Goal: Task Accomplishment & Management: Manage account settings

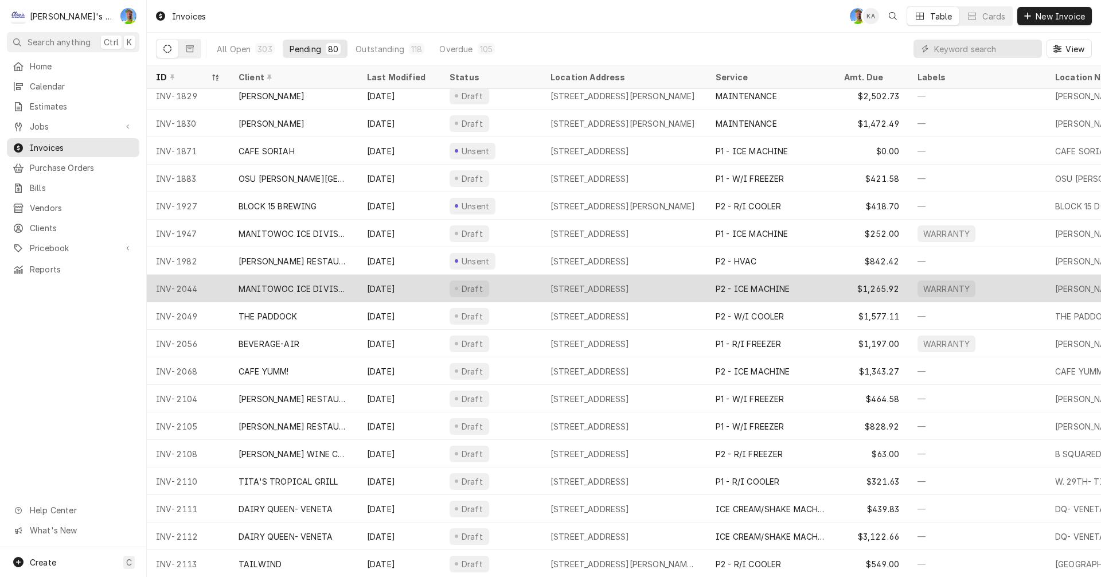
scroll to position [229, 0]
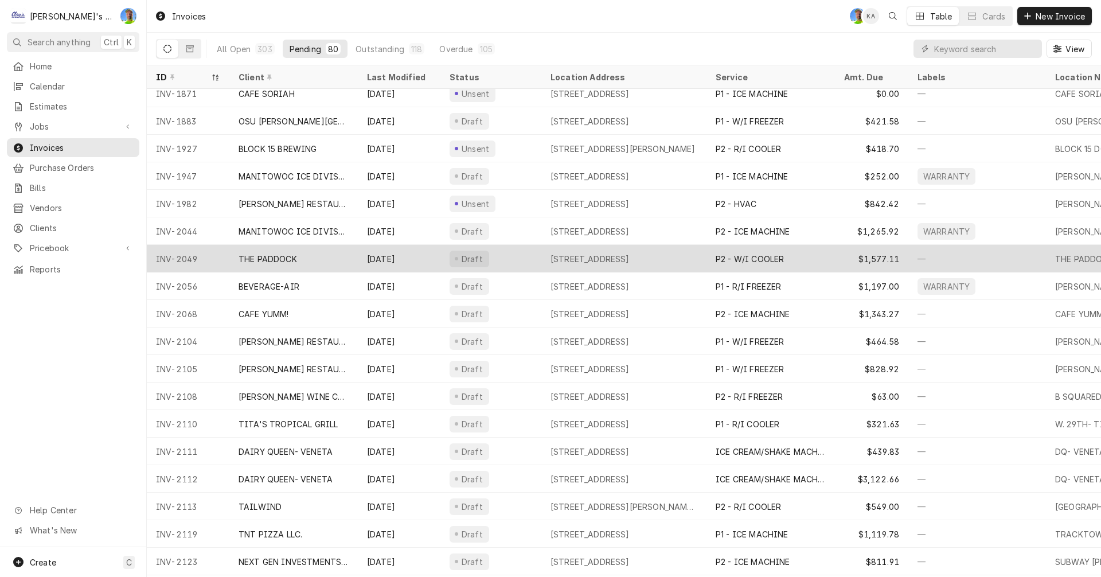
click at [517, 258] on div "Draft" at bounding box center [490, 259] width 101 height 28
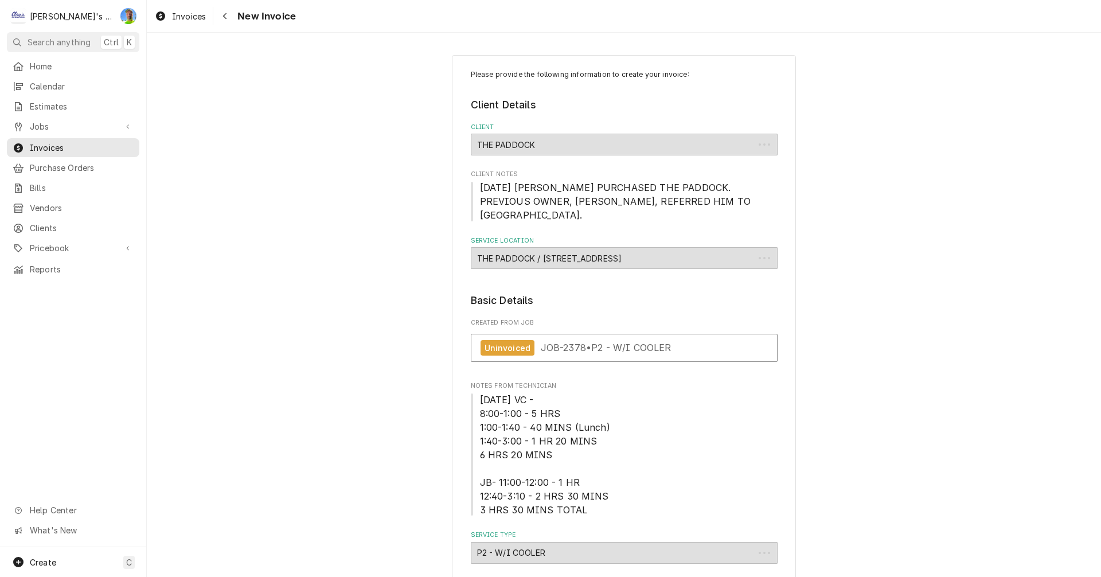
type textarea "x"
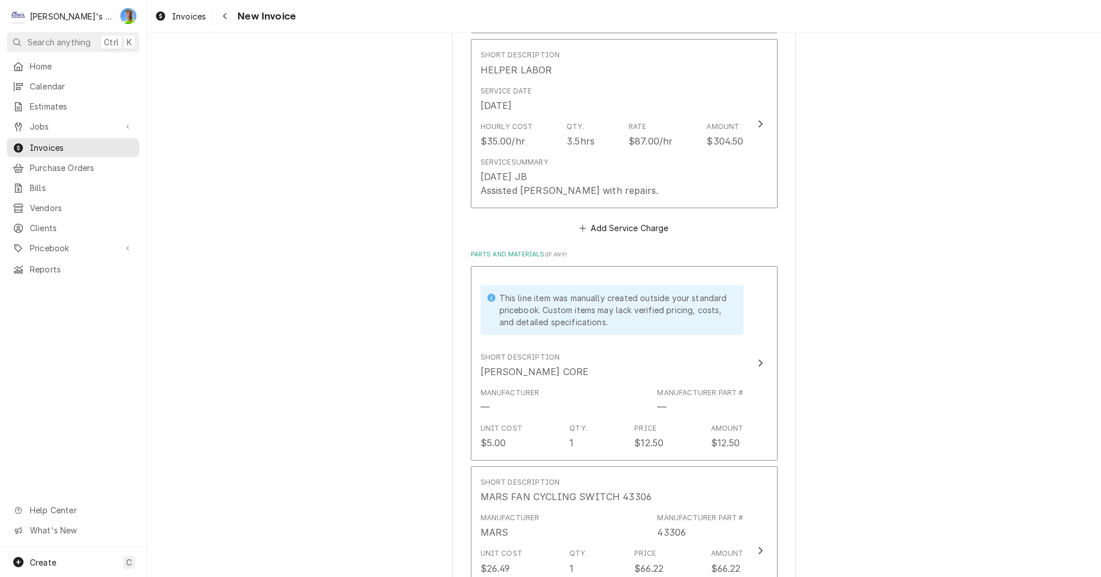
scroll to position [1204, 0]
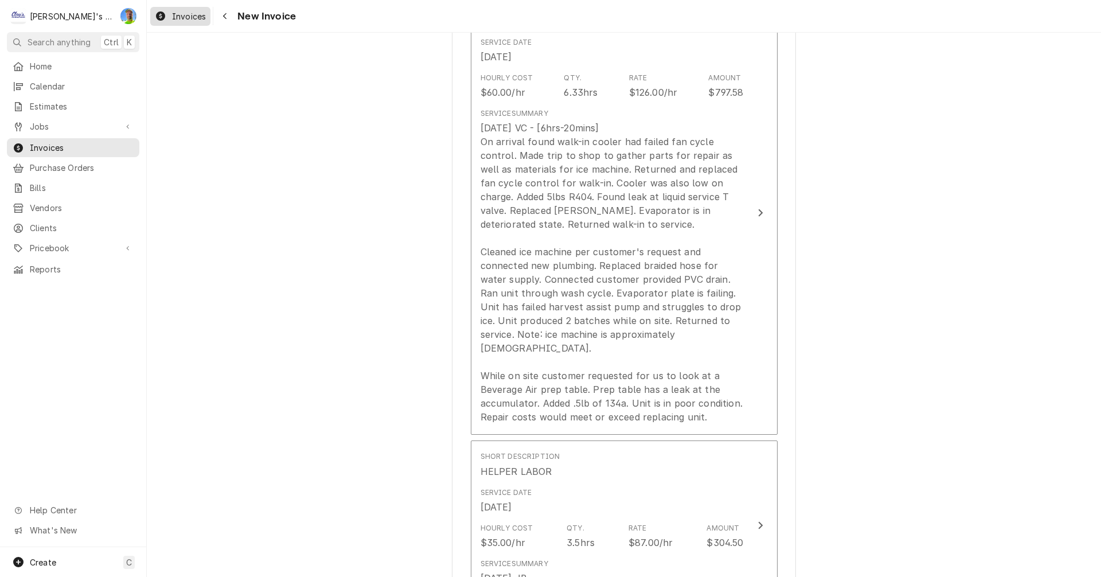
click at [178, 19] on span "Invoices" at bounding box center [189, 16] width 34 height 12
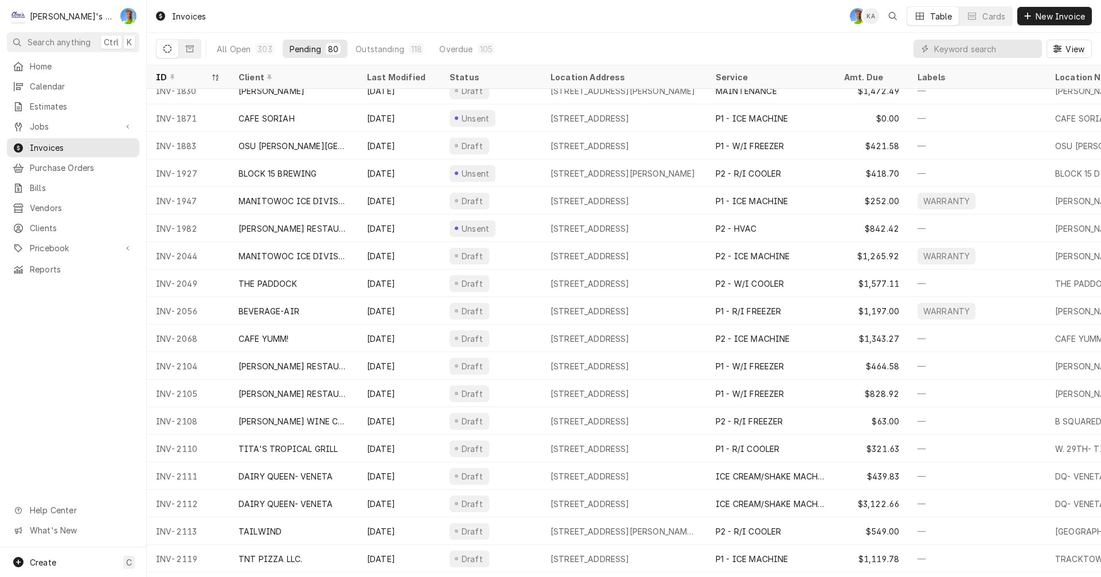
scroll to position [207, 0]
click at [186, 50] on icon "Dynamic Content Wrapper" at bounding box center [190, 48] width 8 height 7
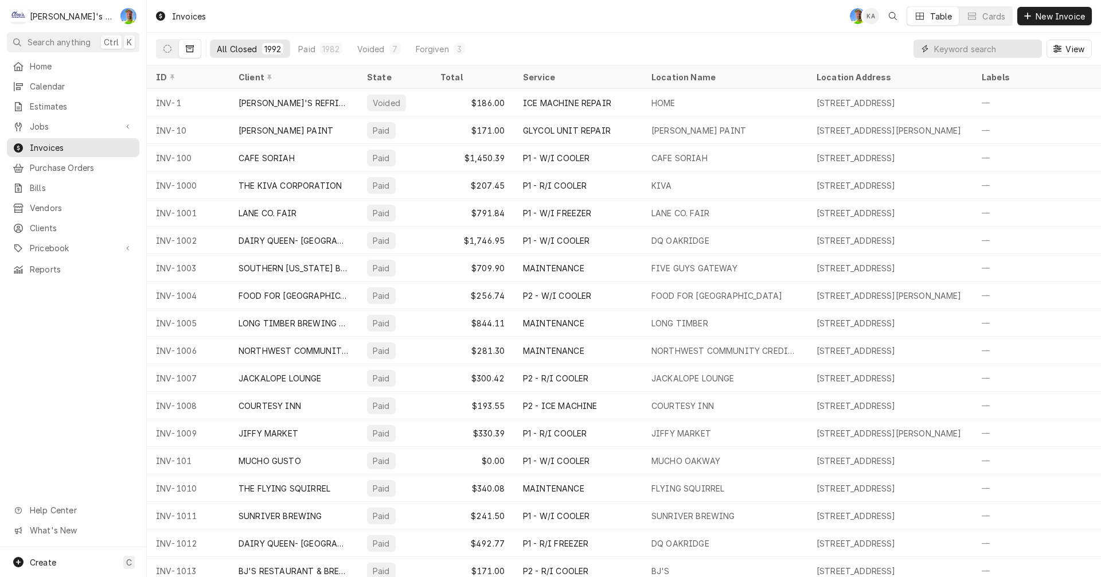
click at [938, 50] on input "Dynamic Content Wrapper" at bounding box center [985, 49] width 102 height 18
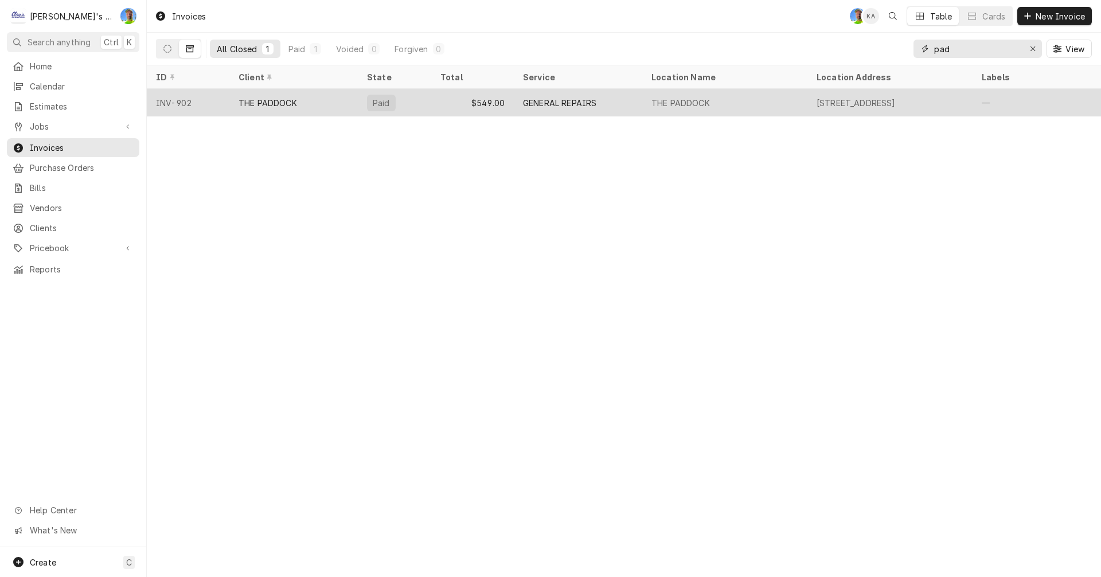
type input "pad"
click at [689, 102] on div "THE PADDOCK" at bounding box center [680, 103] width 58 height 12
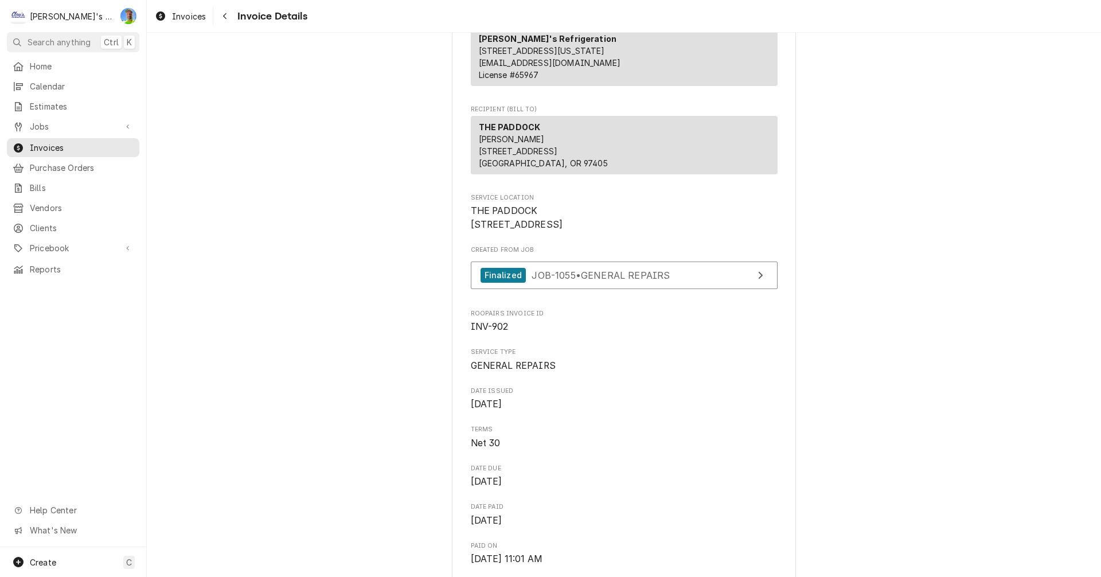
scroll to position [57, 0]
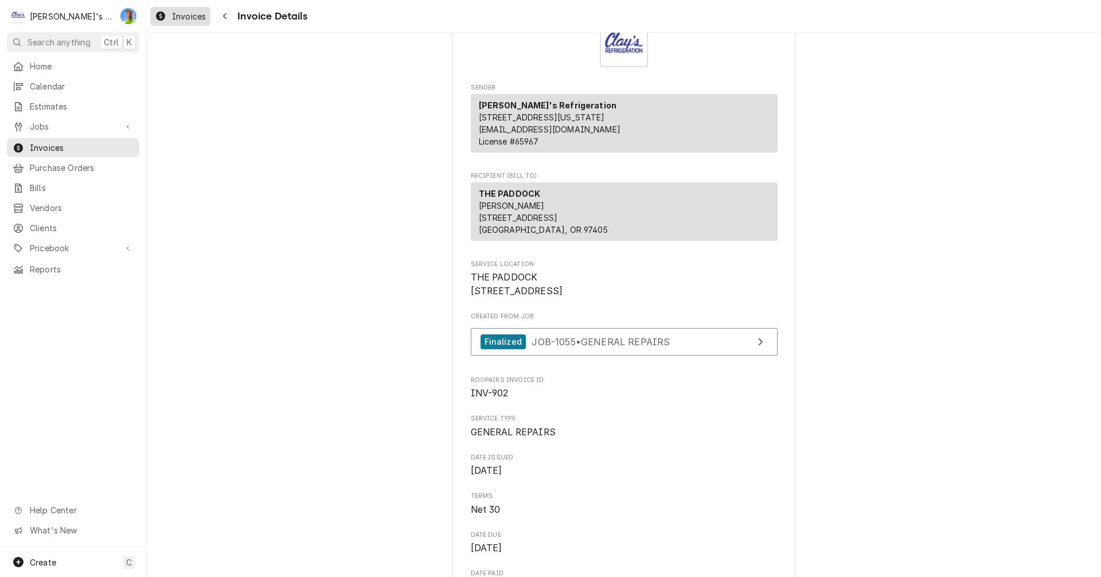
click at [186, 20] on span "Invoices" at bounding box center [189, 16] width 34 height 12
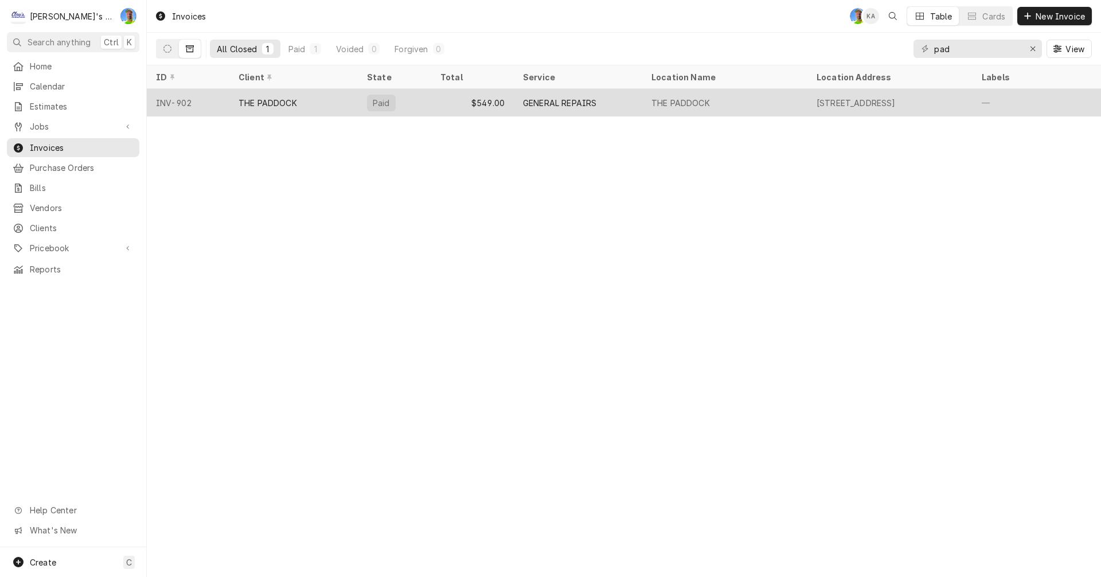
click at [270, 102] on div "THE PADDOCK" at bounding box center [268, 103] width 58 height 12
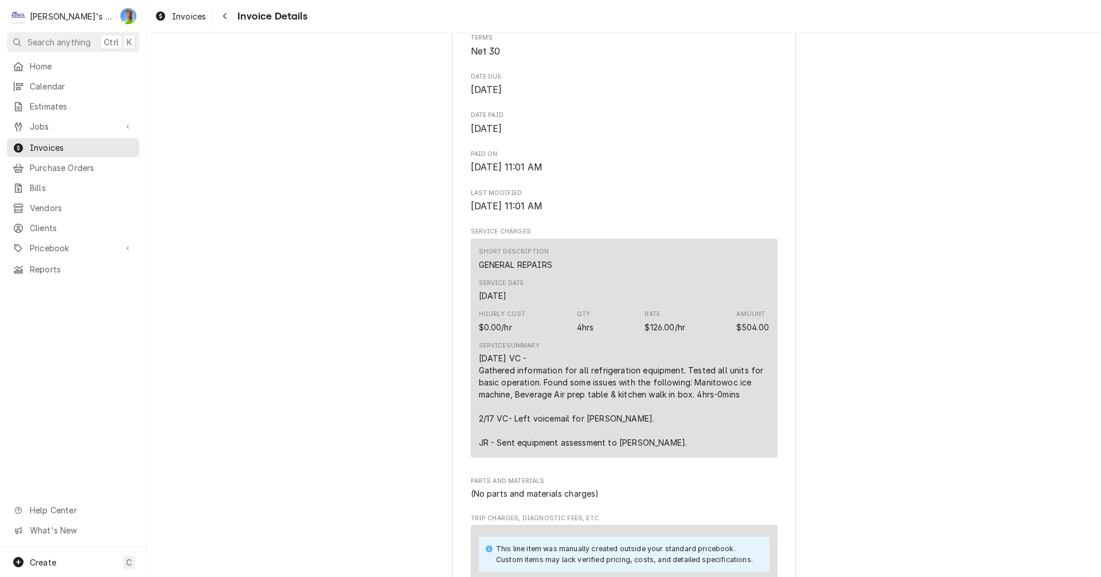
scroll to position [573, 0]
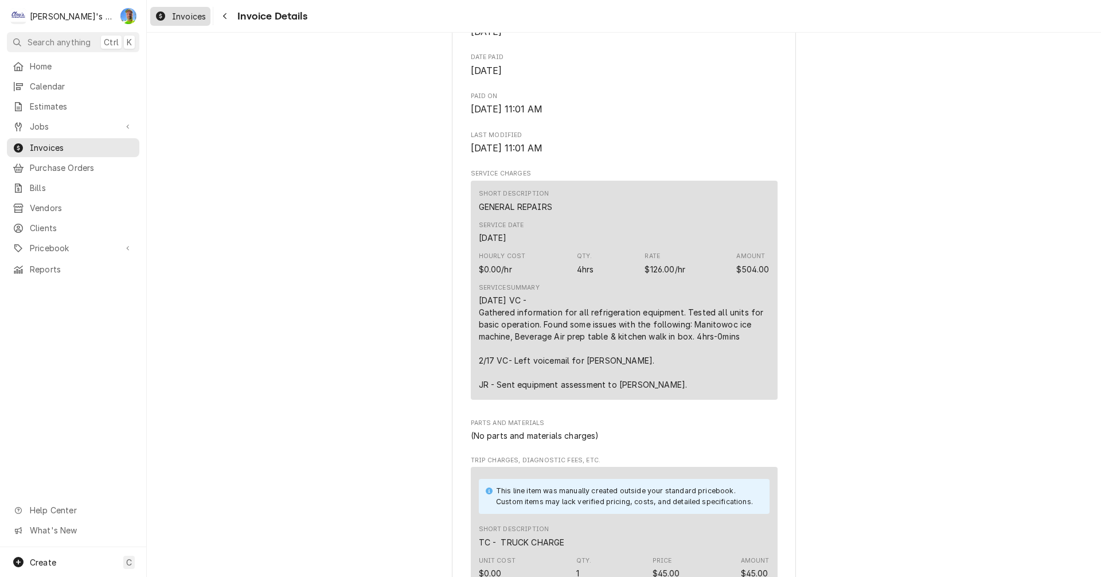
click at [167, 17] on div "Invoices" at bounding box center [181, 16] width 56 height 14
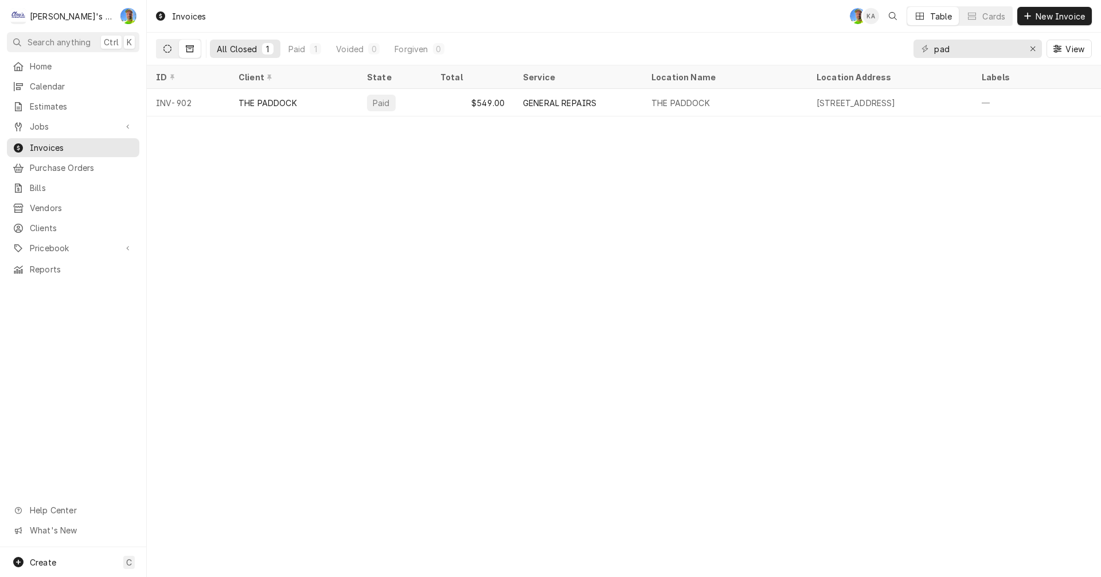
click at [173, 51] on button "Dynamic Content Wrapper" at bounding box center [168, 49] width 22 height 18
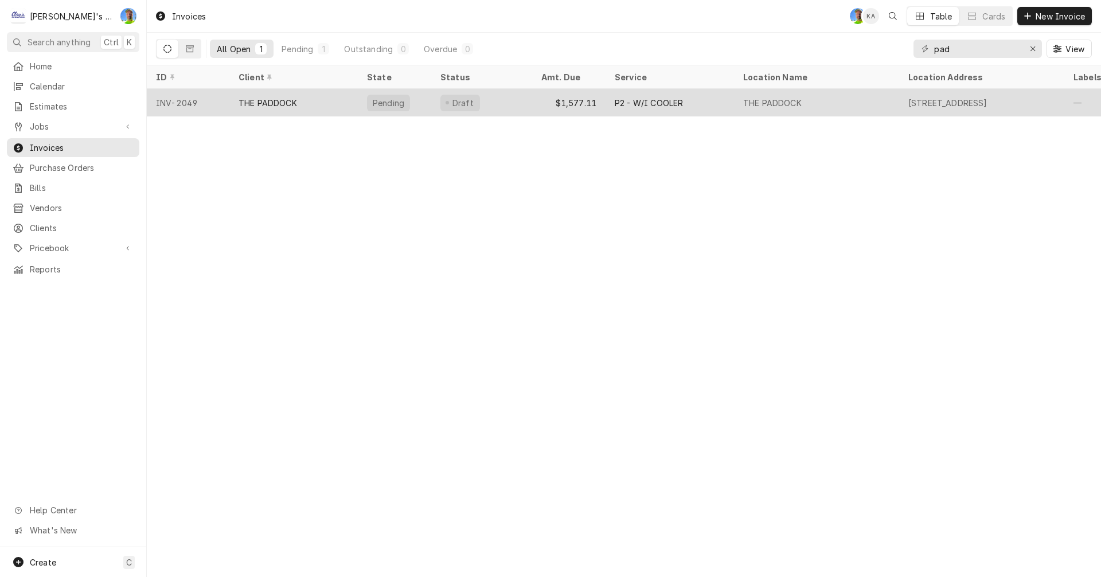
click at [242, 104] on div "THE PADDOCK" at bounding box center [268, 103] width 58 height 12
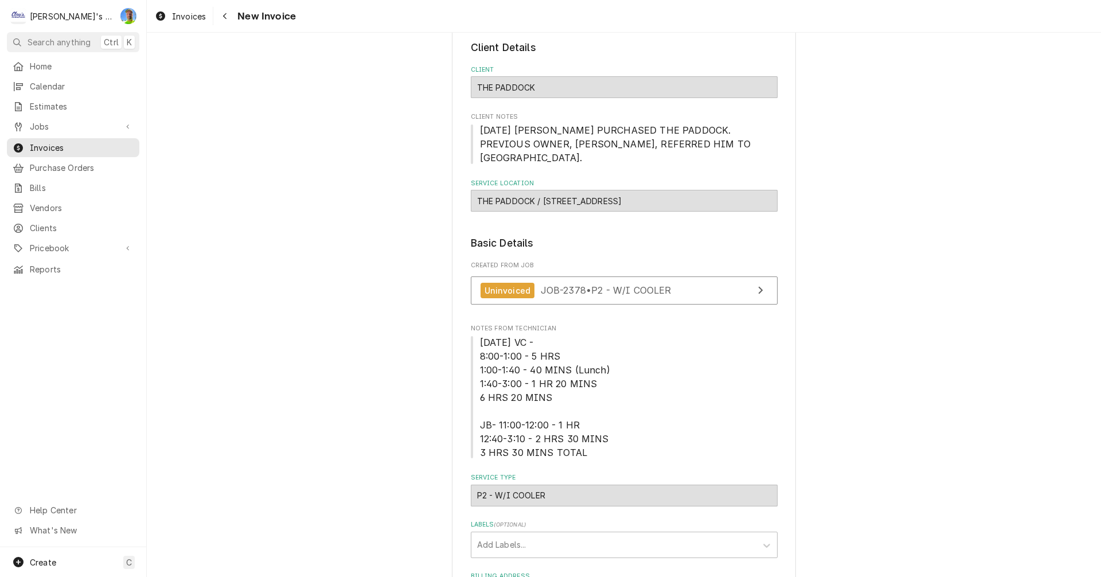
scroll to position [115, 0]
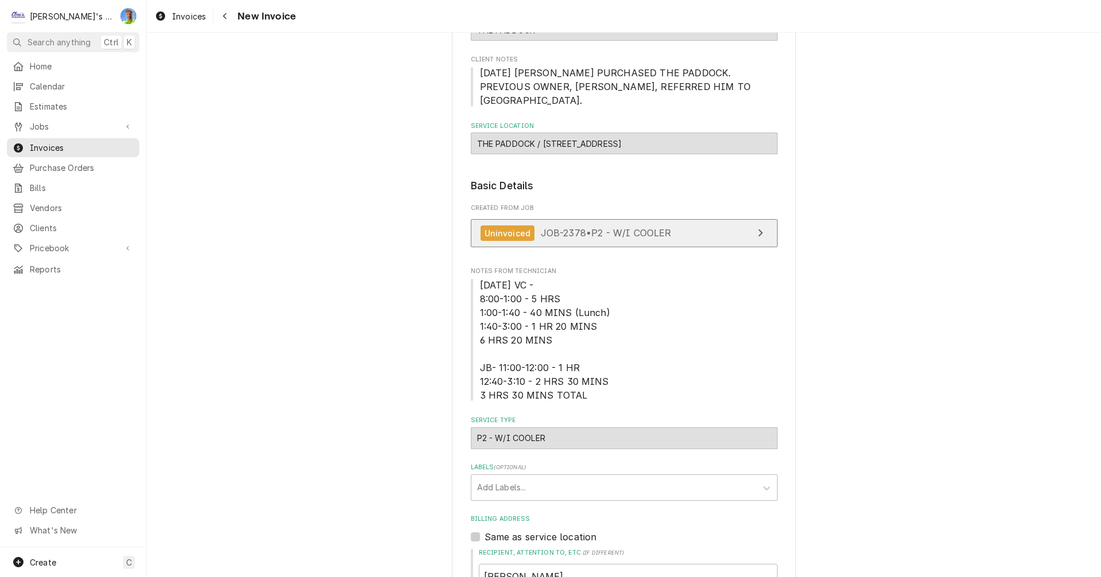
click at [560, 227] on span "JOB-2378 • P2 - W/I COOLER" at bounding box center [606, 232] width 131 height 11
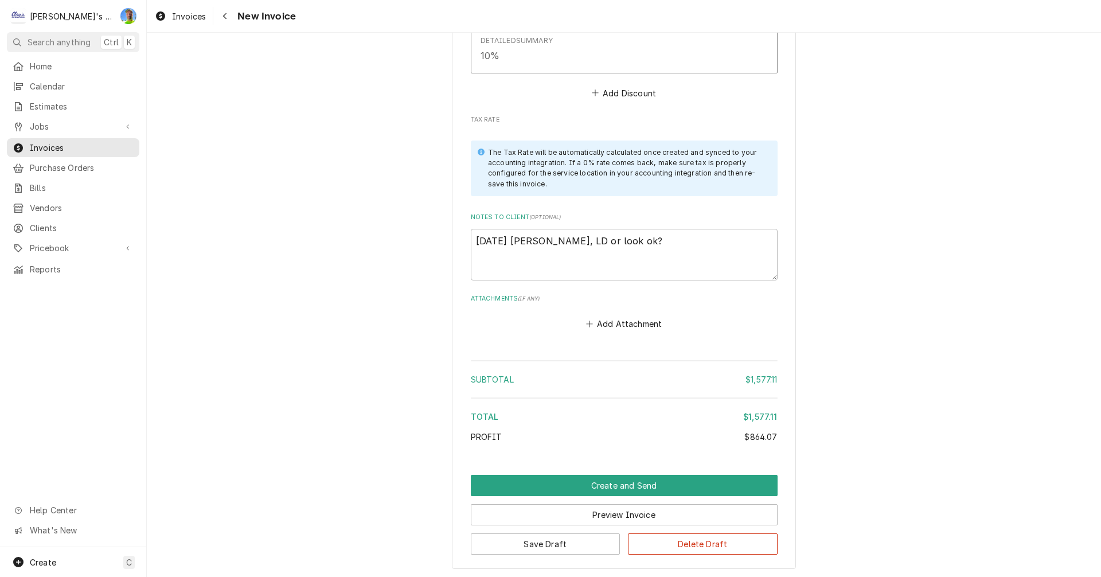
scroll to position [3154, 0]
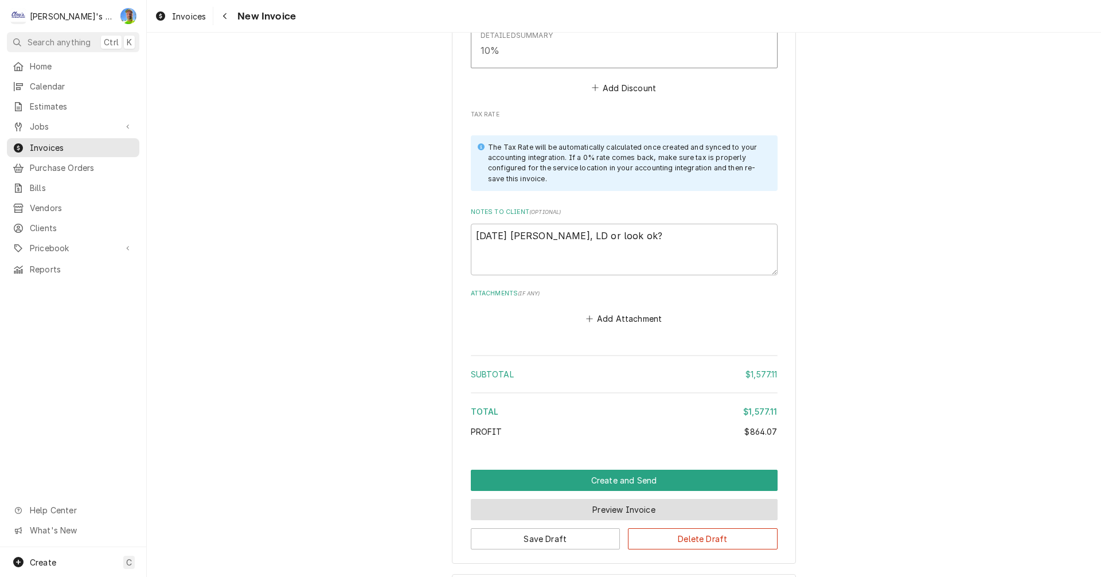
click at [694, 499] on button "Preview Invoice" at bounding box center [624, 509] width 307 height 21
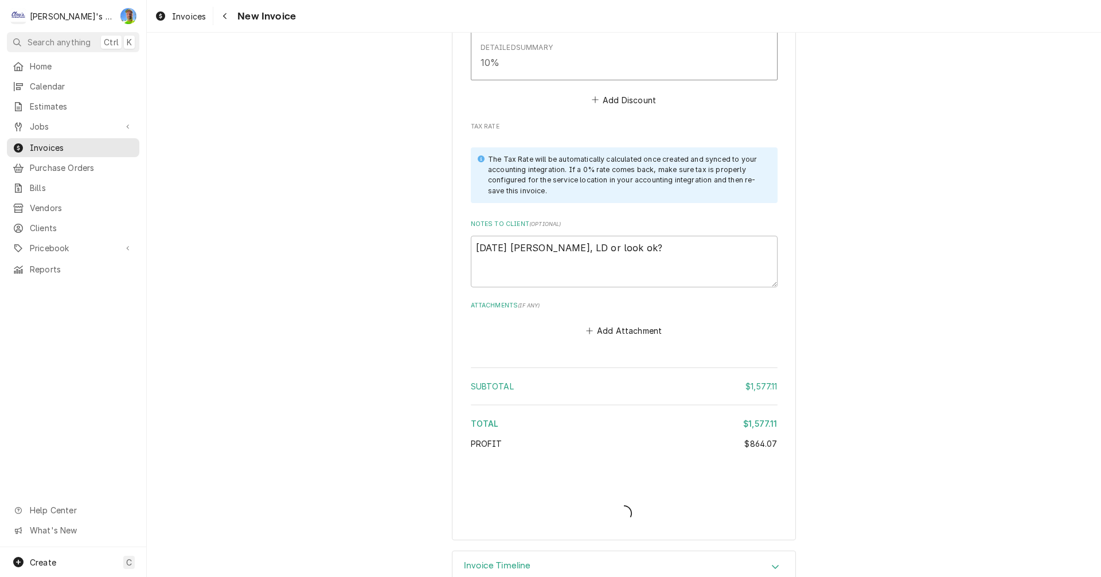
type textarea "x"
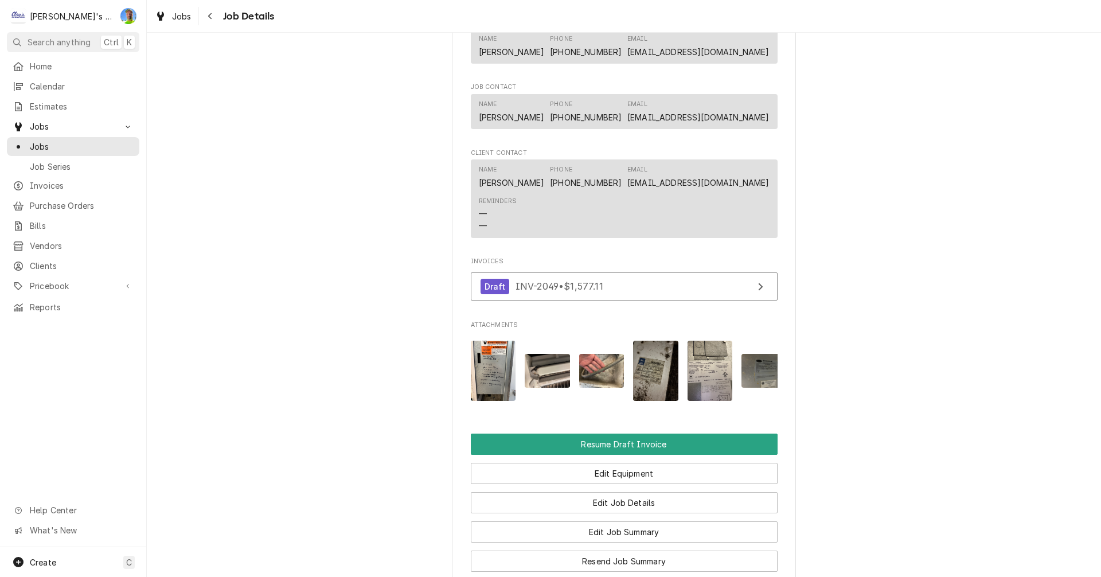
scroll to position [860, 0]
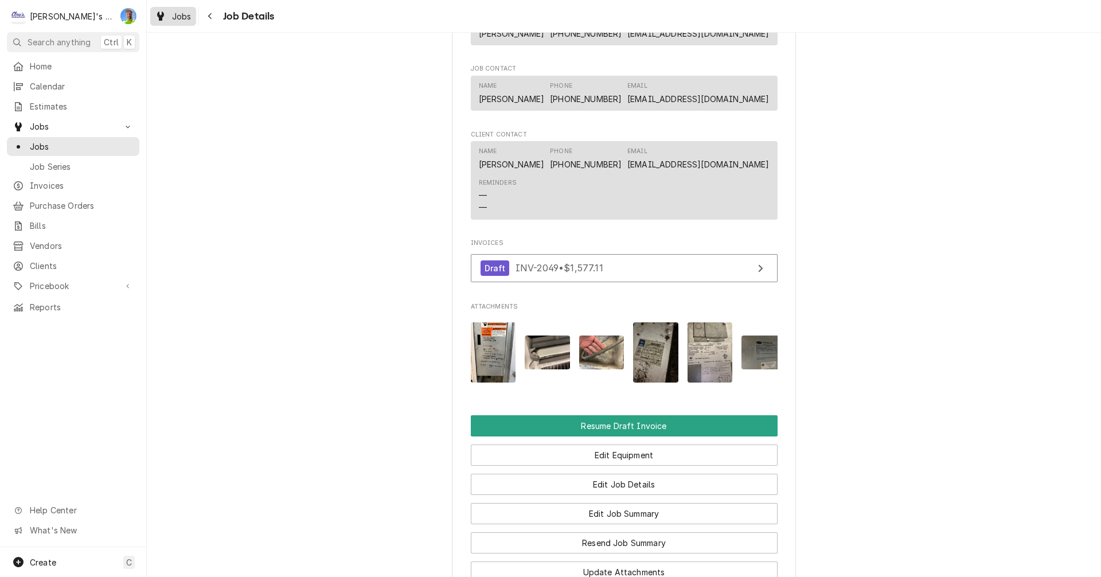
click at [171, 19] on div "Jobs" at bounding box center [173, 16] width 41 height 14
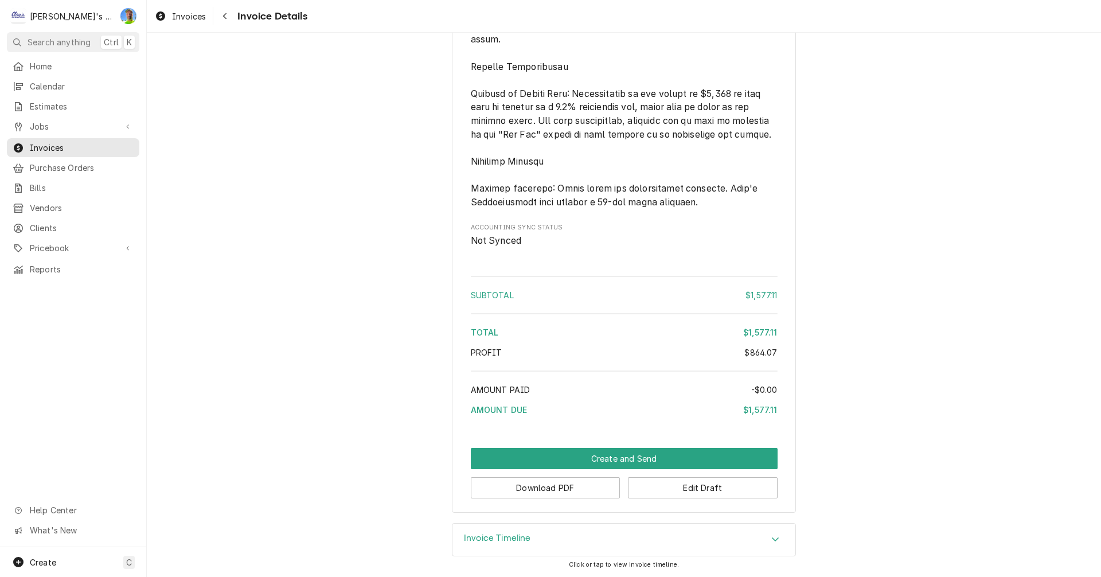
scroll to position [2589, 0]
click at [598, 488] on button "Download PDF" at bounding box center [546, 487] width 150 height 21
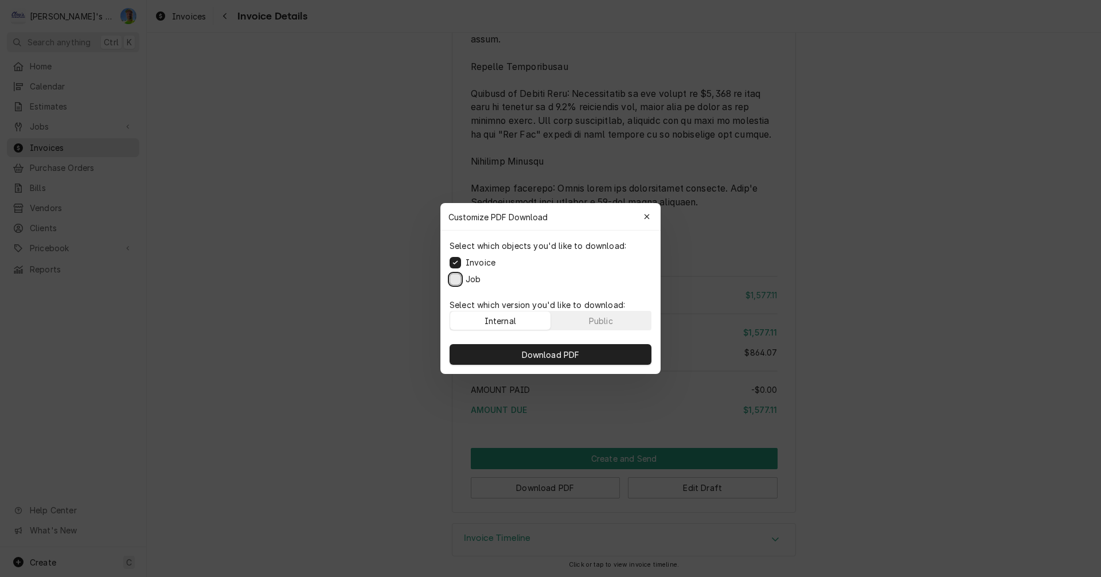
click at [452, 283] on button "Job" at bounding box center [455, 279] width 11 height 11
click at [536, 355] on span "Download PDF" at bounding box center [551, 355] width 63 height 12
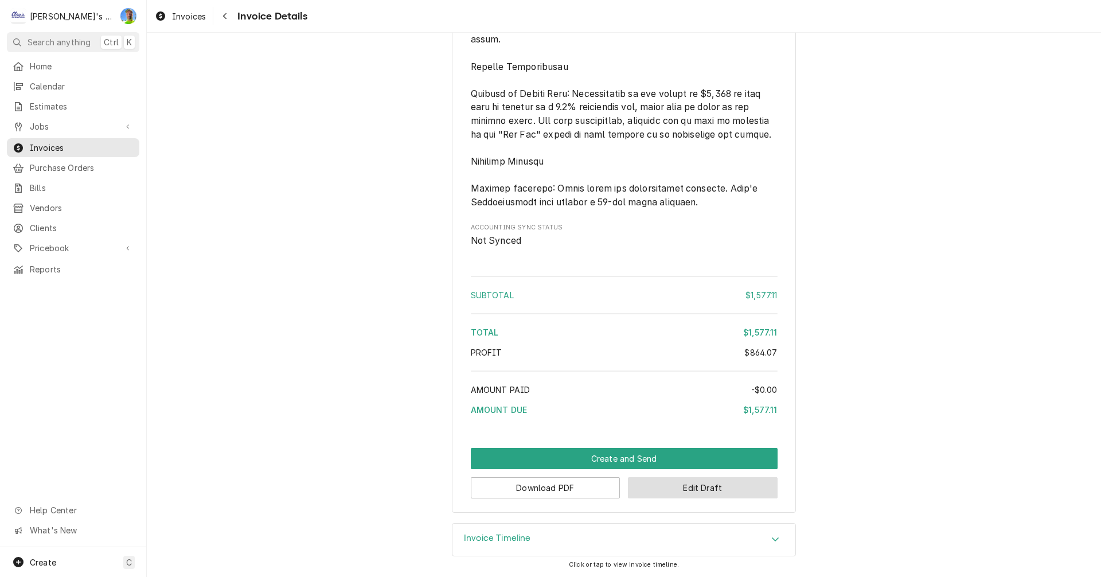
click at [716, 493] on button "Edit Draft" at bounding box center [703, 487] width 150 height 21
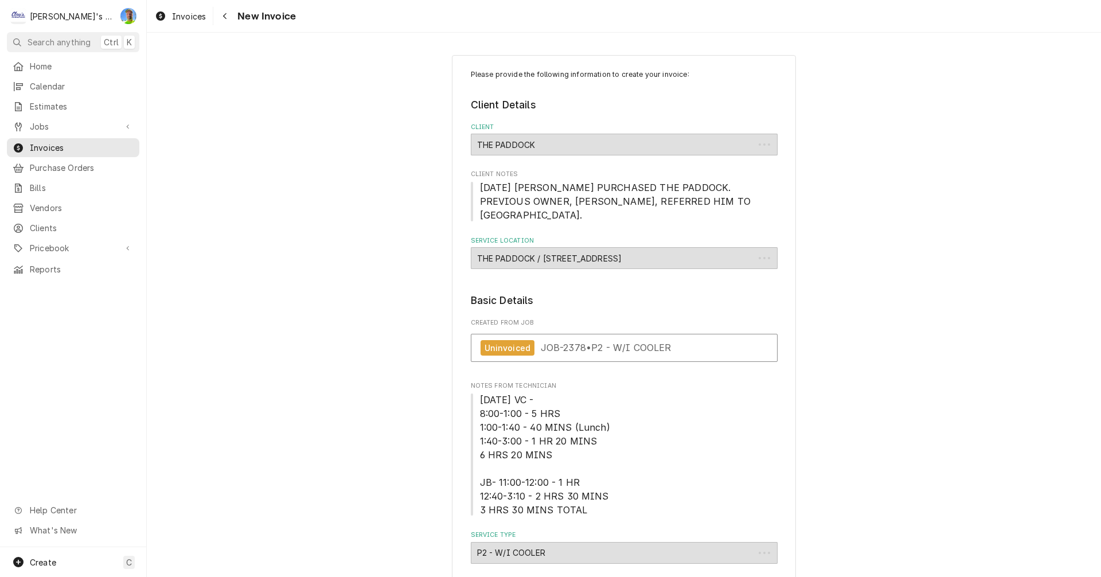
type textarea "x"
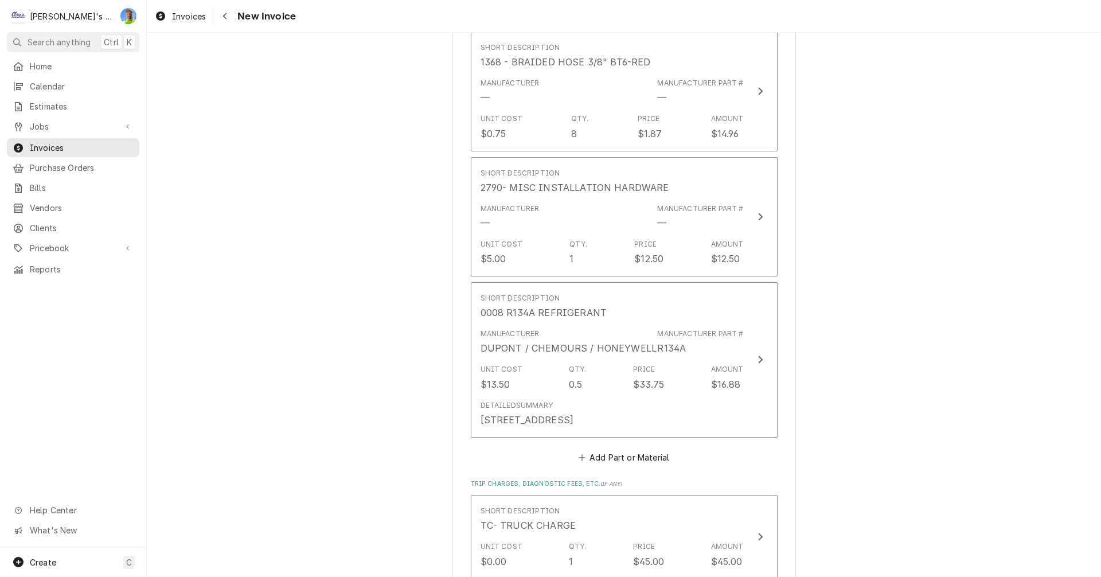
scroll to position [2695, 0]
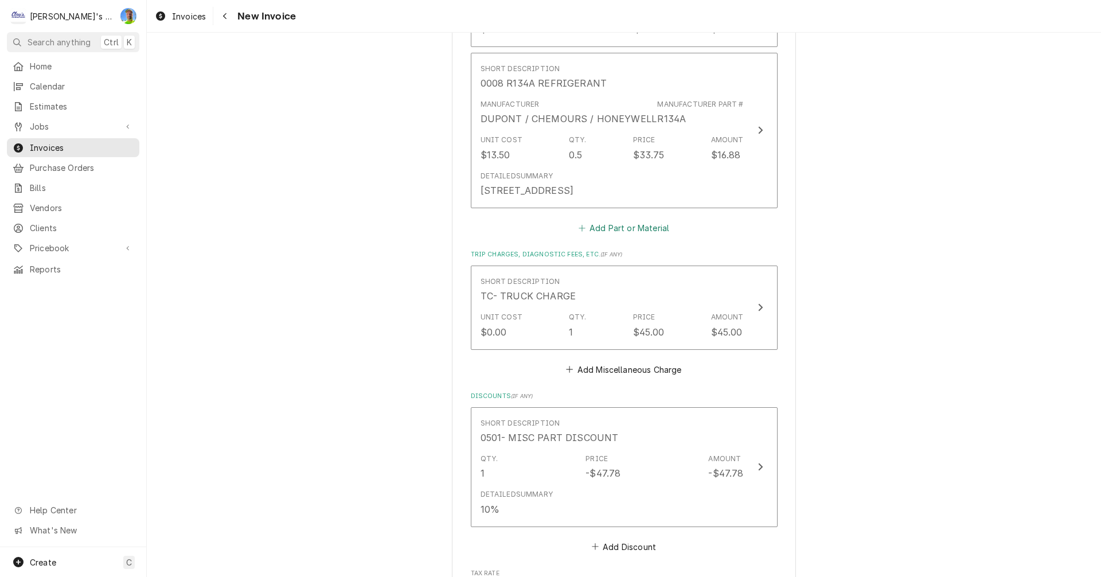
click at [599, 220] on button "Add Part or Material" at bounding box center [623, 228] width 95 height 16
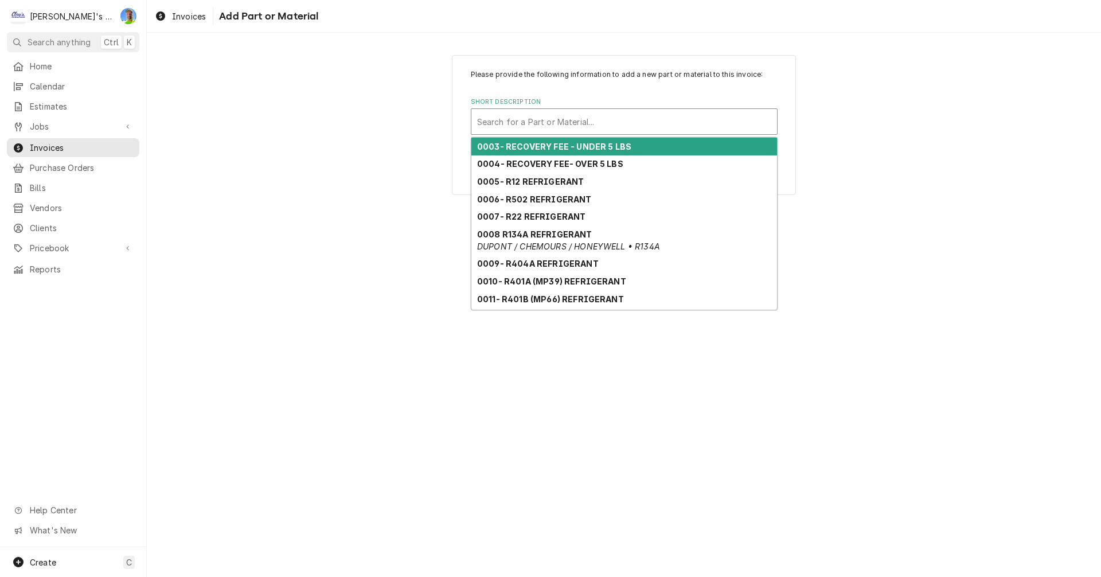
click at [557, 126] on div "Short Description" at bounding box center [624, 121] width 294 height 21
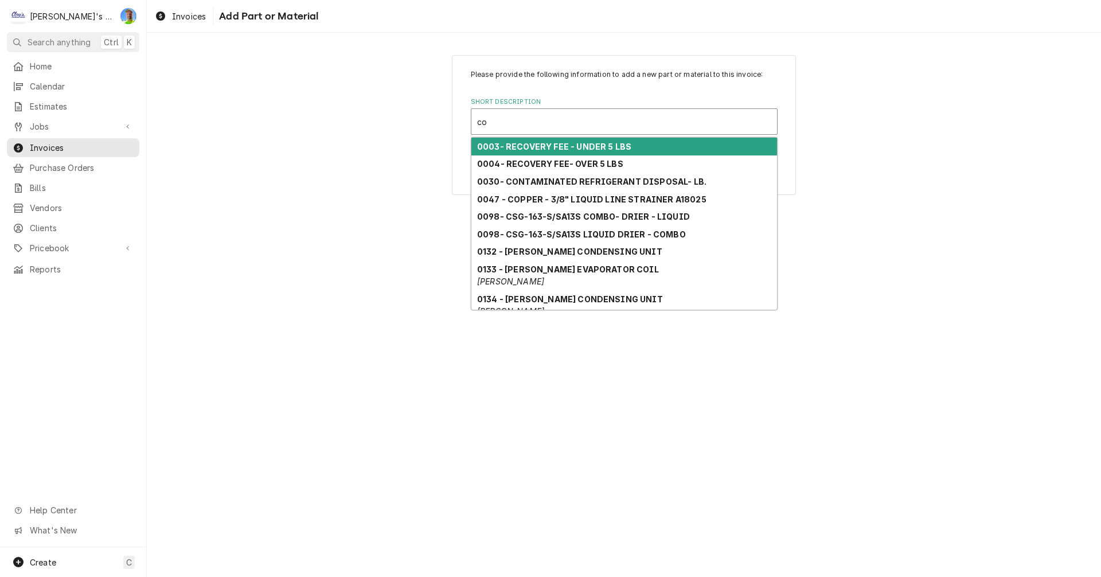
type input "cor"
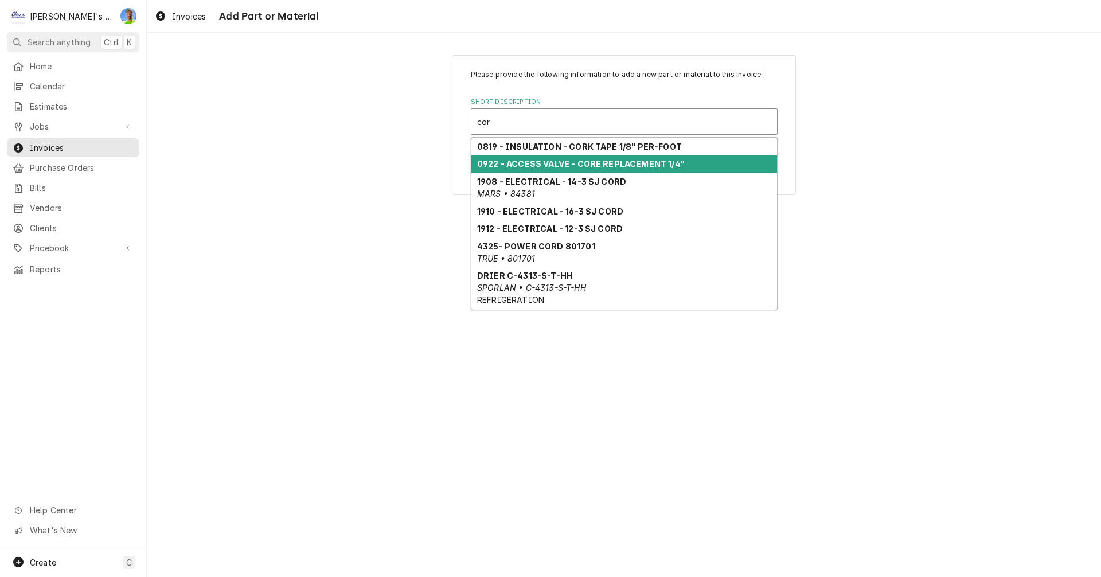
click at [555, 166] on strong "0922 - ACCESS VALVE - CORE REPLACEMENT 1/4"" at bounding box center [581, 164] width 208 height 10
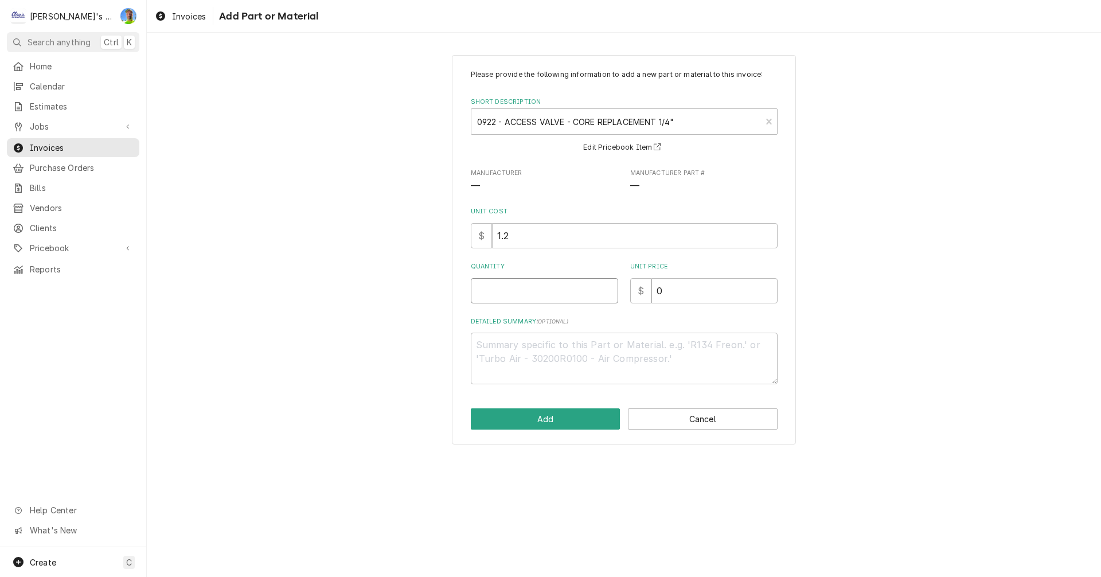
click at [526, 300] on input "Quantity" at bounding box center [544, 290] width 147 height 25
type textarea "x"
type input "2"
click at [546, 416] on button "Add" at bounding box center [546, 418] width 150 height 21
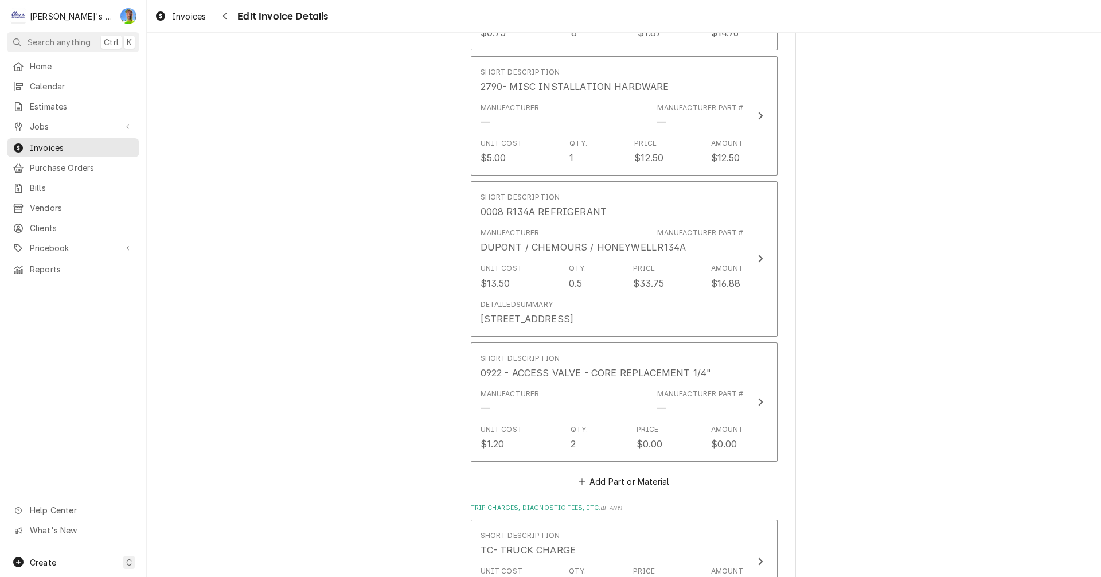
scroll to position [2796, 0]
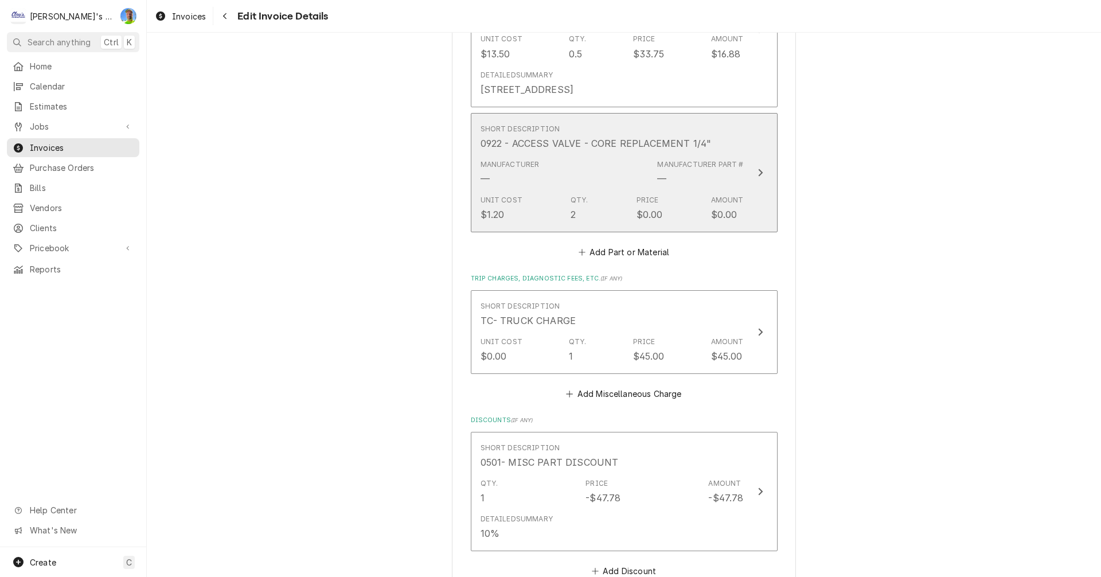
click at [614, 155] on div "Manufacturer — Manufacturer Part # —" at bounding box center [612, 173] width 263 height 36
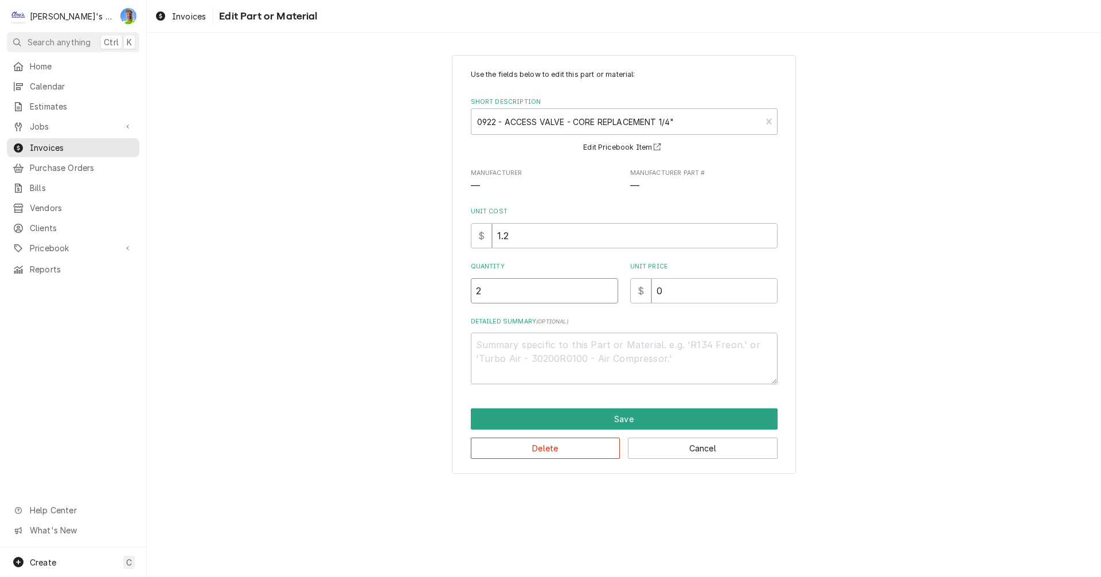
click at [512, 291] on input "2" at bounding box center [544, 290] width 147 height 25
click at [512, 290] on input "2" at bounding box center [544, 290] width 147 height 25
type textarea "x"
type input "1"
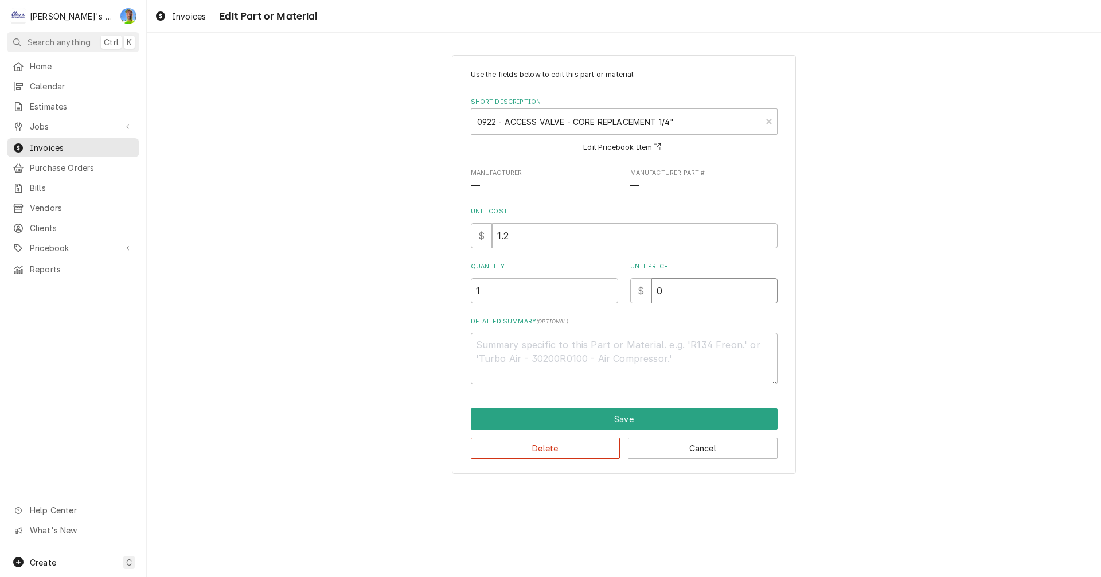
type textarea "x"
type input "3"
click at [582, 412] on button "Save" at bounding box center [624, 418] width 307 height 21
type textarea "x"
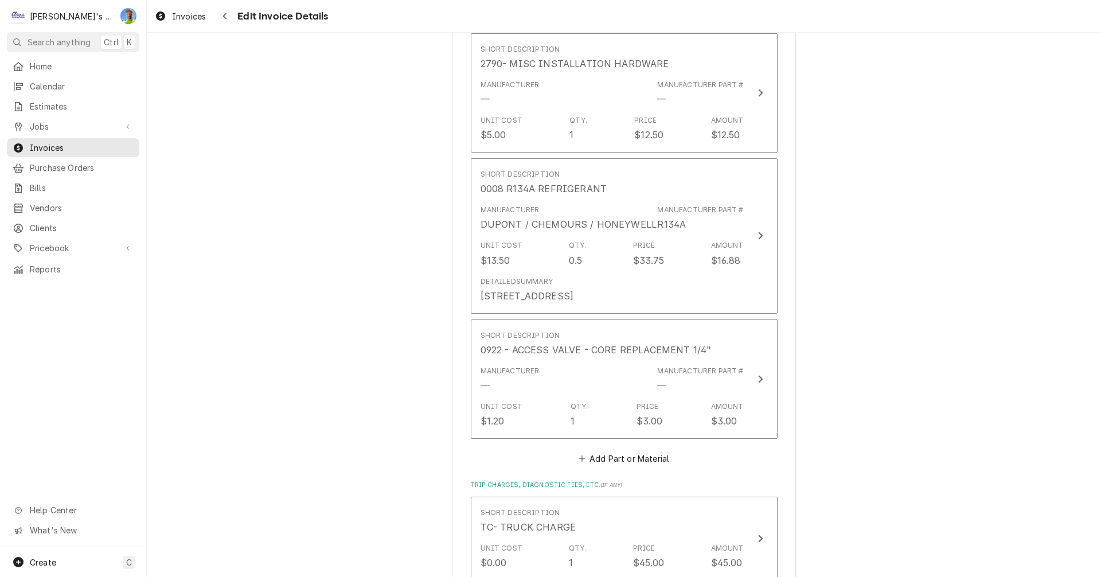
scroll to position [2611, 0]
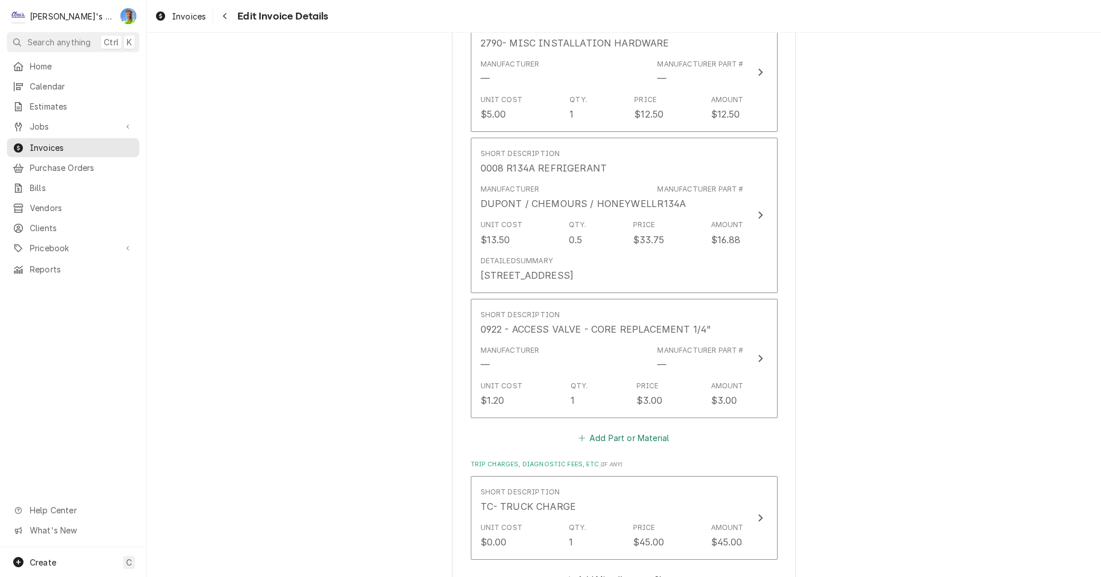
click at [637, 430] on button "Add Part or Material" at bounding box center [623, 438] width 95 height 16
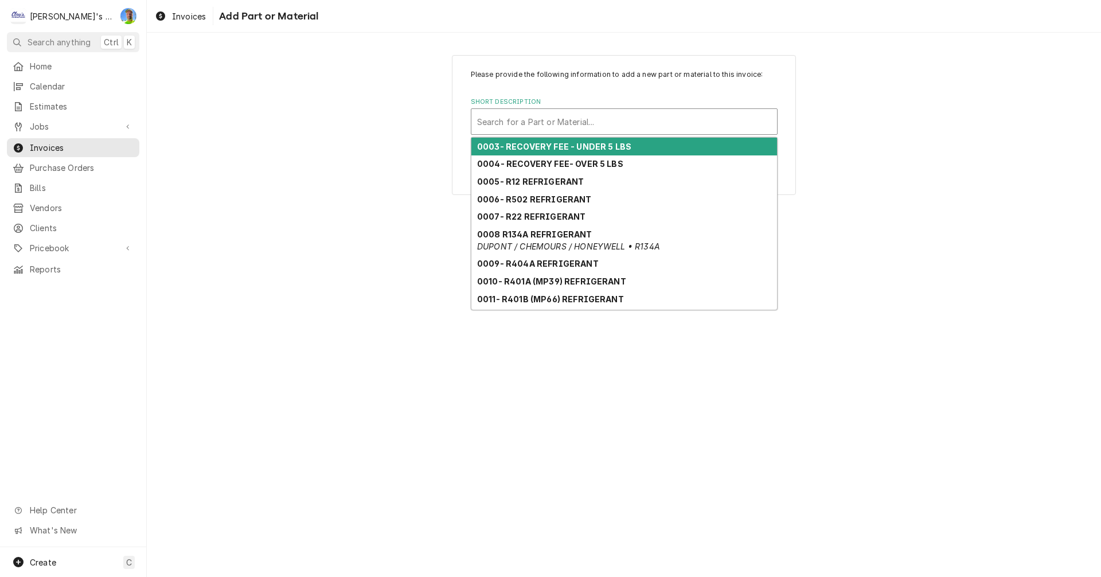
click at [574, 121] on div "Short Description" at bounding box center [624, 121] width 294 height 21
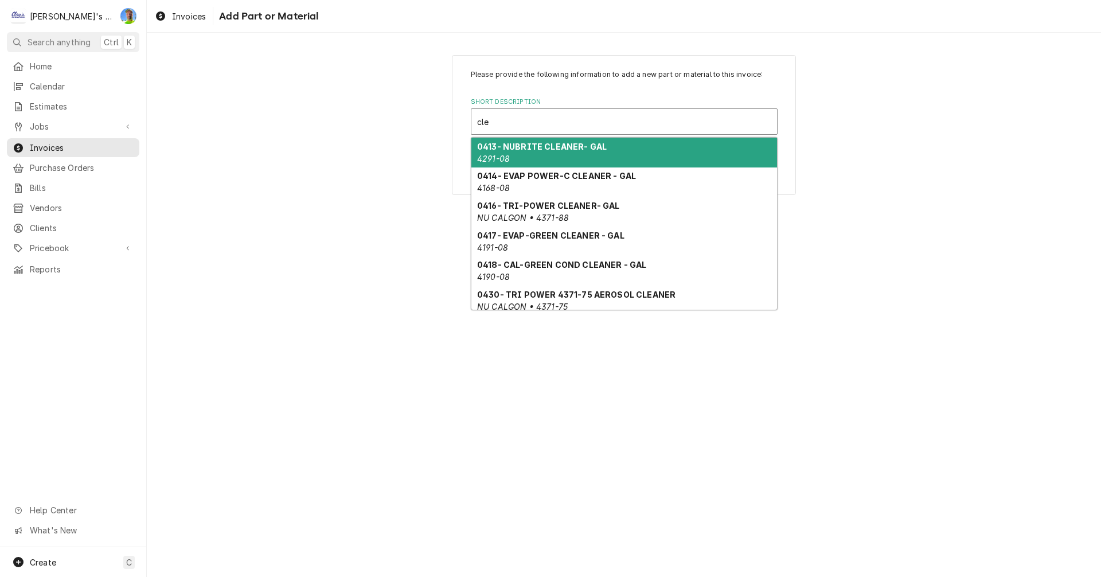
type input "clea"
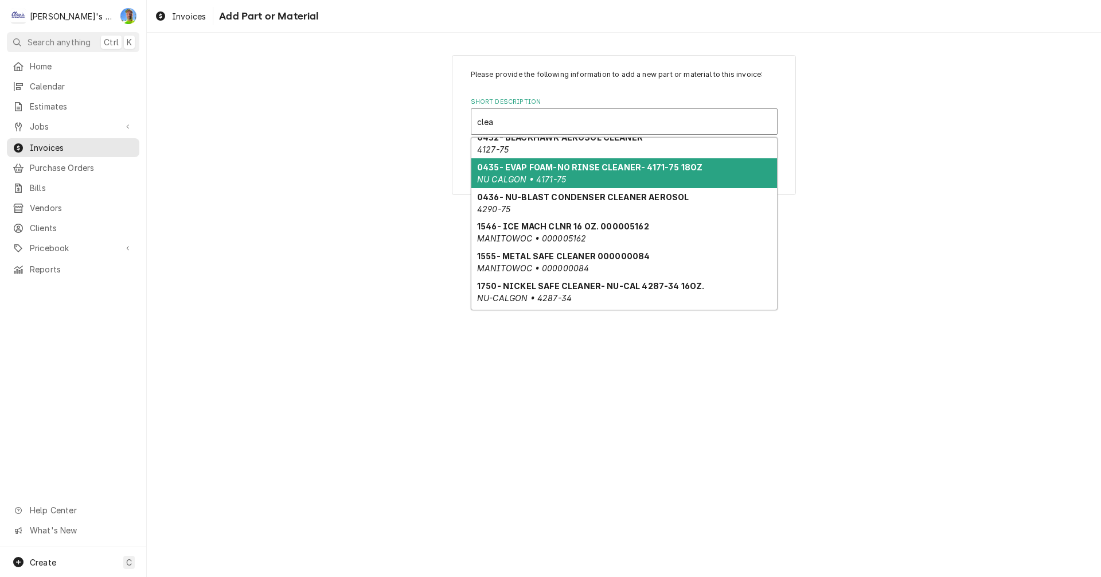
scroll to position [199, 0]
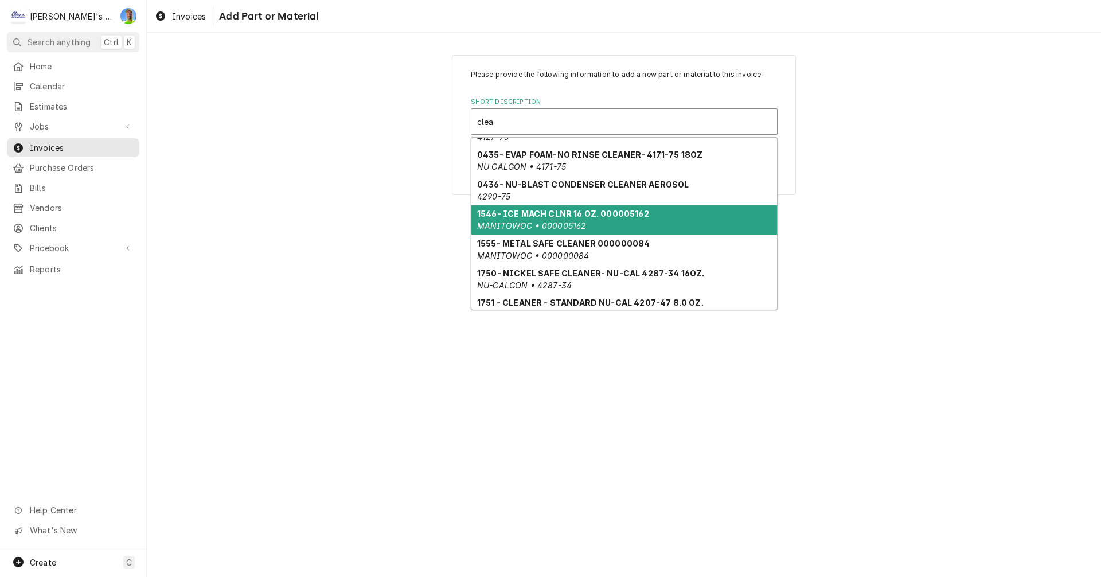
click at [610, 216] on strong "1546- ICE MACH CLNR 16 OZ. 000005162" at bounding box center [563, 214] width 172 height 10
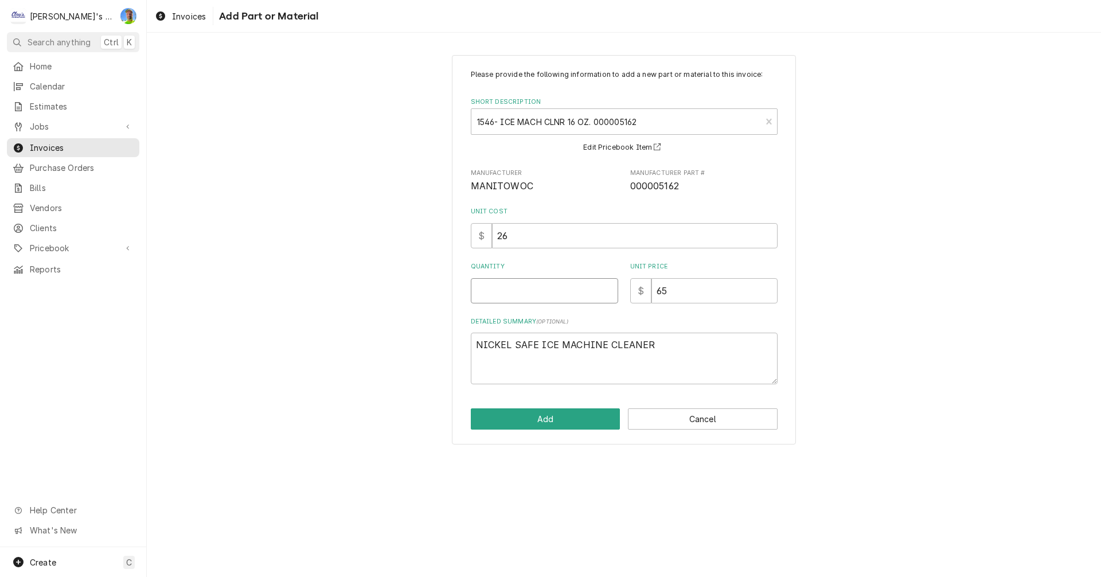
click at [513, 287] on input "Quantity" at bounding box center [544, 290] width 147 height 25
type textarea "x"
type input "1"
type textarea "x"
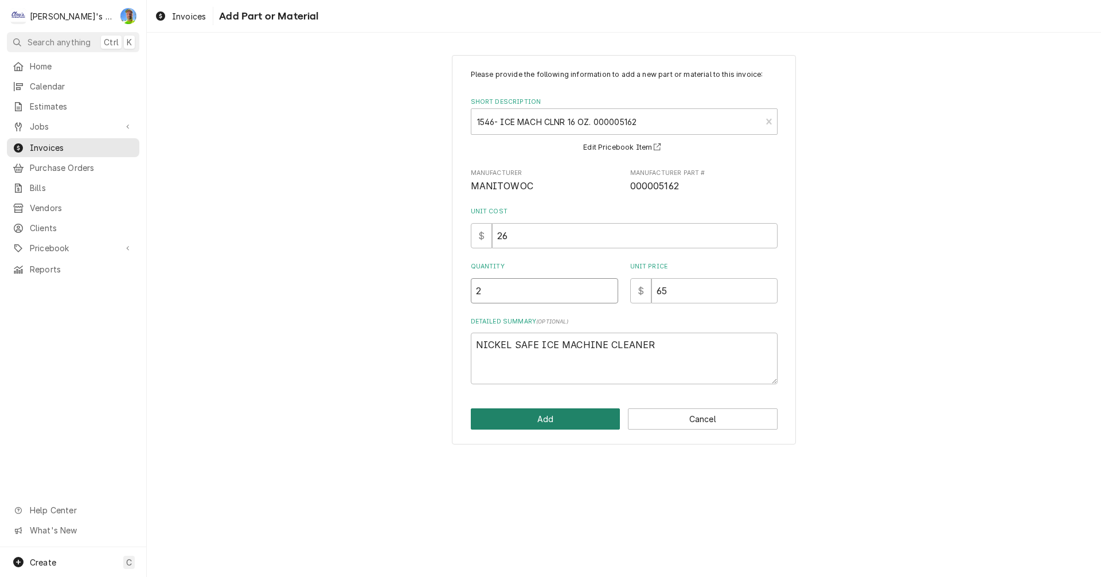
type input "2"
click at [559, 413] on button "Add" at bounding box center [546, 418] width 150 height 21
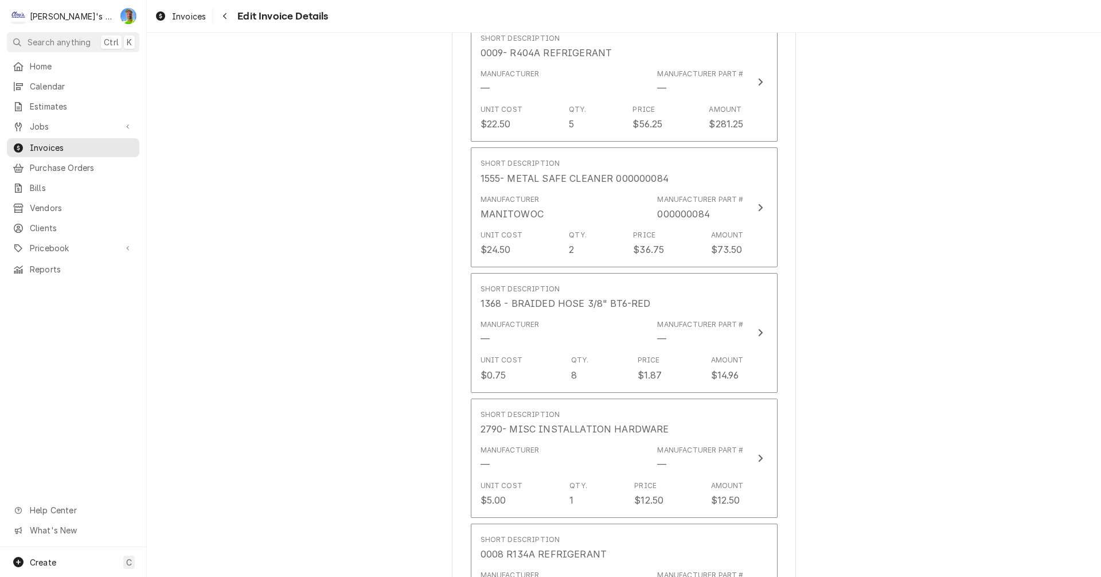
scroll to position [2138, 0]
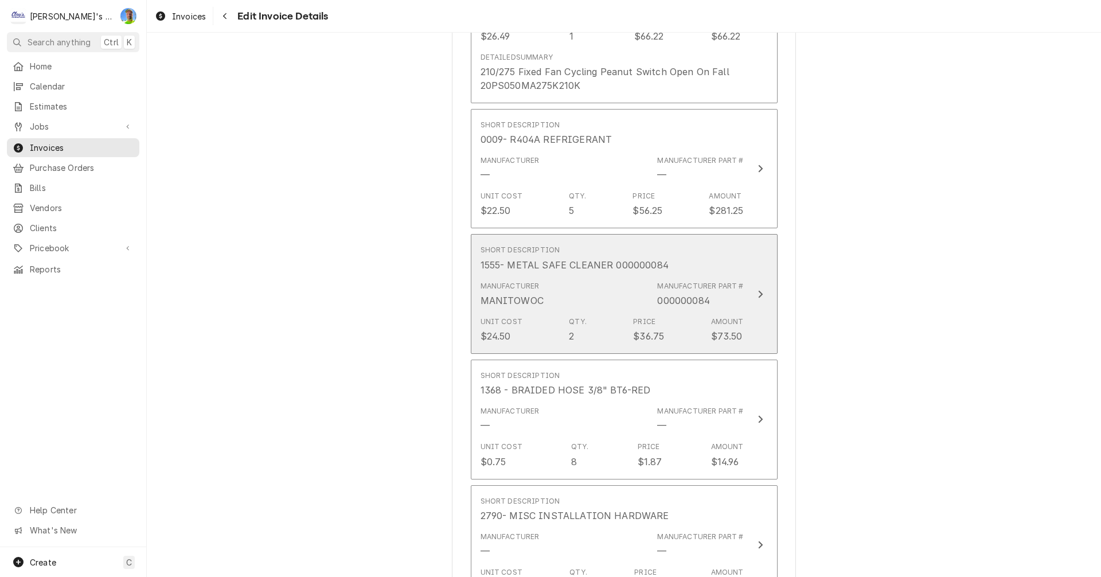
click at [725, 281] on div "Manufacturer Part #" at bounding box center [700, 286] width 86 height 10
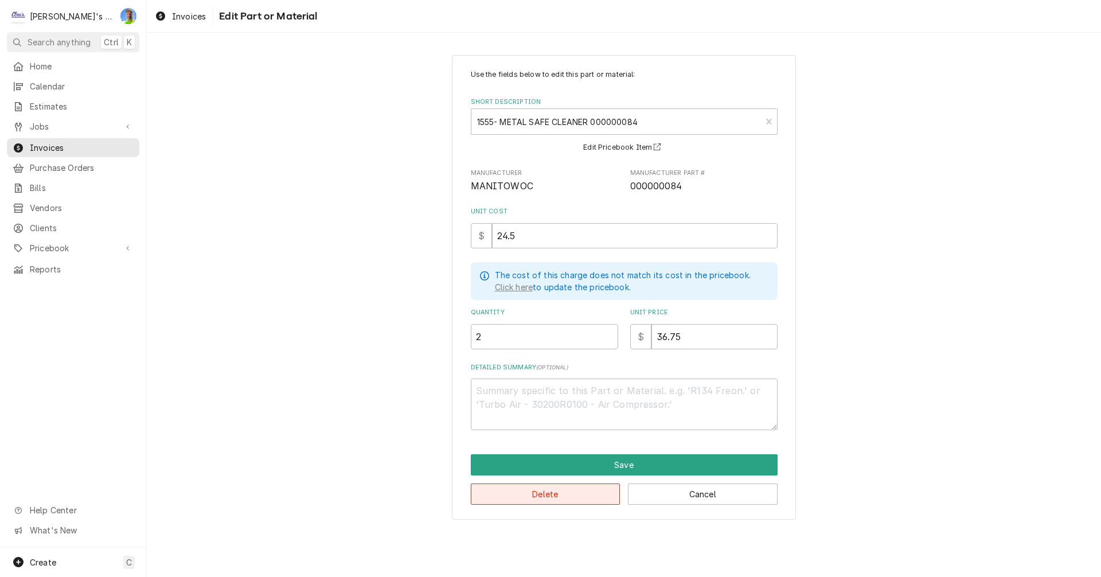
click at [586, 493] on button "Delete" at bounding box center [546, 493] width 150 height 21
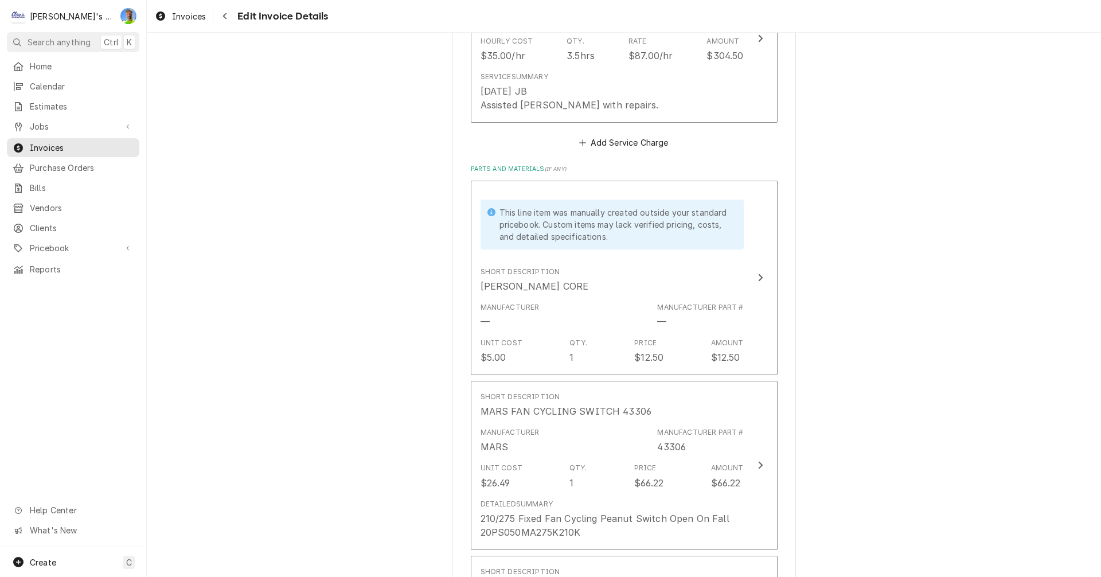
scroll to position [1665, 0]
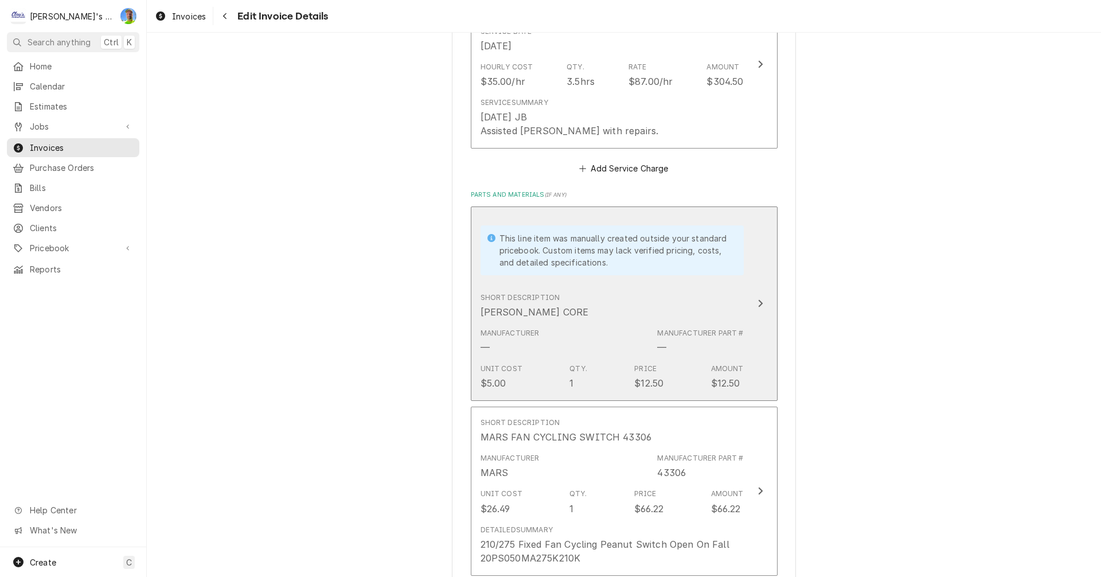
click at [660, 323] on div "Manufacturer — Manufacturer Part # —" at bounding box center [612, 341] width 263 height 36
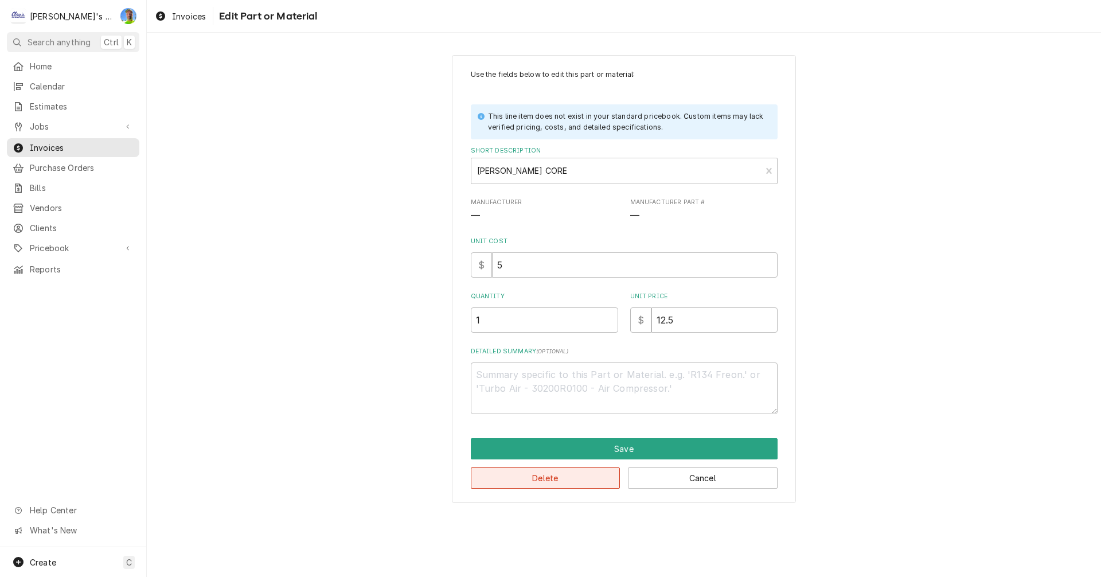
click at [560, 477] on button "Delete" at bounding box center [546, 477] width 150 height 21
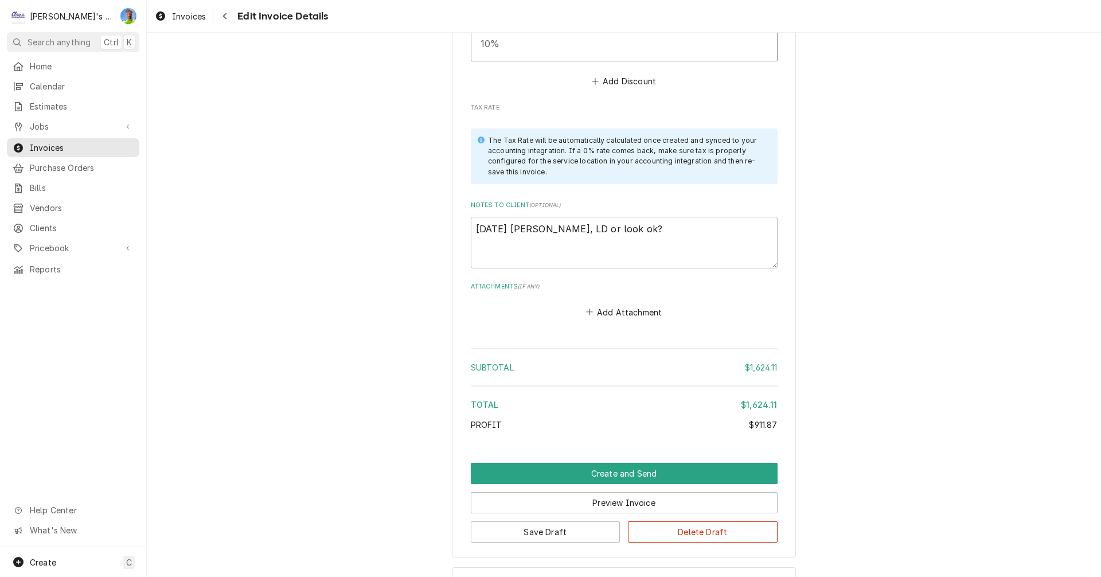
scroll to position [3139, 0]
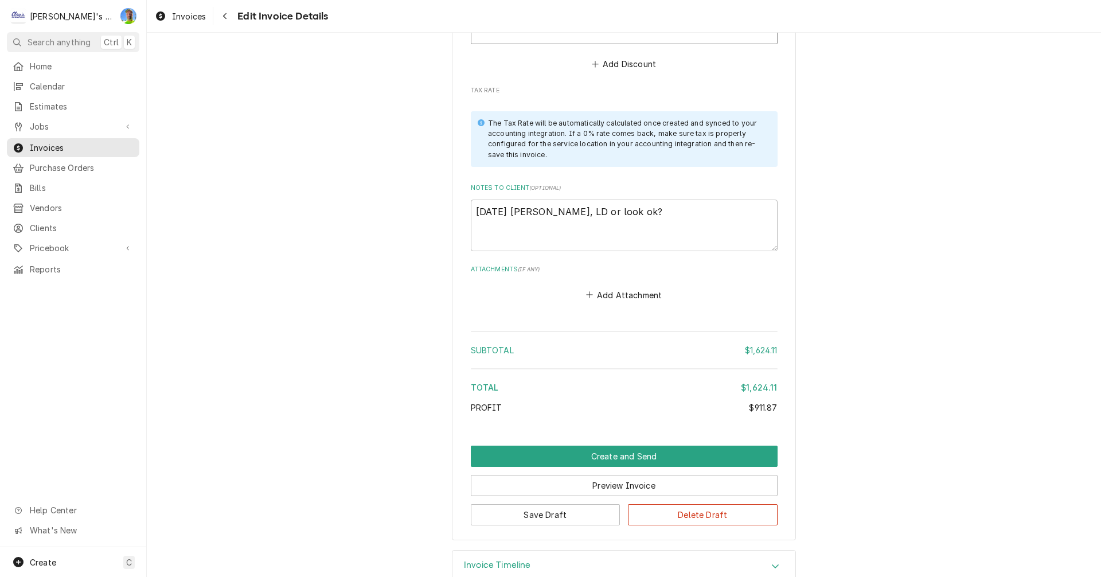
click at [707, 184] on div "Notes to Client ( optional ) 8/7/2025 Sarah - Greg, LD or look ok?" at bounding box center [624, 217] width 307 height 67
click at [700, 200] on textarea "8/7/2025 Sarah - Greg, LD or look ok?" at bounding box center [624, 226] width 307 height 52
type textarea "x"
type textarea "8/7/2025 Sarah - Greg, LD or look ok?"
type textarea "x"
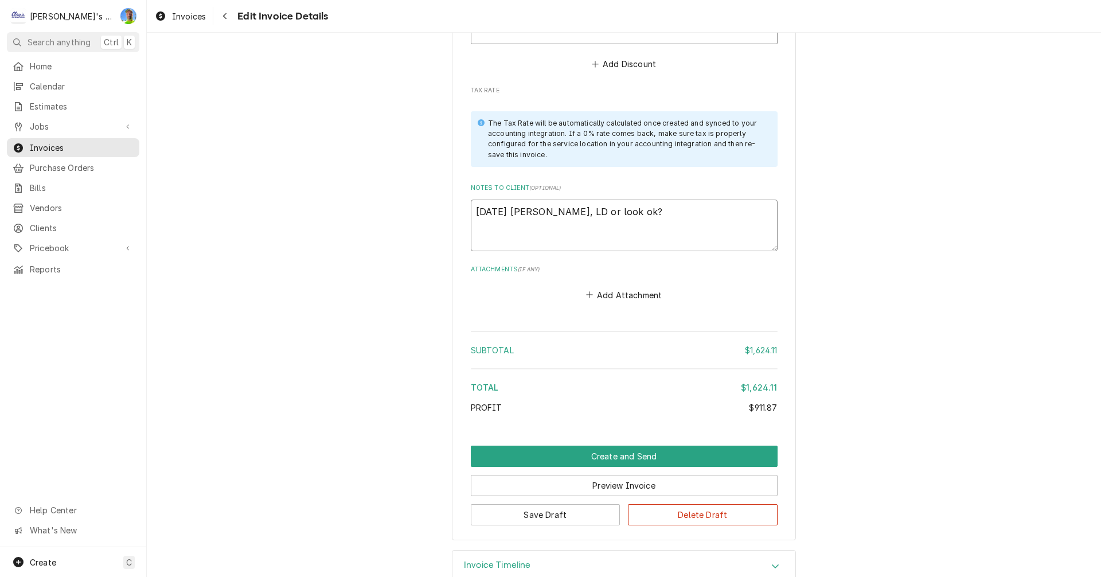
type textarea "8/7/2025 Sarah - Greg, LD or look ok? 9"
type textarea "x"
type textarea "8/7/2025 Sarah - Greg, LD or look ok? 9/"
type textarea "x"
type textarea "8/7/2025 Sarah - Greg, LD or look ok? 9/9"
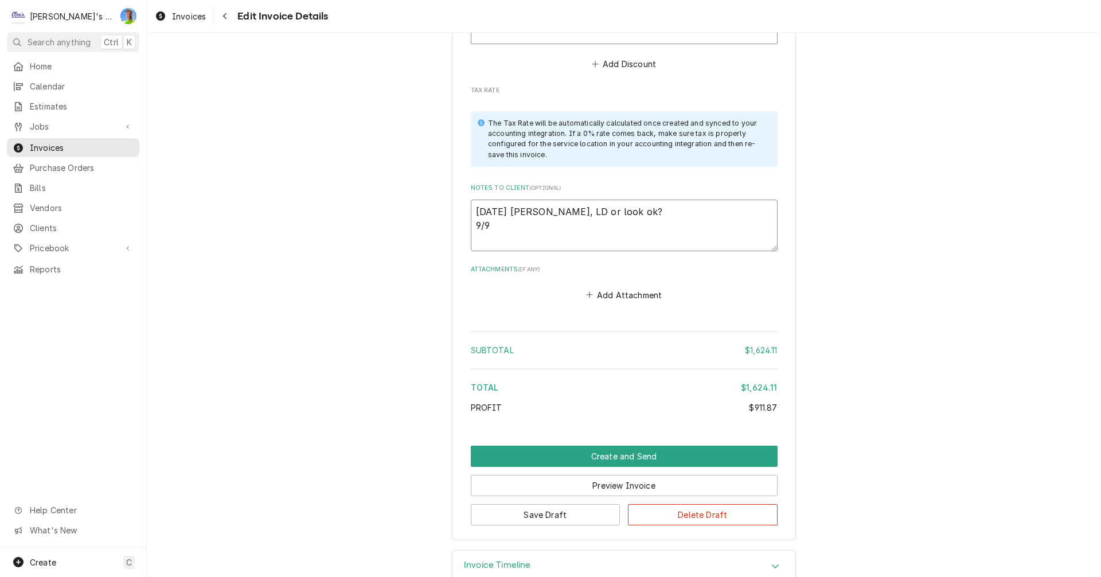
type textarea "x"
type textarea "8/7/2025 Sarah - Greg, LD or look ok? 9/9"
type textarea "x"
type textarea "8/7/2025 Sarah - Greg, LD or look ok? 9/9 G"
type textarea "x"
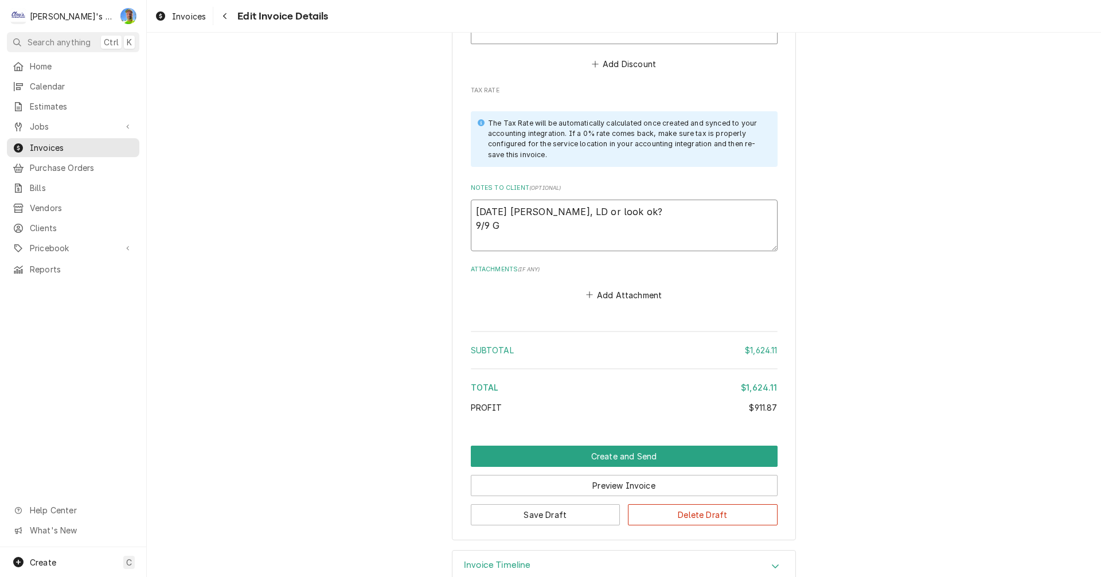
type textarea "8/7/2025 Sarah - Greg, LD or look ok? 9/9 GA"
type textarea "x"
type textarea "8/7/2025 Sarah - Greg, LD or look ok? 9/9 GA"
type textarea "x"
type textarea "8/7/2025 Sarah - Greg, LD or look ok? 9/9 GA -"
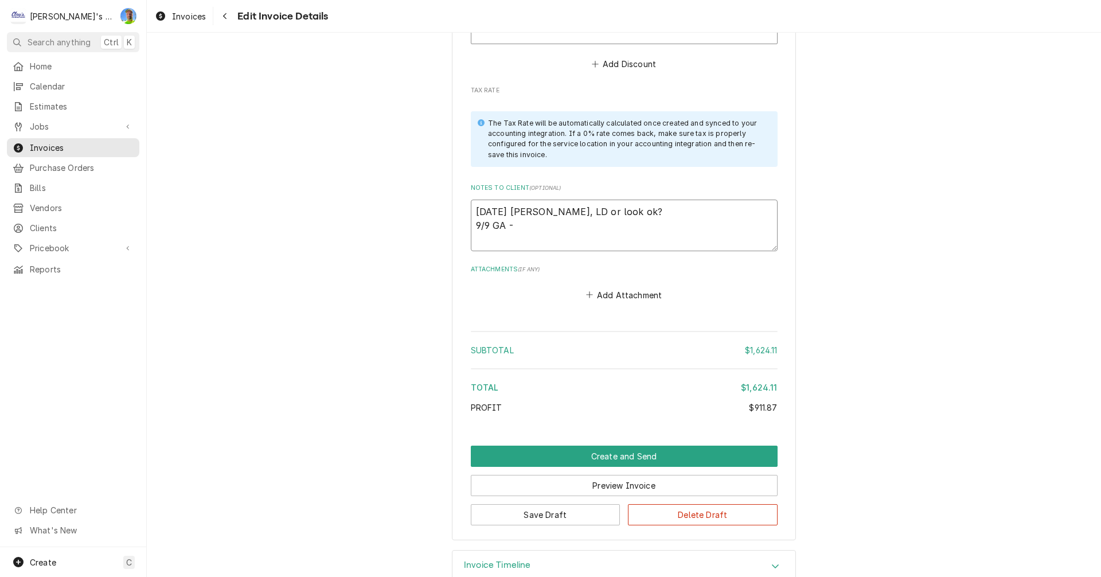
type textarea "x"
type textarea "8/7/2025 Sarah - Greg, LD or look ok? 9/9 GA -"
type textarea "x"
type textarea "8/7/2025 Sarah - Greg, LD or look ok? 9/9 GA - w"
type textarea "x"
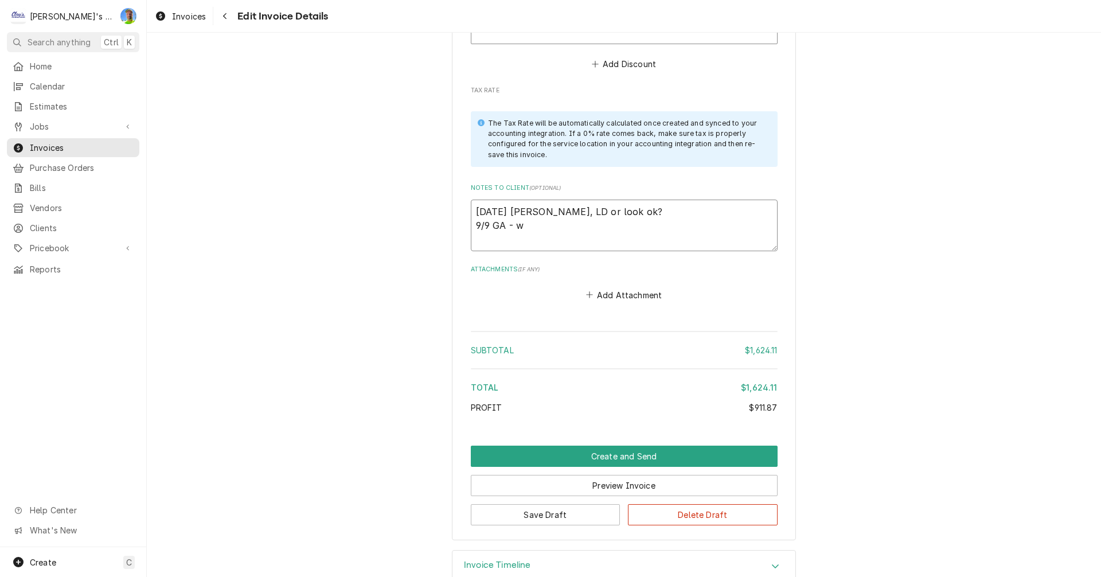
type textarea "8/7/2025 Sarah - Greg, LD or look ok? 9/9 GA - we"
type textarea "x"
type textarea "8/7/2025 Sarah - Greg, LD or look ok? 9/9 GA - we"
type textarea "x"
type textarea "8/7/2025 Sarah - Greg, LD or look ok? 9/9 GA - we n"
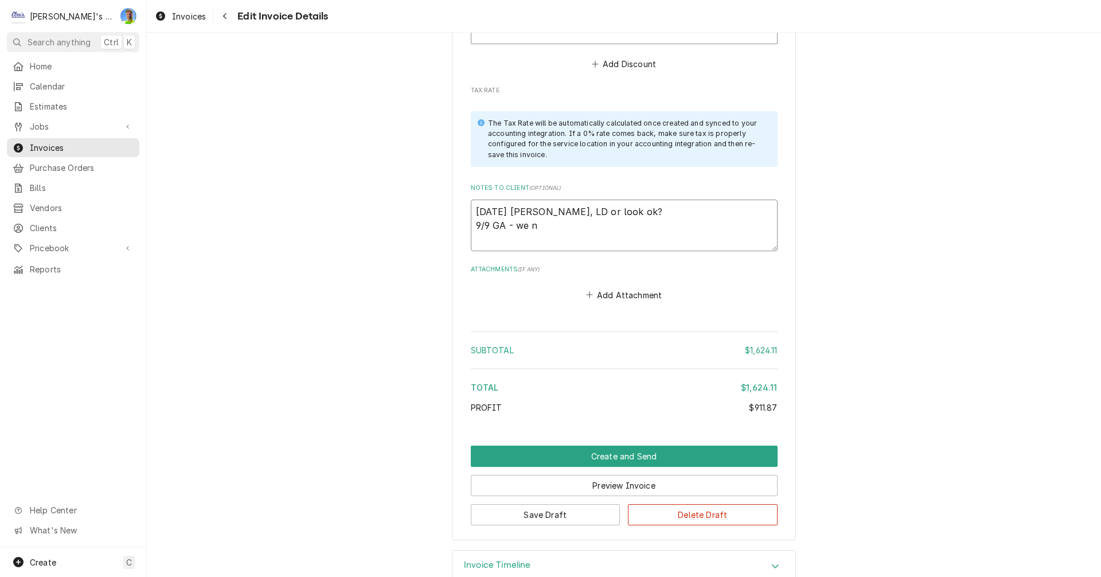
type textarea "x"
type textarea "8/7/2025 Sarah - Greg, LD or look ok? 9/9 GA - we ne"
type textarea "x"
type textarea "8/7/2025 Sarah - Greg, LD or look ok? 9/9 GA - we nee"
type textarea "x"
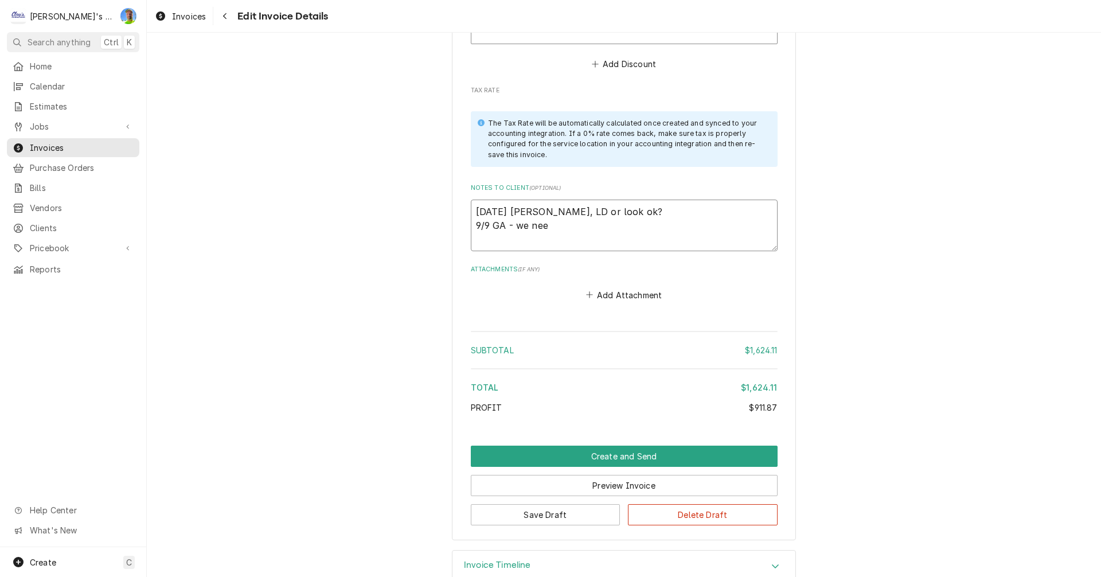
type textarea "8/7/2025 Sarah - Greg, LD or look ok? 9/9 GA - we need"
type textarea "x"
type textarea "8/7/2025 Sarah - Greg, LD or look ok? 9/9 GA - we need"
type textarea "x"
type textarea "8/7/2025 Sarah - Greg, LD or look ok? 9/9 GA - we need t"
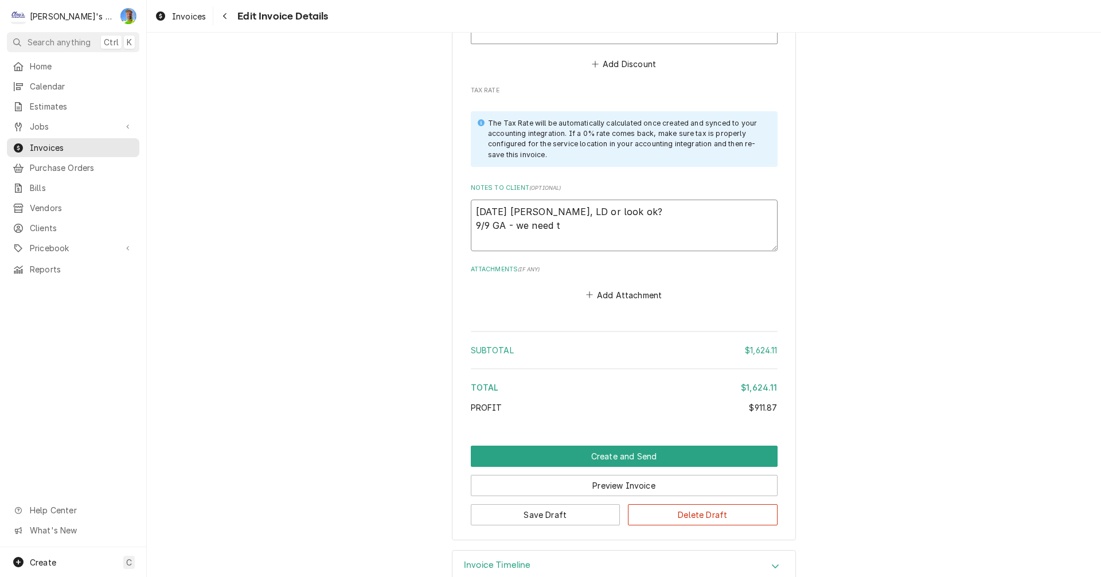
type textarea "x"
type textarea "8/7/2025 Sarah - Greg, LD or look ok? 9/9 GA - we need to"
type textarea "x"
type textarea "8/7/2025 Sarah - Greg, LD or look ok? 9/9 GA - we need to"
type textarea "x"
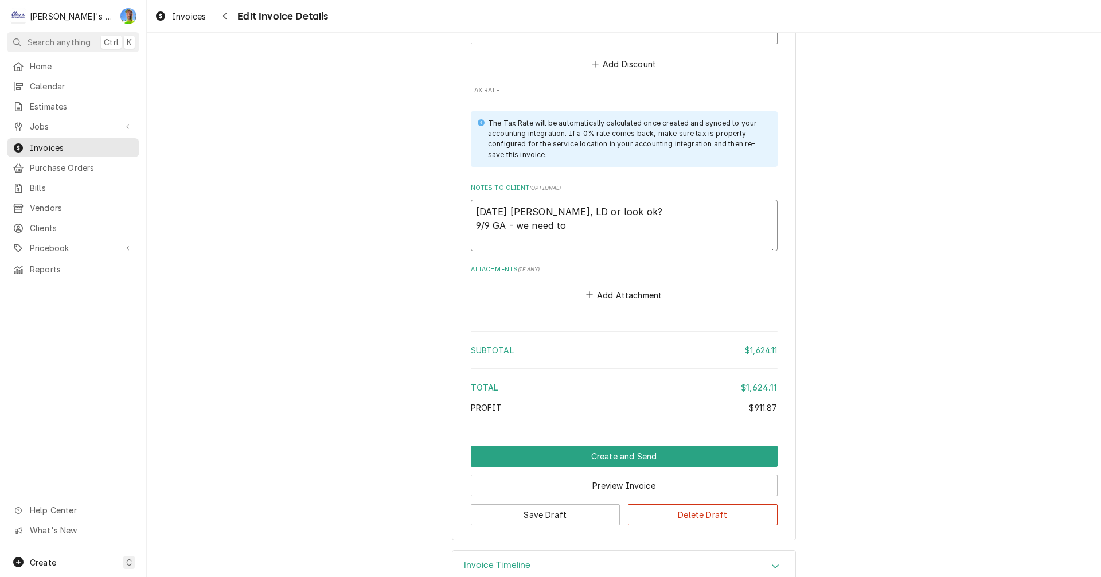
type textarea "8/7/2025 Sarah - Greg, LD or look ok? 9/9 GA - we need to d"
type textarea "x"
type textarea "8/7/2025 Sarah - Greg, LD or look ok? 9/9 GA - we need to do"
type textarea "x"
type textarea "8/7/2025 Sarah - Greg, LD or look ok? 9/9 GA - we need to dou"
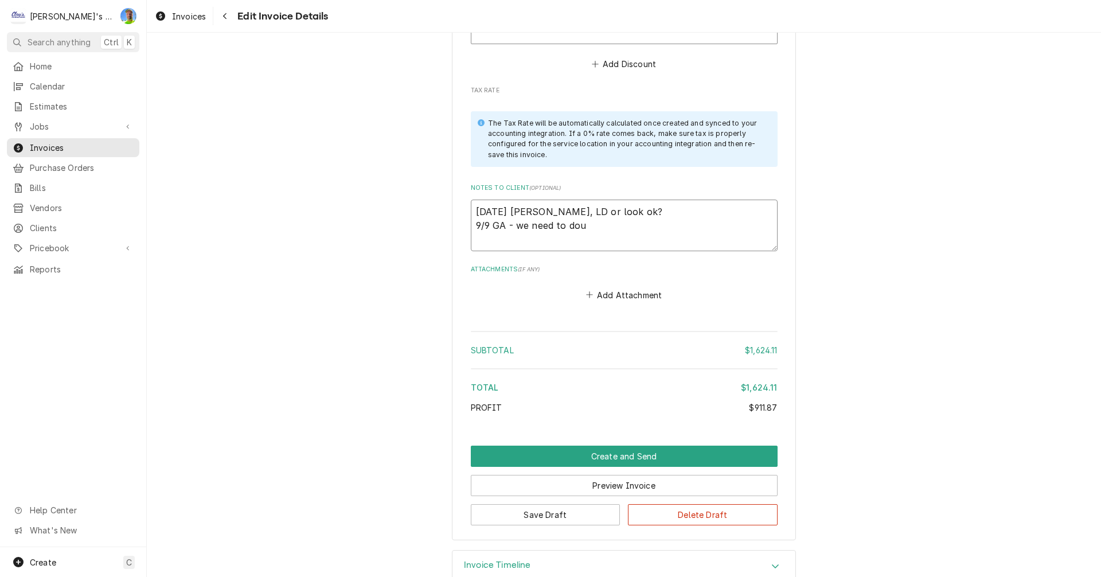
type textarea "x"
type textarea "8/7/2025 Sarah - Greg, LD or look ok? 9/9 GA - we need to doub"
type textarea "x"
type textarea "8/7/2025 Sarah - Greg, LD or look ok? 9/9 GA - we need to doubl"
type textarea "x"
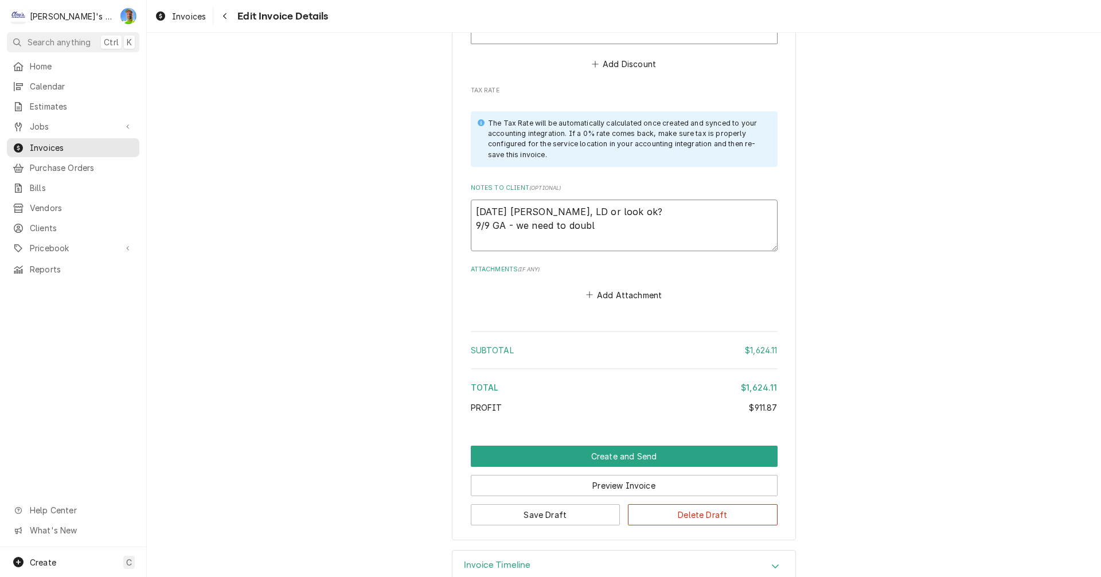
type textarea "8/7/2025 Sarah - Greg, LD or look ok? 9/9 GA - we need to double"
type textarea "x"
type textarea "8/7/2025 Sarah - Greg, LD or look ok? 9/9 GA - we need to double"
type textarea "x"
type textarea "8/7/2025 Sarah - Greg, LD or look ok? 9/9 GA - we need to double c"
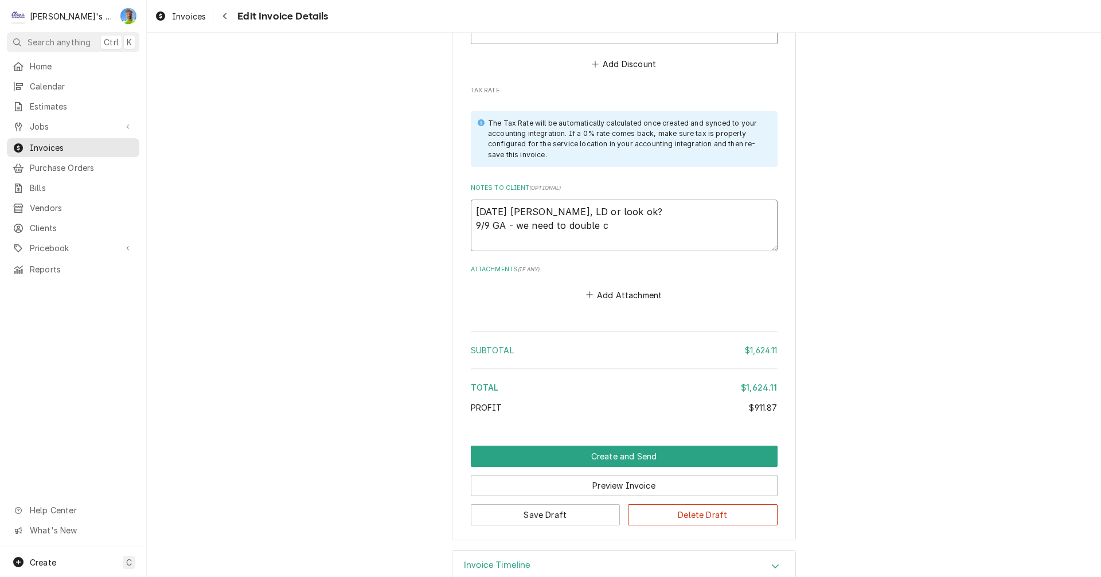
type textarea "x"
type textarea "8/7/2025 Sarah - Greg, LD or look ok? 9/9 GA - we need to double ch"
type textarea "x"
type textarea "8/7/2025 Sarah - Greg, LD or look ok? 9/9 GA - we need to double che"
type textarea "x"
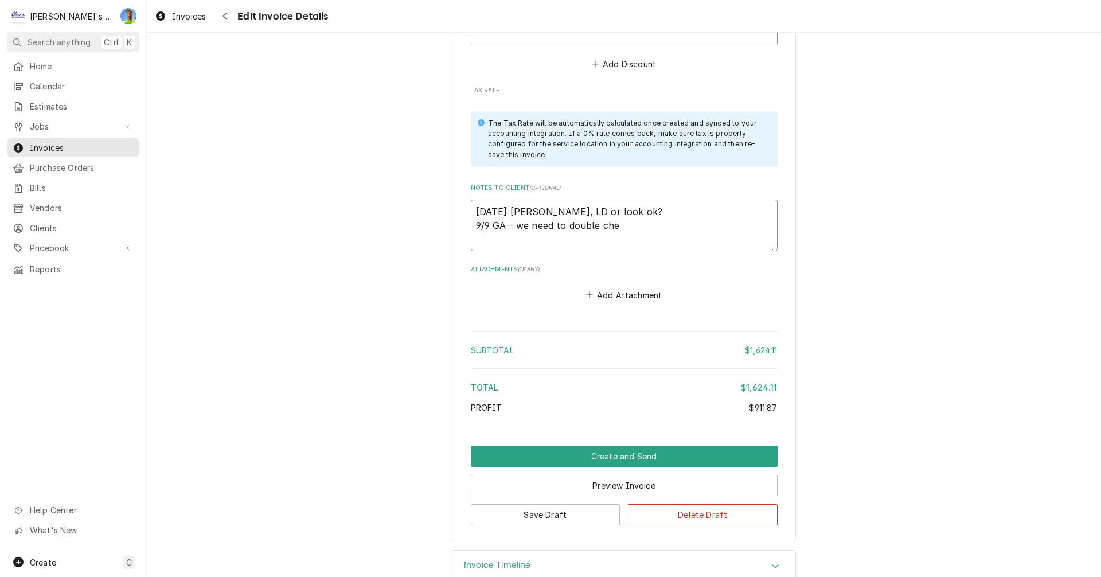
type textarea "8/7/2025 Sarah - Greg, LD or look ok? 9/9 GA - we need to double chec"
type textarea "x"
type textarea "8/7/2025 Sarah - Greg, LD or look ok? 9/9 GA - we need to double check"
type textarea "x"
type textarea "8/7/2025 Sarah - Greg, LD or look ok? 9/9 GA - we need to double check"
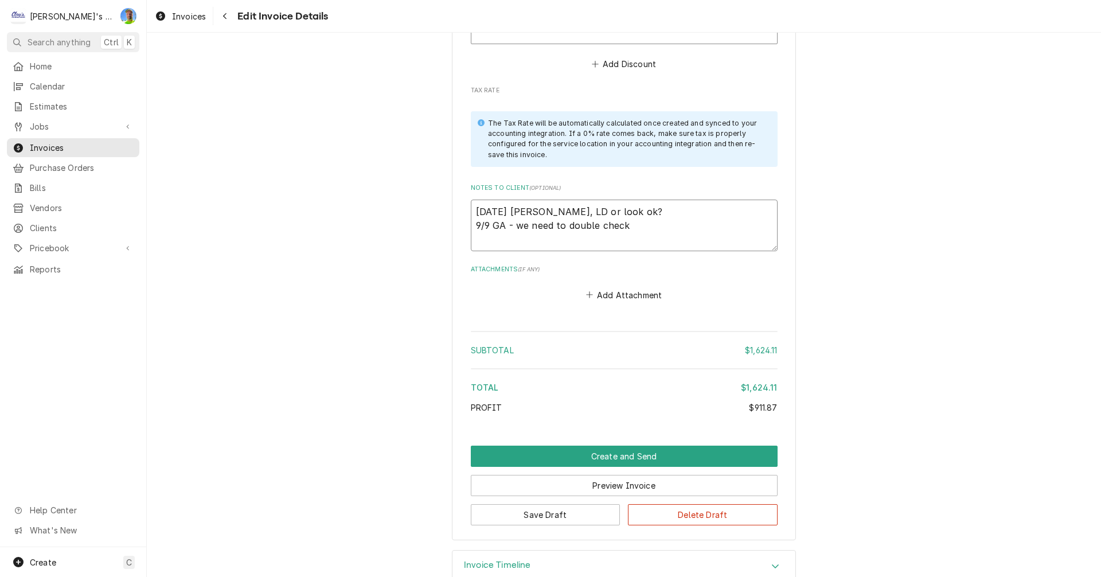
type textarea "x"
type textarea "8/7/2025 Sarah - Greg, LD or look ok? 9/9 GA - we need to double check t"
type textarea "x"
type textarea "8/7/2025 Sarah - Greg, LD or look ok? 9/9 GA - we need to double check th"
type textarea "x"
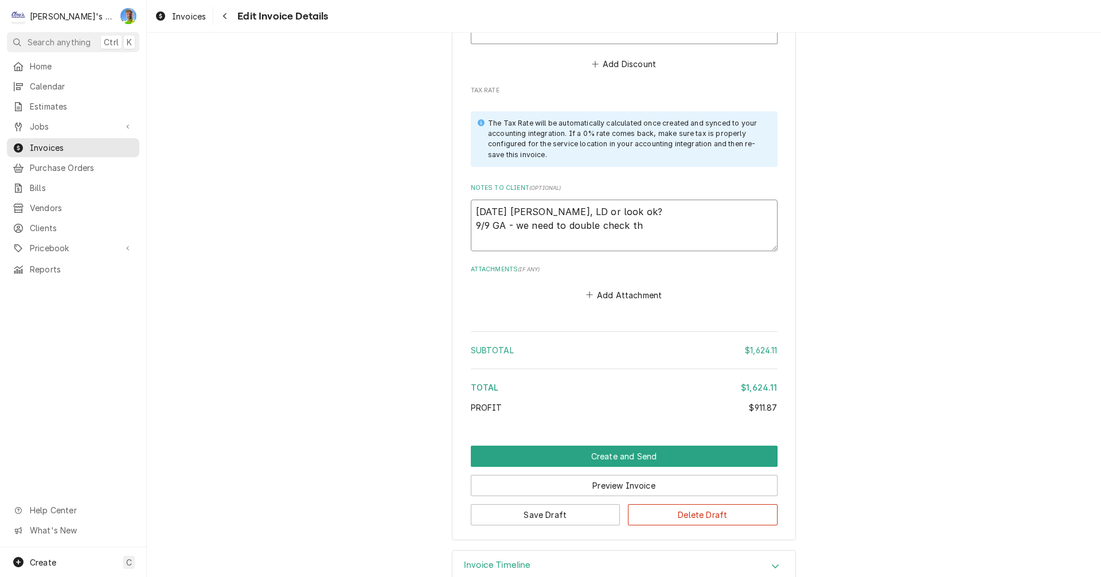
type textarea "8/7/2025 Sarah - Greg, LD or look ok? 9/9 GA - we need to double check the"
type textarea "x"
type textarea "8/7/2025 Sarah - Greg, LD or look ok? 9/9 GA - we need to double check the"
type textarea "x"
type textarea "8/7/2025 Sarah - Greg, LD or look ok? 9/9 GA - we need to double check the b"
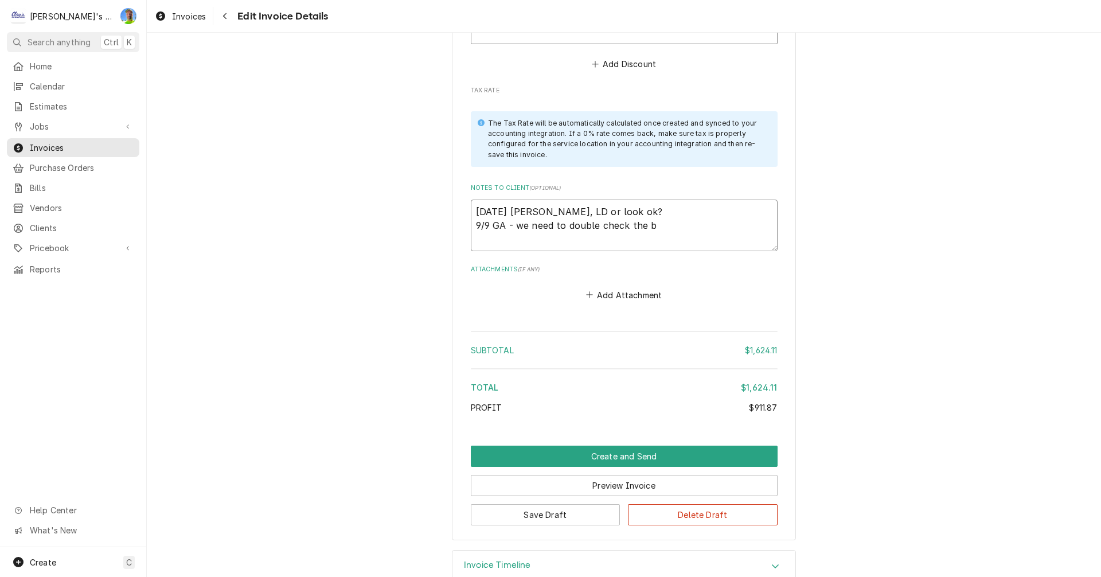
type textarea "x"
type textarea "8/7/2025 Sarah - Greg, LD or look ok? 9/9 GA - we need to double check the"
type textarea "x"
type textarea "8/7/2025 Sarah - Greg, LD or look ok? 9/9 GA - we need to double check the ""
type textarea "x"
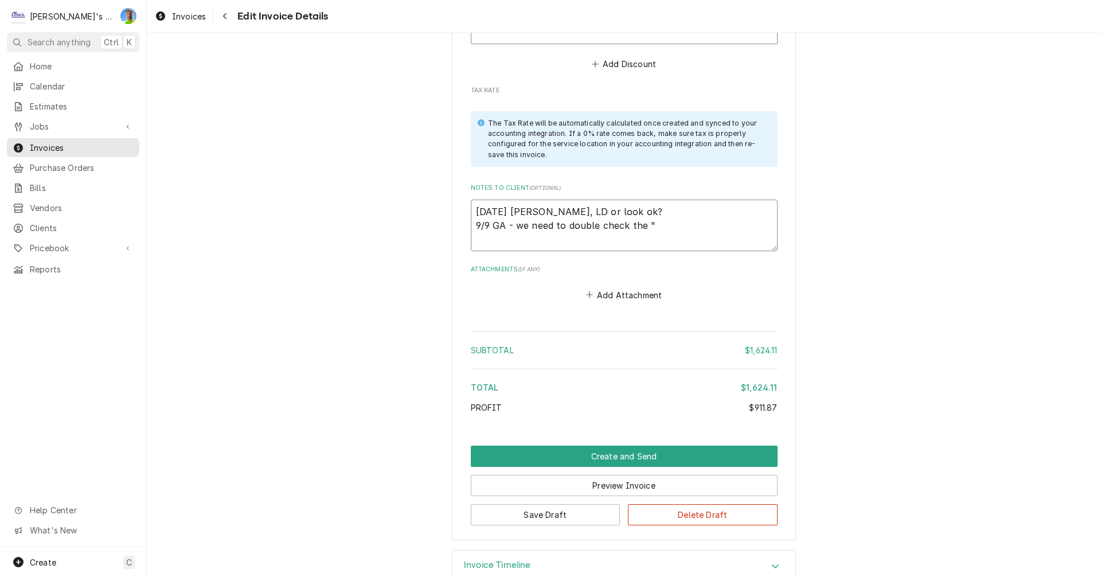
type textarea "8/7/2025 Sarah - Greg, LD or look ok? 9/9 GA - we need to double check the "b"
type textarea "x"
type textarea "8/7/2025 Sarah - Greg, LD or look ok? 9/9 GA - we need to double check the "bi"
type textarea "x"
type textarea "8/7/2025 Sarah - Greg, LD or look ok? 9/9 GA - we need to double check the "bil"
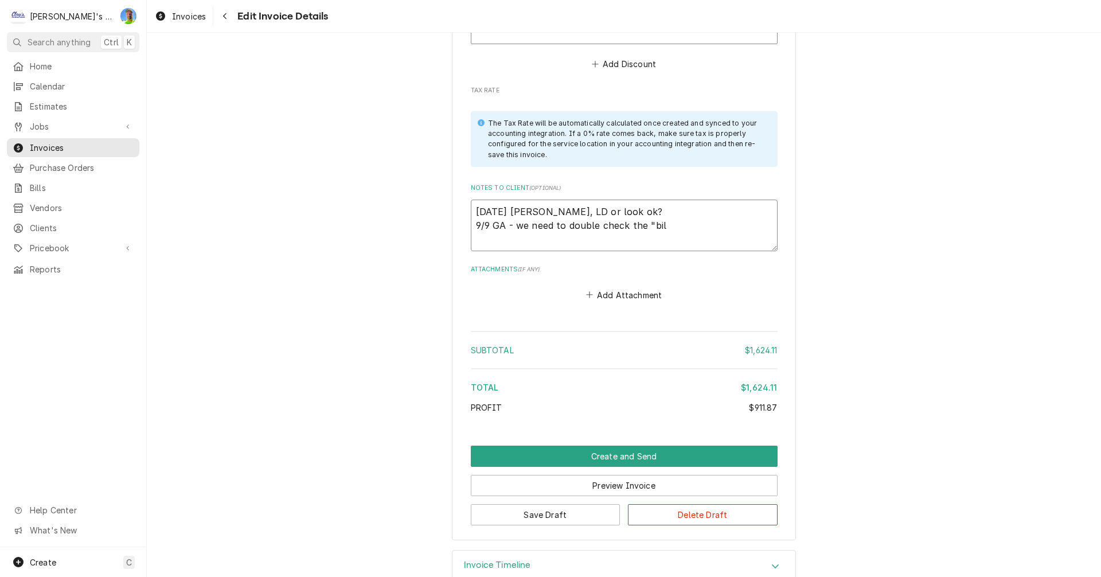
type textarea "x"
type textarea "8/7/2025 Sarah - Greg, LD or look ok? 9/9 GA - we need to double check the "bill"
type textarea "x"
type textarea "8/7/2025 Sarah - Greg, LD or look ok? 9/9 GA - we need to double check the "bill"
type textarea "x"
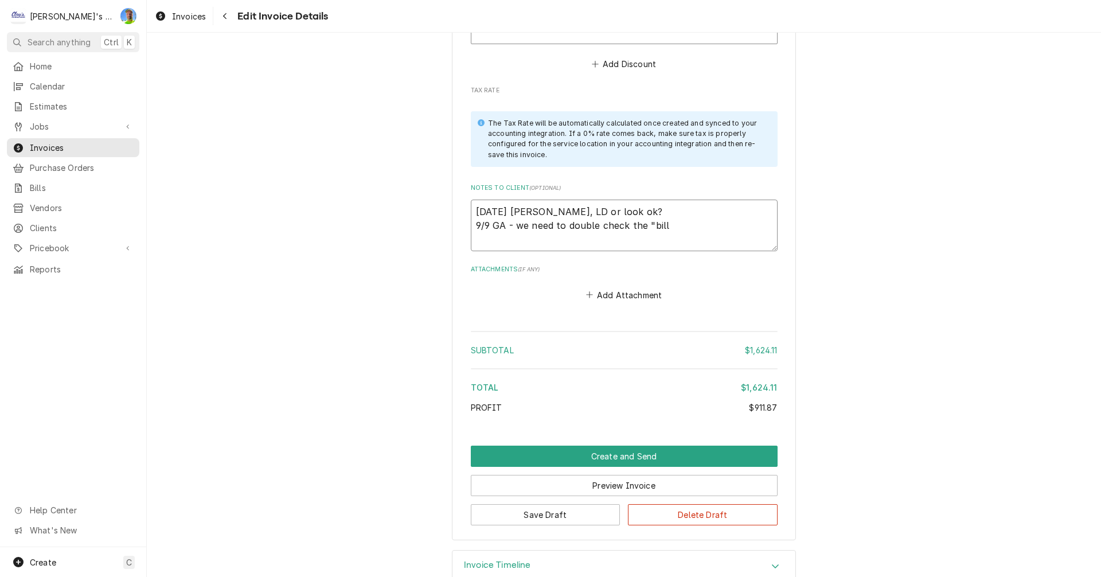
type textarea "8/7/2025 Sarah - Greg, LD or look ok? 9/9 GA - we need to double check the "bil…"
type textarea "x"
type textarea "8/7/2025 Sarah - Greg, LD or look ok? 9/9 GA - we need to double check the "bil…"
type textarea "x"
type textarea "8/7/2025 Sarah - Greg, LD or look ok? 9/9 GA - we need to double check the "bil…"
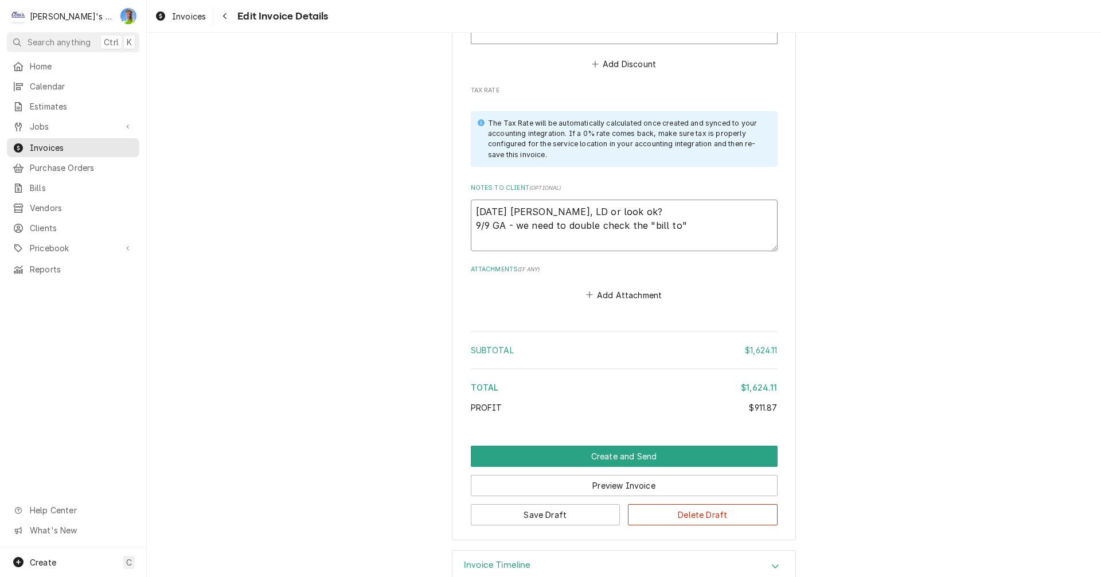
type textarea "x"
type textarea "8/7/2025 Sarah - Greg, LD or look ok? 9/9 GA - we need to double check the "bil…"
type textarea "x"
type textarea "8/7/2025 Sarah - Greg, LD or look ok? 9/9 GA - we need to double check the "bil…"
type textarea "x"
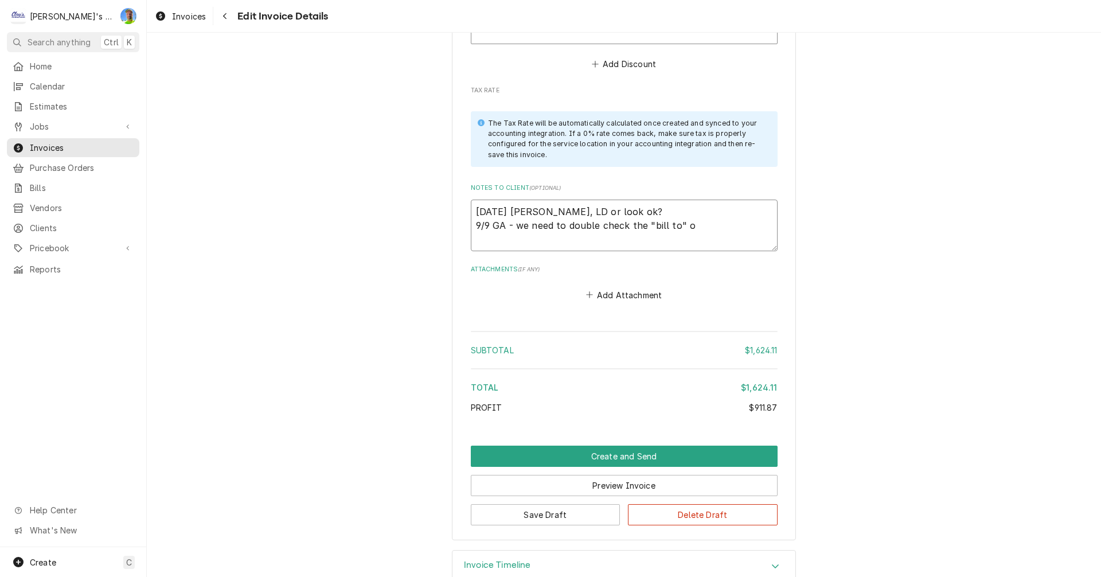
type textarea "8/7/2025 Sarah - Greg, LD or look ok? 9/9 GA - we need to double check the "bil…"
type textarea "x"
type textarea "8/7/2025 Sarah - Greg, LD or look ok? 9/9 GA - we need to double check the "bil…"
type textarea "x"
type textarea "8/7/2025 Sarah - Greg, LD or look ok? 9/9 GA - we need to double check the "bil…"
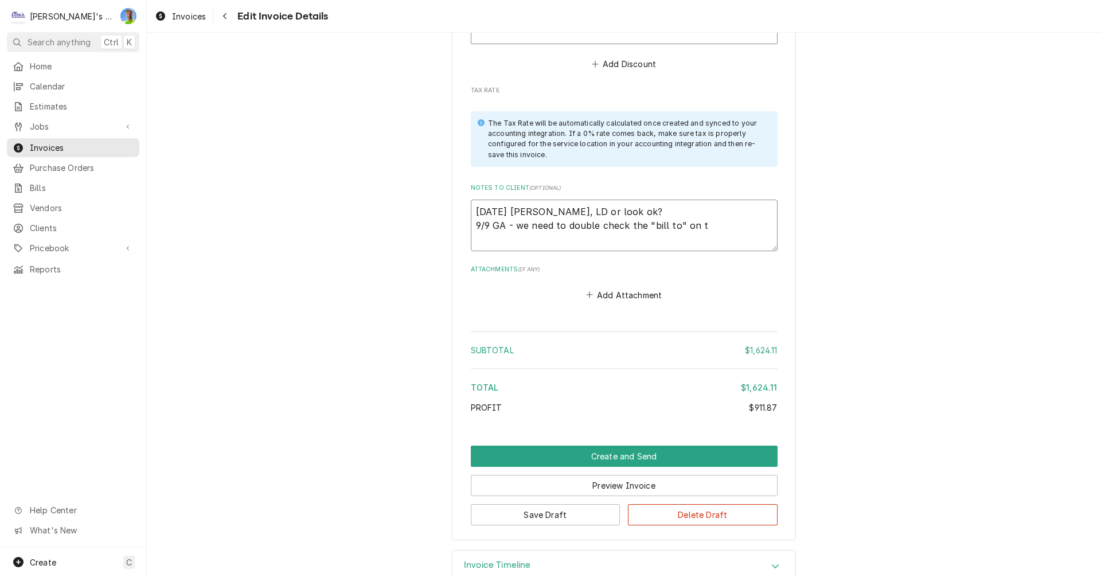
type textarea "x"
type textarea "8/7/2025 Sarah - Greg, LD or look ok? 9/9 GA - we need to double check the "bil…"
type textarea "x"
type textarea "8/7/2025 Sarah - Greg, LD or look ok? 9/9 GA - we need to double check the "bil…"
type textarea "x"
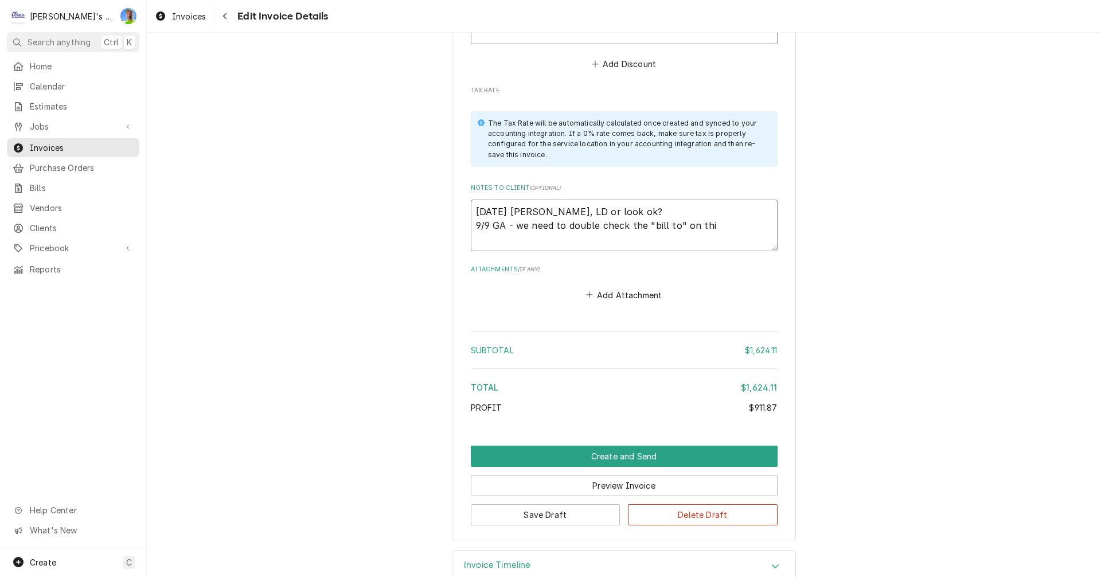
type textarea "8/7/2025 Sarah - Greg, LD or look ok? 9/9 GA - we need to double check the "bil…"
type textarea "x"
type textarea "8/7/2025 Sarah - Greg, LD or look ok? 9/9 GA - we need to double check the "bil…"
type textarea "x"
type textarea "8/7/2025 Sarah - Greg, LD or look ok? 9/9 GA - we need to double check the "bil…"
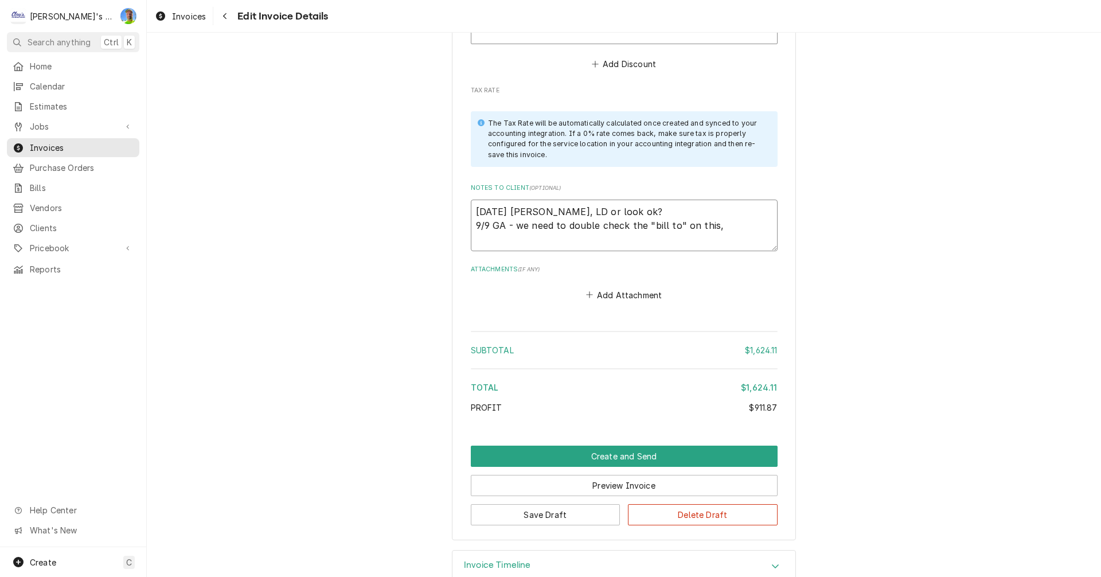
type textarea "x"
type textarea "8/7/2025 Sarah - Greg, LD or look ok? 9/9 GA - we need to double check the "bil…"
type textarea "x"
type textarea "8/7/2025 Sarah - Greg, LD or look ok? 9/9 GA - we need to double check the "bil…"
type textarea "x"
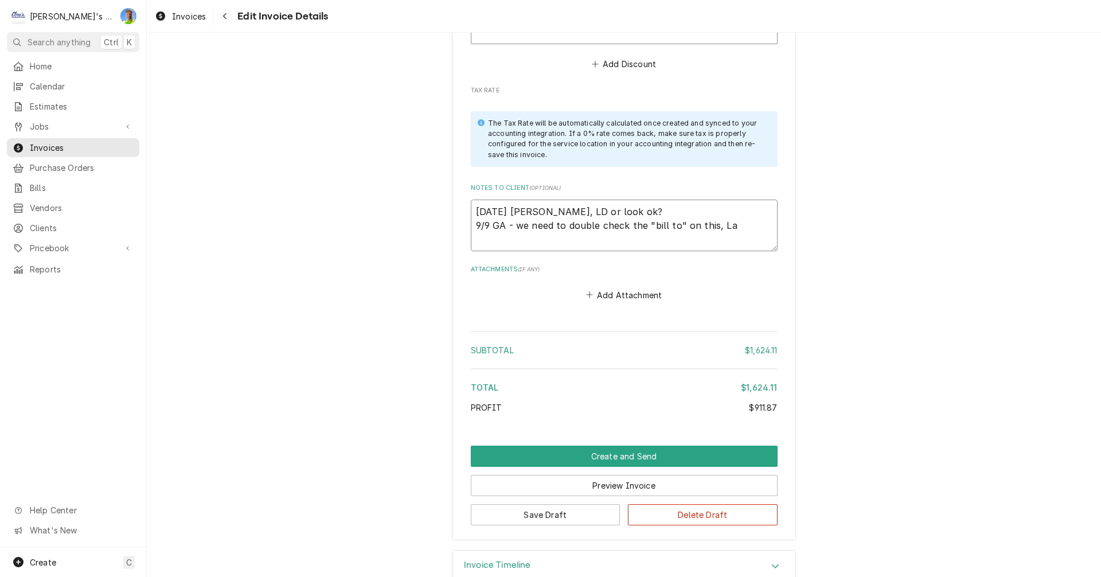
type textarea "8/7/2025 Sarah - Greg, LD or look ok? 9/9 GA - we need to double check the "bil…"
type textarea "x"
type textarea "8/7/2025 Sarah - Greg, LD or look ok? 9/9 GA - we need to double check the "bil…"
type textarea "x"
type textarea "8/7/2025 Sarah - Greg, LD or look ok? 9/9 GA - we need to double check the "bil…"
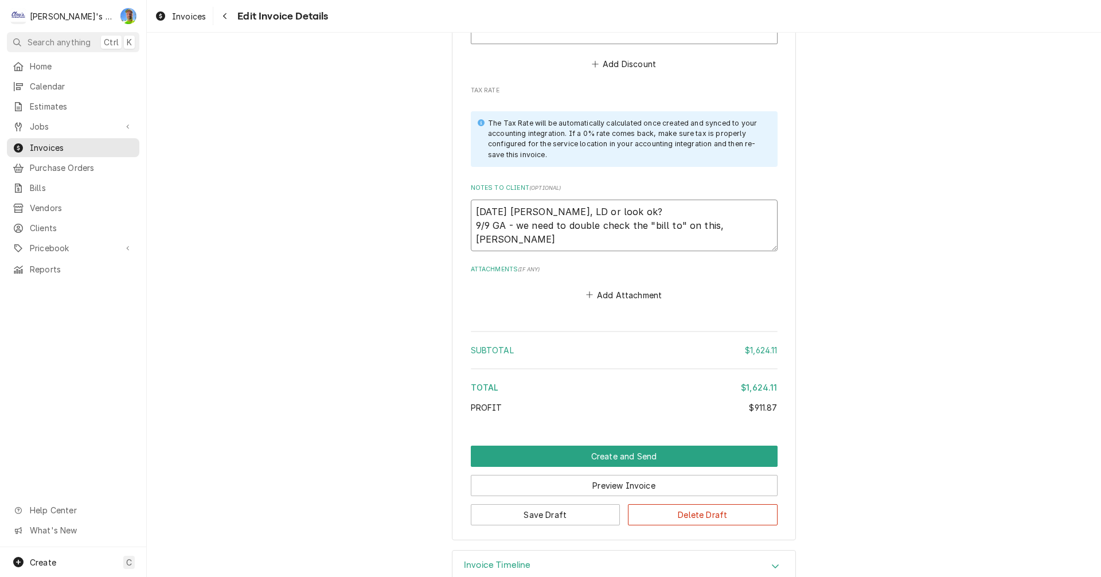
type textarea "x"
type textarea "8/7/2025 Sarah - Greg, LD or look ok? 9/9 GA - we need to double check the "bil…"
type textarea "x"
type textarea "8/7/2025 Sarah - Greg, LD or look ok? 9/9 GA - we need to double check the "bil…"
type textarea "x"
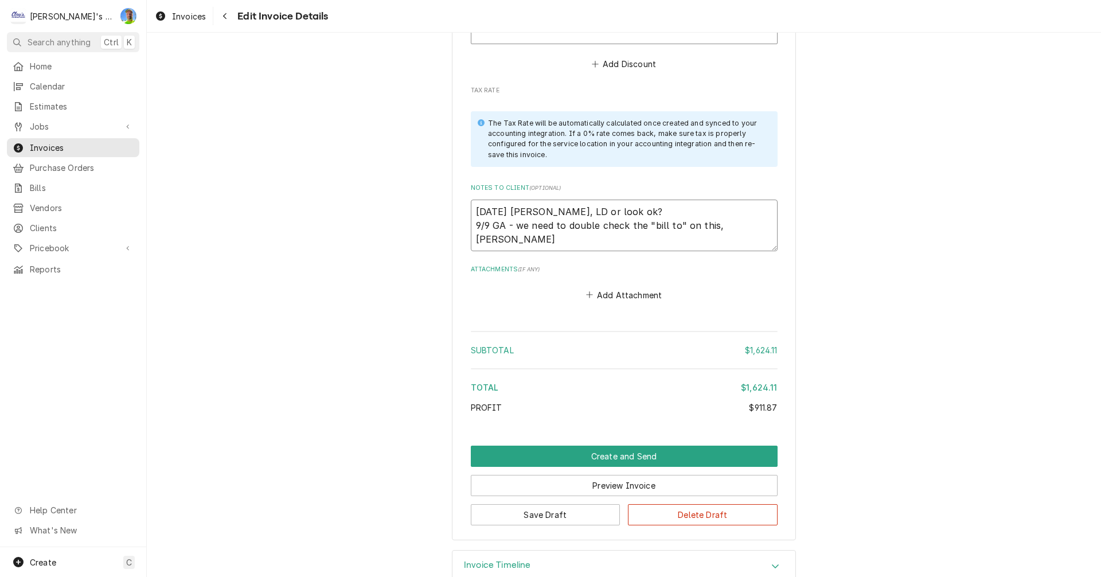
type textarea "8/7/2025 Sarah - Greg, LD or look ok? 9/9 GA - we need to double check the "bil…"
type textarea "x"
type textarea "8/7/2025 Sarah - Greg, LD or look ok? 9/9 GA - we need to double check the "bil…"
type textarea "x"
type textarea "8/7/2025 Sarah - Greg, LD or look ok? 9/9 GA - we need to double check the "bil…"
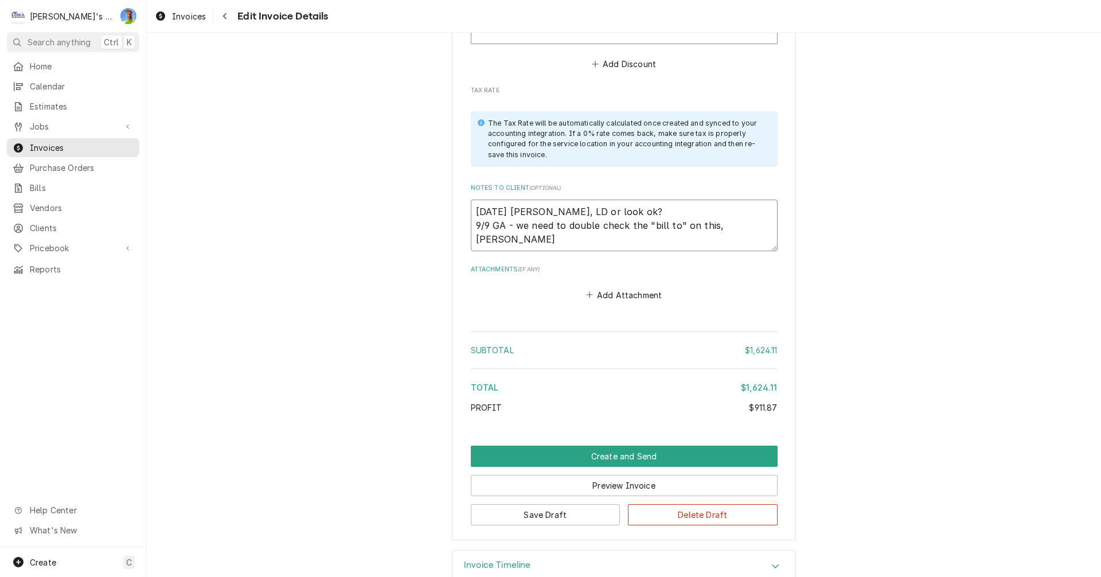
type textarea "x"
type textarea "8/7/2025 Sarah - Greg, LD or look ok? 9/9 GA - we need to double check the "bil…"
type textarea "x"
type textarea "8/7/2025 Sarah - Greg, LD or look ok? 9/9 GA - we need to double check the "bil…"
type textarea "x"
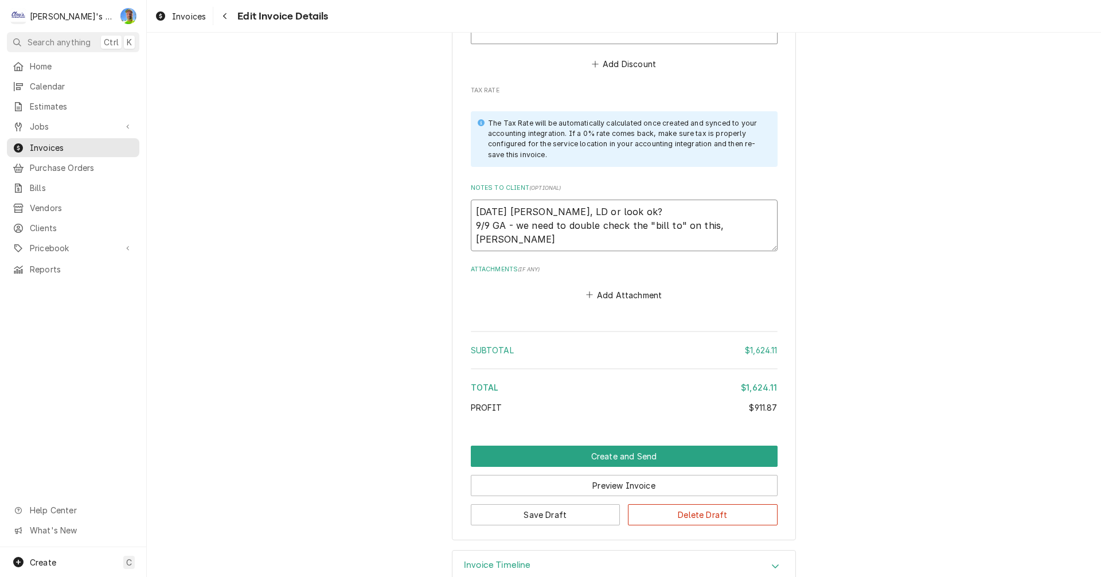
type textarea "8/7/2025 Sarah - Greg, LD or look ok? 9/9 GA - we need to double check the "bil…"
type textarea "x"
type textarea "8/7/2025 Sarah - Greg, LD or look ok? 9/9 GA - we need to double check the "bil…"
type textarea "x"
type textarea "8/7/2025 Sarah - Greg, LD or look ok? 9/9 GA - we need to double check the "bil…"
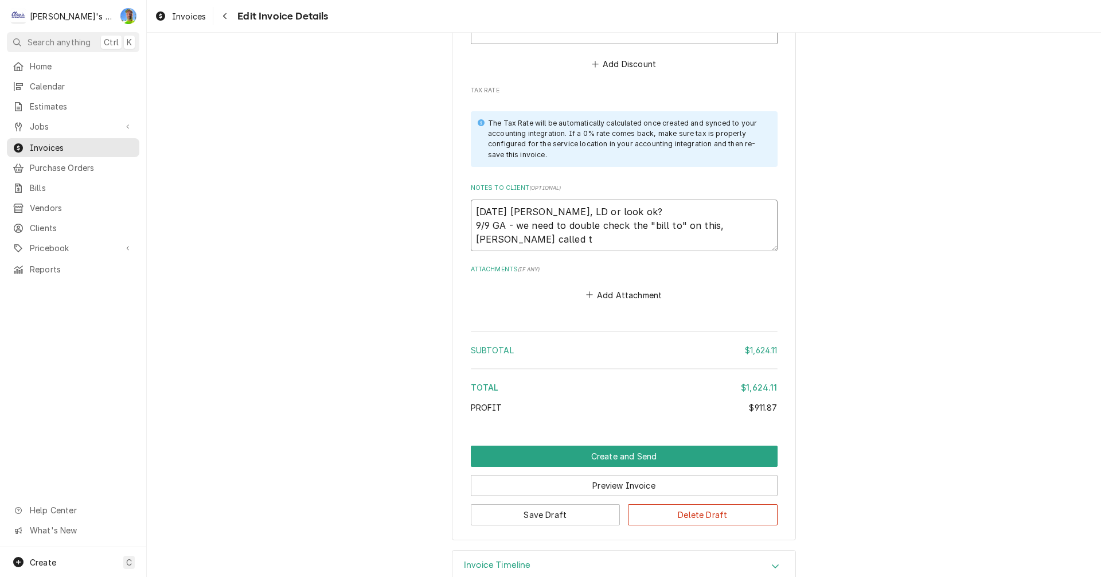
type textarea "x"
type textarea "8/7/2025 Sarah - Greg, LD or look ok? 9/9 GA - we need to double check the "bil…"
type textarea "x"
type textarea "8/7/2025 Sarah - Greg, LD or look ok? 9/9 GA - we need to double check the "bil…"
type textarea "x"
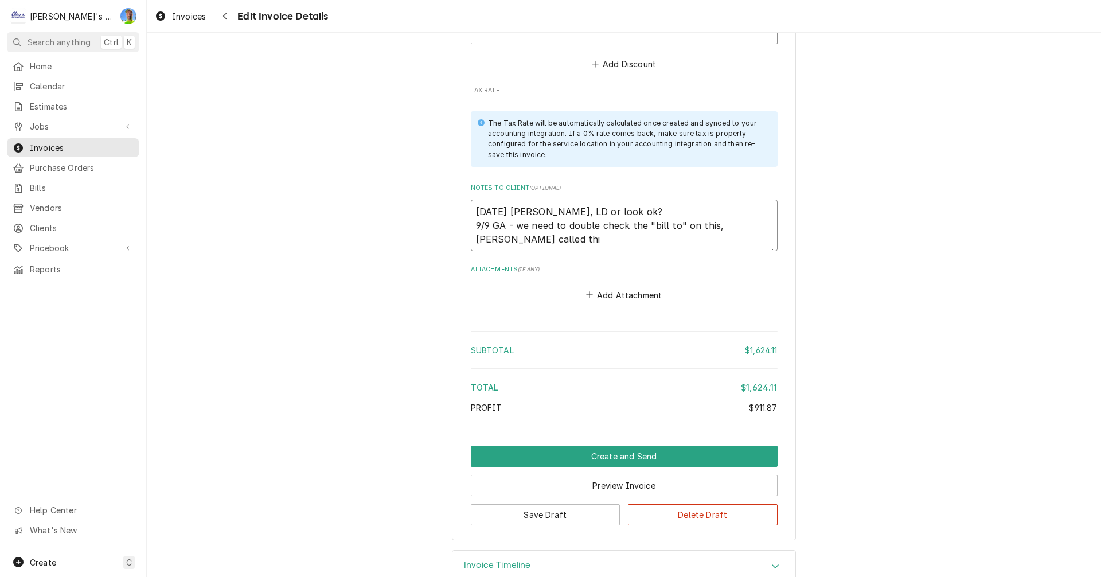
type textarea "8/7/2025 Sarah - Greg, LD or look ok? 9/9 GA - we need to double check the "bil…"
type textarea "x"
type textarea "8/7/2025 Sarah - Greg, LD or look ok? 9/9 GA - we need to double check the "bil…"
type textarea "x"
type textarea "8/7/2025 Sarah - Greg, LD or look ok? 9/9 GA - we need to double check the "bil…"
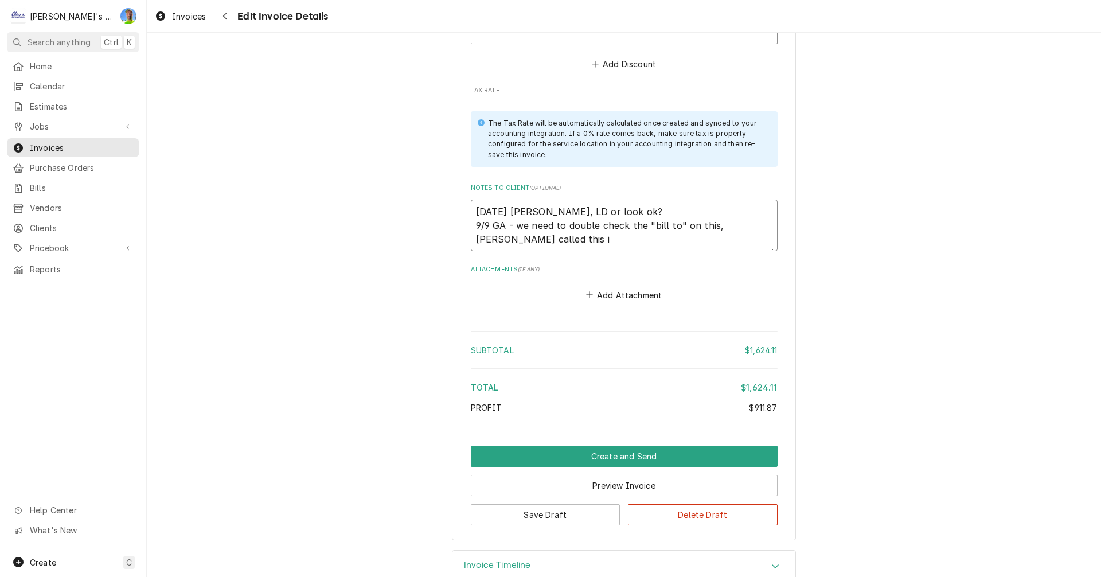
type textarea "x"
type textarea "8/7/2025 Sarah - Greg, LD or look ok? 9/9 GA - we need to double check the "bil…"
type textarea "x"
type textarea "8/7/2025 Sarah - Greg, LD or look ok? 9/9 GA - we need to double check the "bil…"
type textarea "x"
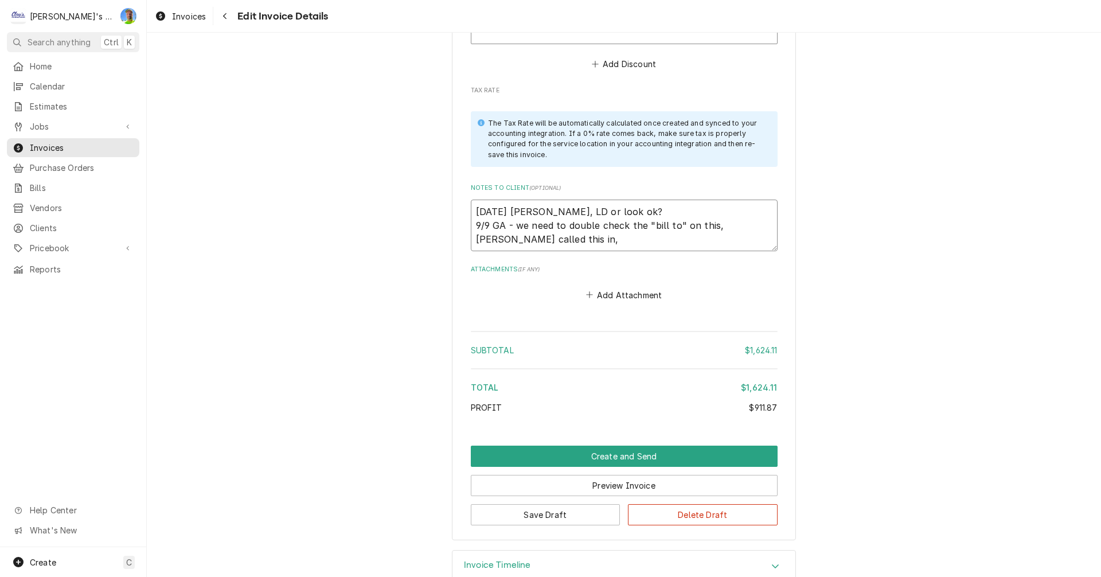
type textarea "8/7/2025 Sarah - Greg, LD or look ok? 9/9 GA - we need to double check the "bil…"
type textarea "x"
type textarea "8/7/2025 Sarah - Greg, LD or look ok? 9/9 GA - we need to double check the "bil…"
type textarea "x"
type textarea "8/7/2025 Sarah - Greg, LD or look ok? 9/9 GA - we need to double check the "bil…"
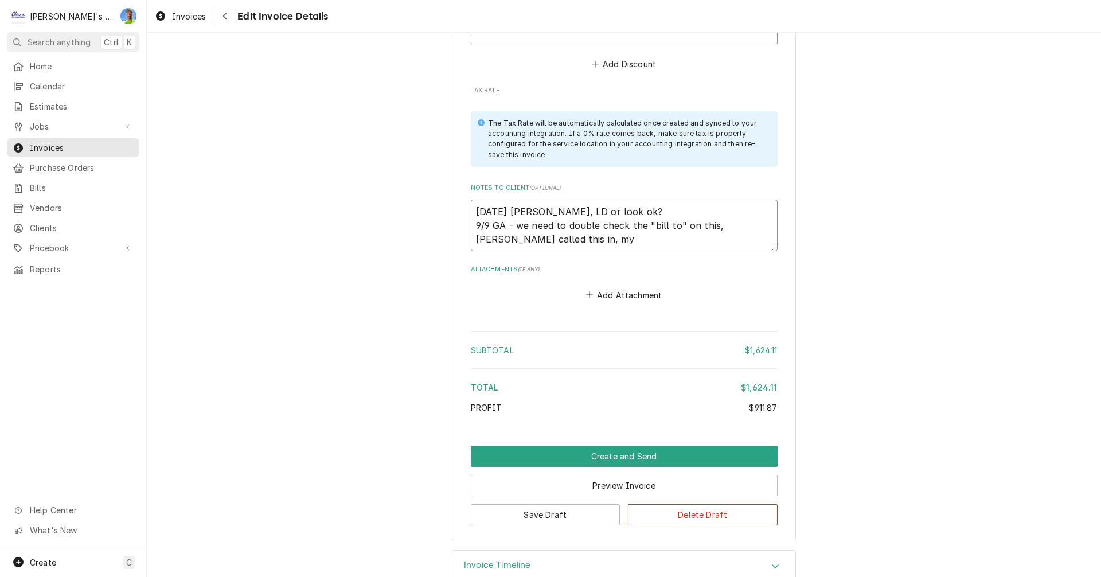
type textarea "x"
type textarea "8/7/2025 Sarah - Greg, LD or look ok? 9/9 GA - we need to double check the "bil…"
type textarea "x"
type textarea "8/7/2025 Sarah - Greg, LD or look ok? 9/9 GA - we need to double check the "bil…"
type textarea "x"
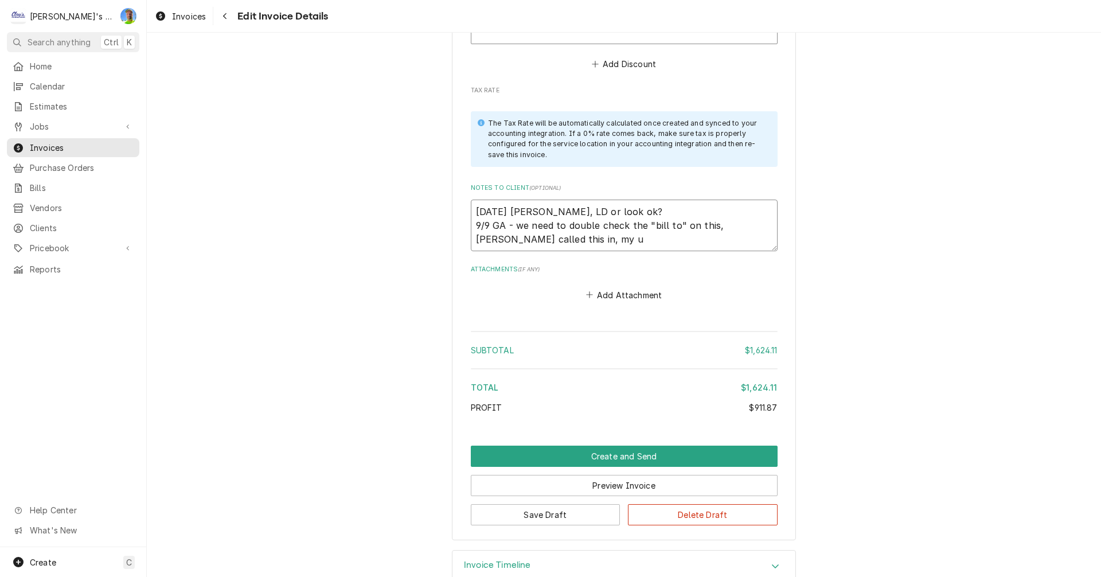
type textarea "8/7/2025 Sarah - Greg, LD or look ok? 9/9 GA - we need to double check the "bil…"
type textarea "x"
type textarea "8/7/2025 Sarah - Greg, LD or look ok? 9/9 GA - we need to double check the "bil…"
type textarea "x"
type textarea "8/7/2025 Sarah - Greg, LD or look ok? 9/9 GA - we need to double check the "bil…"
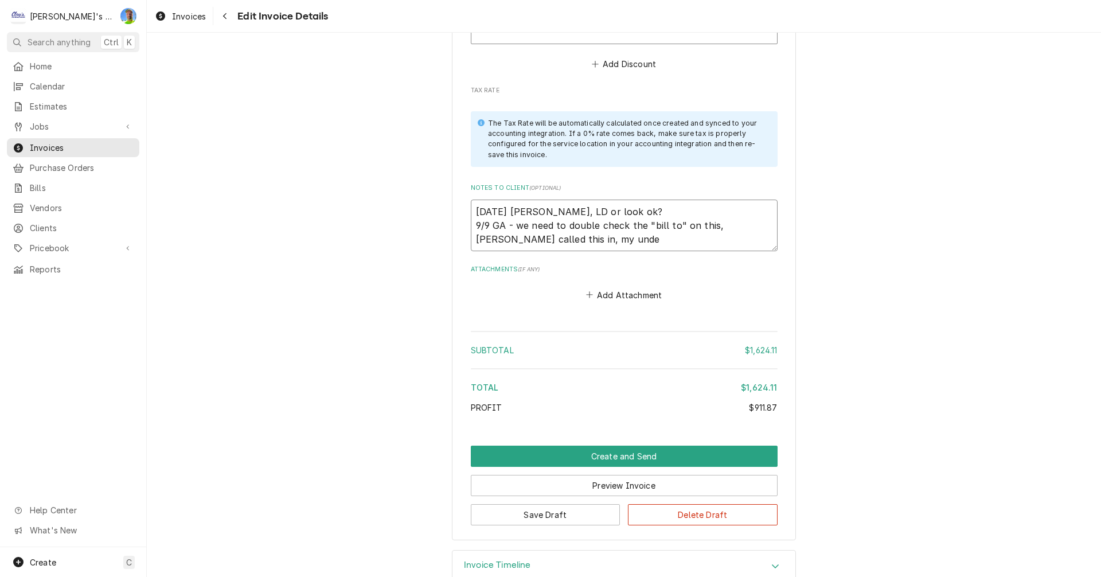
type textarea "x"
type textarea "8/7/2025 Sarah - Greg, LD or look ok? 9/9 GA - we need to double check the "bil…"
type textarea "x"
type textarea "8/7/2025 Sarah - Greg, LD or look ok? 9/9 GA - we need to double check the "bil…"
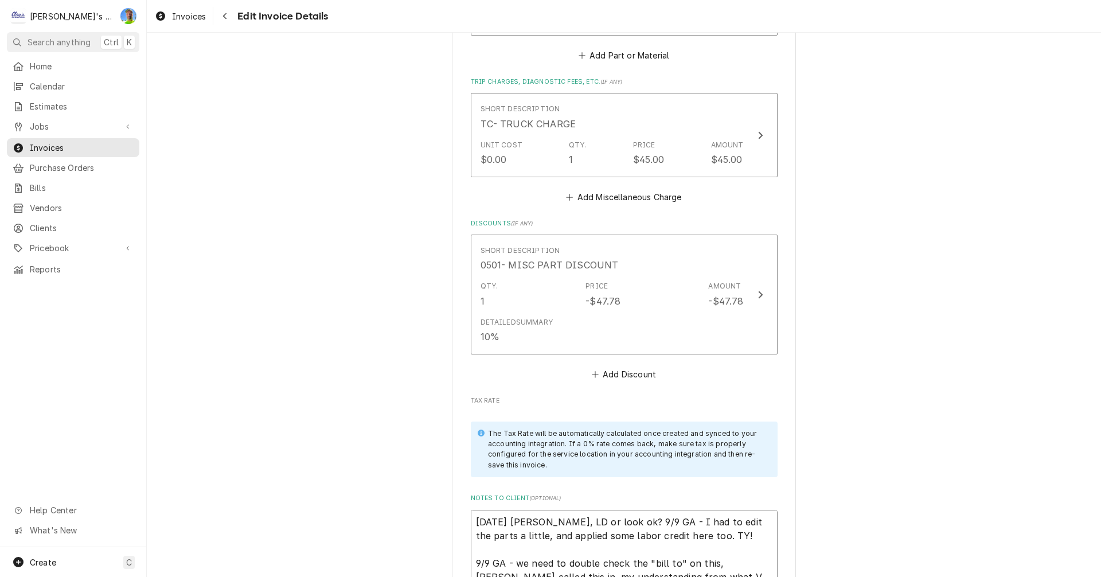
scroll to position [2852, 0]
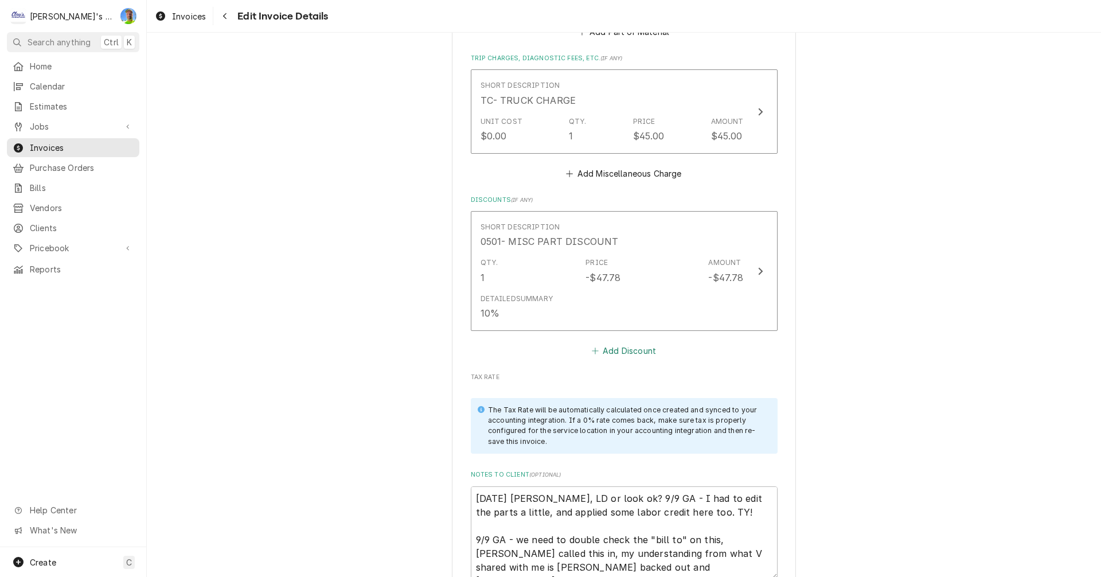
click at [623, 342] on button "Add Discount" at bounding box center [624, 350] width 68 height 16
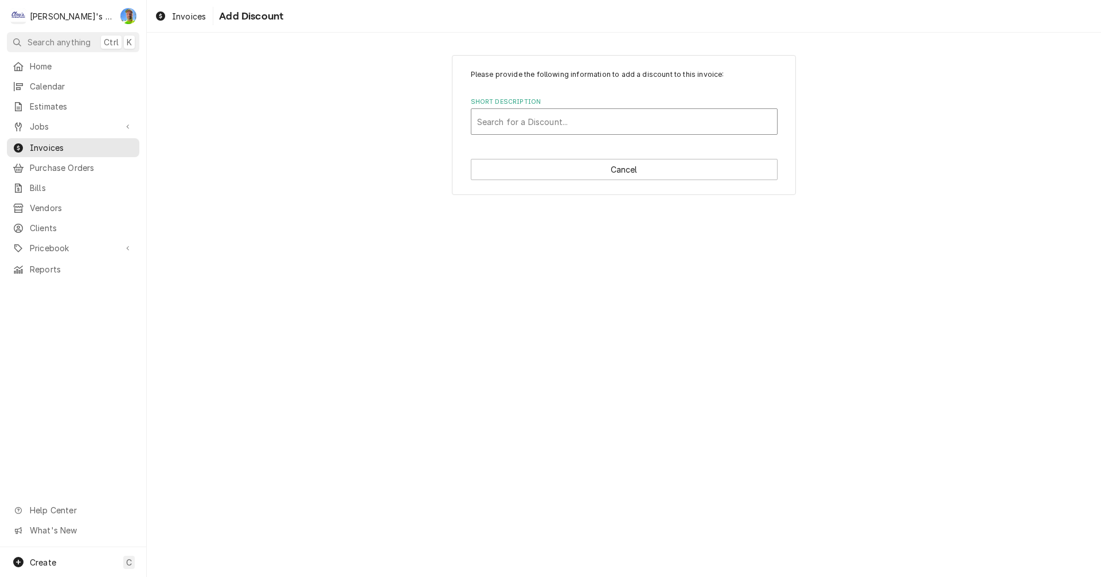
click at [570, 123] on div "Short Description" at bounding box center [624, 121] width 294 height 21
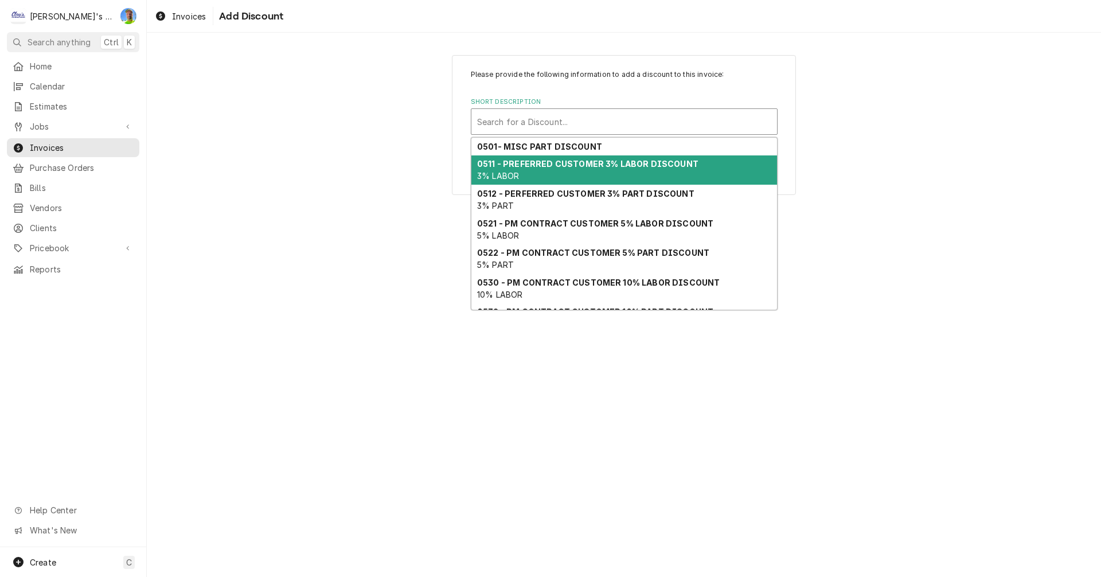
scroll to position [76, 0]
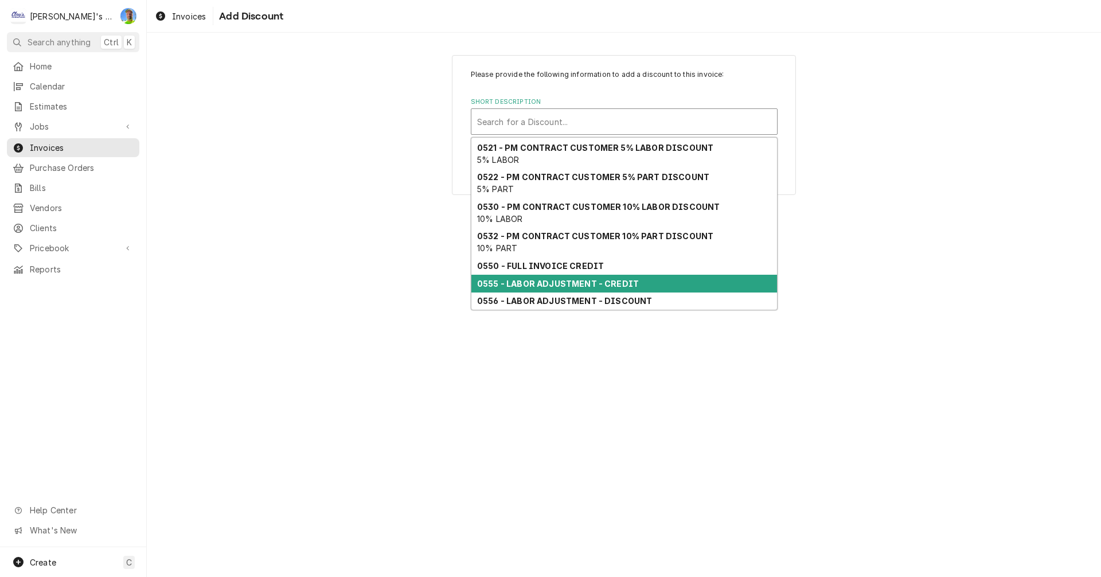
click at [597, 282] on strong "0555 - LABOR ADJUSTMENT - CREDIT" at bounding box center [558, 284] width 162 height 10
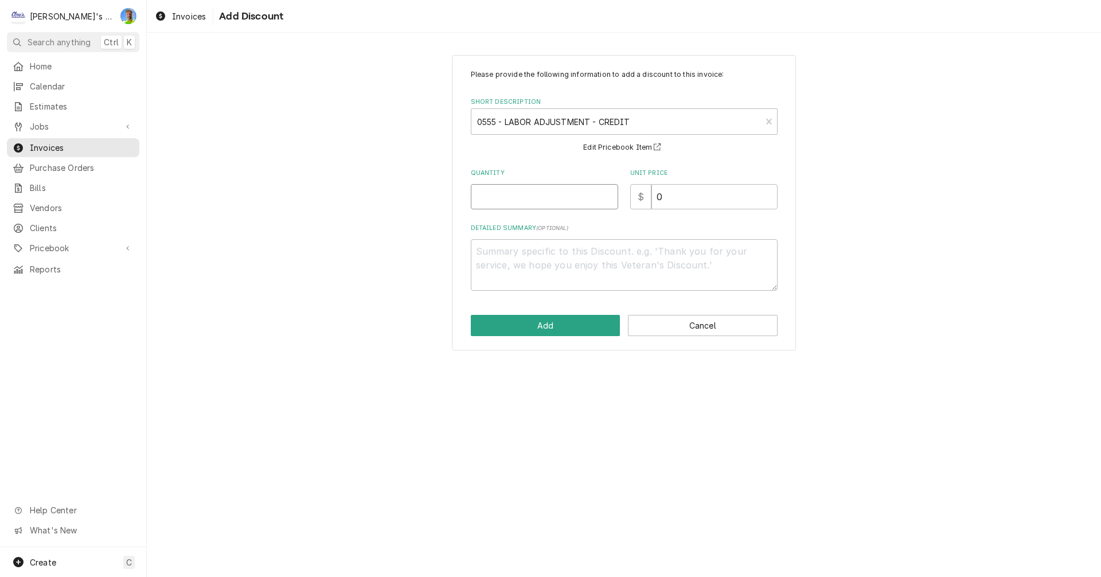
click at [554, 201] on input "Quantity" at bounding box center [544, 196] width 147 height 25
click at [581, 322] on button "Add" at bounding box center [546, 325] width 150 height 21
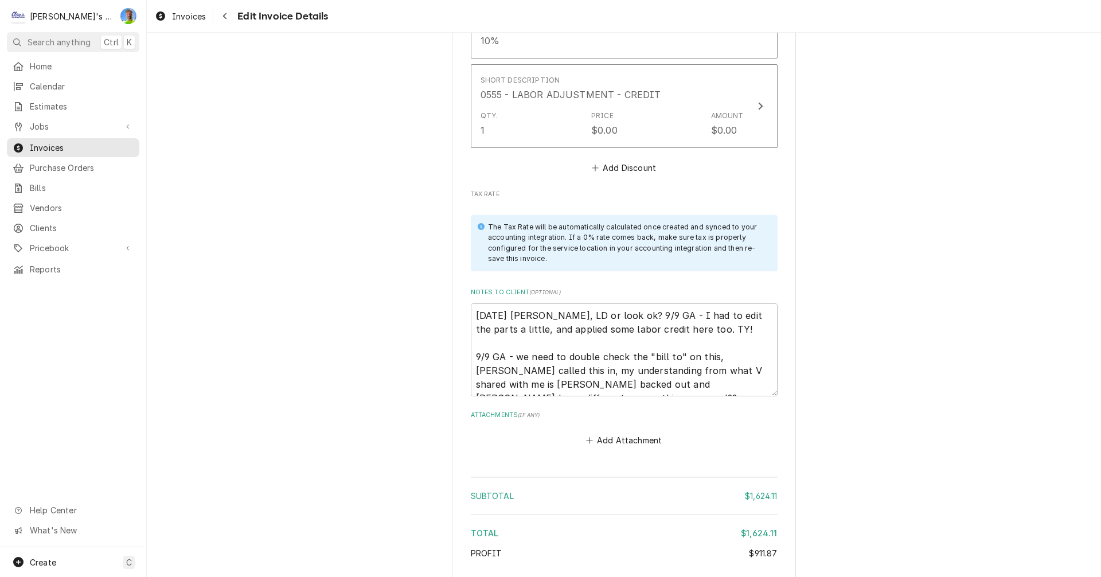
scroll to position [3125, 0]
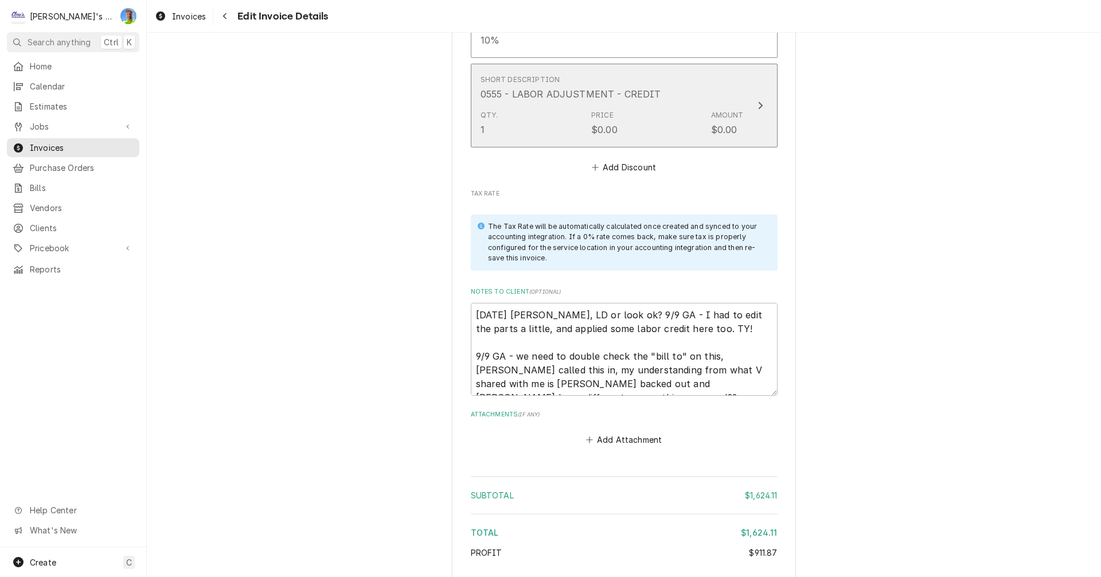
click at [681, 73] on div "Short Description 0555 - LABOR ADJUSTMENT - CREDIT" at bounding box center [612, 88] width 263 height 36
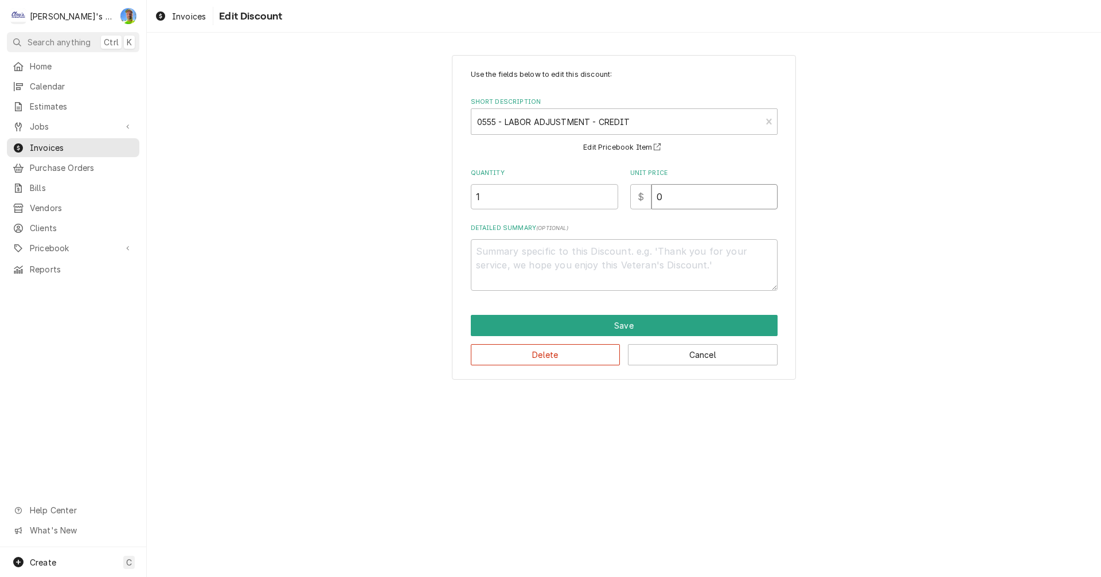
click at [672, 192] on input "0" at bounding box center [714, 196] width 126 height 25
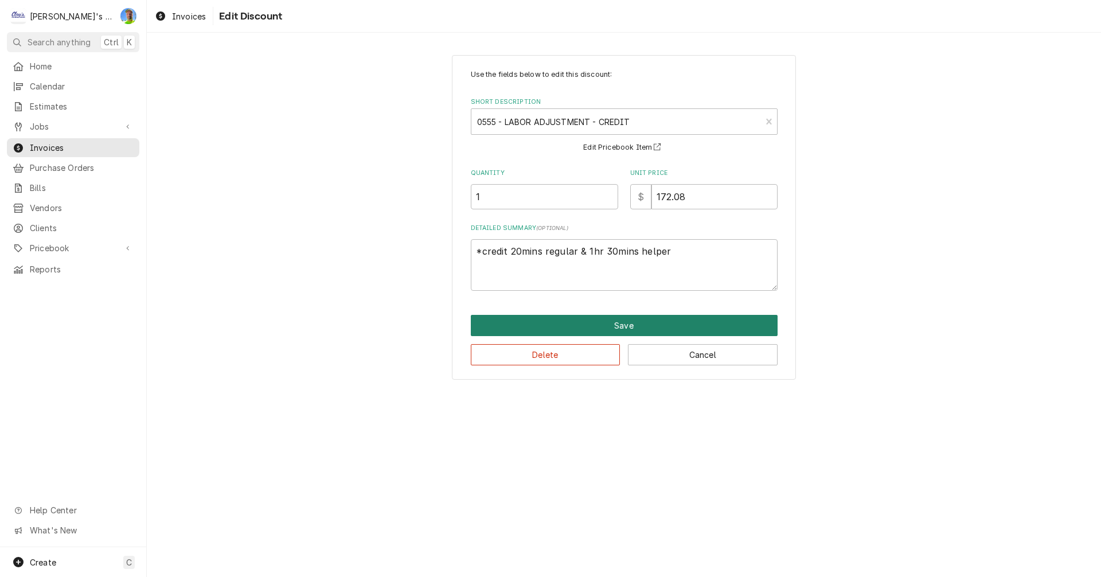
click at [676, 327] on button "Save" at bounding box center [624, 325] width 307 height 21
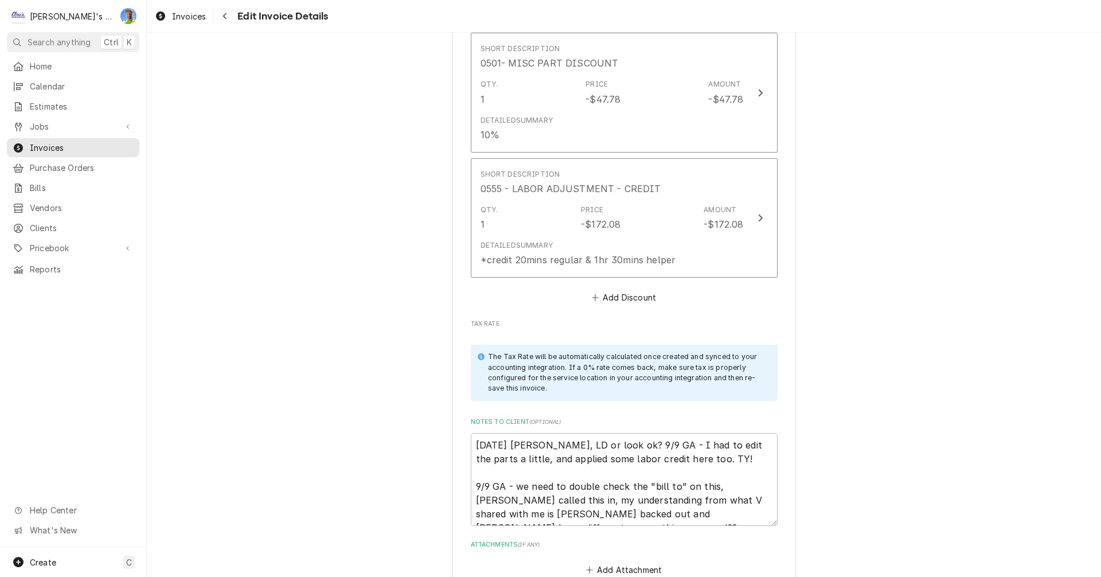
scroll to position [2996, 0]
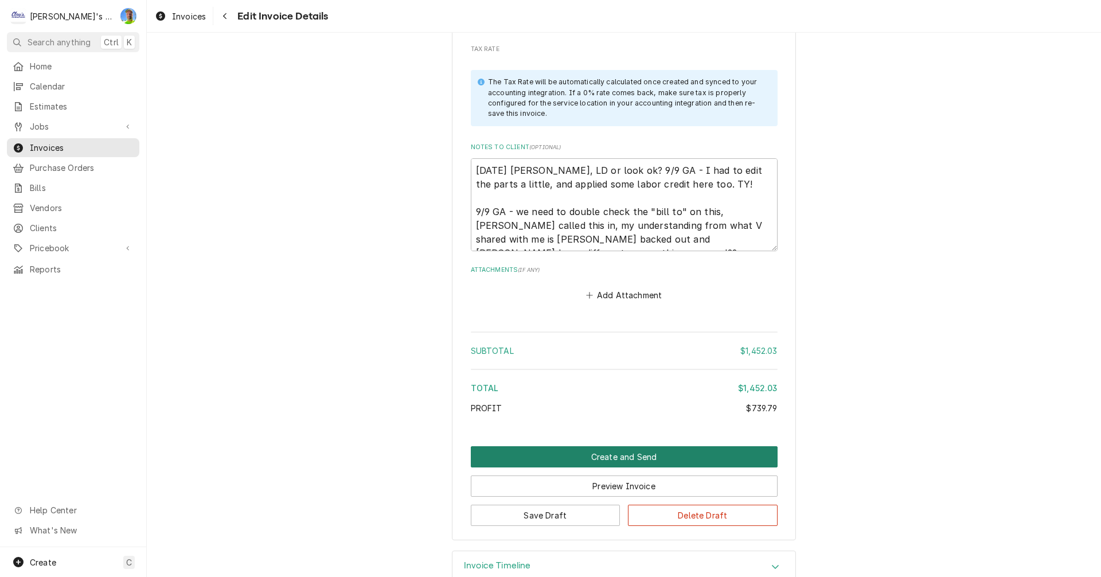
click at [689, 446] on button "Create and Send" at bounding box center [624, 456] width 307 height 21
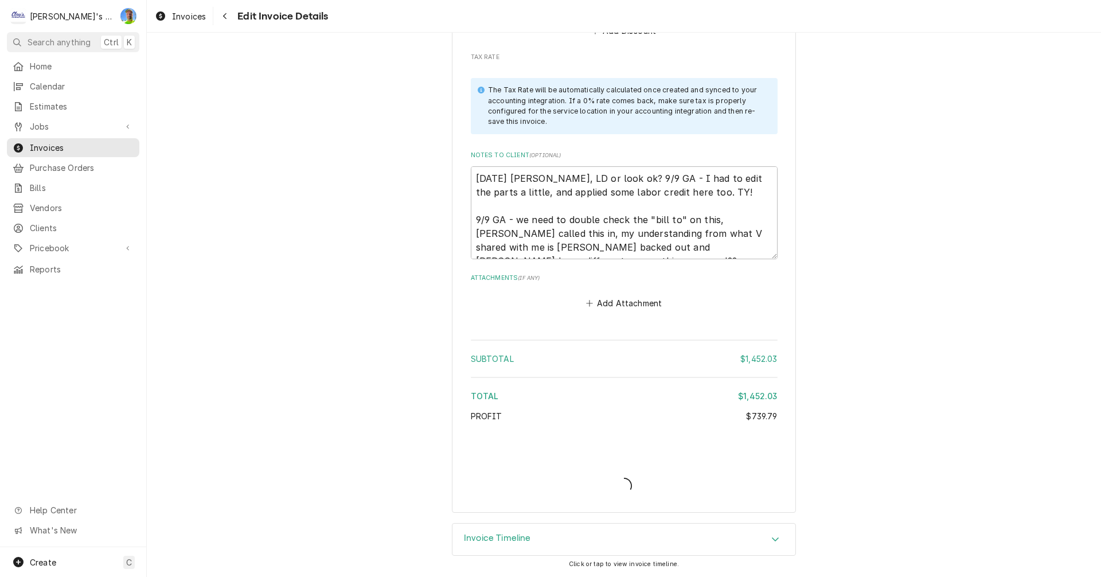
scroll to position [3269, 0]
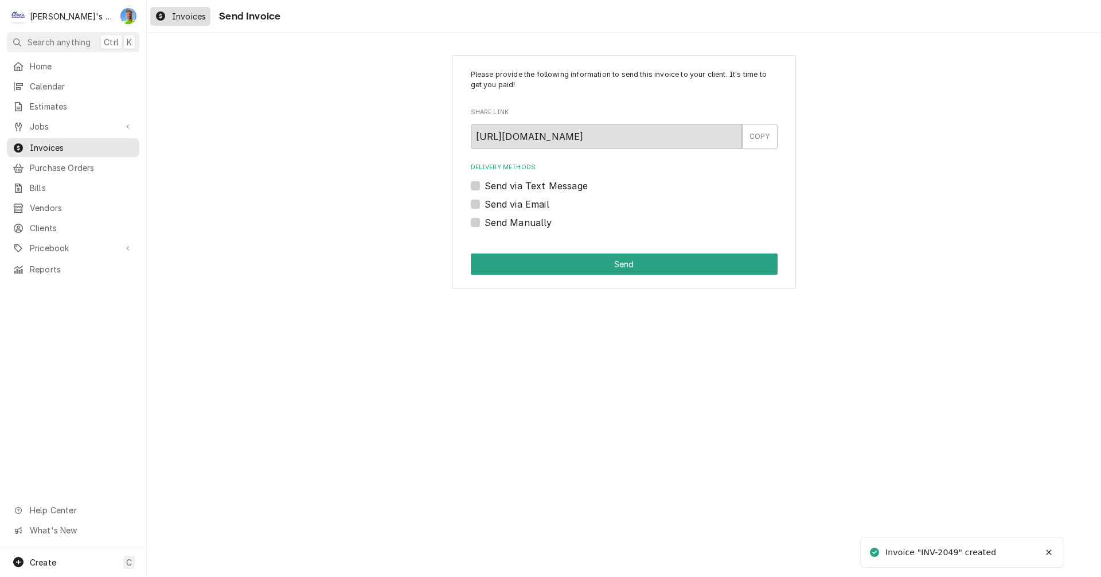
click at [177, 14] on span "Invoices" at bounding box center [189, 16] width 34 height 12
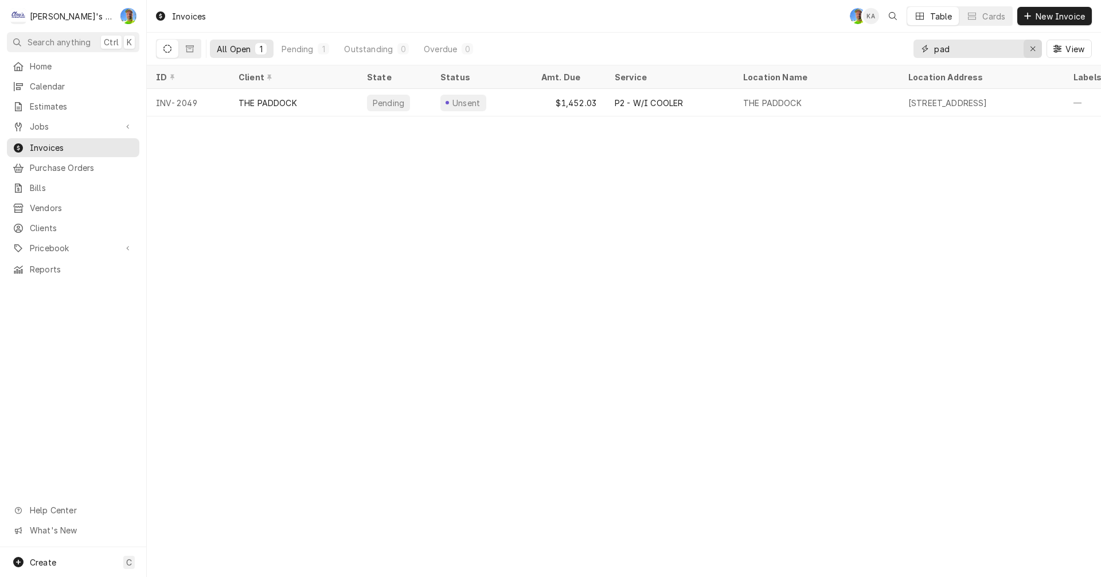
click at [1027, 52] on div "Erase input" at bounding box center [1032, 48] width 11 height 11
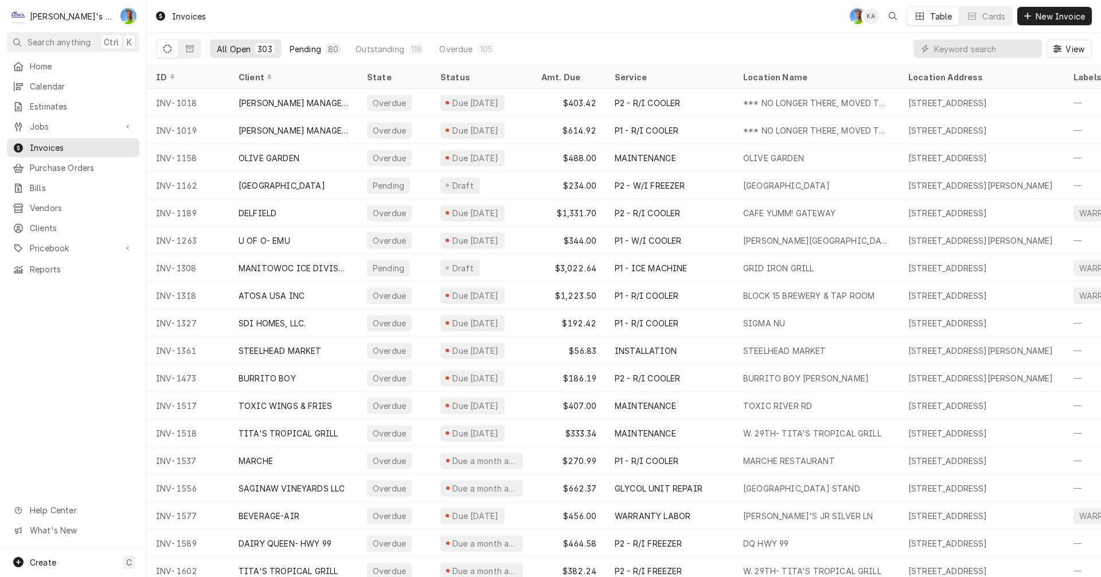
click at [301, 49] on div "Pending" at bounding box center [306, 49] width 32 height 12
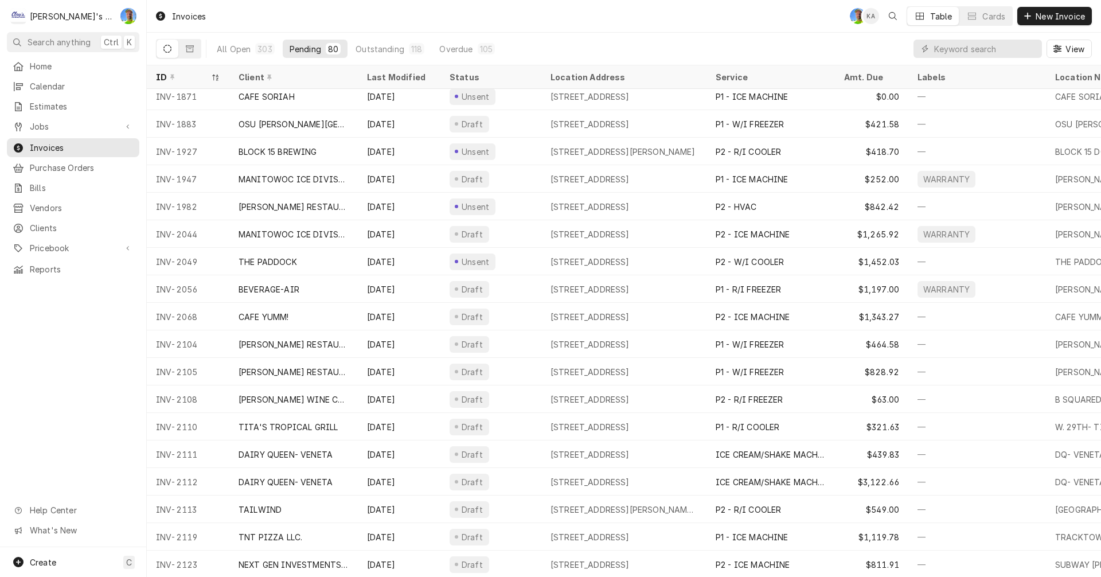
scroll to position [229, 0]
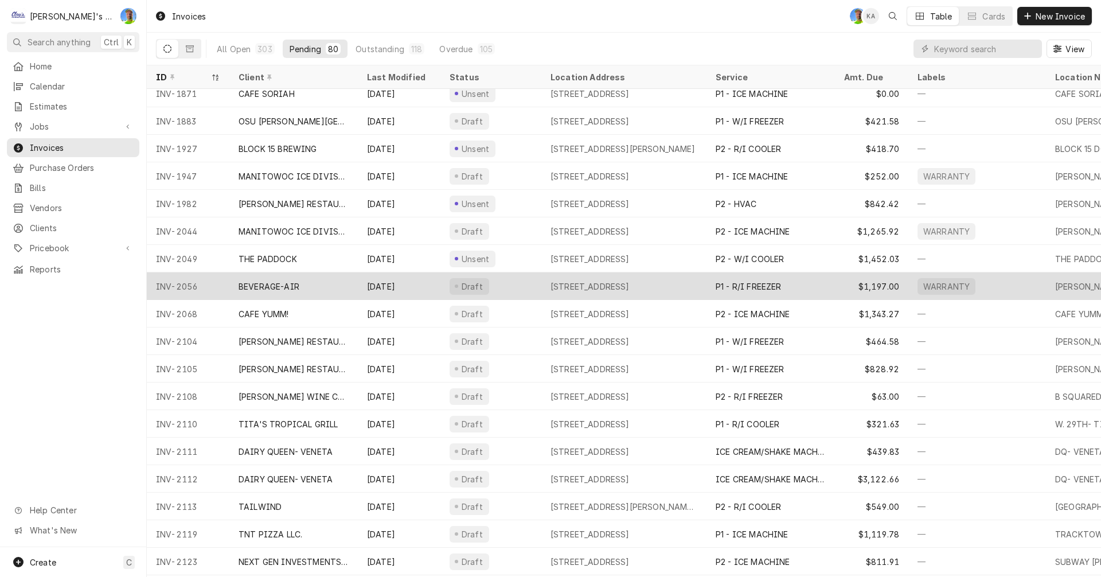
click at [564, 281] on div "[STREET_ADDRESS]" at bounding box center [590, 286] width 79 height 12
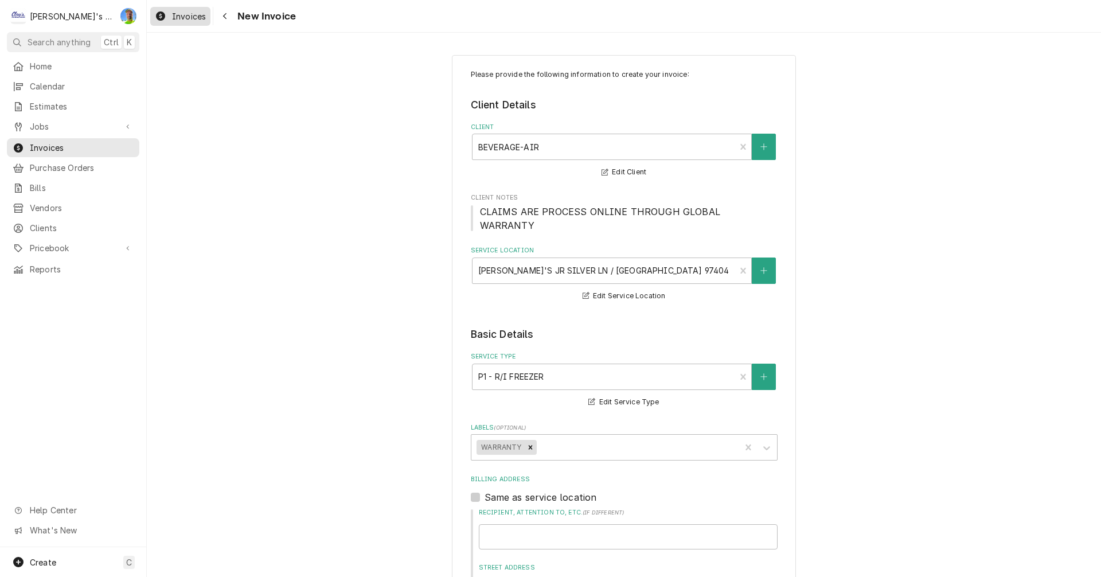
click at [162, 14] on icon "Dynamic Content Wrapper" at bounding box center [160, 15] width 9 height 9
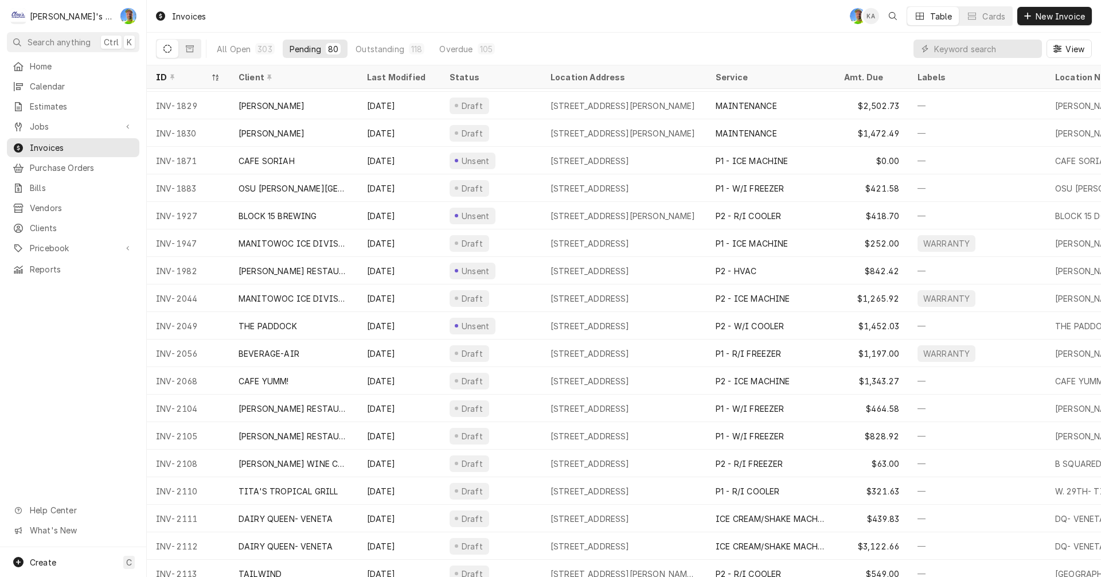
scroll to position [229, 0]
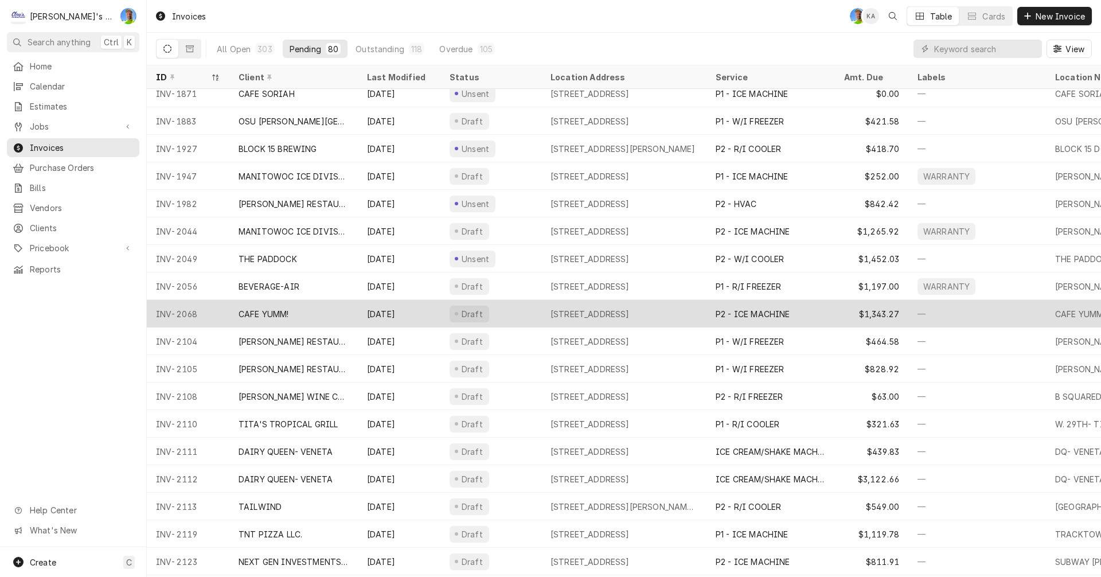
click at [513, 315] on div "Draft" at bounding box center [490, 314] width 101 height 28
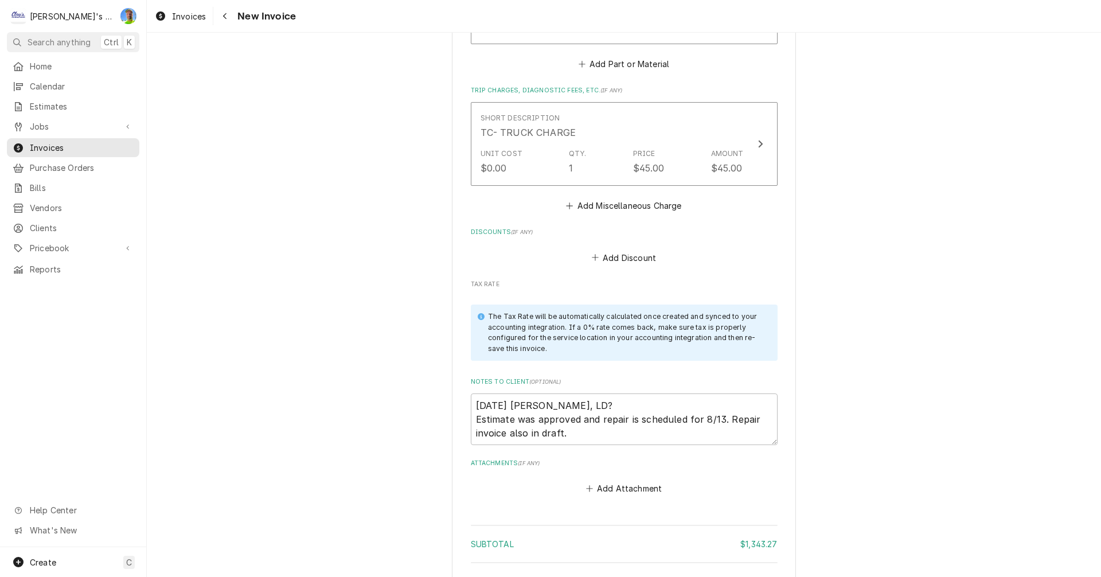
scroll to position [1893, 0]
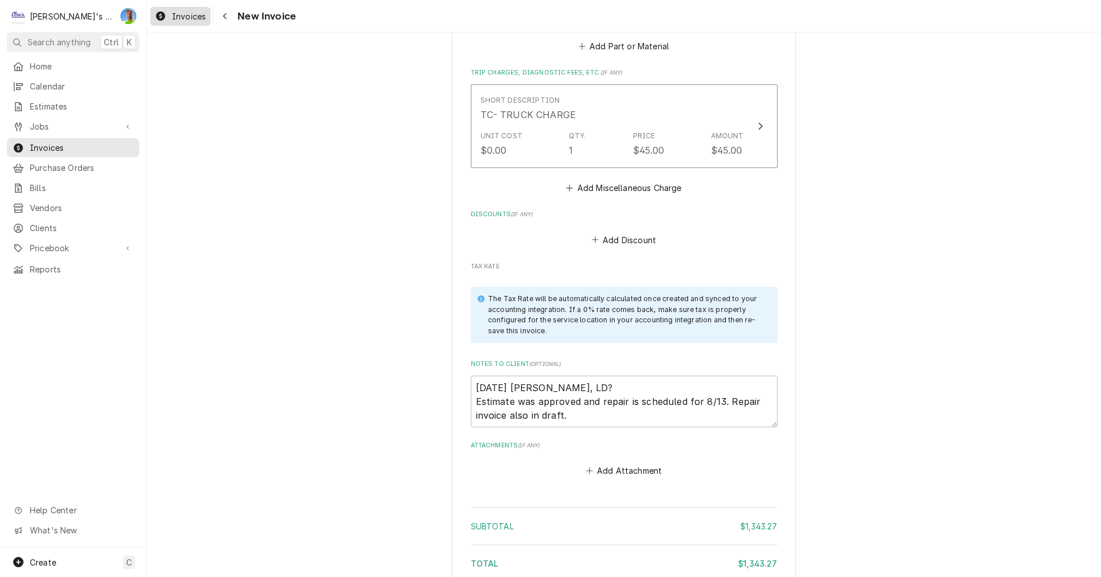
click at [184, 19] on span "Invoices" at bounding box center [189, 16] width 34 height 12
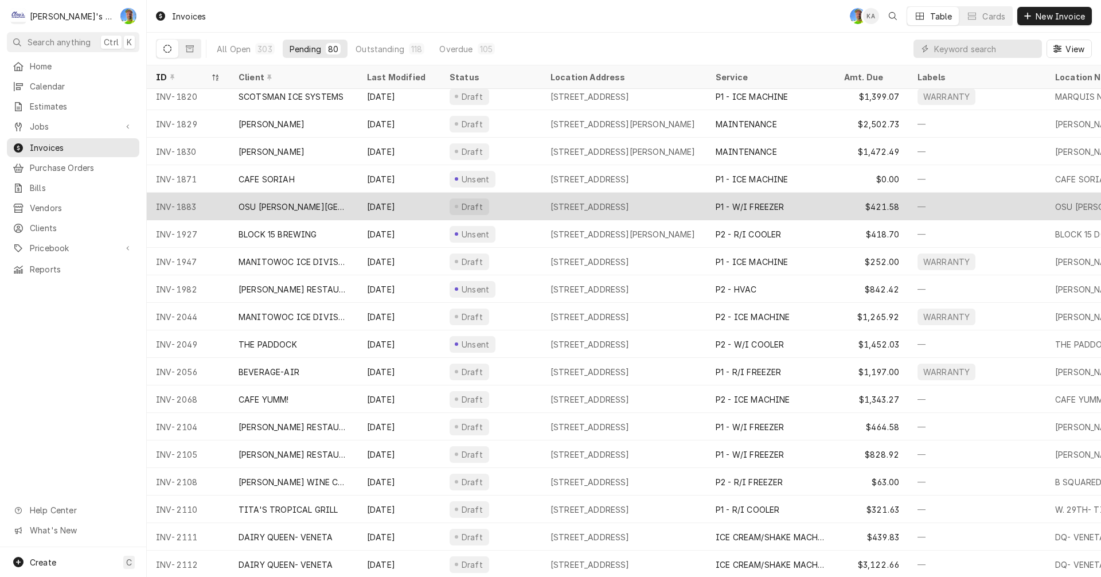
scroll to position [154, 0]
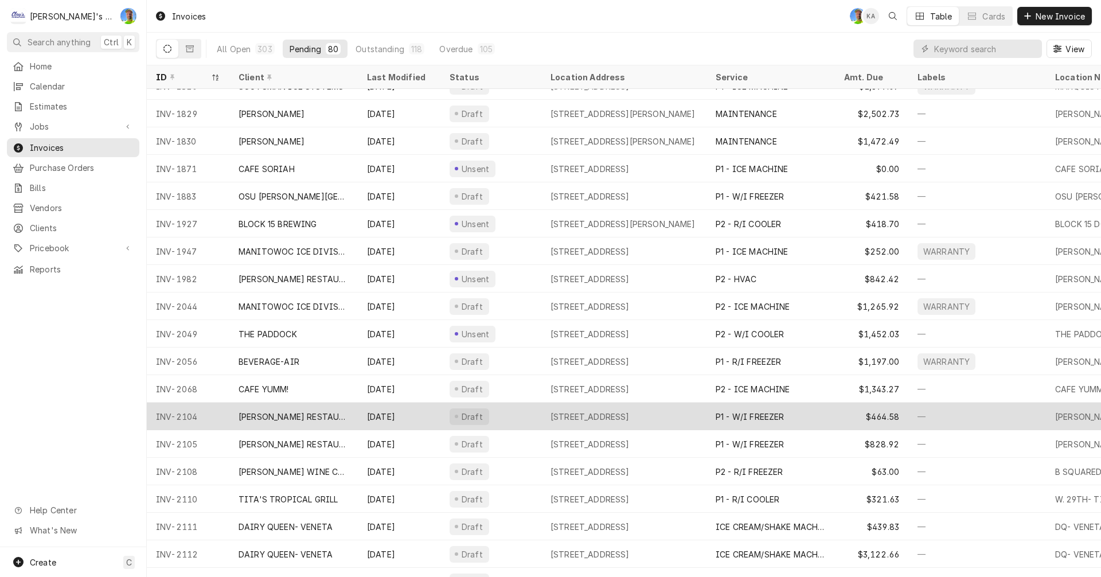
click at [506, 416] on div "Draft" at bounding box center [490, 417] width 101 height 28
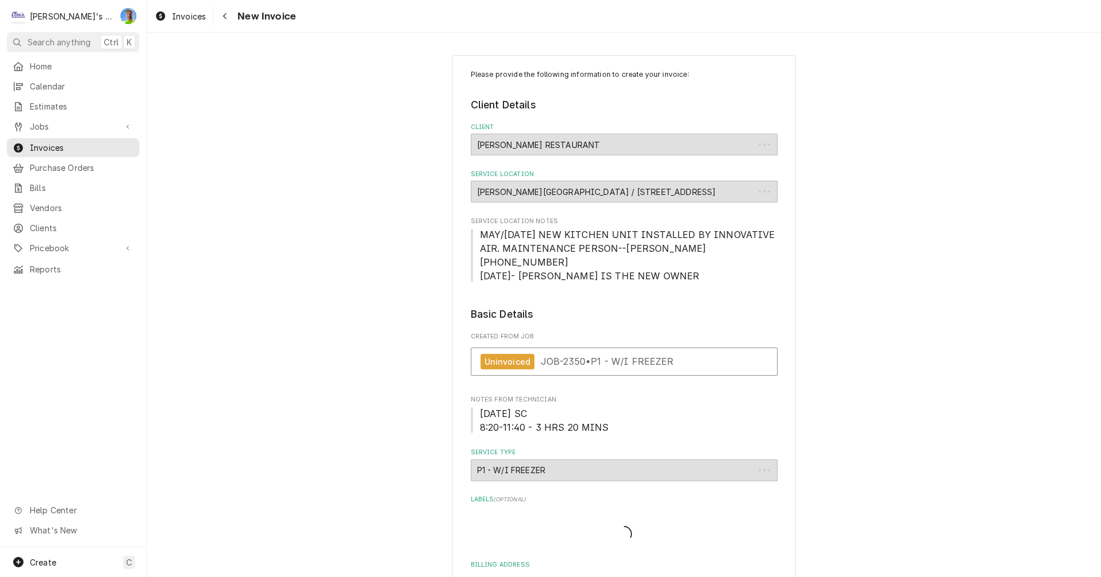
type textarea "x"
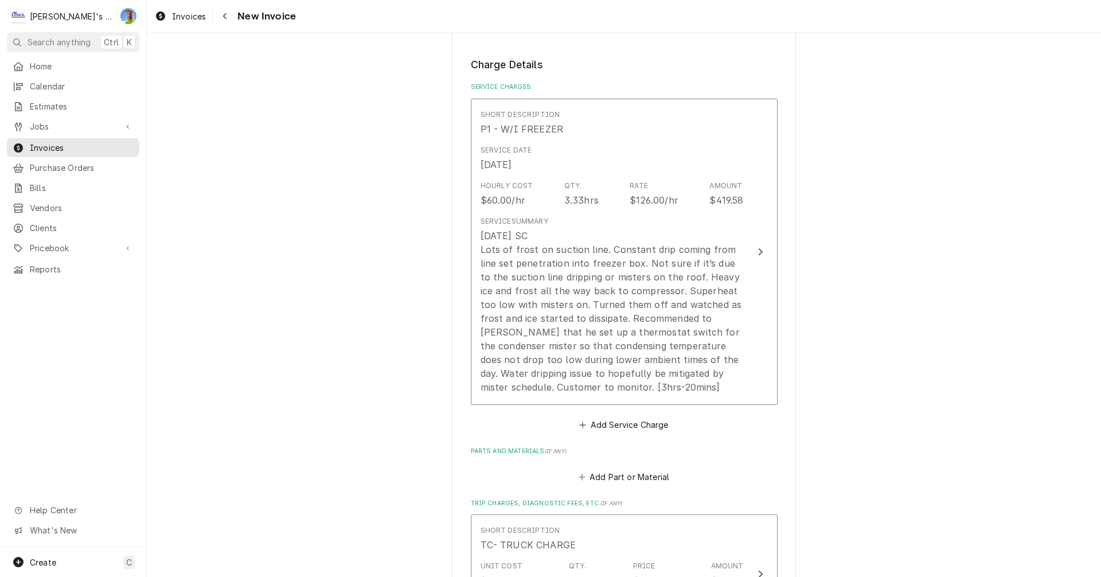
scroll to position [1032, 0]
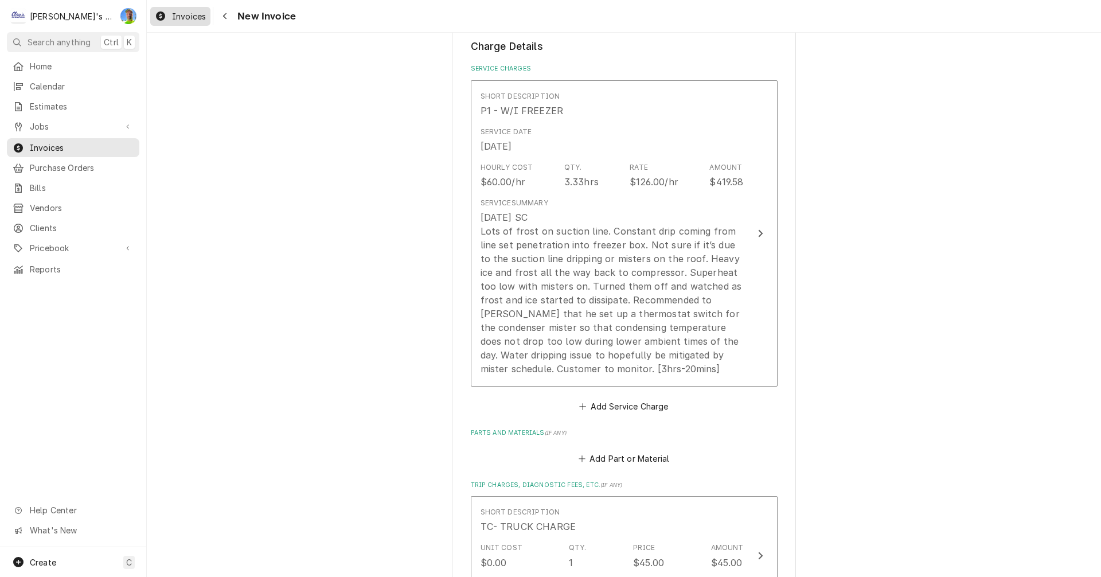
click at [171, 14] on div "Invoices" at bounding box center [181, 16] width 56 height 14
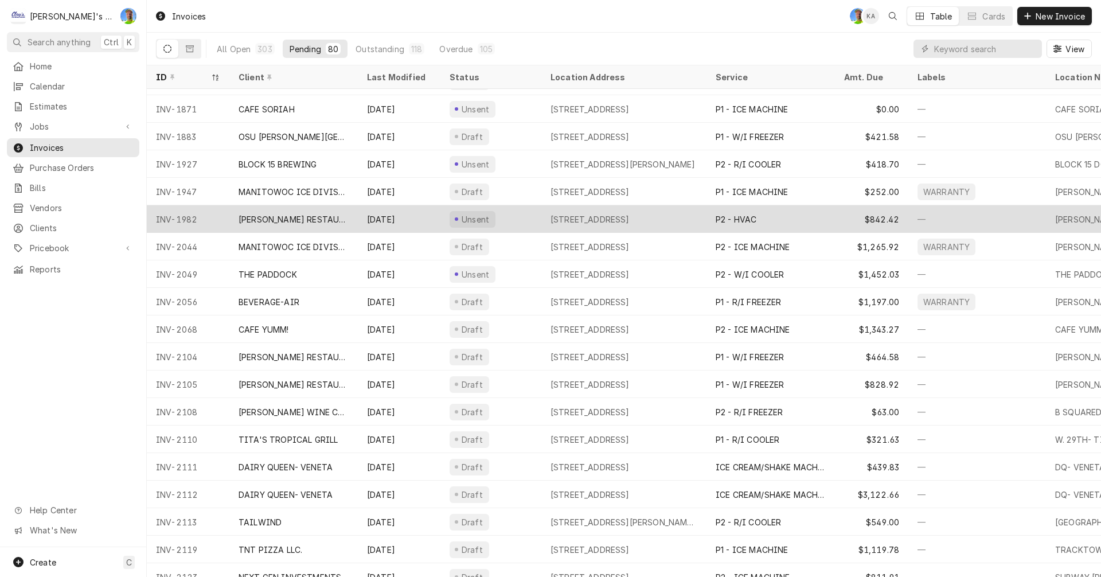
scroll to position [235, 0]
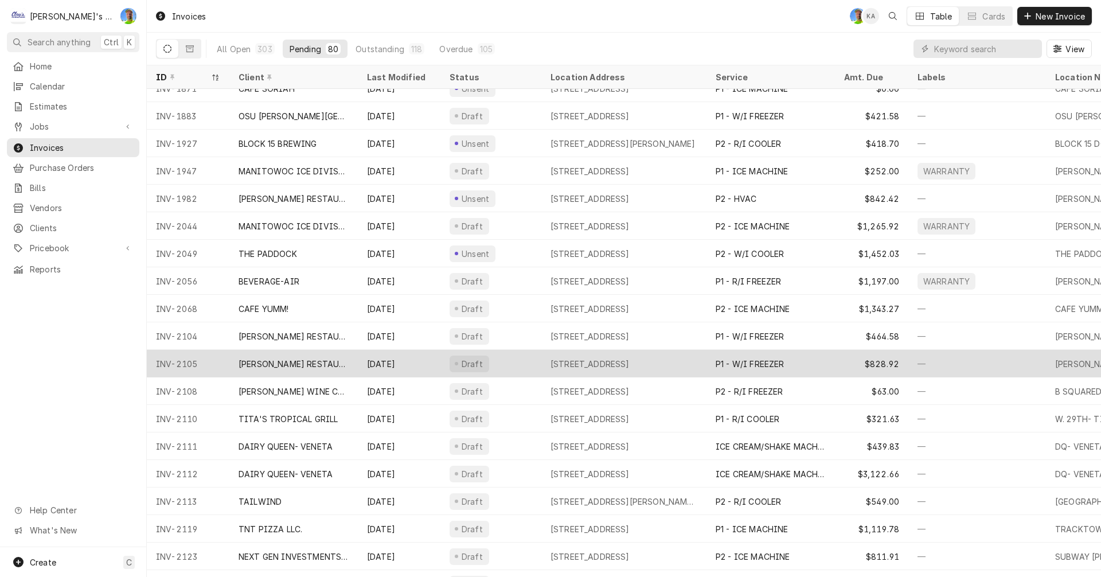
click at [405, 358] on div "[DATE]" at bounding box center [399, 364] width 83 height 28
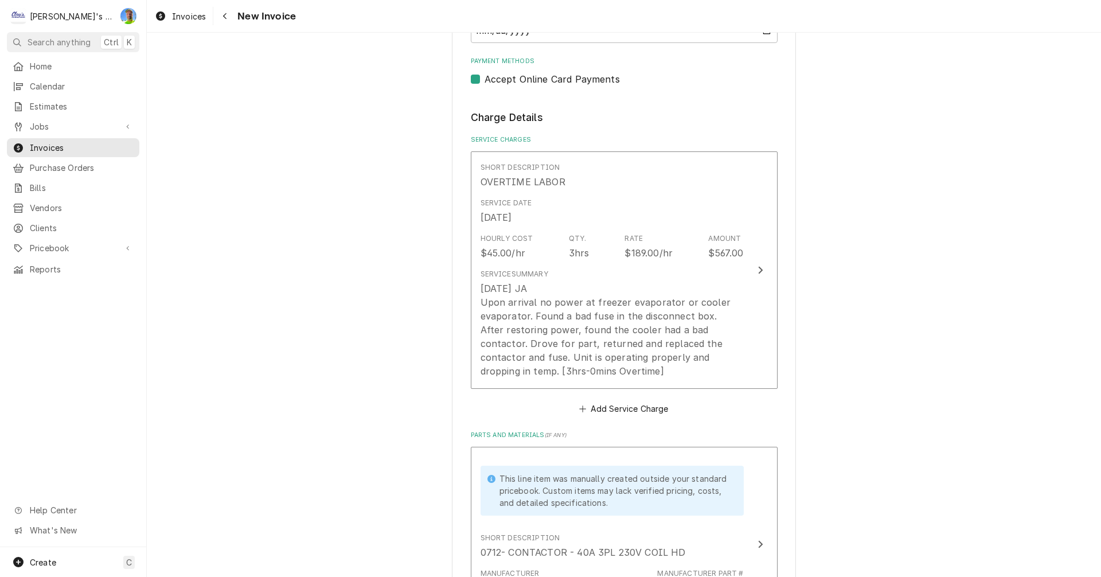
scroll to position [746, 0]
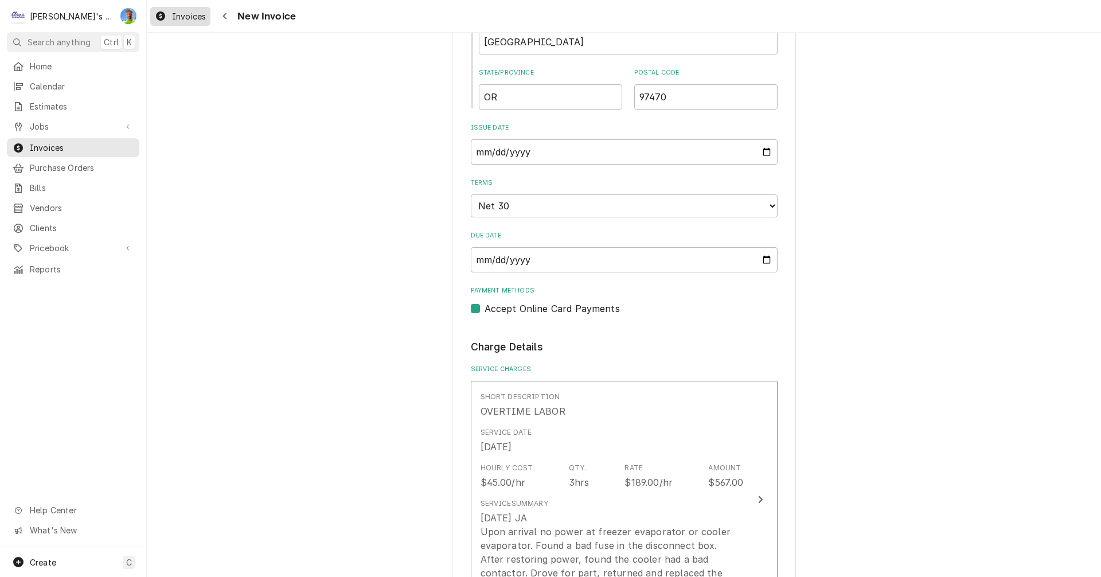
click at [171, 12] on div "Invoices" at bounding box center [181, 16] width 56 height 14
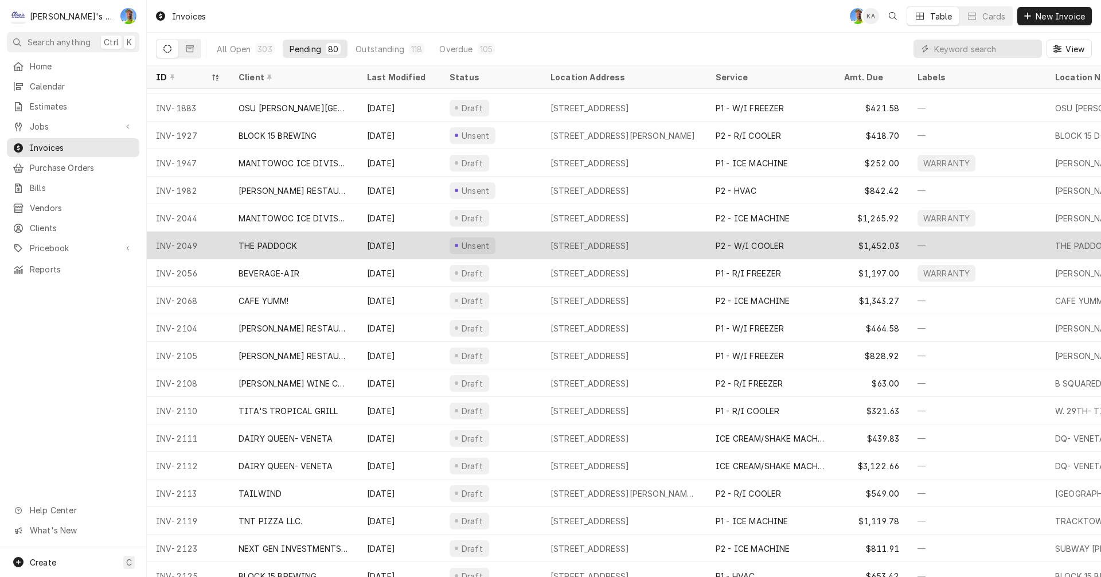
scroll to position [262, 0]
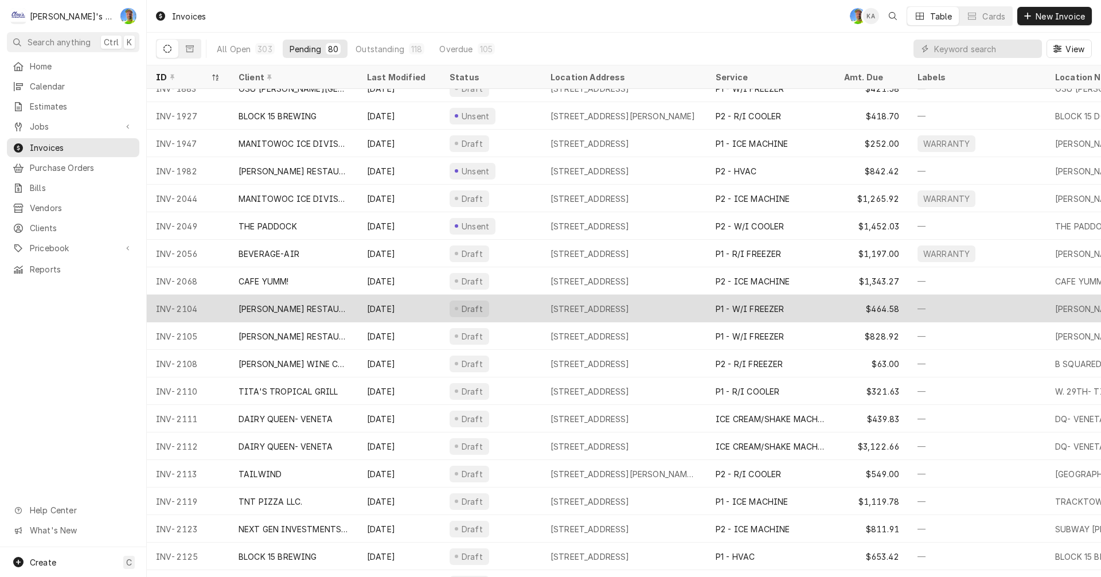
click at [428, 309] on div "[DATE]" at bounding box center [399, 309] width 83 height 28
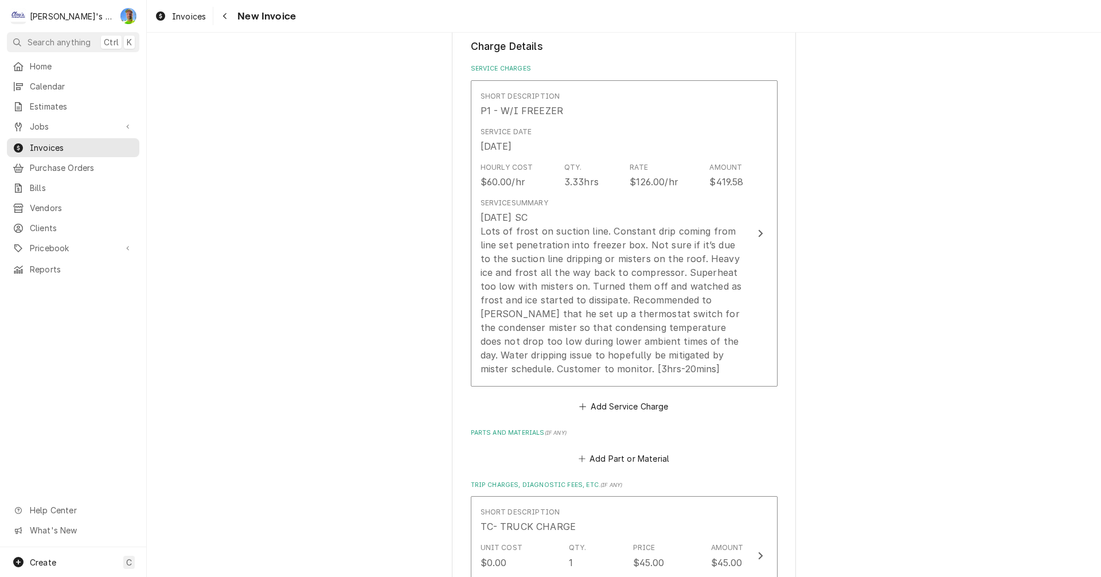
scroll to position [1090, 0]
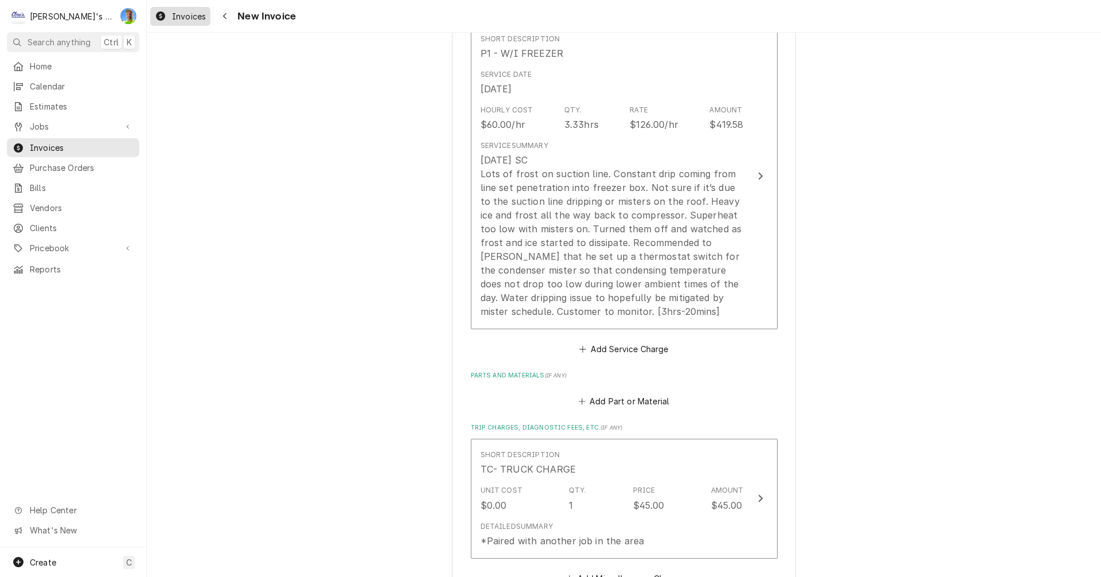
click at [170, 15] on div "Invoices" at bounding box center [181, 16] width 56 height 14
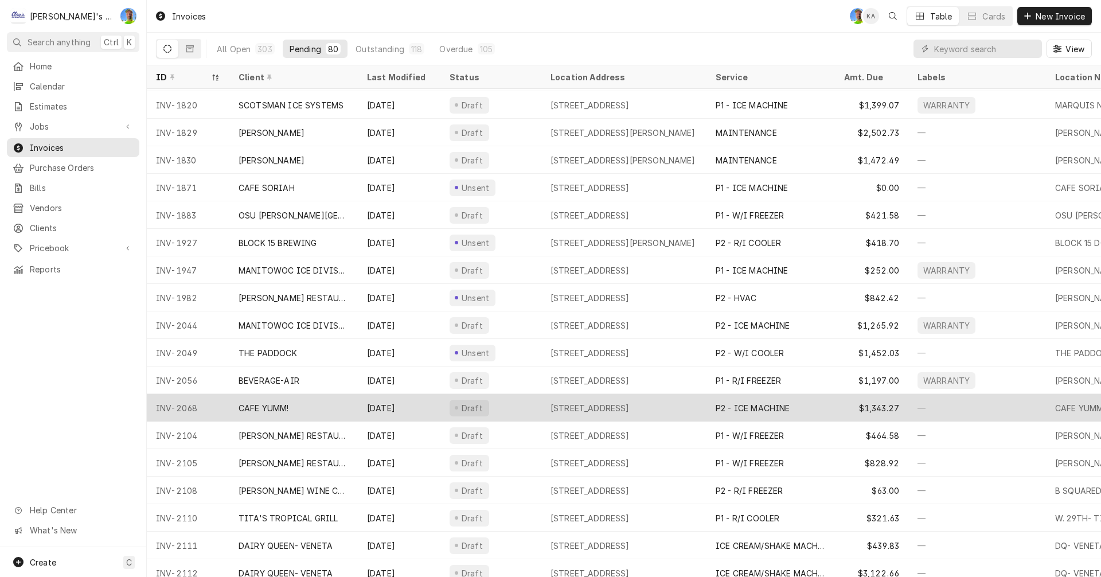
scroll to position [152, 0]
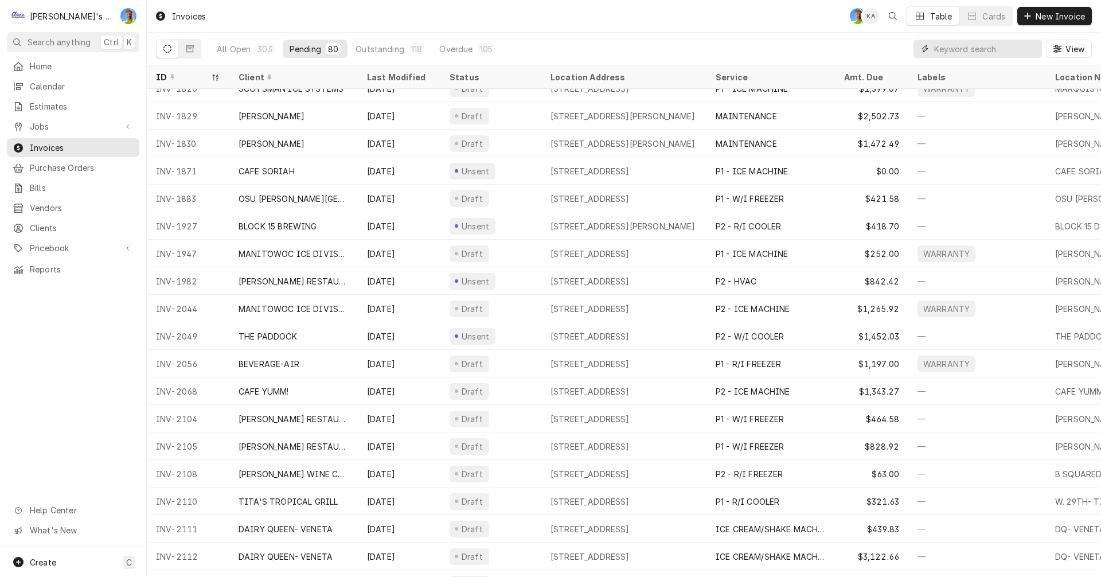
click at [996, 55] on input "Dynamic Content Wrapper" at bounding box center [985, 49] width 102 height 18
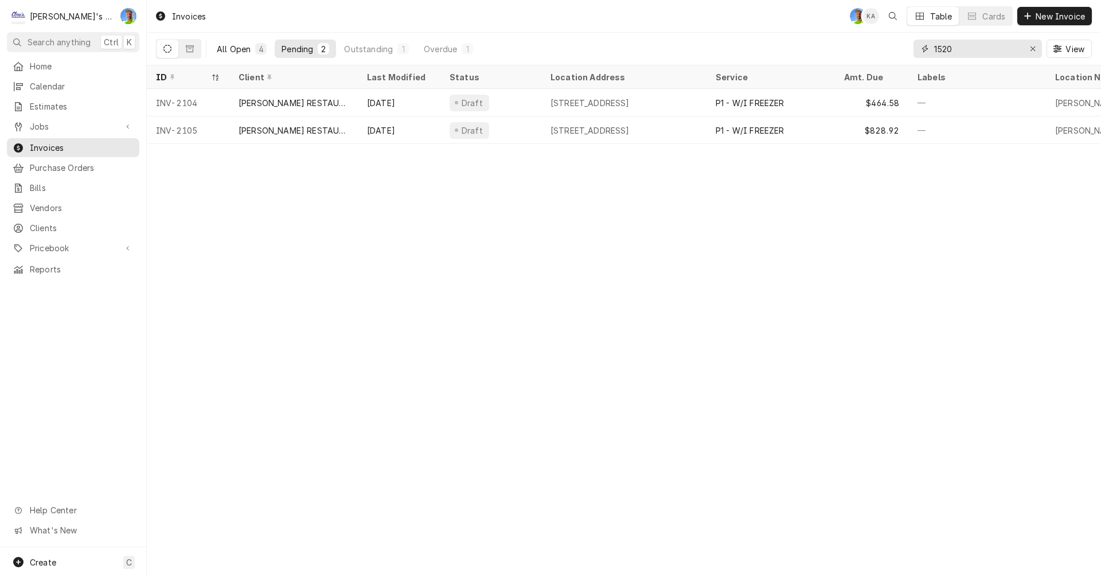
type input "1520"
click at [229, 49] on div "All Open" at bounding box center [234, 49] width 34 height 12
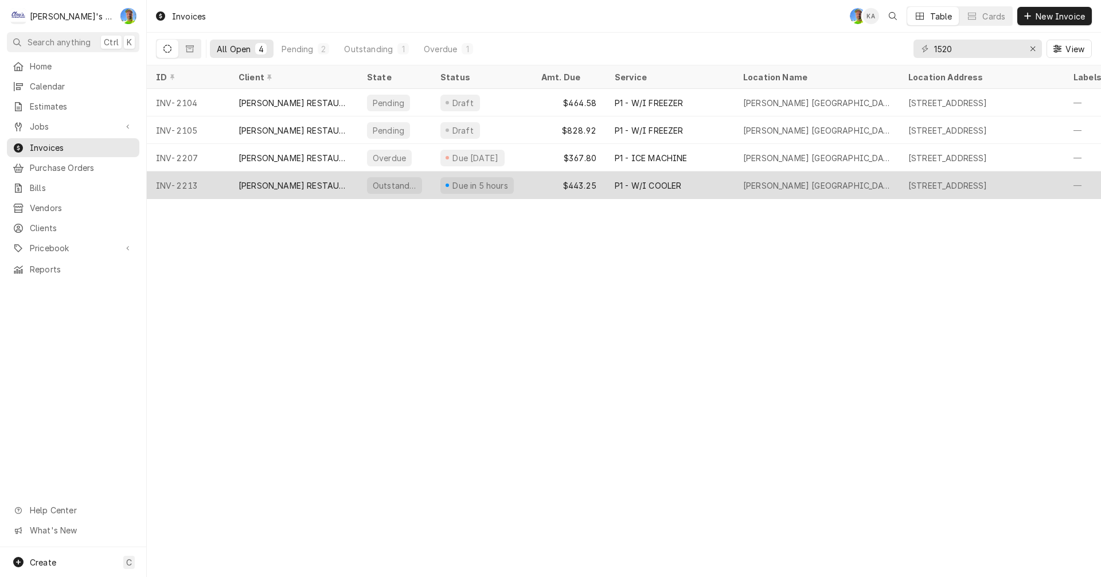
click at [530, 178] on div "Due in 5 hours" at bounding box center [481, 185] width 101 height 28
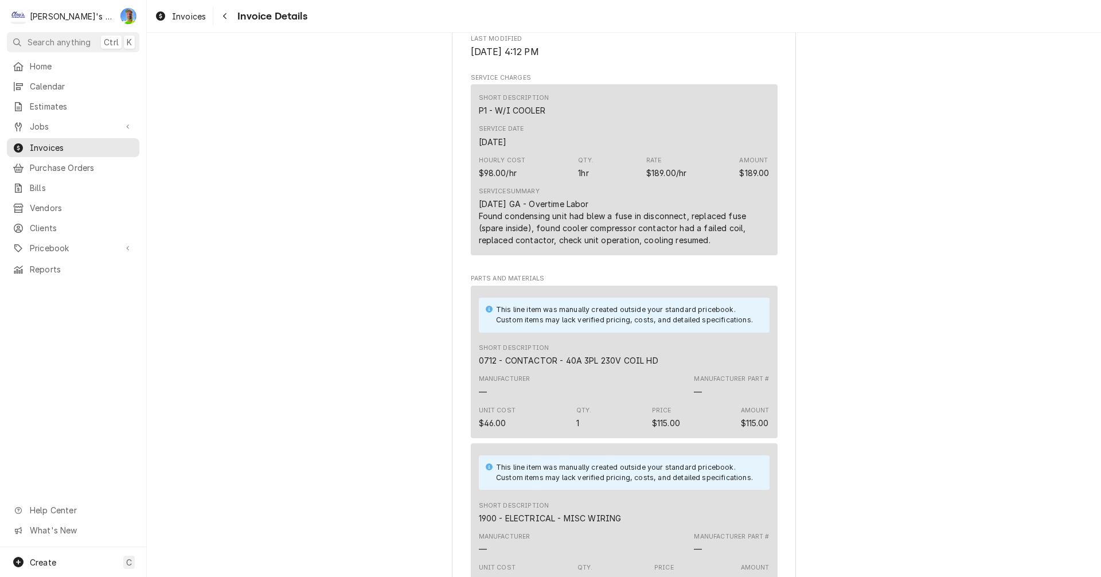
scroll to position [573, 0]
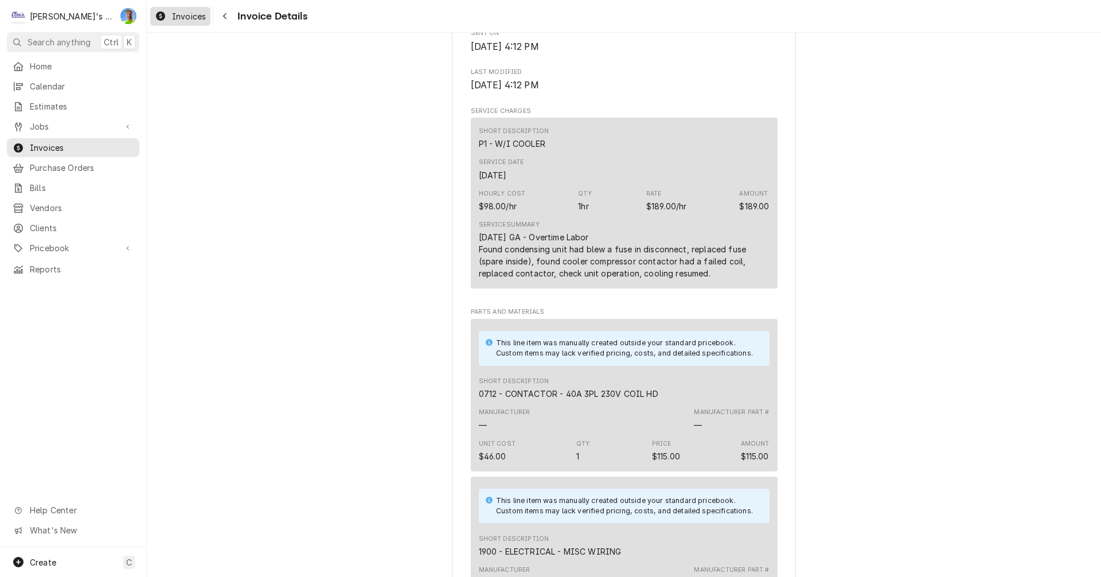
click at [178, 17] on span "Invoices" at bounding box center [189, 16] width 34 height 12
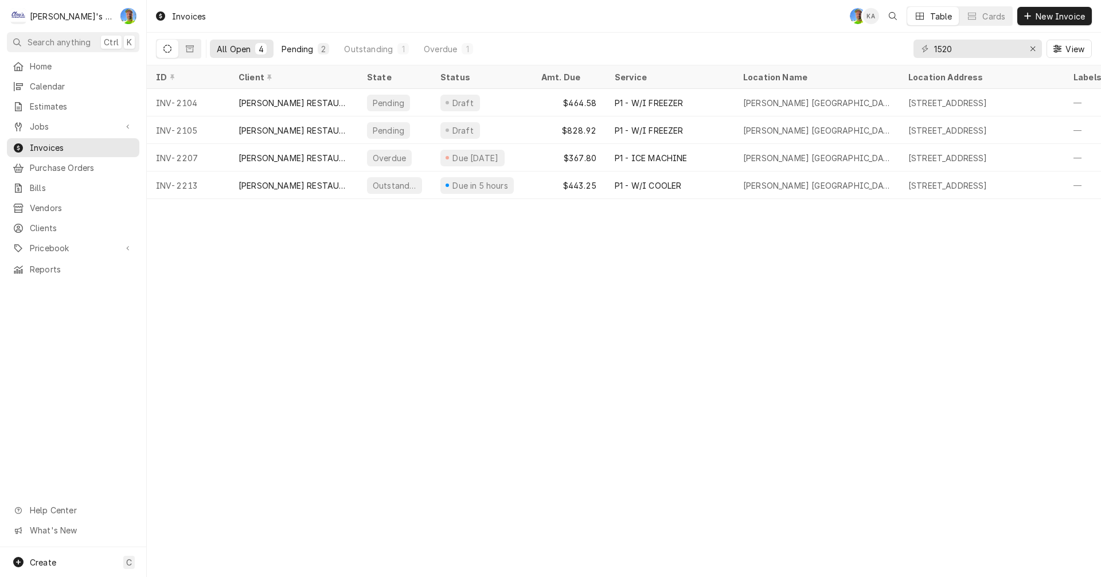
click at [296, 48] on div "Pending" at bounding box center [298, 49] width 32 height 12
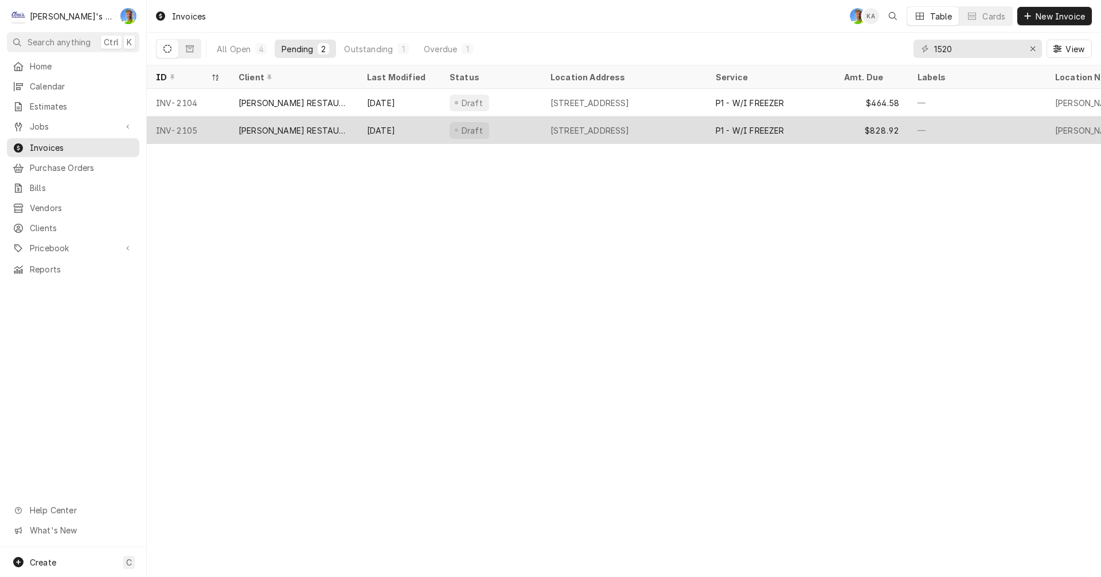
click at [581, 129] on div "[STREET_ADDRESS]" at bounding box center [590, 130] width 79 height 12
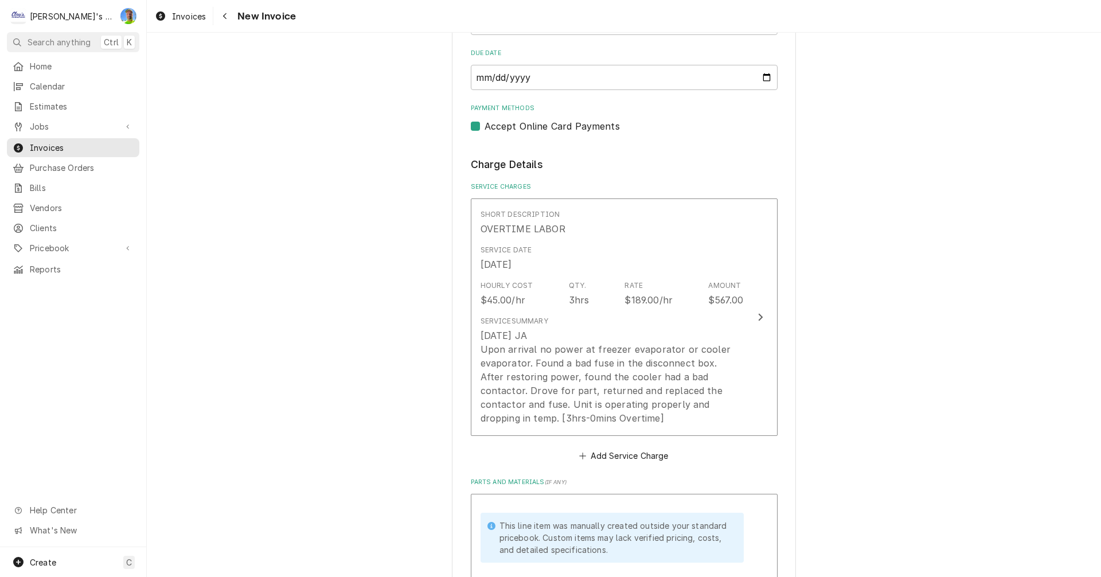
scroll to position [975, 0]
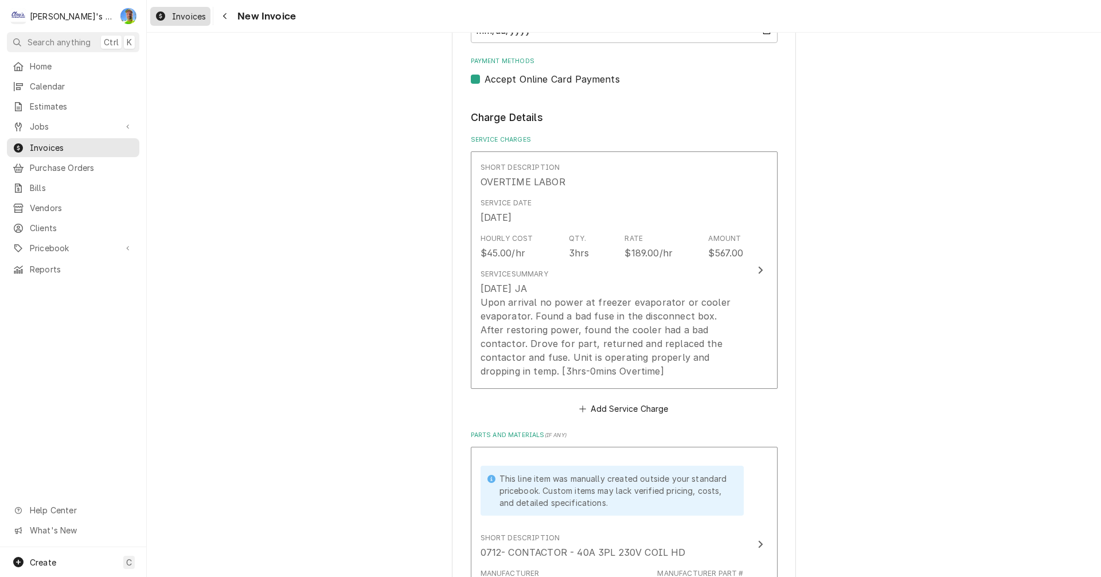
click at [186, 13] on span "Invoices" at bounding box center [189, 16] width 34 height 12
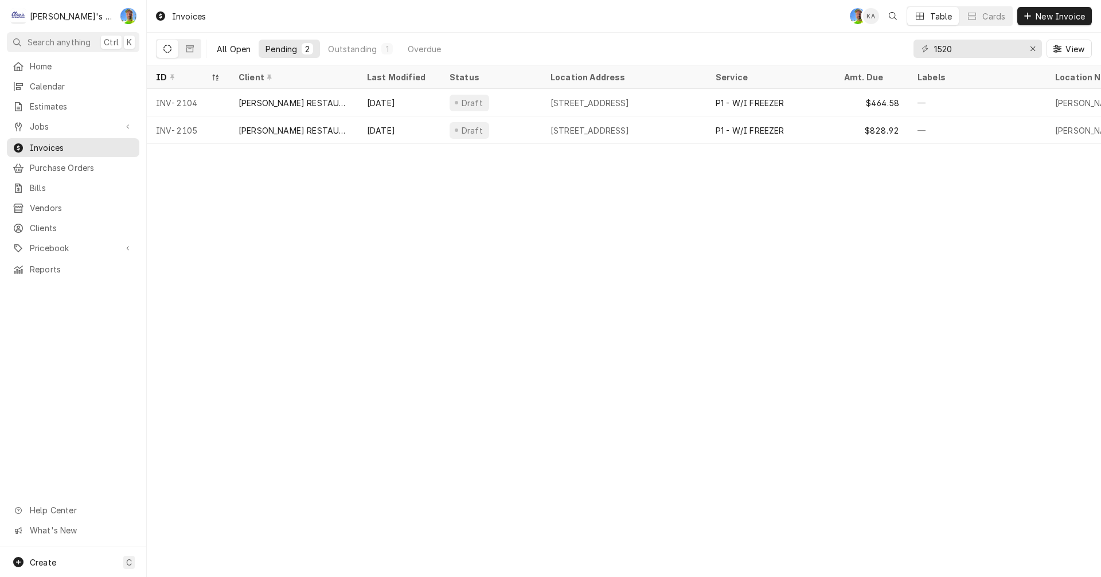
click at [227, 46] on div "All Open" at bounding box center [234, 49] width 34 height 12
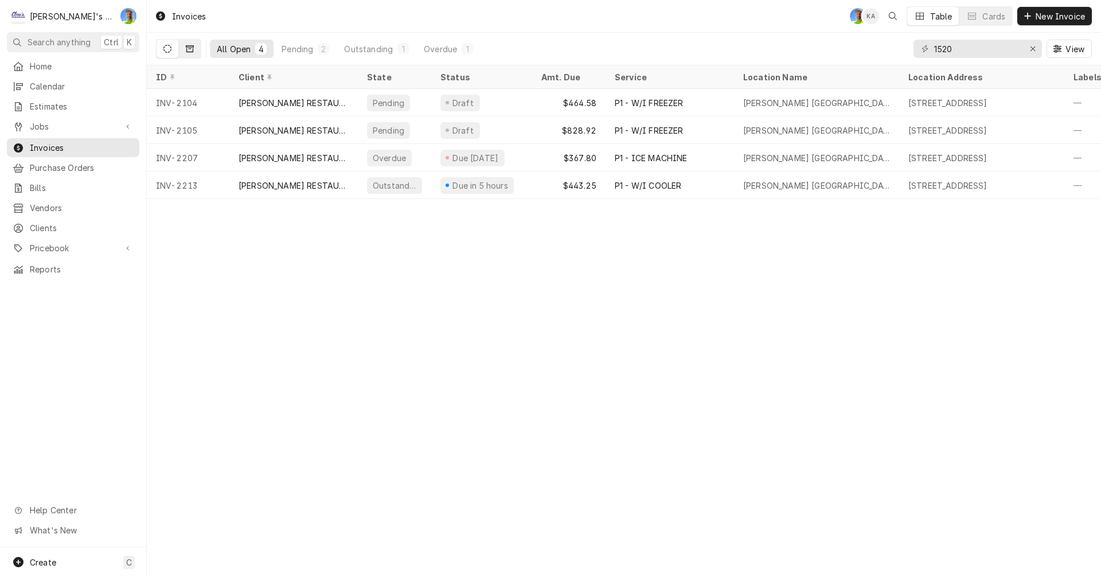
click at [187, 44] on button "Dynamic Content Wrapper" at bounding box center [190, 49] width 22 height 18
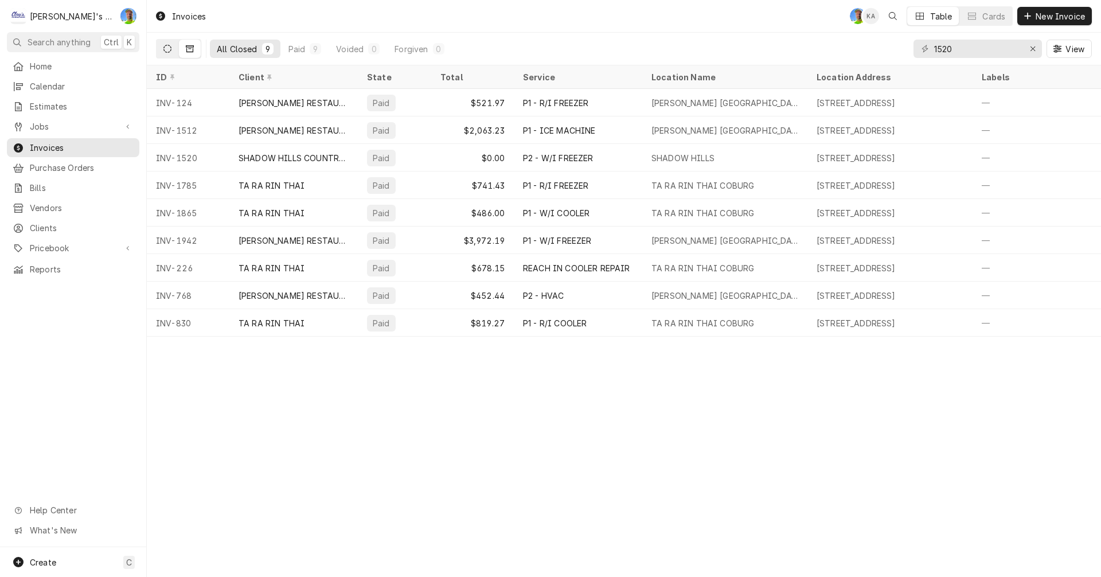
click at [163, 49] on button "Dynamic Content Wrapper" at bounding box center [168, 49] width 22 height 18
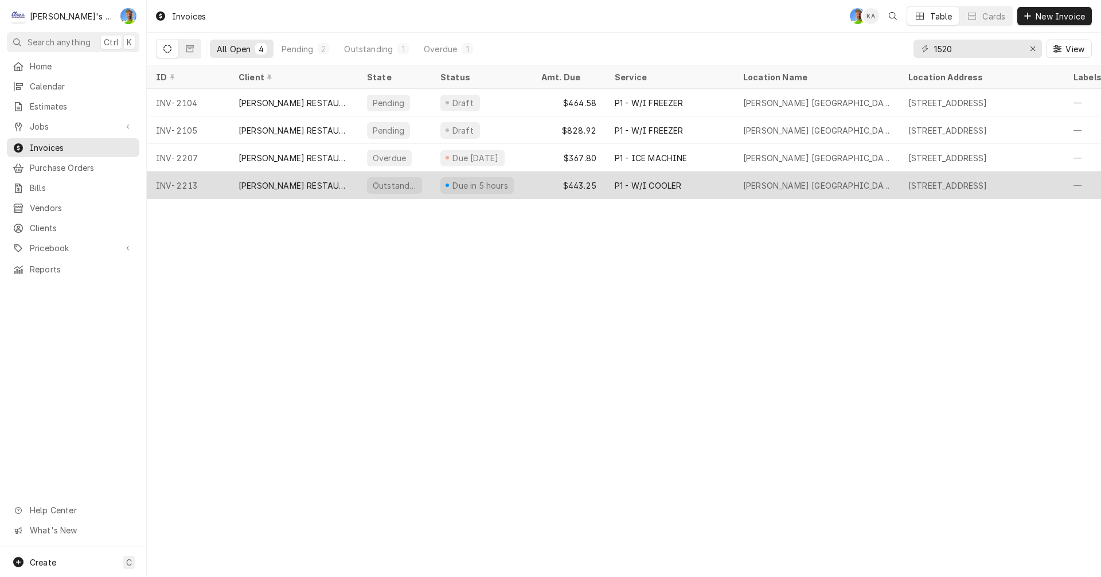
click at [286, 183] on div "[PERSON_NAME] RESTAURANT" at bounding box center [294, 186] width 110 height 12
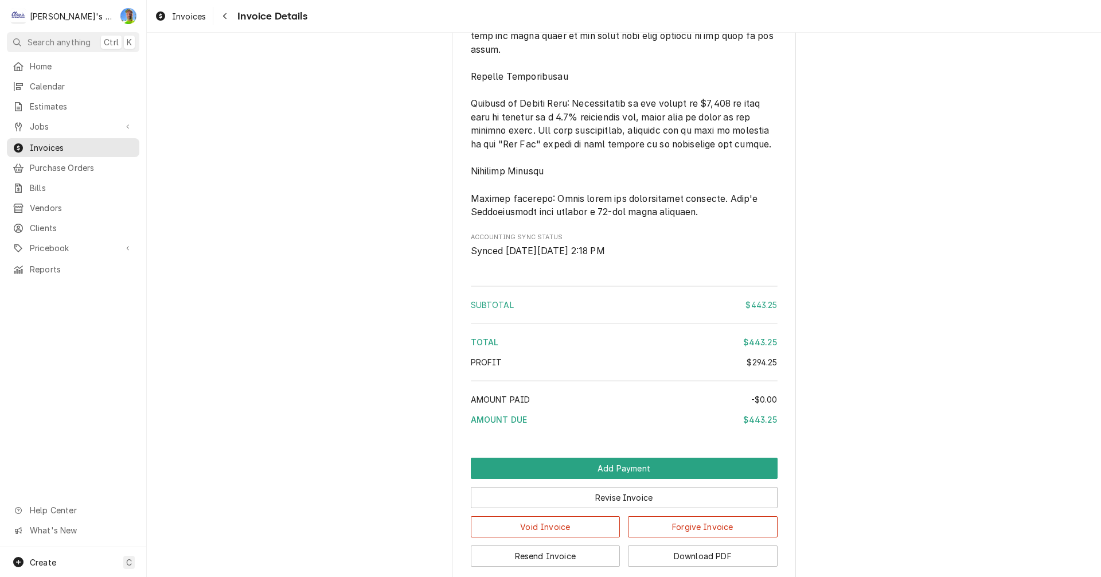
scroll to position [1855, 0]
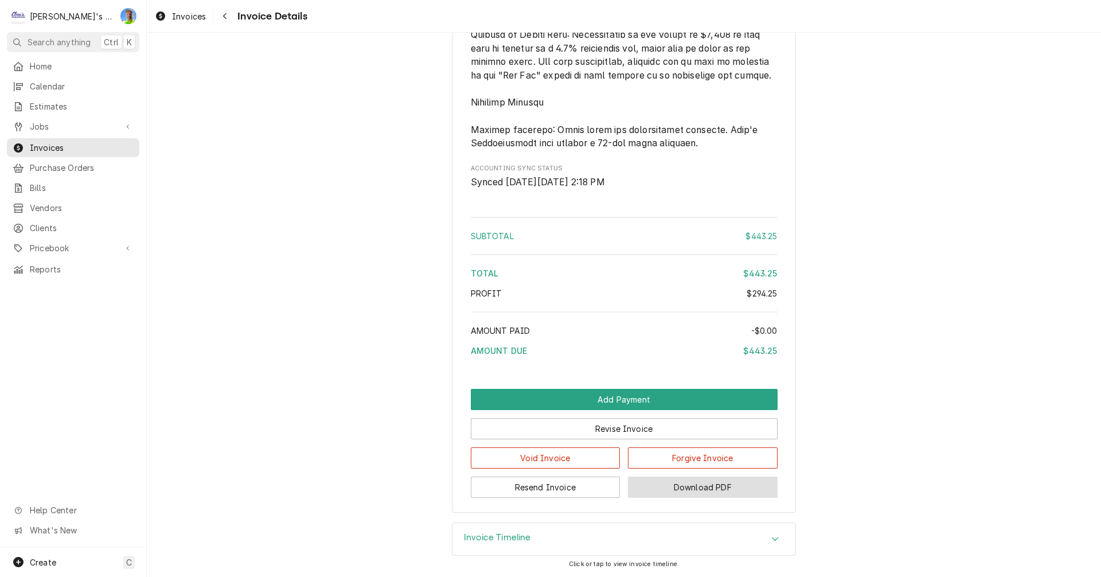
click at [689, 487] on button "Download PDF" at bounding box center [703, 487] width 150 height 21
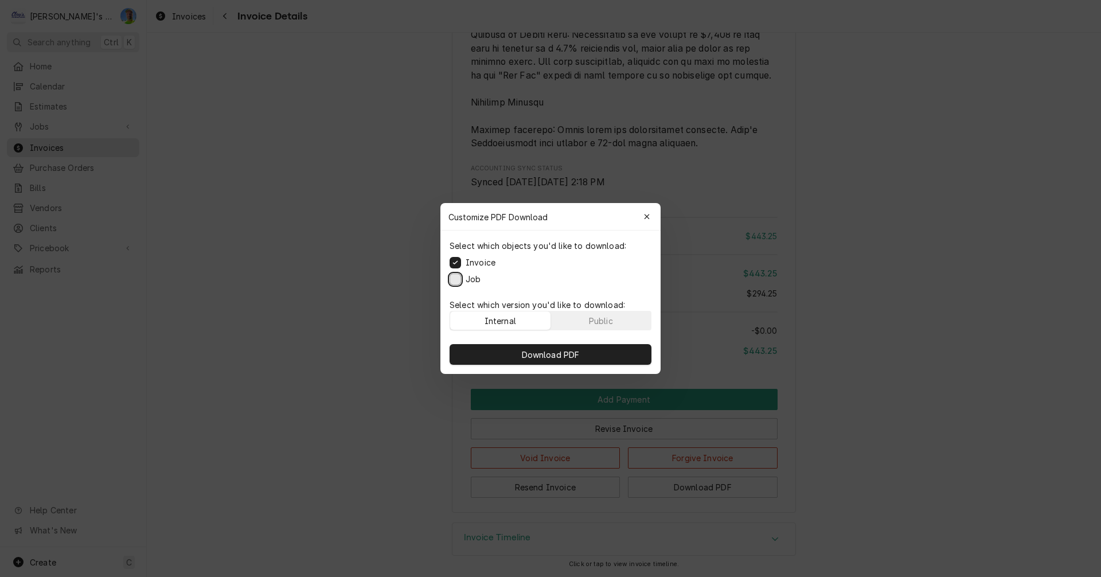
click at [455, 280] on button "Job" at bounding box center [455, 279] width 11 height 11
click at [528, 355] on span "Download PDF" at bounding box center [551, 355] width 63 height 12
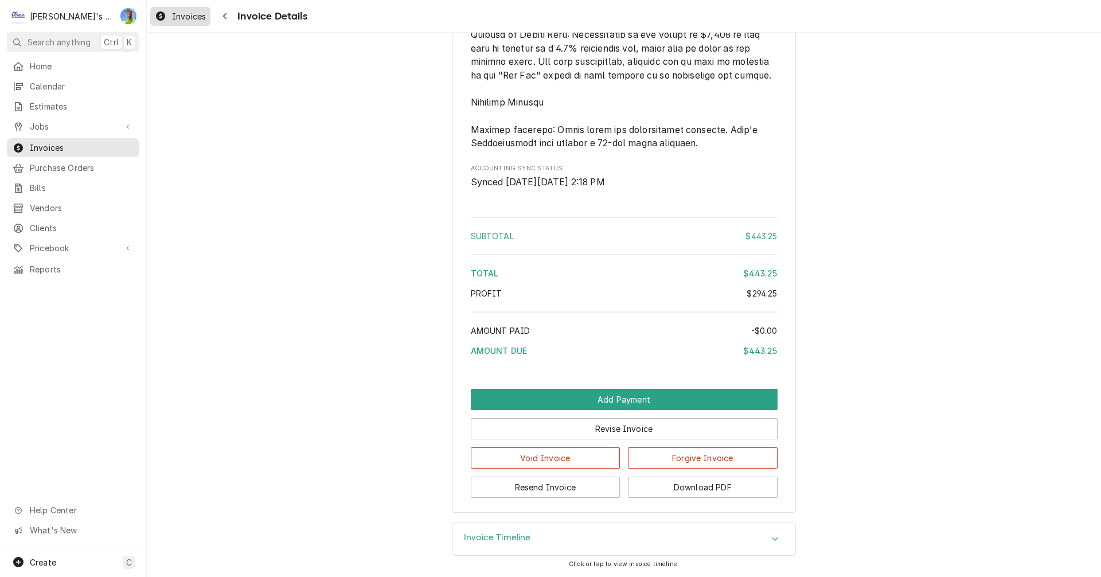
click at [185, 21] on span "Invoices" at bounding box center [189, 16] width 34 height 12
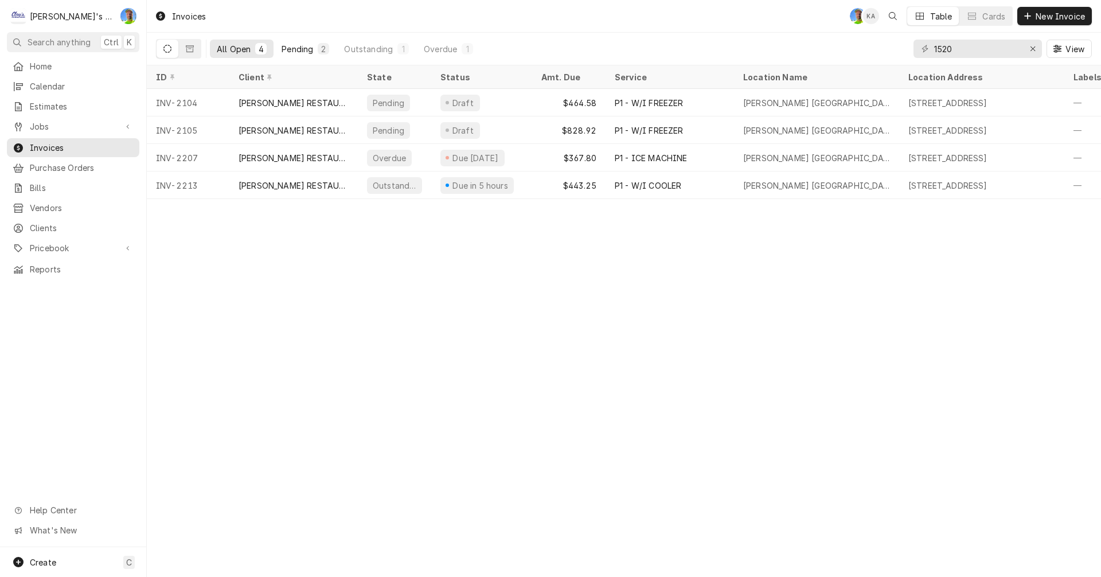
click at [299, 46] on div "Pending" at bounding box center [298, 49] width 32 height 12
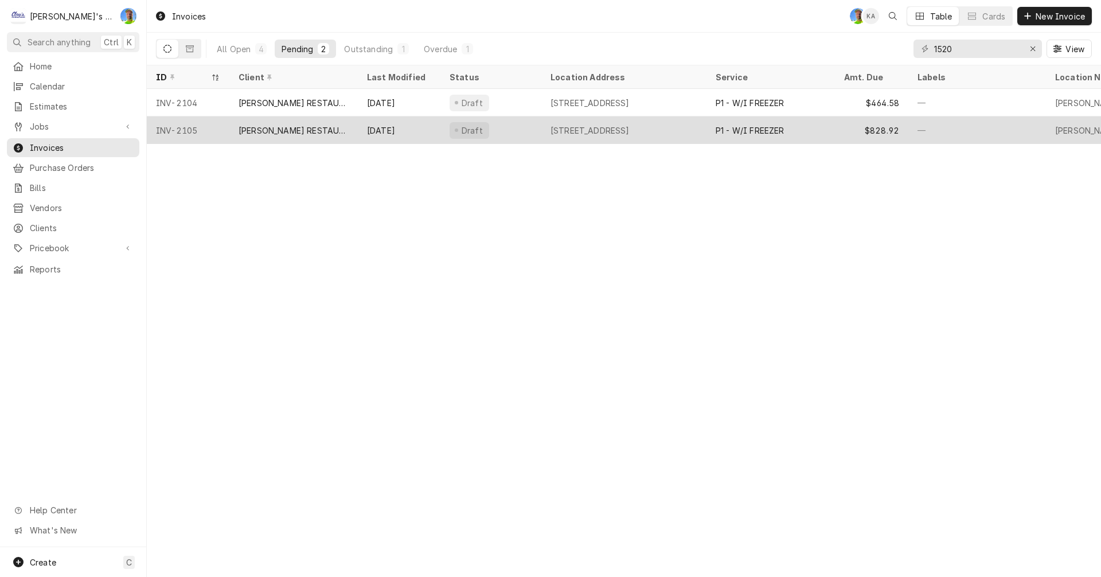
click at [577, 135] on div "1520 GATEWAY BLVD, COTTAGE GROVE, OR 97424" at bounding box center [623, 130] width 165 height 28
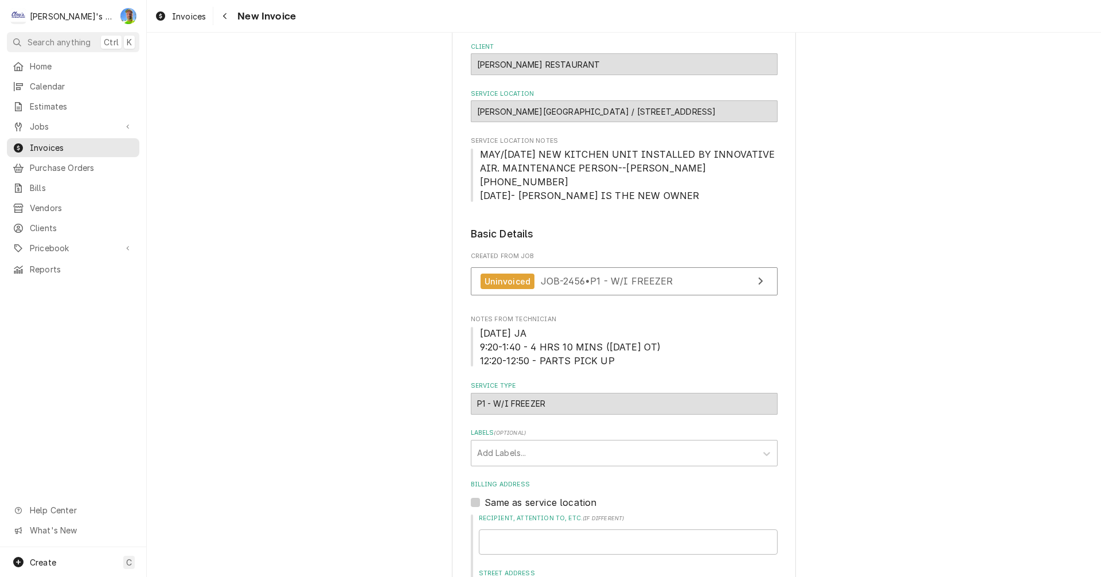
scroll to position [57, 0]
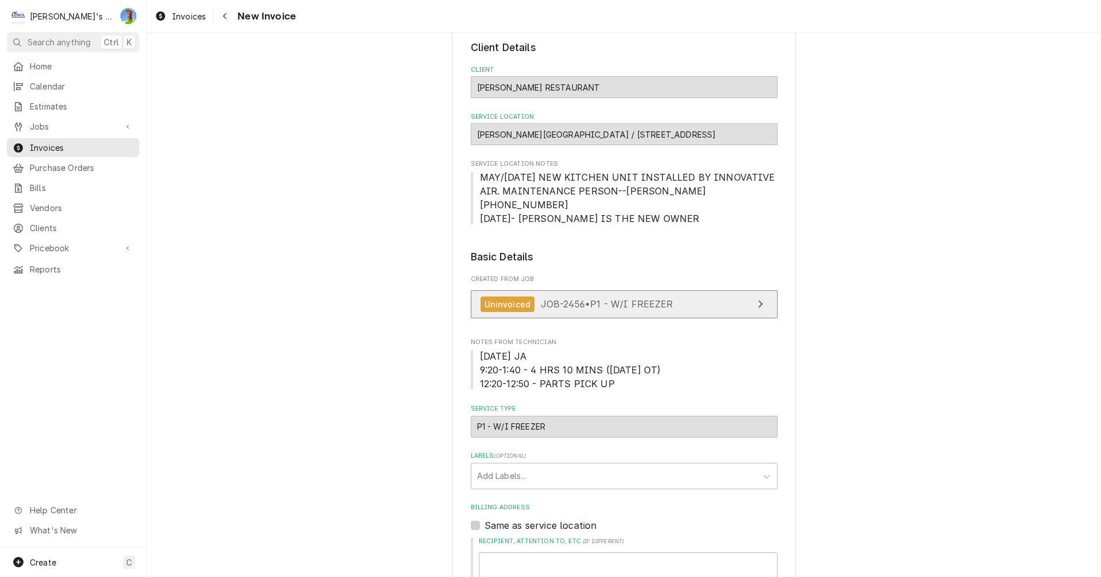
click at [745, 300] on link "Uninvoiced JOB-2456 • P1 - W/I FREEZER" at bounding box center [624, 304] width 307 height 28
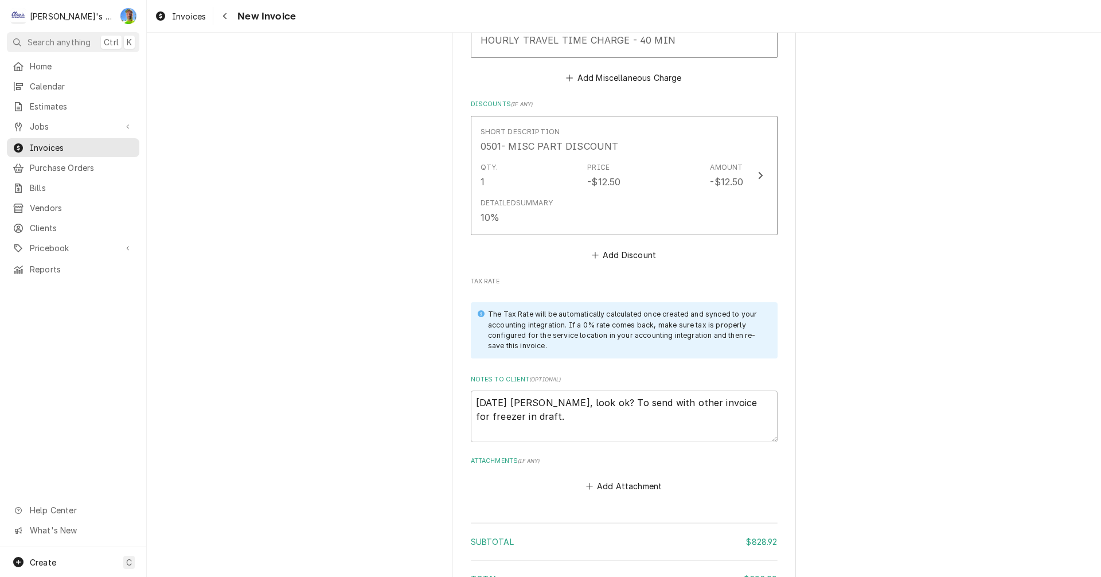
scroll to position [2007, 0]
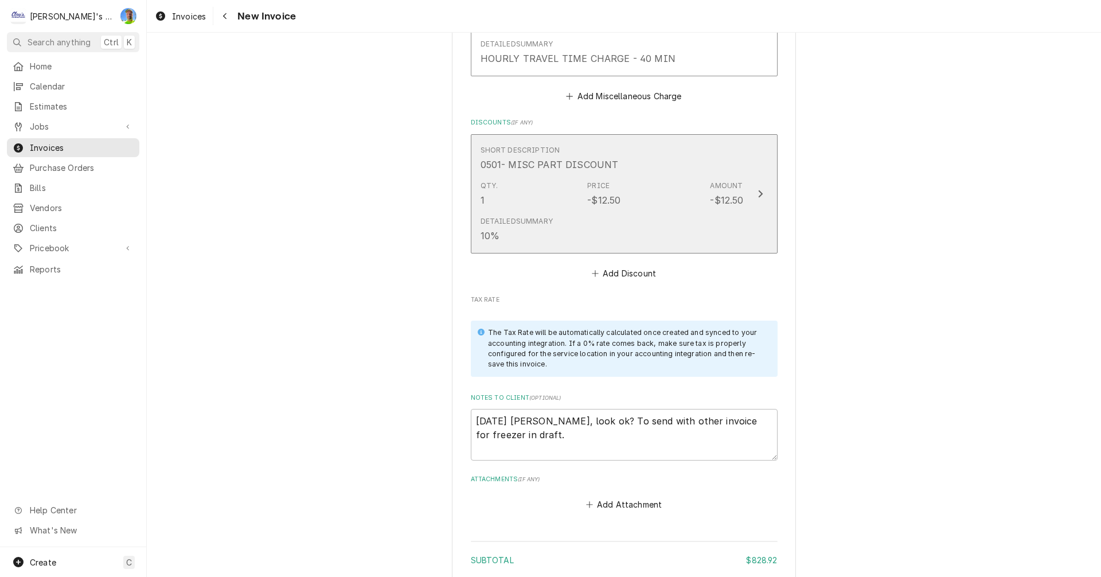
click at [767, 202] on button "Short Description 0501- MISC PART DISCOUNT Qty. 1 Price -$12.50 Amount -$12.50 …" at bounding box center [624, 194] width 307 height 120
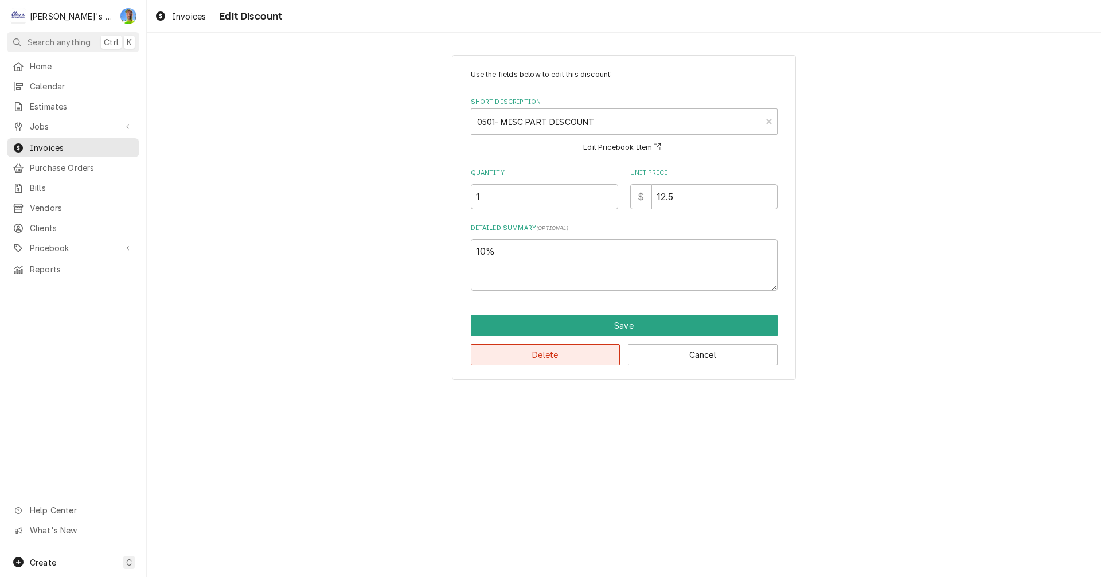
click at [578, 354] on button "Delete" at bounding box center [546, 354] width 150 height 21
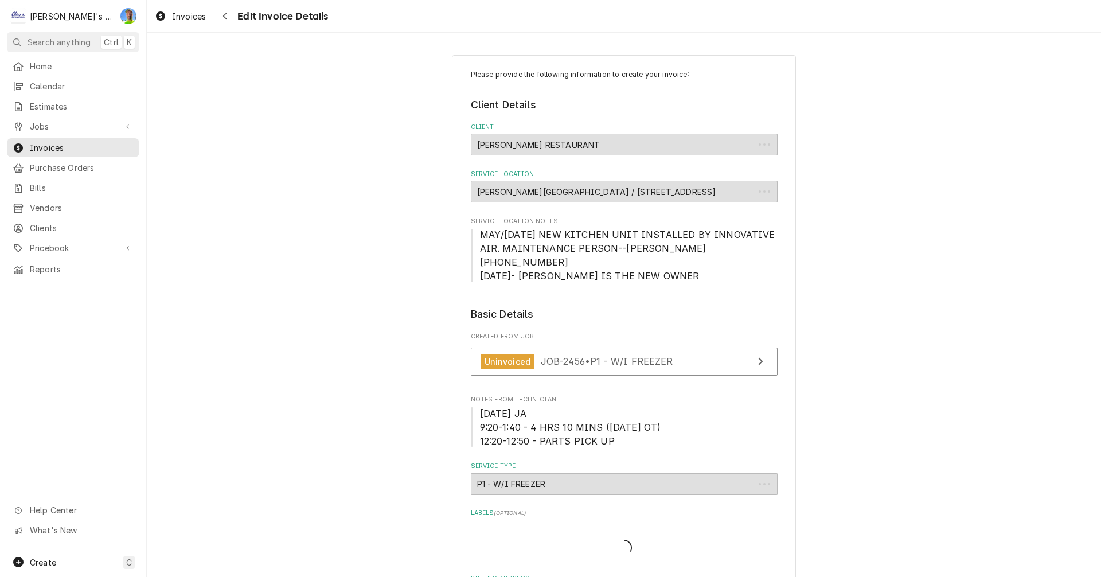
scroll to position [1993, 0]
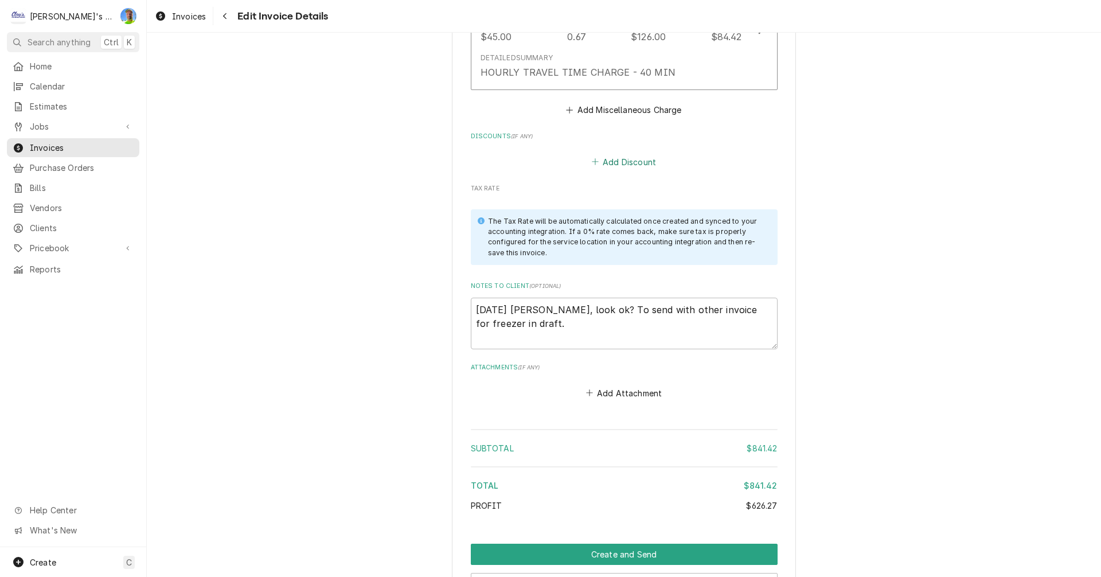
click at [622, 165] on button "Add Discount" at bounding box center [624, 162] width 68 height 16
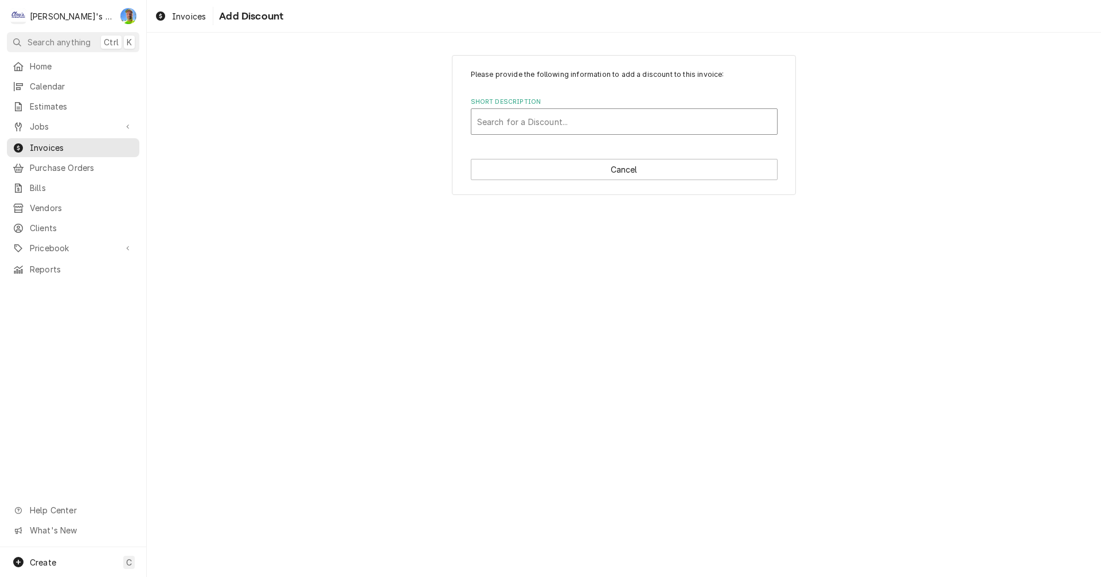
click at [592, 131] on div "Short Description" at bounding box center [624, 121] width 294 height 21
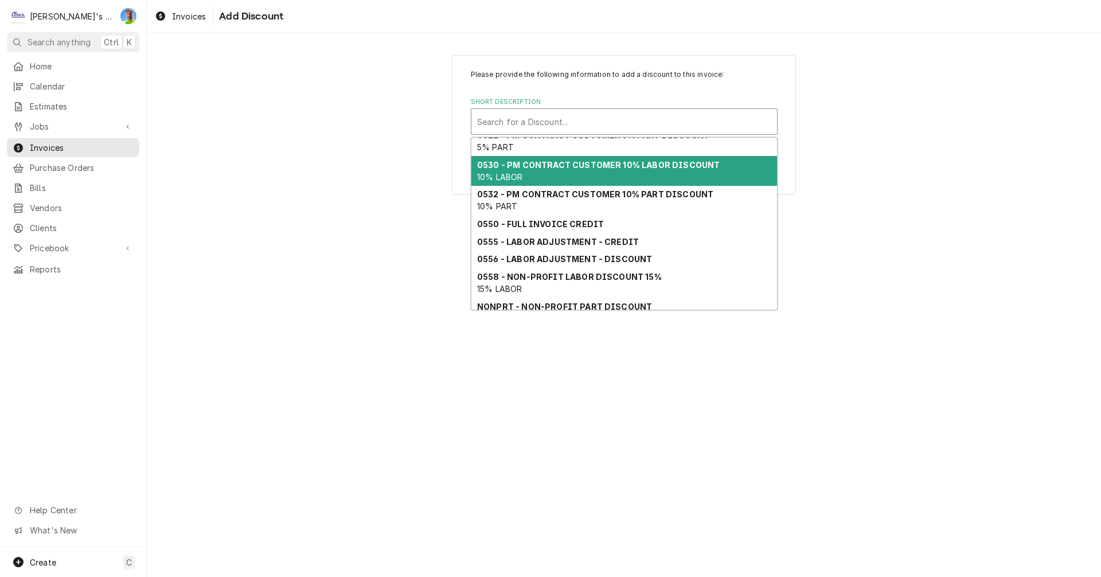
scroll to position [133, 0]
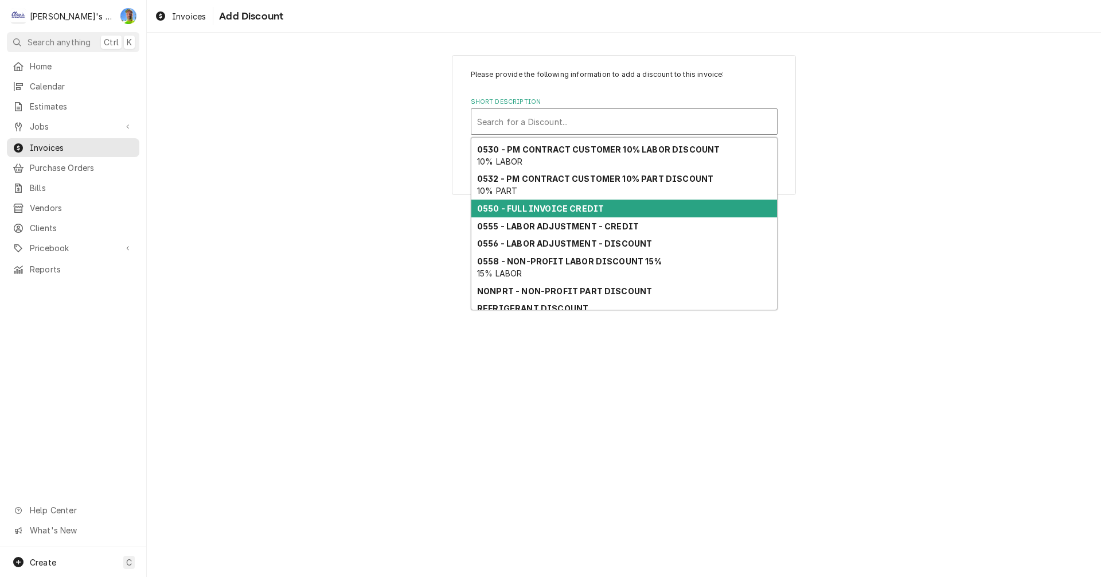
click at [613, 213] on div "0550 - FULL INVOICE CREDIT" at bounding box center [624, 209] width 306 height 18
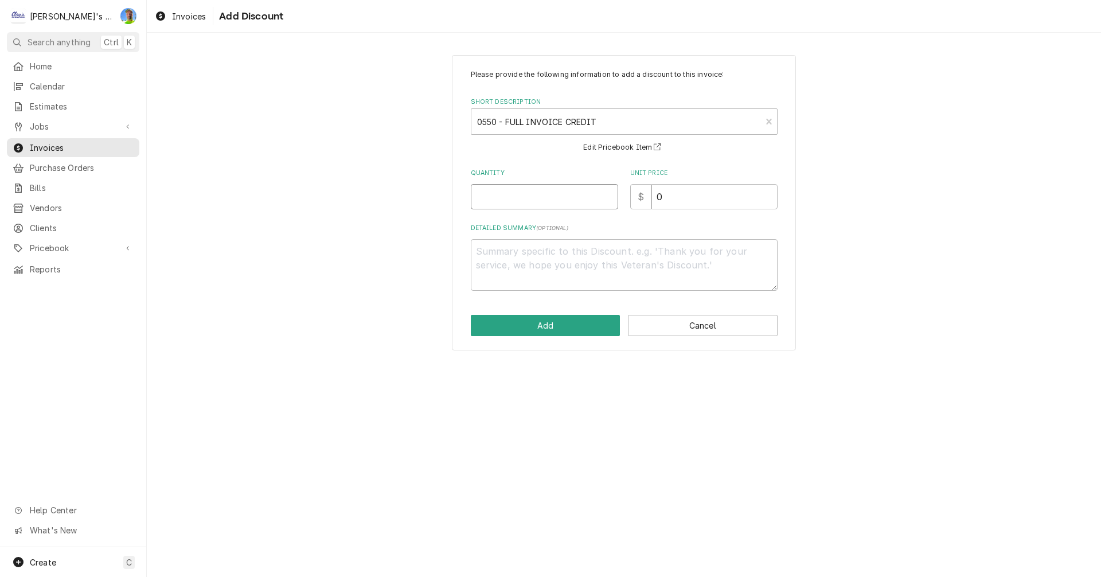
click at [570, 196] on input "Quantity" at bounding box center [544, 196] width 147 height 25
type textarea "x"
type input "1"
click at [579, 322] on button "Add" at bounding box center [546, 325] width 150 height 21
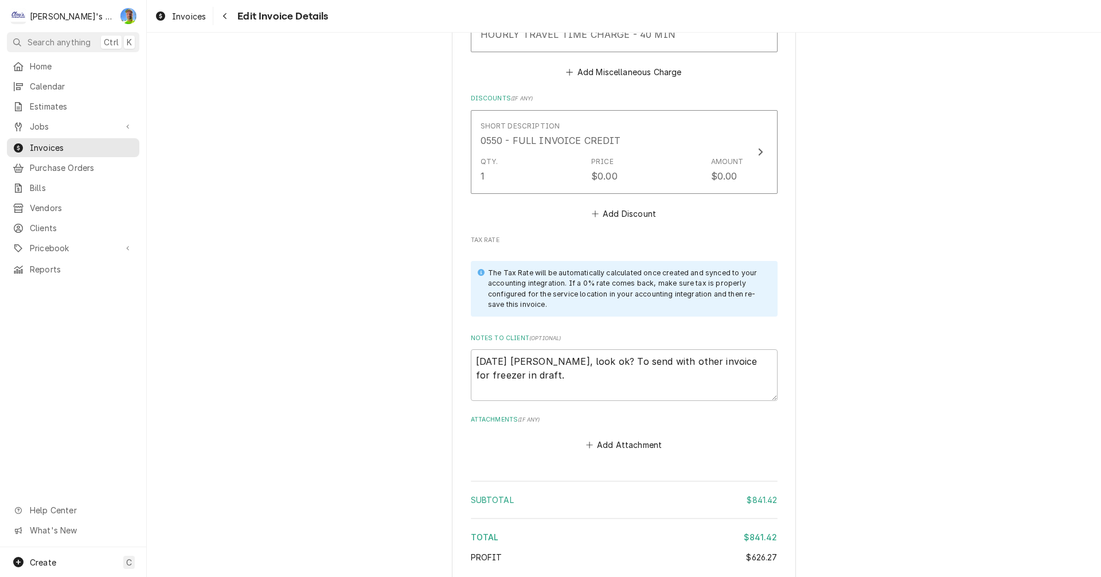
scroll to position [2037, 0]
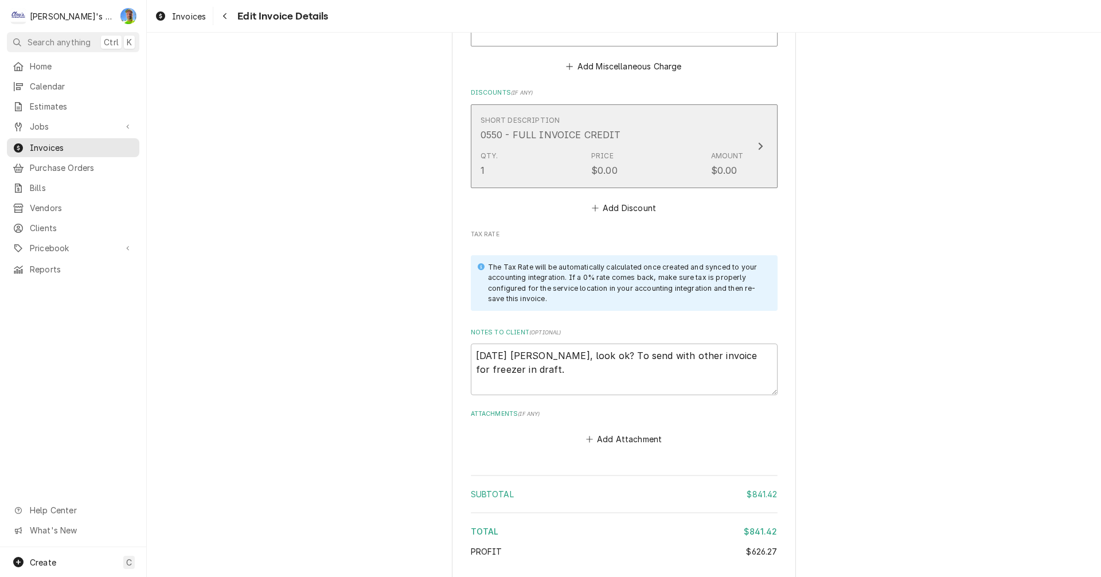
click at [763, 163] on button "Short Description 0550 - FULL INVOICE CREDIT Qty. 1 Price $0.00 Amount $0.00" at bounding box center [624, 146] width 307 height 84
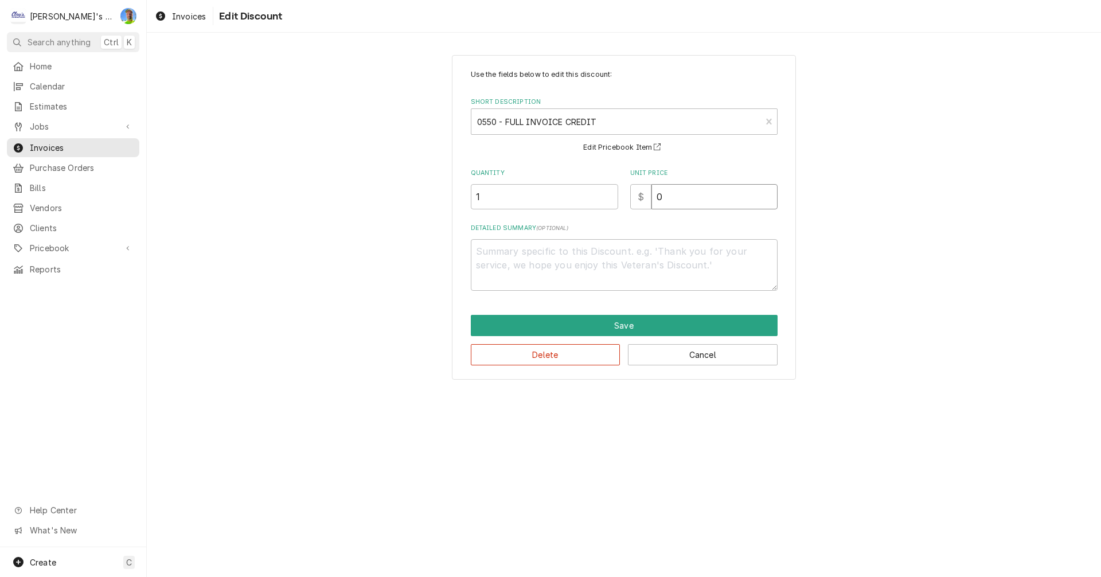
click at [670, 199] on input "0" at bounding box center [714, 196] width 126 height 25
type textarea "x"
type input "8"
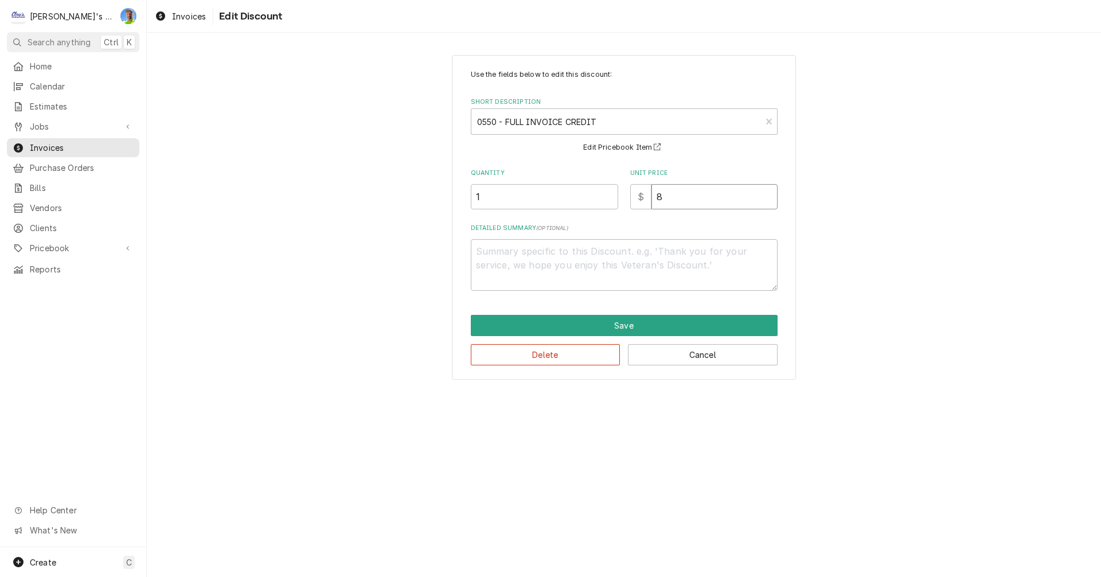
type textarea "x"
type input "84"
type textarea "x"
type input "841"
type textarea "x"
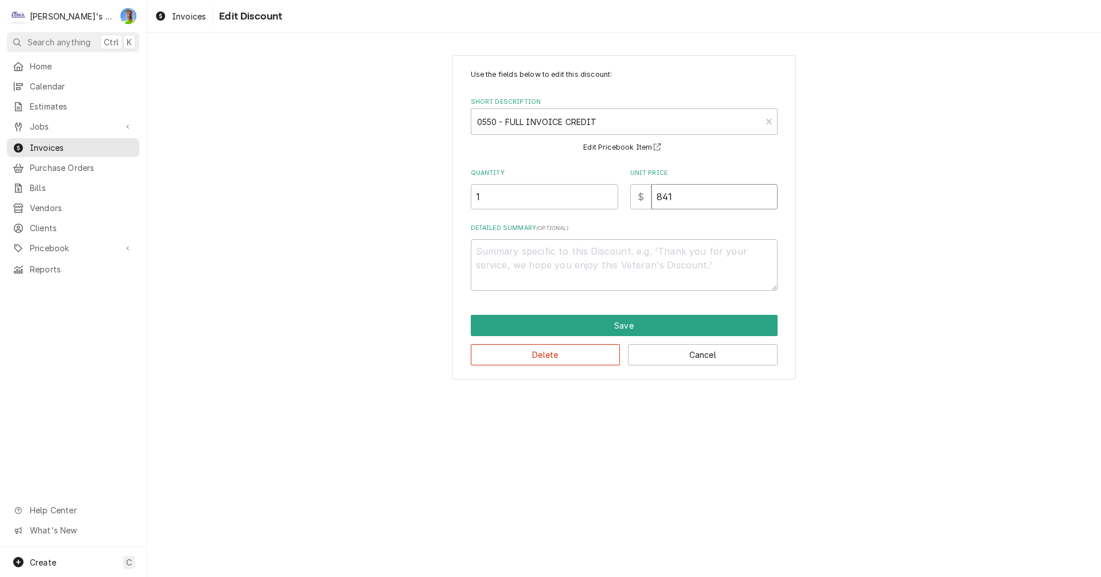
type input "841.4"
type textarea "x"
type input "841.42"
click at [631, 330] on button "Save" at bounding box center [624, 325] width 307 height 21
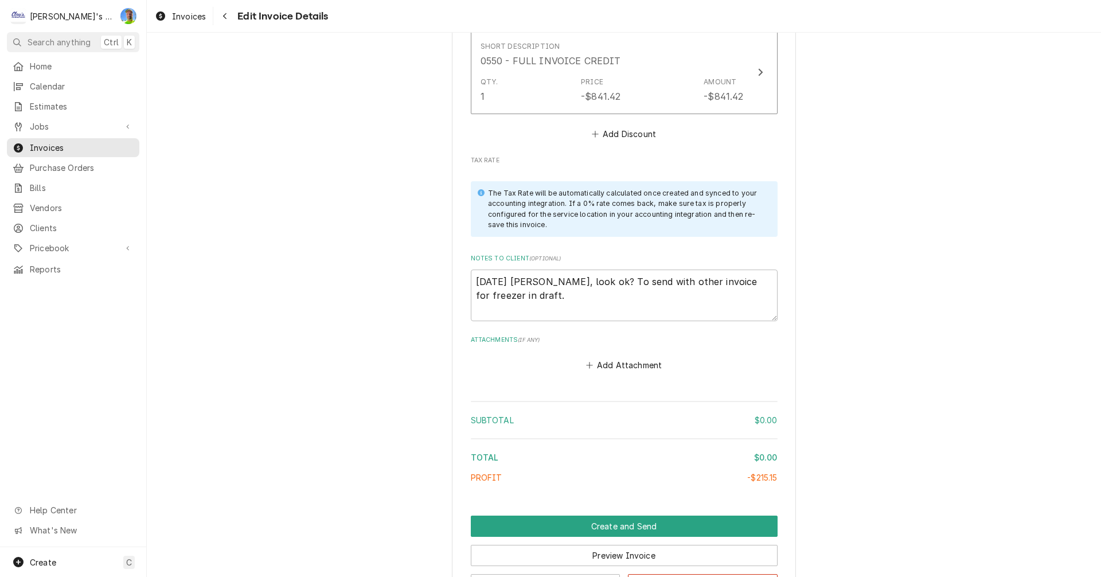
scroll to position [2138, 0]
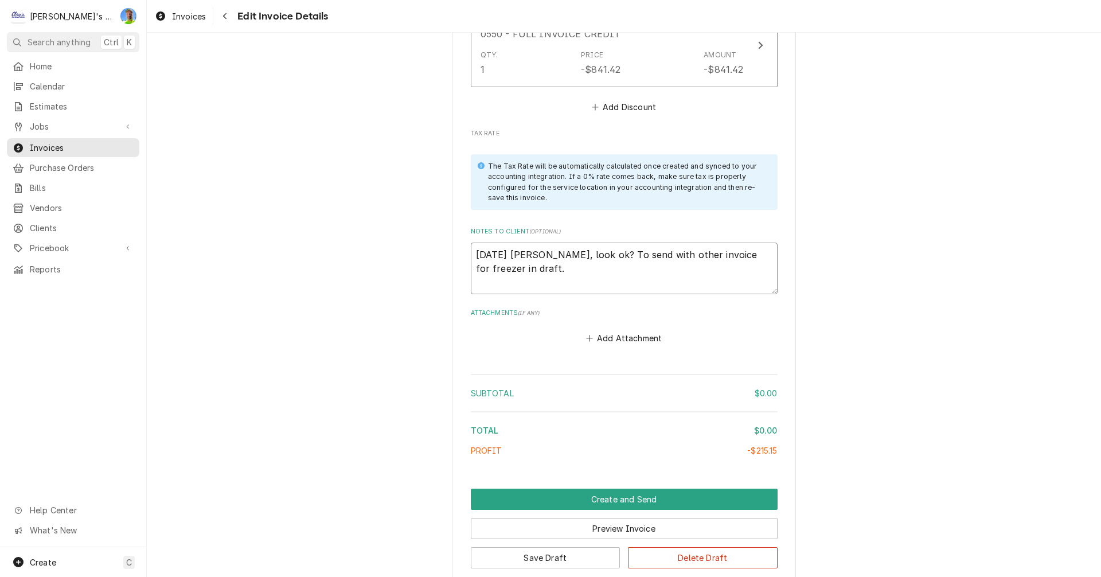
click at [596, 271] on textarea "8/13/2025 Sarah - Greg, look ok? To send with other invoice for freezer in draf…" at bounding box center [624, 269] width 307 height 52
type textarea "x"
type textarea "8/13/2025 Sarah - Greg, look ok? To send with other invoice for freezer in draf…"
type textarea "x"
type textarea "8/13/2025 Sarah - Greg, look ok? To send with other invoice for freezer in draf…"
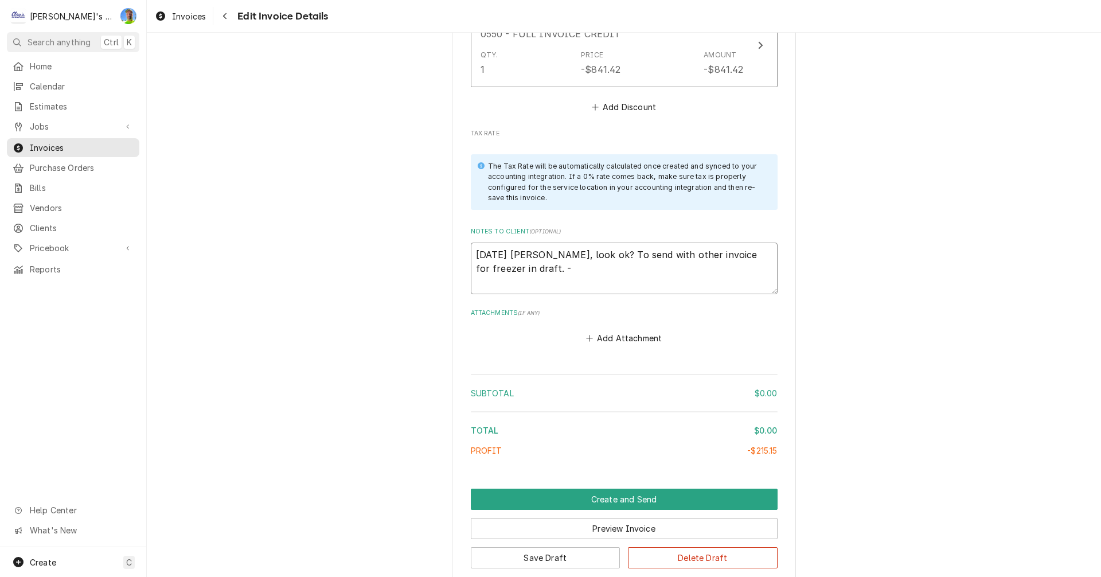
type textarea "x"
type textarea "8/13/2025 Sarah - Greg, look ok? To send with other invoice for freezer in draf…"
type textarea "x"
type textarea "8/13/2025 Sarah - Greg, look ok? To send with other invoice for freezer in draf…"
type textarea "x"
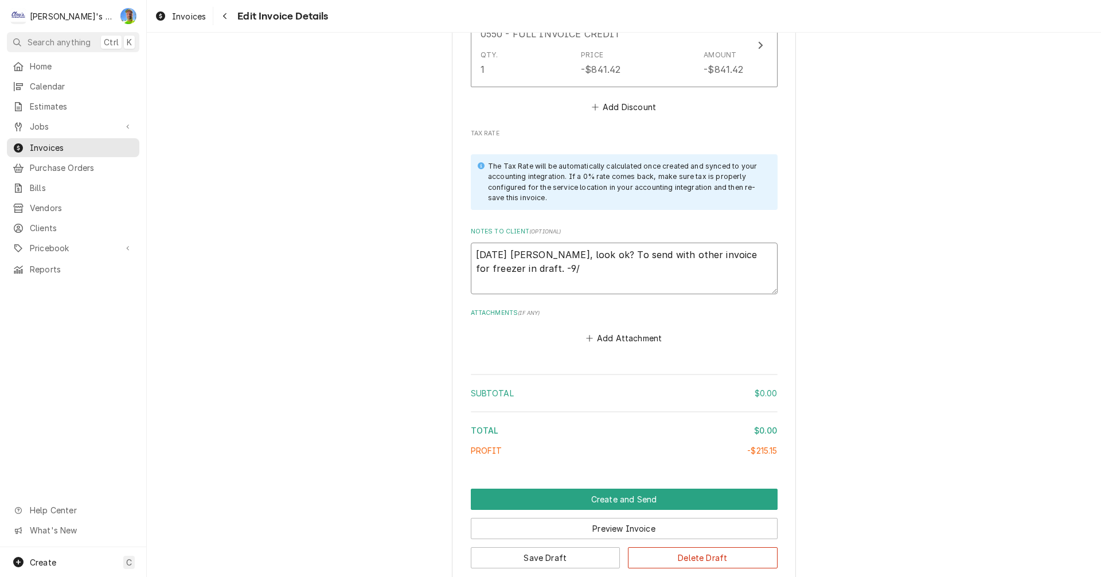
type textarea "8/13/2025 Sarah - Greg, look ok? To send with other invoice for freezer in draf…"
type textarea "x"
type textarea "8/13/2025 Sarah - Greg, look ok? To send with other invoice for freezer in draf…"
type textarea "x"
type textarea "8/13/2025 Sarah - Greg, look ok? To send with other invoice for freezer in draf…"
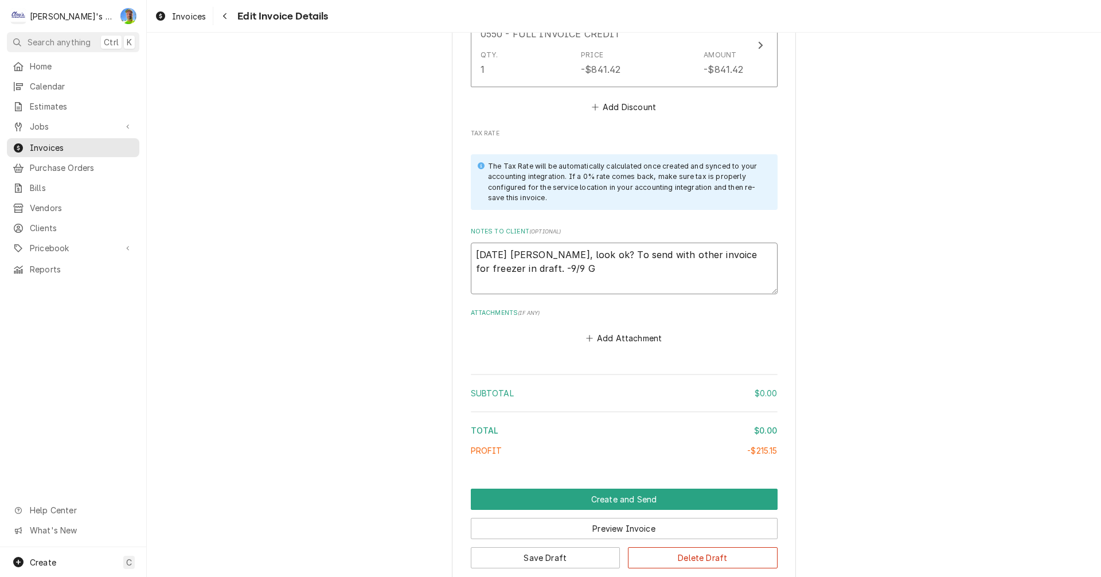
type textarea "x"
type textarea "8/13/2025 Sarah - Greg, look ok? To send with other invoice for freezer in draf…"
type textarea "x"
type textarea "8/13/2025 Sarah - Greg, look ok? To send with other invoice for freezer in draf…"
type textarea "x"
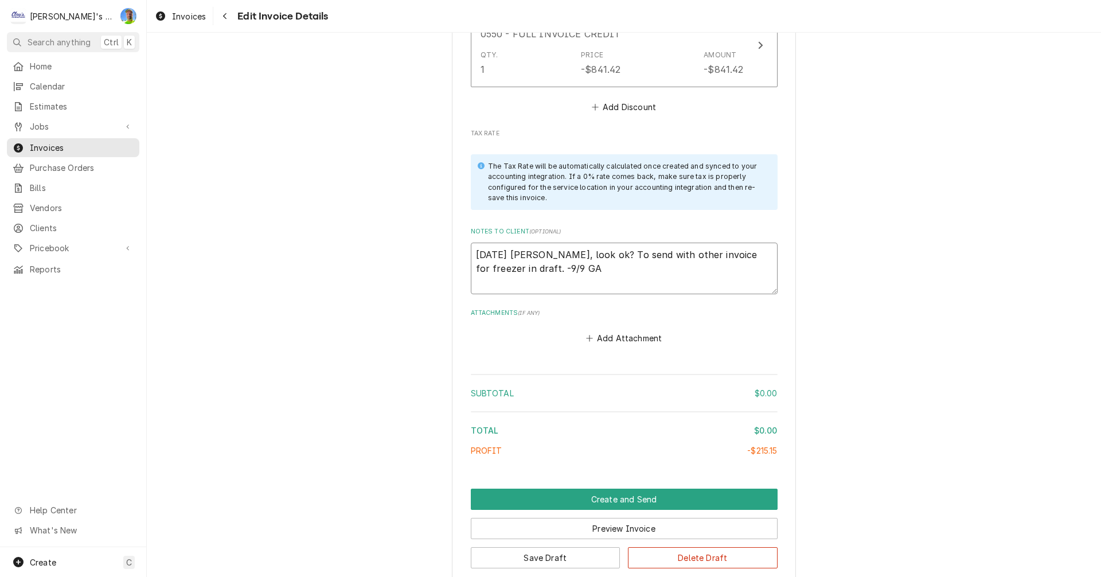
type textarea "8/13/2025 Sarah - Greg, look ok? To send with other invoice for freezer in draf…"
type textarea "x"
type textarea "8/13/2025 Sarah - Greg, look ok? To send with other invoice for freezer in draf…"
type textarea "x"
type textarea "8/13/2025 Sarah - Greg, look ok? To send with other invoice for freezer in draf…"
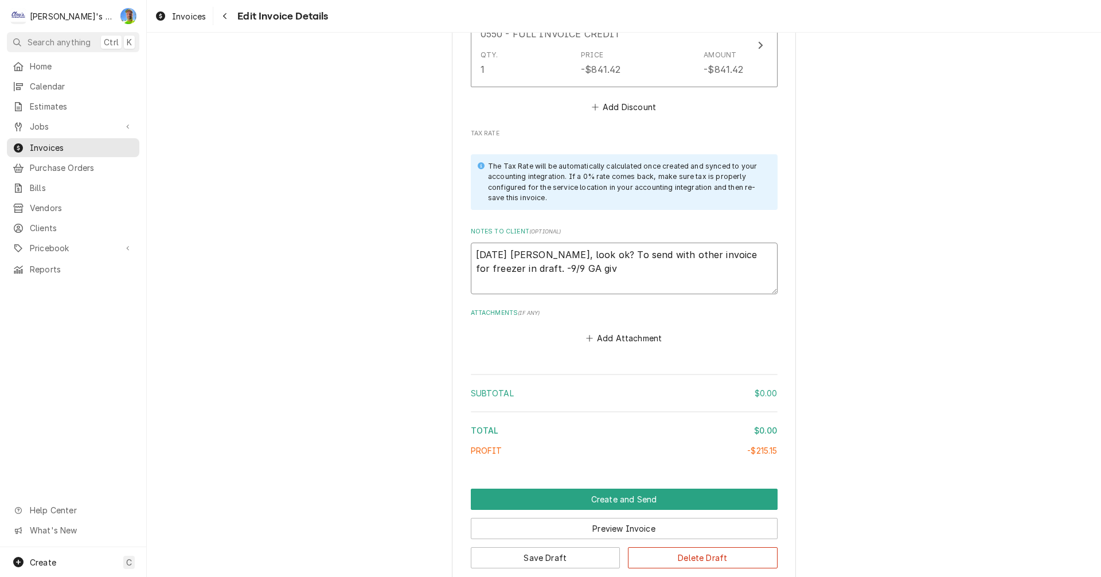
type textarea "x"
type textarea "8/13/2025 Sarah - Greg, look ok? To send with other invoice for freezer in draf…"
type textarea "x"
type textarea "8/13/2025 Sarah - Greg, look ok? To send with other invoice for freezer in draf…"
type textarea "x"
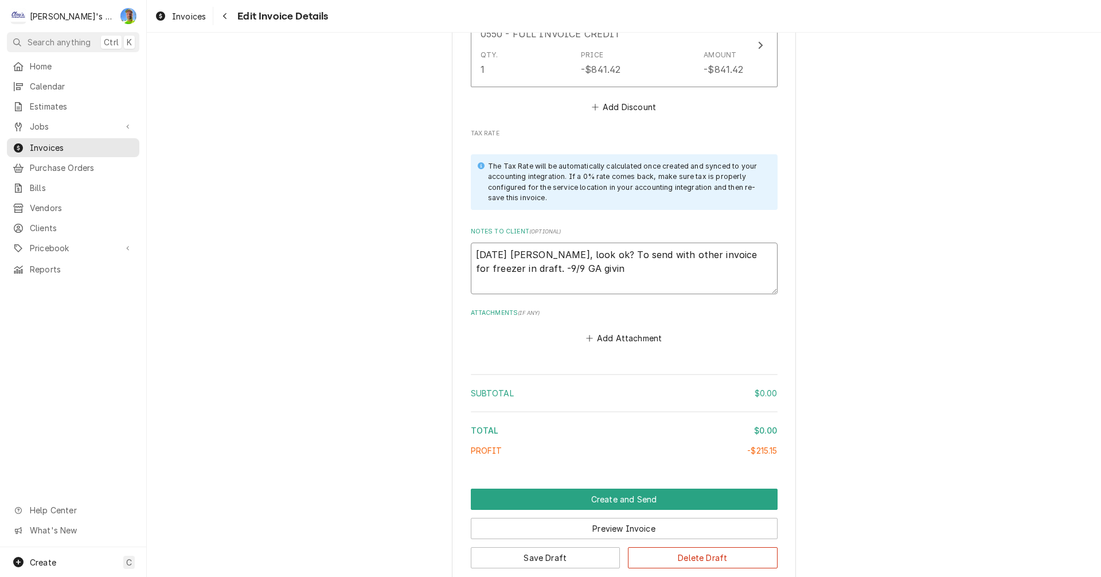
type textarea "8/13/2025 Sarah - Greg, look ok? To send with other invoice for freezer in draf…"
type textarea "x"
type textarea "8/13/2025 Sarah - Greg, look ok? To send with other invoice for freezer in draf…"
type textarea "x"
type textarea "8/13/2025 Sarah - Greg, look ok? To send with other invoice for freezer in draf…"
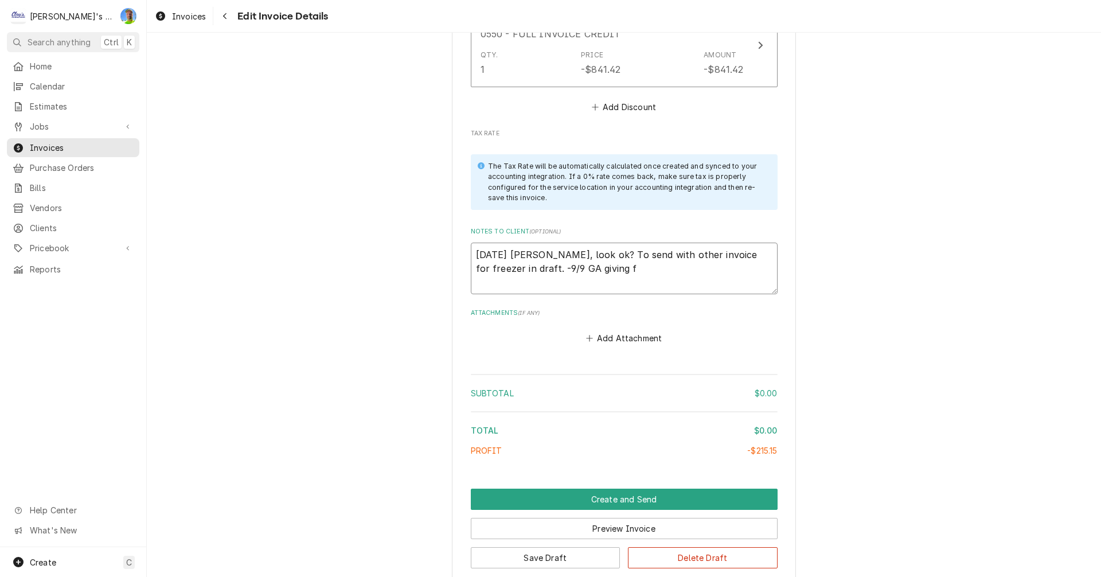
type textarea "x"
type textarea "8/13/2025 Sarah - Greg, look ok? To send with other invoice for freezer in draf…"
type textarea "x"
type textarea "8/13/2025 Sarah - Greg, look ok? To send with other invoice for freezer in draf…"
type textarea "x"
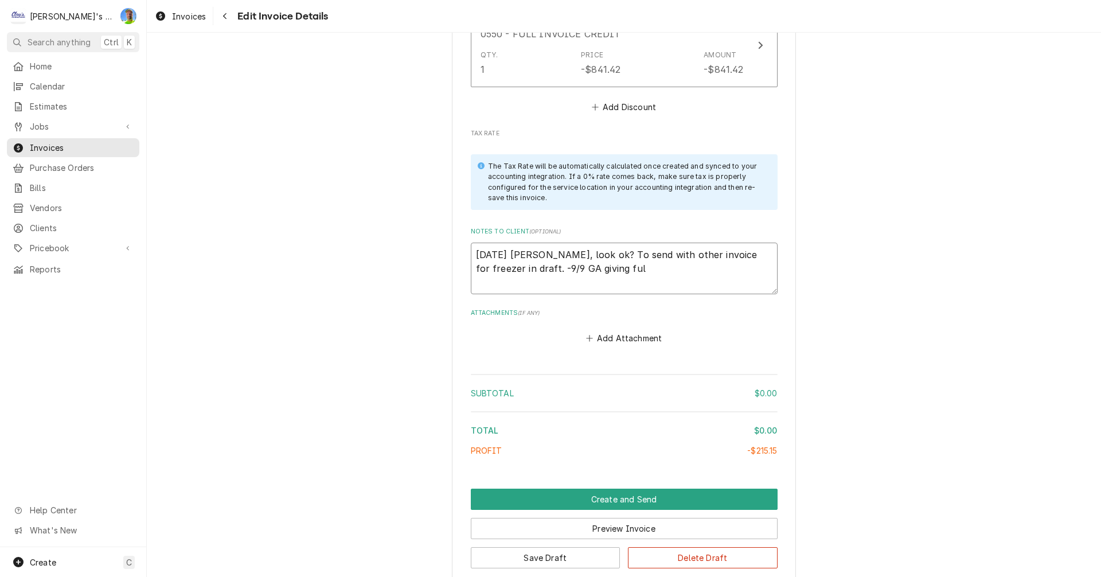
type textarea "8/13/2025 Sarah - Greg, look ok? To send with other invoice for freezer in draf…"
type textarea "x"
type textarea "8/13/2025 Sarah - Greg, look ok? To send with other invoice for freezer in draf…"
type textarea "x"
type textarea "8/13/2025 Sarah - Greg, look ok? To send with other invoice for freezer in draf…"
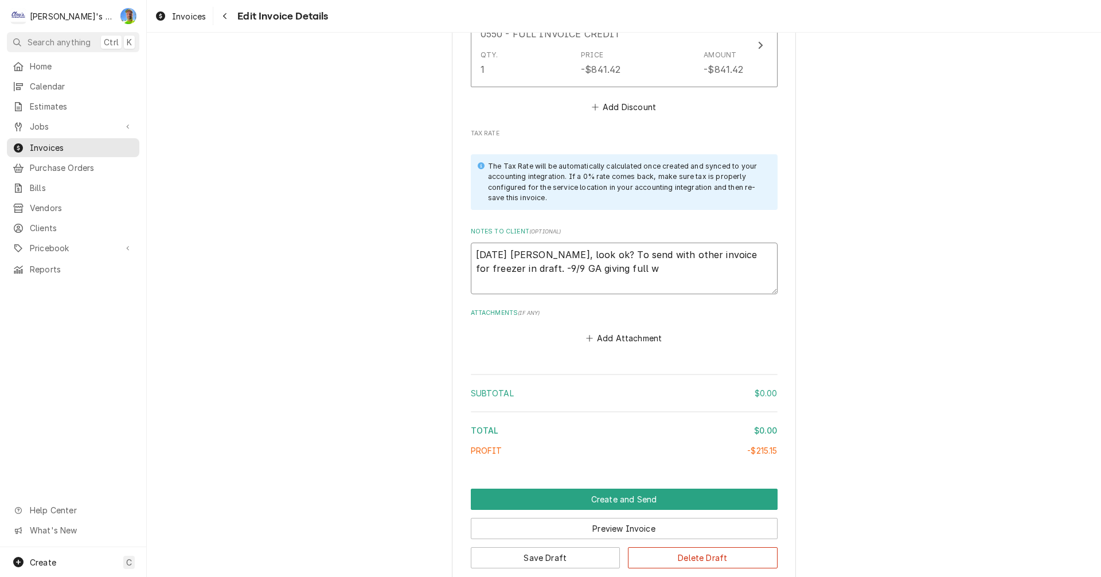
type textarea "x"
type textarea "8/13/2025 Sarah - Greg, look ok? To send with other invoice for freezer in draf…"
type textarea "x"
type textarea "8/13/2025 Sarah - Greg, look ok? To send with other invoice for freezer in draf…"
type textarea "x"
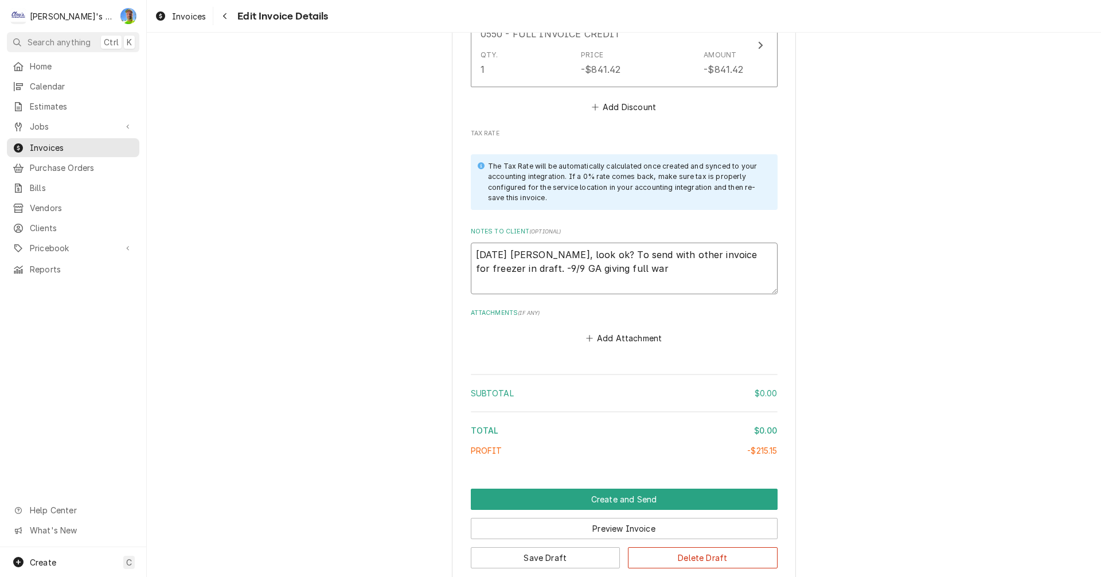
type textarea "8/13/2025 Sarah - Greg, look ok? To send with other invoice for freezer in draf…"
type textarea "x"
type textarea "8/13/2025 Sarah - Greg, look ok? To send with other invoice for freezer in draf…"
type textarea "x"
type textarea "8/13/2025 Sarah - Greg, look ok? To send with other invoice for freezer in draf…"
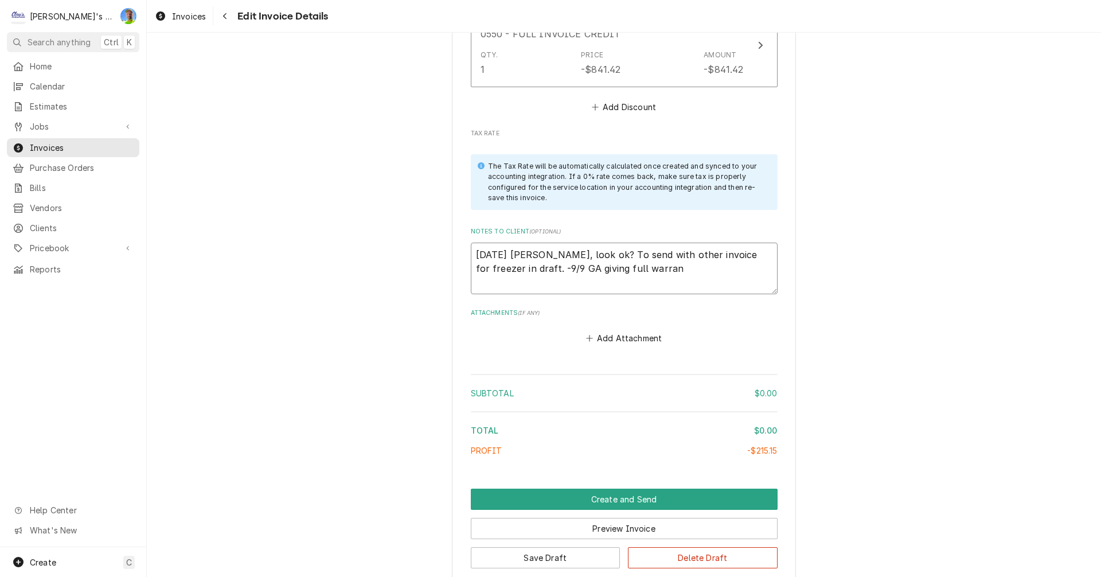
type textarea "x"
type textarea "8/13/2025 Sarah - Greg, look ok? To send with other invoice for freezer in draf…"
type textarea "x"
type textarea "8/13/2025 Sarah - Greg, look ok? To send with other invoice for freezer in draf…"
type textarea "x"
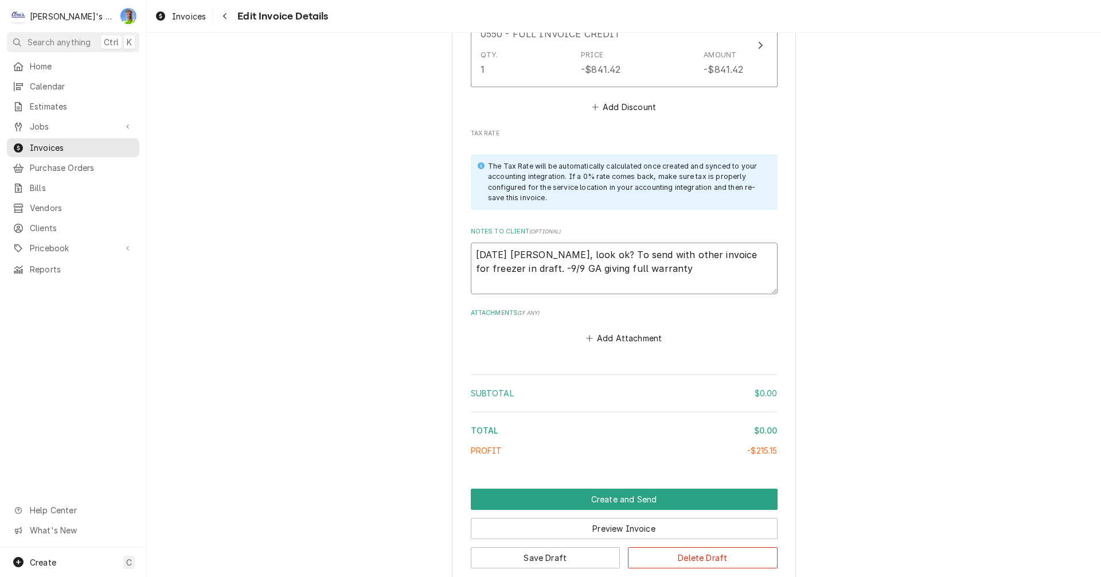
type textarea "8/13/2025 Sarah - Greg, look ok? To send with other invoice for freezer in draf…"
type textarea "x"
type textarea "8/13/2025 Sarah - Greg, look ok? To send with other invoice for freezer in draf…"
type textarea "x"
type textarea "8/13/2025 Sarah - Greg, look ok? To send with other invoice for freezer in draf…"
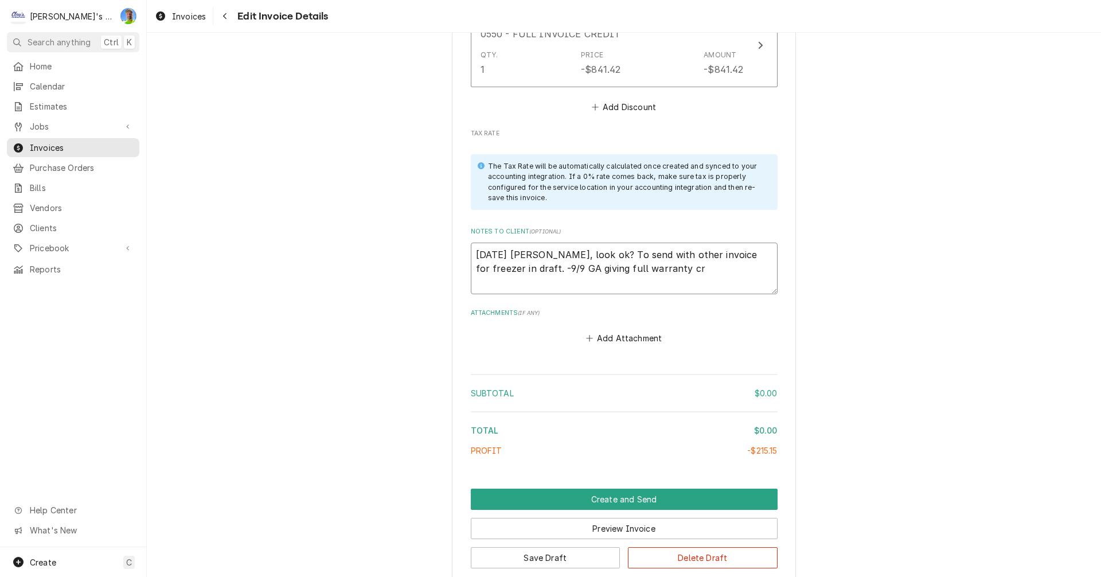
type textarea "x"
type textarea "8/13/2025 Sarah - Greg, look ok? To send with other invoice for freezer in draf…"
type textarea "x"
type textarea "8/13/2025 Sarah - Greg, look ok? To send with other invoice for freezer in draf…"
type textarea "x"
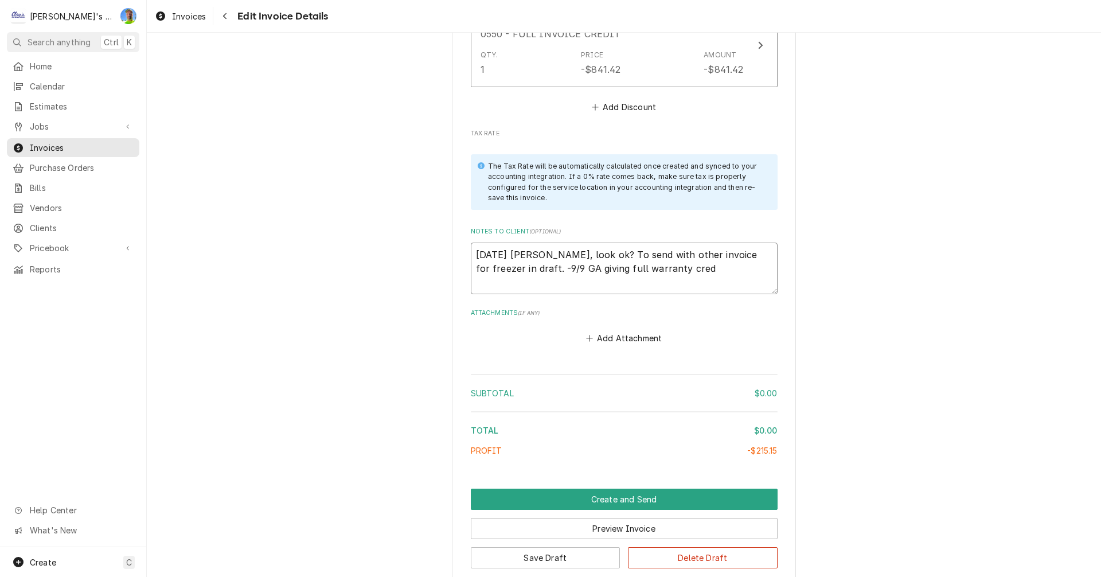
type textarea "8/13/2025 Sarah - Greg, look ok? To send with other invoice for freezer in draf…"
type textarea "x"
type textarea "8/13/2025 Sarah - Greg, look ok? To send with other invoice for freezer in draf…"
type textarea "x"
type textarea "8/13/2025 Sarah - Greg, look ok? To send with other invoice for freezer in draf…"
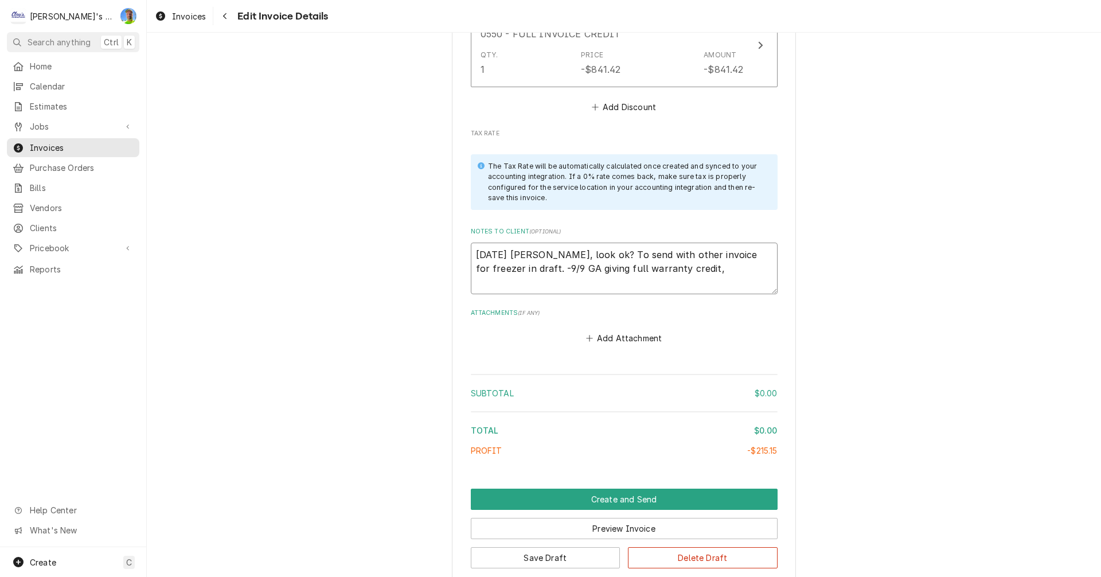
type textarea "x"
type textarea "8/13/2025 Sarah - Greg, look ok? To send with other invoice for freezer in draf…"
type textarea "x"
type textarea "8/13/2025 Sarah - Greg, look ok? To send with other invoice for freezer in draf…"
type textarea "x"
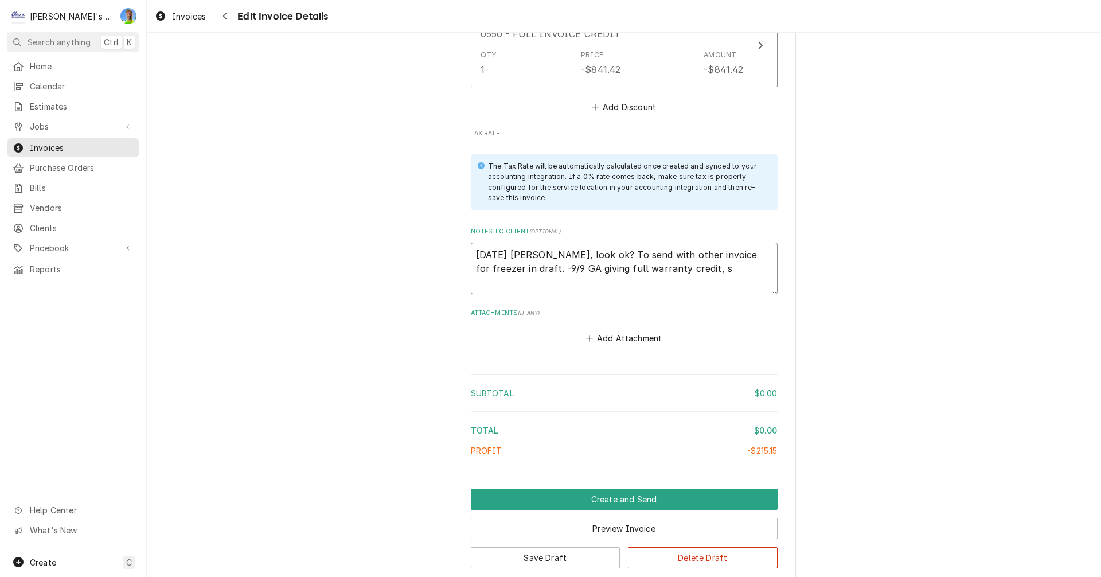
type textarea "8/13/2025 Sarah - Greg, look ok? To send with other invoice for freezer in draf…"
type textarea "x"
type textarea "8/13/2025 Sarah - Greg, look ok? To send with other invoice for freezer in draf…"
type textarea "x"
type textarea "8/13/2025 Sarah - Greg, look ok? To send with other invoice for freezer in draf…"
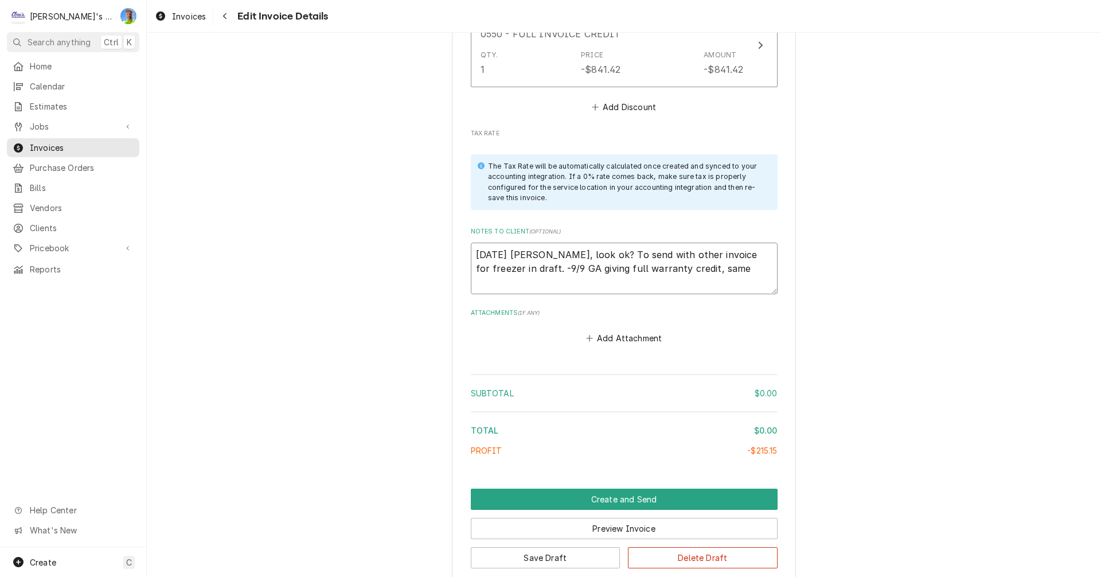
type textarea "x"
type textarea "8/13/2025 Sarah - Greg, look ok? To send with other invoice for freezer in draf…"
type textarea "x"
type textarea "8/13/2025 Sarah - Greg, look ok? To send with other invoice for freezer in draf…"
type textarea "x"
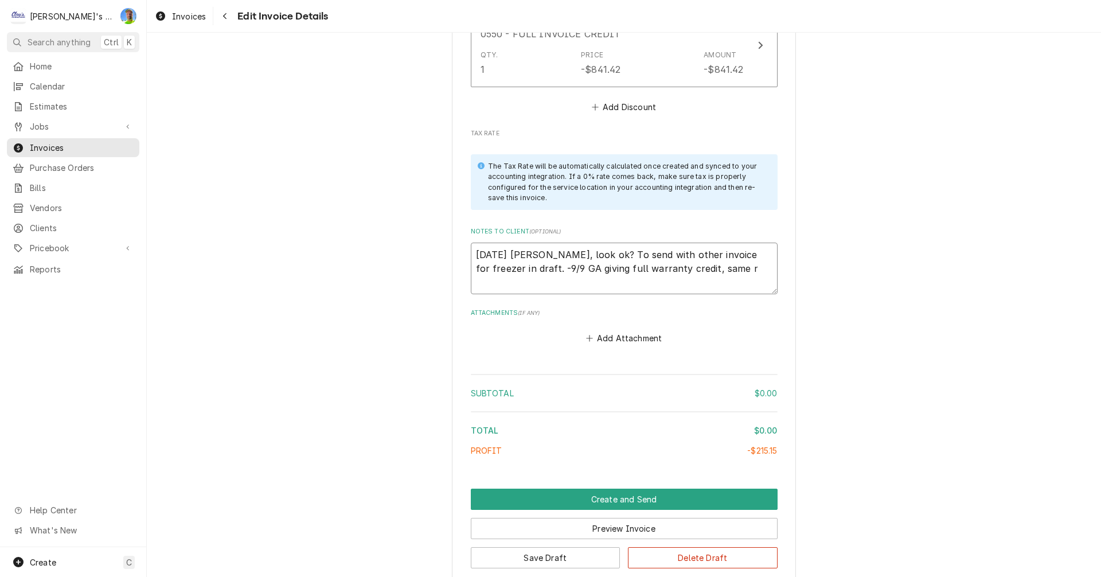
type textarea "8/13/2025 Sarah - Greg, look ok? To send with other invoice for freezer in draf…"
type textarea "x"
type textarea "8/13/2025 Sarah - Greg, look ok? To send with other invoice for freezer in draf…"
type textarea "x"
type textarea "8/13/2025 Sarah - Greg, look ok? To send with other invoice for freezer in draf…"
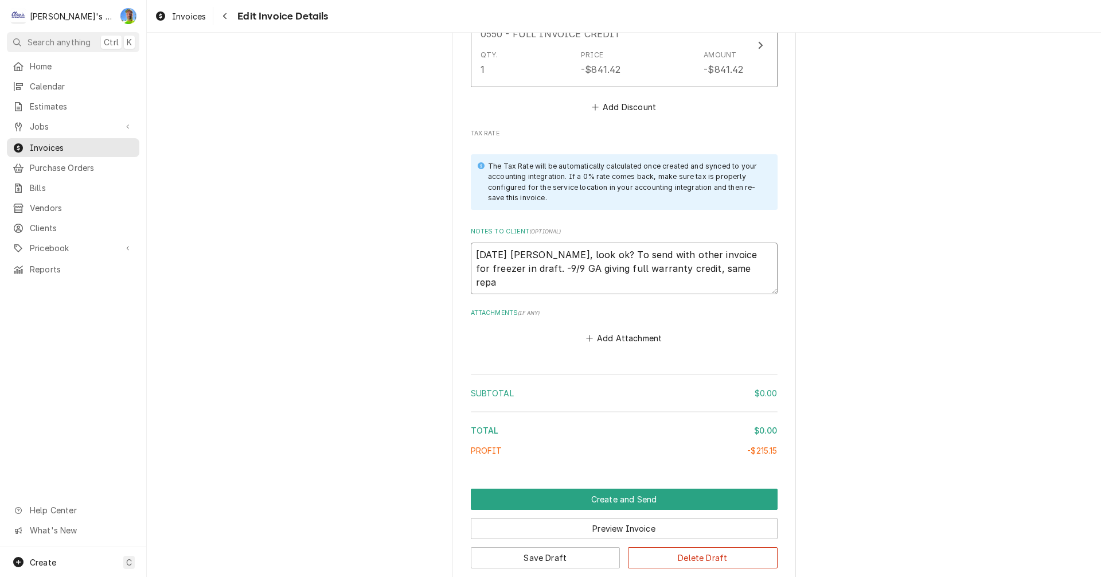
type textarea "x"
type textarea "8/13/2025 Sarah - Greg, look ok? To send with other invoice for freezer in draf…"
type textarea "x"
type textarea "8/13/2025 Sarah - Greg, look ok? To send with other invoice for freezer in draf…"
type textarea "x"
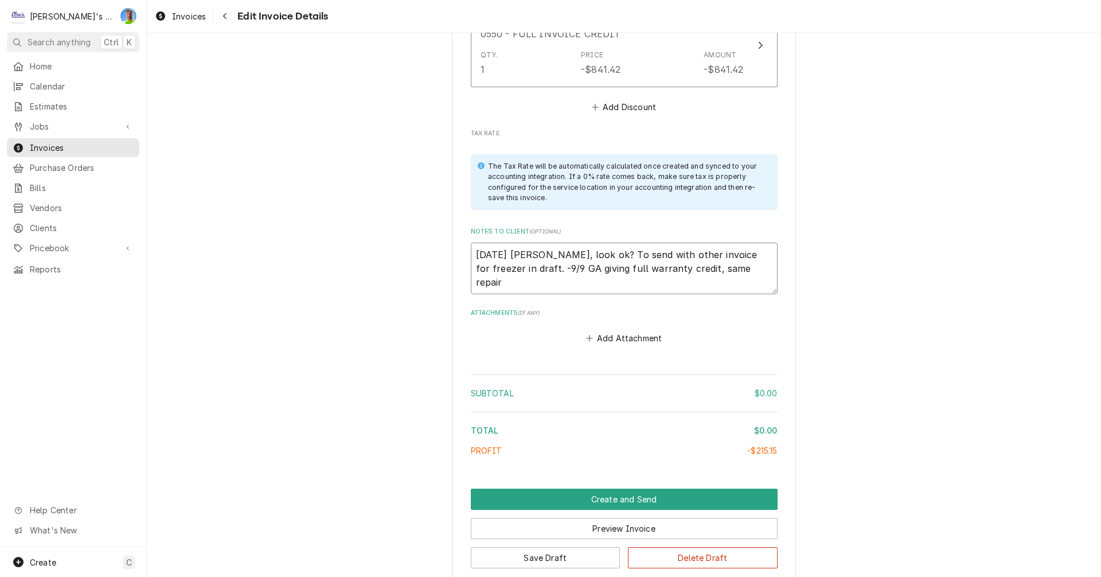
type textarea "8/13/2025 Sarah - Greg, look ok? To send with other invoice for freezer in draf…"
type textarea "x"
type textarea "8/13/2025 Sarah - Greg, look ok? To send with other invoice for freezer in draf…"
type textarea "x"
type textarea "8/13/2025 Sarah - Greg, look ok? To send with other invoice for freezer in draf…"
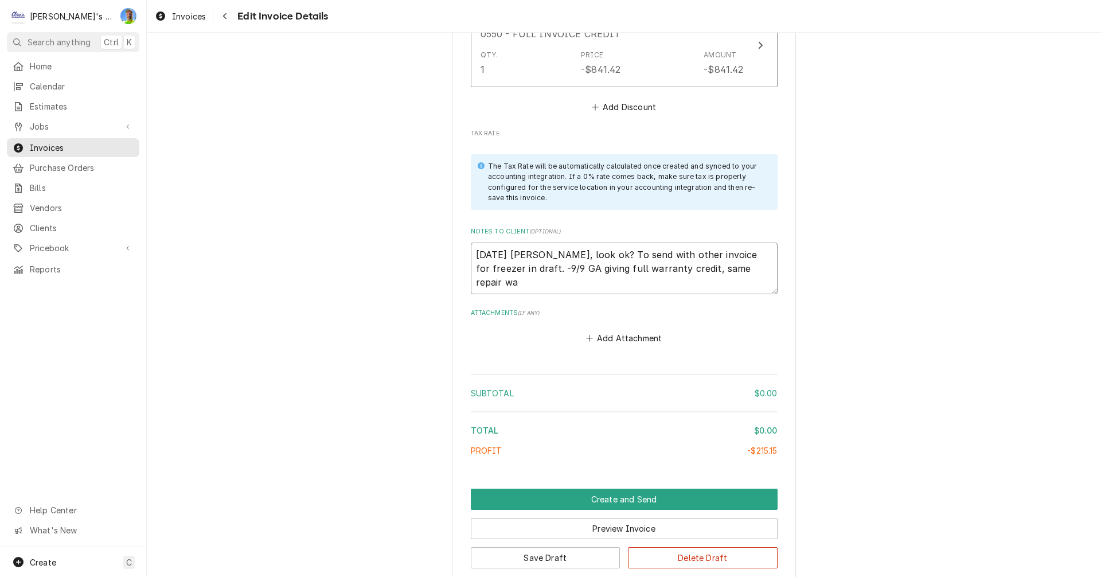
type textarea "x"
type textarea "8/13/2025 Sarah - Greg, look ok? To send with other invoice for freezer in draf…"
type textarea "x"
type textarea "8/13/2025 Sarah - Greg, look ok? To send with other invoice for freezer in draf…"
type textarea "x"
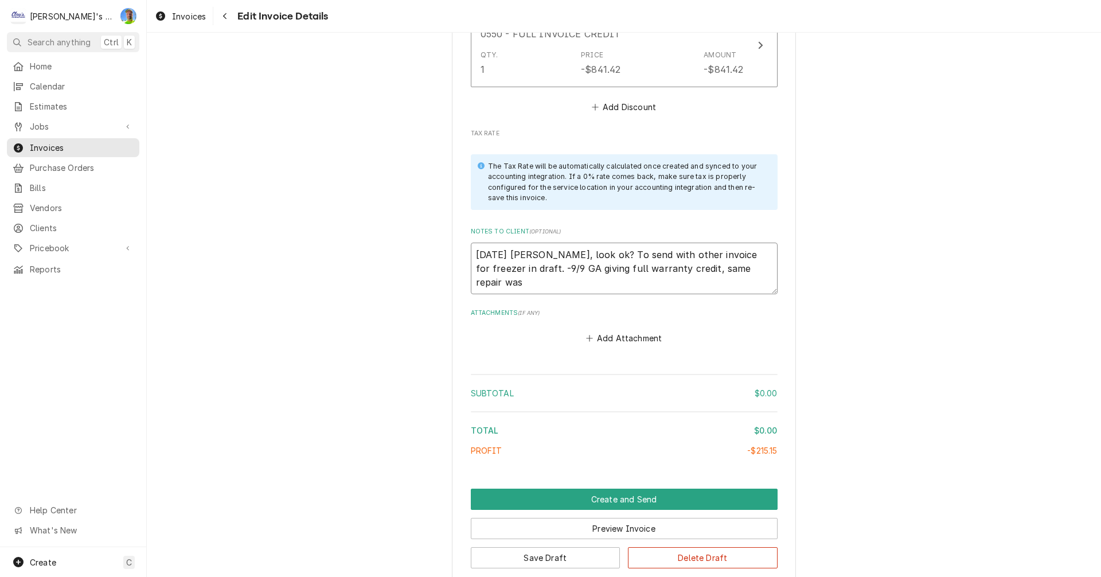
type textarea "8/13/2025 Sarah - Greg, look ok? To send with other invoice for freezer in draf…"
type textarea "x"
type textarea "8/13/2025 Sarah - Greg, look ok? To send with other invoice for freezer in draf…"
type textarea "x"
type textarea "8/13/2025 Sarah - Greg, look ok? To send with other invoice for freezer in draf…"
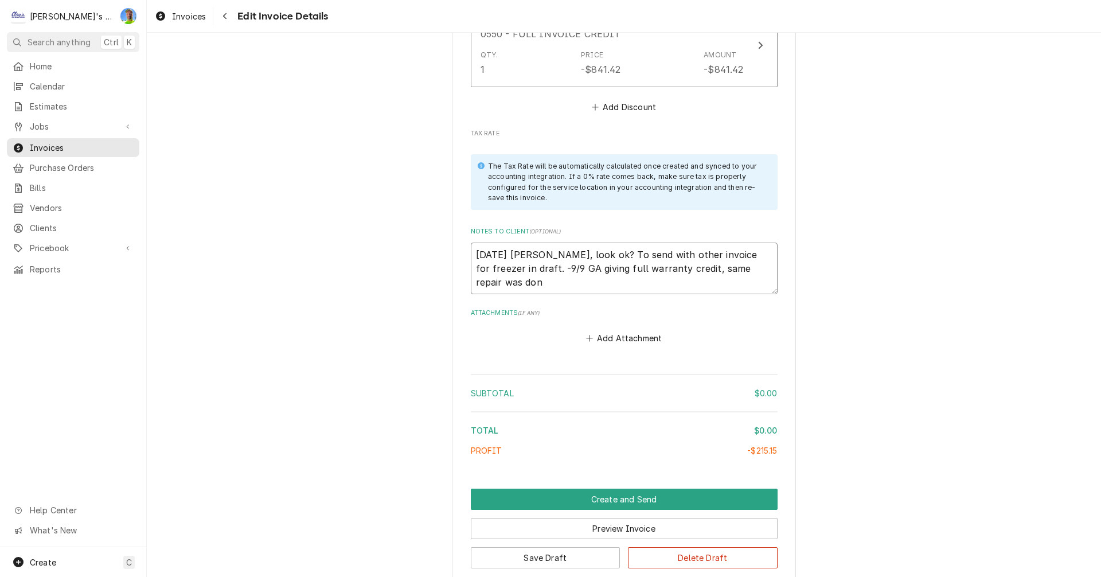
type textarea "x"
type textarea "8/13/2025 Sarah - Greg, look ok? To send with other invoice for freezer in draf…"
type textarea "x"
type textarea "8/13/2025 Sarah - Greg, look ok? To send with other invoice for freezer in draf…"
type textarea "x"
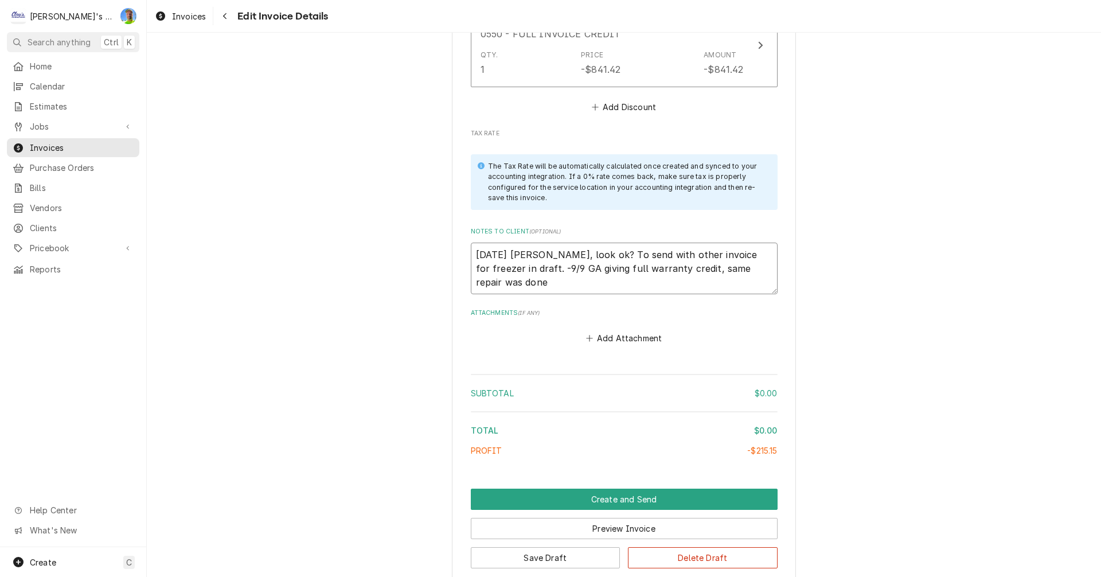
type textarea "8/13/2025 Sarah - Greg, look ok? To send with other invoice for freezer in draf…"
type textarea "x"
type textarea "8/13/2025 Sarah - Greg, look ok? To send with other invoice for freezer in draf…"
type textarea "x"
type textarea "8/13/2025 Sarah - Greg, look ok? To send with other invoice for freezer in draf…"
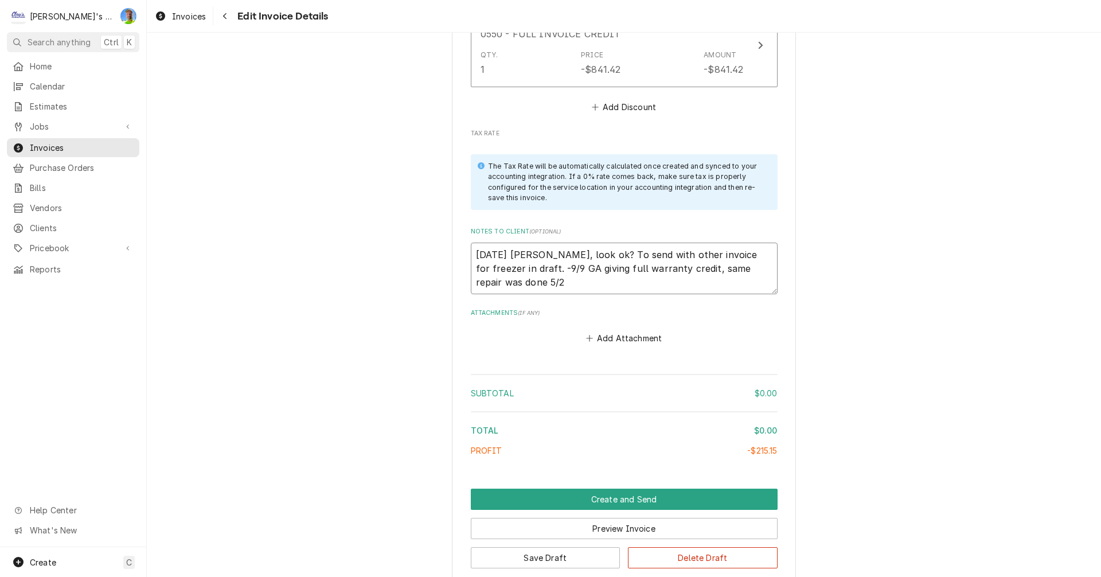
type textarea "x"
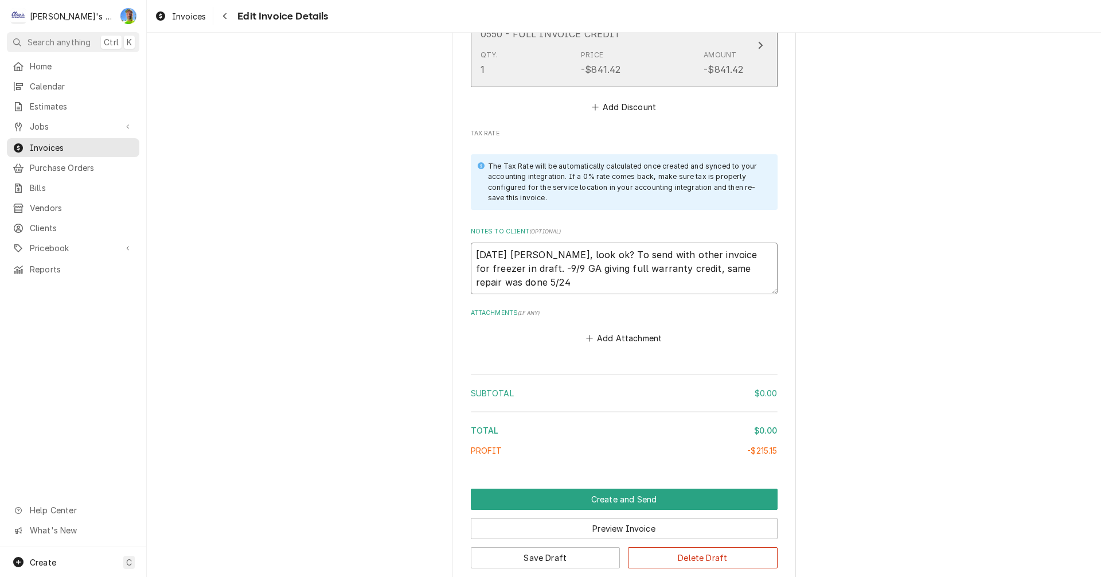
type textarea "8/13/2025 Sarah - Greg, look ok? To send with other invoice for freezer in draf…"
click at [763, 55] on button "Short Description 0550 - FULL INVOICE CREDIT Qty. 1 Price -$841.42 Amount -$841…" at bounding box center [624, 45] width 307 height 84
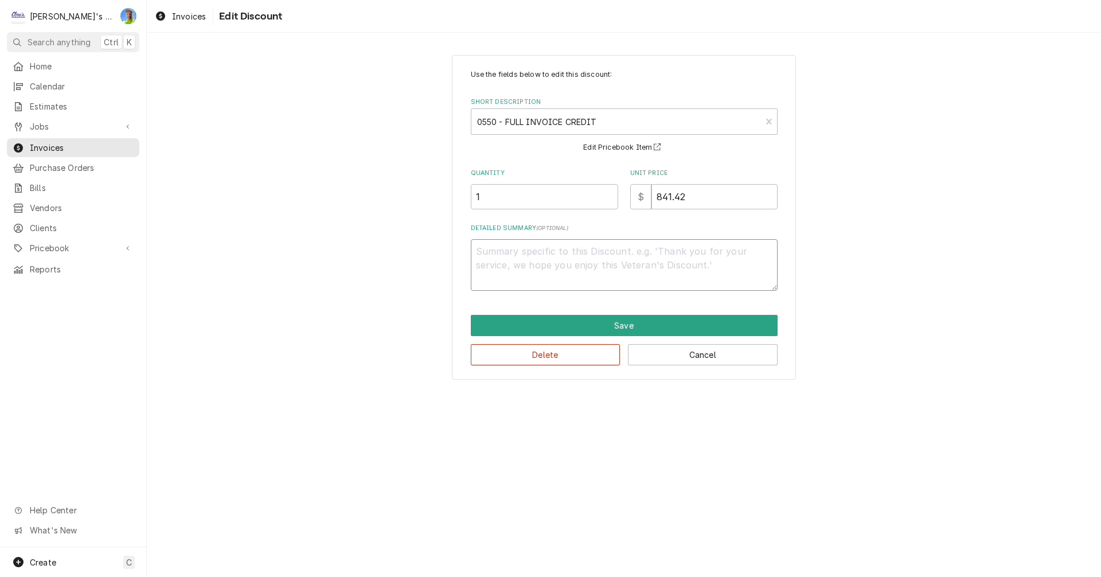
click at [653, 248] on textarea "Detailed Summary ( optional )" at bounding box center [624, 265] width 307 height 52
type textarea "x"
type textarea "*"
type textarea "x"
type textarea "*9"
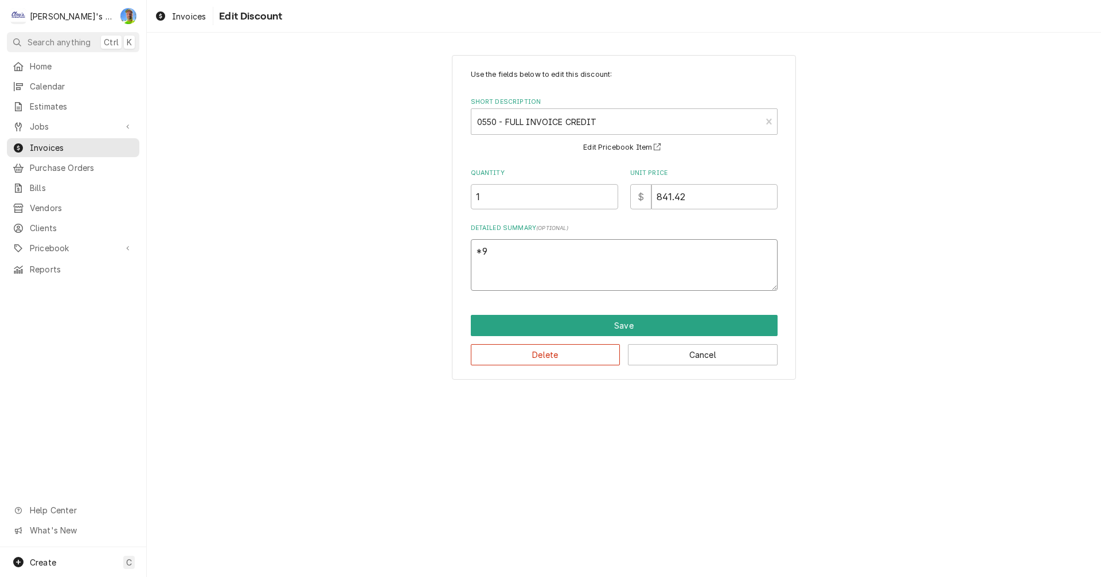
type textarea "x"
type textarea "*90"
type textarea "x"
type textarea "*90-"
type textarea "x"
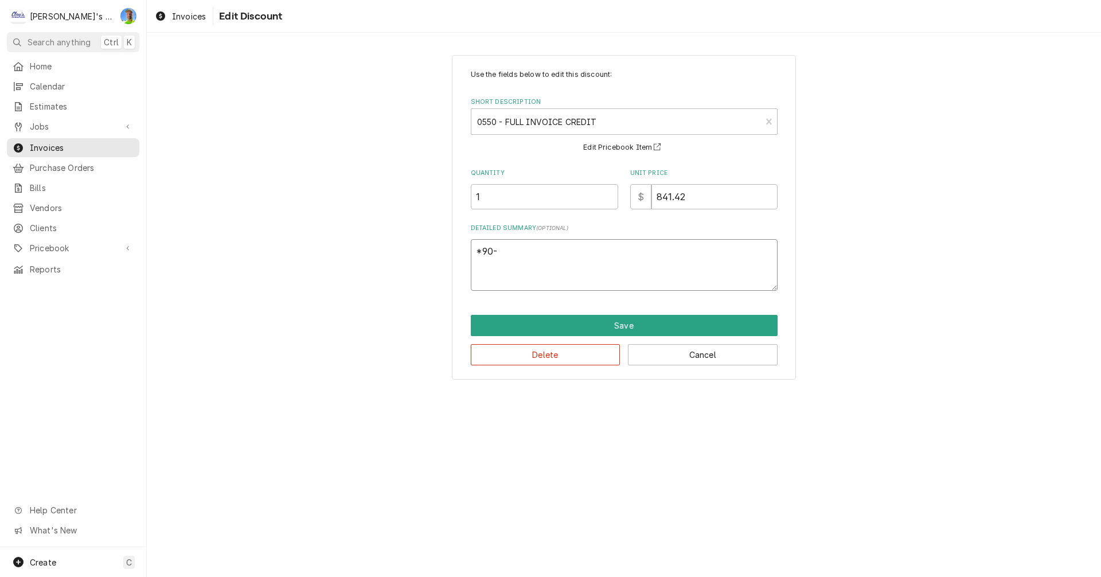
type textarea "*90-d"
type textarea "x"
type textarea "*90-da"
type textarea "x"
type textarea "*90-day"
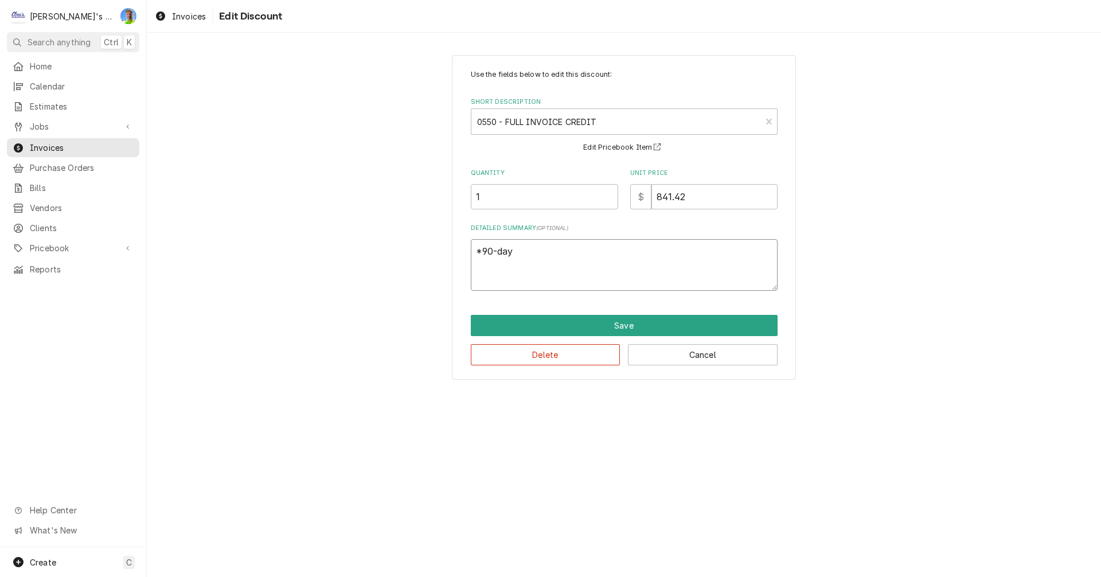
type textarea "x"
type textarea "*90-day"
type textarea "x"
type textarea "*90-day w"
type textarea "x"
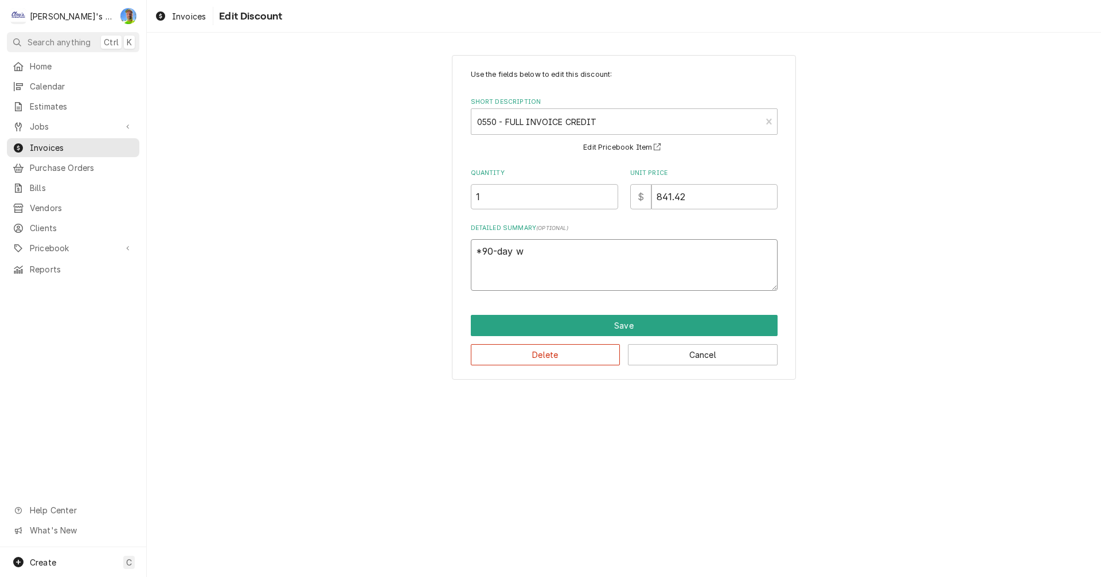
type textarea "*90-day wa"
type textarea "x"
type textarea "*90-day war"
type textarea "x"
type textarea "*90-day warr"
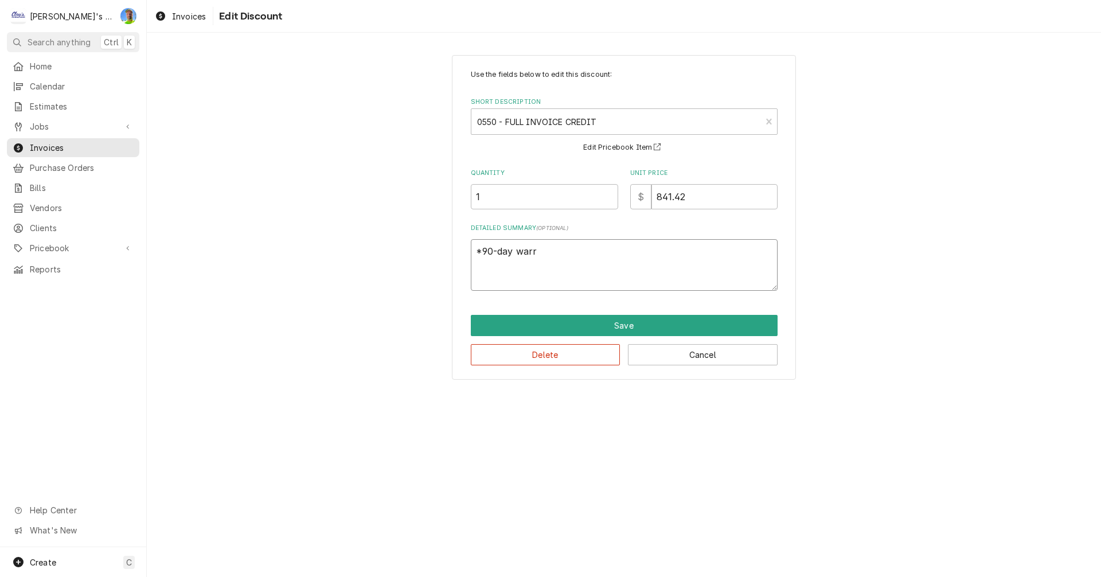
type textarea "x"
type textarea "*90-day war"
type textarea "x"
type textarea "*90-day wa"
type textarea "x"
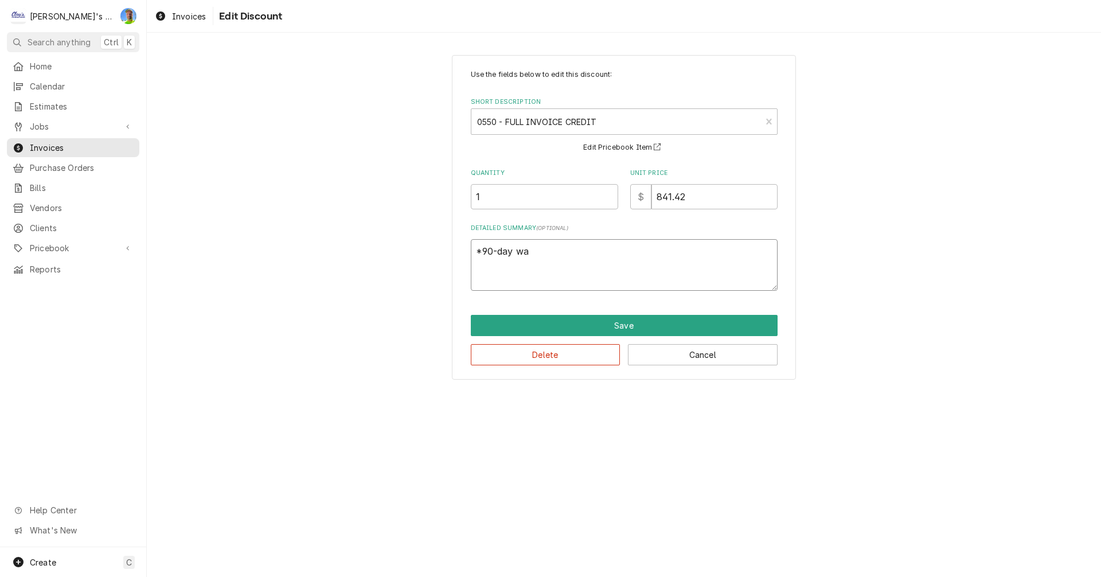
type textarea "*90-day w"
type textarea "x"
type textarea "*90-day"
type textarea "x"
type textarea "*90-day s"
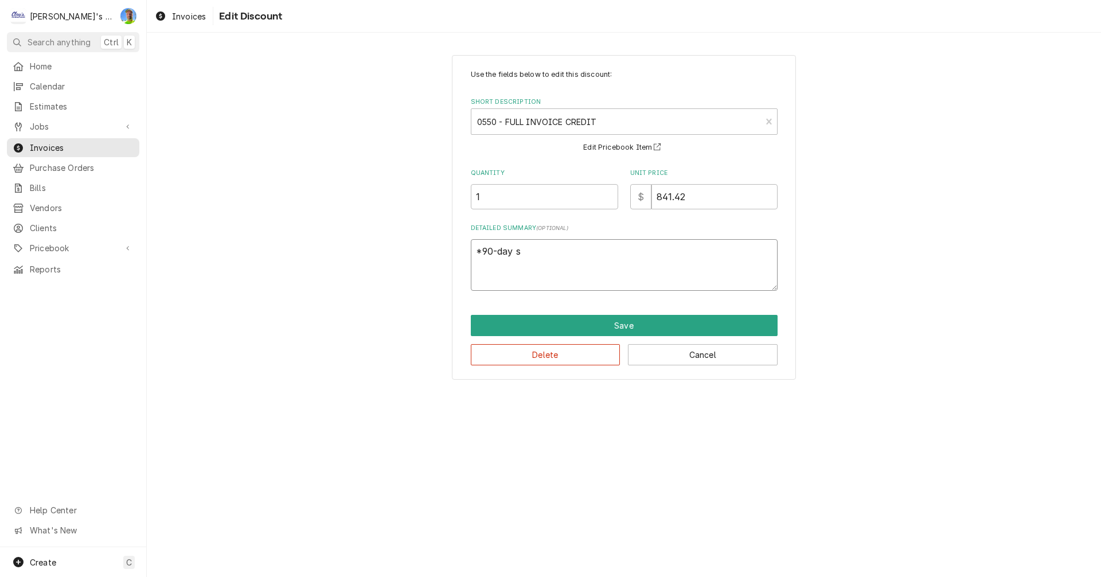
type textarea "x"
type textarea "*90-day se"
type textarea "x"
type textarea "*90-day ser"
type textarea "x"
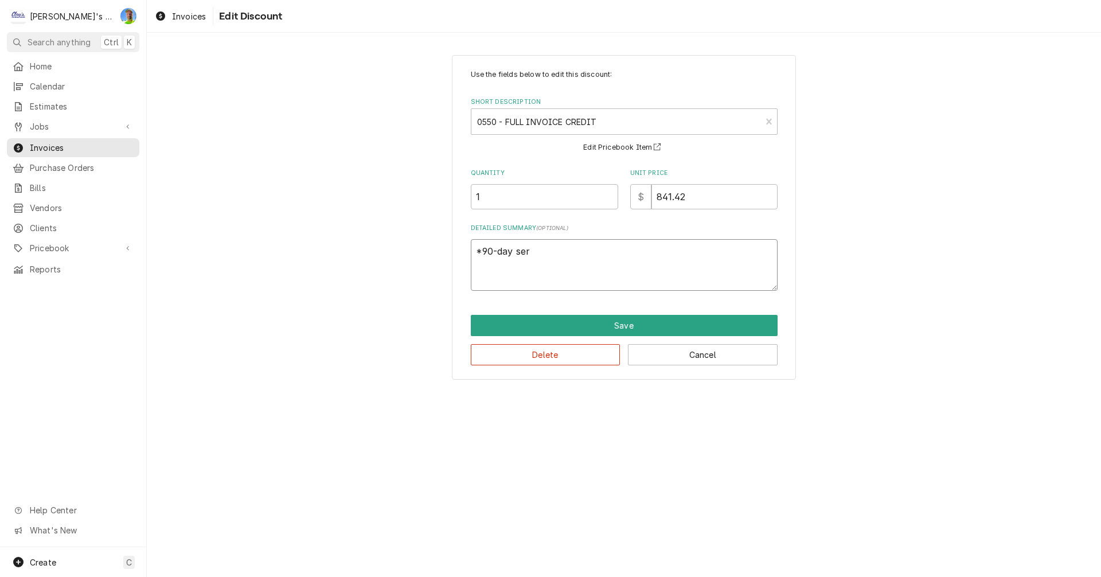
type textarea "*90-day serv"
type textarea "x"
type textarea "*90-day servi"
type textarea "x"
type textarea "*90-day servic"
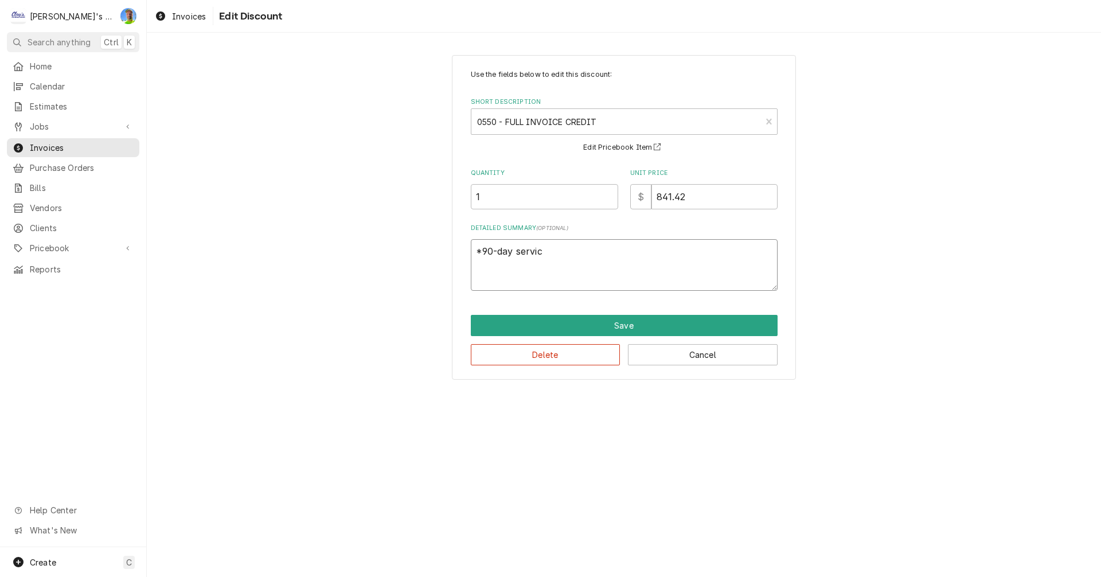
type textarea "x"
type textarea "*90-day service"
type textarea "x"
type textarea "*90-day service"
type textarea "x"
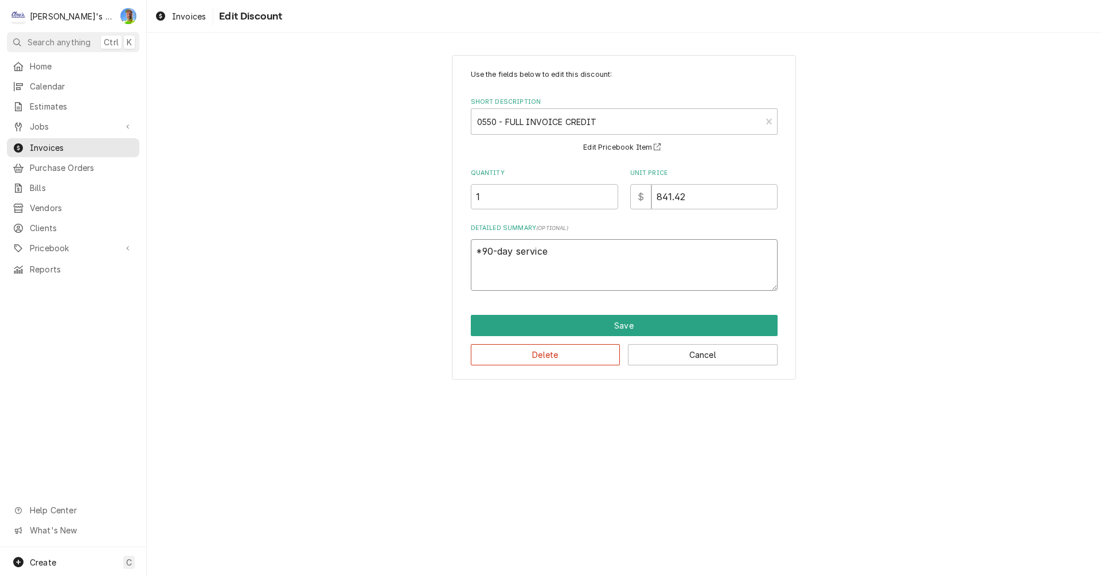
type textarea "*90-day service w"
type textarea "x"
type textarea "*90-day service wa"
type textarea "x"
type textarea "*90-day service war"
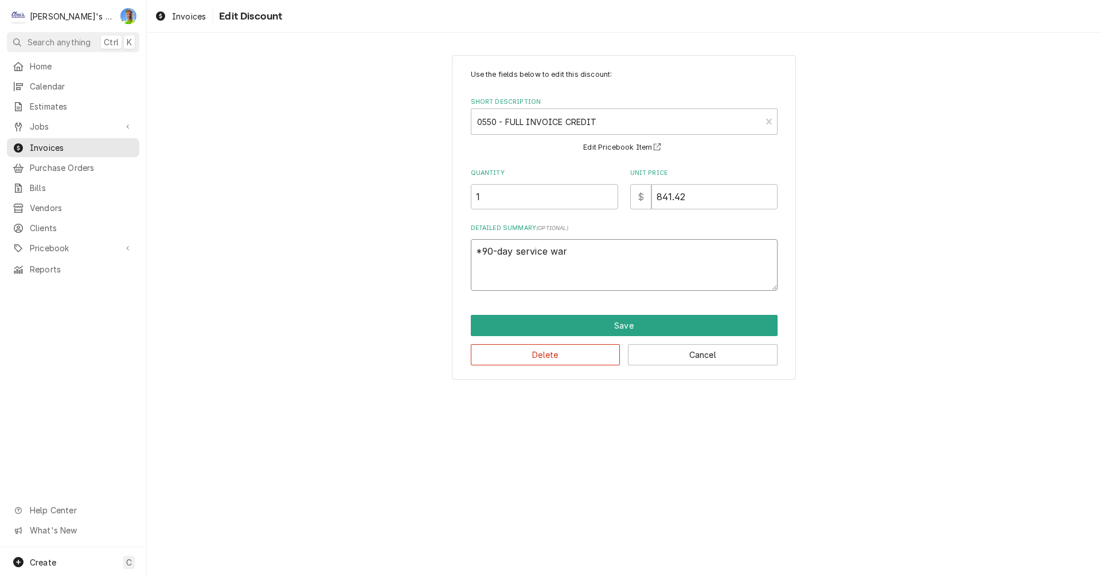
type textarea "x"
type textarea "*90-day service warr"
type textarea "x"
type textarea "*90-day service warra"
type textarea "x"
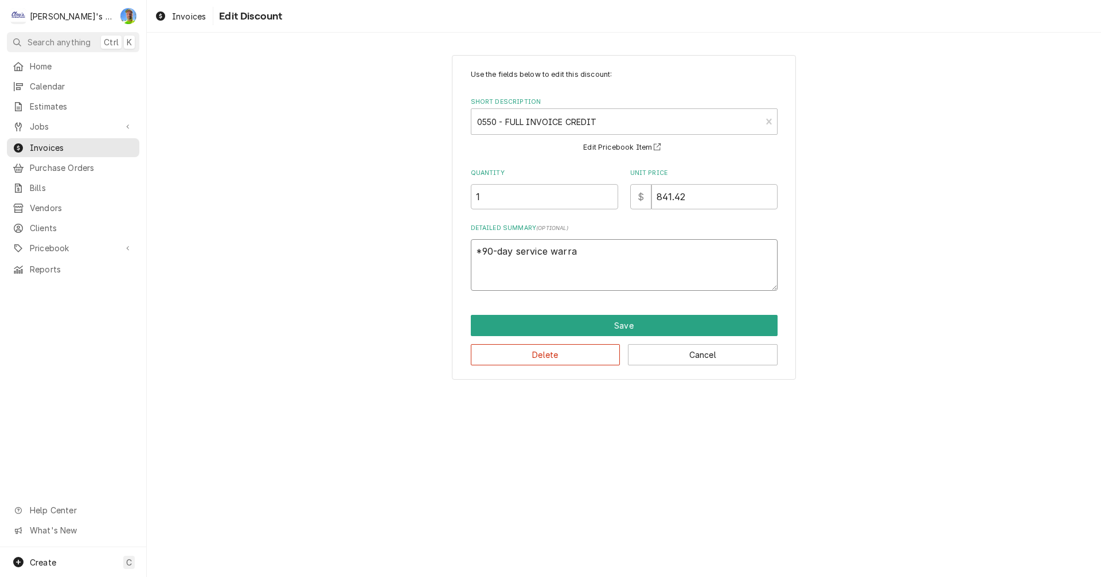
type textarea "*90-day service warran"
type textarea "x"
type textarea "*90-day service warrant"
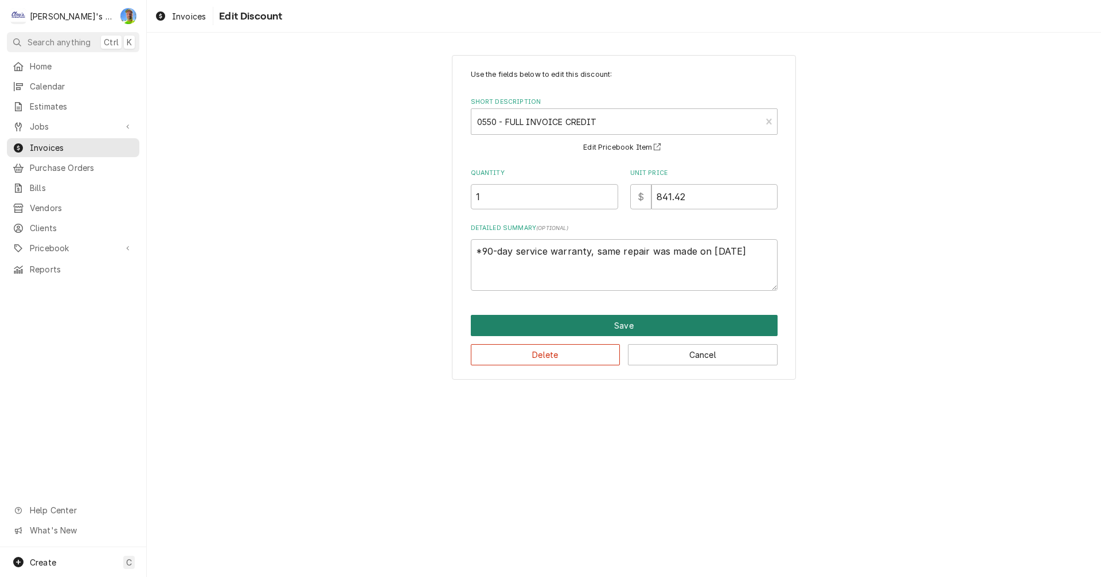
click at [611, 327] on button "Save" at bounding box center [624, 325] width 307 height 21
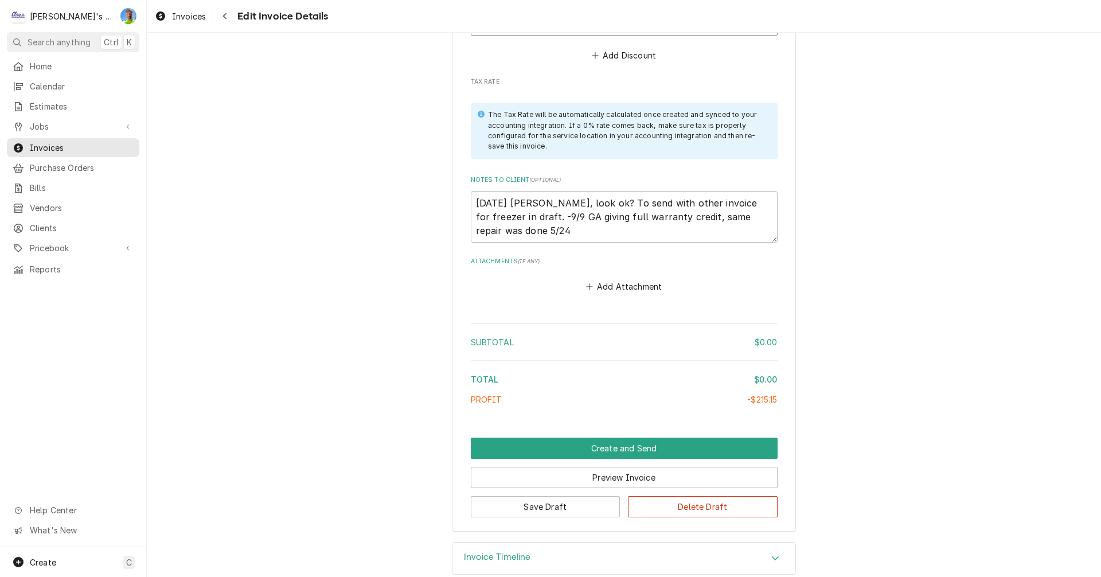
scroll to position [2258, 0]
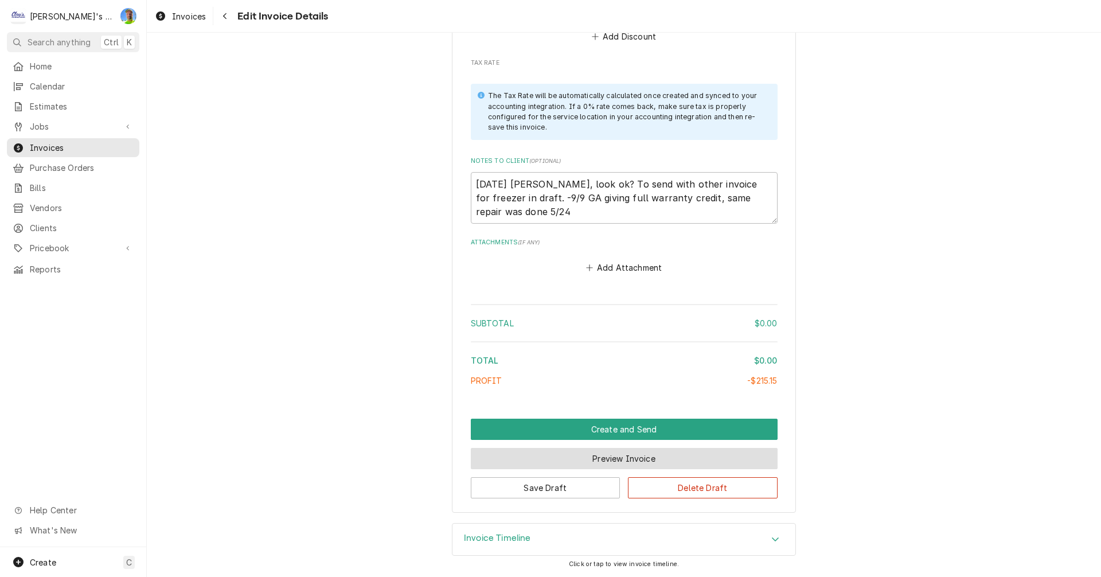
click at [669, 454] on button "Preview Invoice" at bounding box center [624, 458] width 307 height 21
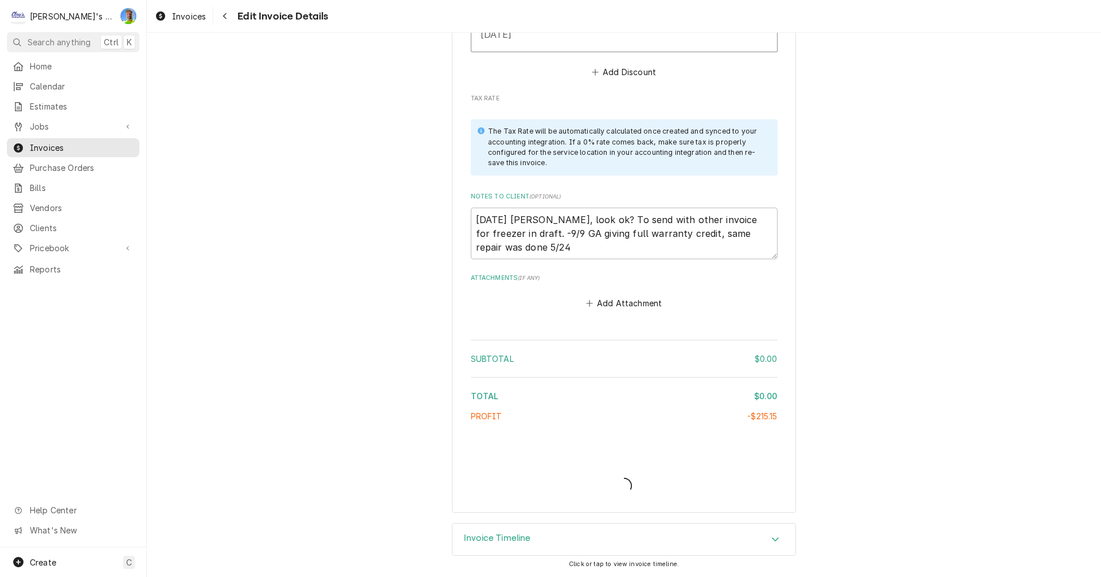
scroll to position [2222, 0]
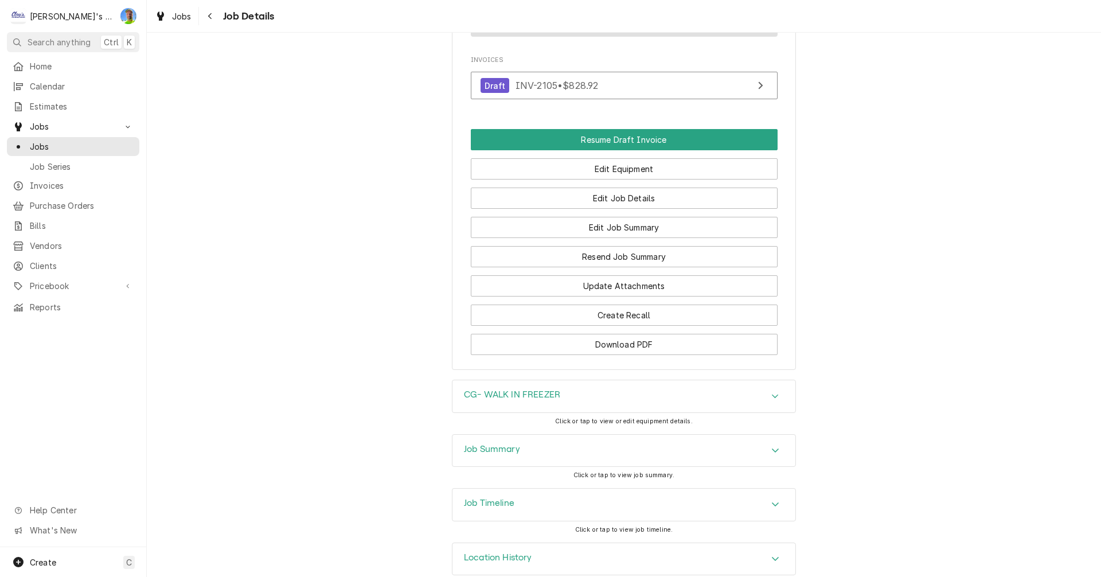
scroll to position [1118, 0]
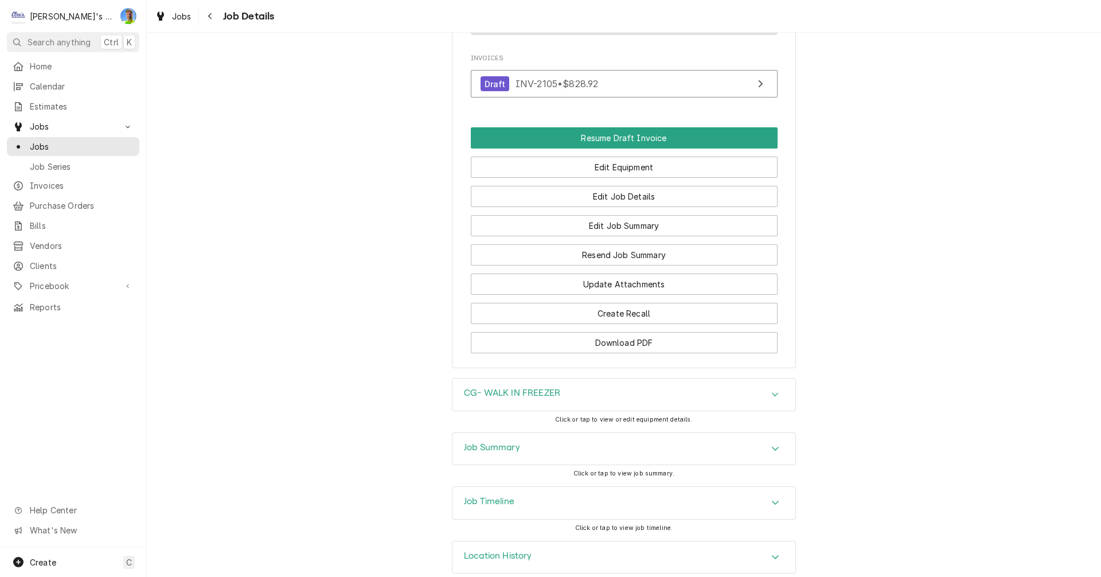
click at [767, 442] on div "Accordion Header" at bounding box center [775, 449] width 17 height 14
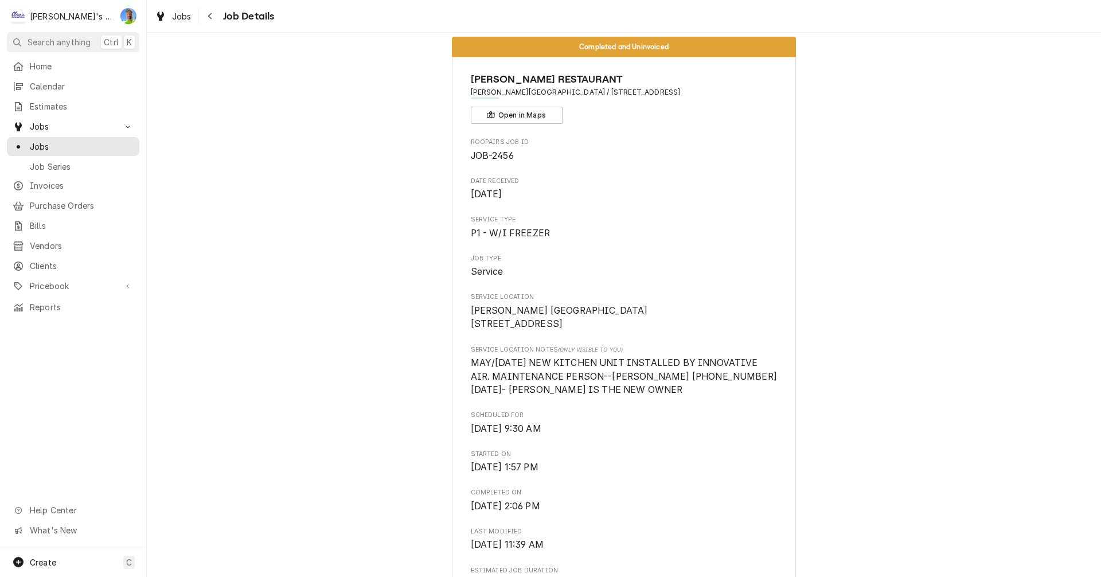
scroll to position [0, 0]
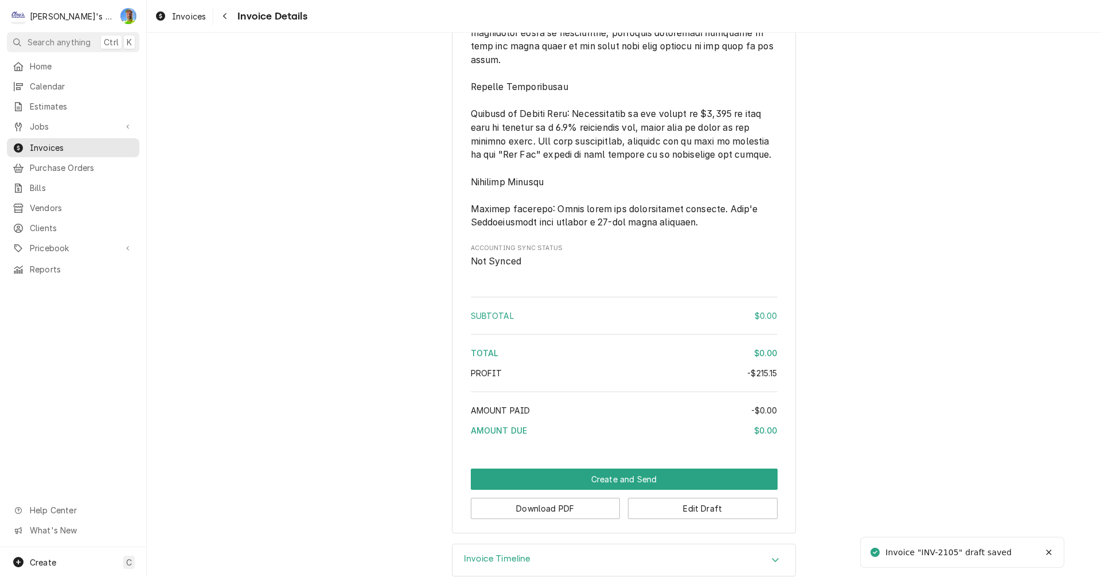
scroll to position [1778, 0]
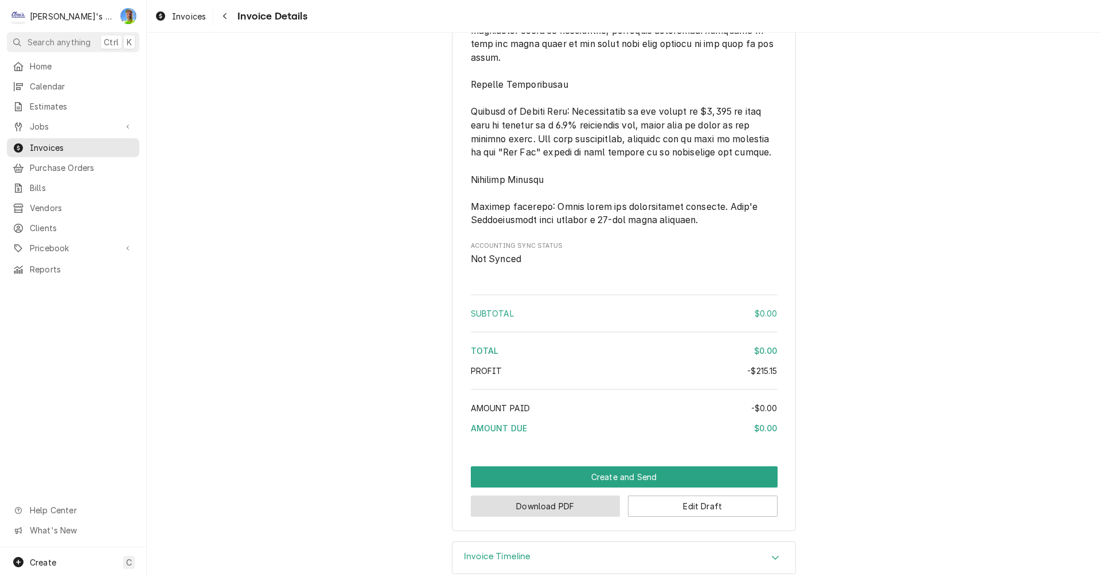
click at [595, 517] on button "Download PDF" at bounding box center [546, 505] width 150 height 21
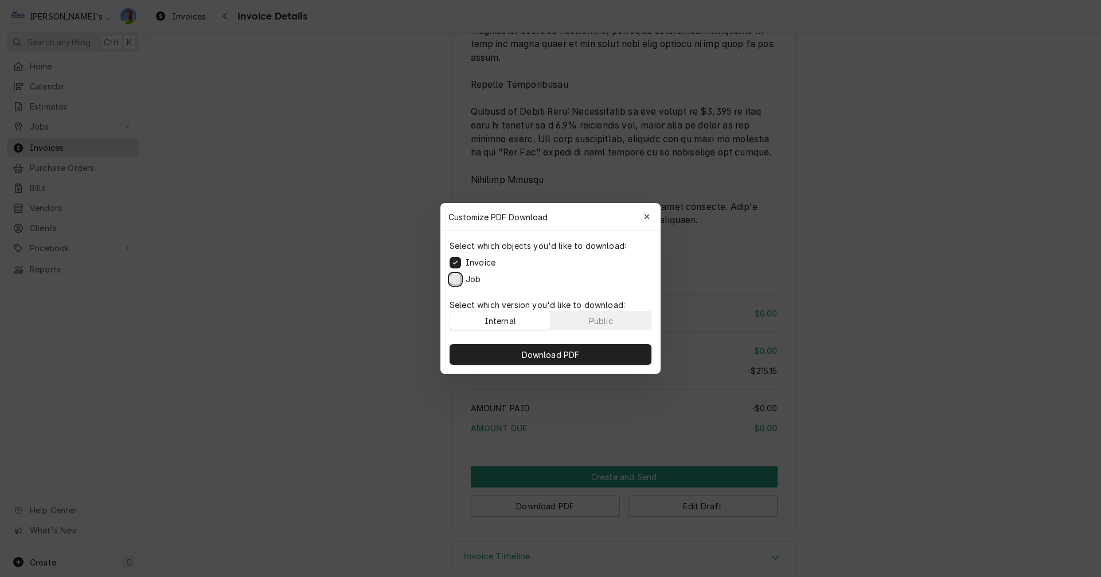
click at [455, 279] on button "Job" at bounding box center [455, 279] width 11 height 11
click at [528, 354] on span "Download PDF" at bounding box center [551, 355] width 63 height 12
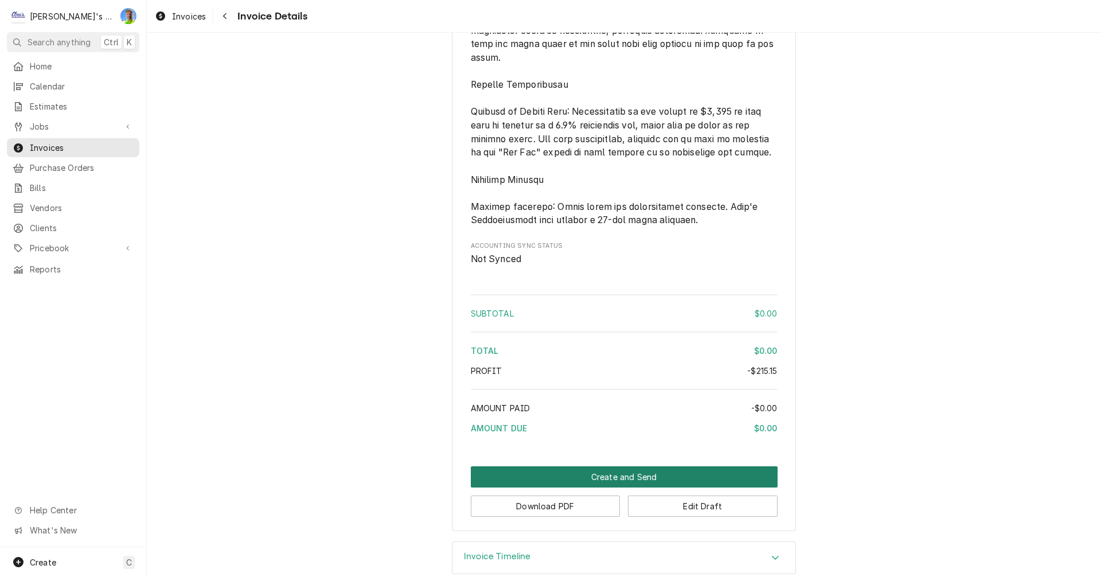
click at [715, 487] on button "Create and Send" at bounding box center [624, 476] width 307 height 21
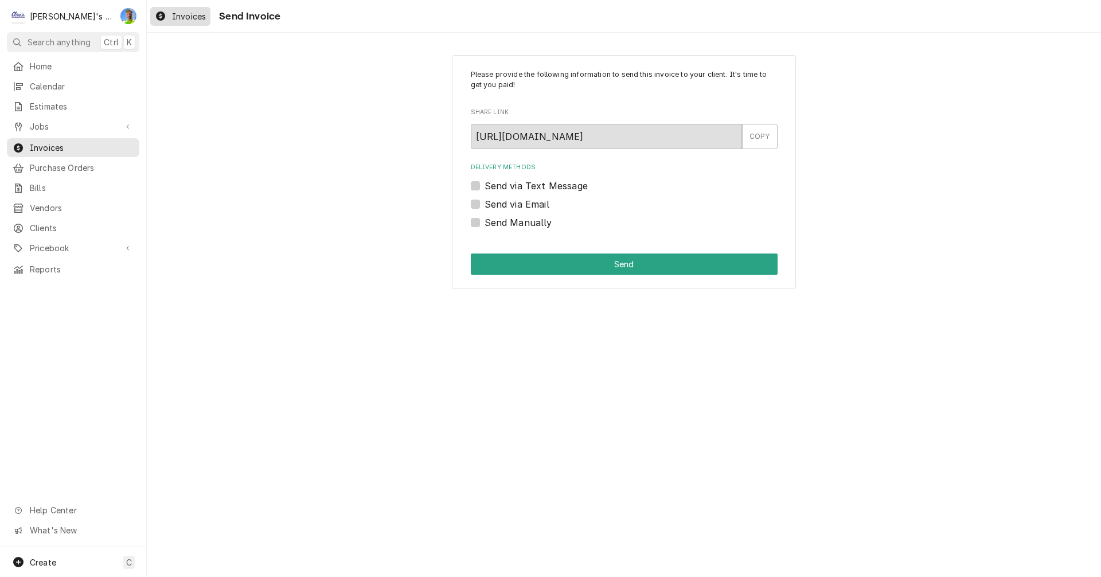
click at [182, 15] on span "Invoices" at bounding box center [189, 16] width 34 height 12
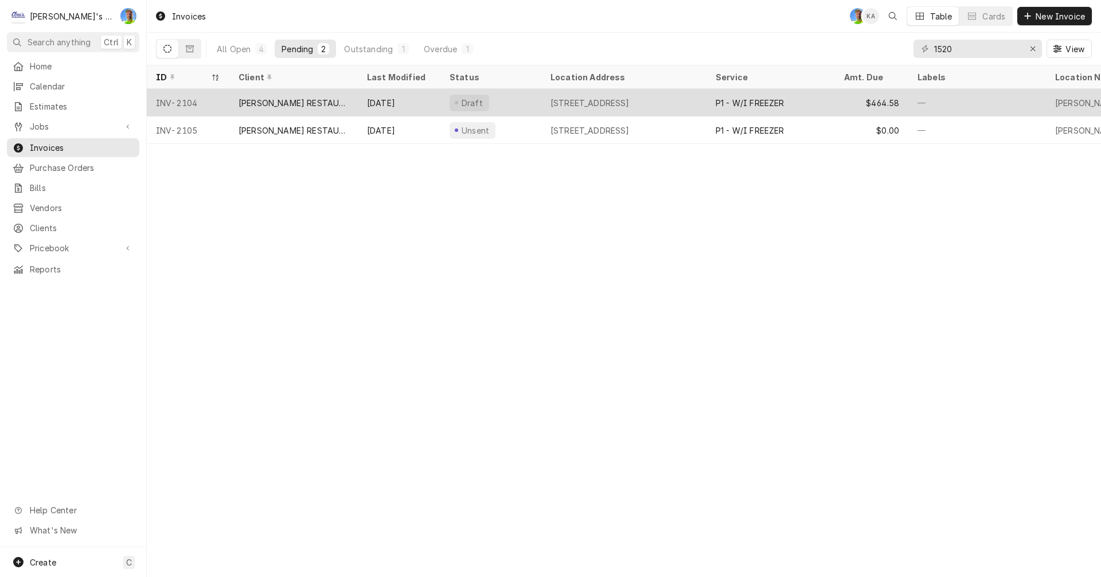
click at [314, 101] on div "[PERSON_NAME] RESTAURANT" at bounding box center [294, 103] width 110 height 12
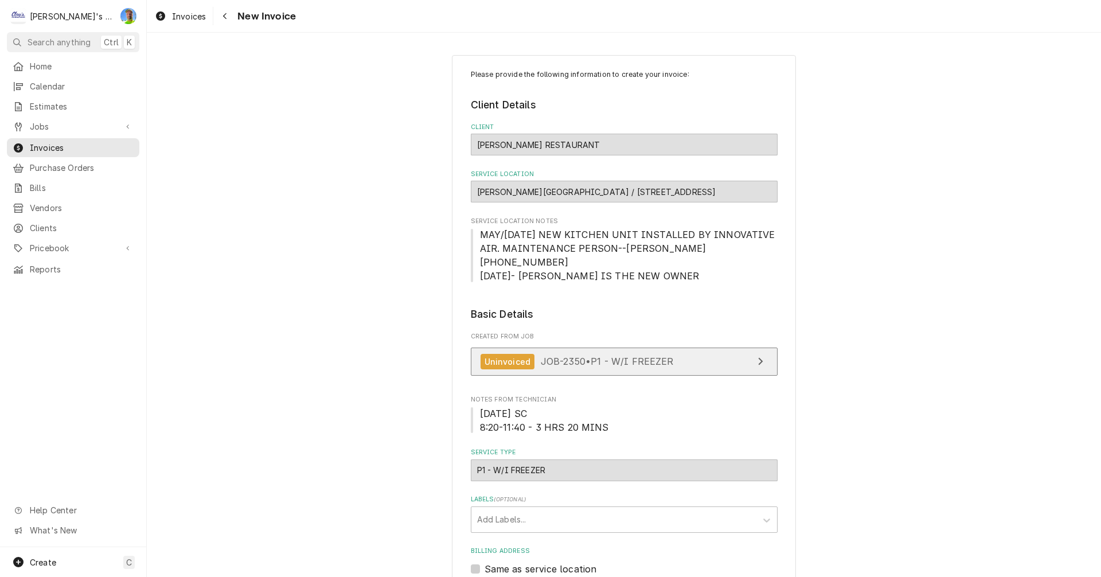
click at [712, 367] on link "Uninvoiced JOB-2350 • P1 - W/I FREEZER" at bounding box center [624, 362] width 307 height 28
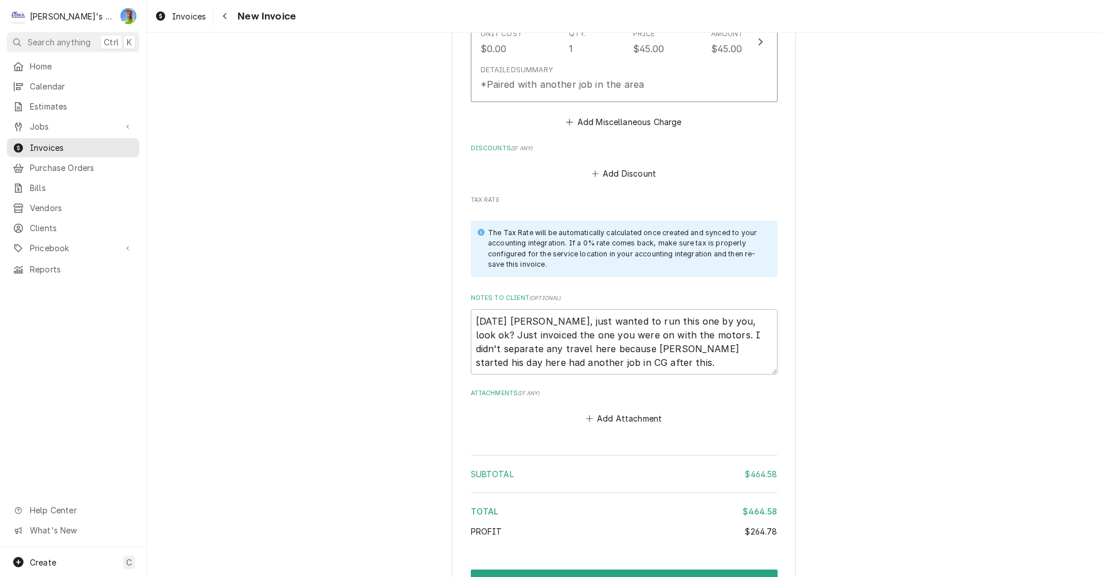
scroll to position [1548, 0]
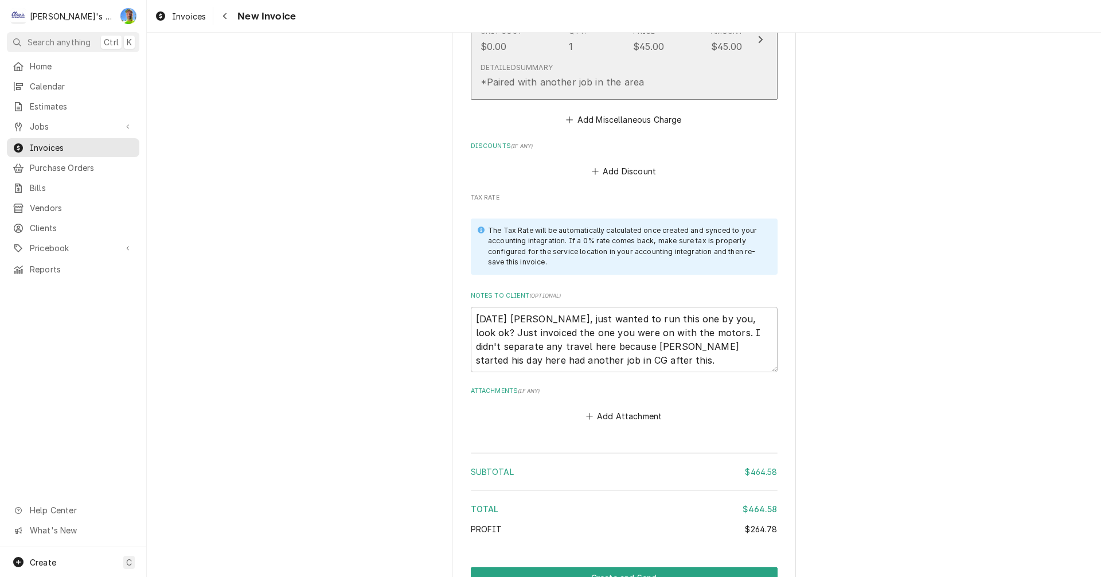
click at [679, 81] on div "Detailed Summary *Paired with another job in the area" at bounding box center [612, 76] width 263 height 36
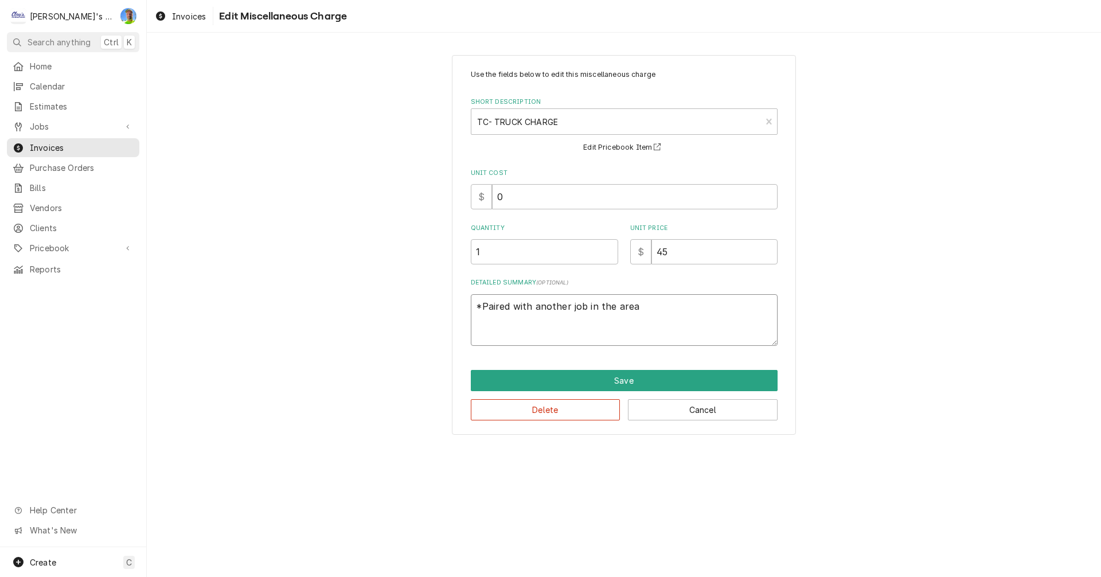
click at [655, 309] on textarea "*Paired with another job in the area" at bounding box center [624, 320] width 307 height 52
type textarea "x"
type textarea "*"
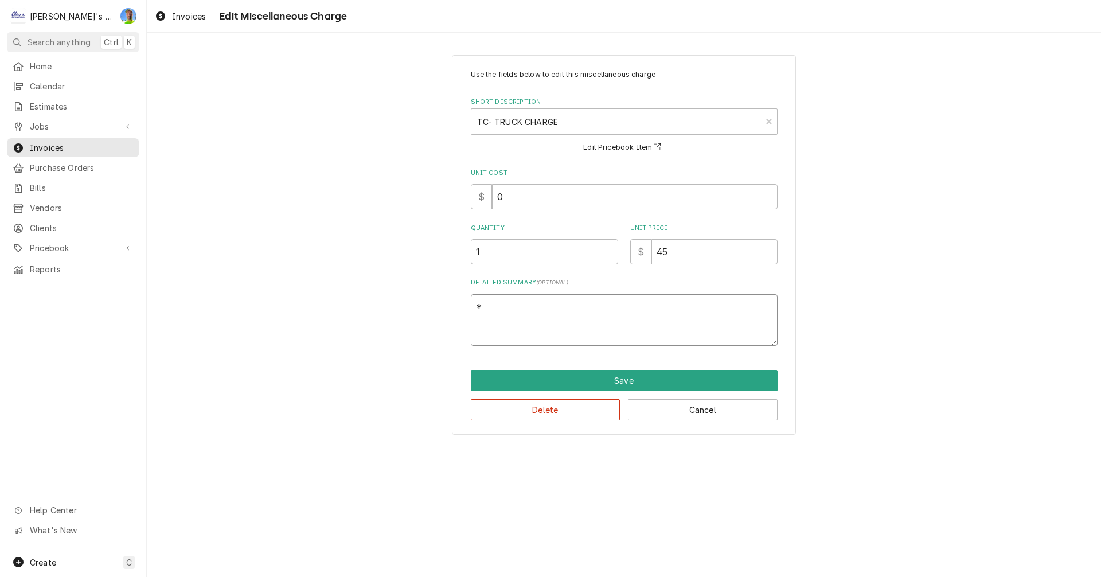
type textarea "x"
type textarea "*N"
type textarea "x"
type textarea "*No"
type textarea "x"
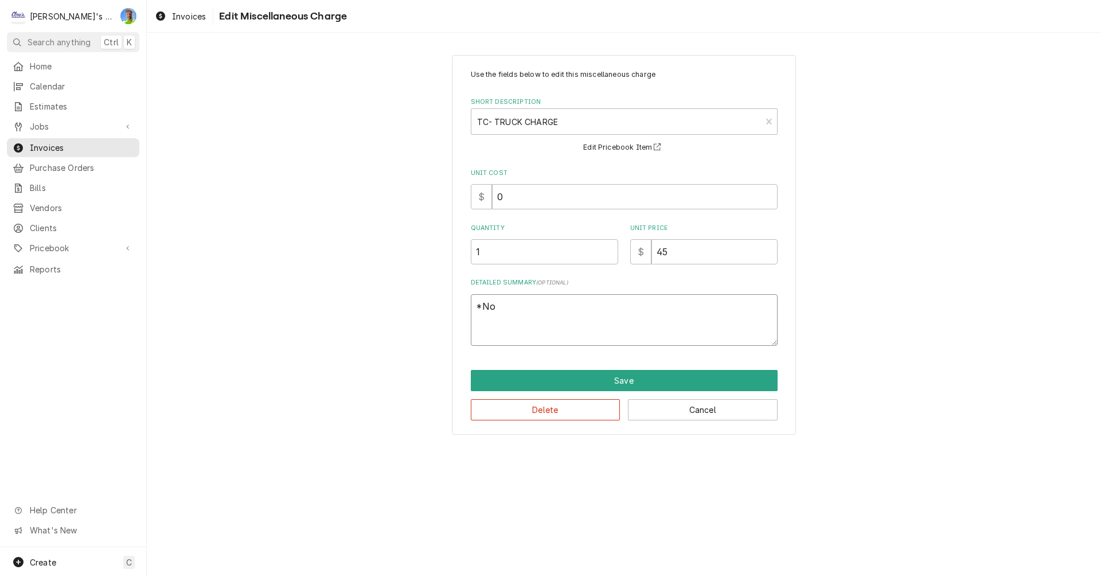
type textarea "*No"
type textarea "x"
type textarea "*No C"
type textarea "x"
type textarea "*No Ch"
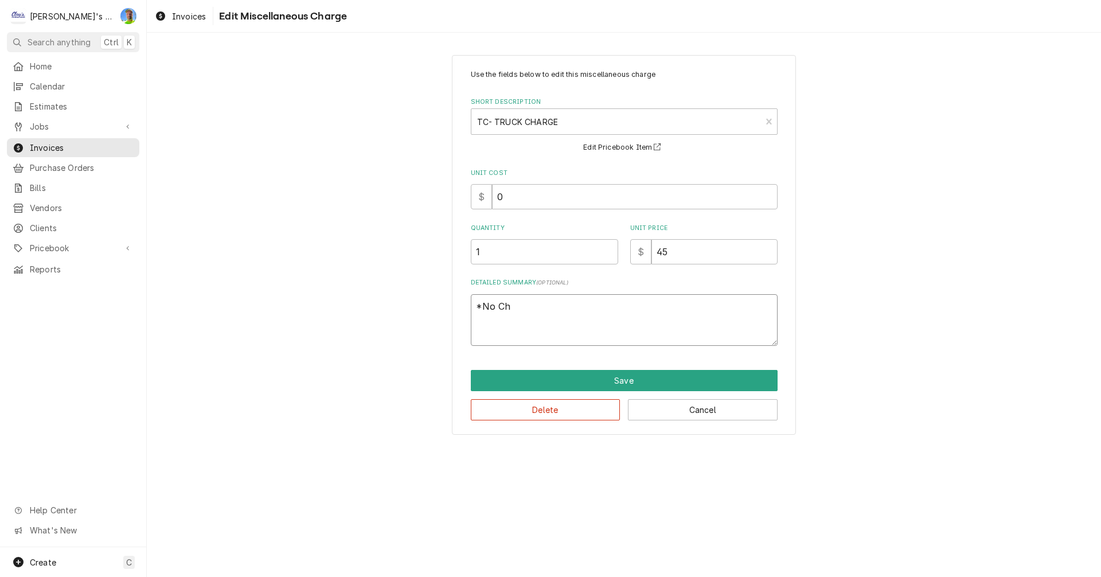
type textarea "x"
type textarea "*No Cha"
type textarea "x"
type textarea "*No Char"
type textarea "x"
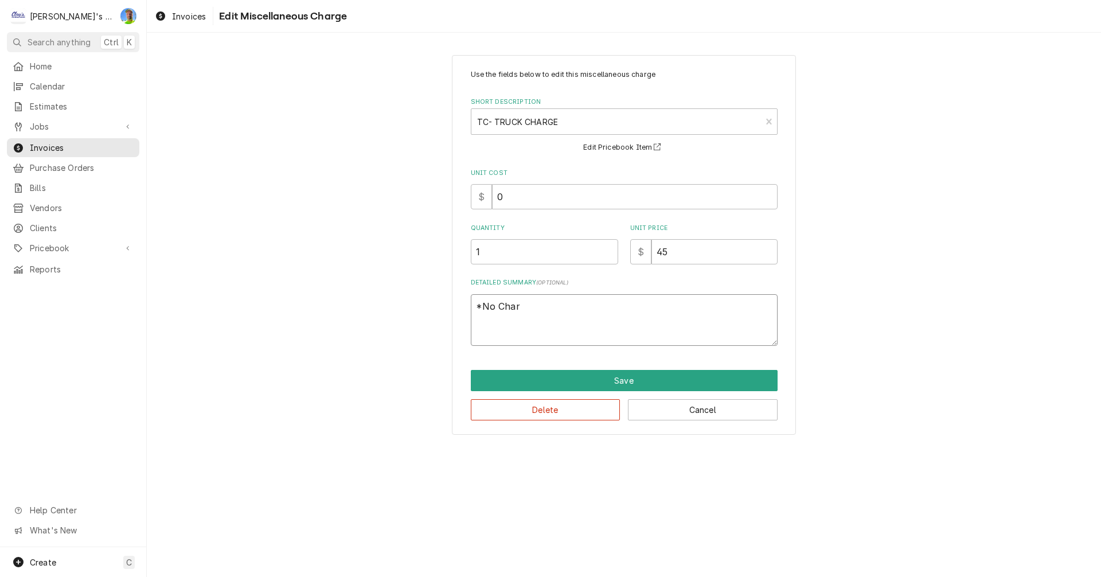
type textarea "*No Charg"
type textarea "x"
type textarea "*No Charge"
click at [673, 251] on input "45" at bounding box center [714, 251] width 126 height 25
click at [672, 252] on input "45" at bounding box center [714, 251] width 126 height 25
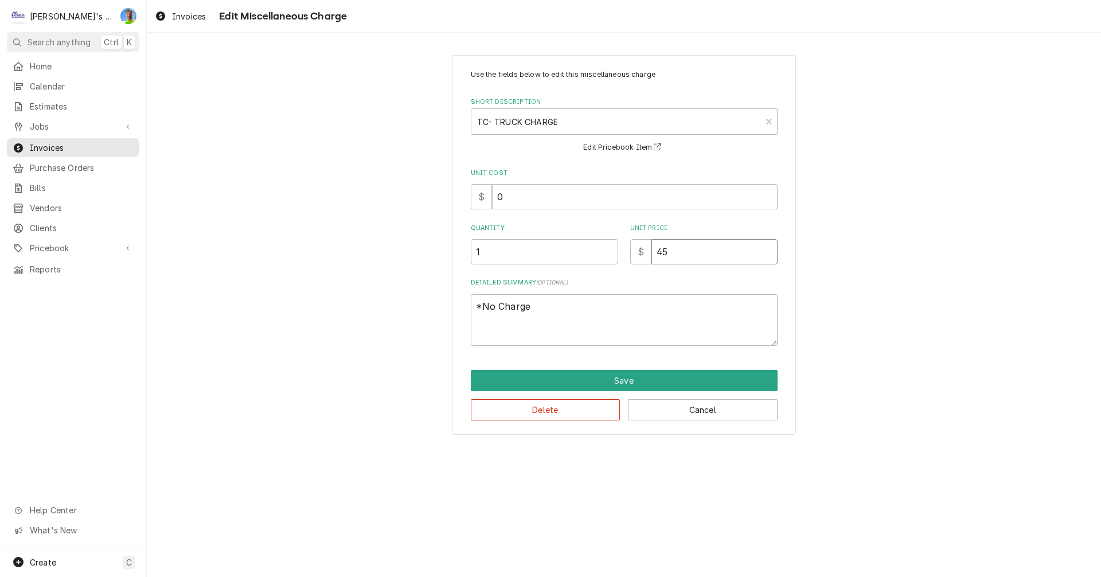
click at [672, 252] on input "45" at bounding box center [714, 251] width 126 height 25
type textarea "x"
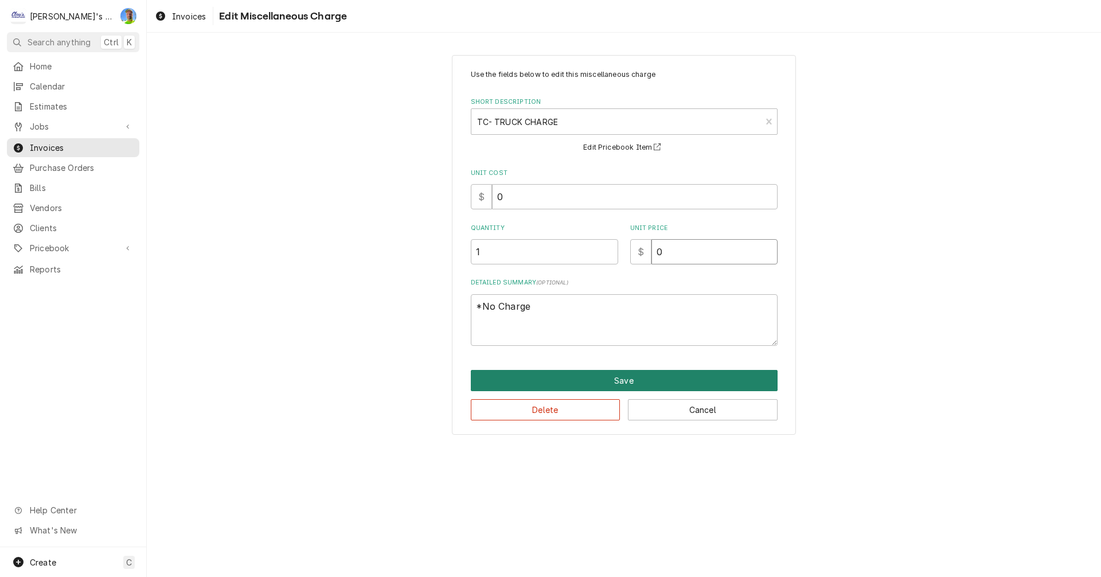
type input "0"
click at [646, 379] on button "Save" at bounding box center [624, 380] width 307 height 21
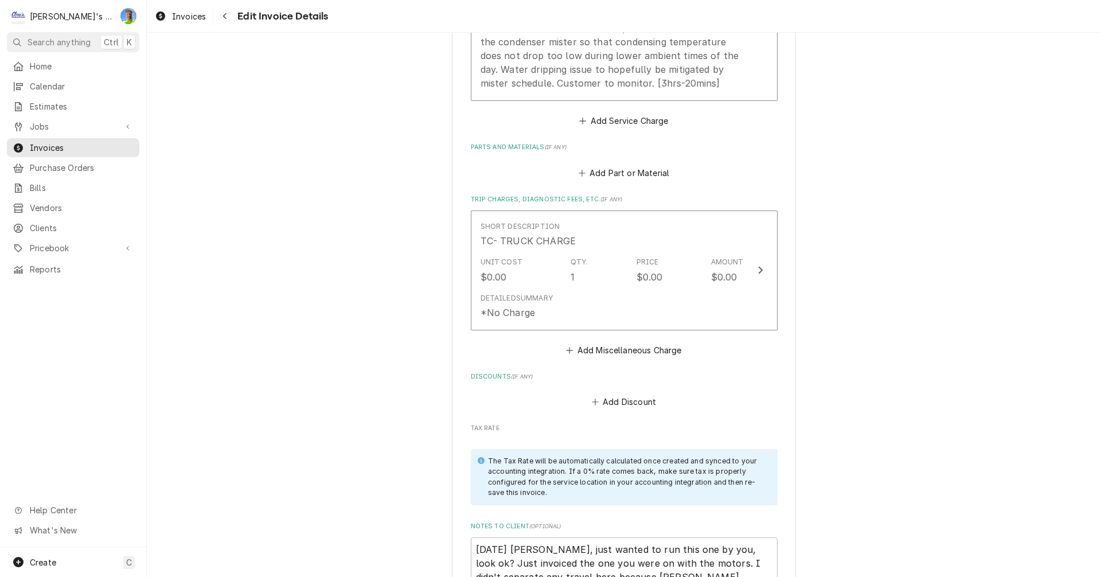
scroll to position [1363, 0]
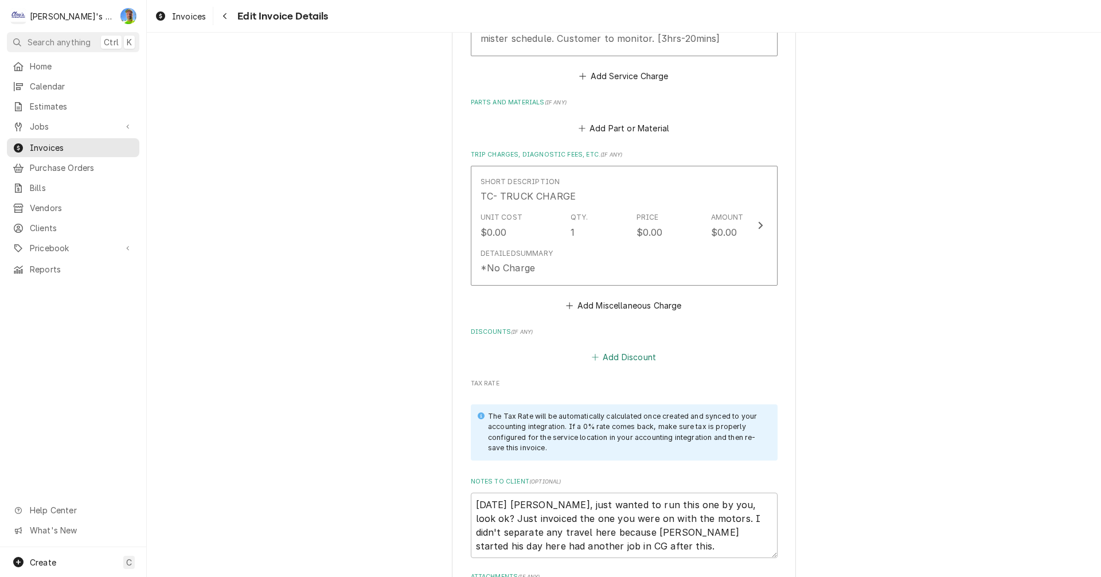
click at [619, 359] on button "Add Discount" at bounding box center [624, 357] width 68 height 16
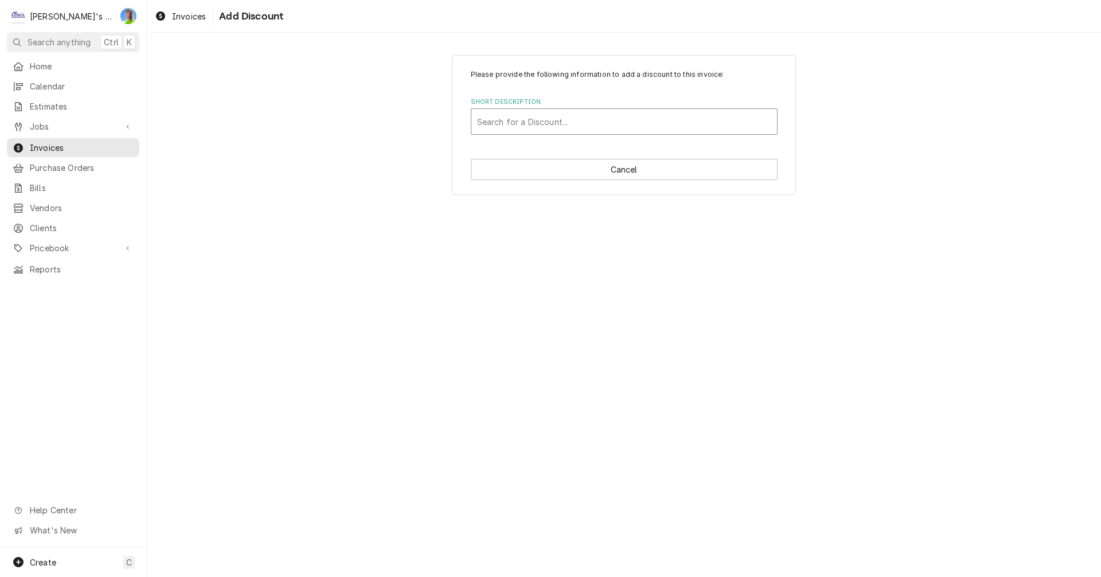
click at [560, 123] on div "Short Description" at bounding box center [624, 121] width 294 height 21
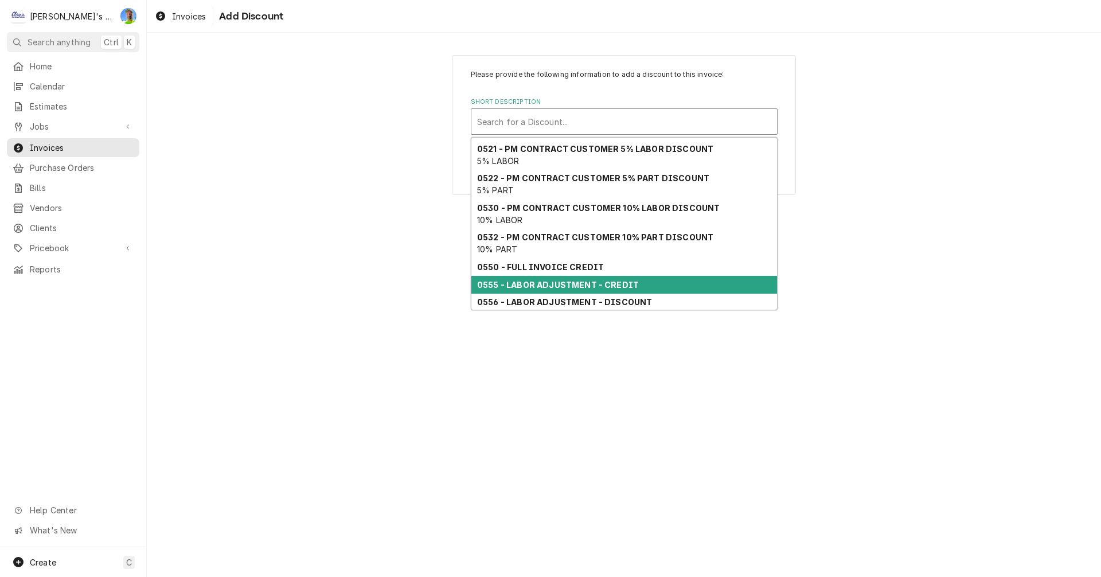
scroll to position [76, 0]
click at [654, 290] on div "0555 - LABOR ADJUSTMENT - CREDIT" at bounding box center [624, 284] width 306 height 18
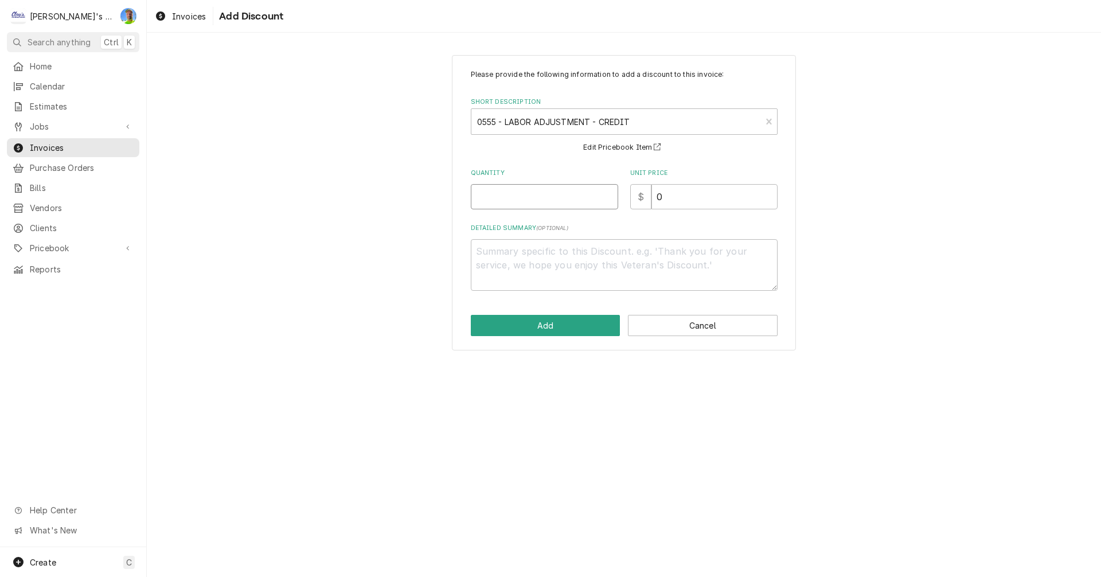
click at [508, 202] on input "Quantity" at bounding box center [544, 196] width 147 height 25
type textarea "x"
type input "1"
click at [561, 326] on button "Add" at bounding box center [546, 325] width 150 height 21
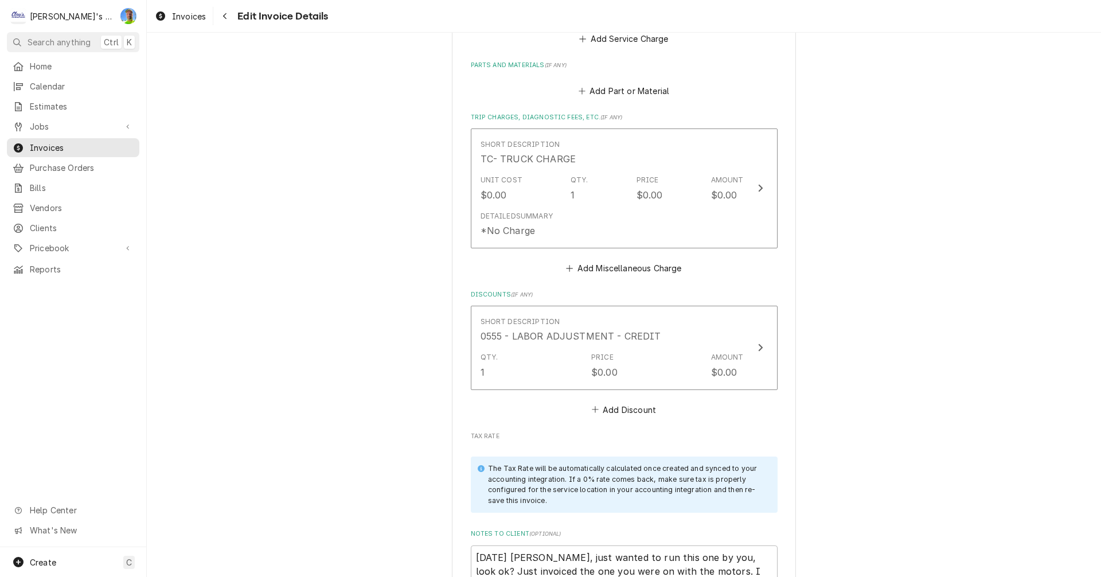
scroll to position [1406, 0]
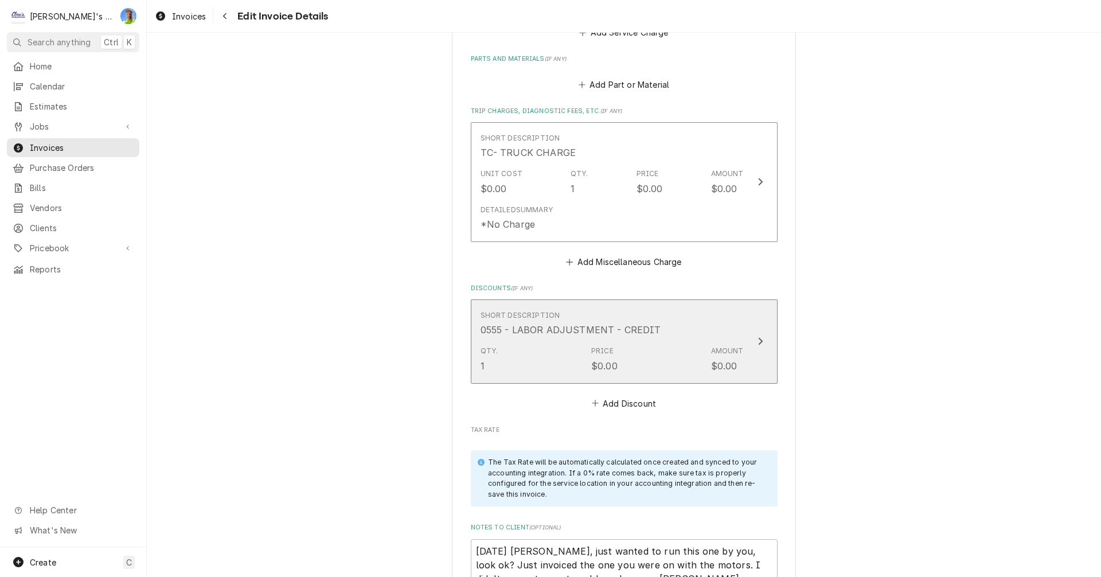
click at [646, 339] on div "Short Description 0555 - LABOR ADJUSTMENT - CREDIT" at bounding box center [612, 324] width 263 height 36
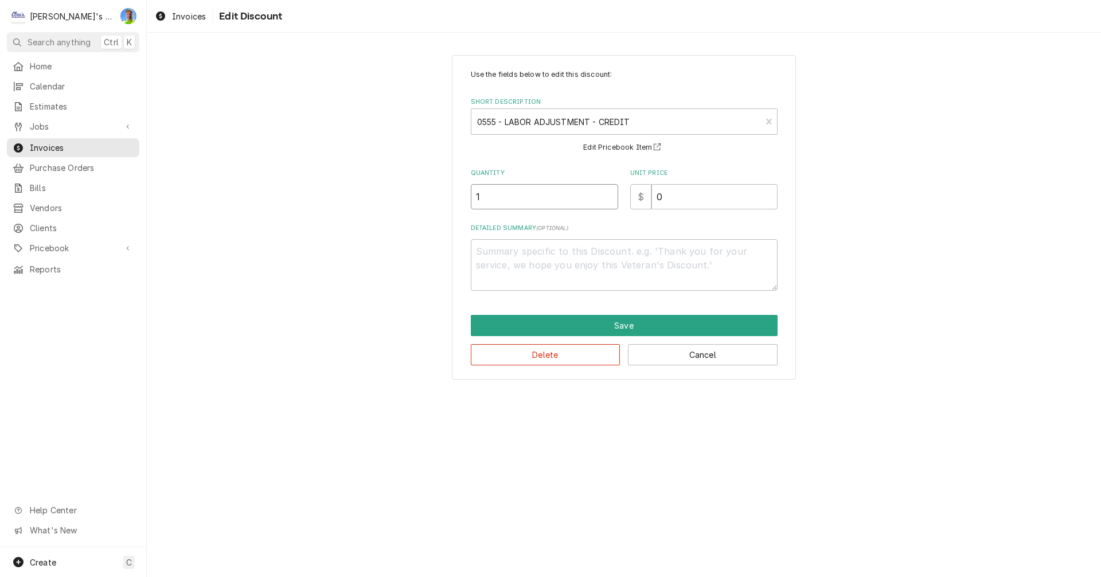
click at [514, 200] on input "1" at bounding box center [544, 196] width 147 height 25
type textarea "x"
type input "1.3"
type textarea "x"
type input "1.33"
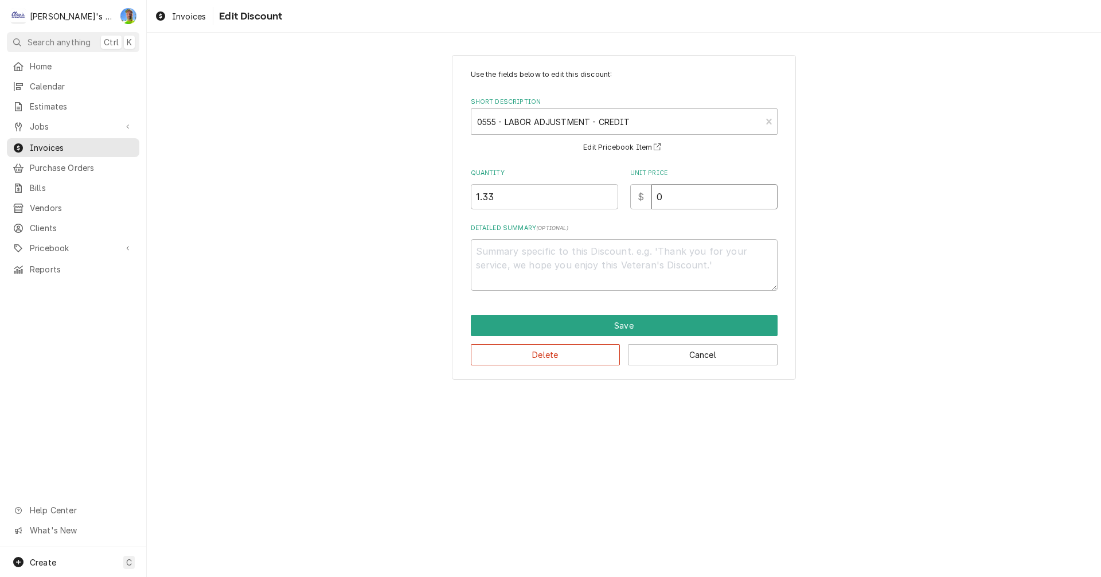
click at [666, 200] on input "0" at bounding box center [714, 196] width 126 height 25
type textarea "x"
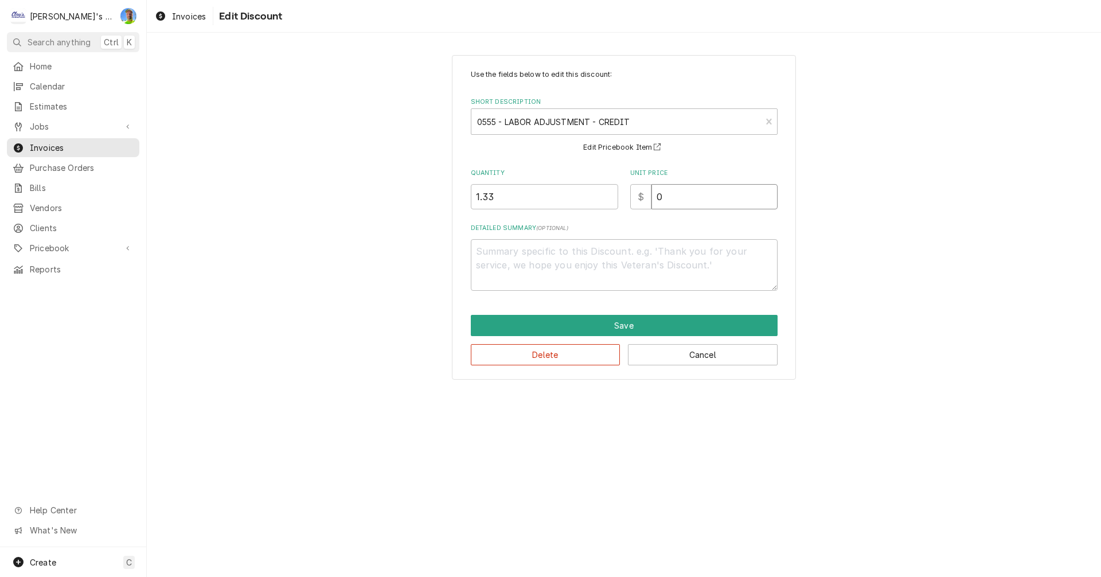
type input "1"
type textarea "x"
type input "12"
type textarea "x"
type input "126"
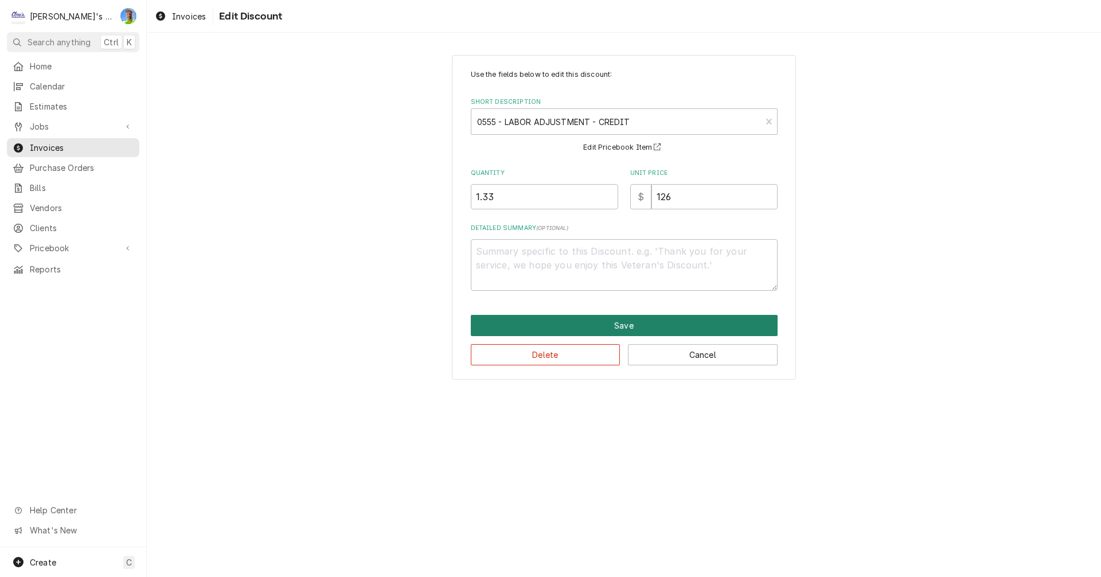
click at [666, 326] on button "Save" at bounding box center [624, 325] width 307 height 21
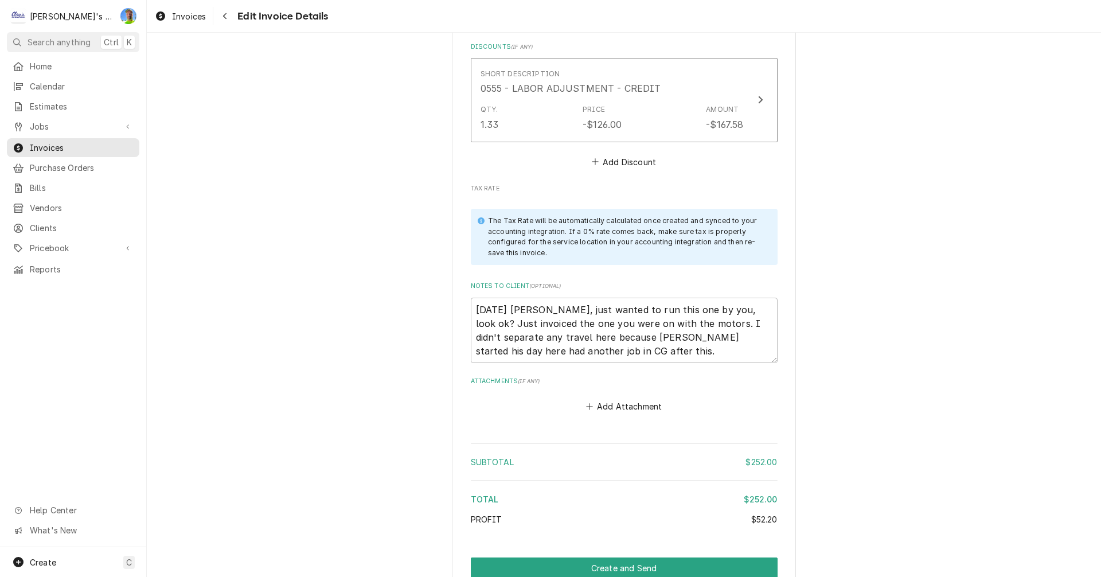
scroll to position [1679, 0]
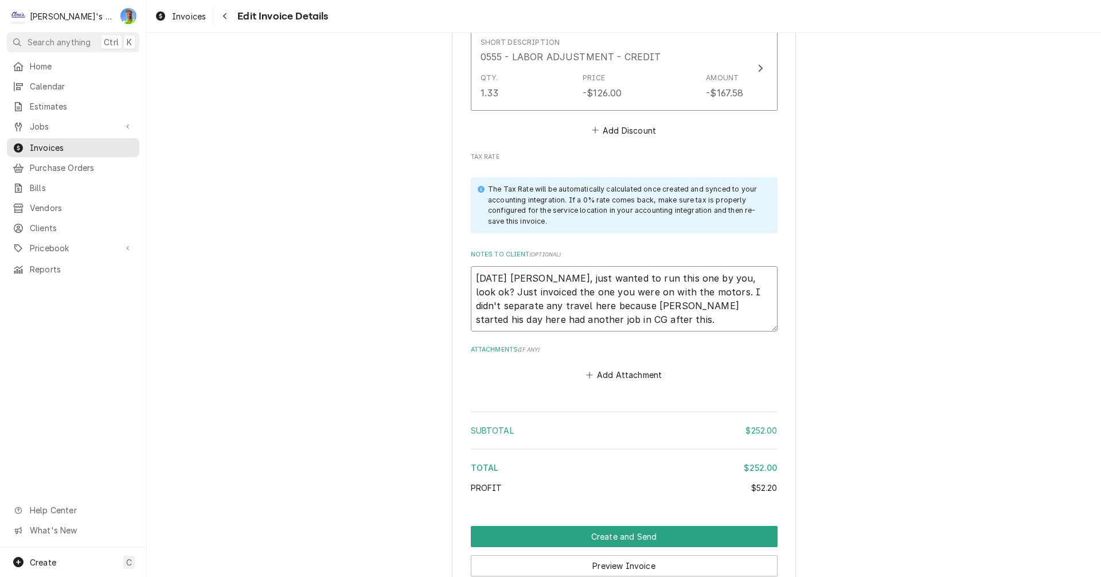
click at [612, 326] on textarea "8/13/2025 Sarah- Greg, just wanted to run this one by you, look ok? Just invoic…" at bounding box center [624, 298] width 307 height 65
type textarea "x"
type textarea "8/13/2025 Sarah- Greg, just wanted to run this one by you, look ok? Just invoic…"
type textarea "x"
type textarea "8/13/2025 Sarah- Greg, just wanted to run this one by you, look ok? Just invoic…"
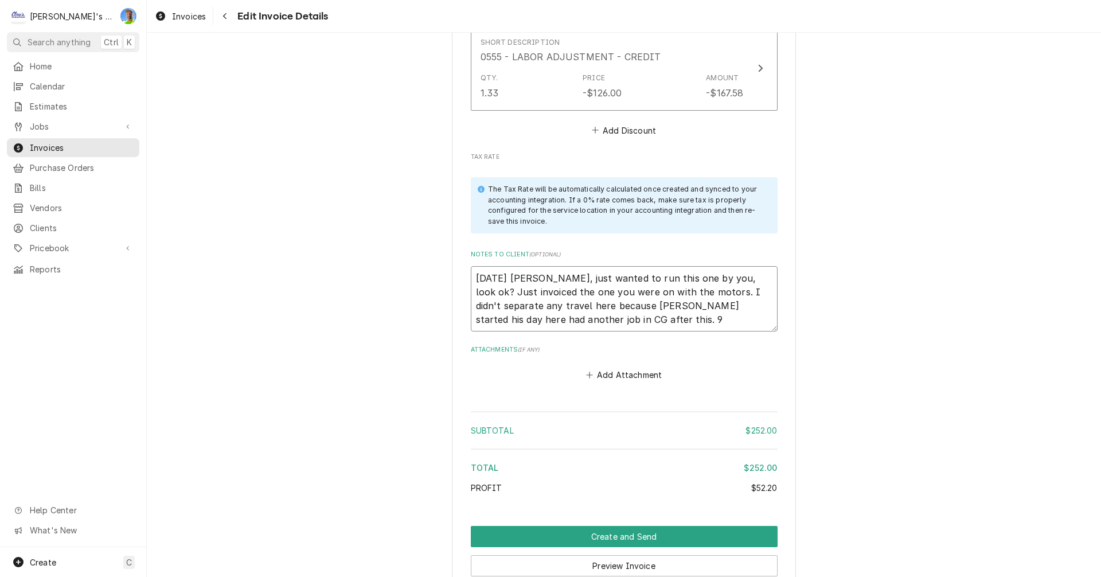
type textarea "x"
type textarea "8/13/2025 Sarah- Greg, just wanted to run this one by you, look ok? Just invoic…"
type textarea "x"
type textarea "8/13/2025 Sarah- Greg, just wanted to run this one by you, look ok? Just invoic…"
type textarea "x"
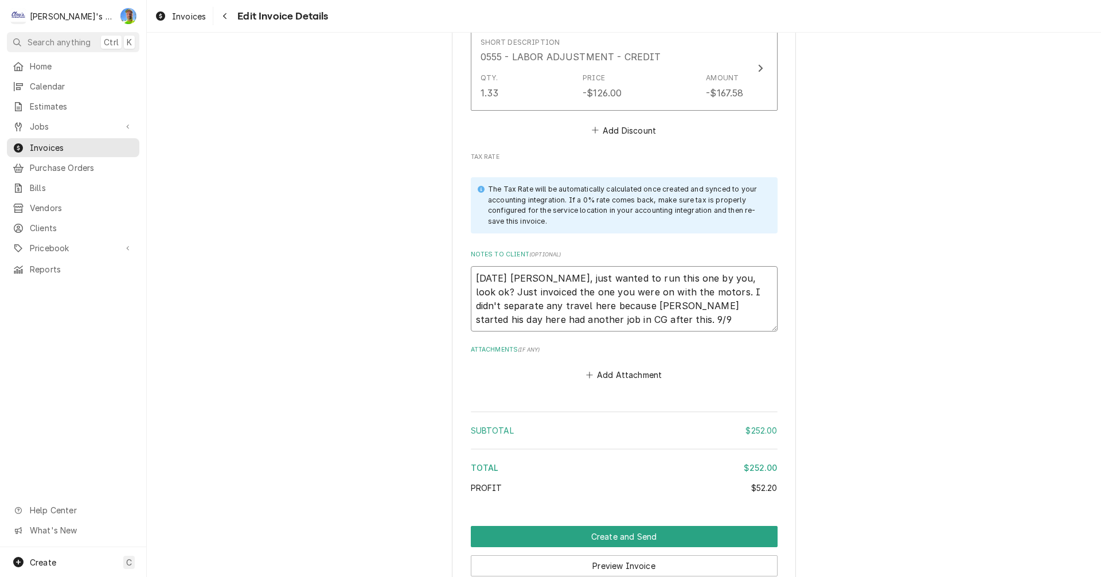
type textarea "8/13/2025 Sarah- Greg, just wanted to run this one by you, look ok? Just invoic…"
type textarea "x"
type textarea "8/13/2025 Sarah- Greg, just wanted to run this one by you, look ok? Just invoic…"
type textarea "x"
type textarea "8/13/2025 Sarah- Greg, just wanted to run this one by you, look ok? Just invoic…"
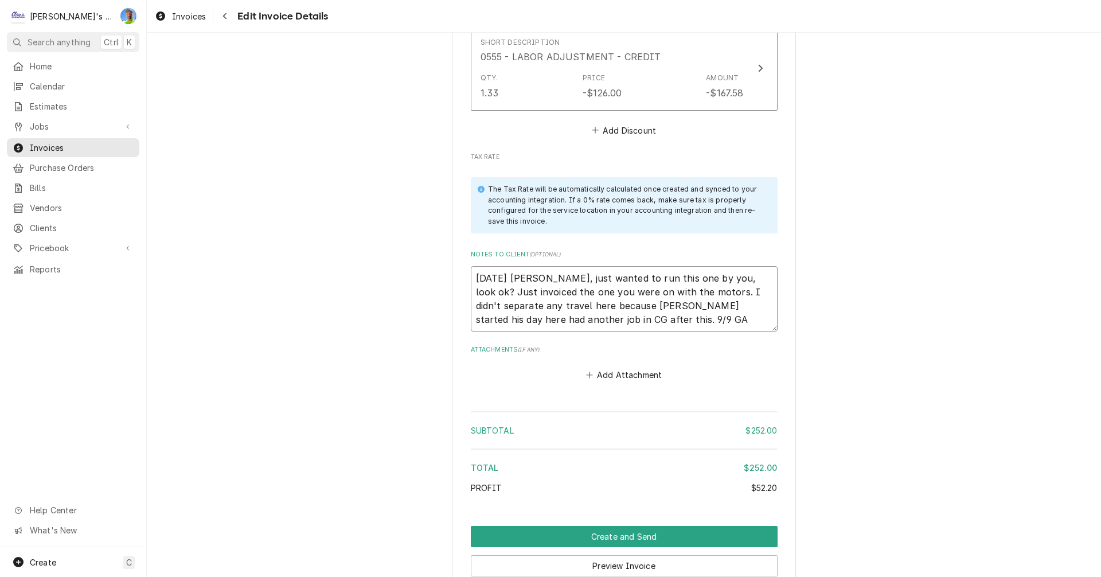
type textarea "x"
type textarea "8/13/2025 Sarah- Greg, just wanted to run this one by you, look ok? Just invoic…"
type textarea "x"
type textarea "8/13/2025 Sarah- Greg, just wanted to run this one by you, look ok? Just invoic…"
type textarea "x"
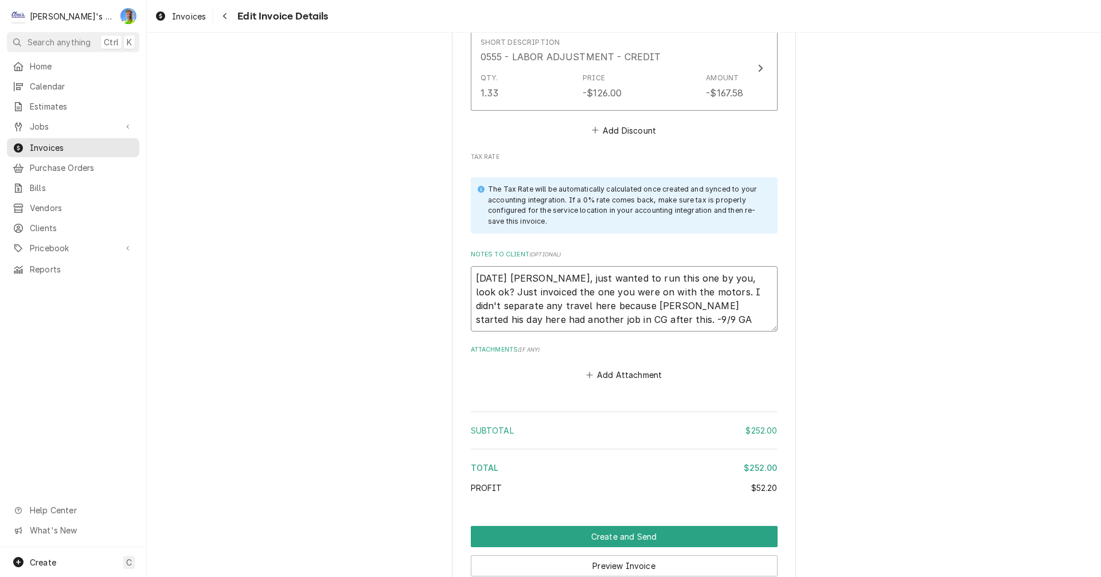
type textarea "8/13/2025 Sarah- Greg, just wanted to run this one by you, look ok? Just invoic…"
type textarea "x"
type textarea "8/13/2025 Sarah- Greg, just wanted to run this one by you, look ok? Just invoic…"
type textarea "x"
type textarea "8/13/2025 Sarah- Greg, just wanted to run this one by you, look ok? Just invoic…"
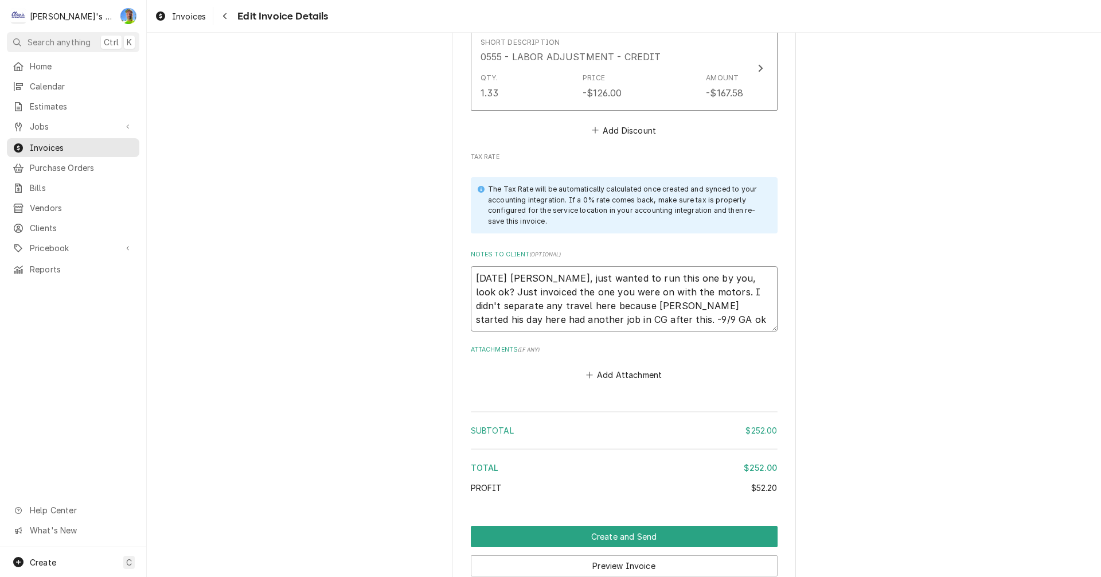
type textarea "x"
type textarea "8/13/2025 Sarah- Greg, just wanted to run this one by you, look ok? Just invoic…"
type textarea "x"
type textarea "8/13/2025 Sarah- Greg, just wanted to run this one by you, look ok? Just invoic…"
type textarea "x"
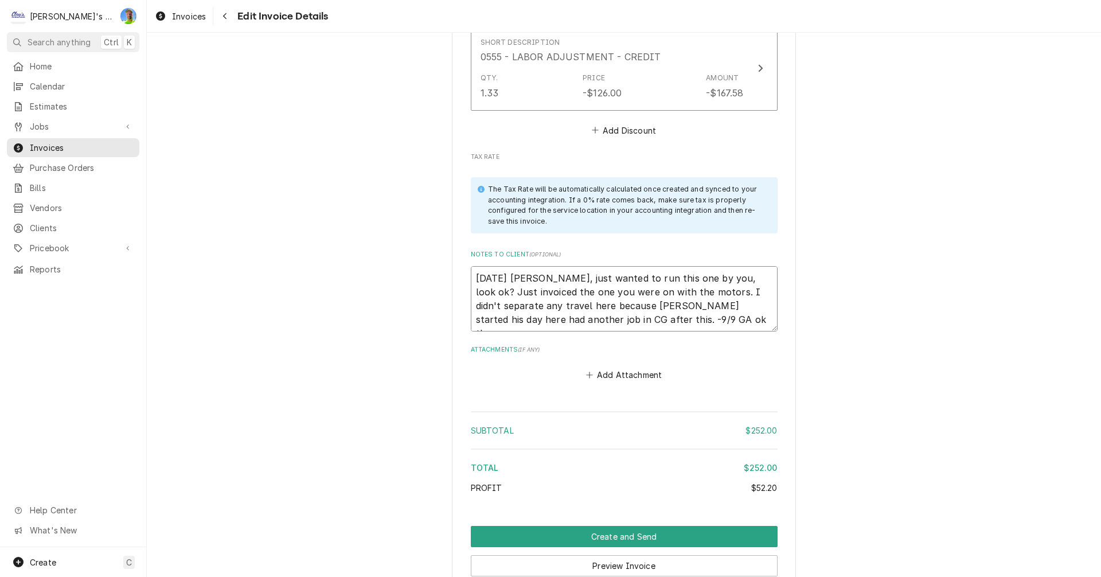
type textarea "8/13/2025 Sarah- Greg, just wanted to run this one by you, look ok? Just invoic…"
type textarea "x"
type textarea "8/13/2025 Sarah- Greg, just wanted to run this one by you, look ok? Just invoic…"
type textarea "x"
type textarea "8/13/2025 Sarah- Greg, just wanted to run this one by you, look ok? Just invoic…"
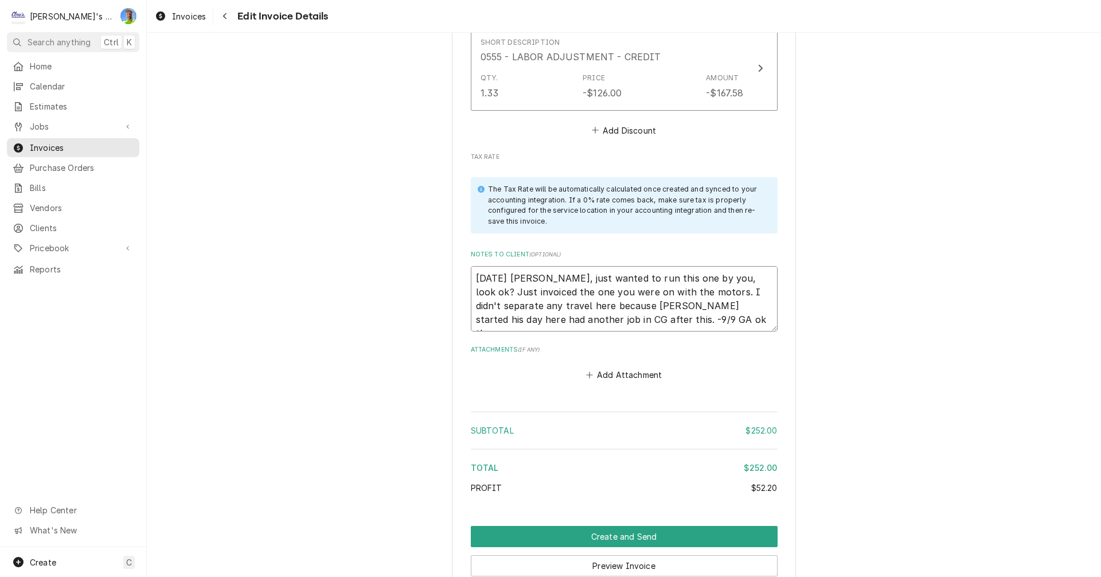
type textarea "x"
type textarea "8/13/2025 Sarah- Greg, just wanted to run this one by you, look ok? Just invoic…"
type textarea "x"
type textarea "8/13/2025 Sarah- Greg, just wanted to run this one by you, look ok? Just invoic…"
type textarea "x"
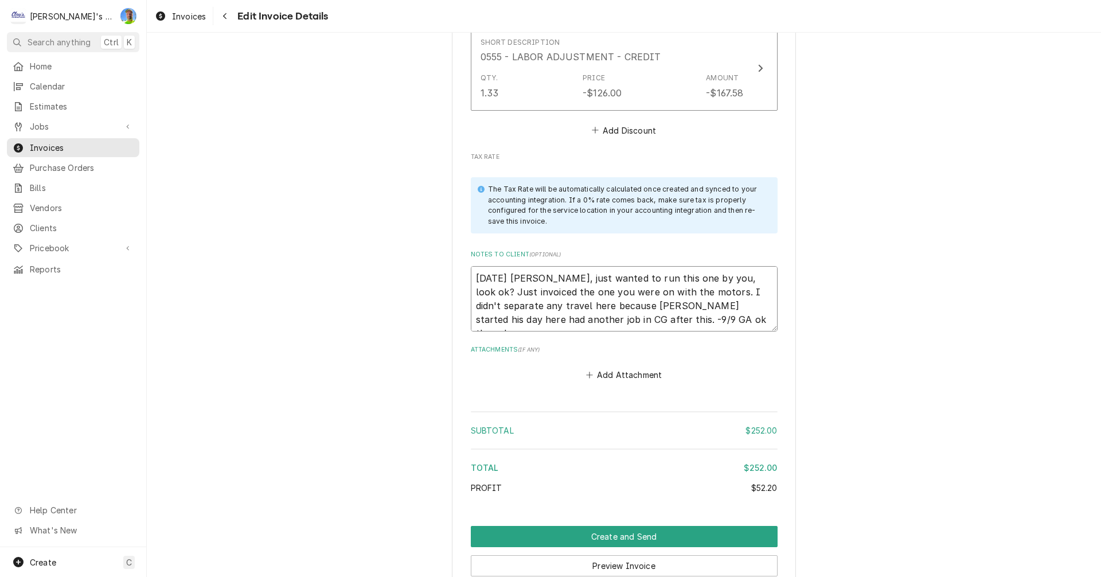
type textarea "8/13/2025 Sarah- Greg, just wanted to run this one by you, look ok? Just invoic…"
type textarea "x"
type textarea "8/13/2025 Sarah- Greg, just wanted to run this one by you, look ok? Just invoic…"
type textarea "x"
type textarea "8/13/2025 Sarah- Greg, just wanted to run this one by you, look ok? Just invoic…"
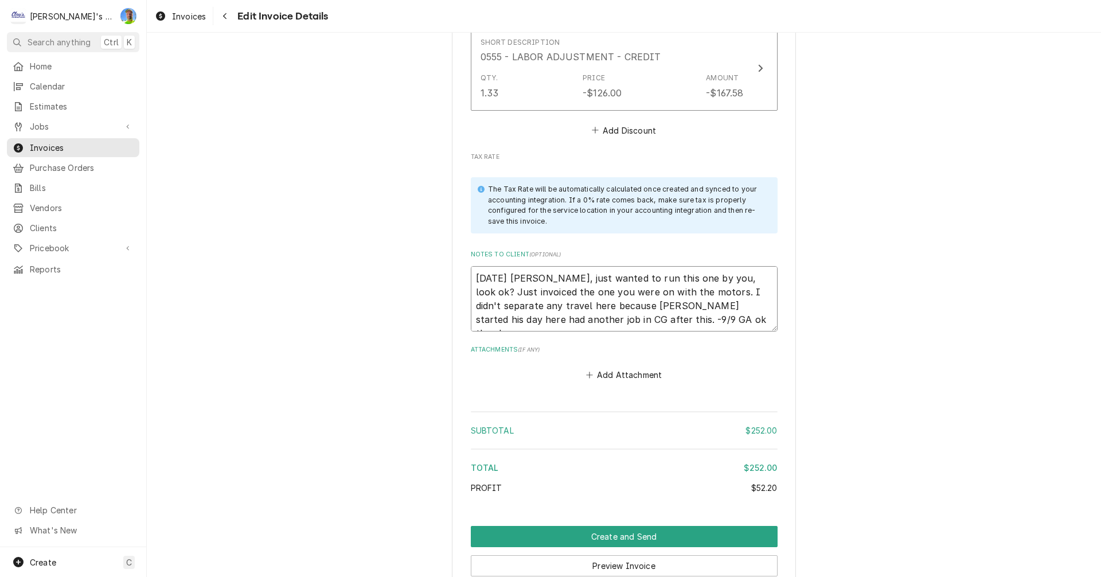
type textarea "x"
type textarea "8/13/2025 Sarah- Greg, just wanted to run this one by you, look ok? Just invoic…"
type textarea "x"
type textarea "8/13/2025 Sarah- Greg, just wanted to run this one by you, look ok? Just invoic…"
type textarea "x"
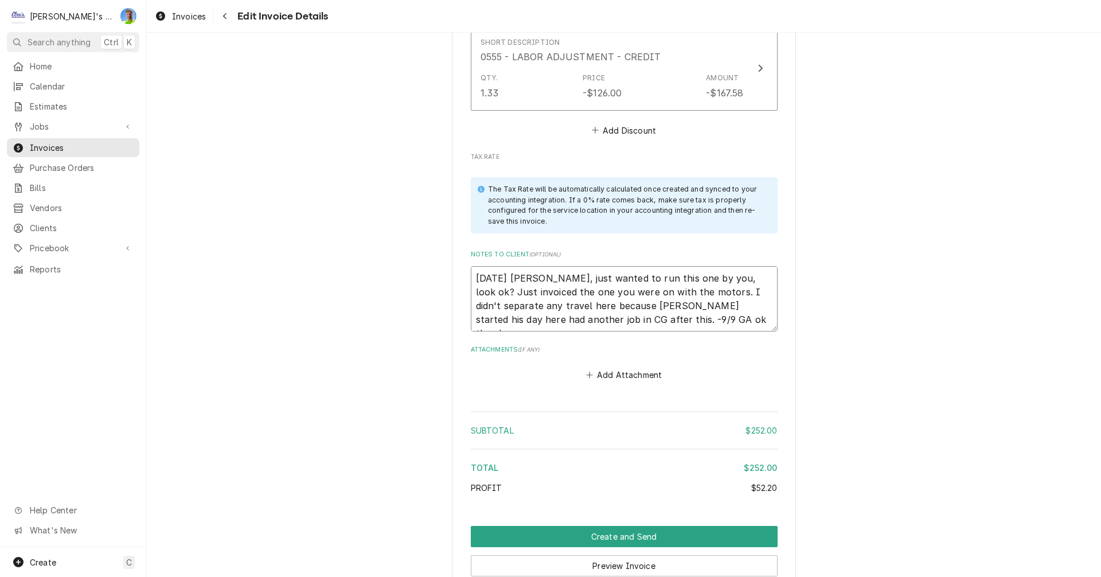
type textarea "8/13/2025 Sarah- Greg, just wanted to run this one by you, look ok? Just invoic…"
type textarea "x"
type textarea "8/13/2025 Sarah- Greg, just wanted to run this one by you, look ok? Just invoic…"
type textarea "x"
type textarea "8/13/2025 Sarah- Greg, just wanted to run this one by you, look ok? Just invoic…"
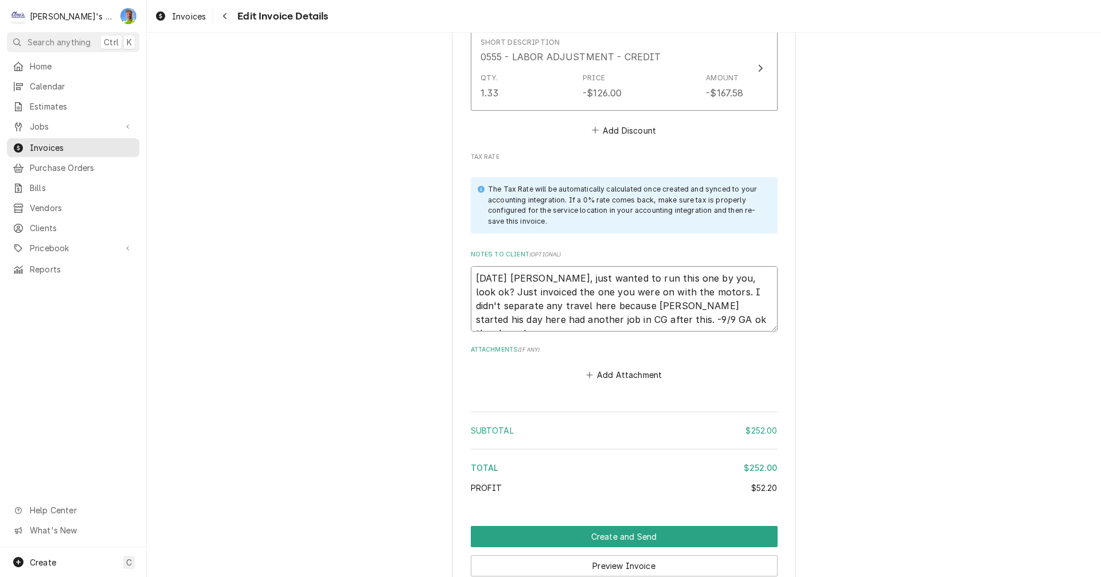
type textarea "x"
type textarea "8/13/2025 Sarah- Greg, just wanted to run this one by you, look ok? Just invoic…"
type textarea "x"
type textarea "8/13/2025 Sarah- Greg, just wanted to run this one by you, look ok? Just invoic…"
type textarea "x"
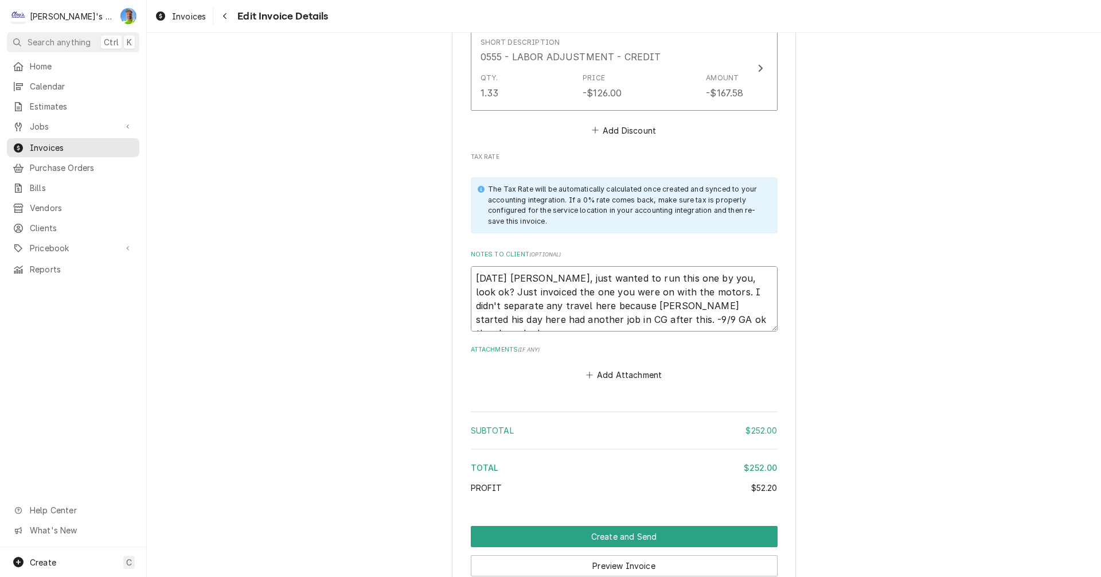
type textarea "8/13/2025 Sarah- Greg, just wanted to run this one by you, look ok? Just invoic…"
type textarea "x"
type textarea "8/13/2025 Sarah- Greg, just wanted to run this one by you, look ok? Just invoic…"
type textarea "x"
type textarea "8/13/2025 Sarah- Greg, just wanted to run this one by you, look ok? Just invoic…"
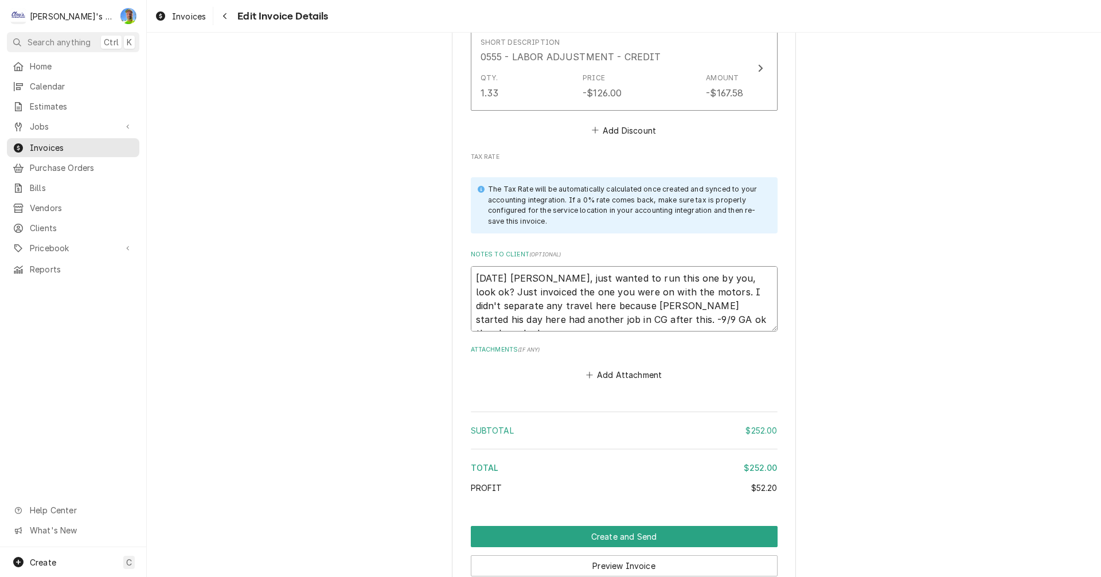
type textarea "x"
type textarea "8/13/2025 Sarah- Greg, just wanted to run this one by you, look ok? Just invoic…"
type textarea "x"
type textarea "8/13/2025 Sarah- Greg, just wanted to run this one by you, look ok? Just invoic…"
type textarea "x"
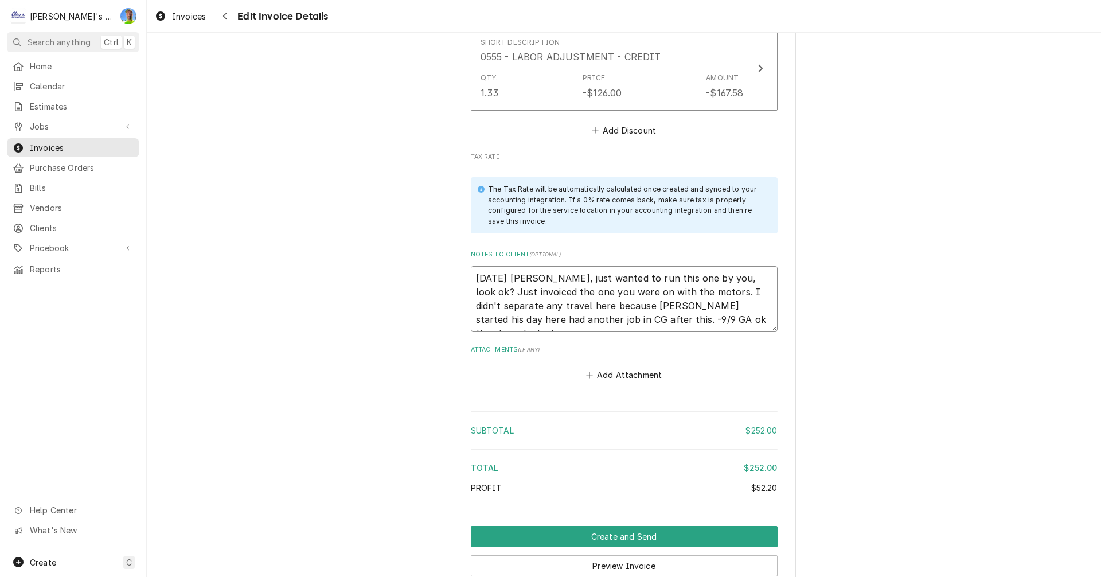
type textarea "8/13/2025 Sarah- Greg, just wanted to run this one by you, look ok? Just invoic…"
type textarea "x"
type textarea "8/13/2025 Sarah- Greg, just wanted to run this one by you, look ok? Just invoic…"
type textarea "x"
type textarea "8/13/2025 Sarah- Greg, just wanted to run this one by you, look ok? Just invoic…"
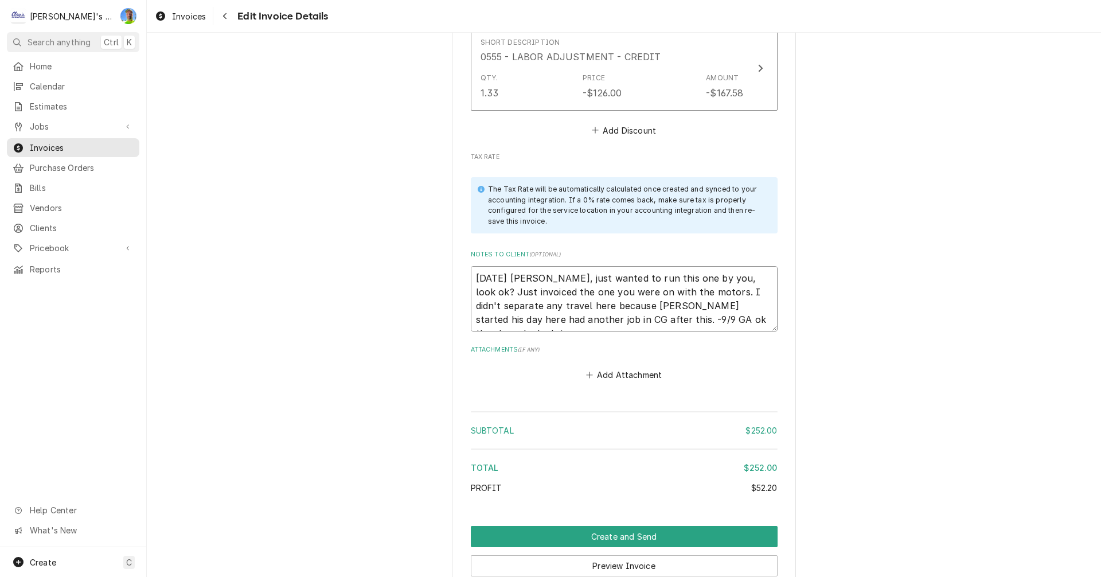
type textarea "x"
type textarea "8/13/2025 Sarah- Greg, just wanted to run this one by you, look ok? Just invoic…"
type textarea "x"
type textarea "8/13/2025 Sarah- Greg, just wanted to run this one by you, look ok? Just invoic…"
type textarea "x"
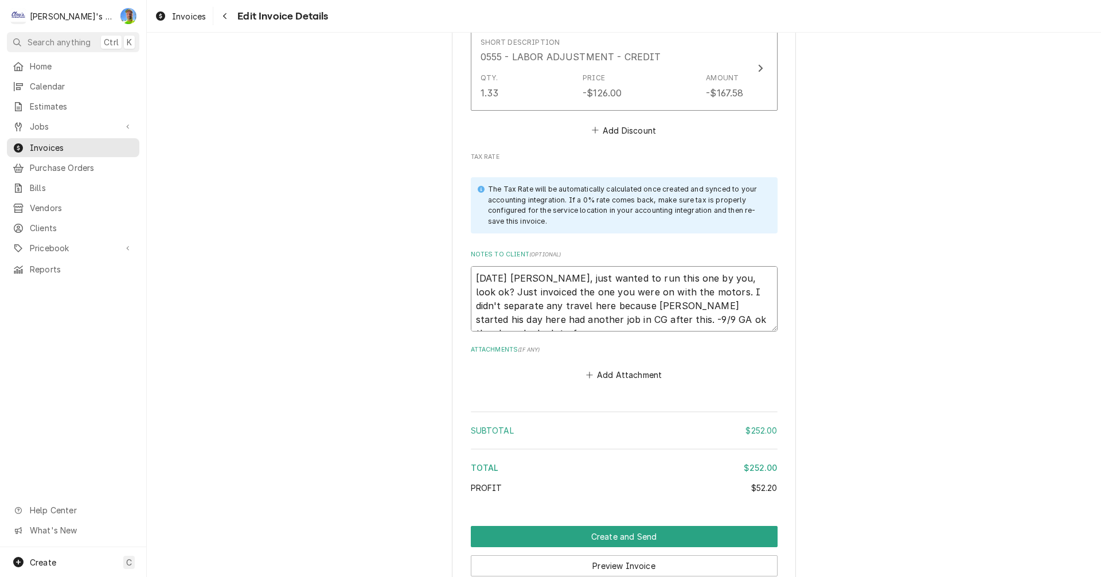
type textarea "8/13/2025 Sarah- Greg, just wanted to run this one by you, look ok? Just invoic…"
type textarea "x"
type textarea "8/13/2025 Sarah- Greg, just wanted to run this one by you, look ok? Just invoic…"
type textarea "x"
type textarea "8/13/2025 Sarah- Greg, just wanted to run this one by you, look ok? Just invoic…"
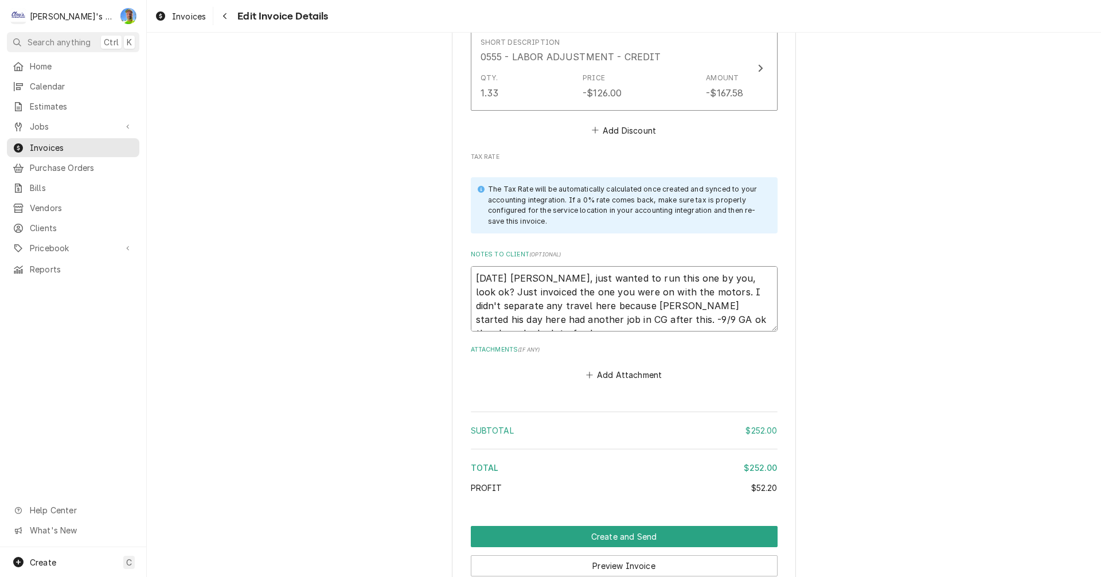
type textarea "x"
type textarea "8/13/2025 Sarah- Greg, just wanted to run this one by you, look ok? Just invoic…"
type textarea "x"
type textarea "8/13/2025 Sarah- Greg, just wanted to run this one by you, look ok? Just invoic…"
type textarea "x"
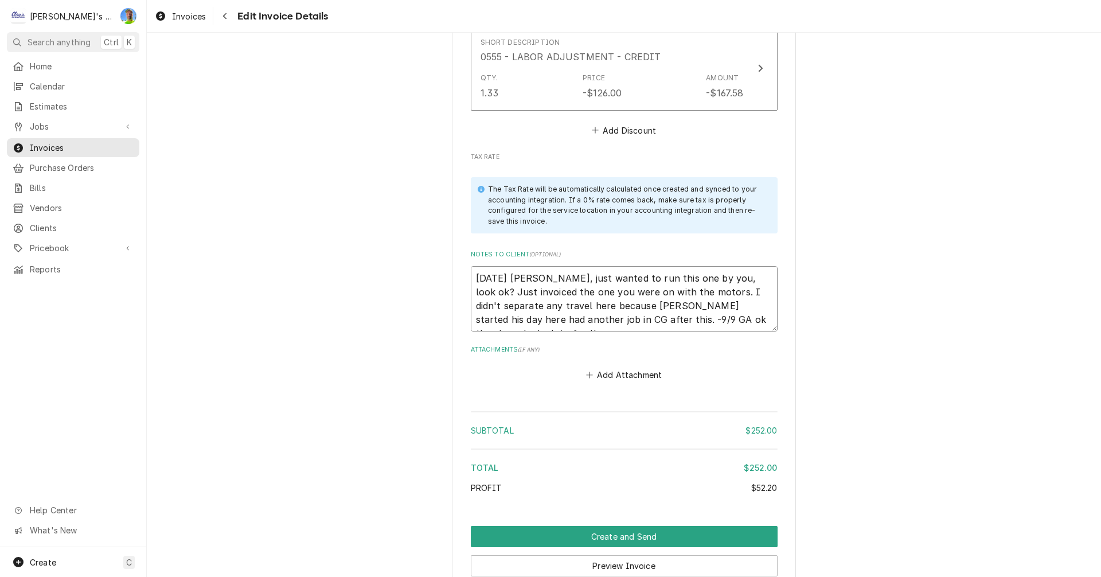
type textarea "8/13/2025 Sarah- Greg, just wanted to run this one by you, look ok? Just invoic…"
type textarea "x"
type textarea "8/13/2025 Sarah- Greg, just wanted to run this one by you, look ok? Just invoic…"
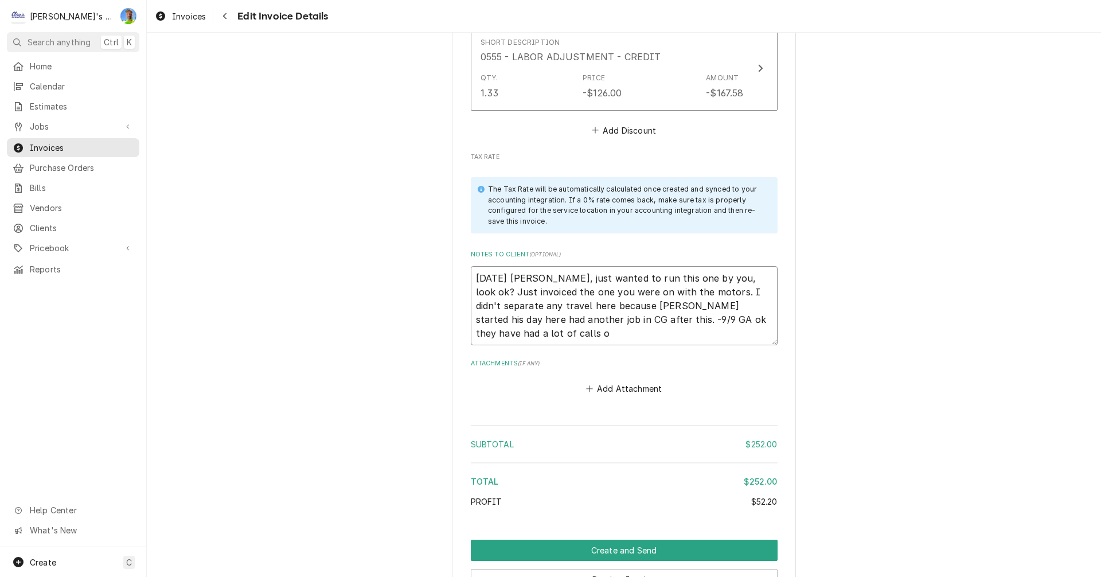
type textarea "x"
type textarea "8/13/2025 Sarah- Greg, just wanted to run this one by you, look ok? Just invoic…"
type textarea "x"
type textarea "8/13/2025 Sarah- Greg, just wanted to run this one by you, look ok? Just invoic…"
type textarea "x"
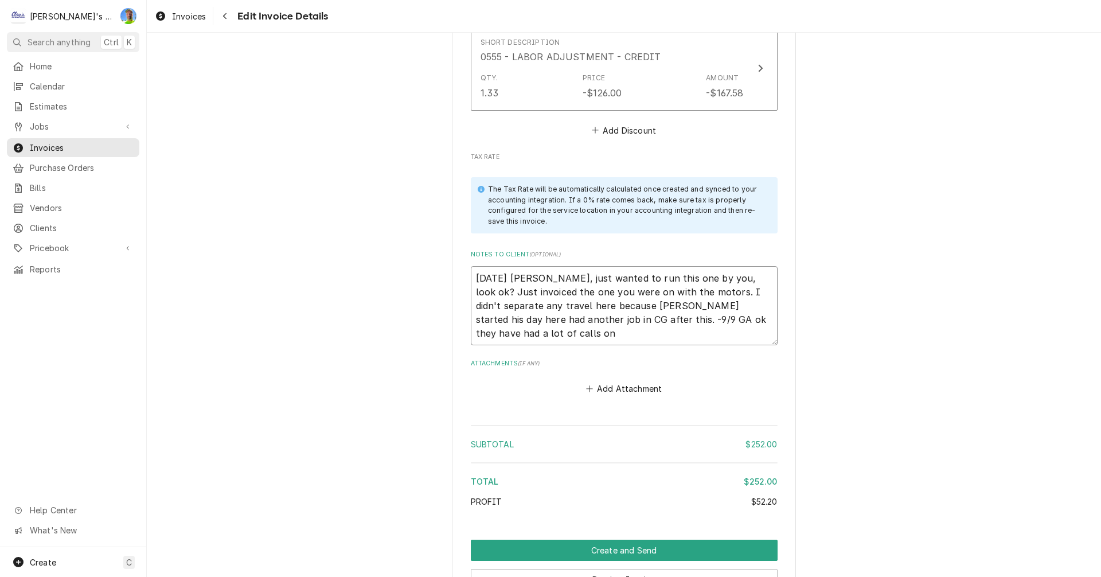
type textarea "8/13/2025 Sarah- Greg, just wanted to run this one by you, look ok? Just invoic…"
type textarea "x"
type textarea "8/13/2025 Sarah- Greg, just wanted to run this one by you, look ok? Just invoic…"
type textarea "x"
type textarea "8/13/2025 Sarah- Greg, just wanted to run this one by you, look ok? Just invoic…"
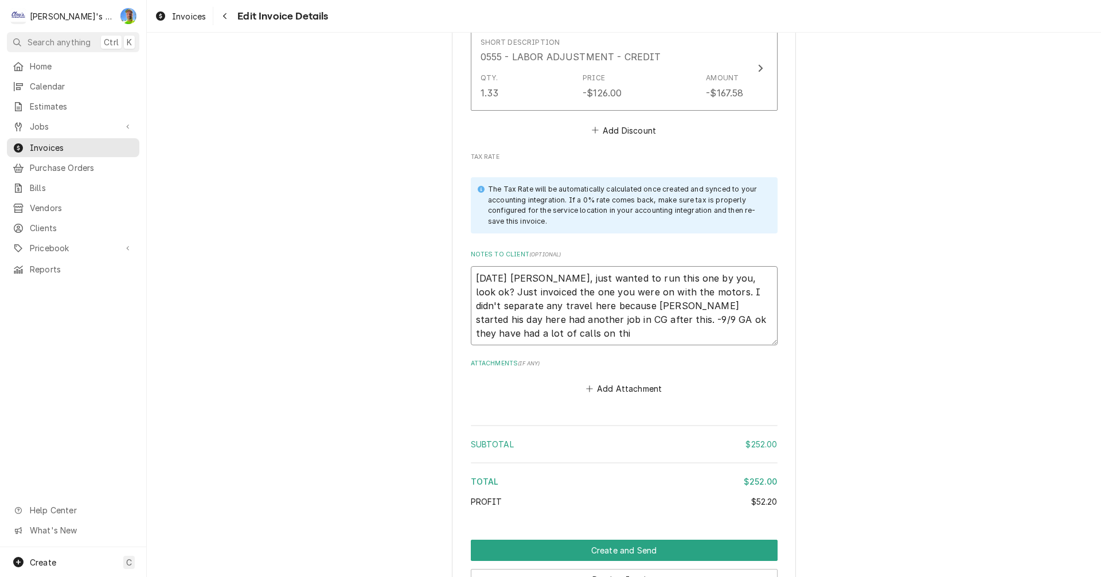
type textarea "x"
type textarea "8/13/2025 Sarah- Greg, just wanted to run this one by you, look ok? Just invoic…"
type textarea "x"
type textarea "8/13/2025 Sarah- Greg, just wanted to run this one by you, look ok? Just invoic…"
type textarea "x"
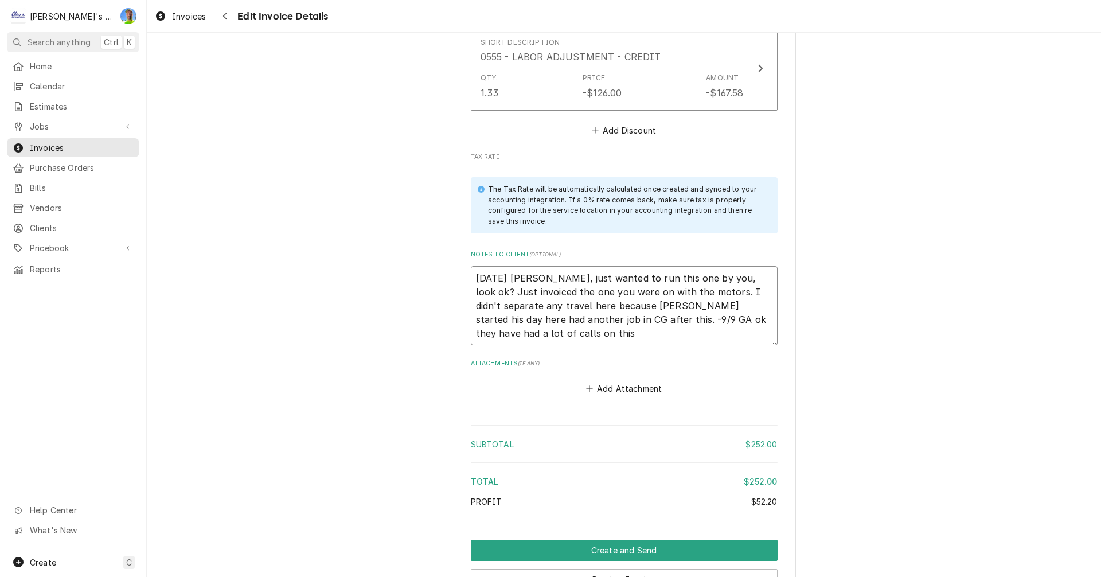
type textarea "8/13/2025 Sarah- Greg, just wanted to run this one by you, look ok? Just invoic…"
type textarea "x"
type textarea "8/13/2025 Sarah- Greg, just wanted to run this one by you, look ok? Just invoic…"
type textarea "x"
type textarea "8/13/2025 Sarah- Greg, just wanted to run this one by you, look ok? Just invoic…"
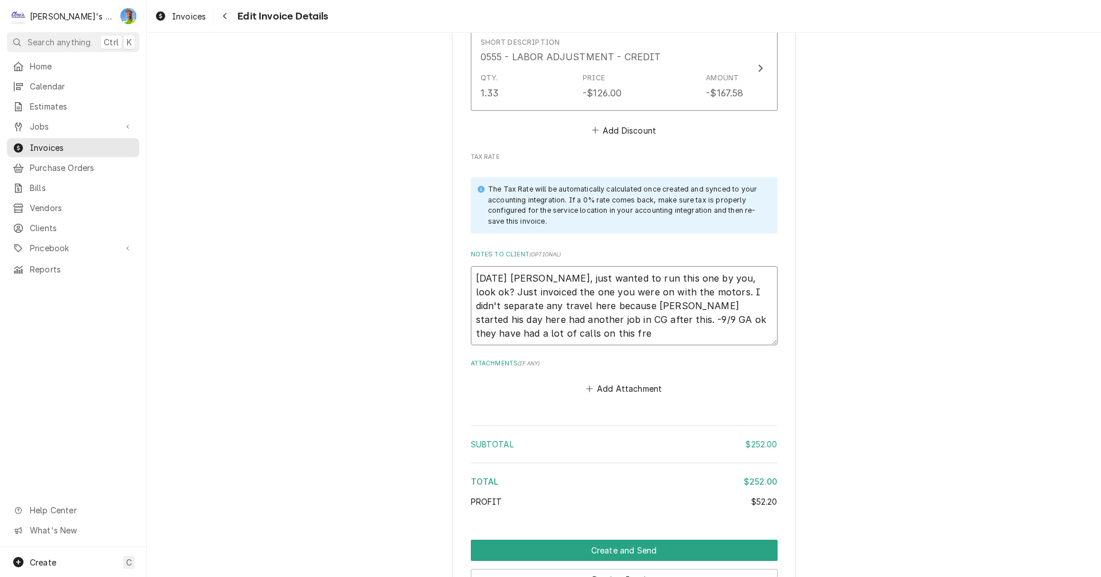
type textarea "x"
type textarea "8/13/2025 Sarah- Greg, just wanted to run this one by you, look ok? Just invoic…"
type textarea "x"
type textarea "8/13/2025 Sarah- Greg, just wanted to run this one by you, look ok? Just invoic…"
type textarea "x"
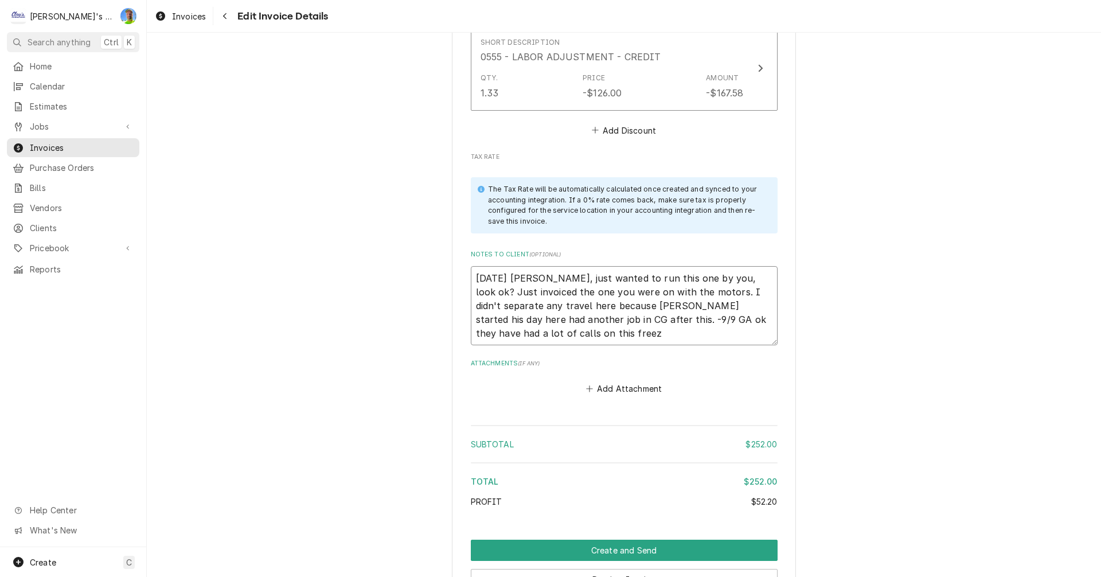
type textarea "8/13/2025 Sarah- Greg, just wanted to run this one by you, look ok? Just invoic…"
type textarea "x"
type textarea "8/13/2025 Sarah- Greg, just wanted to run this one by you, look ok? Just invoic…"
type textarea "x"
type textarea "8/13/2025 Sarah- Greg, just wanted to run this one by you, look ok? Just invoic…"
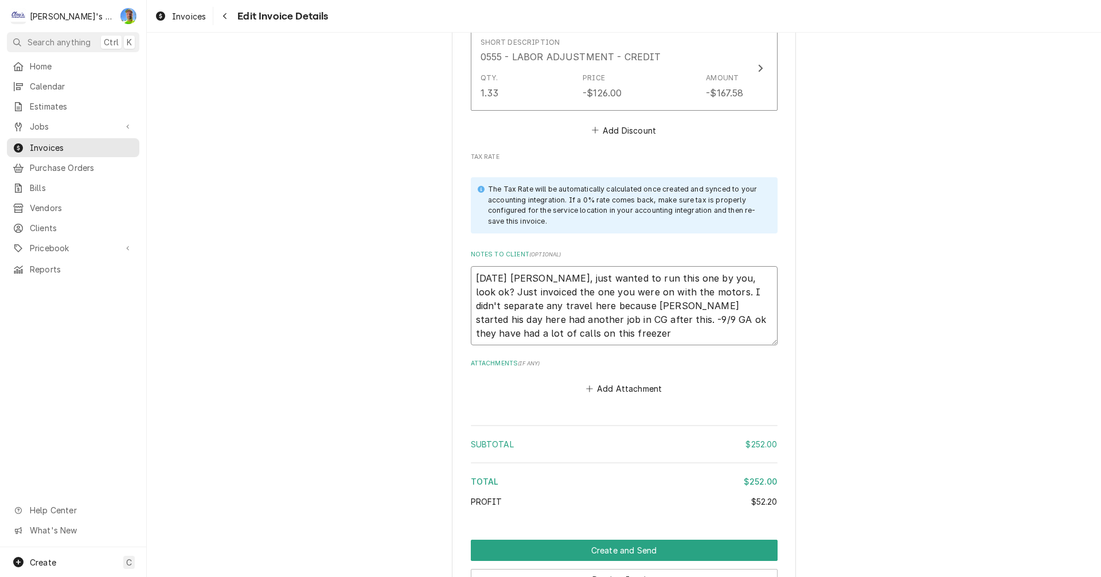
type textarea "x"
type textarea "8/13/2025 Sarah- Greg, just wanted to run this one by you, look ok? Just invoic…"
type textarea "x"
type textarea "8/13/2025 Sarah- Greg, just wanted to run this one by you, look ok? Just invoic…"
type textarea "x"
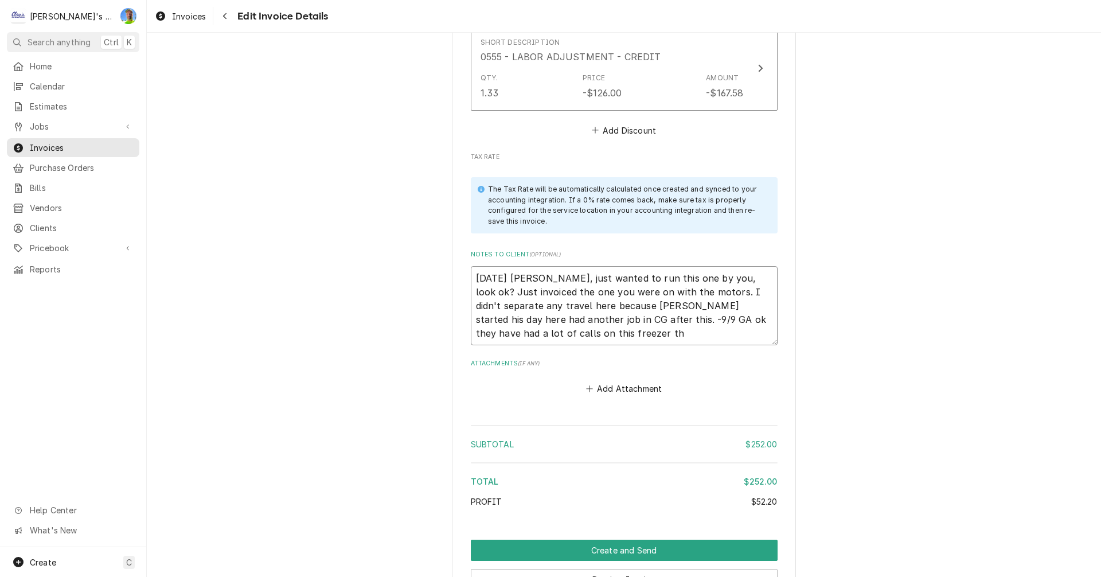
type textarea "8/13/2025 Sarah- Greg, just wanted to run this one by you, look ok? Just invoic…"
type textarea "x"
type textarea "8/13/2025 Sarah- Greg, just wanted to run this one by you, look ok? Just invoic…"
type textarea "x"
type textarea "8/13/2025 Sarah- Greg, just wanted to run this one by you, look ok? Just invoic…"
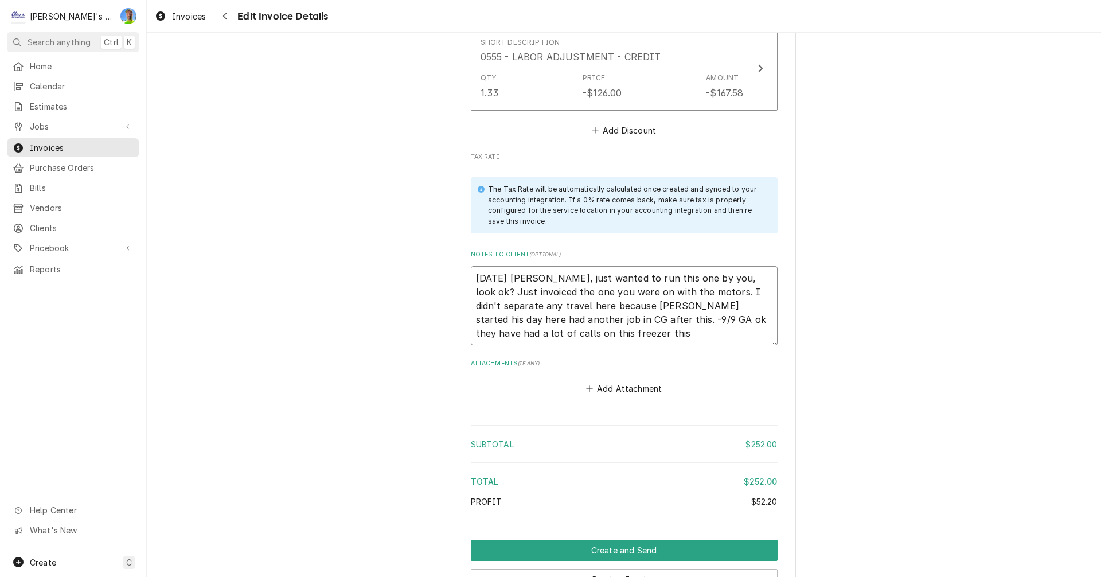
type textarea "x"
type textarea "8/13/2025 Sarah- Greg, just wanted to run this one by you, look ok? Just invoic…"
type textarea "x"
type textarea "8/13/2025 Sarah- Greg, just wanted to run this one by you, look ok? Just invoic…"
type textarea "x"
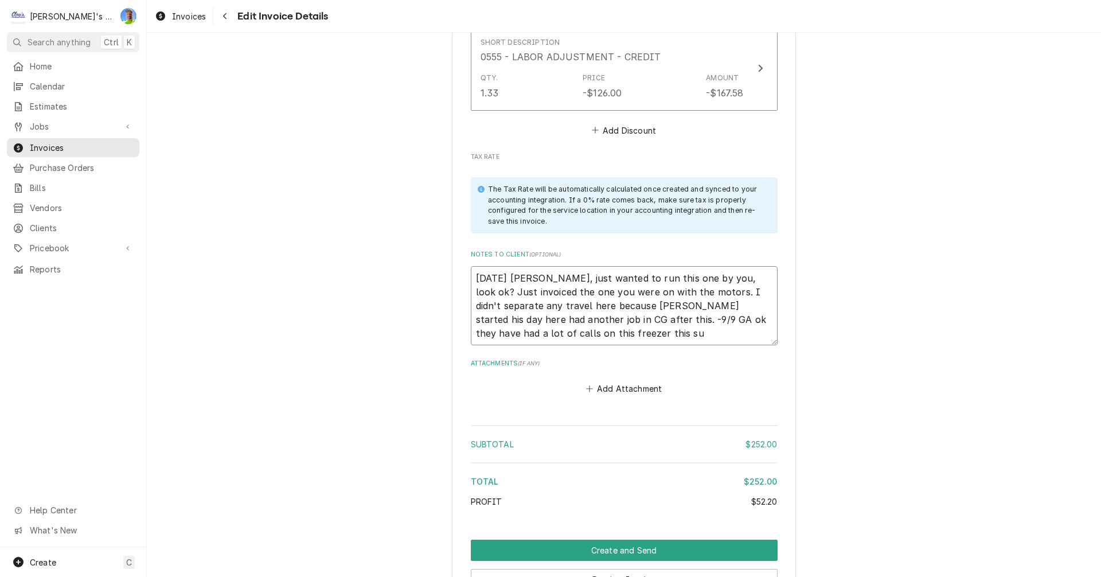
type textarea "8/13/2025 Sarah- Greg, just wanted to run this one by you, look ok? Just invoic…"
type textarea "x"
type textarea "8/13/2025 Sarah- Greg, just wanted to run this one by you, look ok? Just invoic…"
type textarea "x"
type textarea "8/13/2025 Sarah- Greg, just wanted to run this one by you, look ok? Just invoic…"
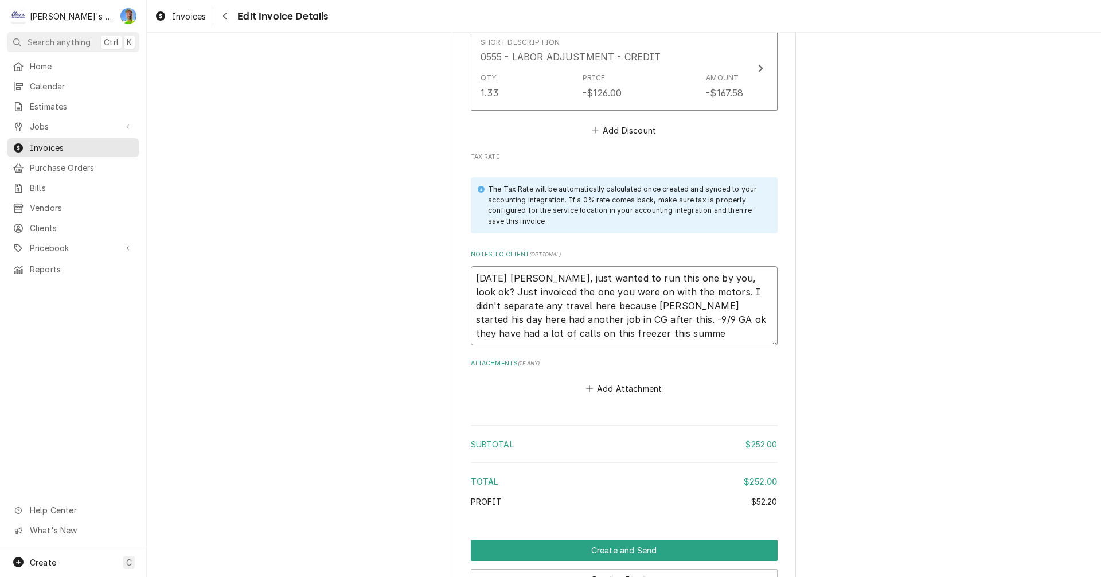
type textarea "x"
type textarea "8/13/2025 Sarah- Greg, just wanted to run this one by you, look ok? Just invoic…"
type textarea "x"
type textarea "8/13/2025 Sarah- Greg, just wanted to run this one by you, look ok? Just invoic…"
type textarea "x"
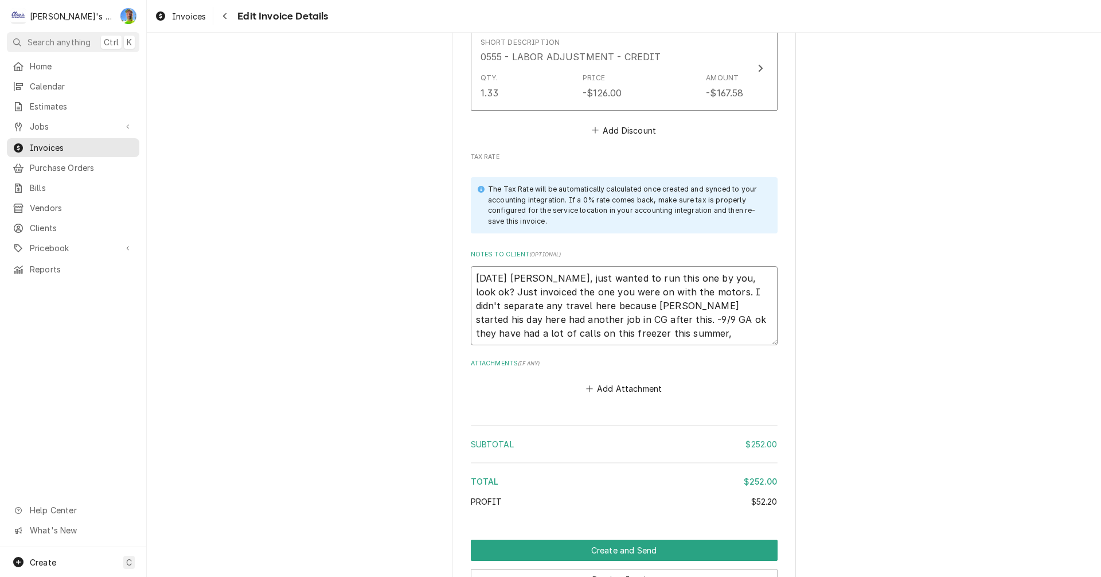
type textarea "8/13/2025 Sarah- Greg, just wanted to run this one by you, look ok? Just invoic…"
type textarea "x"
type textarea "8/13/2025 Sarah- Greg, just wanted to run this one by you, look ok? Just invoic…"
type textarea "x"
type textarea "8/13/2025 Sarah- Greg, just wanted to run this one by you, look ok? Just invoic…"
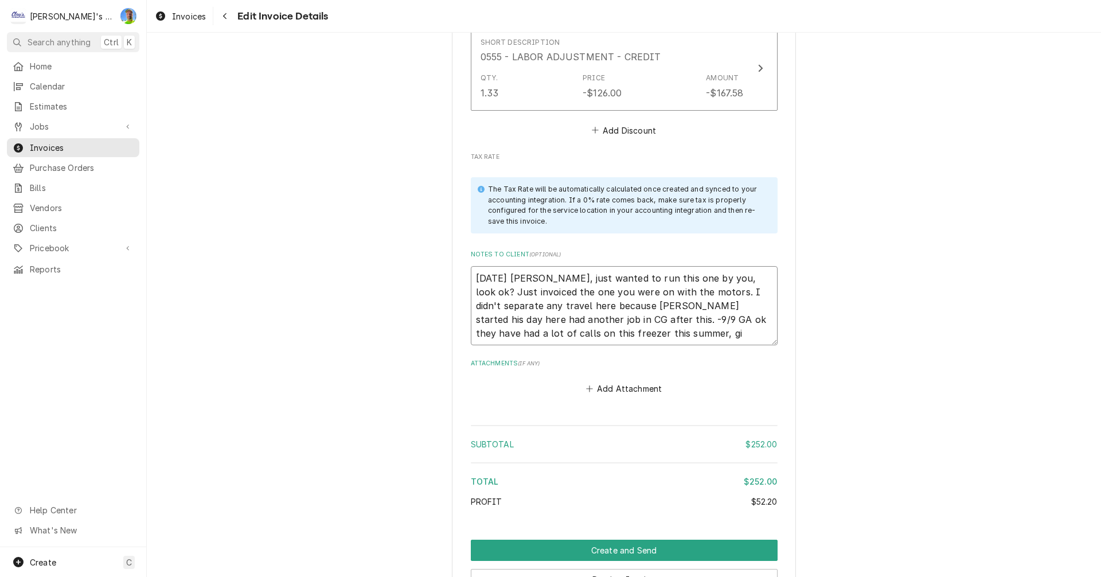
type textarea "x"
type textarea "8/13/2025 Sarah- Greg, just wanted to run this one by you, look ok? Just invoic…"
type textarea "x"
type textarea "8/13/2025 Sarah- Greg, just wanted to run this one by you, look ok? Just invoic…"
type textarea "x"
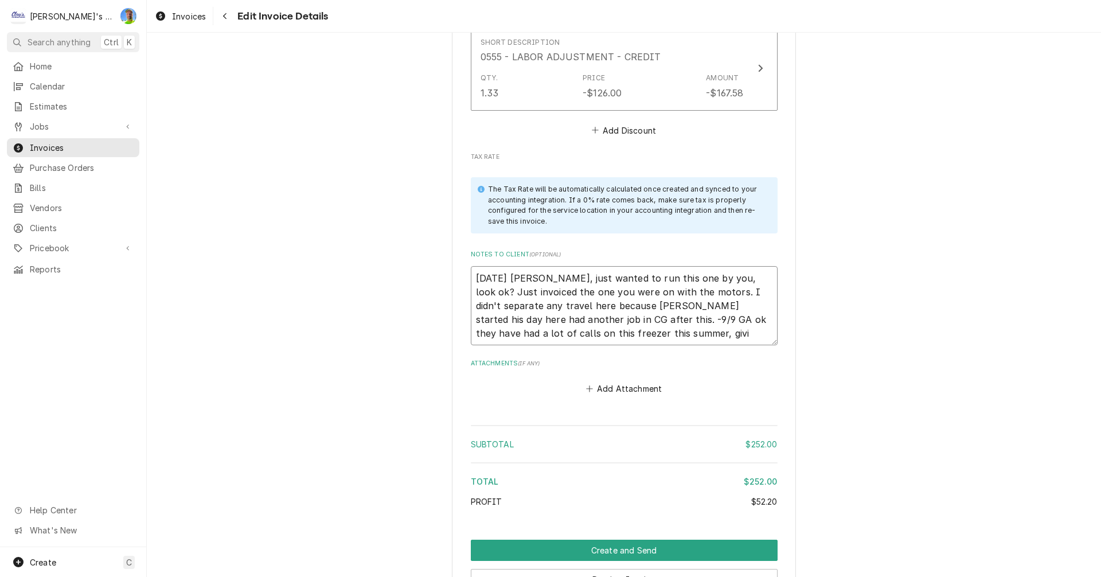
type textarea "8/13/2025 Sarah- Greg, just wanted to run this one by you, look ok? Just invoic…"
type textarea "x"
type textarea "8/13/2025 Sarah- Greg, just wanted to run this one by you, look ok? Just invoic…"
type textarea "x"
type textarea "8/13/2025 Sarah- Greg, just wanted to run this one by you, look ok? Just invoic…"
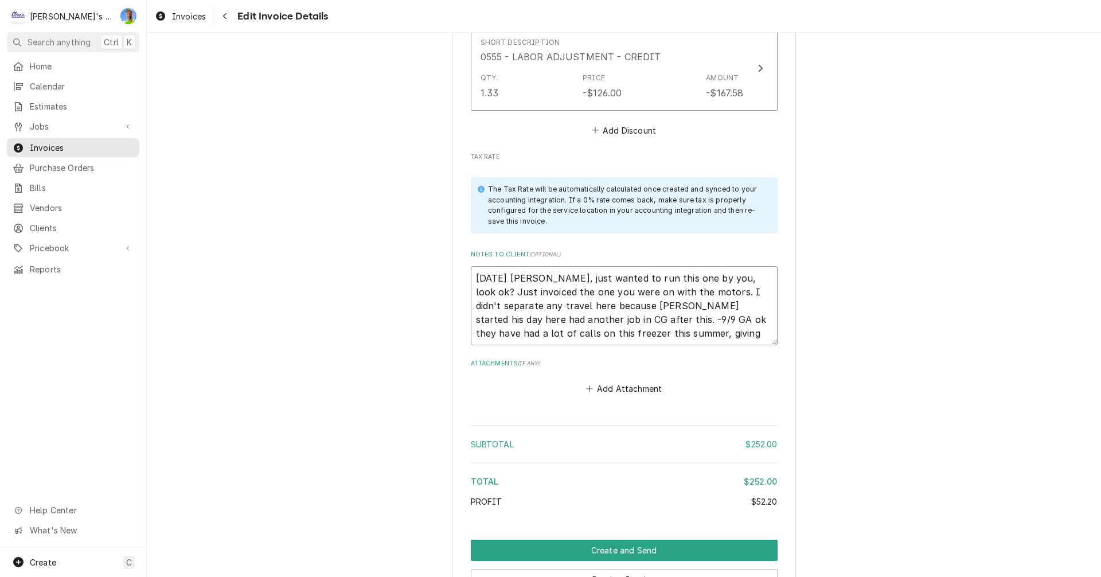
type textarea "x"
type textarea "8/13/2025 Sarah- Greg, just wanted to run this one by you, look ok? Just invoic…"
type textarea "x"
type textarea "8/13/2025 Sarah- Greg, just wanted to run this one by you, look ok? Just invoic…"
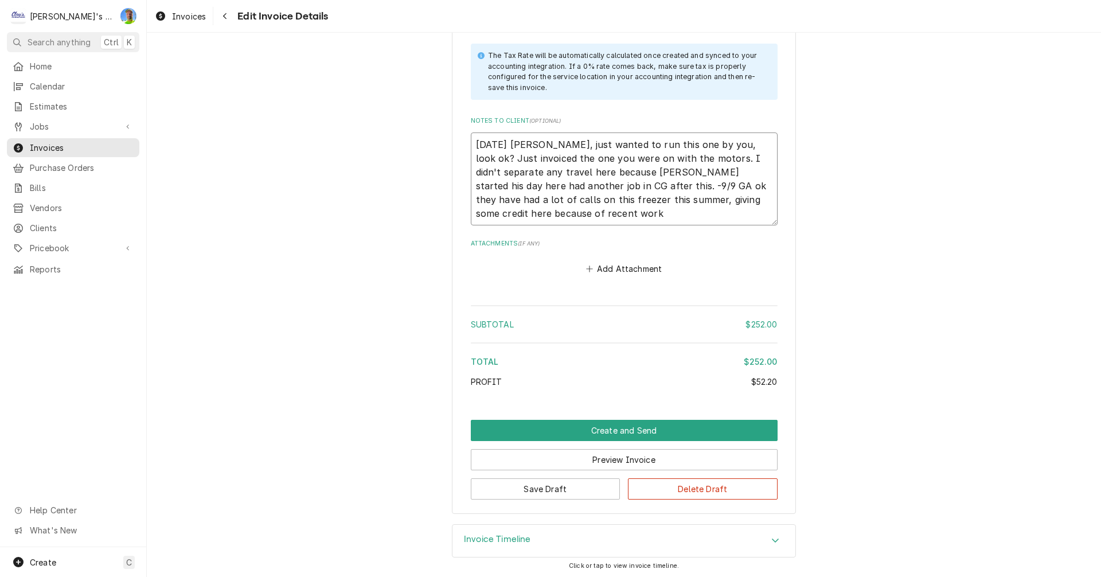
scroll to position [1814, 0]
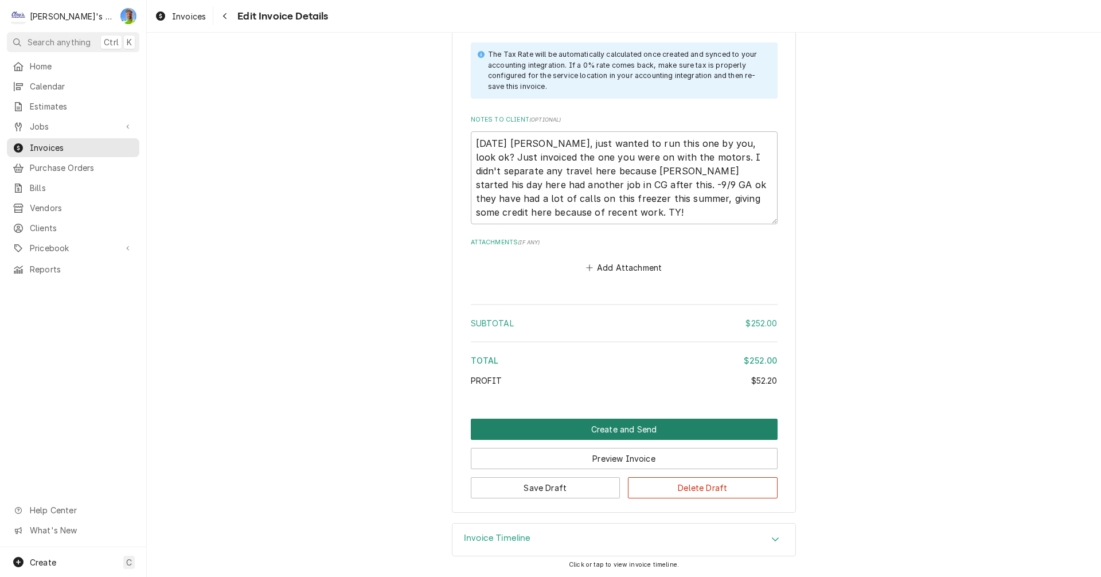
click at [557, 430] on button "Create and Send" at bounding box center [624, 429] width 307 height 21
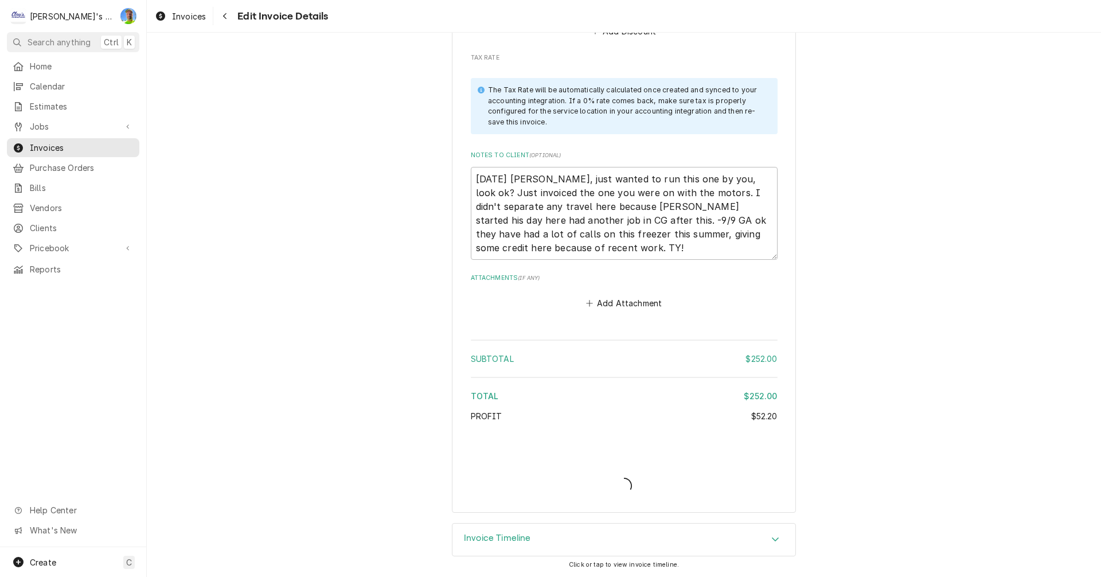
scroll to position [1778, 0]
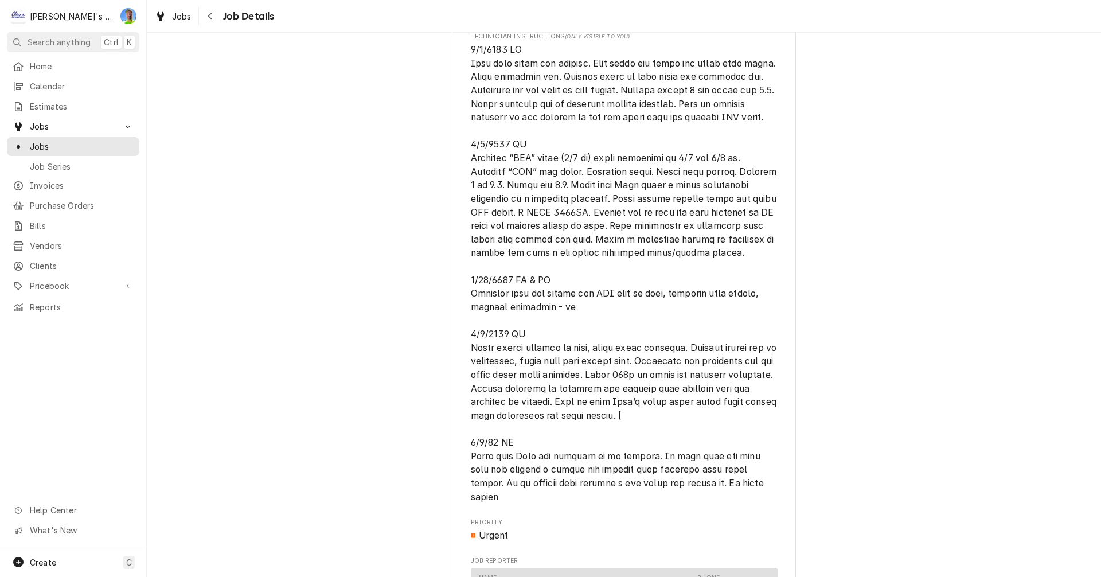
scroll to position [746, 0]
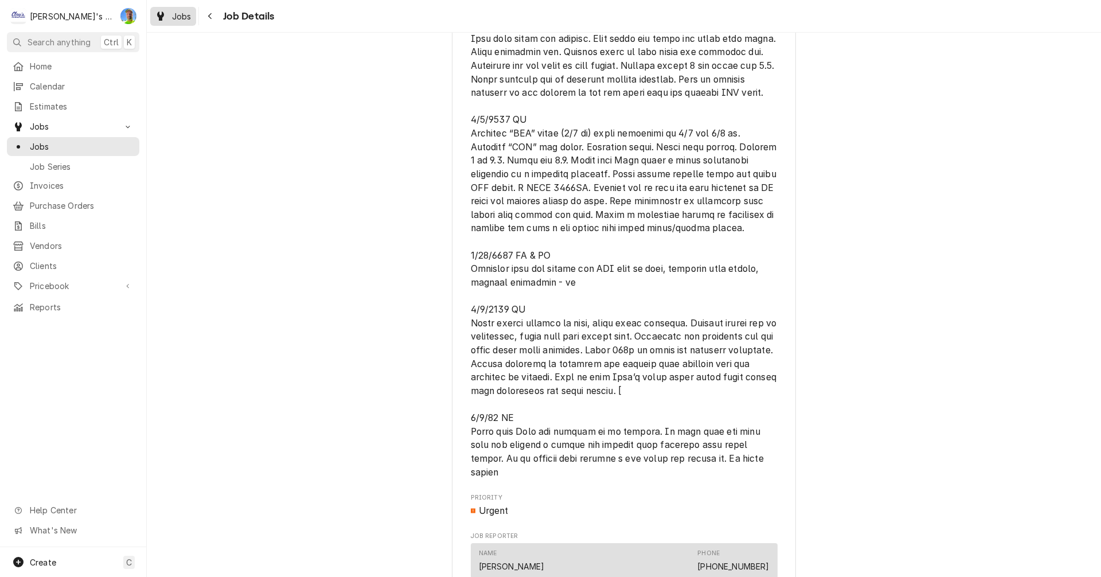
click at [167, 19] on div "Jobs" at bounding box center [173, 16] width 41 height 14
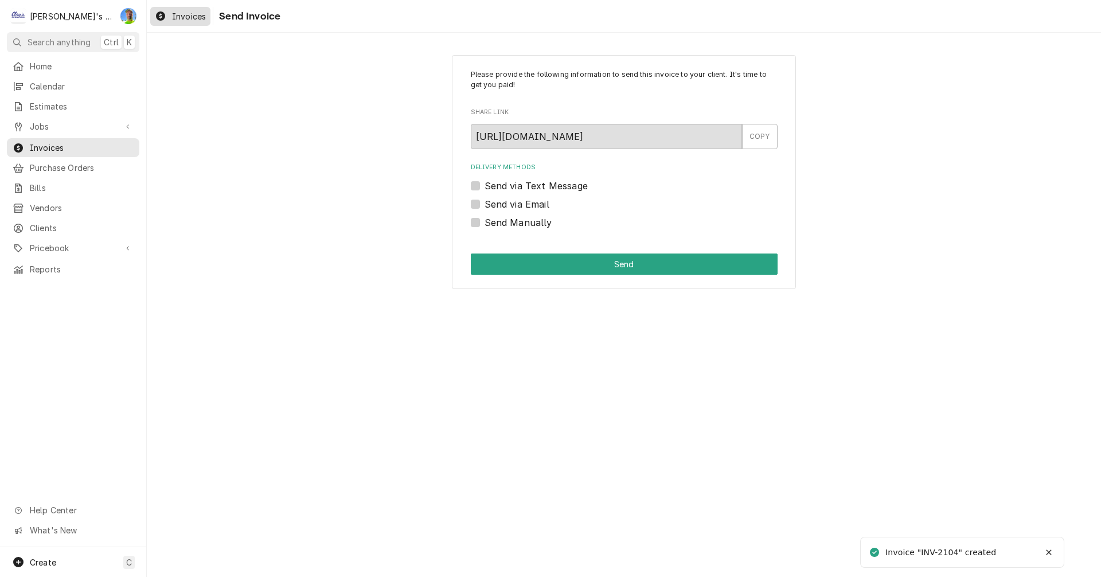
click at [181, 13] on span "Invoices" at bounding box center [189, 16] width 34 height 12
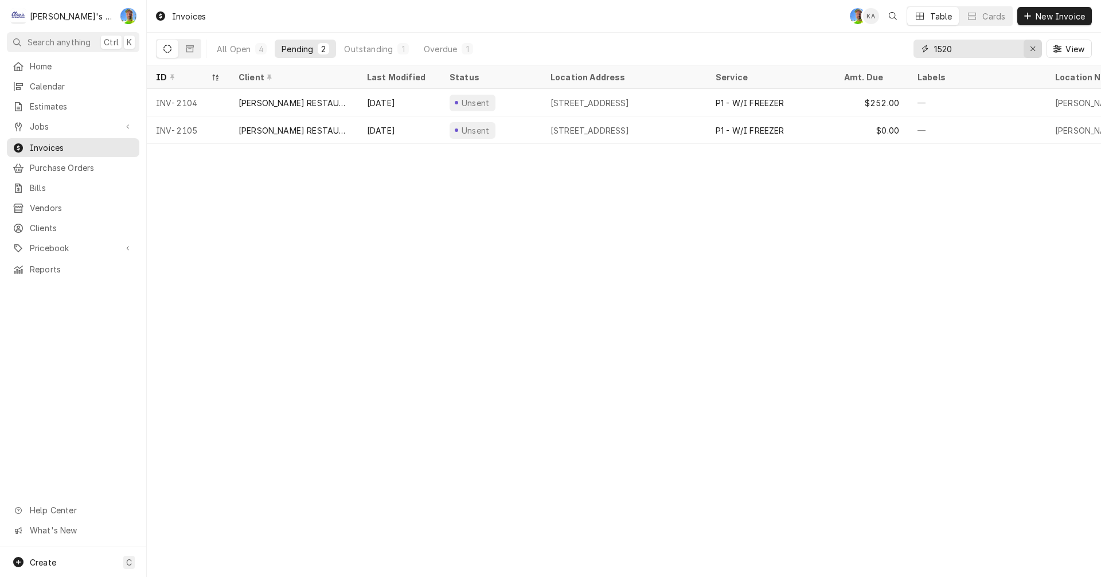
click at [1032, 52] on icon "Erase input" at bounding box center [1033, 49] width 6 height 8
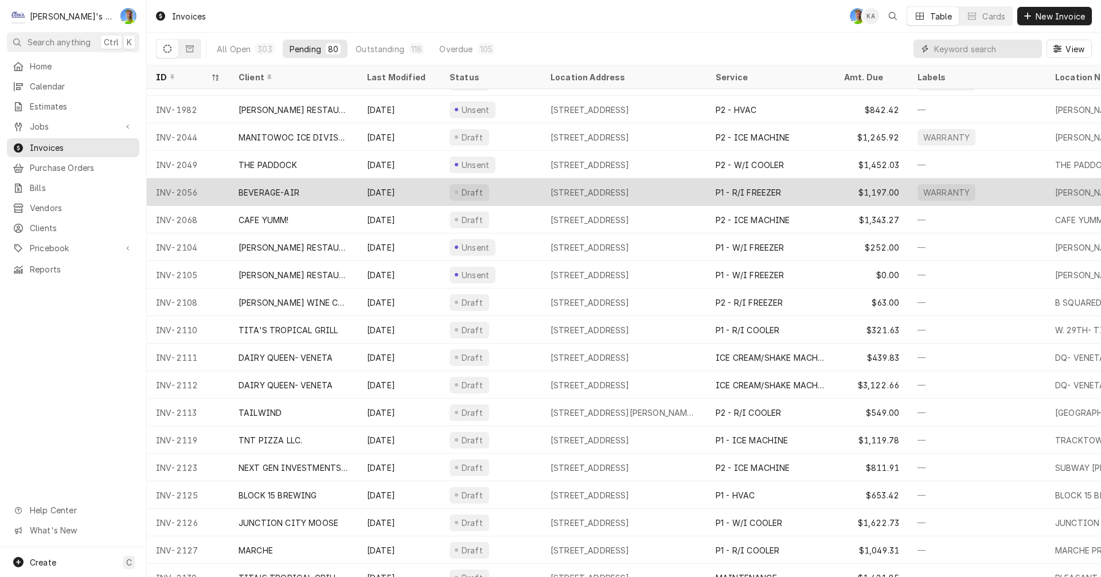
scroll to position [344, 0]
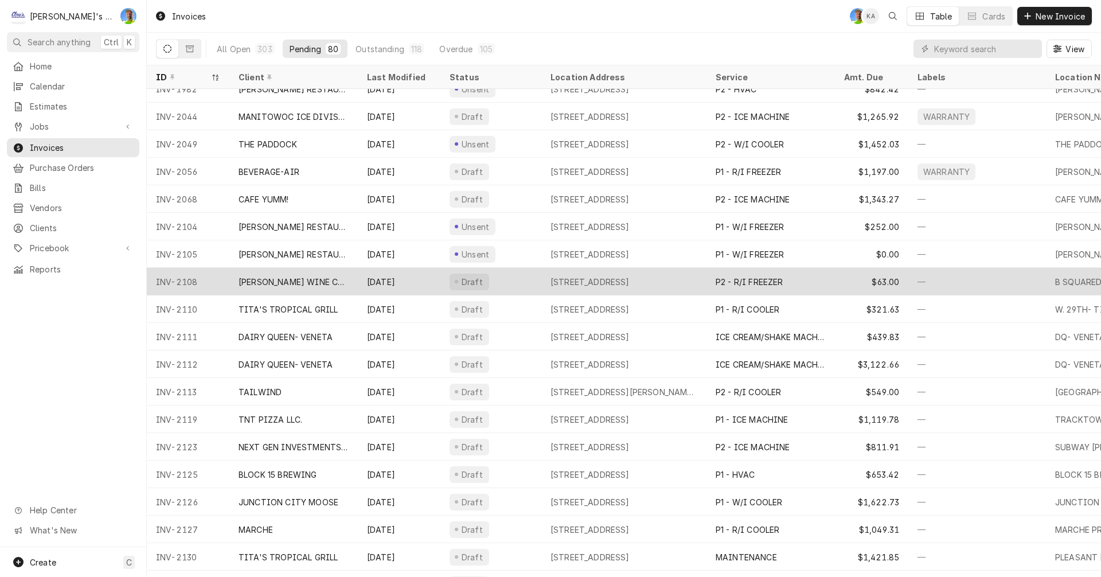
click at [497, 280] on div "Draft" at bounding box center [490, 282] width 101 height 28
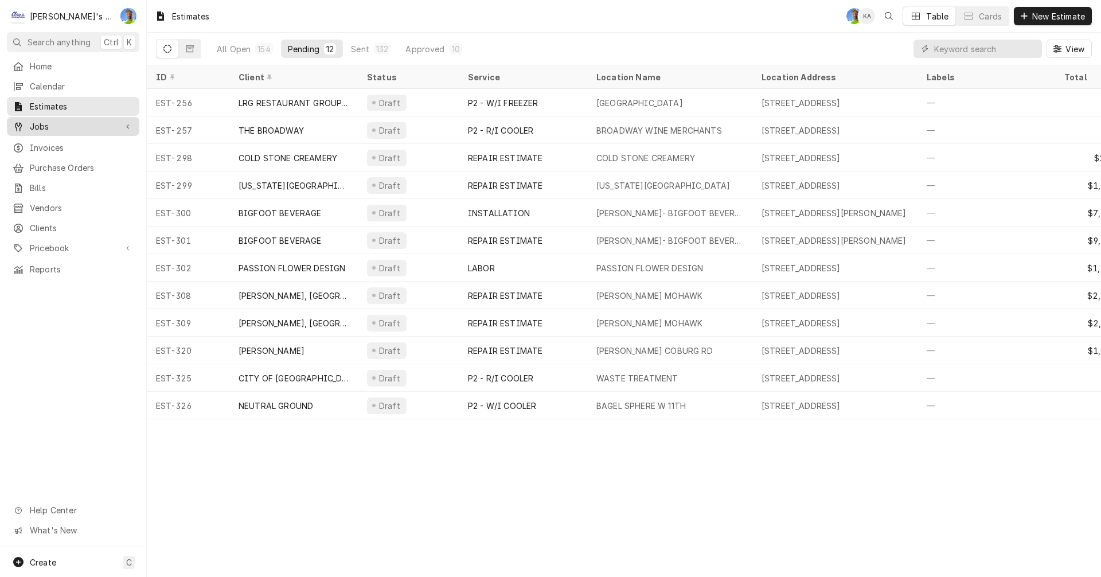
click at [37, 122] on span "Jobs" at bounding box center [73, 126] width 87 height 12
click at [42, 139] on div "Jobs" at bounding box center [73, 146] width 128 height 14
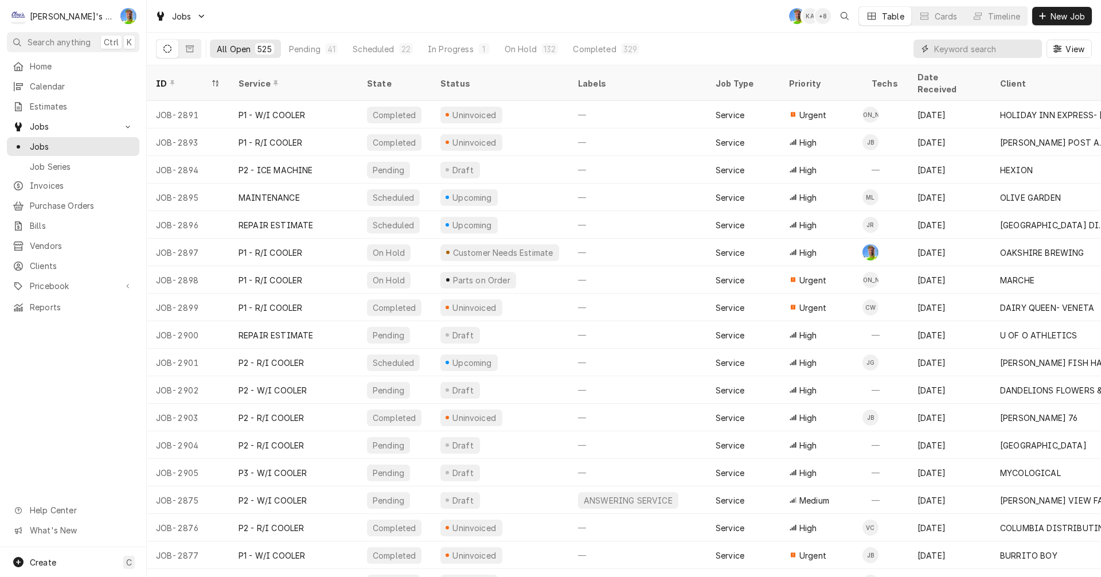
click at [991, 48] on input "Dynamic Content Wrapper" at bounding box center [985, 49] width 102 height 18
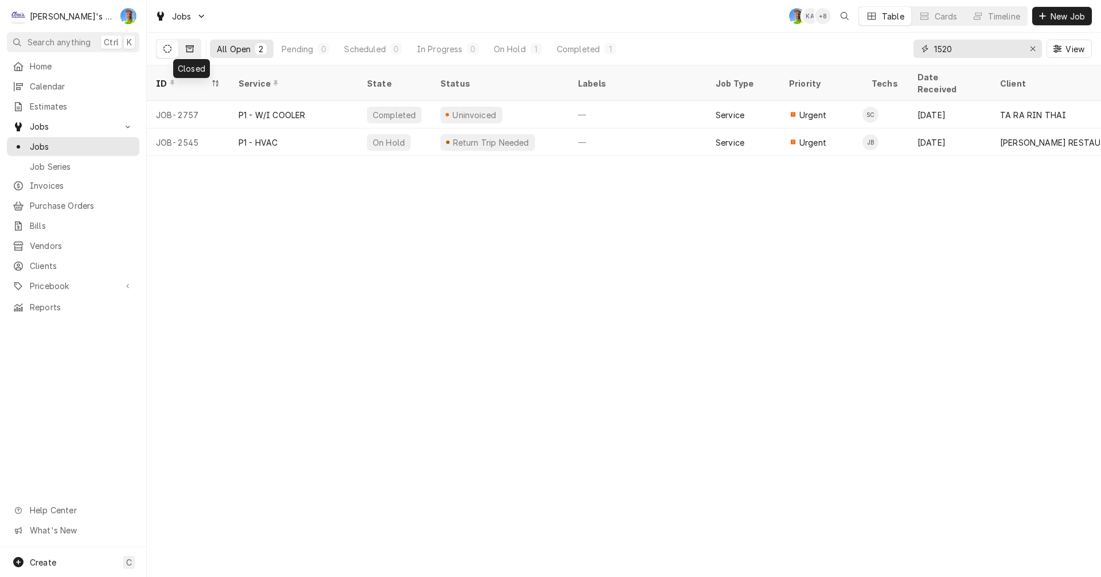
type input "1520"
click at [192, 50] on icon "Dynamic Content Wrapper" at bounding box center [190, 49] width 8 height 8
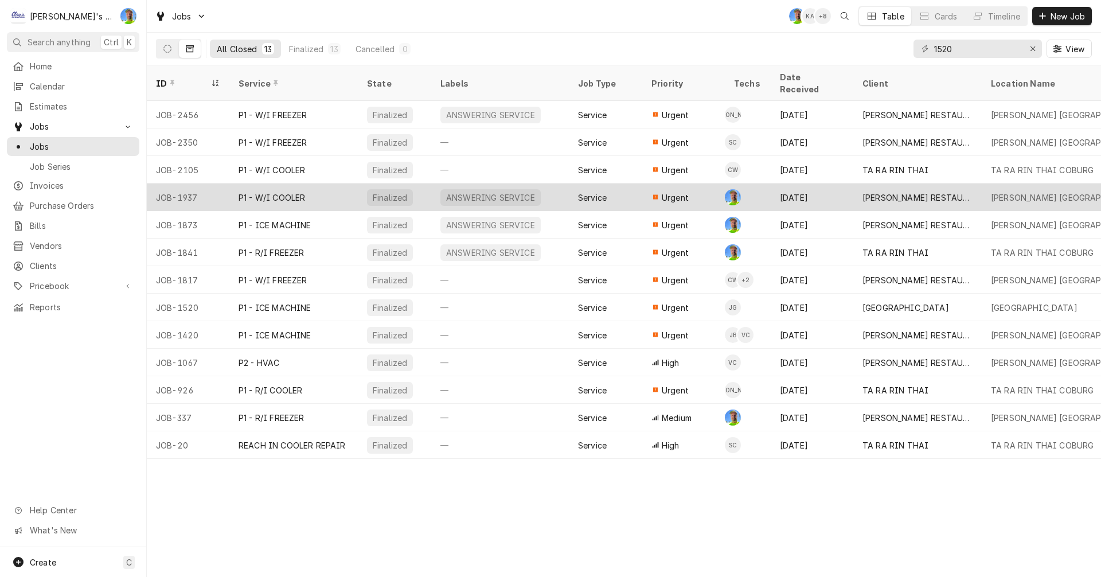
click at [692, 185] on div "Urgent" at bounding box center [683, 198] width 83 height 28
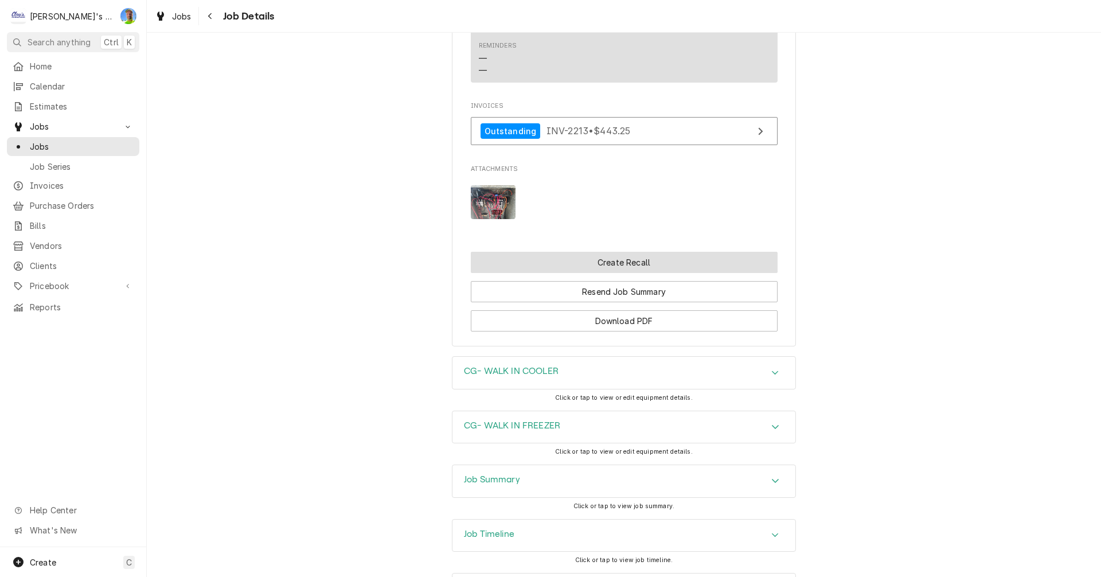
scroll to position [975, 0]
click at [483, 208] on img "Attachments" at bounding box center [493, 202] width 45 height 34
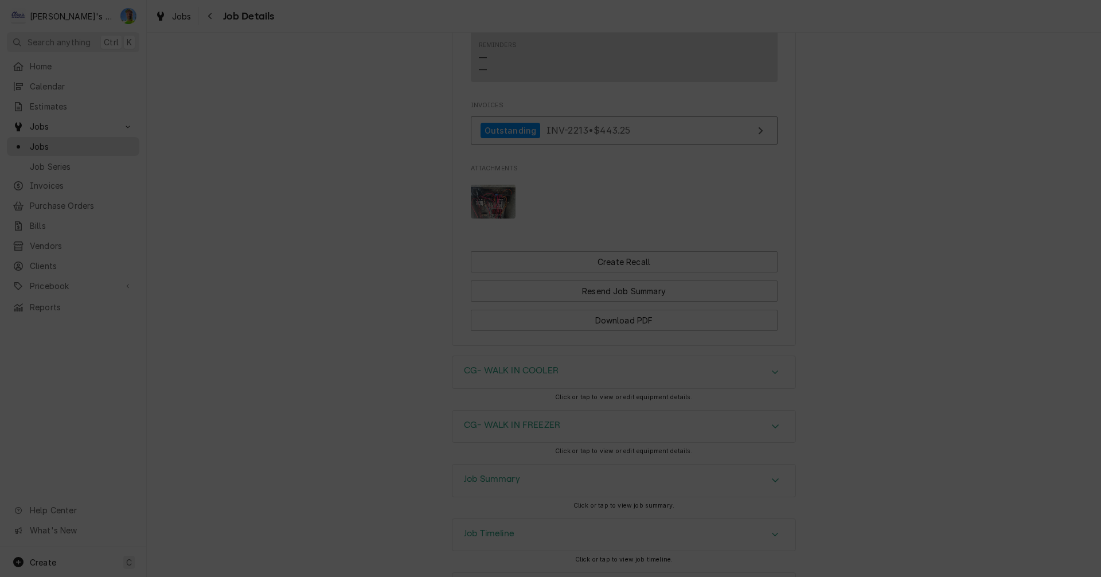
click at [650, 179] on icon "button" at bounding box center [647, 178] width 6 height 8
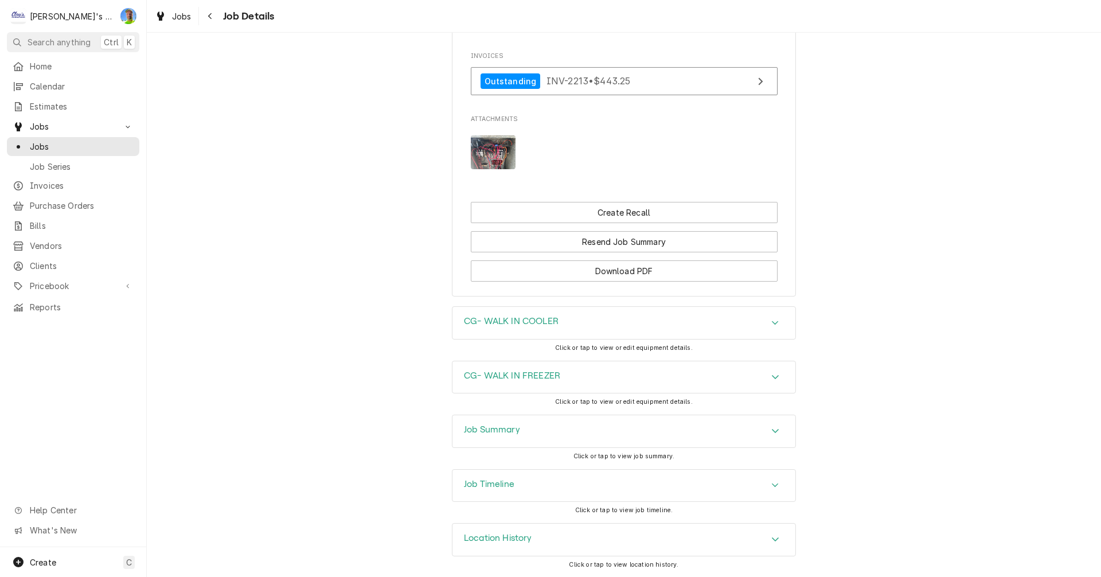
scroll to position [1038, 0]
click at [767, 540] on div "Accordion Header" at bounding box center [775, 540] width 17 height 14
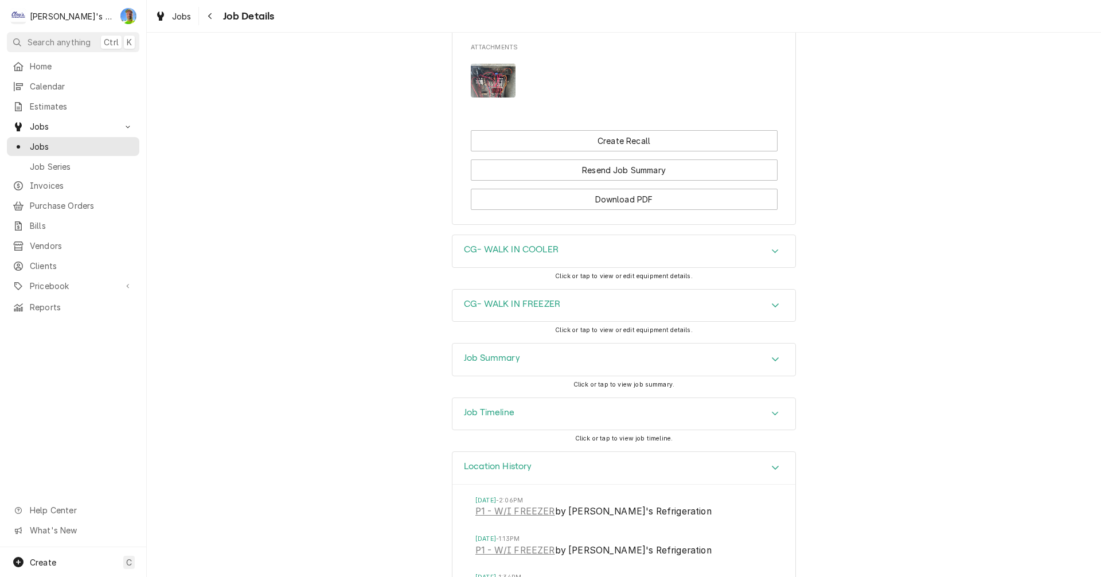
scroll to position [1095, 0]
click at [772, 473] on icon "Accordion Header" at bounding box center [775, 467] width 8 height 9
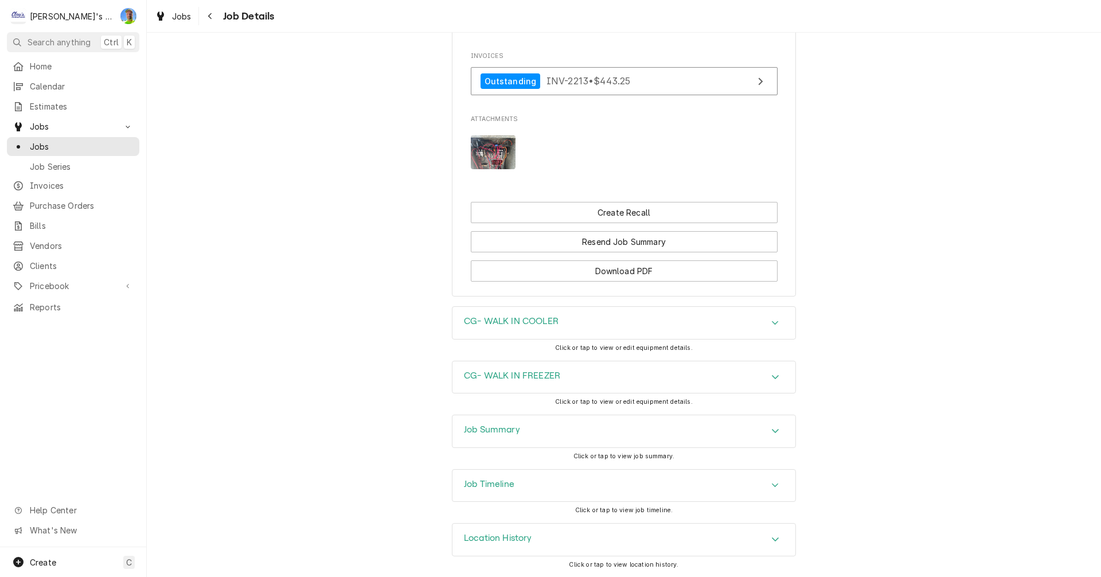
click at [771, 483] on icon "Accordion Header" at bounding box center [775, 485] width 8 height 9
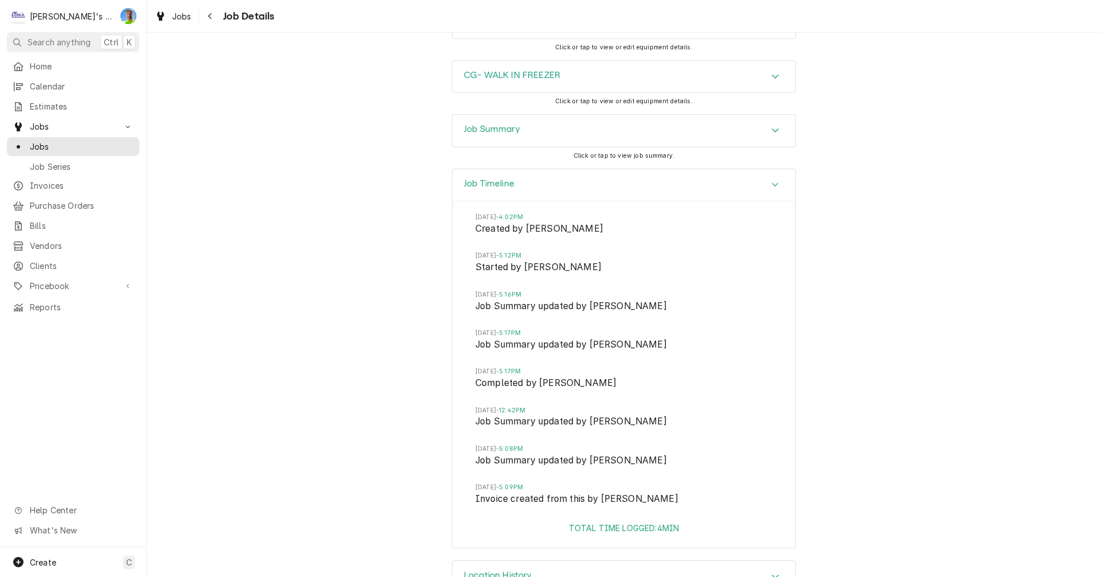
scroll to position [1267, 0]
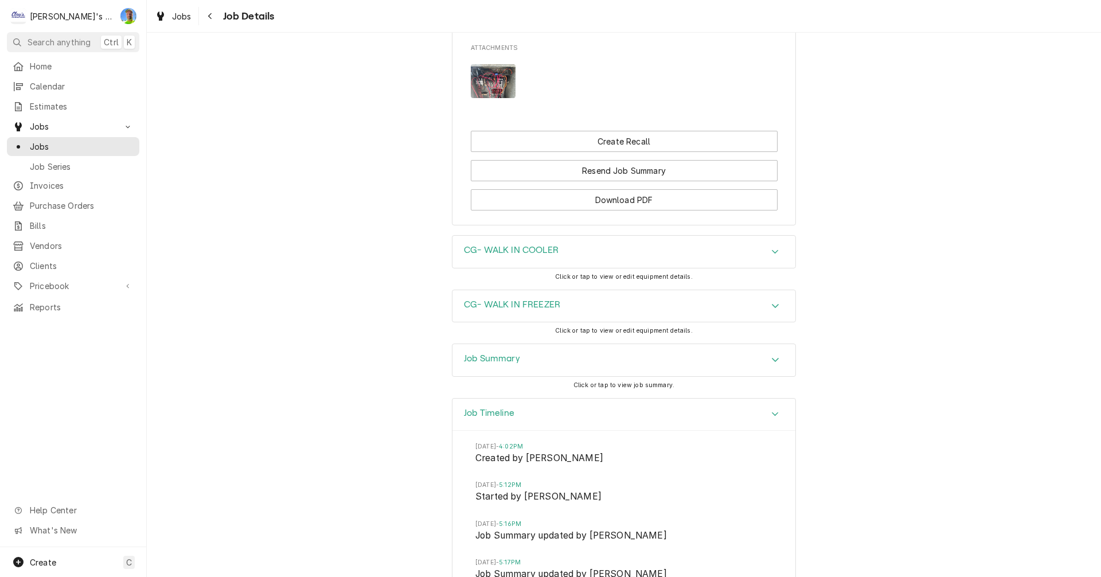
click at [771, 419] on icon "Accordion Header" at bounding box center [775, 413] width 8 height 9
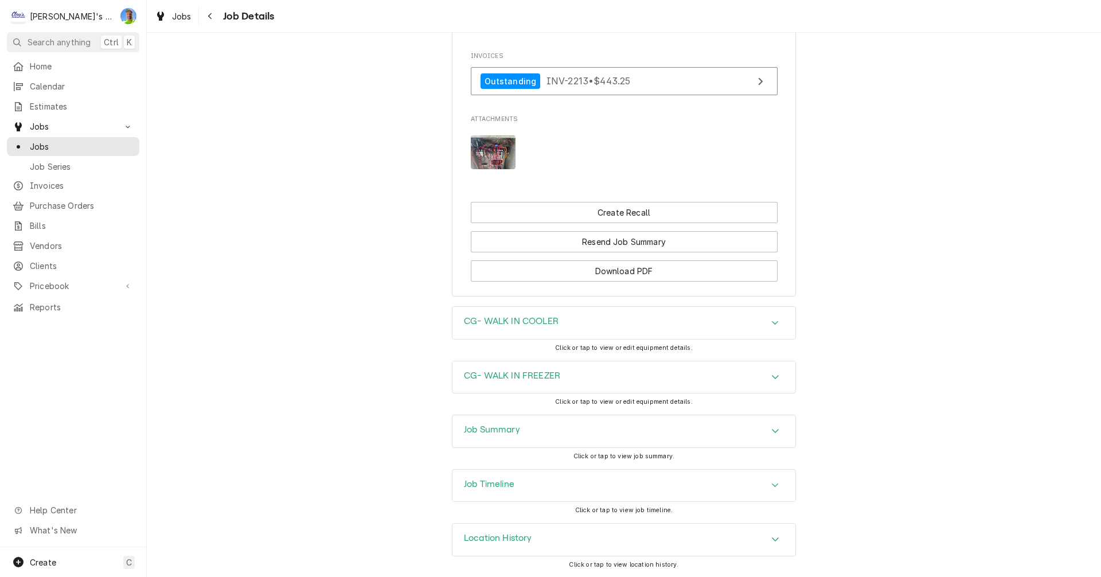
scroll to position [1038, 0]
click at [466, 427] on h3 "Job Summary" at bounding box center [492, 429] width 56 height 11
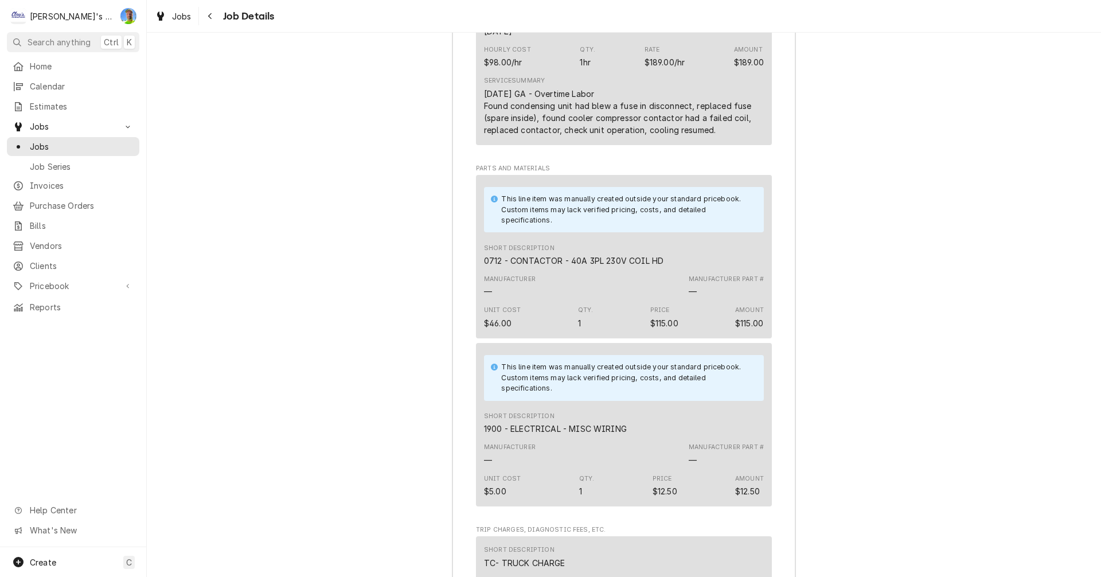
scroll to position [1669, 0]
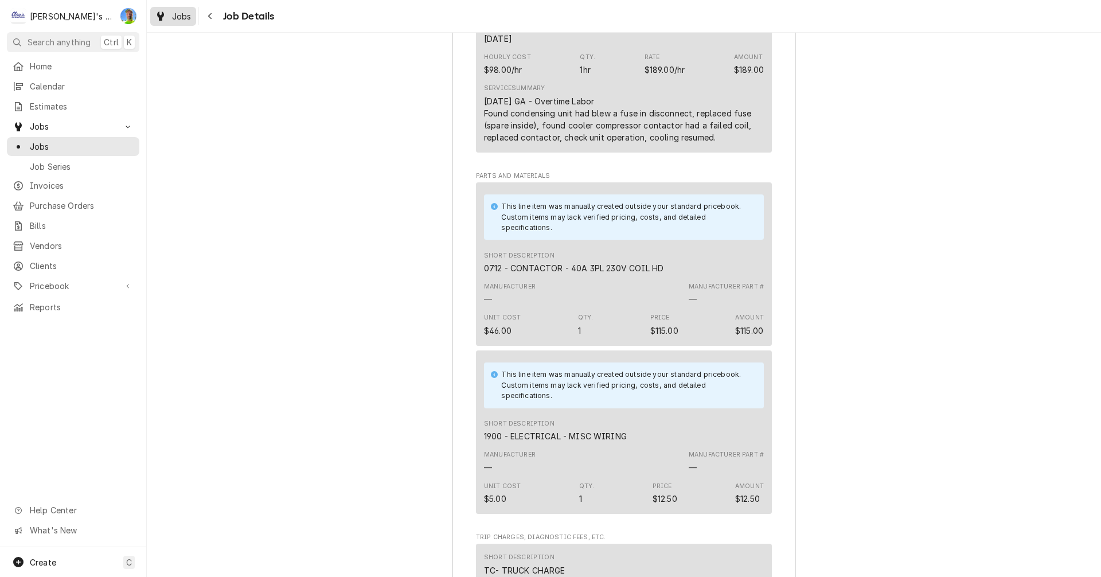
click at [176, 19] on span "Jobs" at bounding box center [181, 16] width 19 height 12
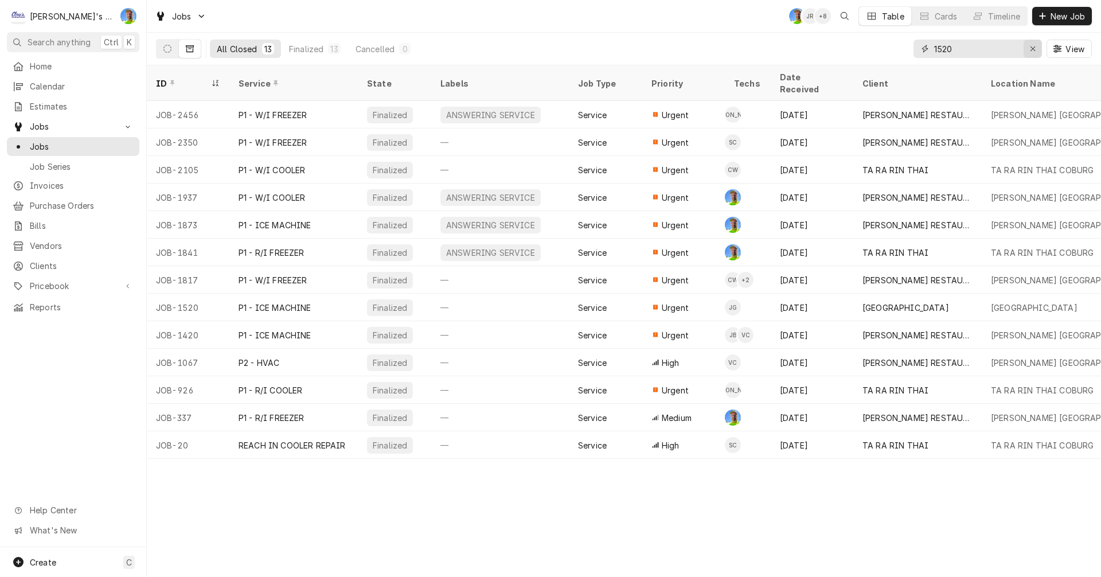
click at [1032, 49] on icon "Erase input" at bounding box center [1033, 48] width 5 height 5
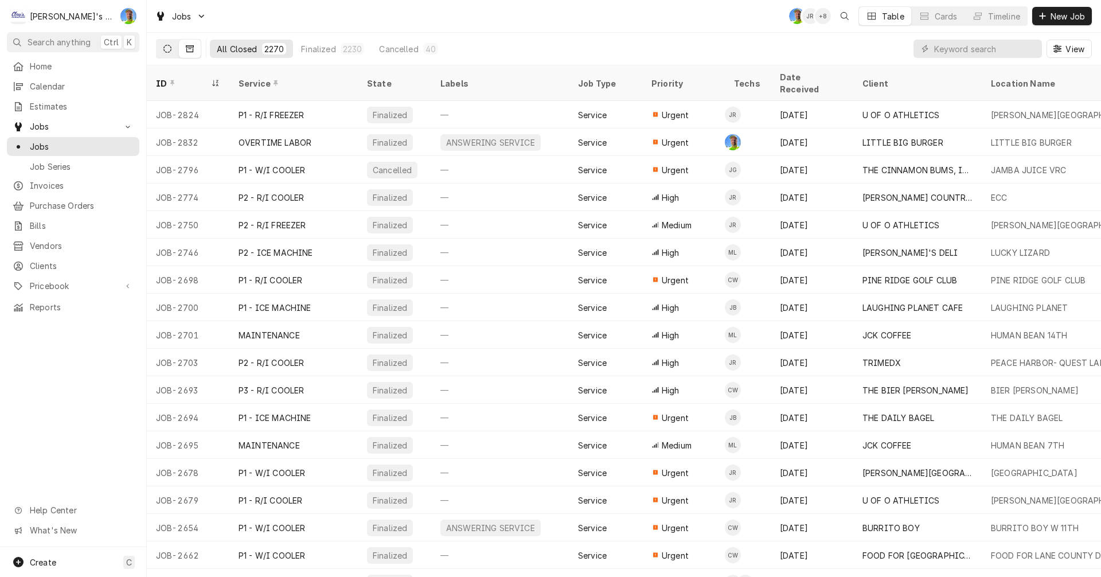
click at [163, 44] on button "Dynamic Content Wrapper" at bounding box center [168, 49] width 22 height 18
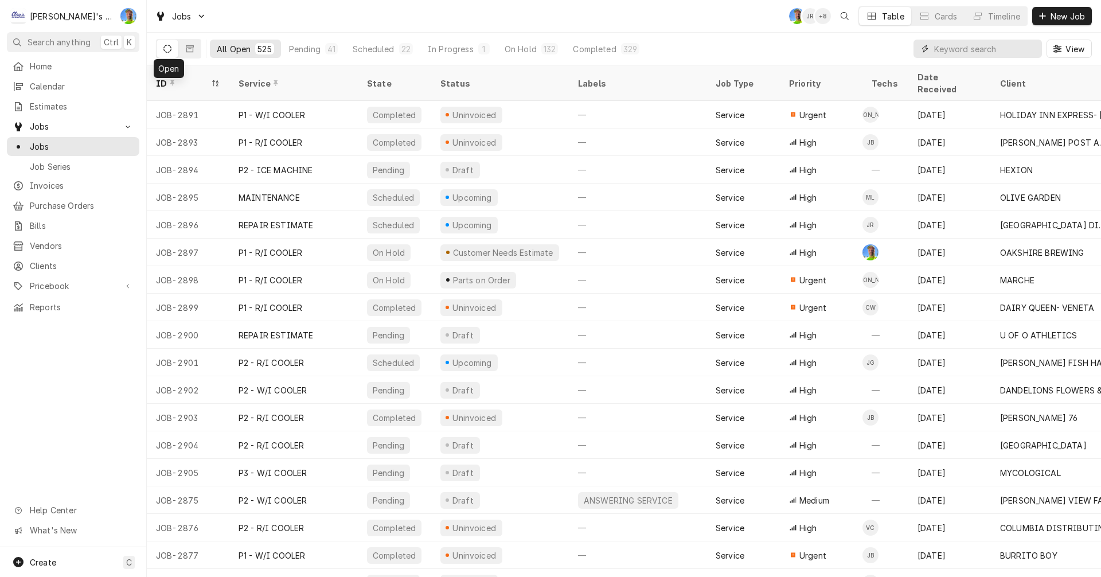
click at [976, 44] on input "Dynamic Content Wrapper" at bounding box center [985, 49] width 102 height 18
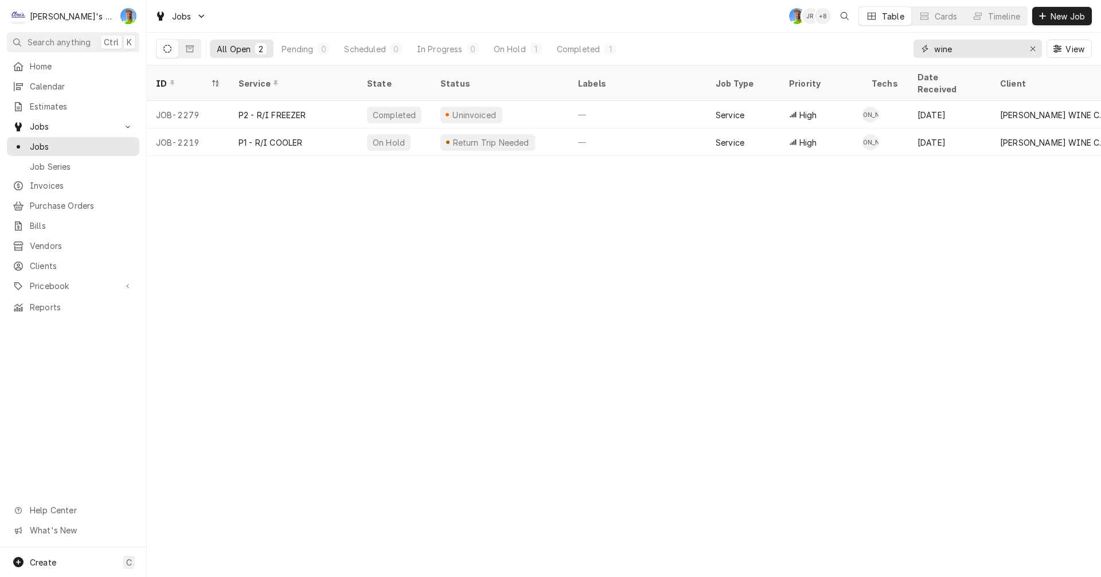
type input "wine"
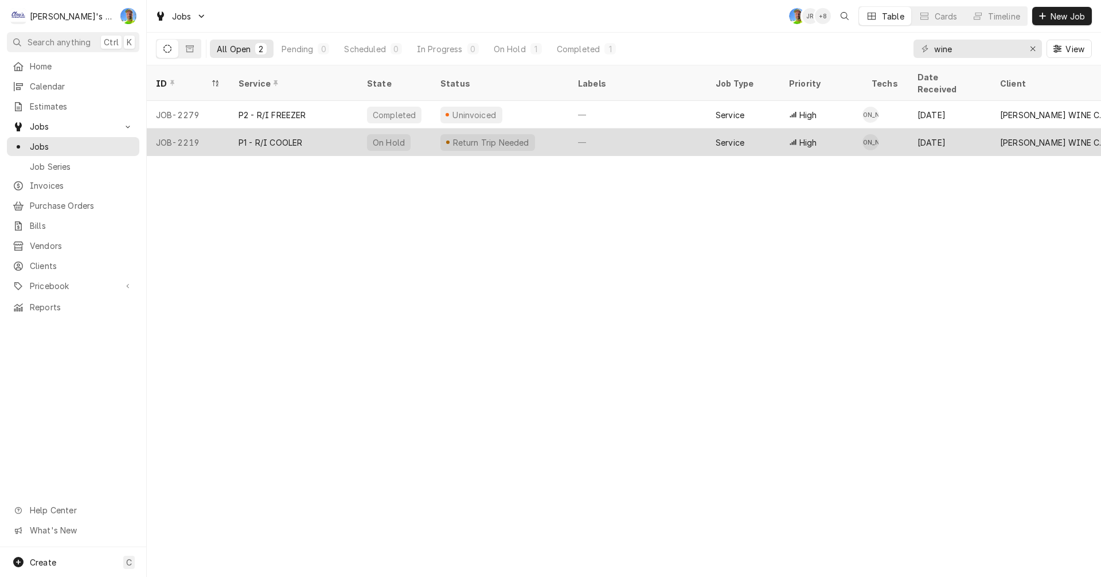
click at [627, 128] on div "—" at bounding box center [638, 142] width 138 height 28
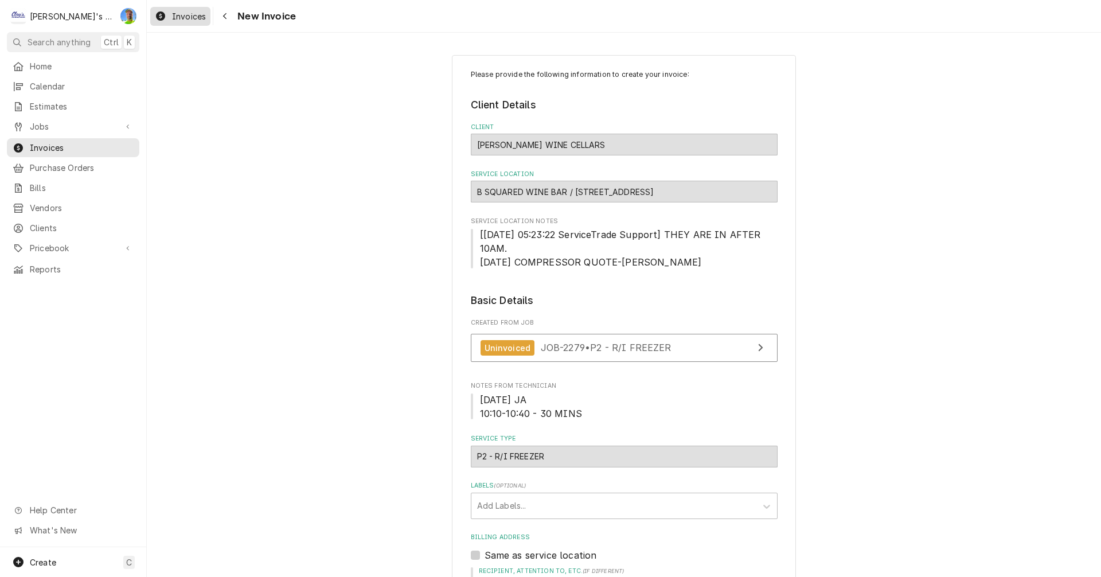
click at [189, 19] on span "Invoices" at bounding box center [189, 16] width 34 height 12
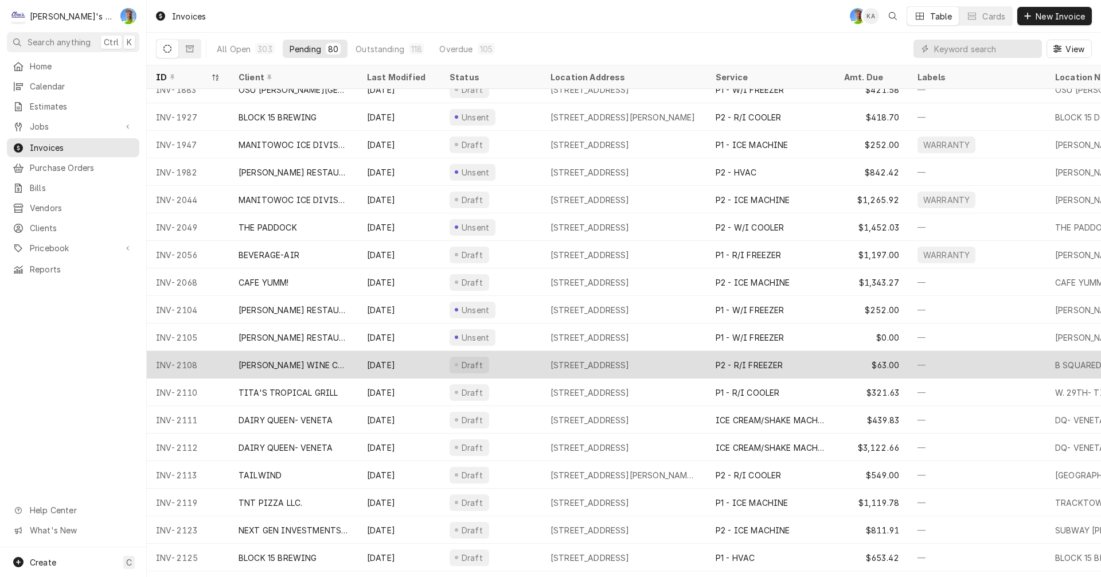
scroll to position [287, 0]
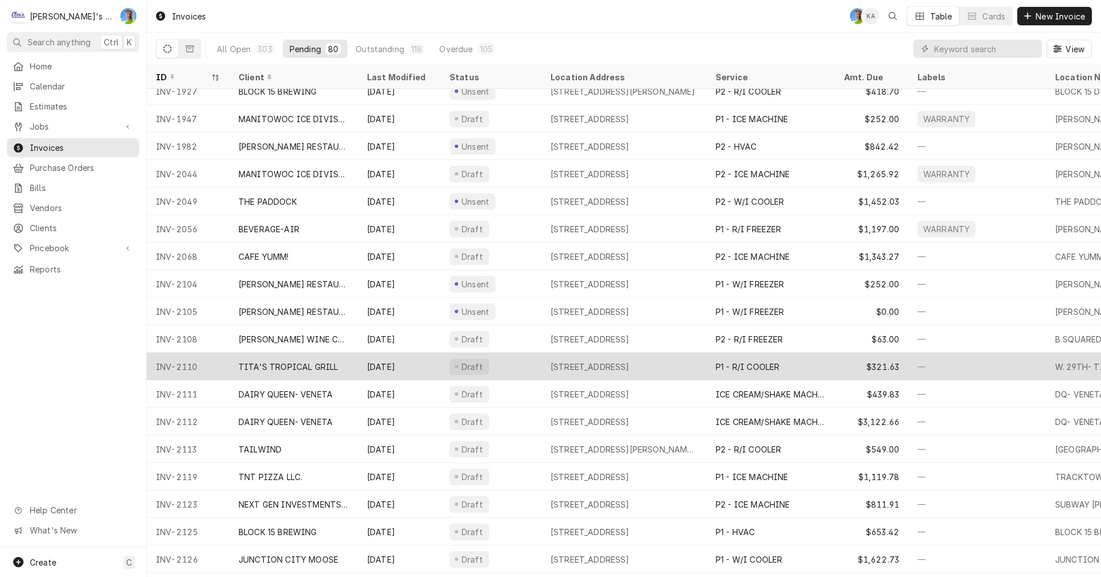
click at [513, 362] on div "Draft" at bounding box center [490, 367] width 101 height 28
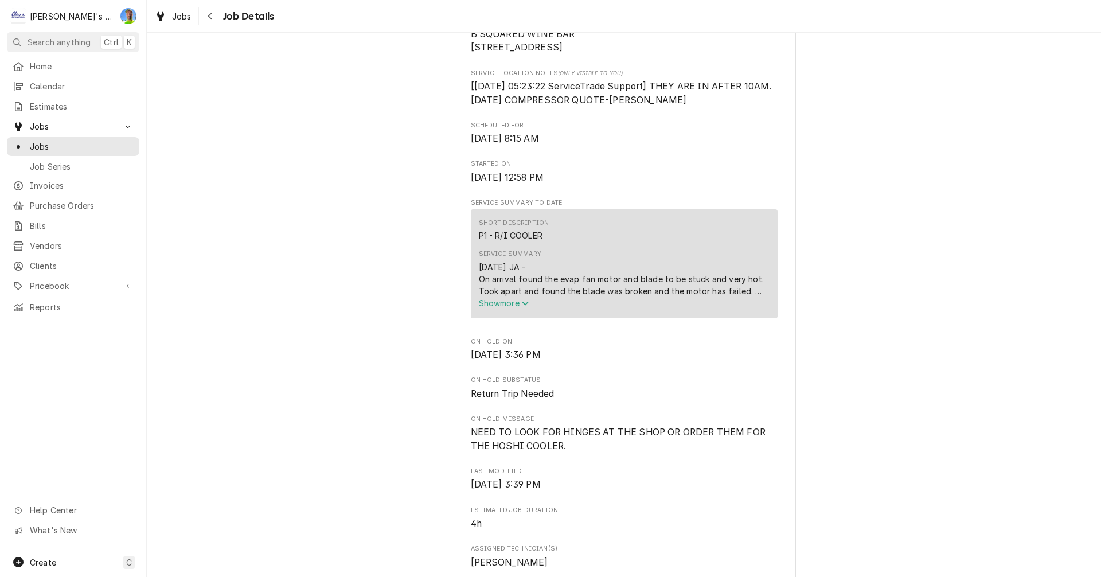
scroll to position [344, 0]
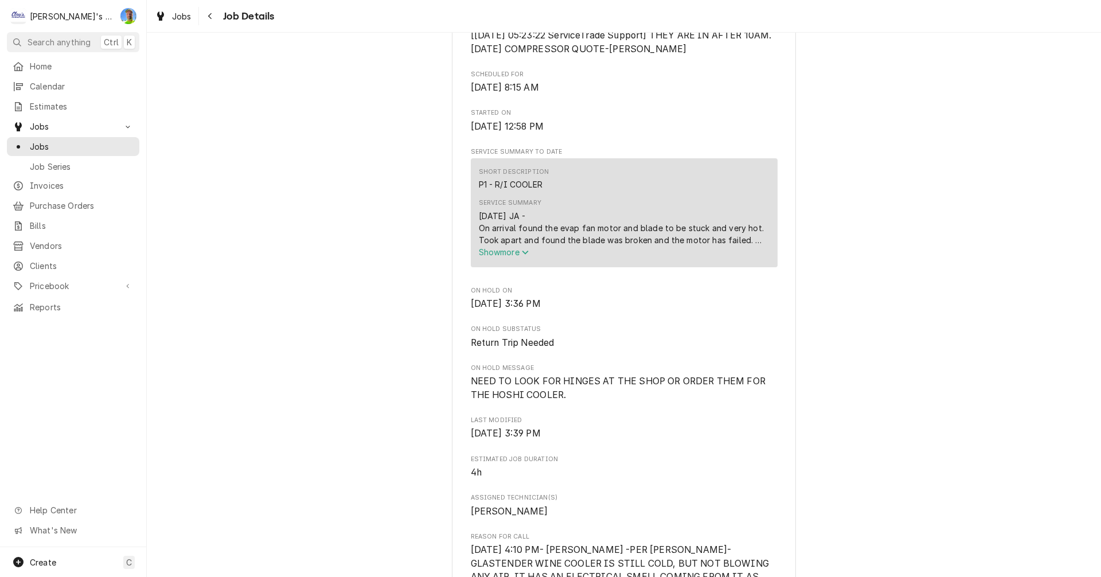
click at [525, 256] on icon "Service Summary" at bounding box center [525, 252] width 7 height 8
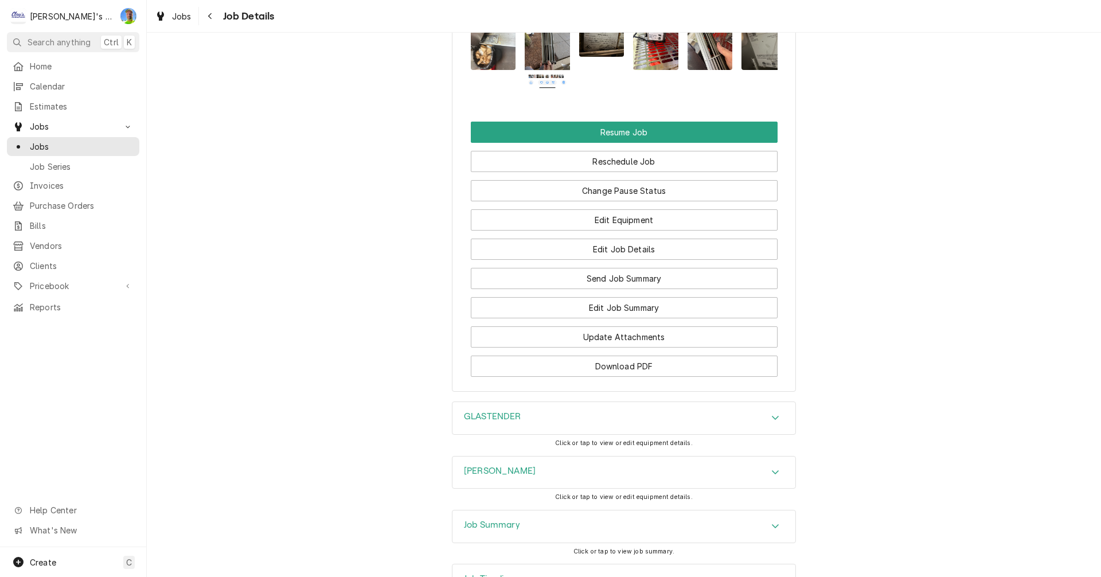
scroll to position [1376, 0]
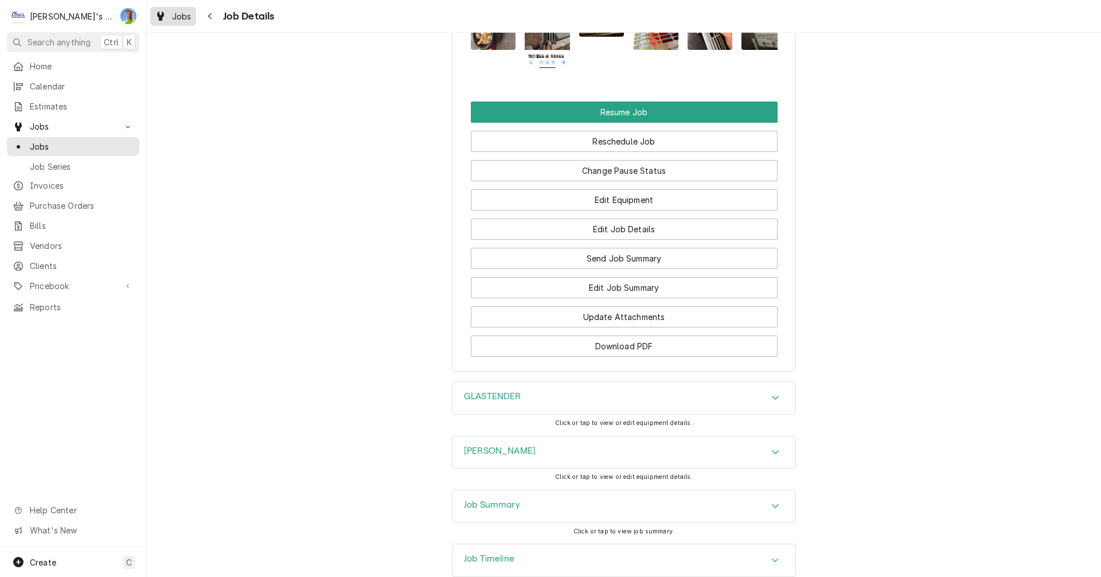
click at [170, 13] on div "Jobs" at bounding box center [173, 16] width 41 height 14
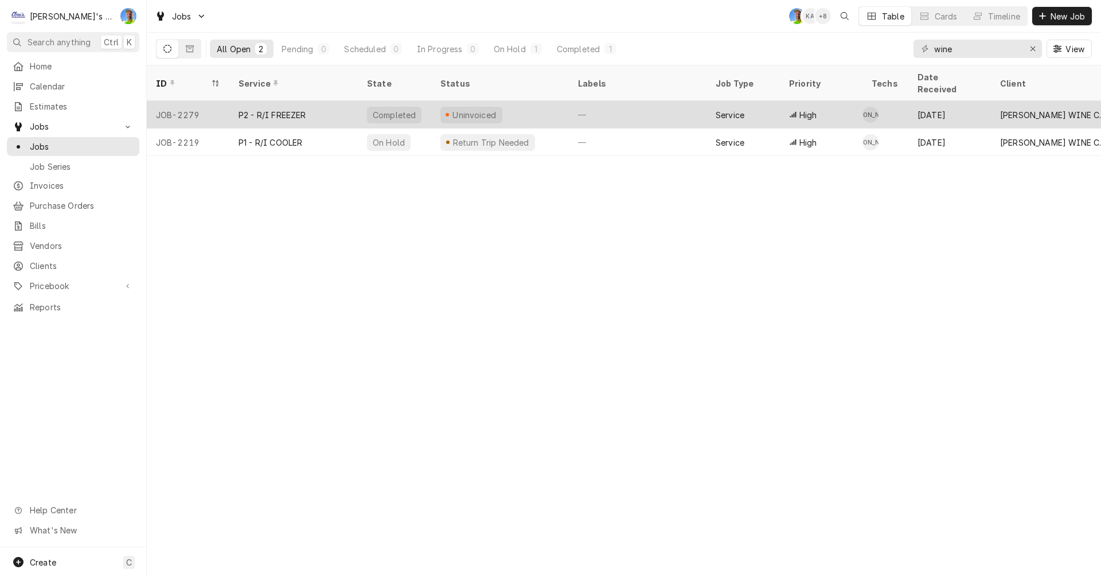
click at [445, 112] on span "Dynamic Content Wrapper" at bounding box center [447, 115] width 5 height 6
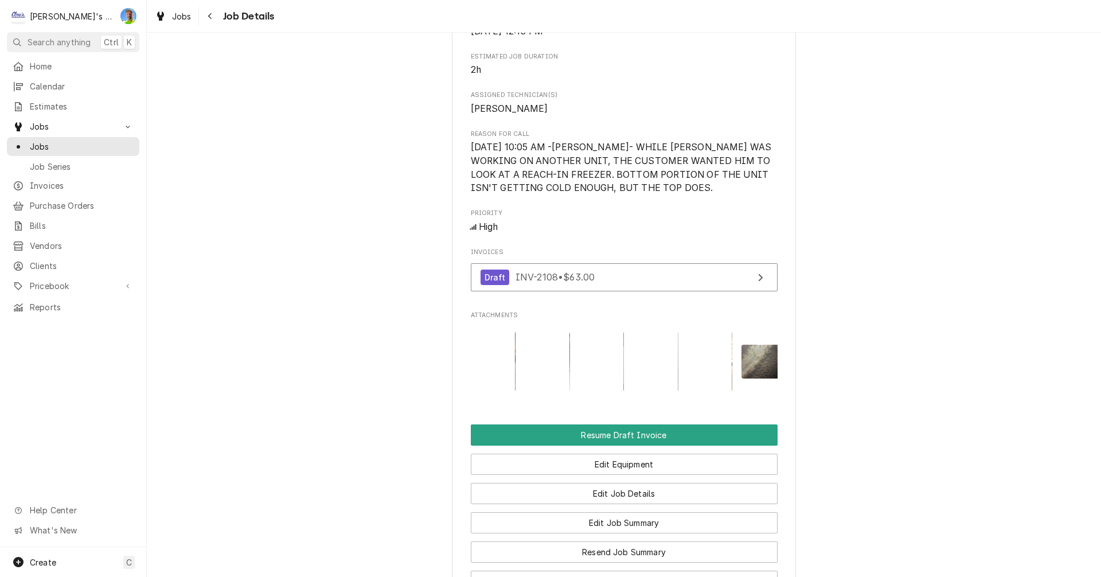
scroll to position [573, 0]
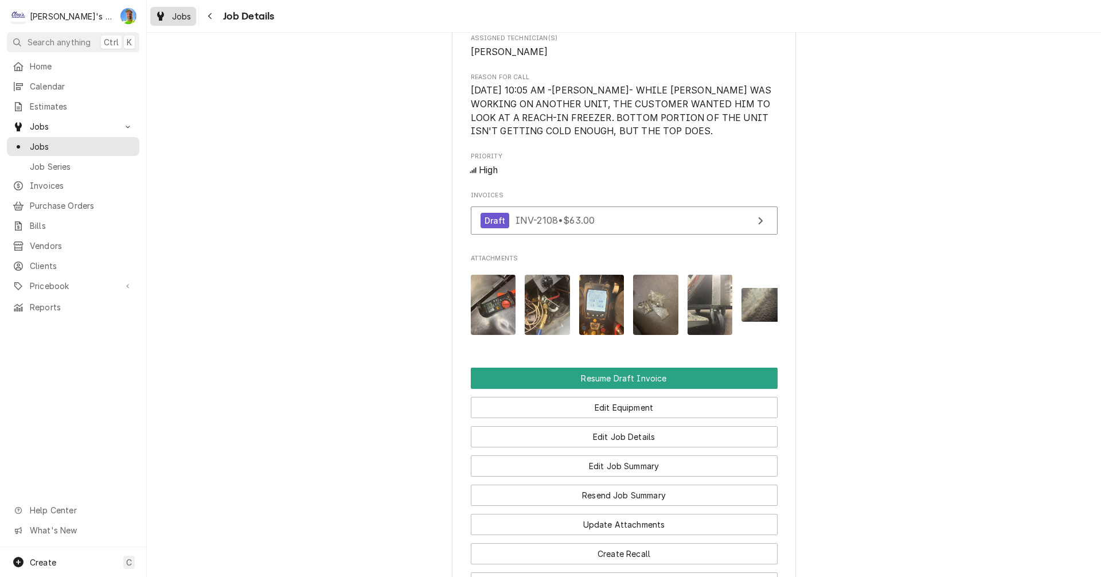
click at [172, 15] on span "Jobs" at bounding box center [181, 16] width 19 height 12
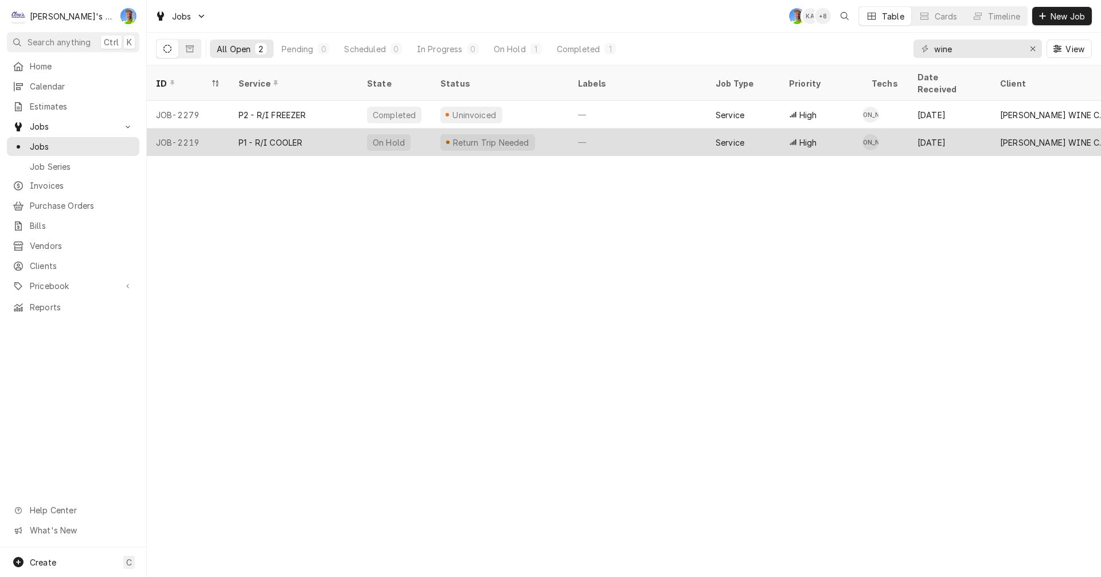
click at [604, 128] on div "—" at bounding box center [638, 142] width 138 height 28
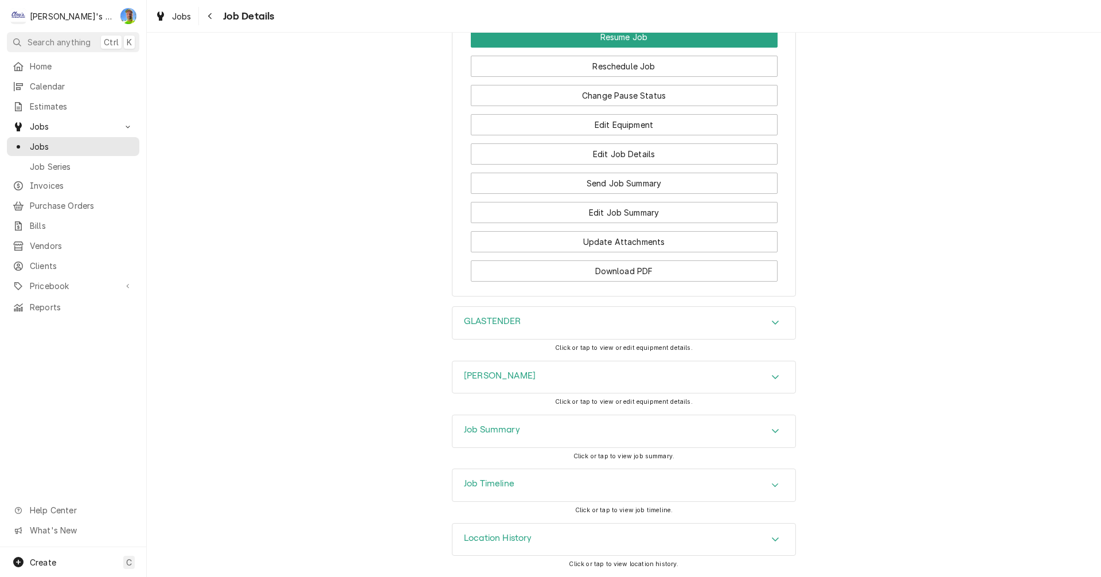
scroll to position [1353, 0]
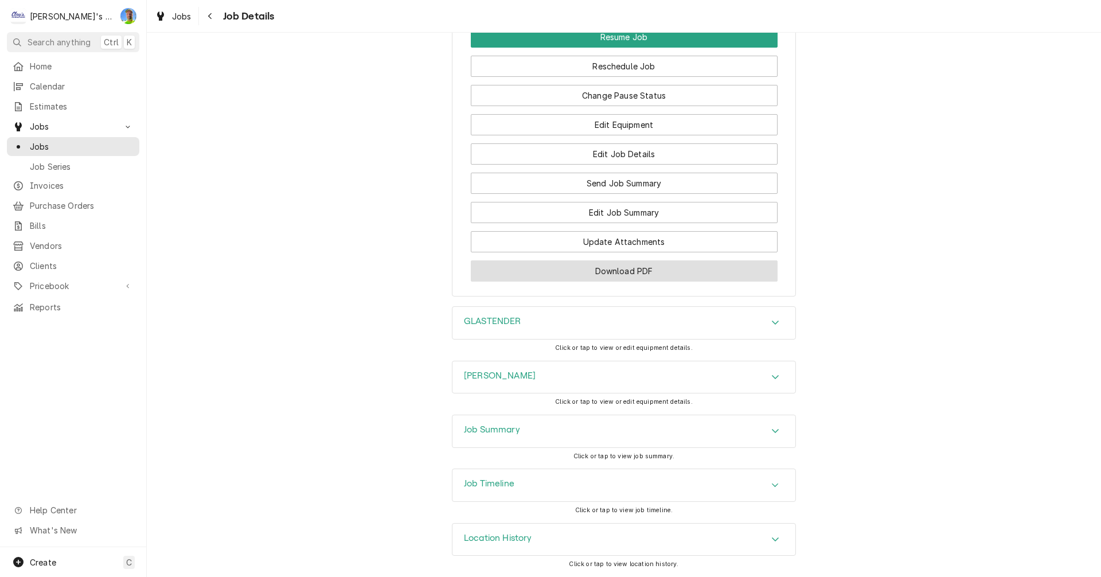
click at [668, 270] on button "Download PDF" at bounding box center [624, 270] width 307 height 21
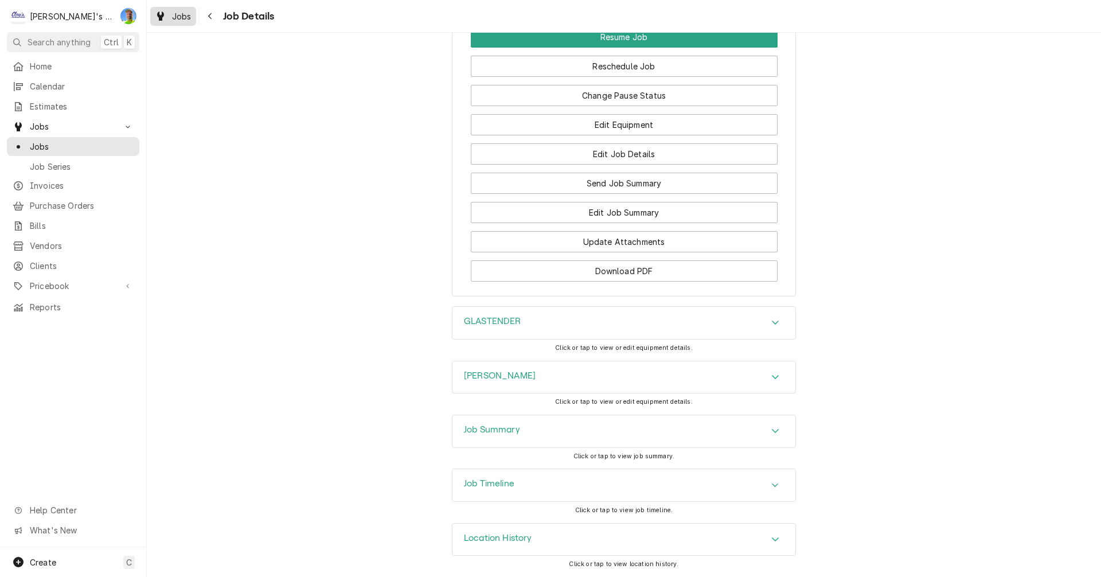
click at [163, 13] on icon "Dynamic Content Wrapper" at bounding box center [160, 15] width 7 height 9
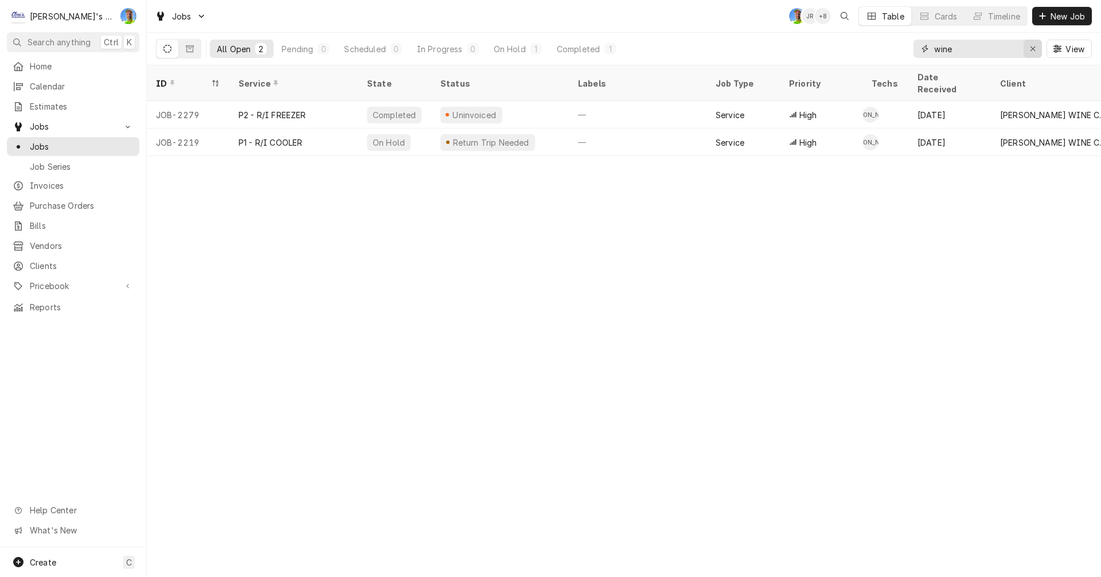
click at [1034, 47] on icon "Erase input" at bounding box center [1033, 48] width 5 height 5
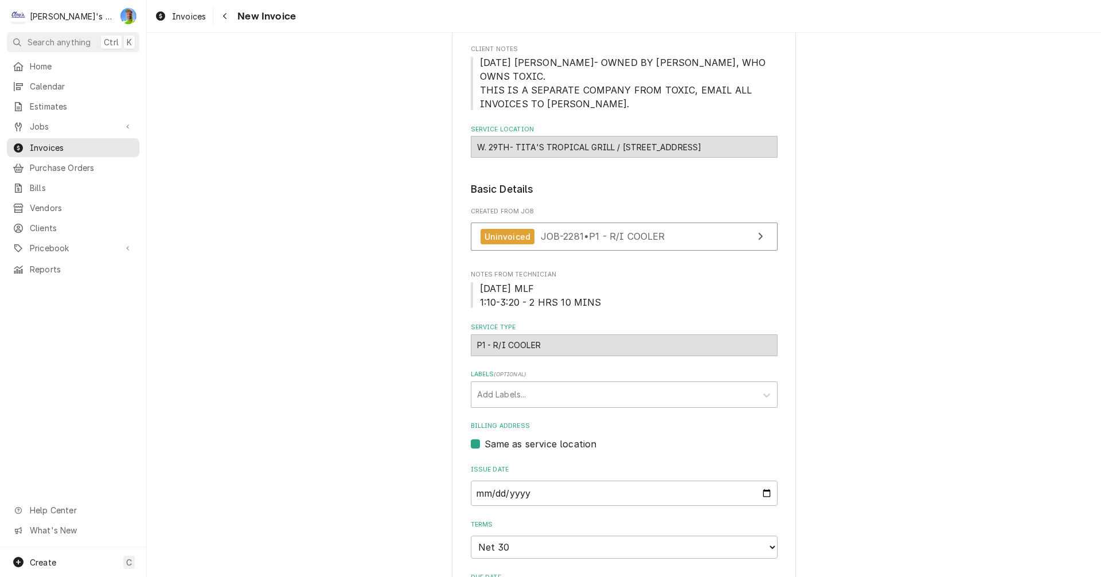
scroll to position [115, 0]
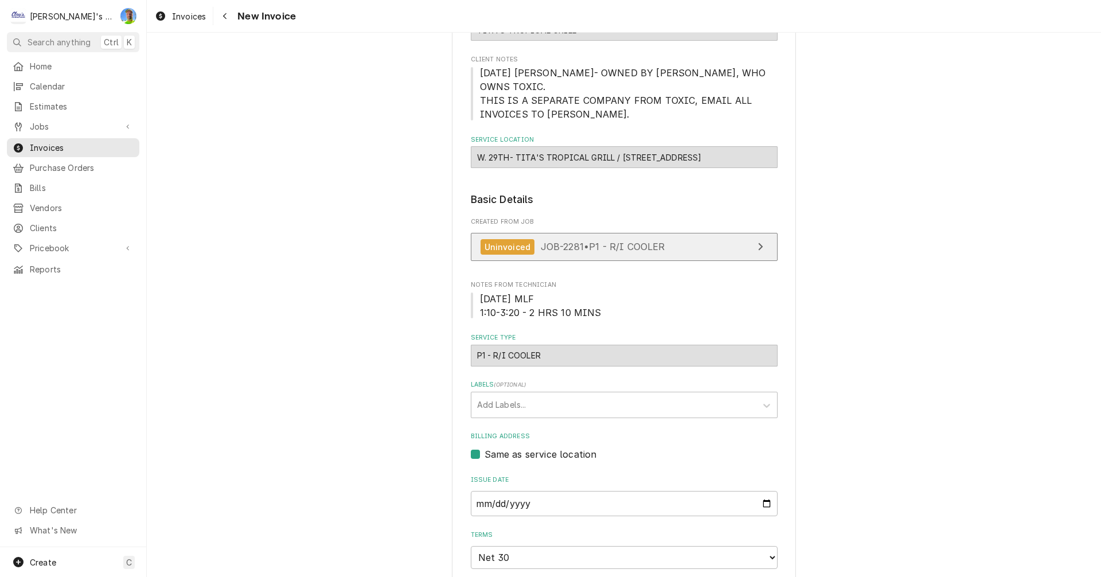
click at [675, 235] on link "Uninvoiced JOB-2281 • P1 - R/I COOLER" at bounding box center [624, 247] width 307 height 28
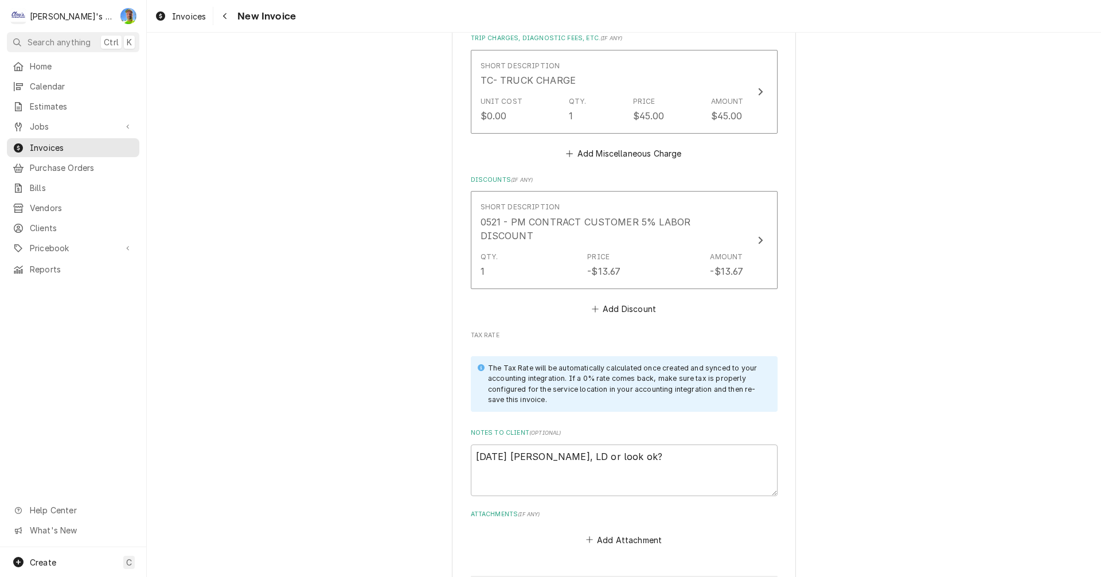
scroll to position [1319, 0]
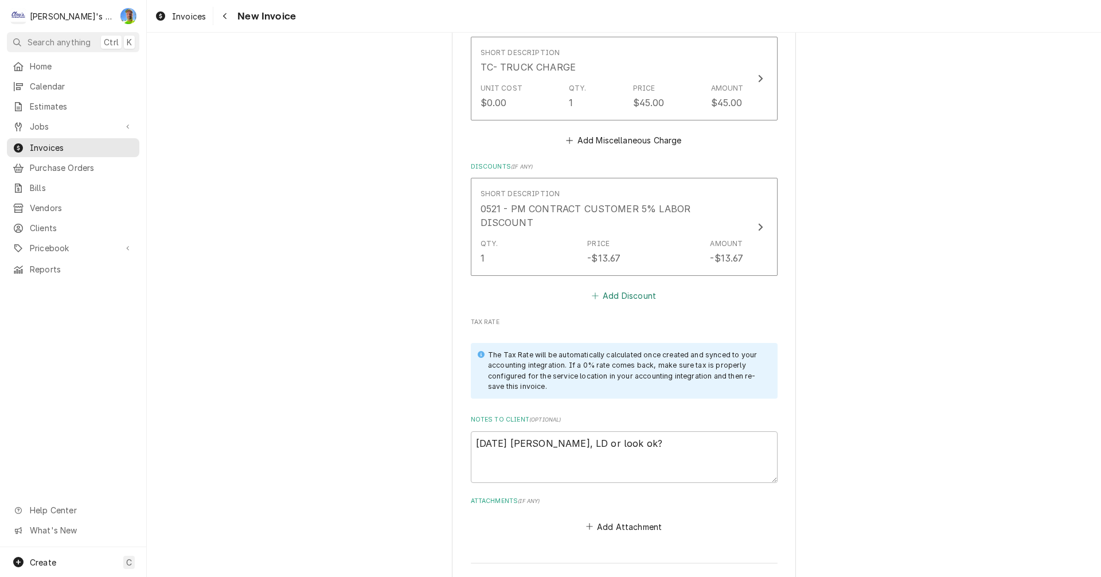
click at [623, 287] on button "Add Discount" at bounding box center [624, 295] width 68 height 16
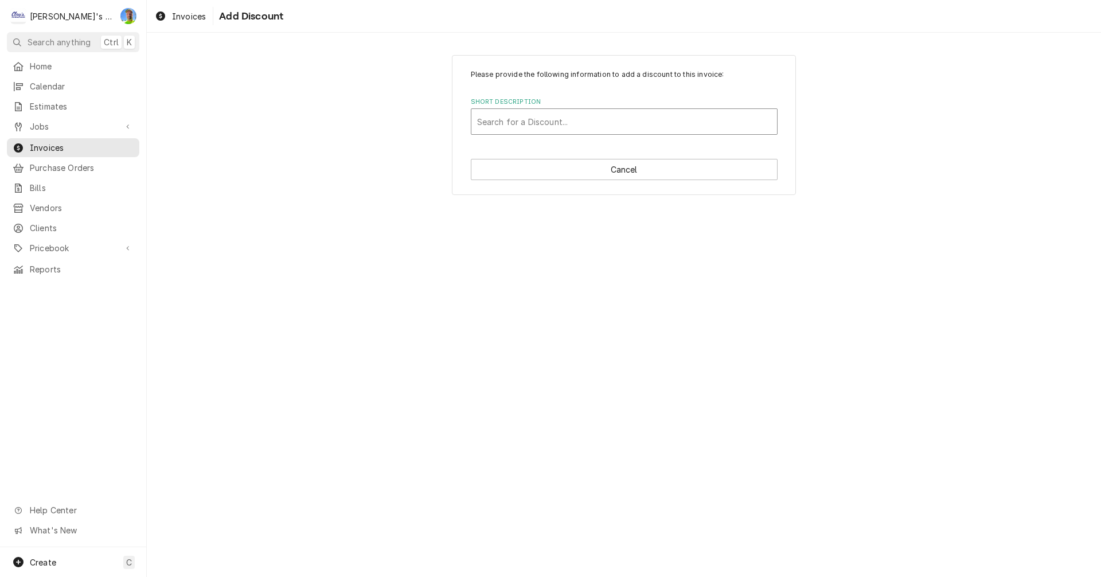
click at [555, 119] on div "Short Description" at bounding box center [624, 121] width 294 height 21
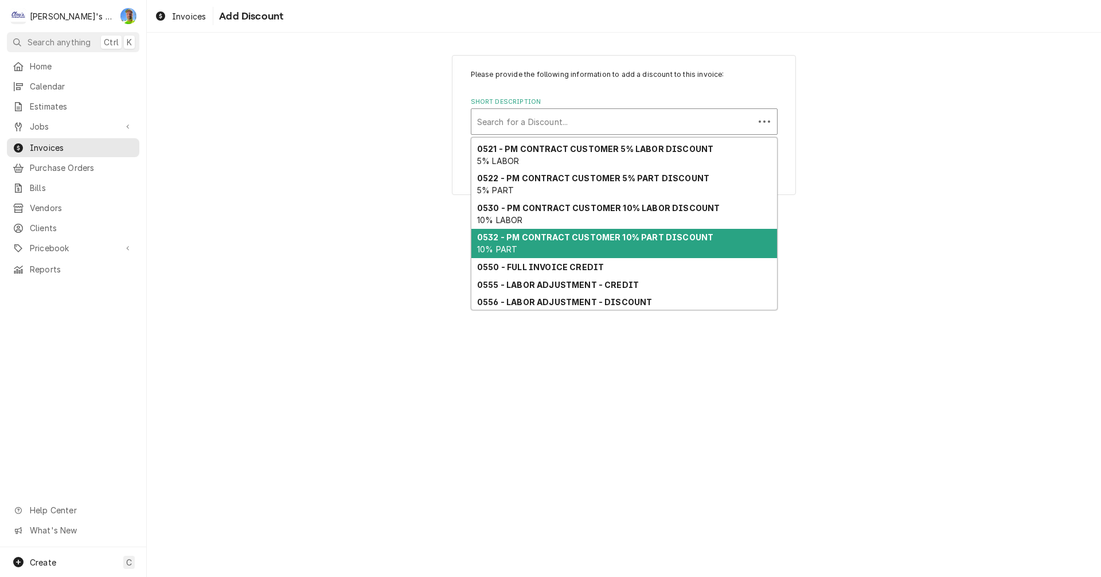
scroll to position [76, 0]
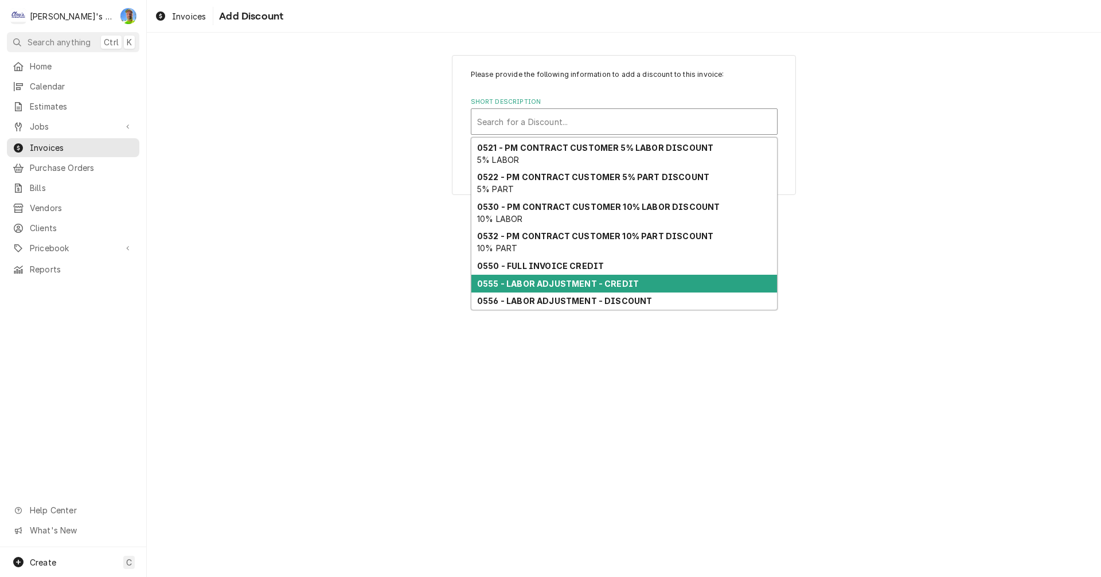
click at [606, 286] on strong "0555 - LABOR ADJUSTMENT - CREDIT" at bounding box center [558, 284] width 162 height 10
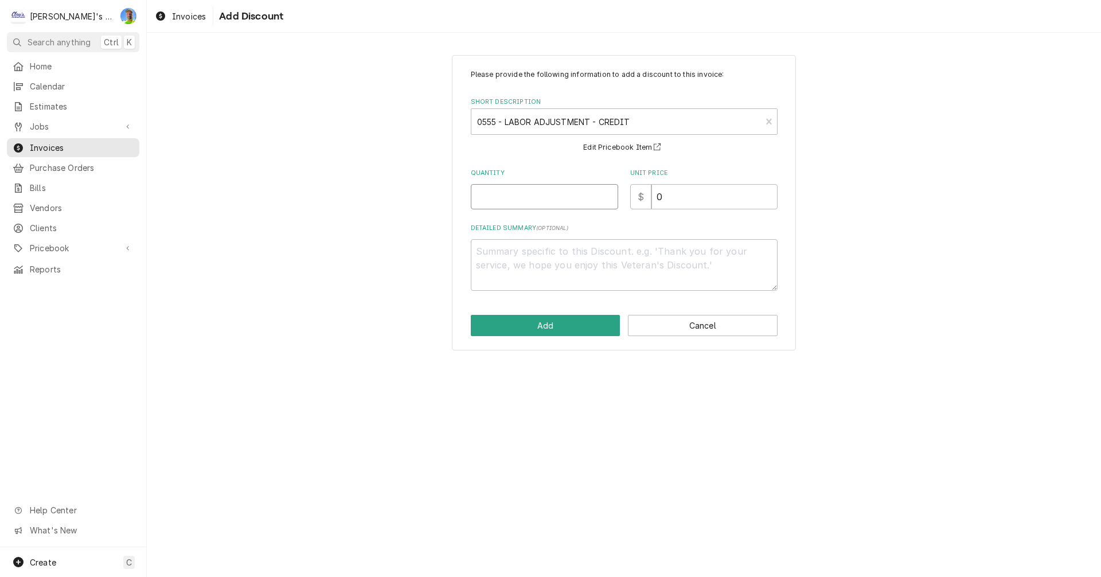
click at [528, 197] on input "Quantity" at bounding box center [544, 196] width 147 height 25
type textarea "x"
type input "1"
type textarea "x"
type input "1"
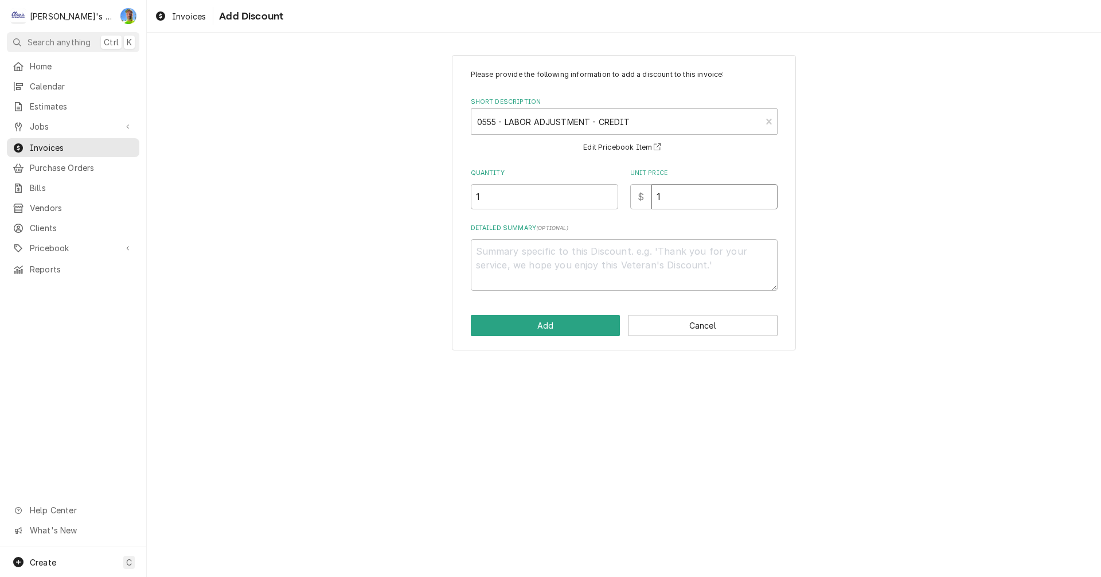
type textarea "x"
type input "12"
type textarea "x"
type input "126"
click at [526, 323] on button "Add" at bounding box center [546, 325] width 150 height 21
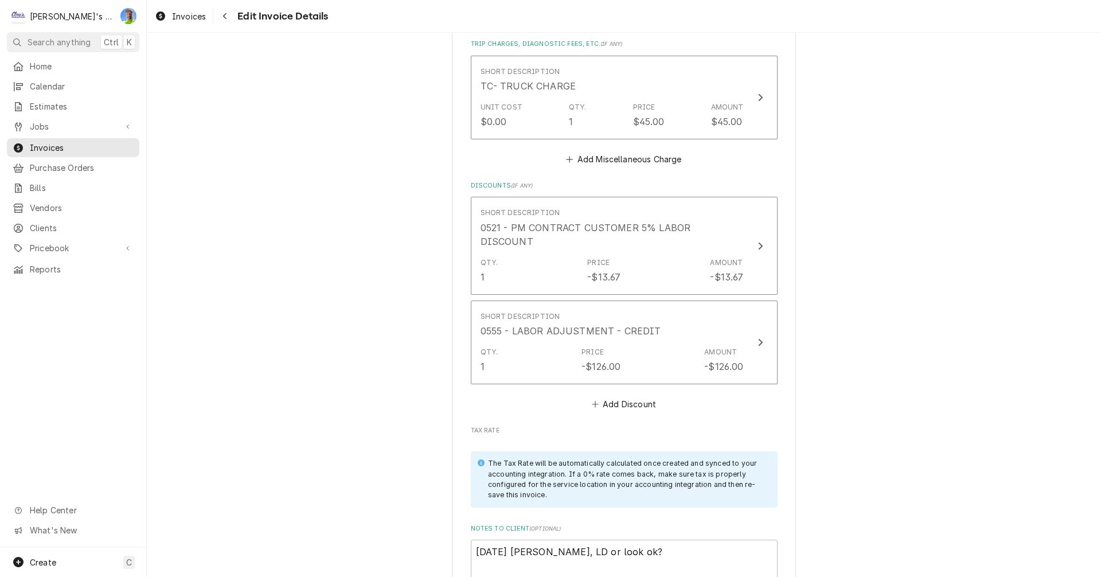
scroll to position [1305, 0]
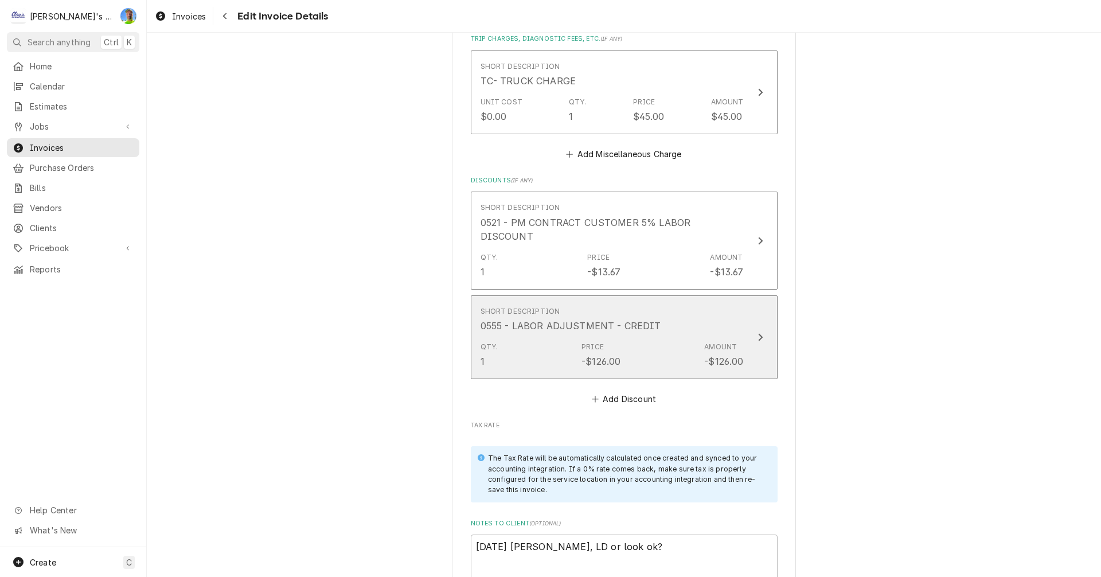
click at [766, 313] on button "Short Description 0555 - LABOR ADJUSTMENT - CREDIT Qty. 1 Price -$126.00 Amount…" at bounding box center [624, 337] width 307 height 84
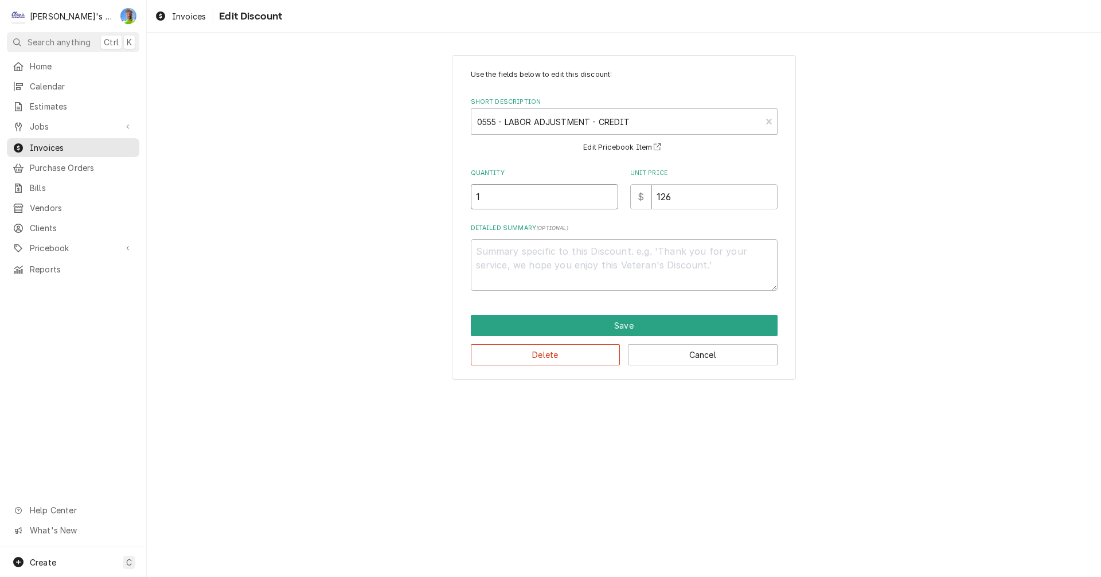
click at [514, 198] on input "1" at bounding box center [544, 196] width 147 height 25
type textarea "x"
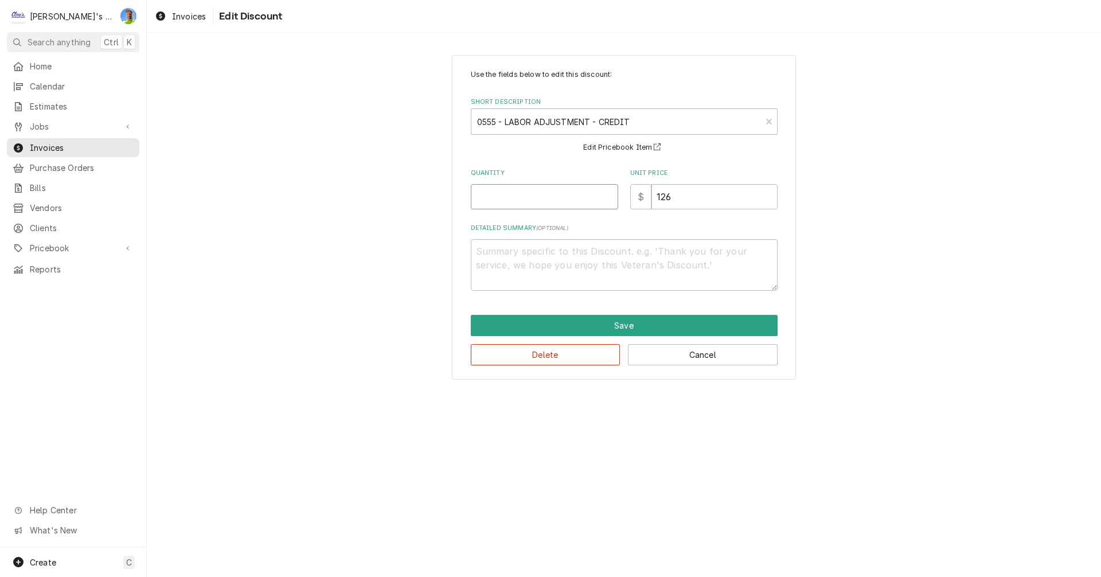
type input ".6"
type textarea "x"
type input ".67"
click at [626, 321] on button "Save" at bounding box center [624, 325] width 307 height 21
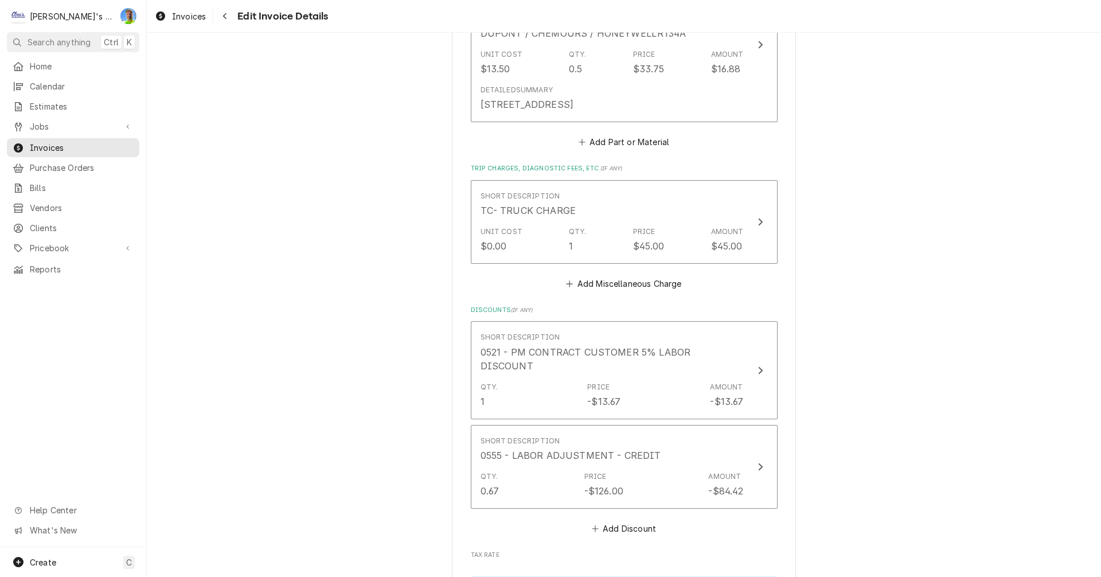
scroll to position [1177, 0]
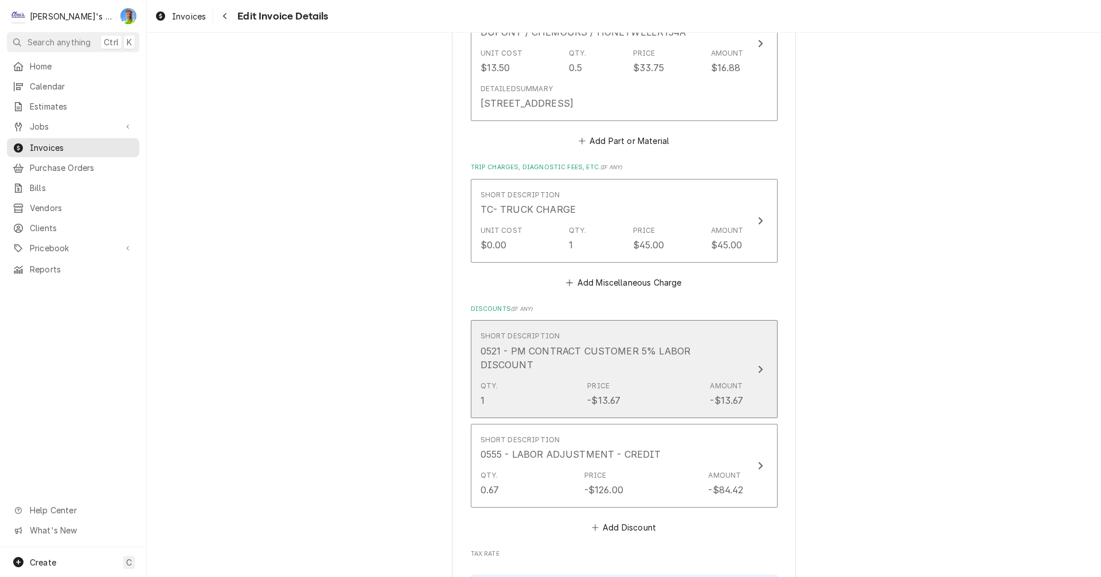
click at [753, 362] on div "Update Line Item" at bounding box center [760, 369] width 15 height 14
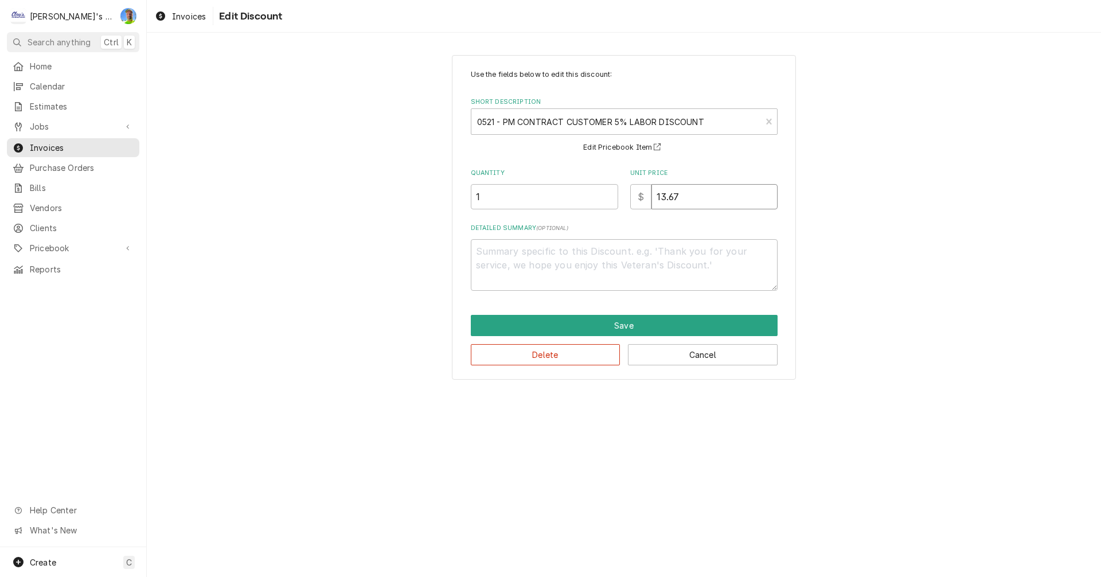
click at [684, 199] on input "13.67" at bounding box center [714, 196] width 126 height 25
type textarea "x"
type input "9"
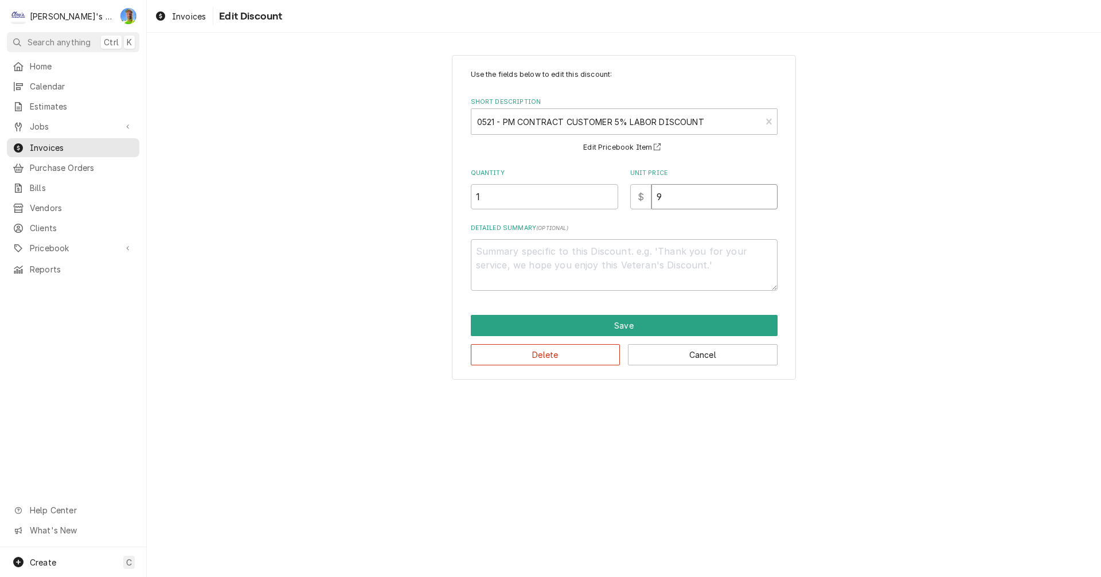
type textarea "x"
type input "9.4"
type textarea "x"
type input "9.45"
click at [678, 323] on button "Save" at bounding box center [624, 325] width 307 height 21
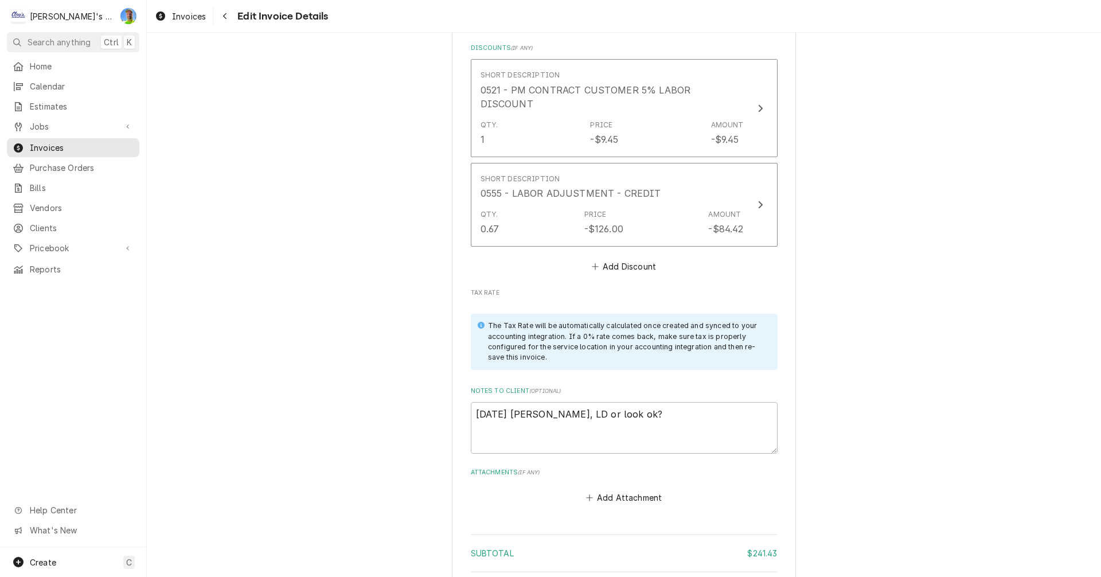
scroll to position [1450, 0]
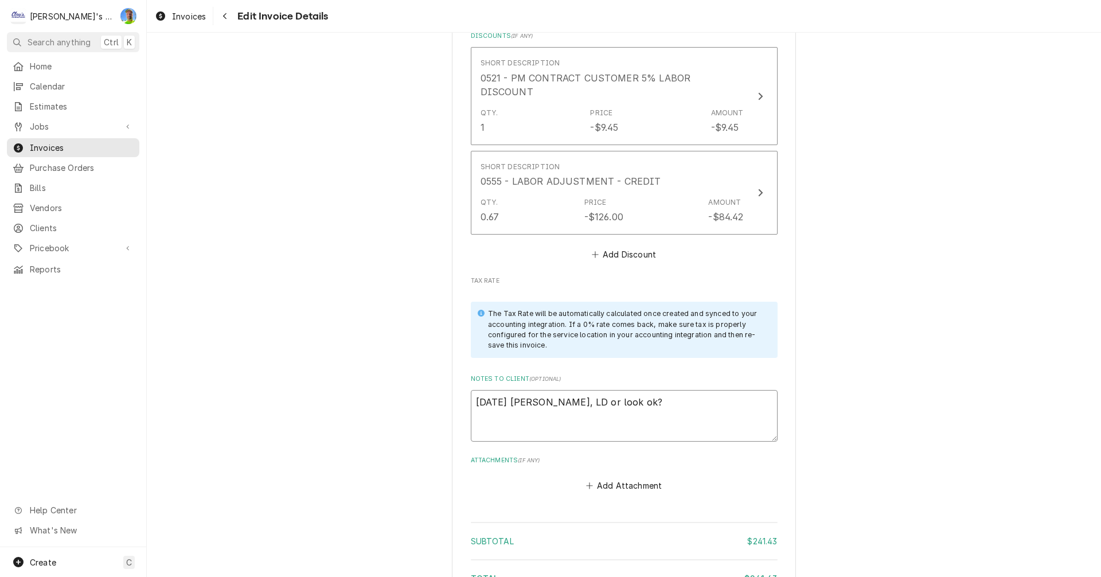
click at [709, 390] on textarea "8/13/2025 Sarah - Greg, LD or look ok?" at bounding box center [624, 416] width 307 height 52
type textarea "x"
type textarea "8/13/2025 Sarah - Greg, LD or look ok?"
type textarea "x"
type textarea "8/13/2025 Sarah - Greg, LD or look ok? 9"
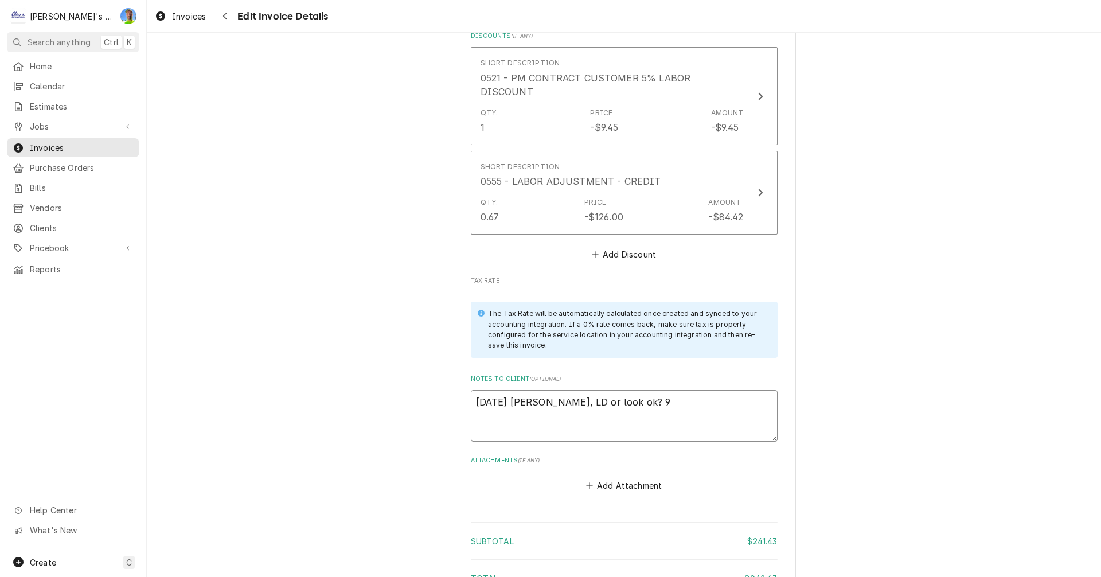
type textarea "x"
type textarea "8/13/2025 Sarah - Greg, LD or look ok? 9/"
type textarea "x"
type textarea "8/13/2025 Sarah - Greg, LD or look ok? 9/9"
type textarea "x"
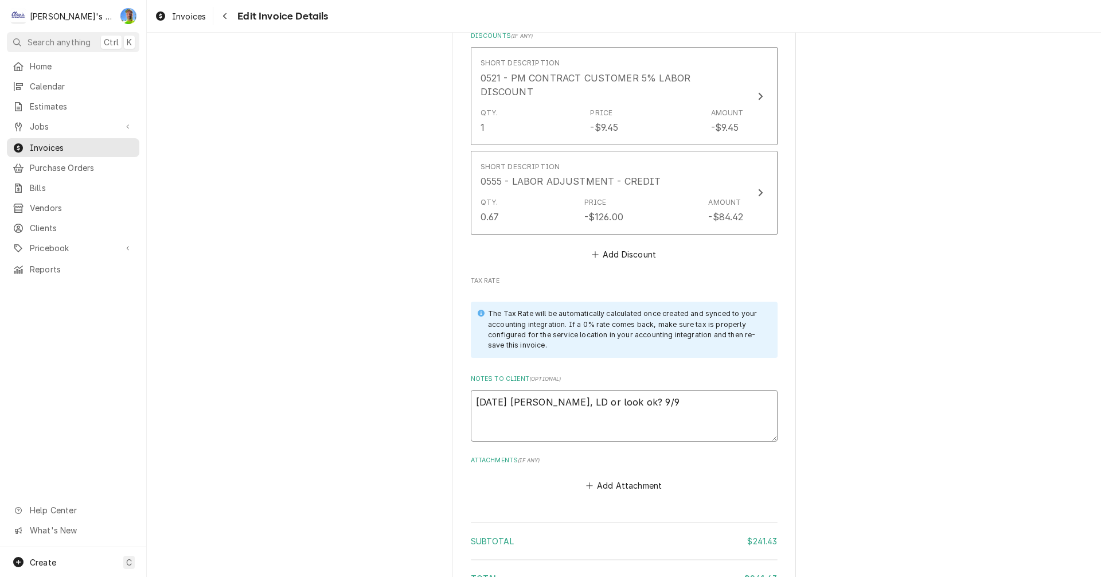
type textarea "8/13/2025 Sarah - Greg, LD or look ok? 9/9"
type textarea "x"
type textarea "8/13/2025 Sarah - Greg, LD or look ok? 9/9 G"
type textarea "x"
type textarea "8/13/2025 Sarah - Greg, LD or look ok? 9/9 GA"
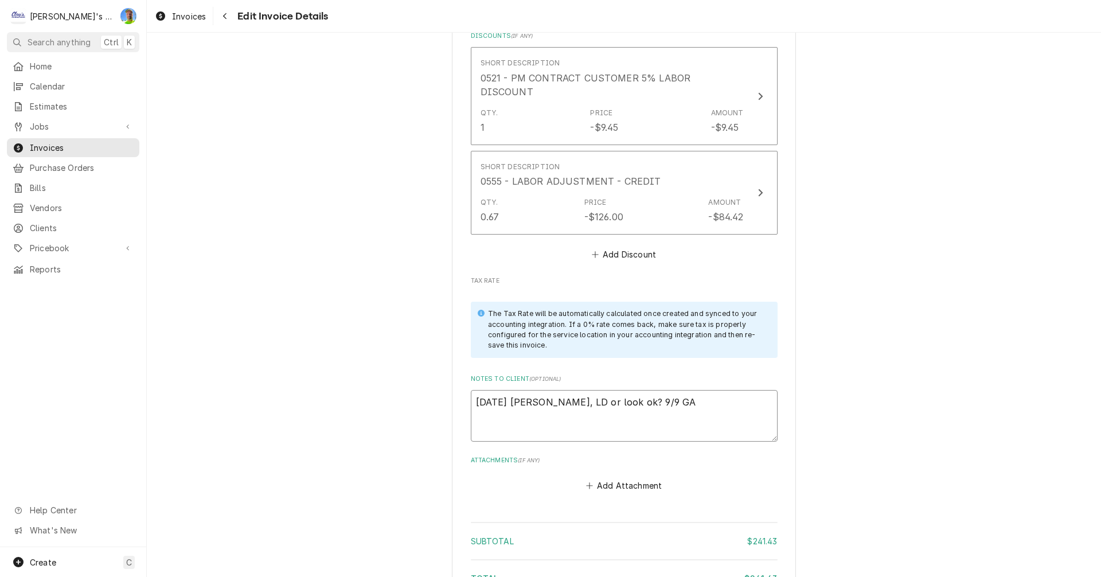
type textarea "x"
type textarea "8/13/2025 Sarah - Greg, LD or look ok? -9/9 GA"
type textarea "x"
type textarea "8/13/2025 Sarah - Greg, LD or look ok? -9/9 GA"
type textarea "x"
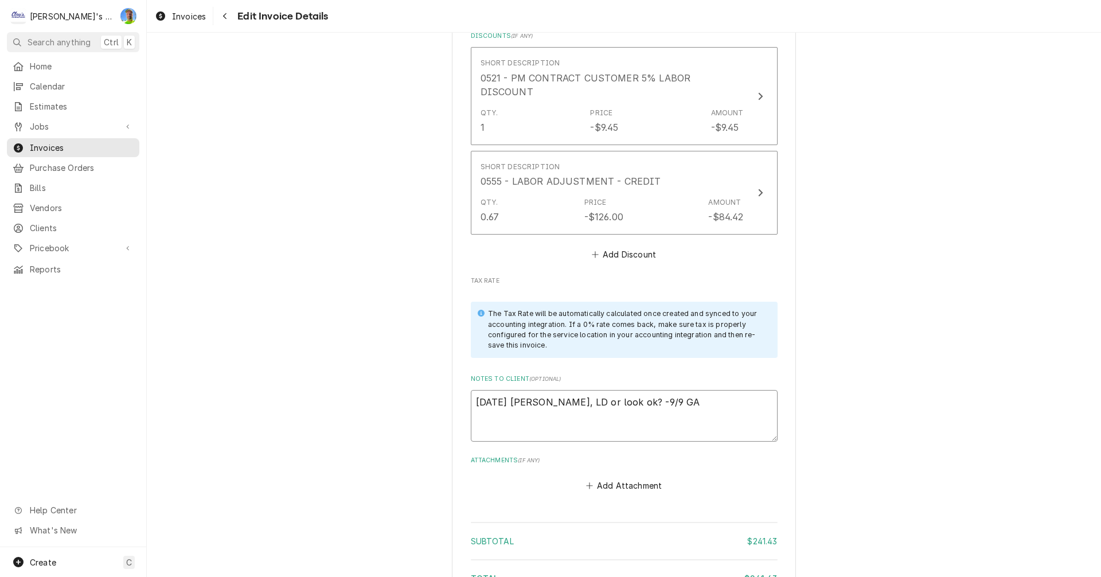
type textarea "8/13/2025 Sarah - Greg, LD or look ok? -9/9 GA g"
type textarea "x"
type textarea "8/13/2025 Sarah - Greg, LD or look ok? -9/9 GA gi"
type textarea "x"
type textarea "8/13/2025 Sarah - Greg, LD or look ok? -9/9 GA giv"
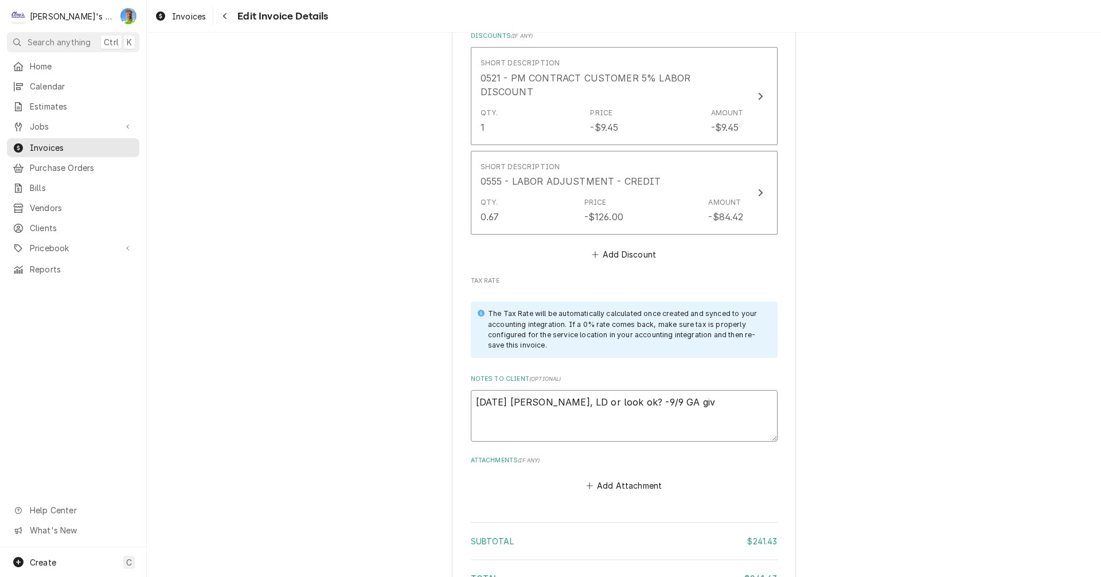
type textarea "x"
type textarea "8/13/2025 Sarah - Greg, LD or look ok? -9/9 GA givi"
type textarea "x"
type textarea "8/13/2025 Sarah - Greg, LD or look ok? -9/9 GA givin"
type textarea "x"
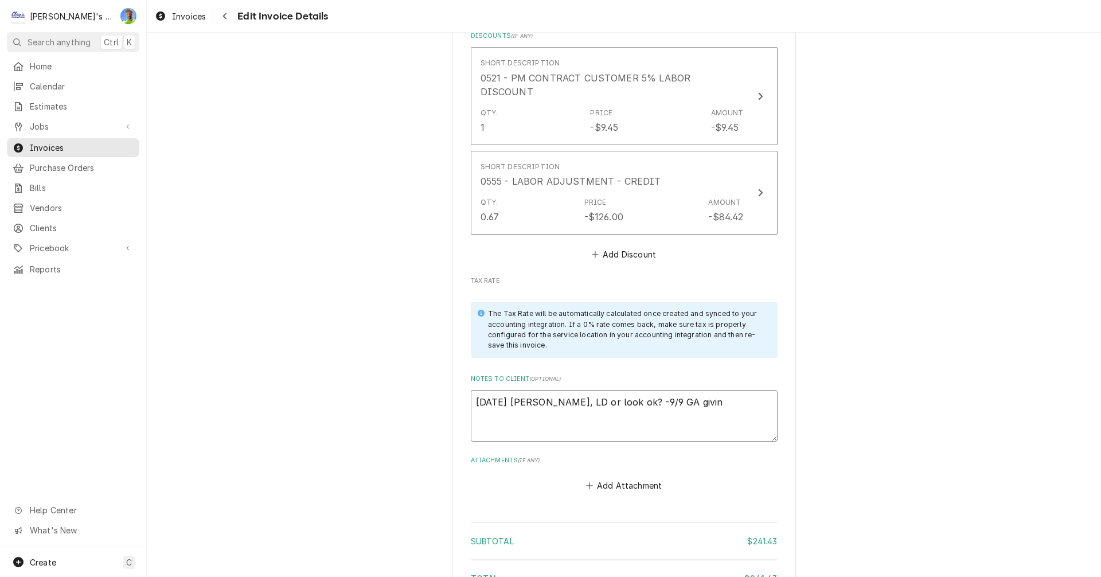
type textarea "8/13/2025 Sarah - Greg, LD or look ok? -9/9 GA giving"
type textarea "x"
type textarea "8/13/2025 Sarah - Greg, LD or look ok? -9/9 GA giving"
type textarea "x"
type textarea "8/13/2025 Sarah - Greg, LD or look ok? -9/9 GA giving t"
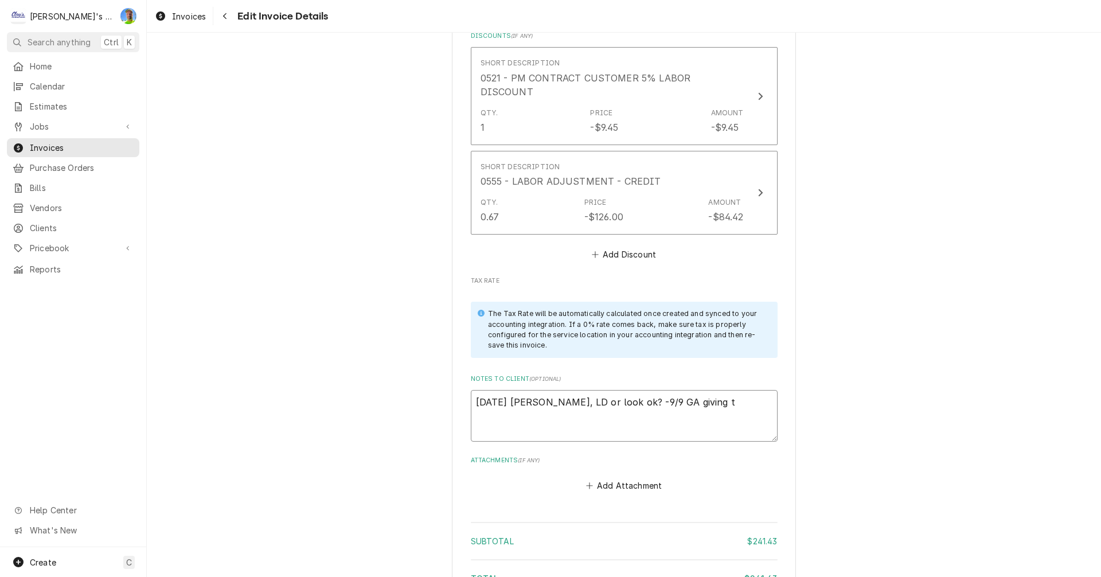
type textarea "x"
type textarea "8/13/2025 Sarah - Greg, LD or look ok? -9/9 GA giving th"
type textarea "x"
type textarea "8/13/2025 Sarah - Greg, LD or look ok? -9/9 GA giving thi"
type textarea "x"
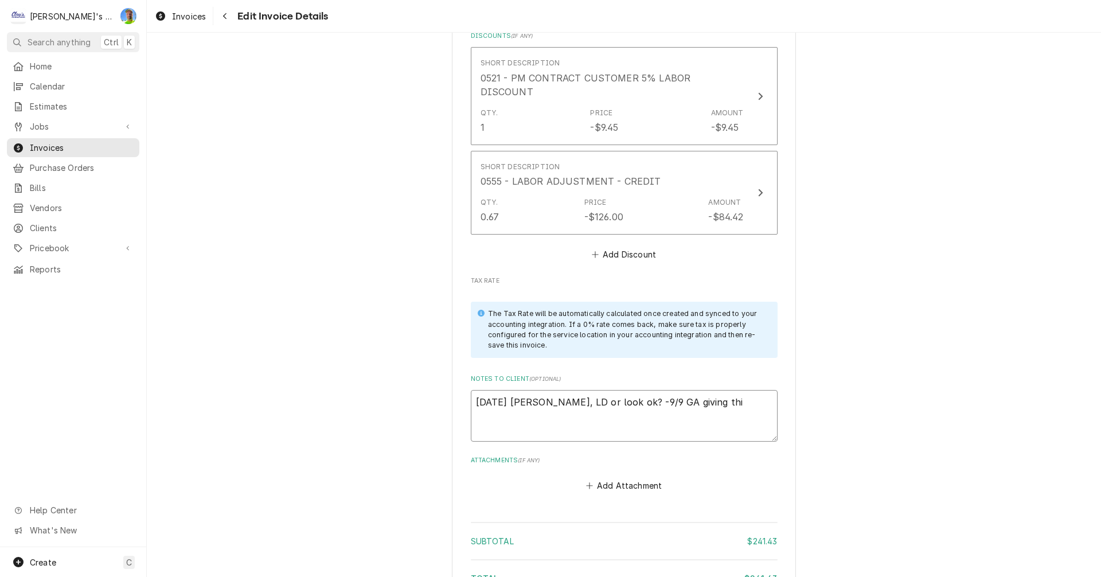
type textarea "8/13/2025 Sarah - Greg, LD or look ok? -9/9 GA giving this"
type textarea "x"
type textarea "8/13/2025 Sarah - Greg, LD or look ok? -9/9 GA giving this"
type textarea "x"
type textarea "8/13/2025 Sarah - Greg, LD or look ok? -9/9 GA giving this o"
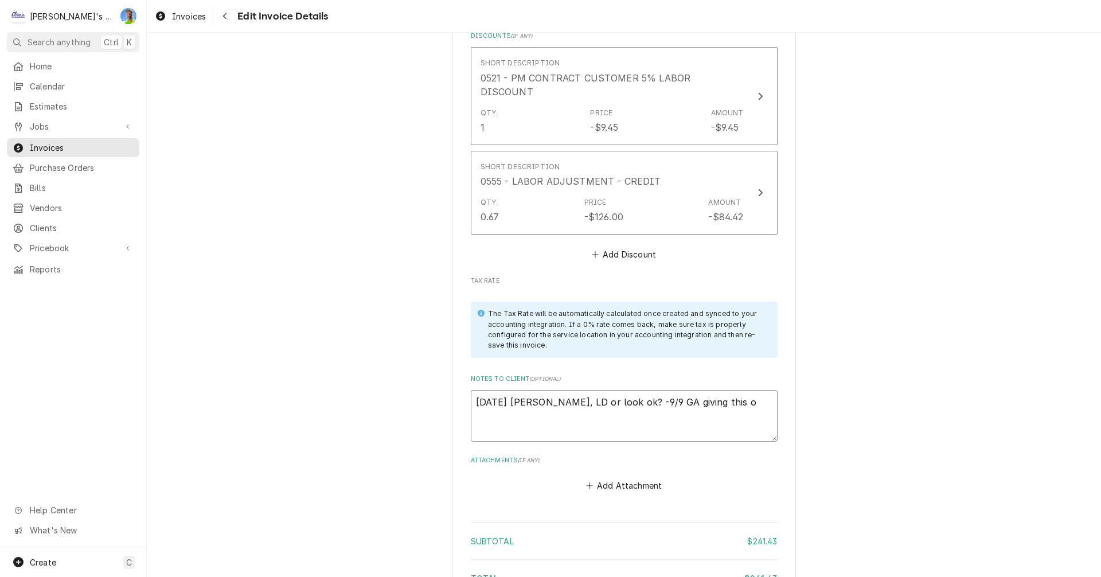
type textarea "x"
type textarea "8/13/2025 Sarah - Greg, LD or look ok? -9/9 GA giving this on"
type textarea "x"
type textarea "8/13/2025 Sarah - Greg, LD or look ok? -9/9 GA giving this one"
type textarea "x"
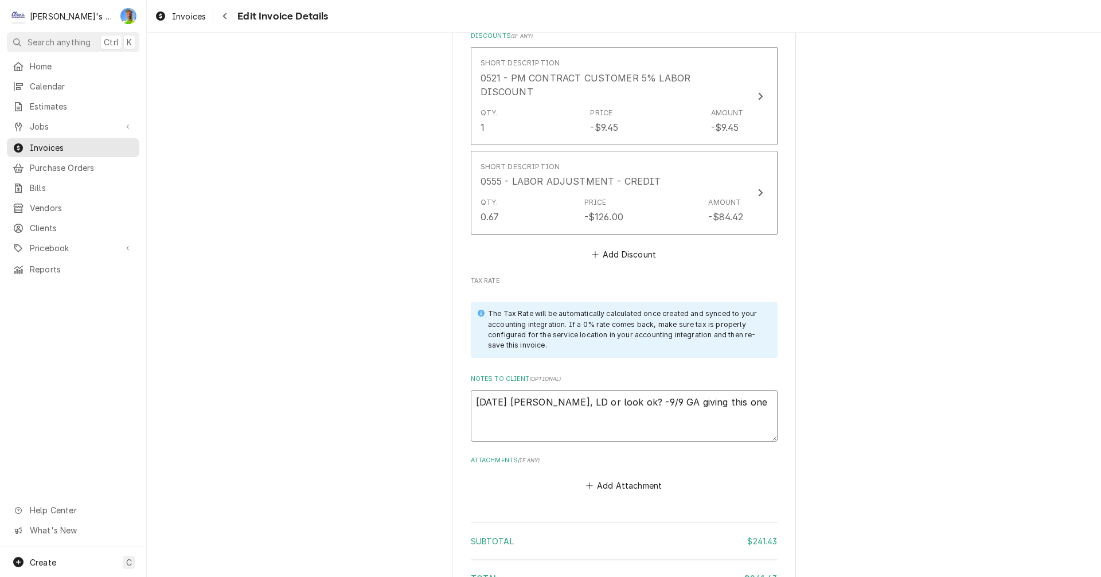
type textarea "8/13/2025 Sarah - Greg, LD or look ok? -9/9 GA giving this one"
type textarea "x"
type textarea "8/13/2025 Sarah - Greg, LD or look ok? -9/9 GA giving this one a"
type textarea "x"
type textarea "8/13/2025 Sarah - Greg, LD or look ok? -9/9 GA giving this one a"
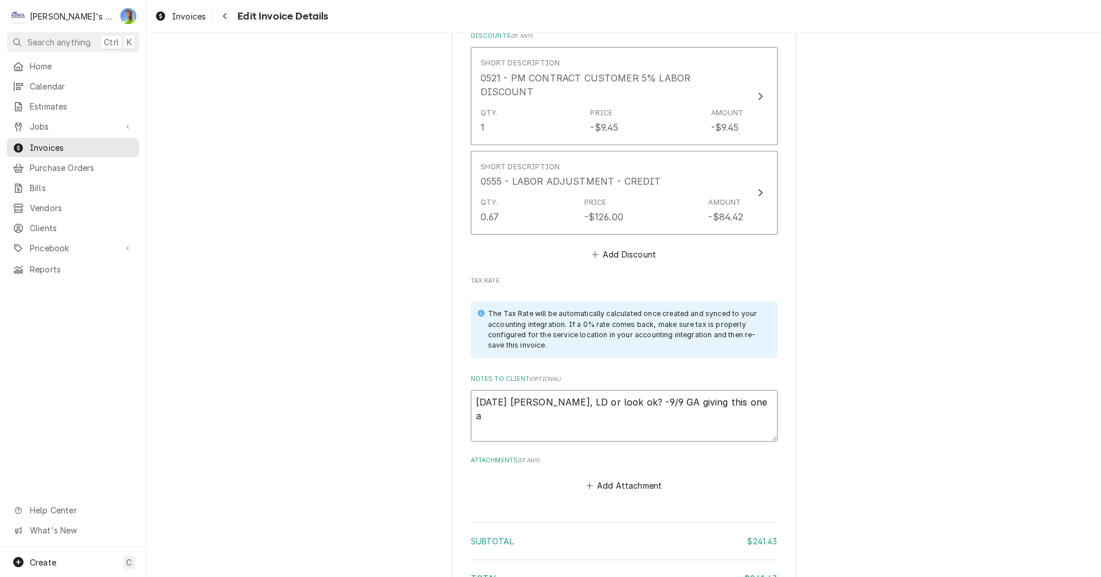
type textarea "x"
type textarea "8/13/2025 Sarah - Greg, LD or look ok? -9/9 GA giving this one a l"
type textarea "x"
type textarea "8/13/2025 Sarah - Greg, LD or look ok? -9/9 GA giving this one a li"
type textarea "x"
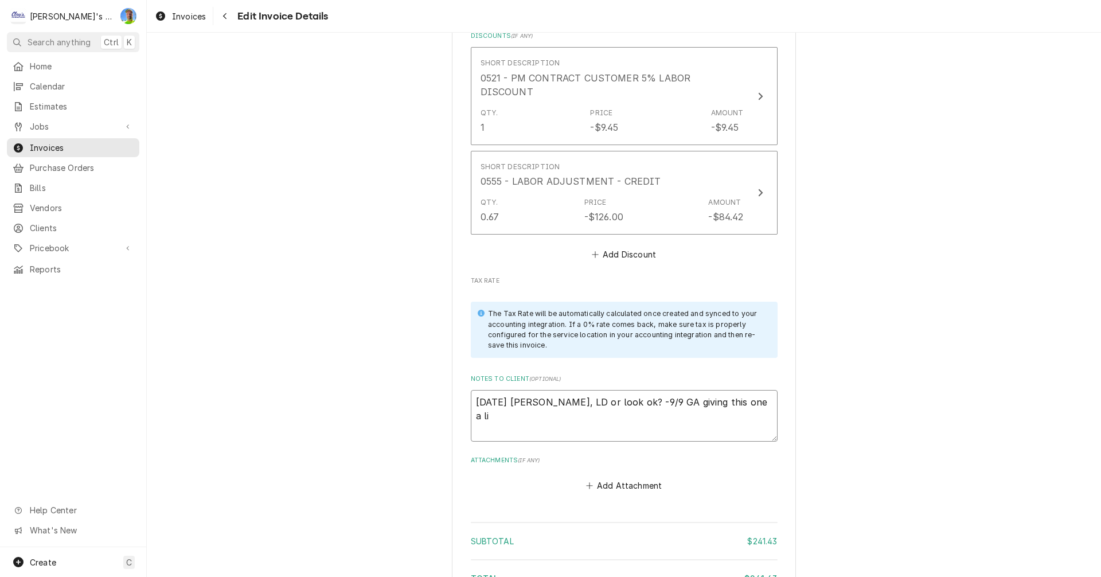
type textarea "8/13/2025 Sarah - Greg, LD or look ok? -9/9 GA giving this one a lit"
type textarea "x"
type textarea "8/13/2025 Sarah - Greg, LD or look ok? -9/9 GA giving this one a litt"
type textarea "x"
type textarea "8/13/2025 Sarah - Greg, LD or look ok? -9/9 GA giving this one a littl"
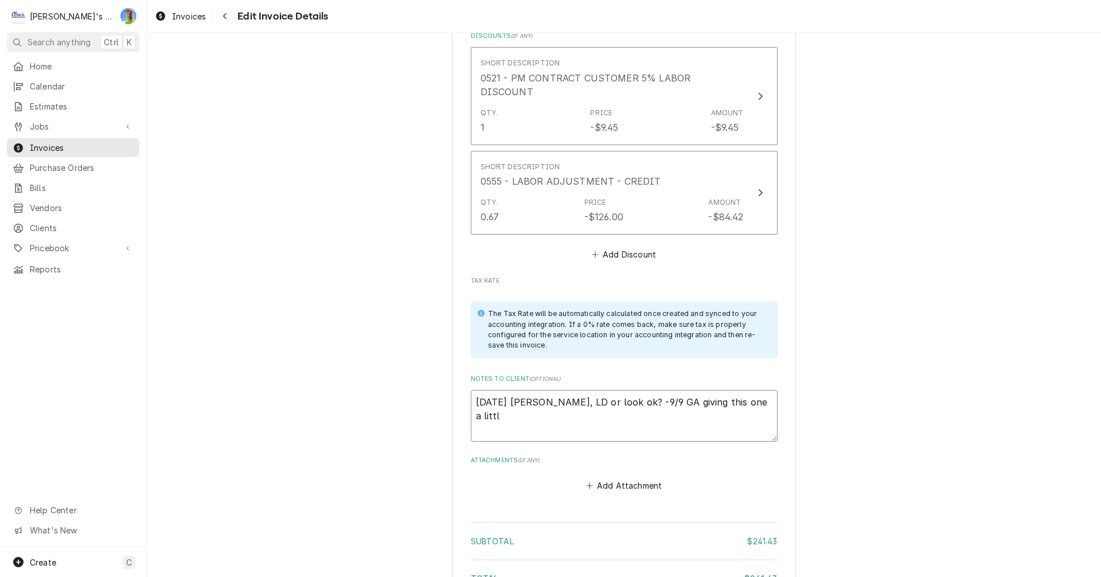
type textarea "x"
type textarea "8/13/2025 Sarah - Greg, LD or look ok? -9/9 GA giving this one a little"
type textarea "x"
type textarea "8/13/2025 Sarah - Greg, LD or look ok? -9/9 GA giving this one a little"
type textarea "x"
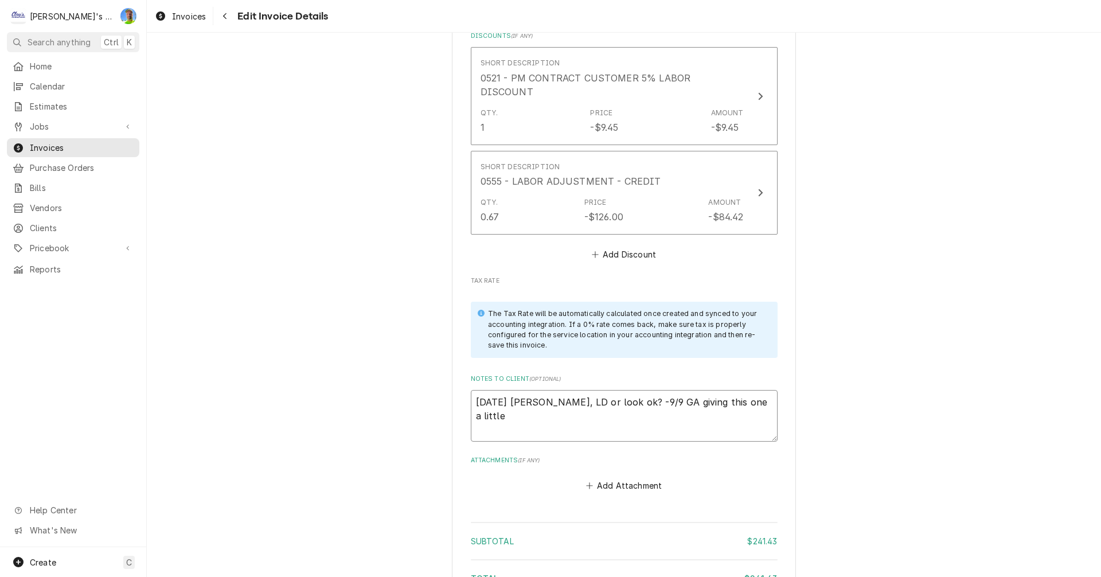
type textarea "8/13/2025 Sarah - Greg, LD or look ok? -9/9 GA giving this one a little m"
type textarea "x"
type textarea "8/13/2025 Sarah - Greg, LD or look ok? -9/9 GA giving this one a little mo"
type textarea "x"
type textarea "8/13/2025 Sarah - Greg, LD or look ok? -9/9 GA giving this one a little mor"
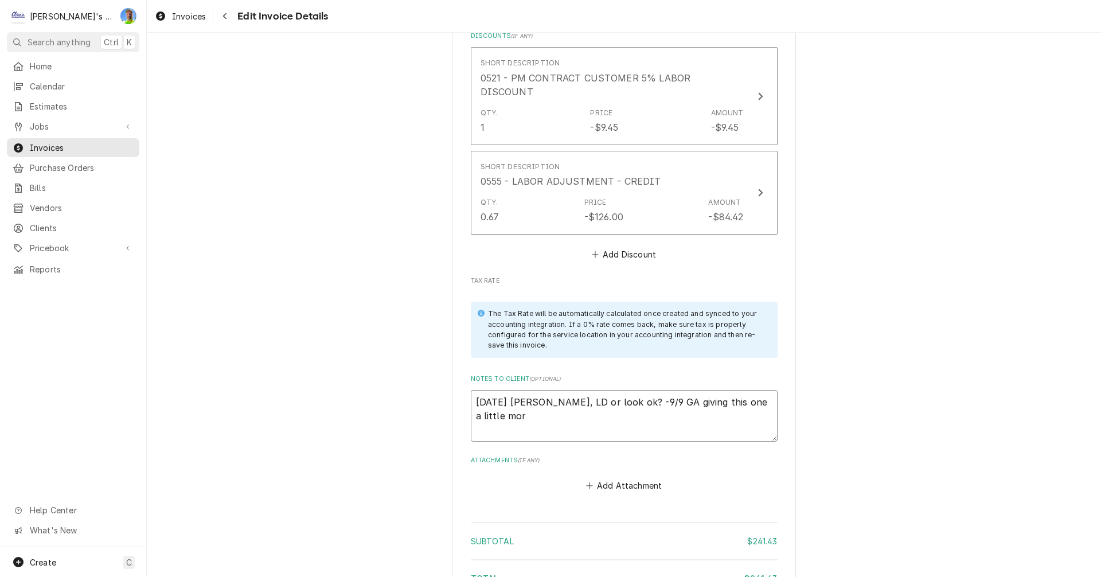
type textarea "x"
type textarea "8/13/2025 Sarah - Greg, LD or look ok? -9/9 GA giving this one a little more"
type textarea "x"
type textarea "8/13/2025 Sarah - Greg, LD or look ok? -9/9 GA giving this one a little more"
type textarea "x"
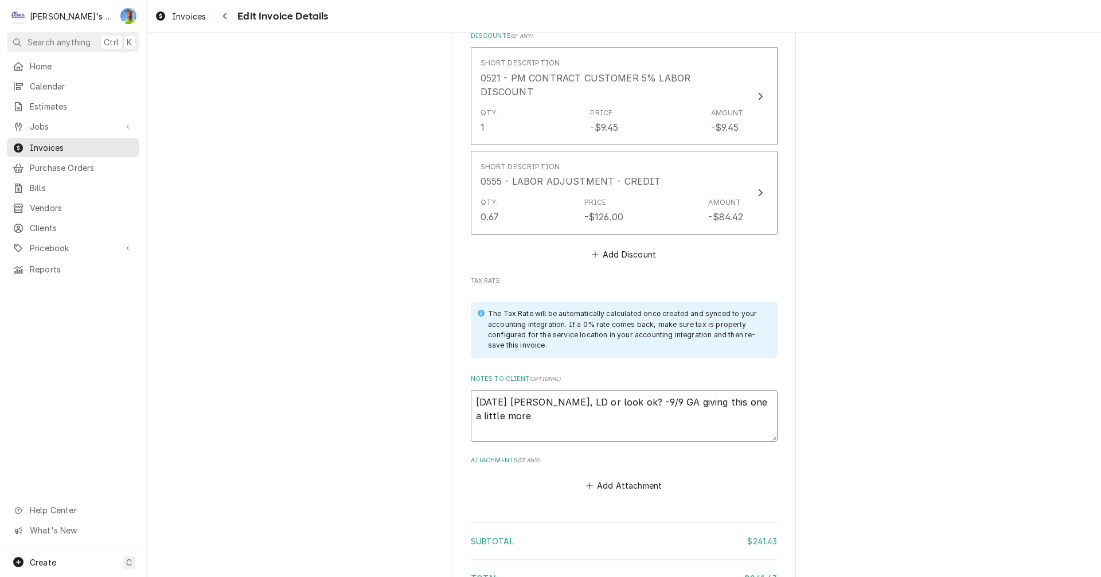
type textarea "8/13/2025 Sarah - Greg, LD or look ok? -9/9 GA giving this one a little more l"
type textarea "x"
type textarea "8/13/2025 Sarah - Greg, LD or look ok? -9/9 GA giving this one a little more la"
type textarea "x"
type textarea "8/13/2025 Sarah - Greg, LD or look ok? -9/9 GA giving this one a little more lab"
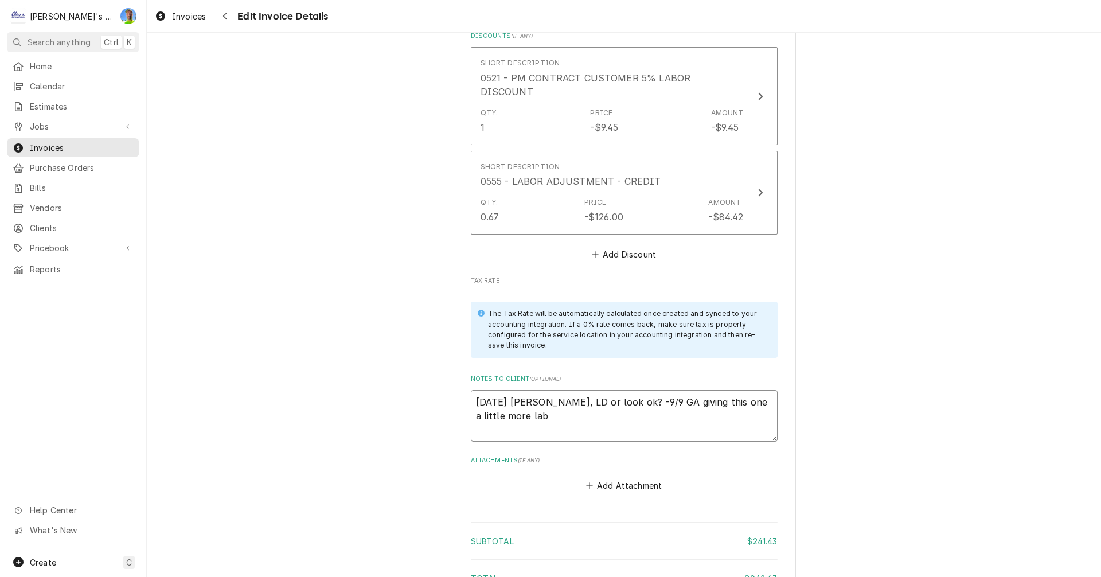
type textarea "x"
type textarea "8/13/2025 Sarah - Greg, LD or look ok? -9/9 GA giving this one a little more la…"
type textarea "x"
type textarea "8/13/2025 Sarah - Greg, LD or look ok? -9/9 GA giving this one a little more la…"
type textarea "x"
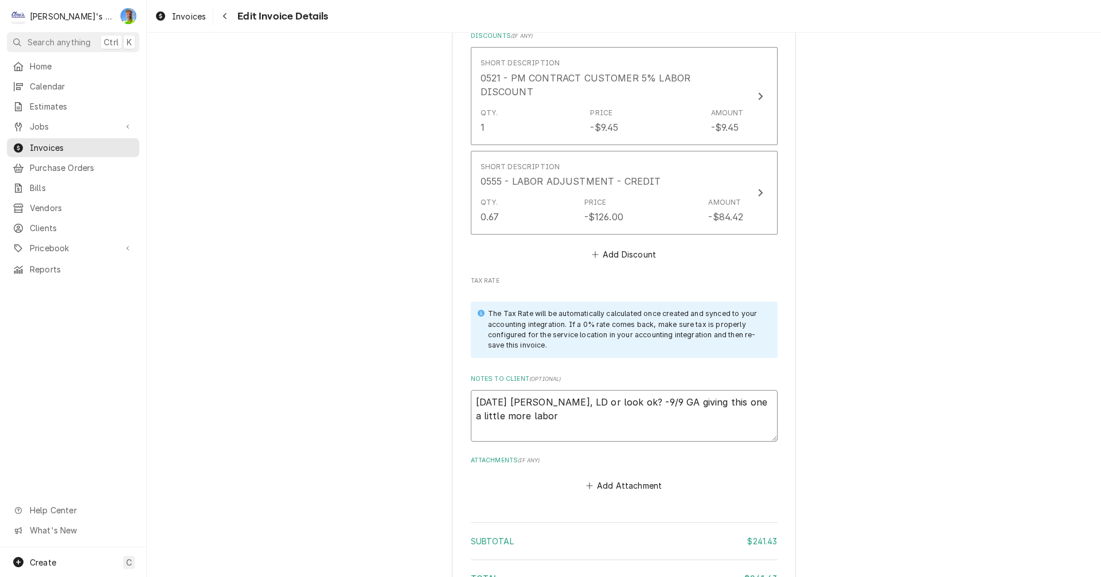
type textarea "8/13/2025 Sarah - Greg, LD or look ok? -9/9 GA giving this one a little more la…"
type textarea "x"
type textarea "8/13/2025 Sarah - Greg, LD or look ok? -9/9 GA giving this one a little more la…"
type textarea "x"
type textarea "8/13/2025 Sarah - Greg, LD or look ok? -9/9 GA giving this one a little more la…"
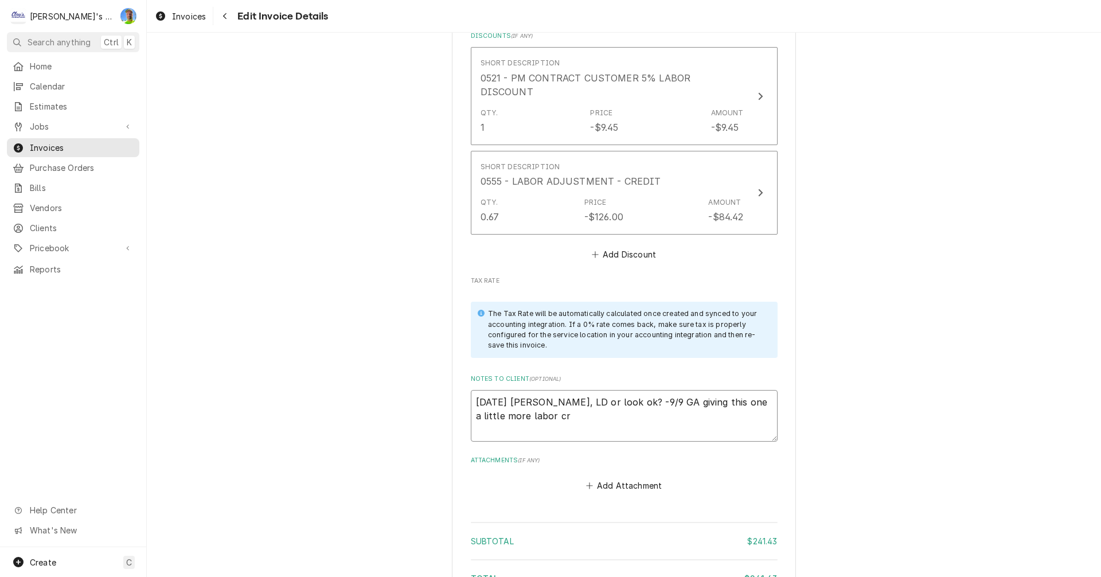
type textarea "x"
type textarea "8/13/2025 Sarah - Greg, LD or look ok? -9/9 GA giving this one a little more la…"
type textarea "x"
type textarea "8/13/2025 Sarah - Greg, LD or look ok? -9/9 GA giving this one a little more la…"
type textarea "x"
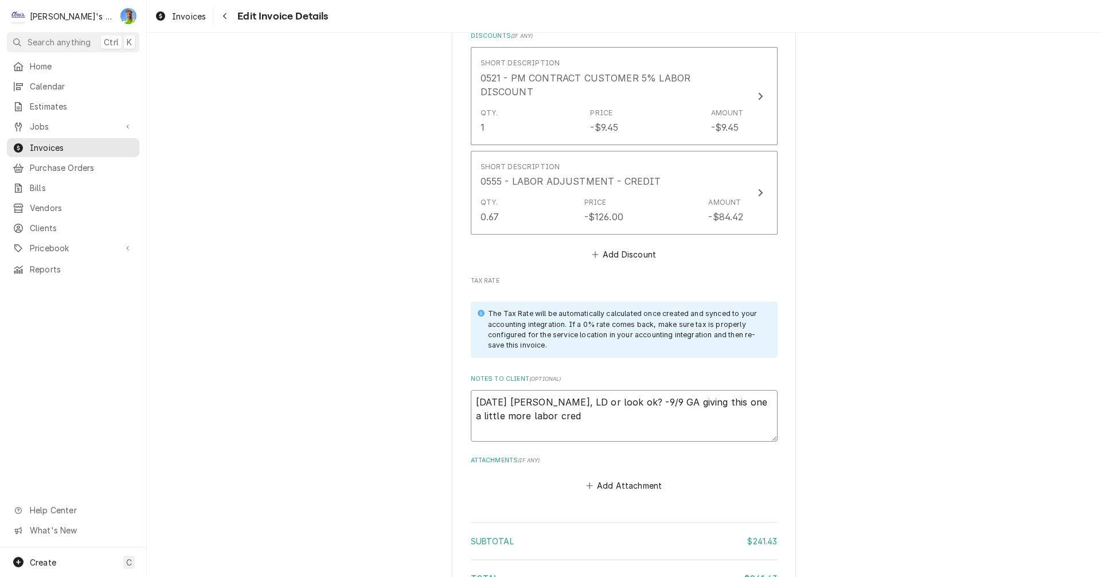
type textarea "8/13/2025 Sarah - Greg, LD or look ok? -9/9 GA giving this one a little more la…"
type textarea "x"
type textarea "8/13/2025 Sarah - Greg, LD or look ok? -9/9 GA giving this one a little more la…"
type textarea "x"
type textarea "8/13/2025 Sarah - Greg, LD or look ok? -9/9 GA giving this one a little more la…"
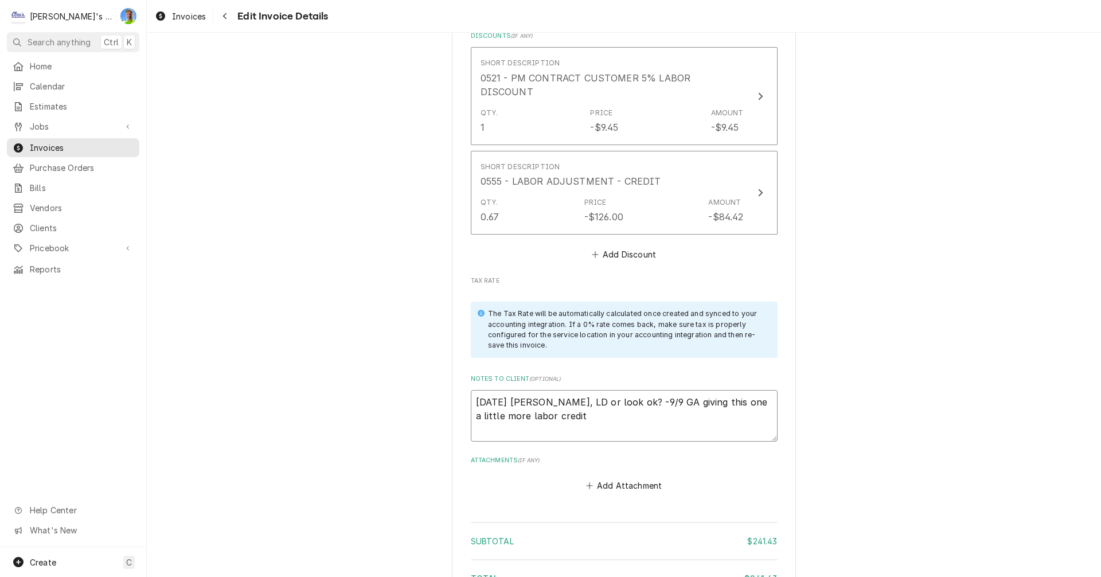
type textarea "x"
type textarea "8/13/2025 Sarah - Greg, LD or look ok? -9/9 GA giving this one a little more la…"
type textarea "x"
type textarea "8/13/2025 Sarah - Greg, LD or look ok? -9/9 GA giving this one a little more la…"
type textarea "x"
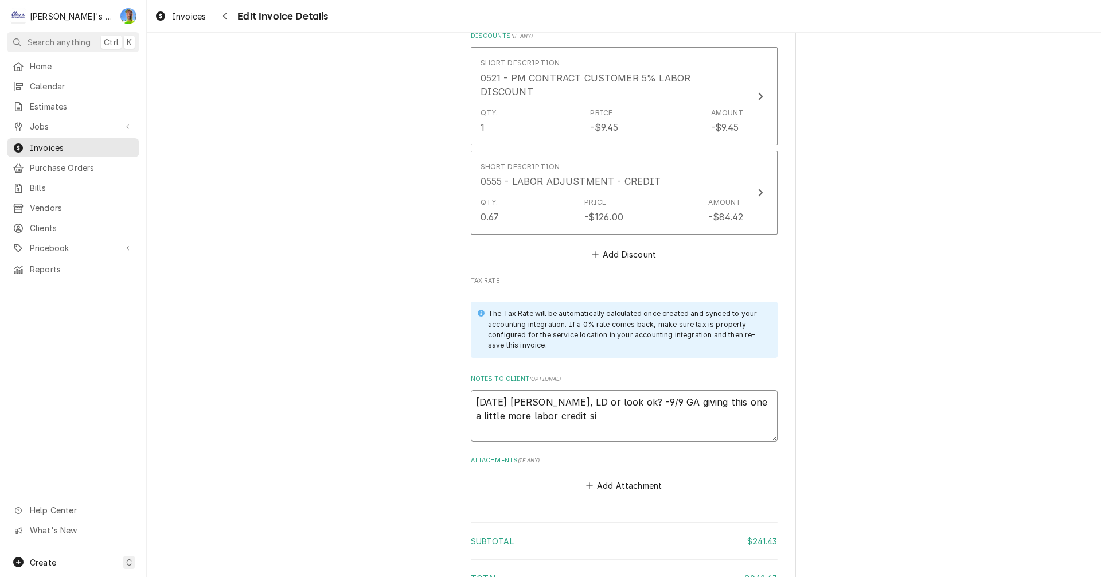
type textarea "8/13/2025 Sarah - Greg, LD or look ok? -9/9 GA giving this one a little more la…"
type textarea "x"
type textarea "8/13/2025 Sarah - Greg, LD or look ok? -9/9 GA giving this one a little more la…"
type textarea "x"
type textarea "8/13/2025 Sarah - Greg, LD or look ok? -9/9 GA giving this one a little more la…"
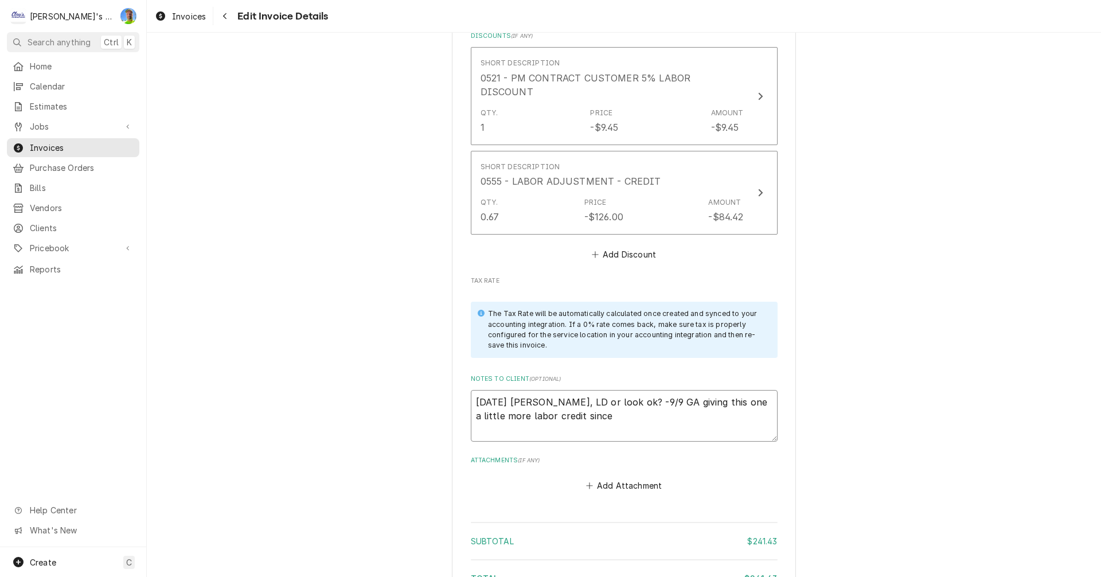
type textarea "x"
type textarea "8/13/2025 Sarah - Greg, LD or look ok? -9/9 GA giving this one a little more la…"
type textarea "x"
type textarea "8/13/2025 Sarah - Greg, LD or look ok? -9/9 GA giving this one a little more la…"
type textarea "x"
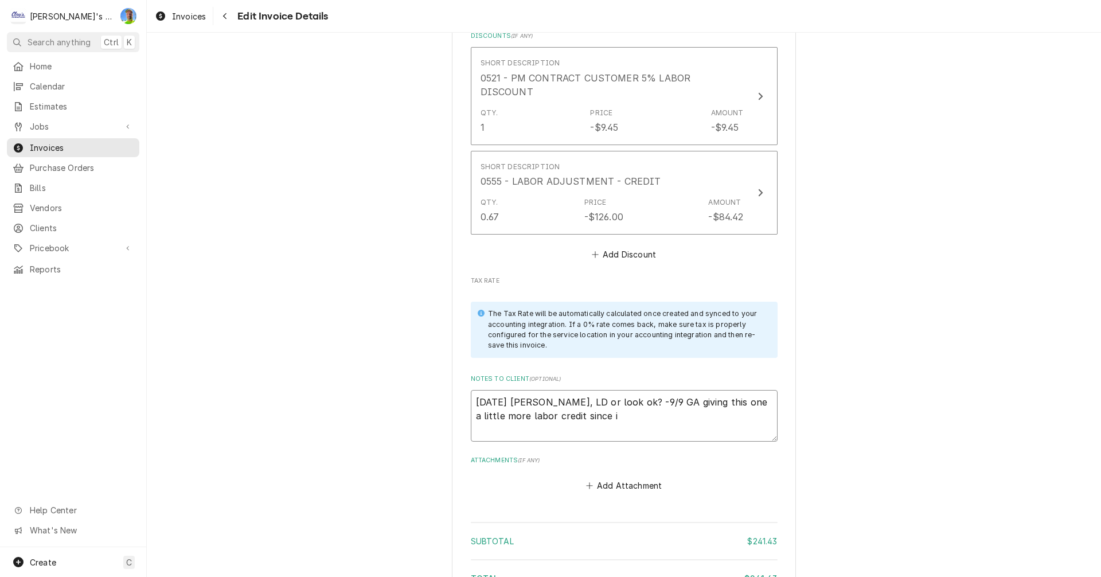
type textarea "8/13/2025 Sarah - Greg, LD or look ok? -9/9 GA giving this one a little more la…"
type textarea "x"
type textarea "8/13/2025 Sarah - Greg, LD or look ok? -9/9 GA giving this one a little more la…"
type textarea "x"
type textarea "8/13/2025 Sarah - Greg, LD or look ok? -9/9 GA giving this one a little more la…"
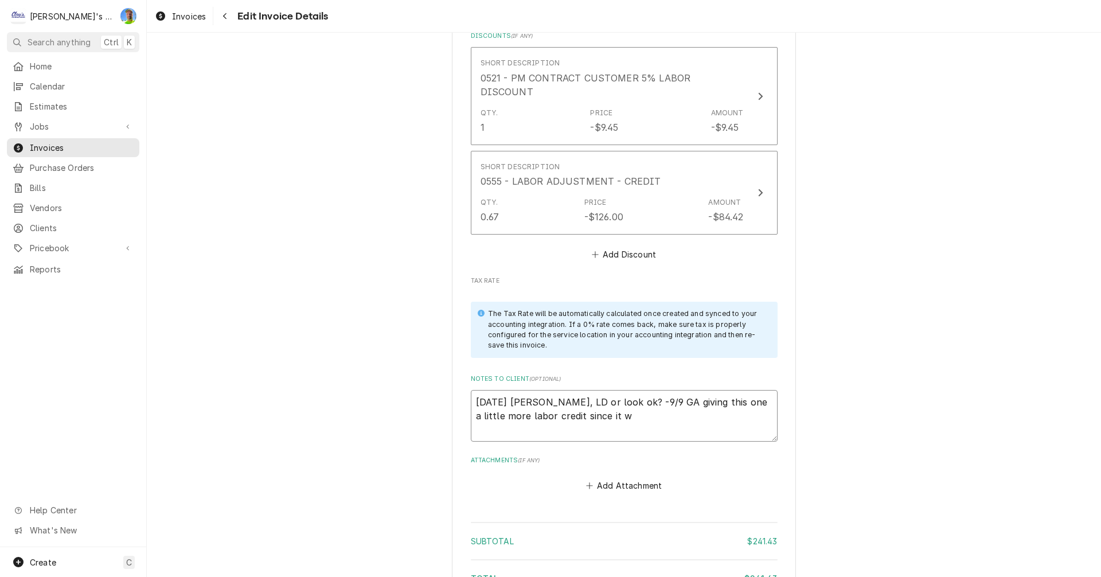
type textarea "x"
type textarea "8/13/2025 Sarah - Greg, LD or look ok? -9/9 GA giving this one a little more la…"
type textarea "x"
type textarea "8/13/2025 Sarah - Greg, LD or look ok? -9/9 GA giving this one a little more la…"
type textarea "x"
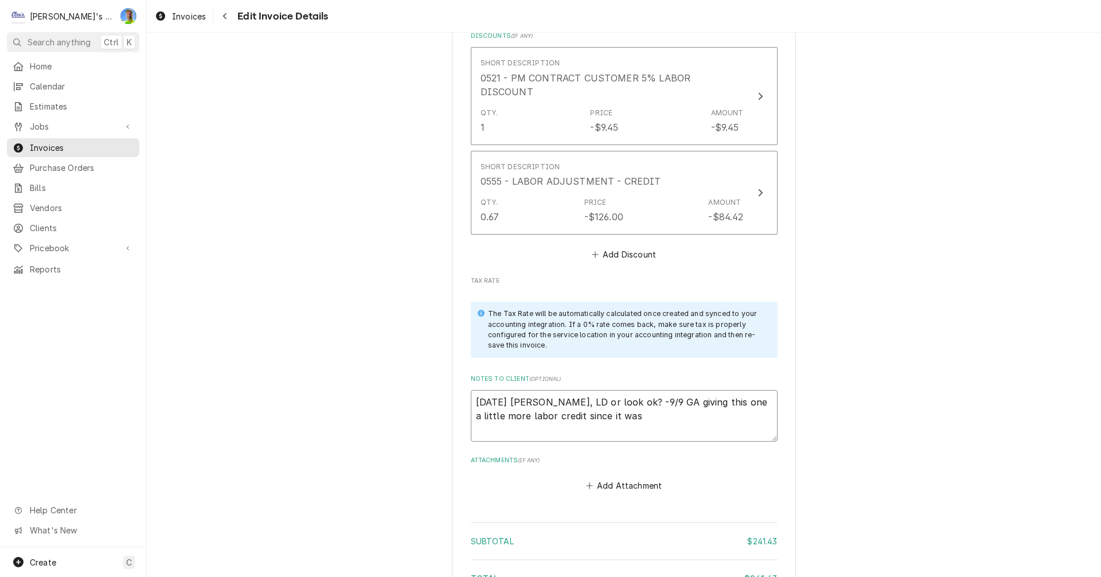
type textarea "8/13/2025 Sarah - Greg, LD or look ok? -9/9 GA giving this one a little more la…"
type textarea "x"
type textarea "8/13/2025 Sarah - Greg, LD or look ok? -9/9 GA giving this one a little more la…"
type textarea "x"
type textarea "8/13/2025 Sarah - Greg, LD or look ok? -9/9 GA giving this one a little more la…"
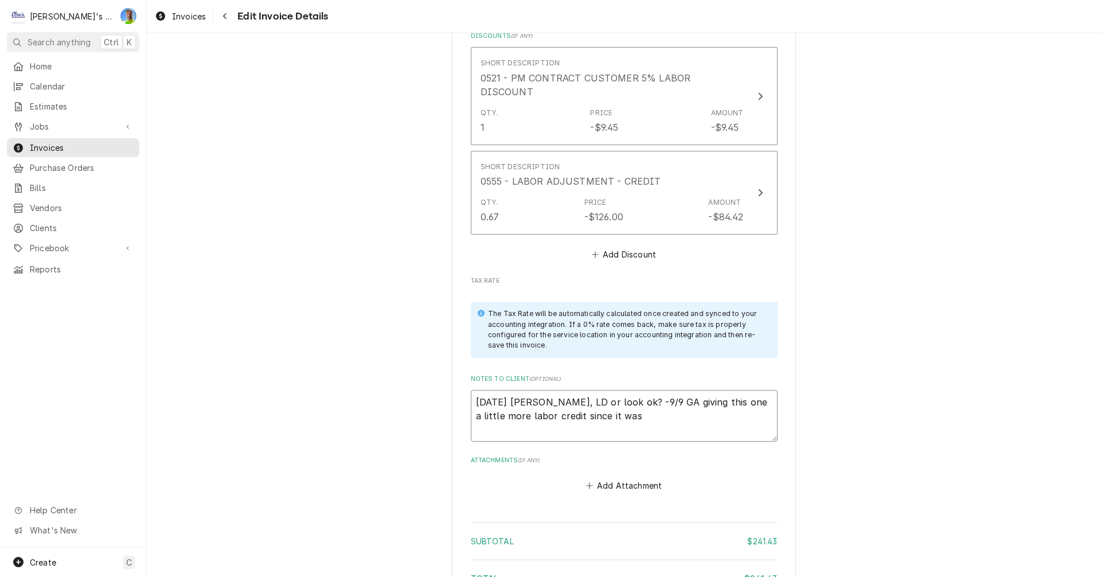
type textarea "x"
type textarea "8/13/2025 Sarah - Greg, LD or look ok? -9/9 GA giving this one a little more la…"
type textarea "x"
type textarea "8/13/2025 Sarah - Greg, LD or look ok? -9/9 GA giving this one a little more la…"
type textarea "x"
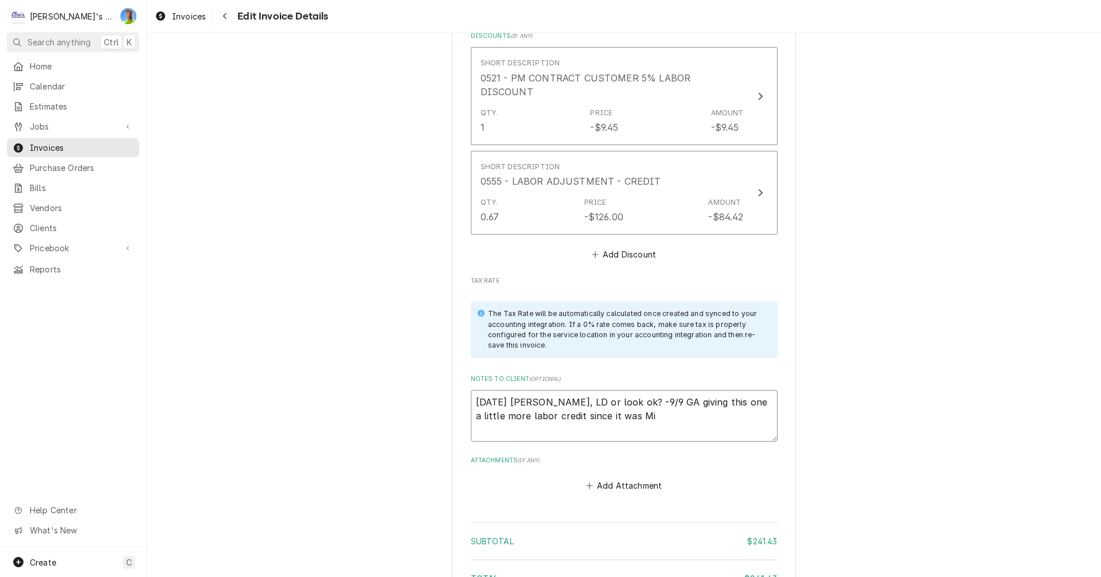
type textarea "8/13/2025 Sarah - Greg, LD or look ok? -9/9 GA giving this one a little more la…"
type textarea "x"
type textarea "8/13/2025 Sarah - Greg, LD or look ok? -9/9 GA giving this one a little more la…"
type textarea "x"
type textarea "8/13/2025 Sarah - Greg, LD or look ok? -9/9 GA giving this one a little more la…"
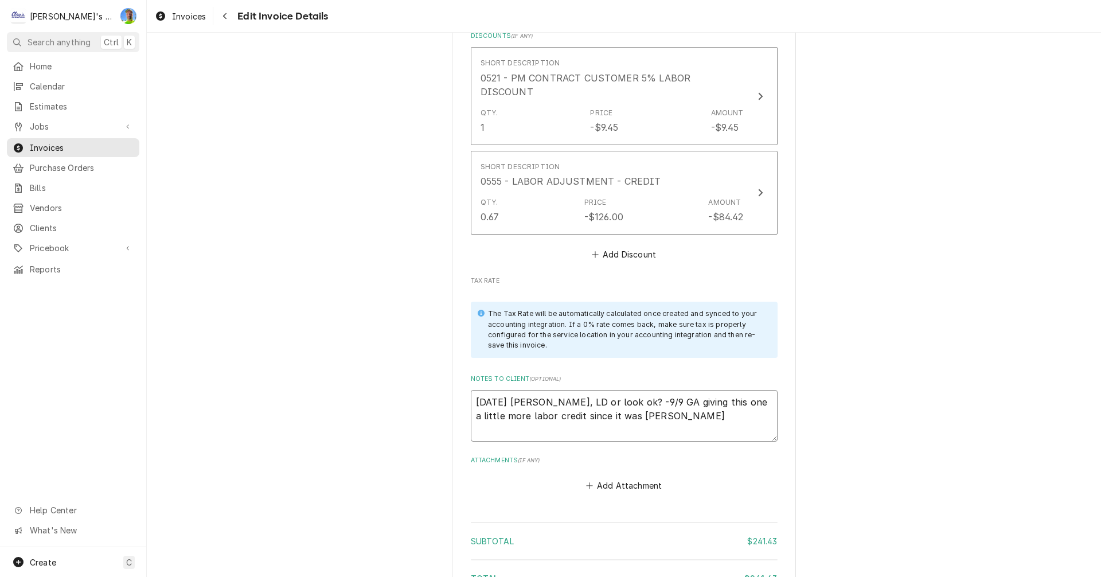
type textarea "x"
type textarea "8/13/2025 Sarah - Greg, LD or look ok? -9/9 GA giving this one a little more la…"
type textarea "x"
type textarea "8/13/2025 Sarah - Greg, LD or look ok? -9/9 GA giving this one a little more la…"
type textarea "x"
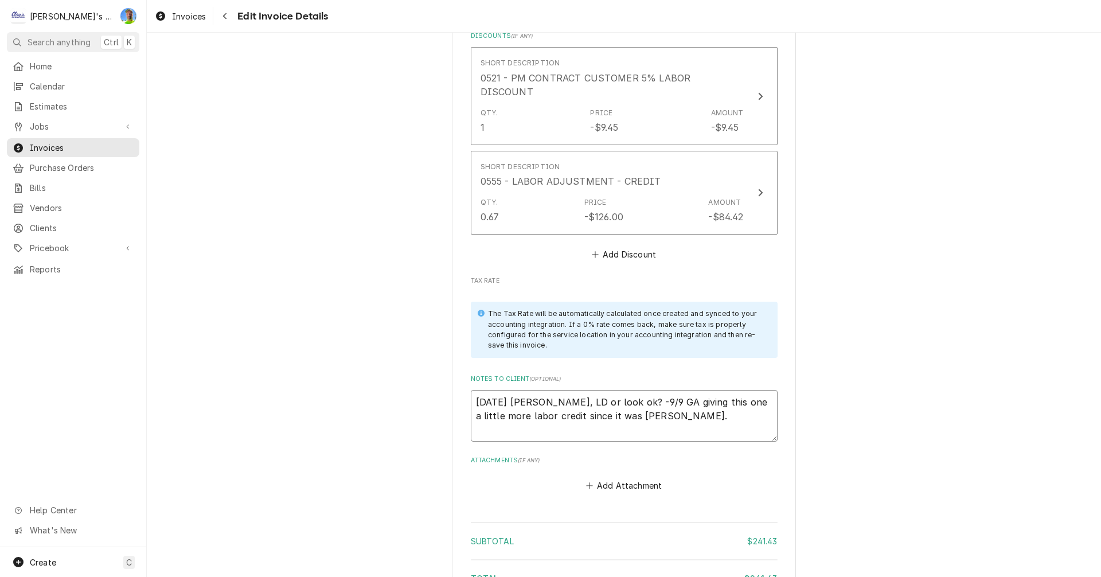
type textarea "8/13/2025 Sarah - Greg, LD or look ok? -9/9 GA giving this one a little more la…"
type textarea "x"
type textarea "8/13/2025 Sarah - Greg, LD or look ok? -9/9 GA giving this one a little more la…"
type textarea "x"
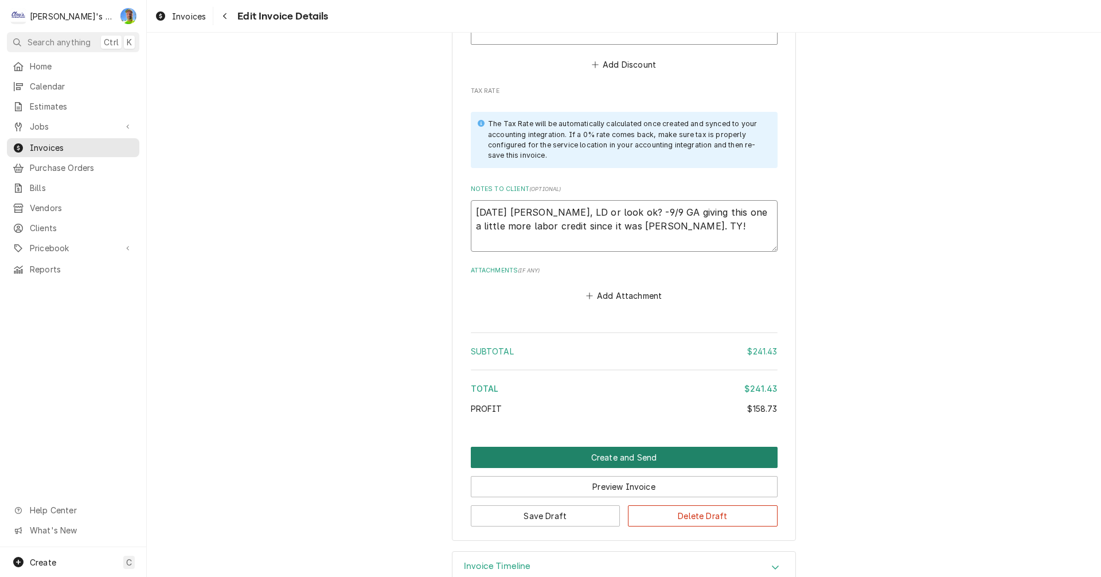
scroll to position [1640, 0]
type textarea "8/13/2025 Sarah - Greg, LD or look ok? -9/9 GA giving this one a little more la…"
click at [656, 446] on button "Create and Send" at bounding box center [624, 456] width 307 height 21
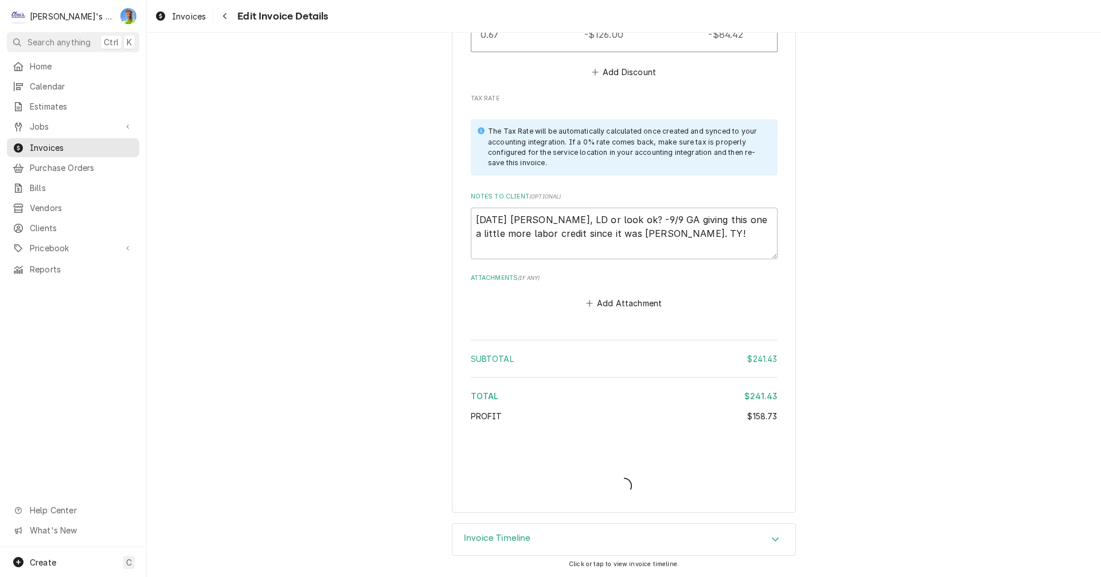
scroll to position [1605, 0]
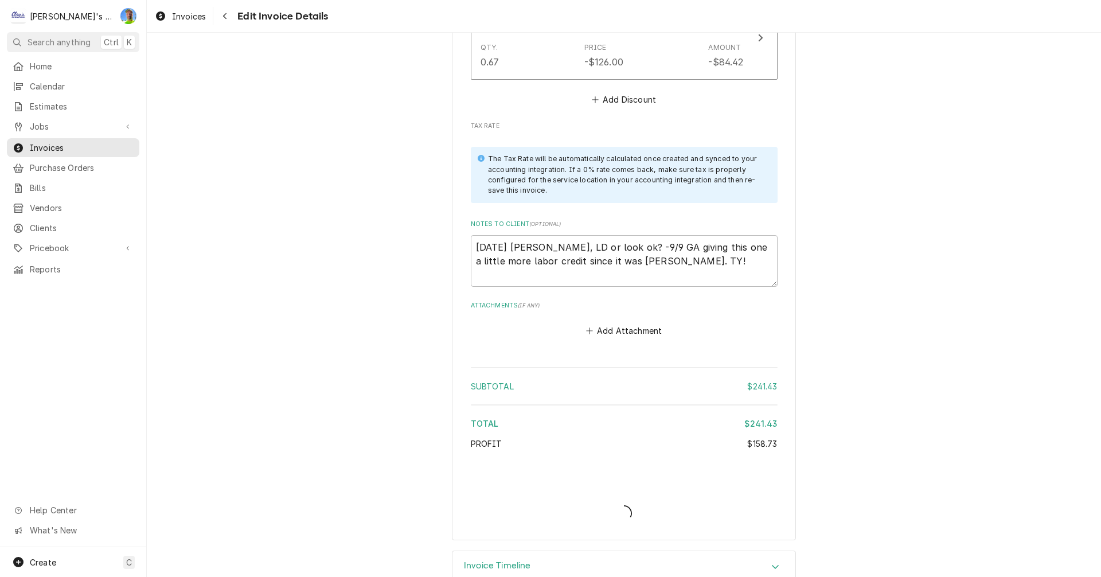
type textarea "x"
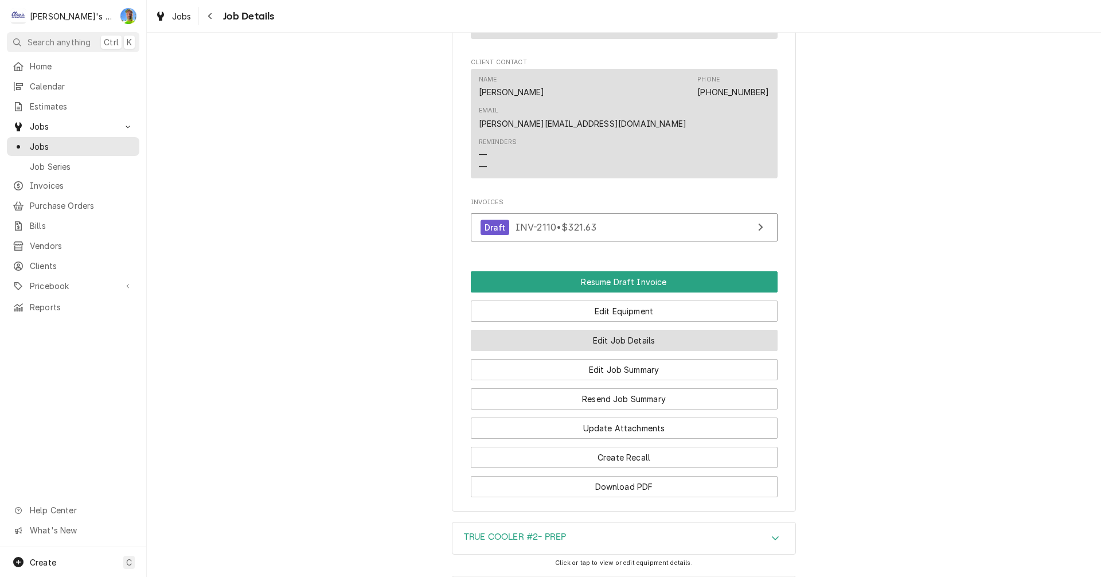
scroll to position [1020, 0]
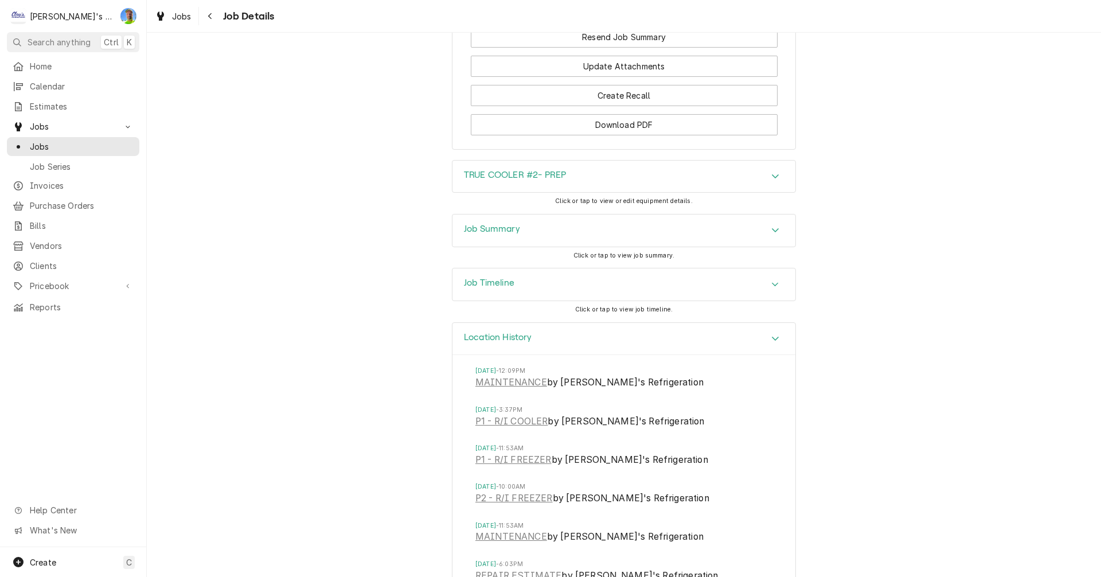
scroll to position [1332, 0]
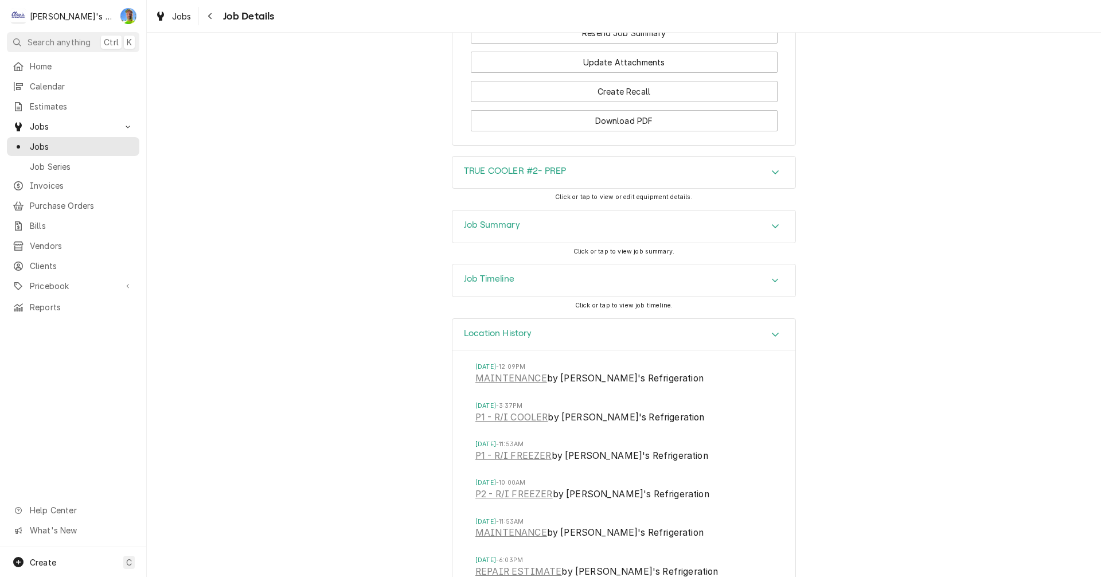
click at [770, 328] on div "Accordion Header" at bounding box center [775, 335] width 17 height 14
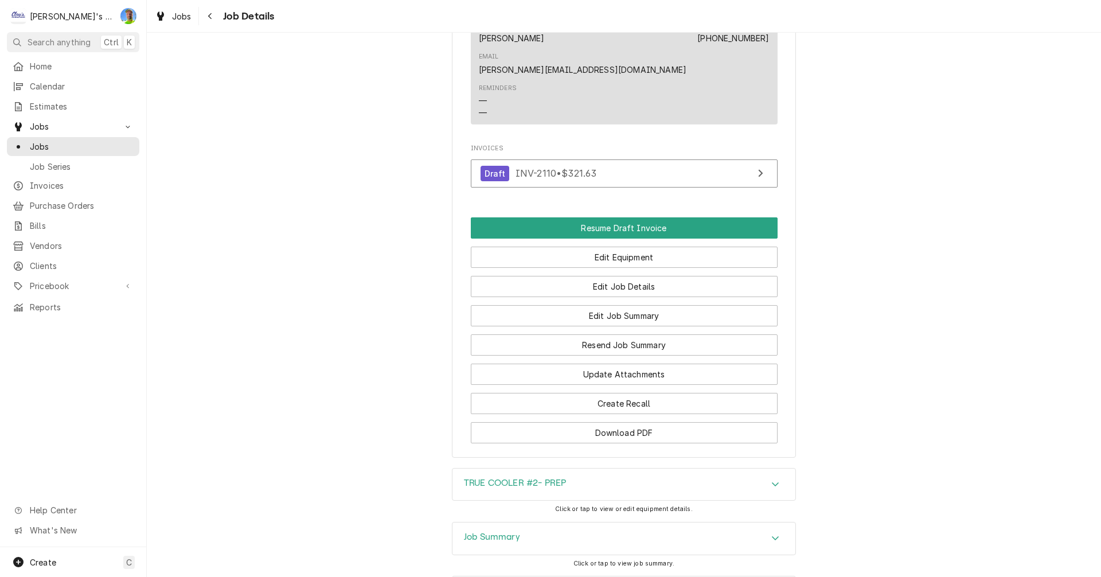
click at [771, 478] on div "Accordion Header" at bounding box center [775, 485] width 17 height 14
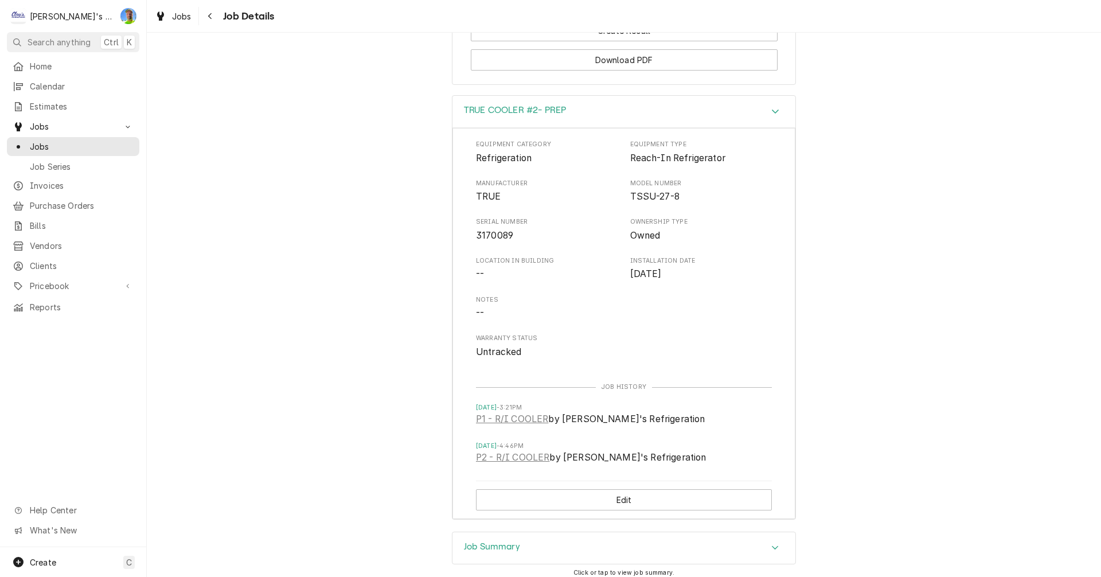
scroll to position [1402, 0]
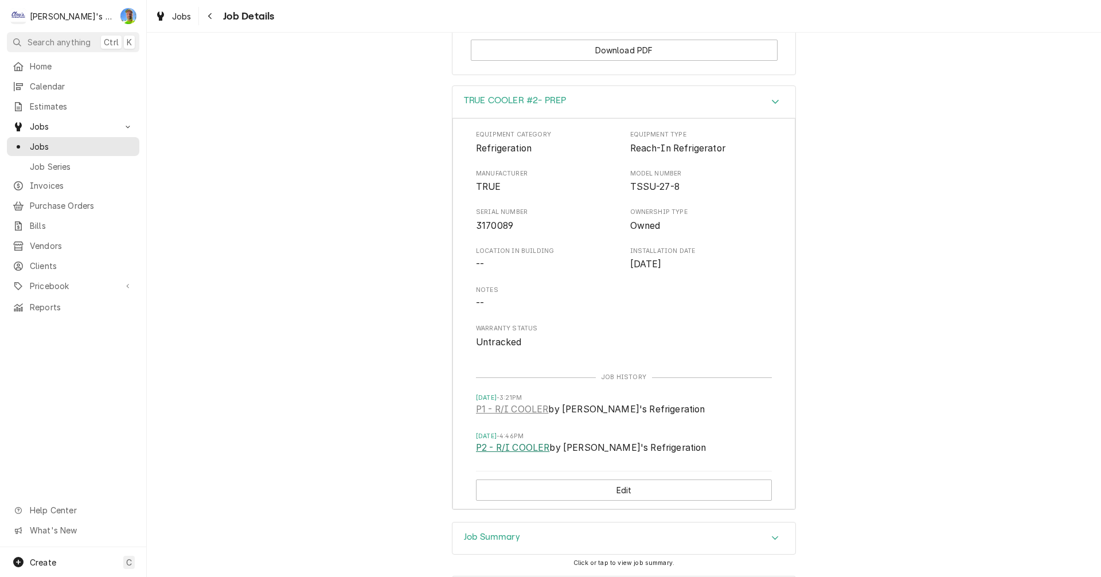
click at [501, 441] on link "P2 - R/I COOLER" at bounding box center [512, 448] width 73 height 14
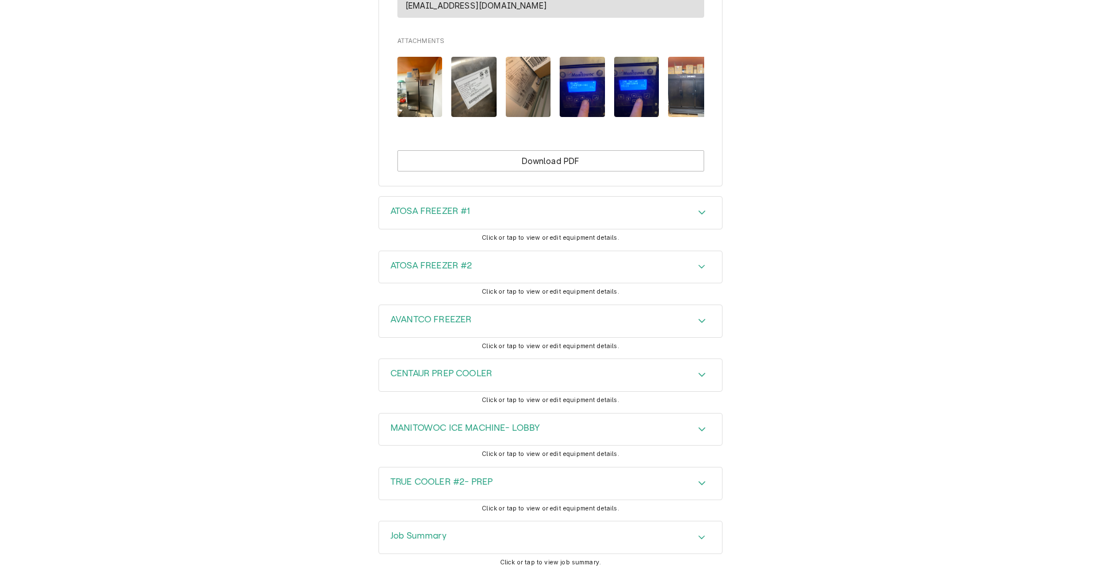
scroll to position [1125, 0]
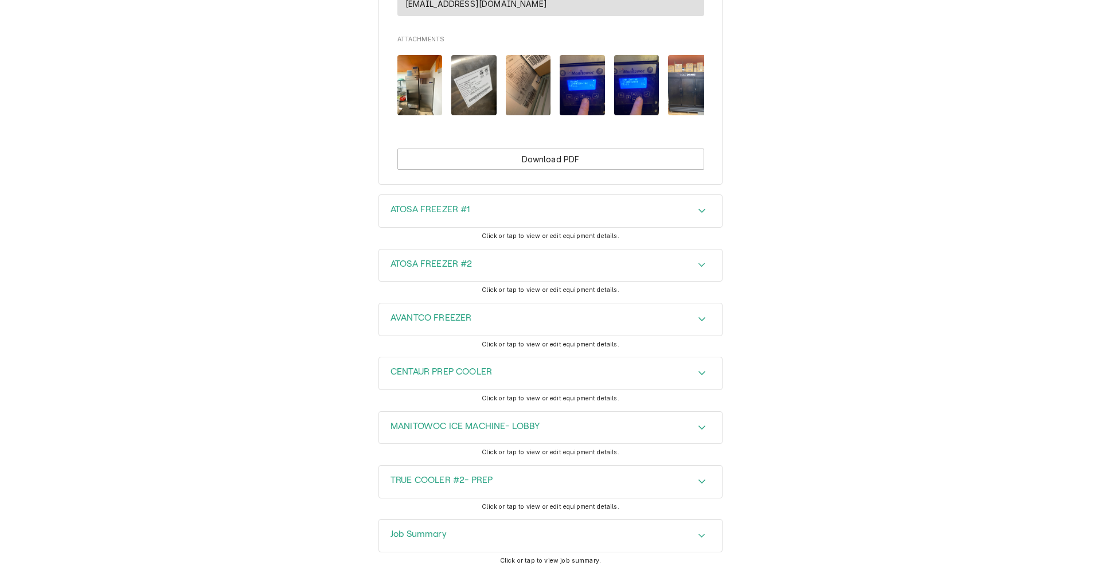
click at [685, 520] on div "Job Summary" at bounding box center [550, 536] width 343 height 32
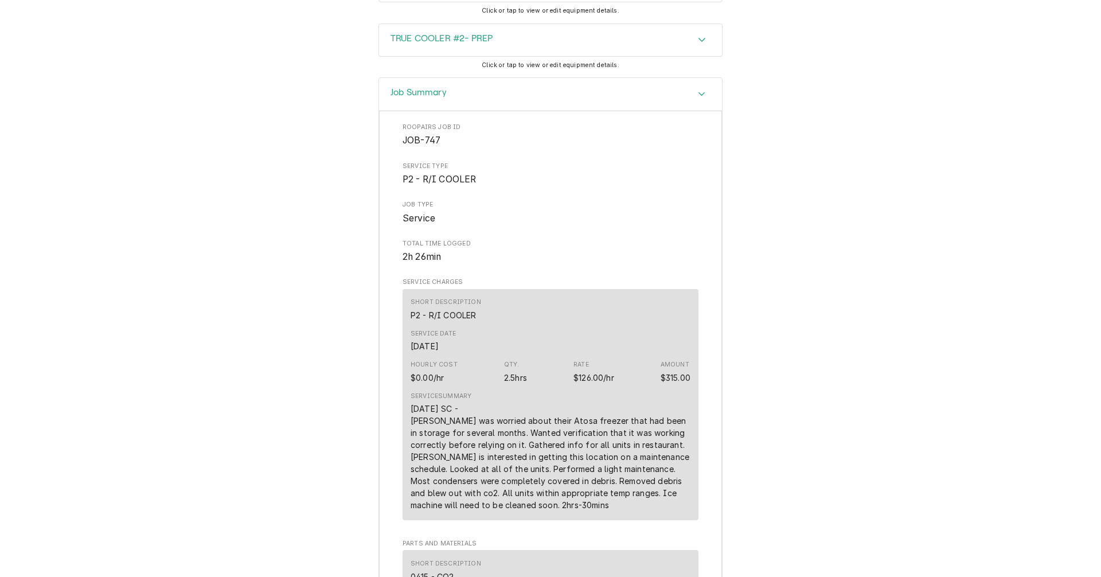
scroll to position [1584, 0]
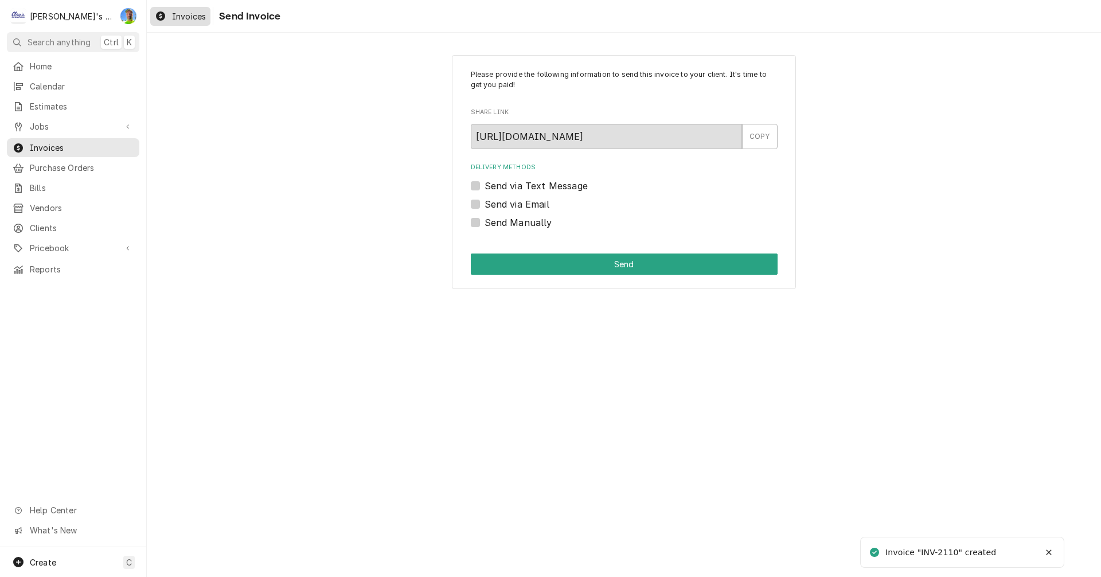
click at [188, 21] on span "Invoices" at bounding box center [189, 16] width 34 height 12
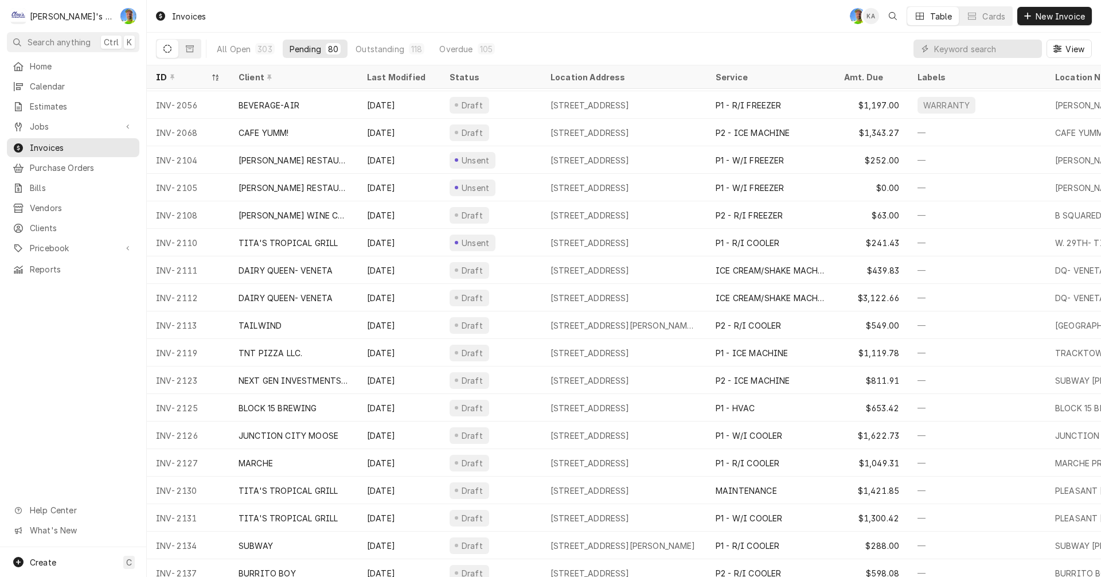
scroll to position [455, 0]
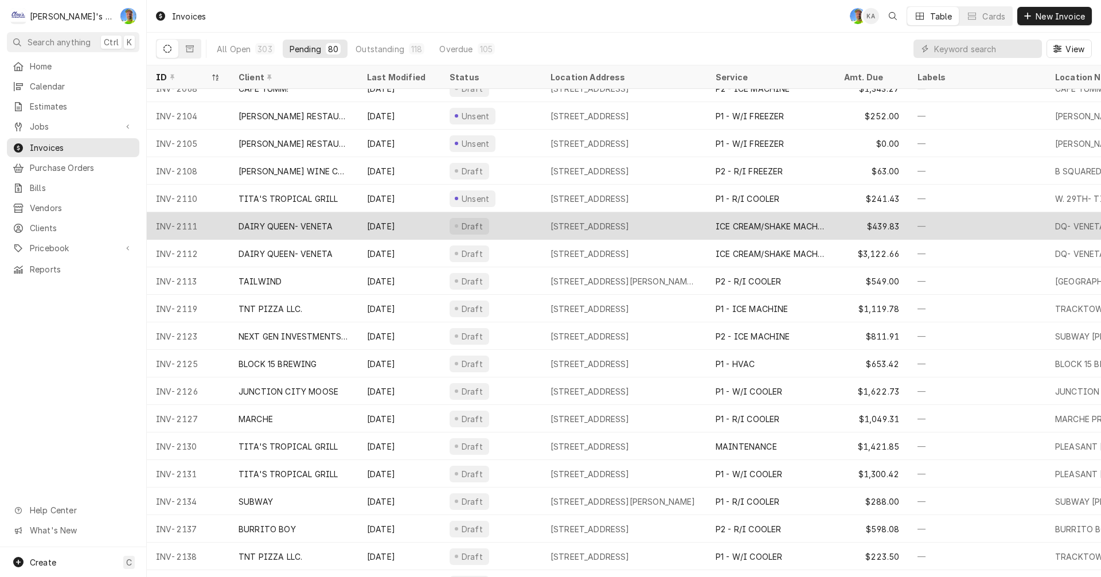
click at [500, 221] on div "Draft" at bounding box center [490, 226] width 101 height 28
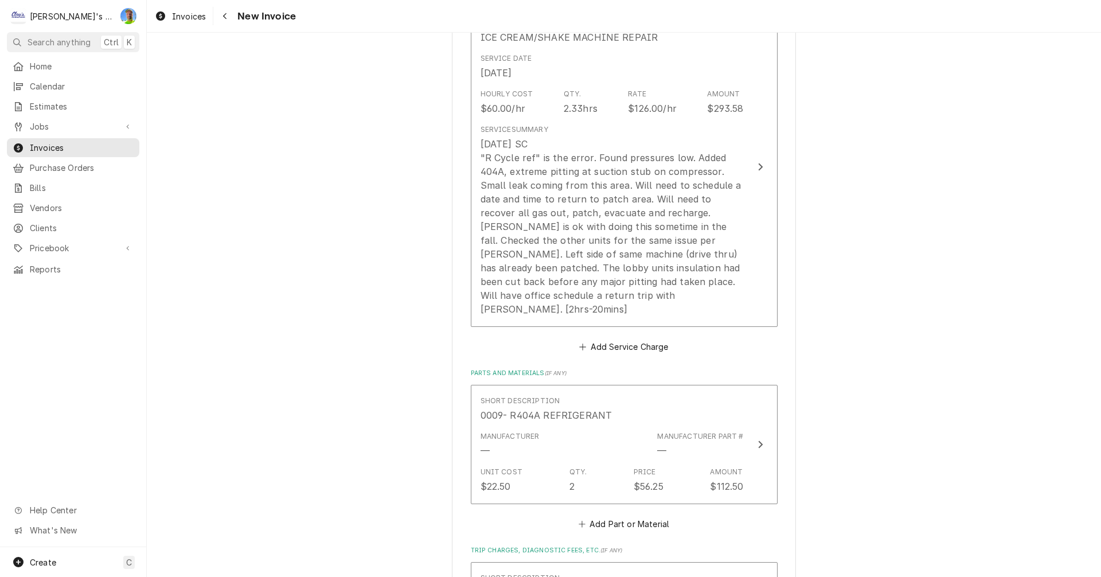
scroll to position [1204, 0]
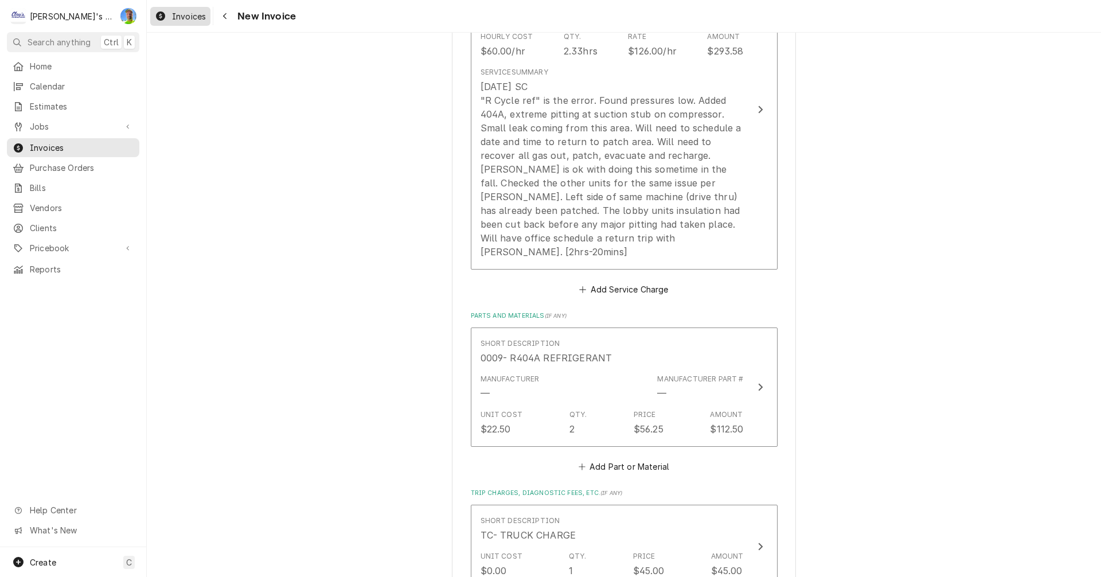
click at [174, 18] on span "Invoices" at bounding box center [189, 16] width 34 height 12
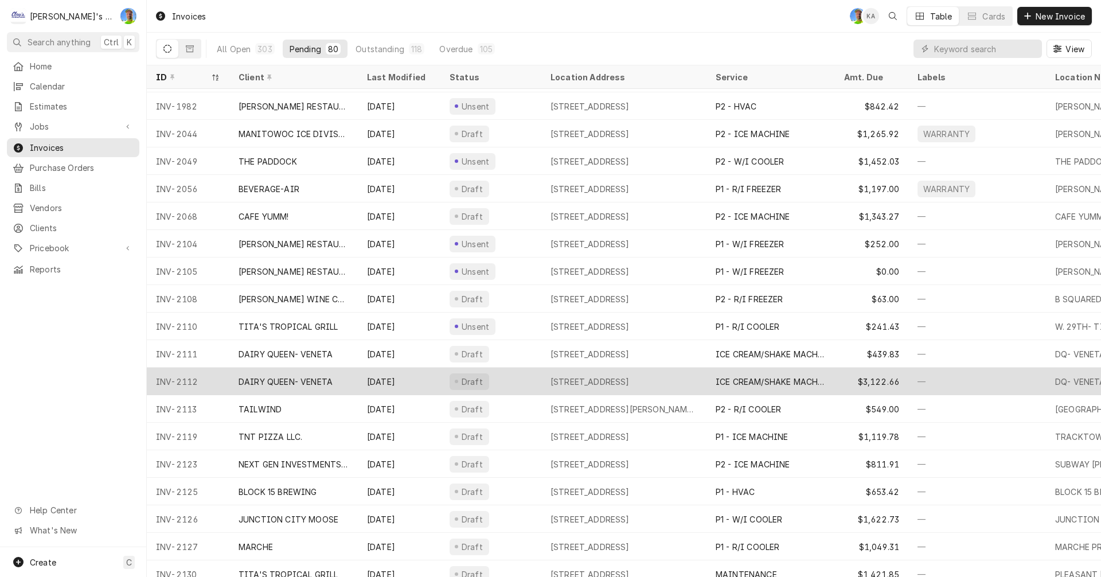
scroll to position [372, 0]
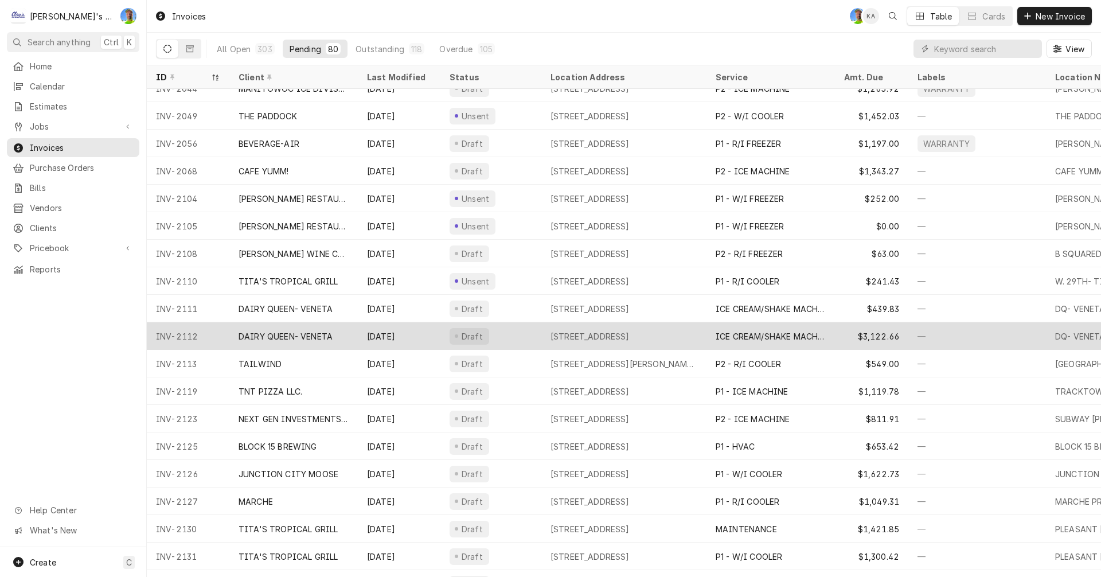
click at [506, 335] on div "Draft" at bounding box center [490, 336] width 101 height 28
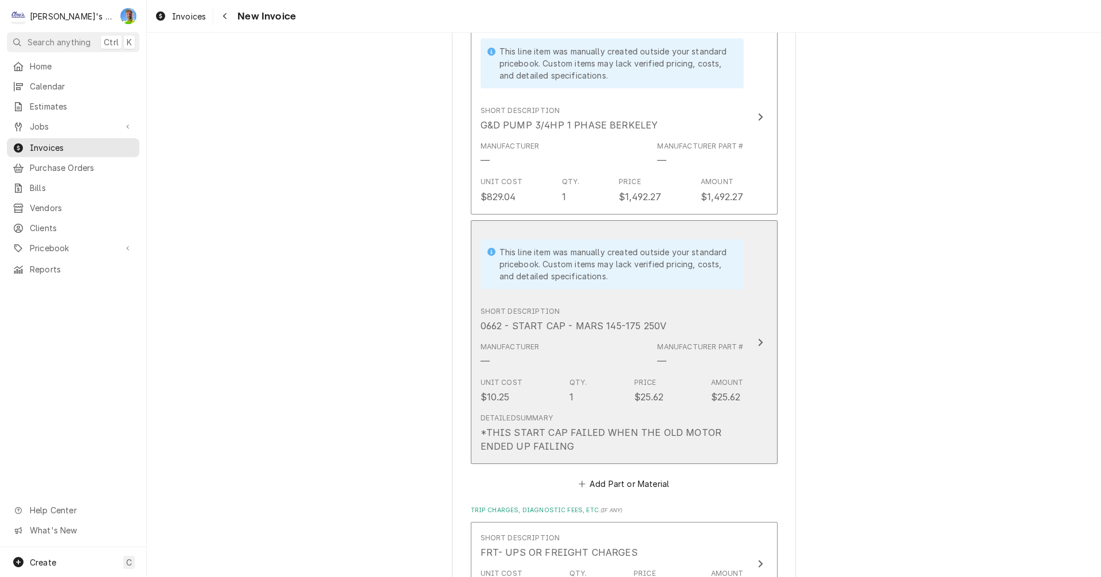
scroll to position [2122, 0]
click at [660, 425] on div "*THIS START CAP FAILED WHEN THE OLD MOTOR ENDED UP FAILING" at bounding box center [612, 439] width 263 height 28
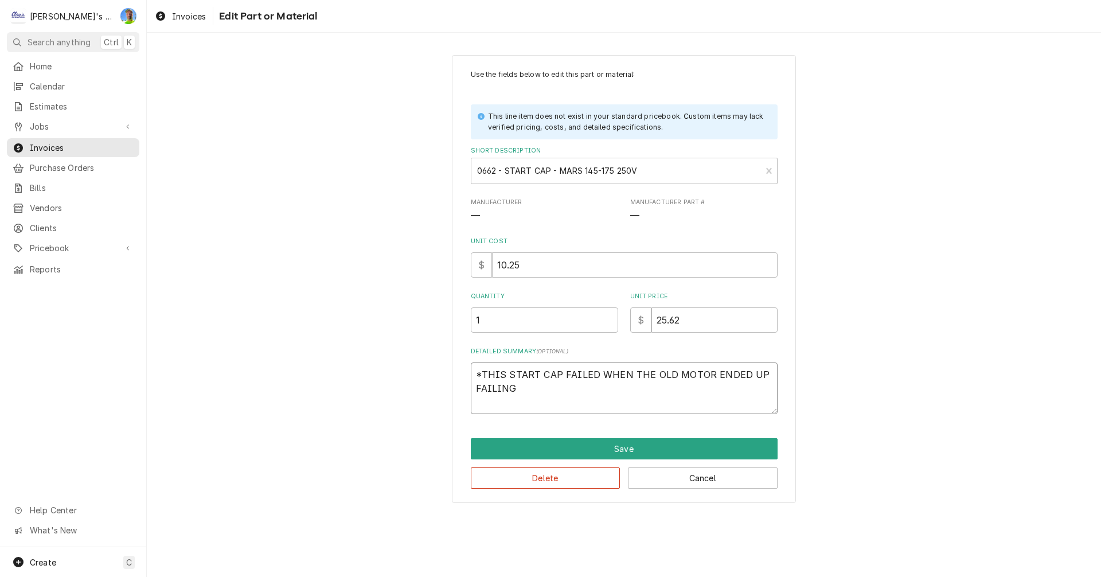
drag, startPoint x: 472, startPoint y: 373, endPoint x: 526, endPoint y: 397, distance: 58.8
click at [526, 397] on textarea "*THIS START CAP FAILED WHEN THE OLD MOTOR ENDED UP FAILING" at bounding box center [624, 388] width 307 height 52
type textarea "x"
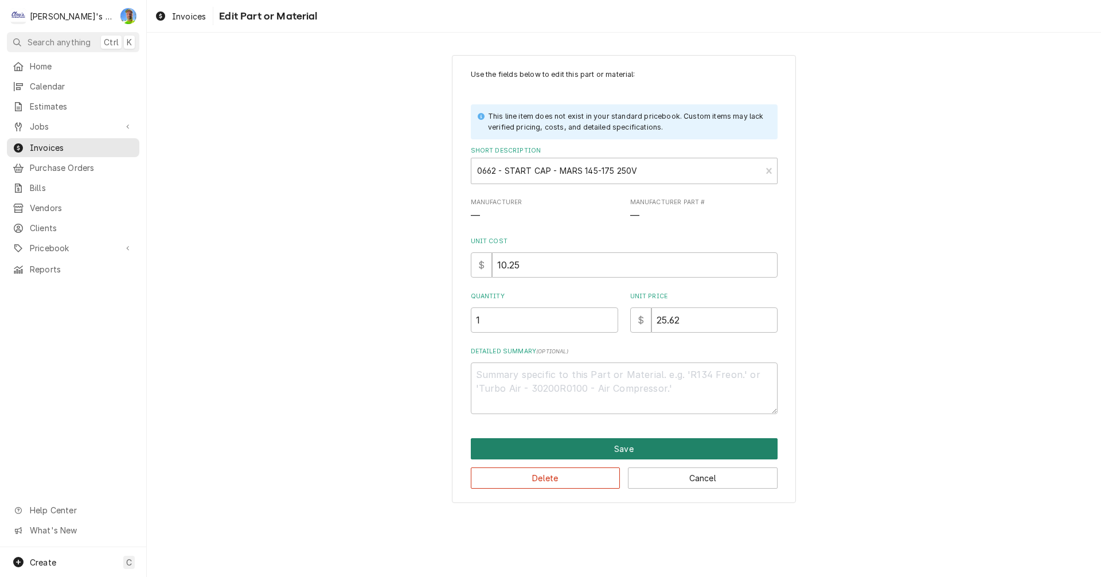
click at [518, 447] on button "Save" at bounding box center [624, 448] width 307 height 21
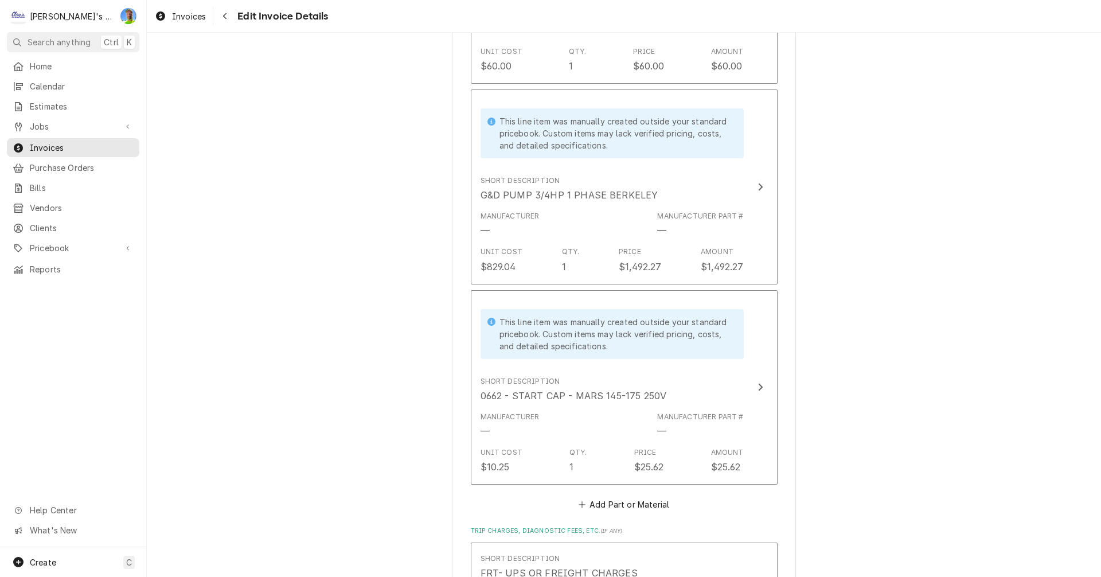
scroll to position [2051, 0]
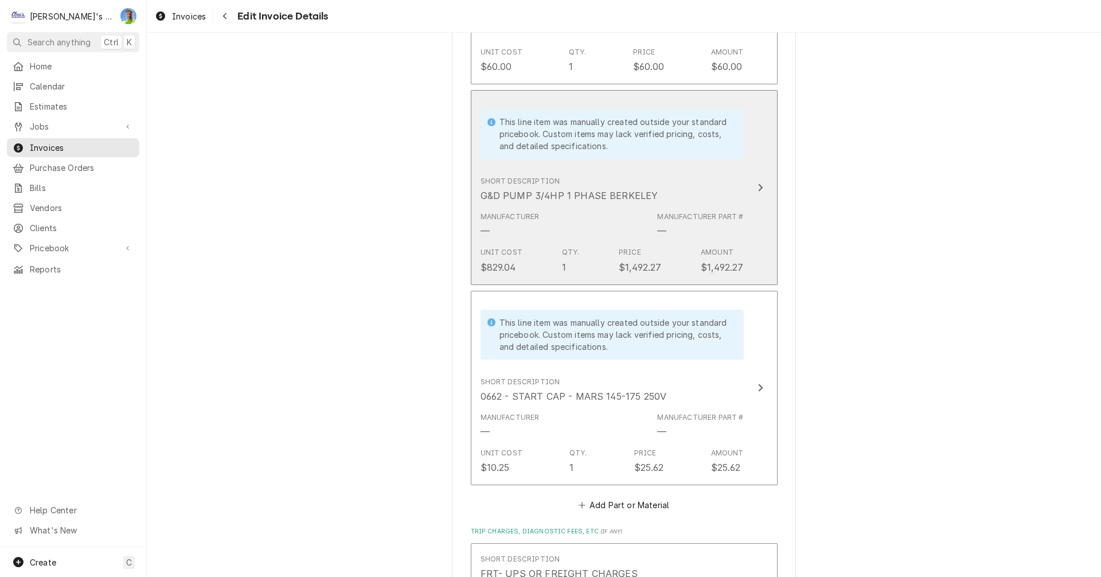
click at [760, 182] on button "This line item was manually created outside your standard pricebook. Custom ite…" at bounding box center [624, 187] width 307 height 195
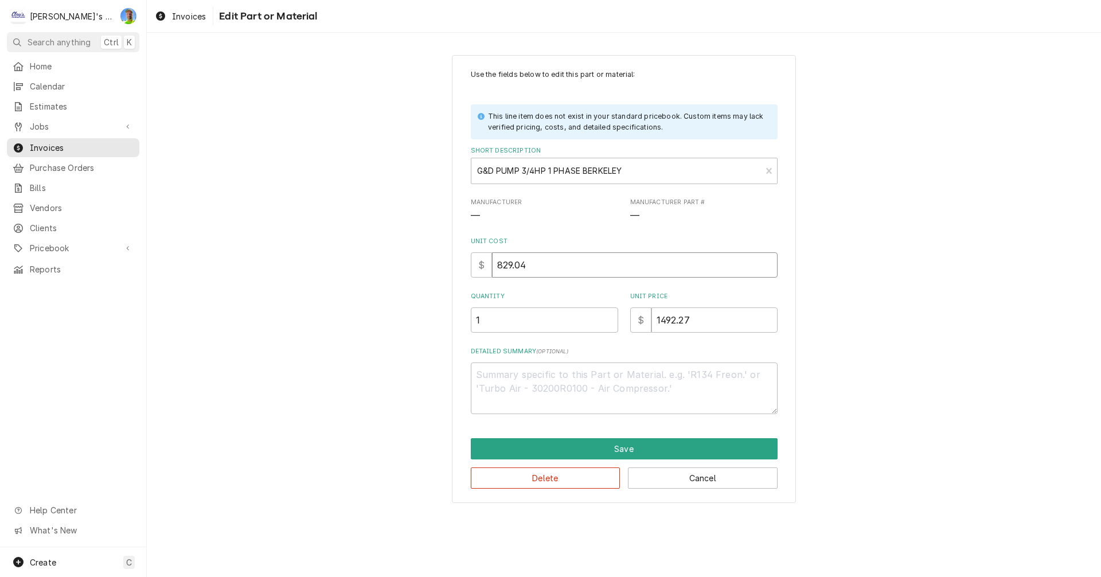
click at [544, 271] on input "829.04" at bounding box center [635, 264] width 286 height 25
type textarea "x"
type input "8"
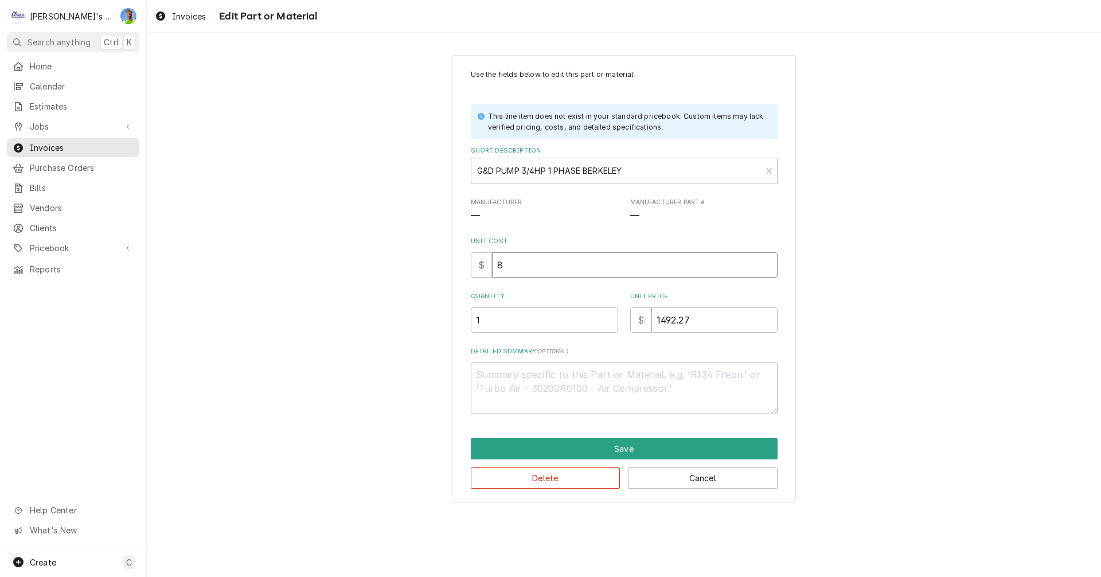
type textarea "x"
type input "89"
type textarea "x"
type input "895"
type textarea "x"
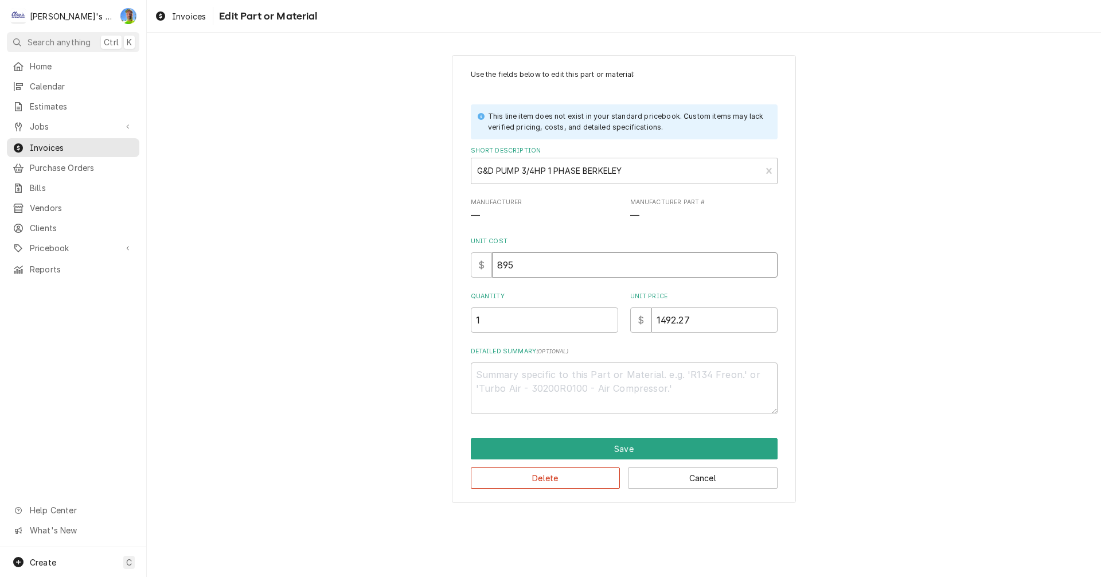
type input "895.3"
type textarea "x"
type input "895.36"
click at [723, 325] on input "1492.27" at bounding box center [714, 319] width 126 height 25
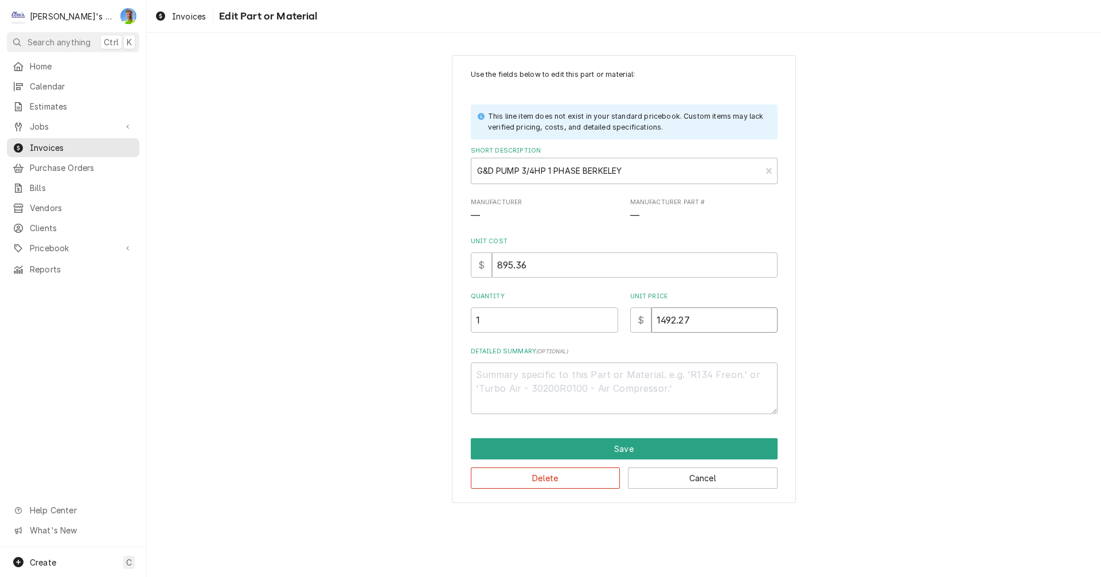
click at [723, 325] on input "1492.27" at bounding box center [714, 319] width 126 height 25
type textarea "x"
type input "1"
type textarea "x"
type input "13"
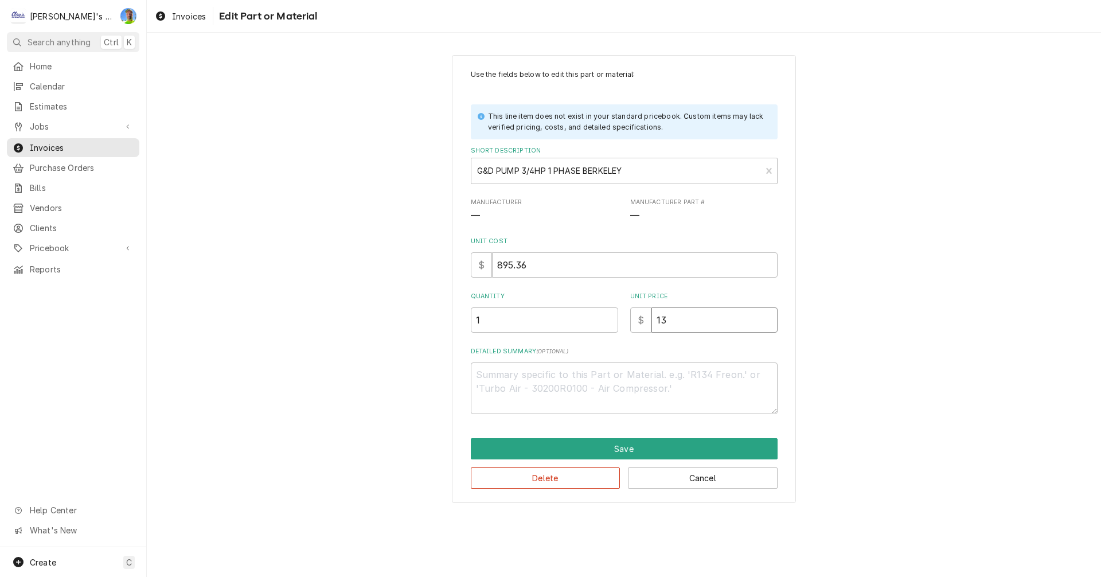
type textarea "x"
type input "135"
type textarea "x"
type input "1350"
click at [640, 447] on button "Save" at bounding box center [624, 448] width 307 height 21
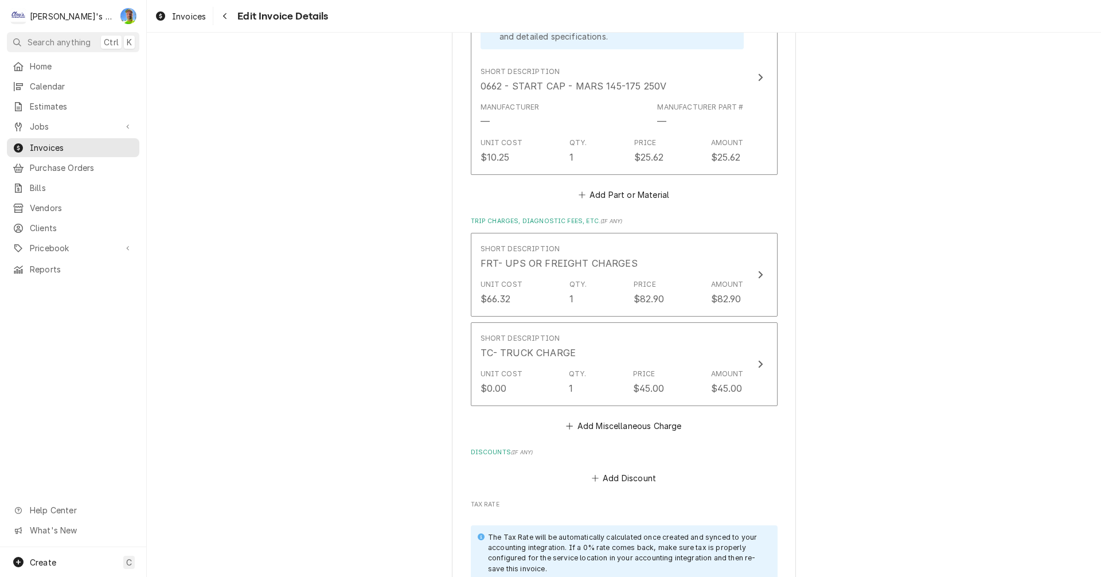
scroll to position [2381, 0]
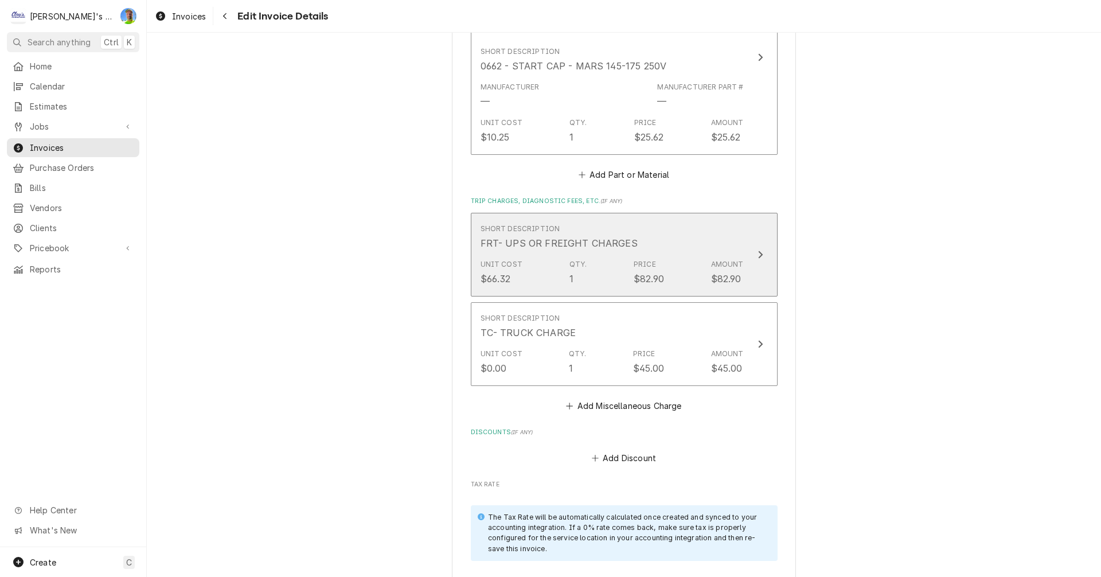
click at [760, 248] on div "Update Line Item" at bounding box center [760, 255] width 15 height 14
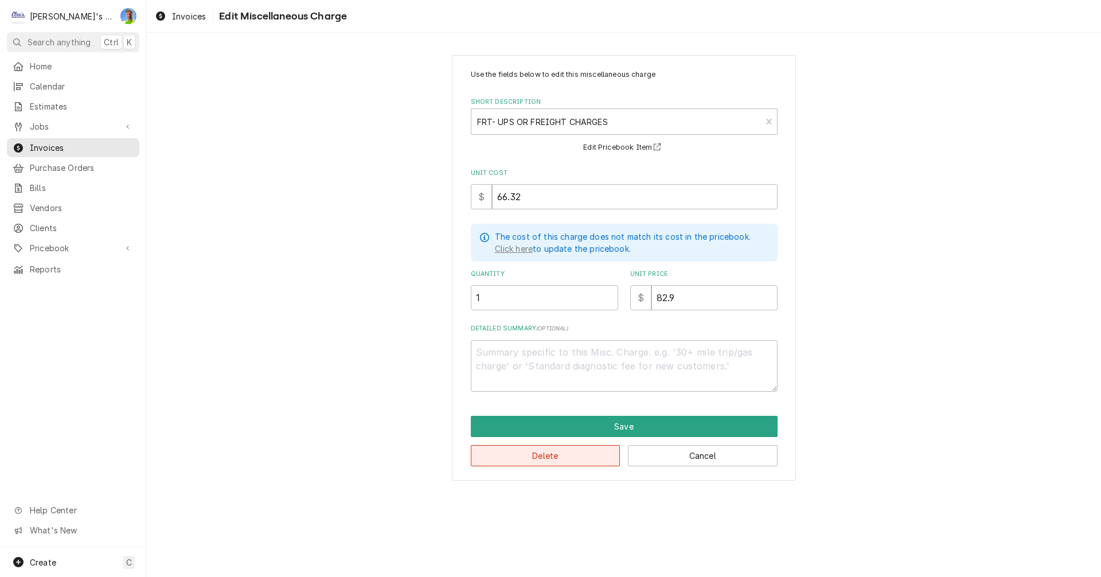
click at [591, 451] on button "Delete" at bounding box center [546, 455] width 150 height 21
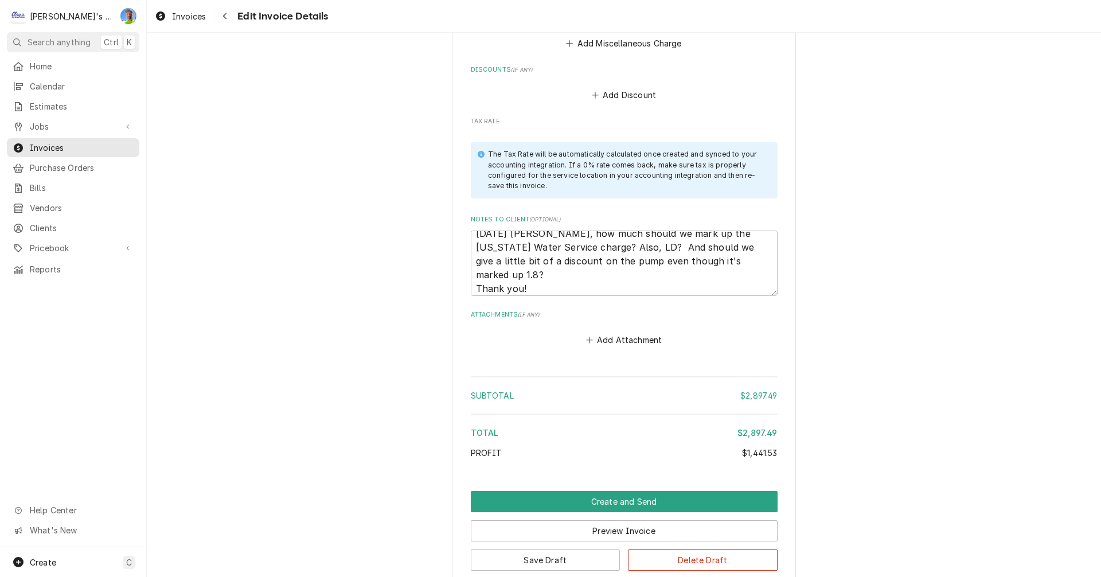
scroll to position [14, 0]
click at [647, 260] on textarea "8/13/2025 Sarah - Greg, how much should we mark up the Oregon Water Service cha…" at bounding box center [624, 263] width 307 height 65
type textarea "x"
type textarea "8/13/2025 Sarah - Greg, how much should we mark up the Oregon Water Service cha…"
type textarea "x"
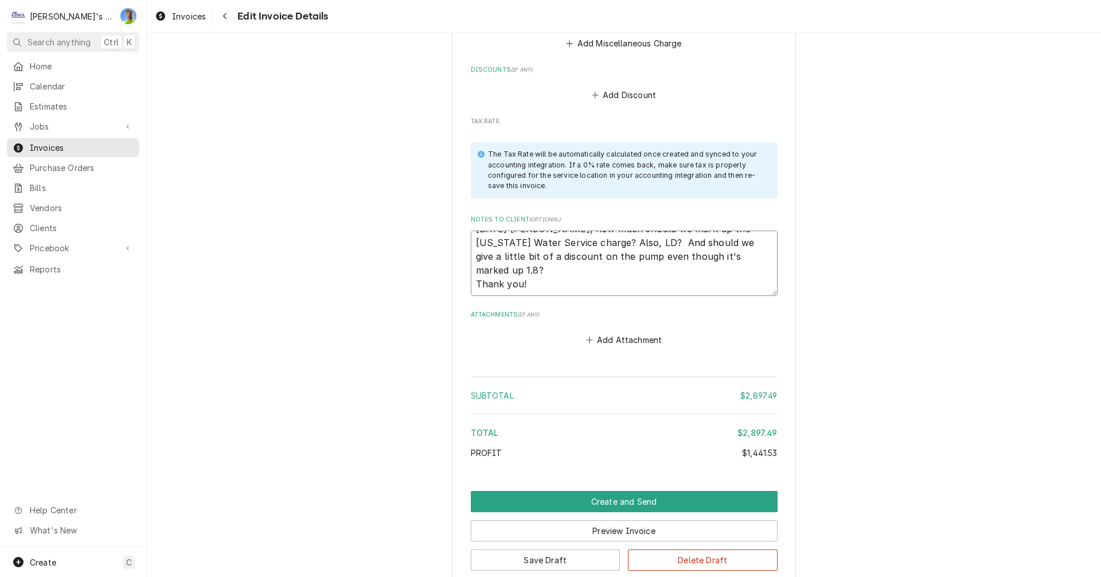
type textarea "8/13/2025 Sarah - Greg, how much should we mark up the Oregon Water Service cha…"
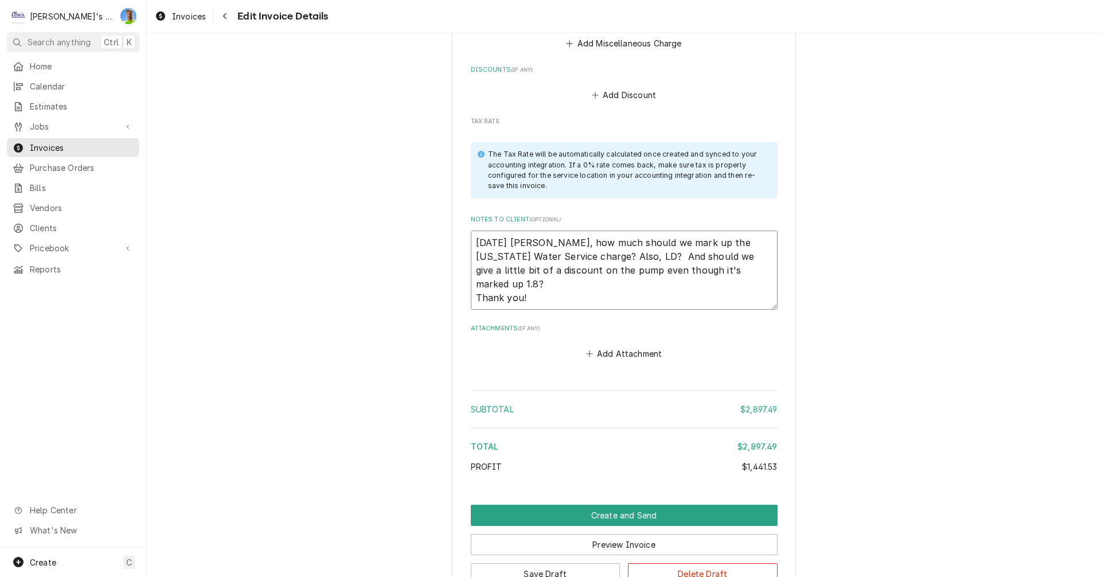
type textarea "x"
type textarea "8/13/2025 Sarah - Greg, how much should we mark up the Oregon Water Service cha…"
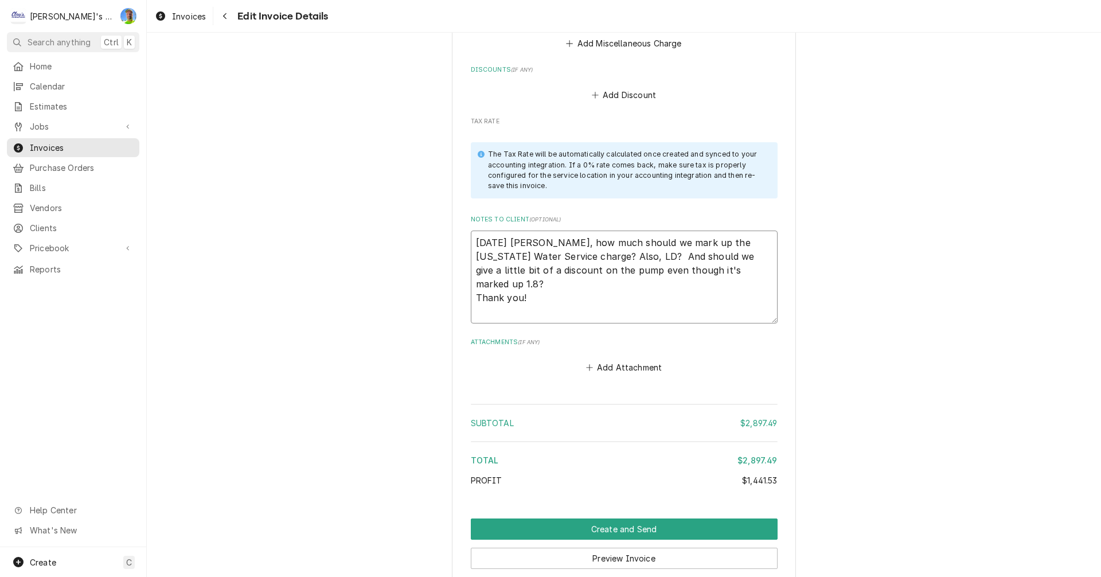
type textarea "x"
type textarea "8/13/2025 Sarah - Greg, how much should we mark up the Oregon Water Service cha…"
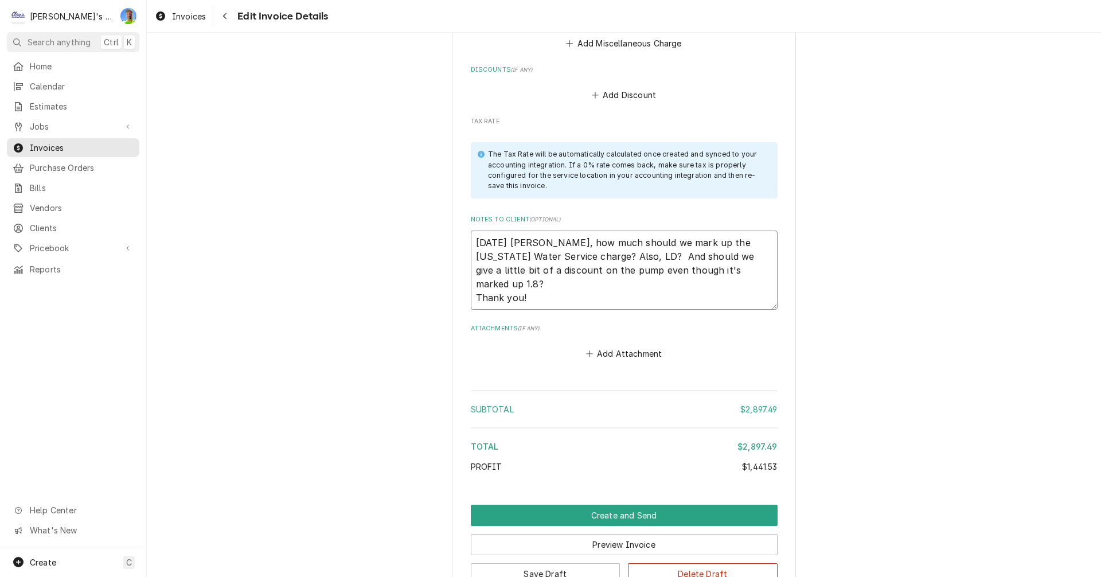
type textarea "x"
type textarea "8/13/2025 Sarah - Greg, how much should we mark up the Oregon Water Service cha…"
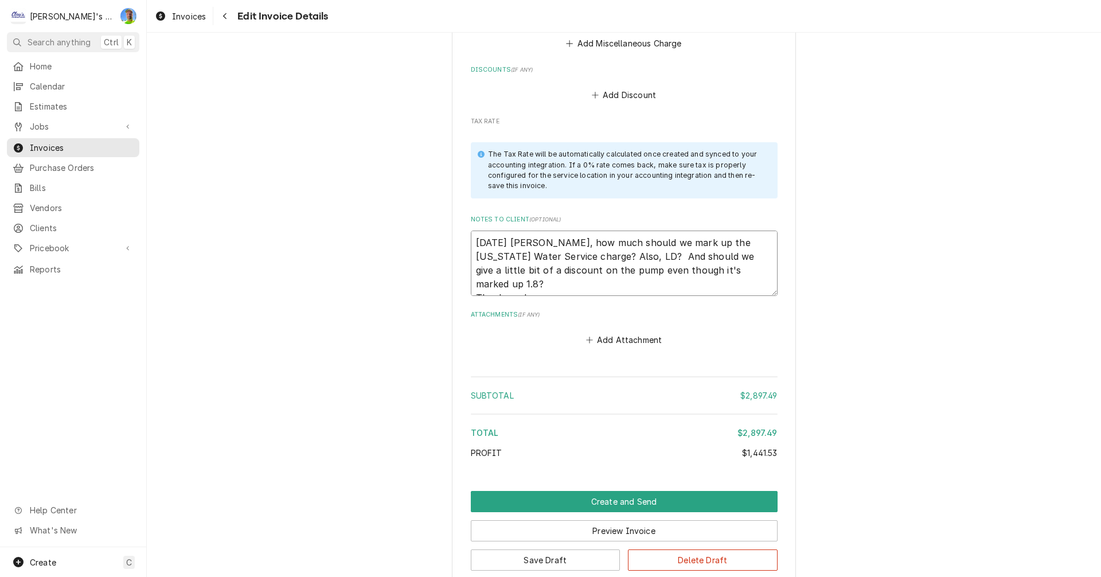
type textarea "x"
type textarea "8/13/2025 Sarah - Greg, how much should we mark up the Oregon Water Service cha…"
type textarea "x"
type textarea "8/13/2025 Sarah - Greg, how much should we mark up the Oregon Water Service cha…"
type textarea "x"
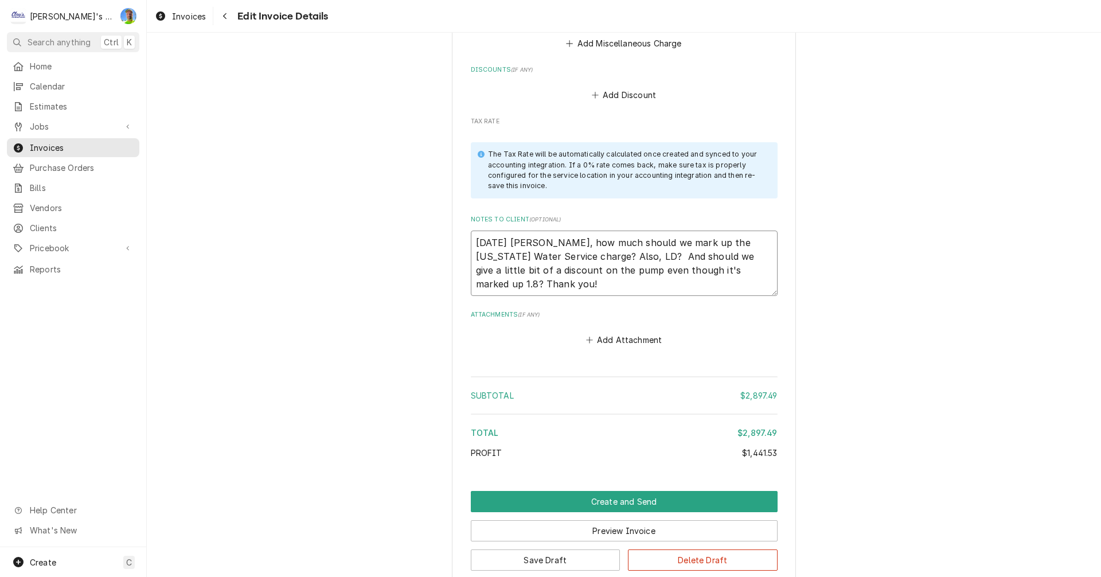
type textarea "8/13/2025 Sarah - Greg, how much should we mark up the Oregon Water Service cha…"
type textarea "x"
type textarea "8/13/2025 Sarah - Greg, how much should we mark up the Oregon Water Service cha…"
type textarea "x"
type textarea "8/13/2025 Sarah - Greg, how much should we mark up the Oregon Water Service cha…"
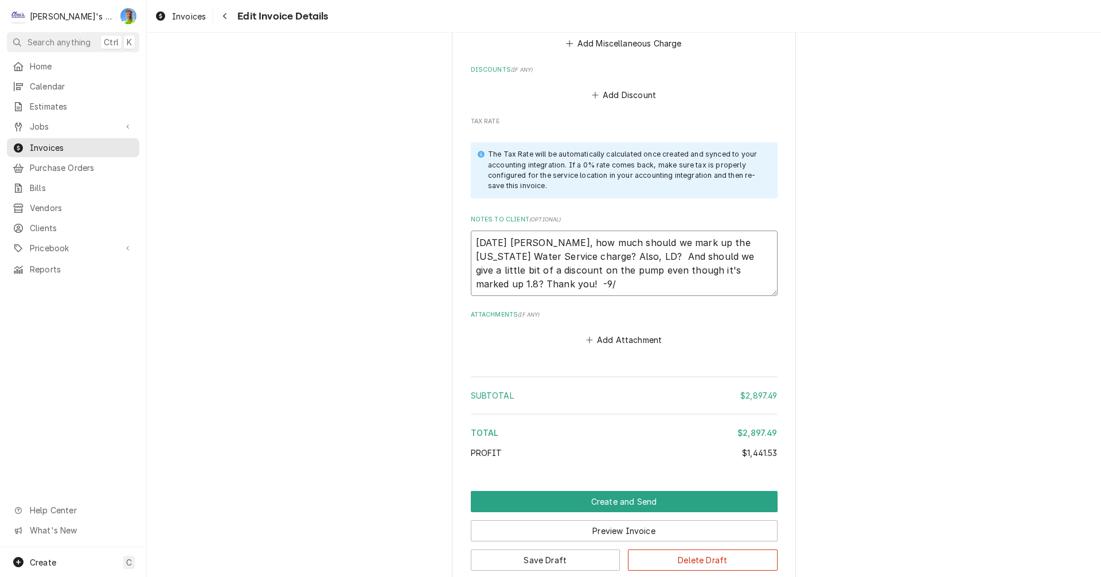
type textarea "x"
type textarea "8/13/2025 Sarah - Greg, how much should we mark up the Oregon Water Service cha…"
type textarea "x"
type textarea "8/13/2025 Sarah - Greg, how much should we mark up the Oregon Water Service cha…"
type textarea "x"
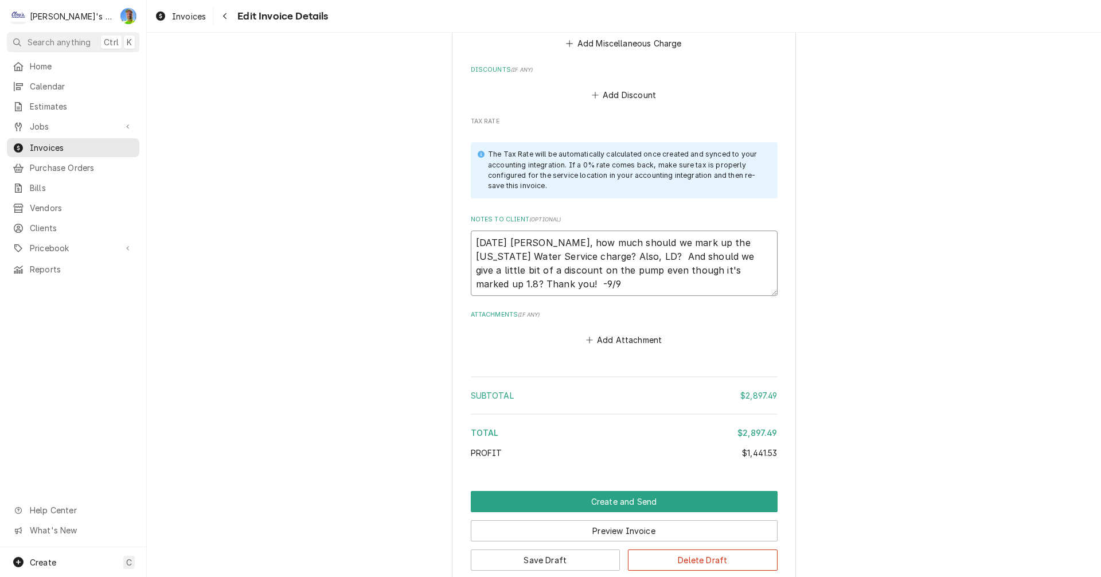
type textarea "8/13/2025 Sarah - Greg, how much should we mark up the Oregon Water Service cha…"
type textarea "x"
type textarea "8/13/2025 Sarah - Greg, how much should we mark up the Oregon Water Service cha…"
type textarea "x"
type textarea "8/13/2025 Sarah - Greg, how much should we mark up the Oregon Water Service cha…"
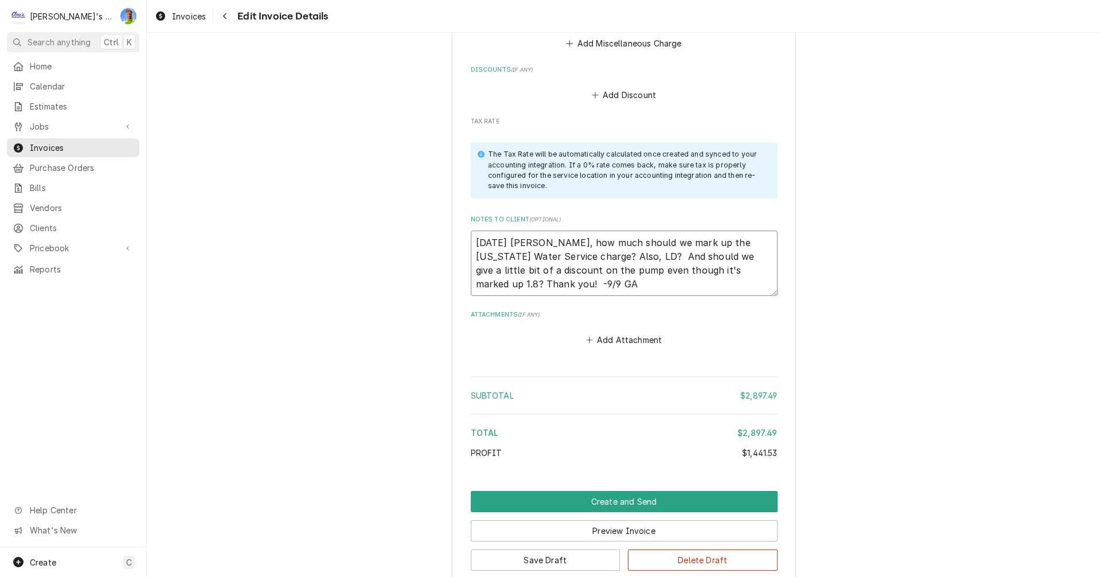
type textarea "x"
type textarea "8/13/2025 Sarah - Greg, how much should we mark up the Oregon Water Service cha…"
type textarea "x"
type textarea "8/13/2025 Sarah - Greg, how much should we mark up the Oregon Water Service cha…"
type textarea "x"
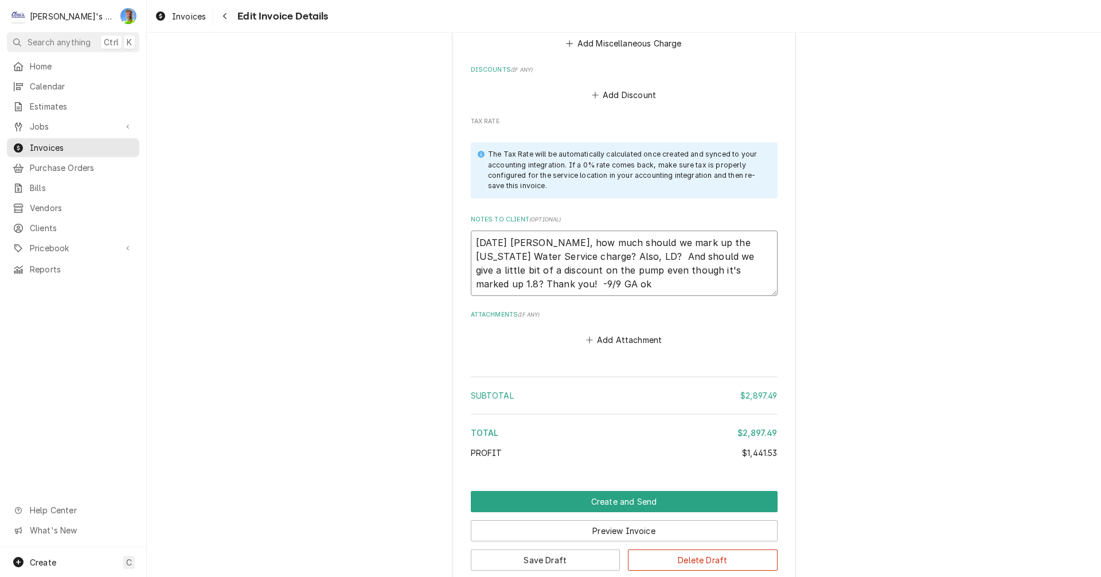
type textarea "8/13/2025 Sarah - Greg, how much should we mark up the Oregon Water Service cha…"
type textarea "x"
type textarea "8/13/2025 Sarah - Greg, how much should we mark up the Oregon Water Service cha…"
type textarea "x"
type textarea "8/13/2025 Sarah - Greg, how much should we mark up the Oregon Water Service cha…"
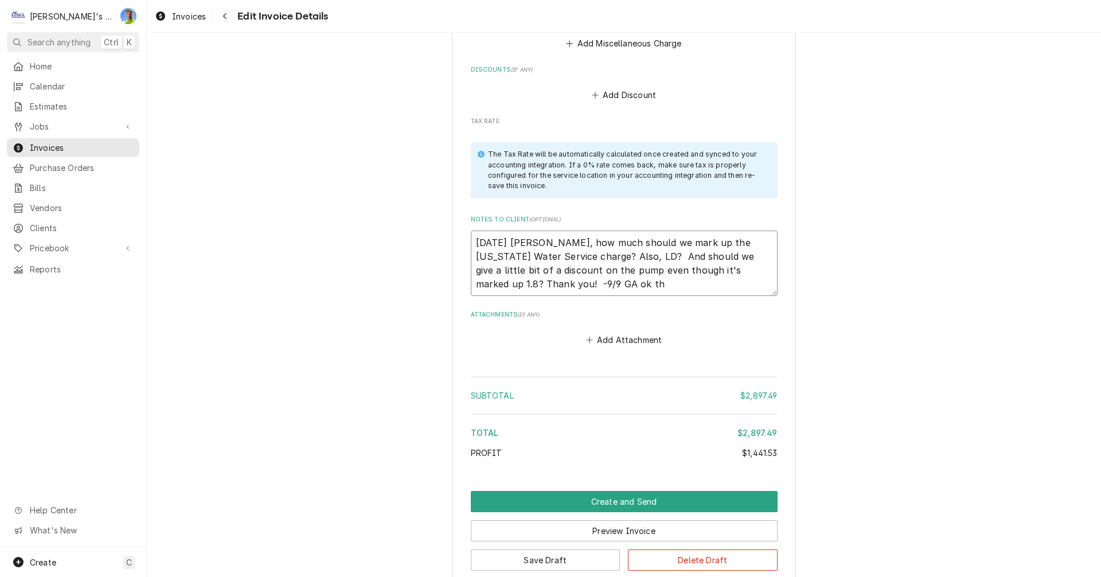
type textarea "x"
type textarea "8/13/2025 Sarah - Greg, how much should we mark up the Oregon Water Service cha…"
type textarea "x"
type textarea "8/13/2025 Sarah - Greg, how much should we mark up the Oregon Water Service cha…"
type textarea "x"
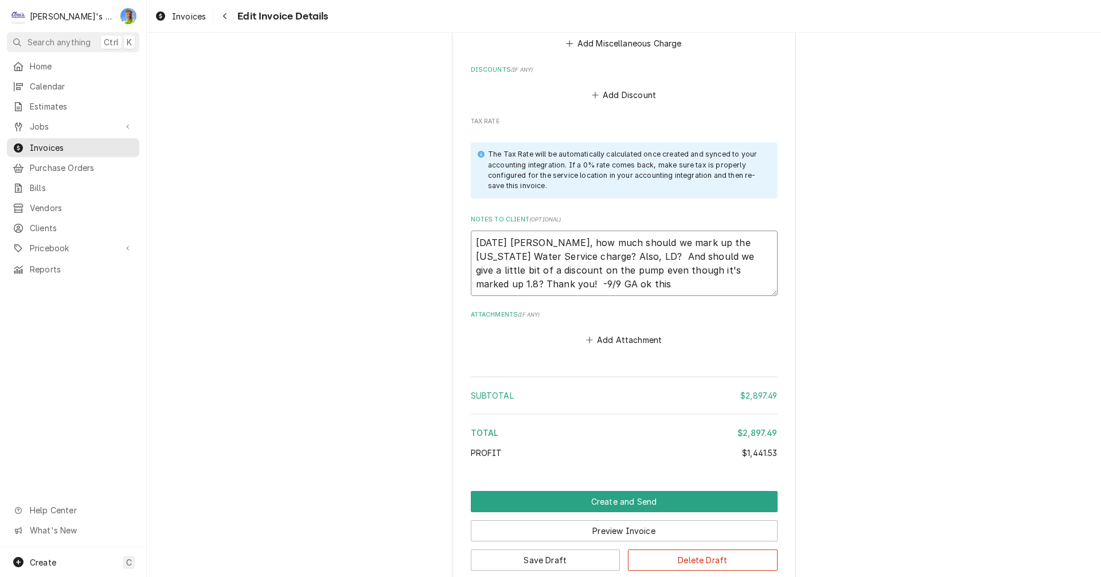
type textarea "8/13/2025 Sarah - Greg, how much should we mark up the Oregon Water Service cha…"
type textarea "x"
type textarea "8/13/2025 Sarah - Greg, how much should we mark up the Oregon Water Service cha…"
type textarea "x"
type textarea "8/13/2025 Sarah - Greg, how much should we mark up the Oregon Water Service cha…"
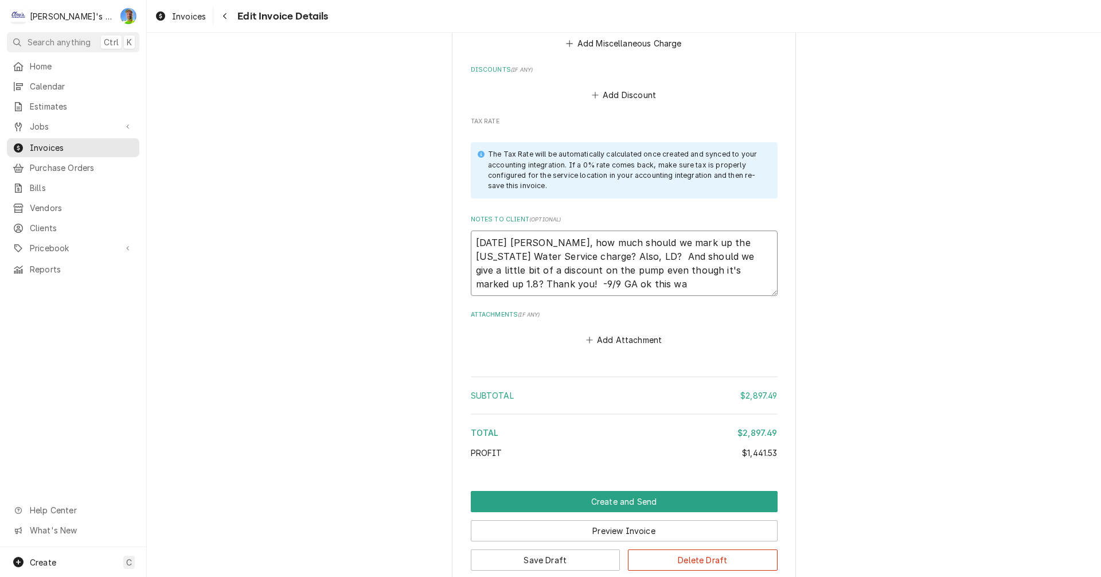
type textarea "x"
type textarea "8/13/2025 Sarah - Greg, how much should we mark up the Oregon Water Service cha…"
type textarea "x"
type textarea "8/13/2025 Sarah - Greg, how much should we mark up the Oregon Water Service cha…"
type textarea "x"
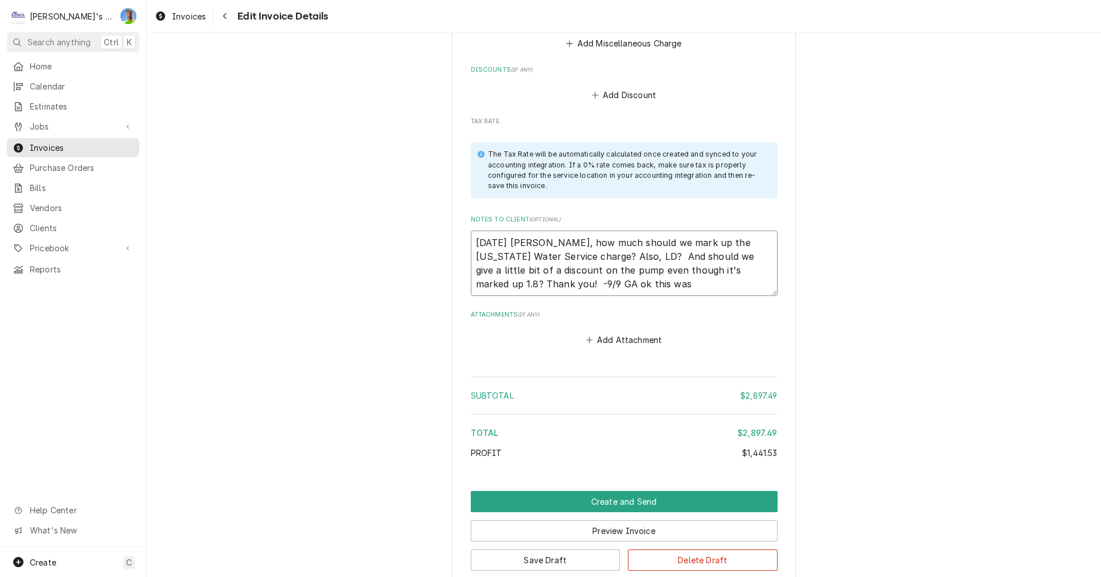
type textarea "8/13/2025 Sarah - Greg, how much should we mark up the Oregon Water Service cha…"
type textarea "x"
type textarea "8/13/2025 Sarah - Greg, how much should we mark up the Oregon Water Service cha…"
type textarea "x"
type textarea "8/13/2025 Sarah - Greg, how much should we mark up the Oregon Water Service cha…"
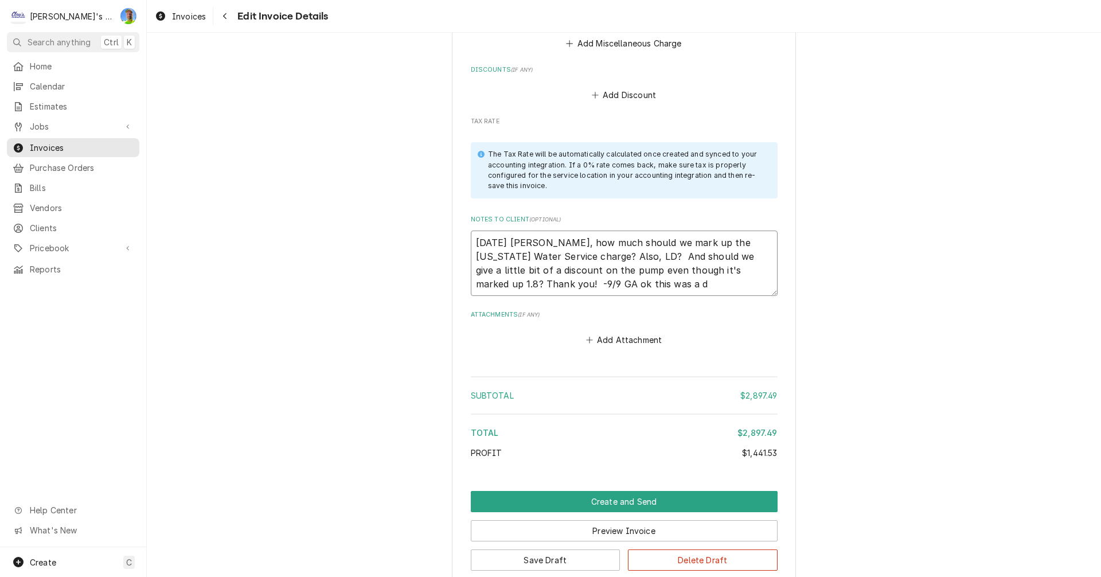
type textarea "x"
type textarea "8/13/2025 Sarah - Greg, how much should we mark up the Oregon Water Service cha…"
type textarea "x"
type textarea "8/13/2025 Sarah - Greg, how much should we mark up the Oregon Water Service cha…"
type textarea "x"
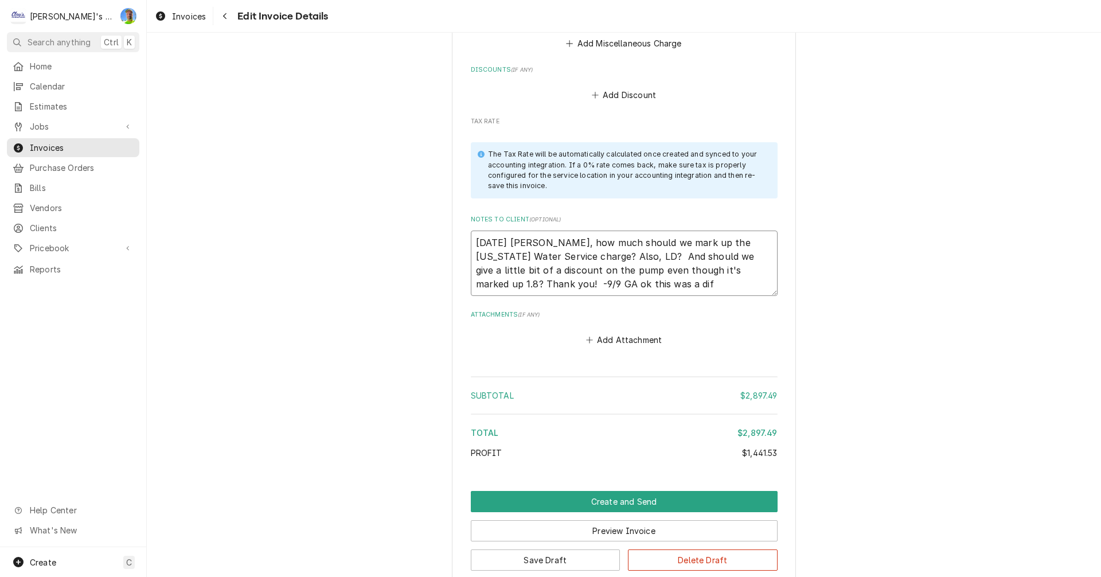
type textarea "8/13/2025 Sarah - Greg, how much should we mark up the Oregon Water Service cha…"
type textarea "x"
type textarea "8/13/2025 Sarah - Greg, how much should we mark up the Oregon Water Service cha…"
type textarea "x"
type textarea "8/13/2025 Sarah - Greg, how much should we mark up the Oregon Water Service cha…"
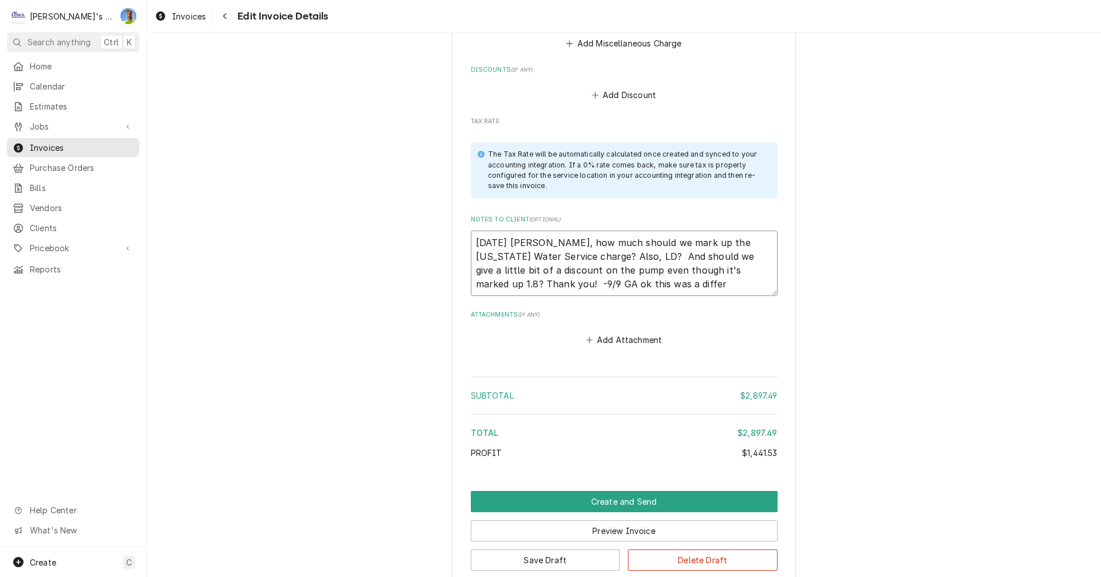
type textarea "x"
type textarea "8/13/2025 Sarah - Greg, how much should we mark up the Oregon Water Service cha…"
type textarea "x"
type textarea "8/13/2025 Sarah - Greg, how much should we mark up the Oregon Water Service cha…"
type textarea "x"
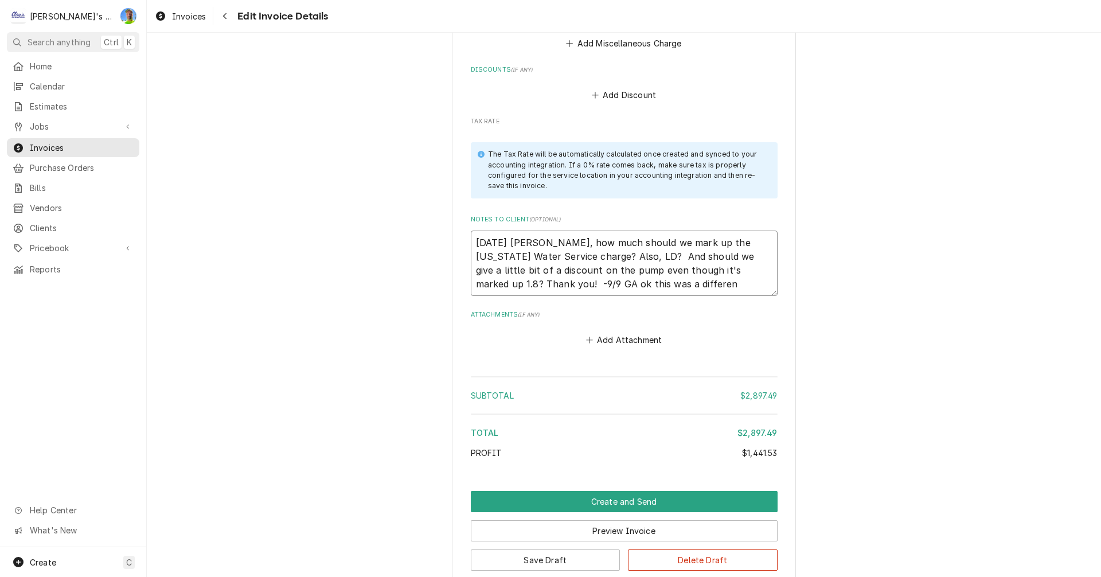
type textarea "8/13/2025 Sarah - Greg, how much should we mark up the Oregon Water Service cha…"
type textarea "x"
type textarea "8/13/2025 Sarah - Greg, how much should we mark up the Oregon Water Service cha…"
type textarea "x"
type textarea "8/13/2025 Sarah - Greg, how much should we mark up the Oregon Water Service cha…"
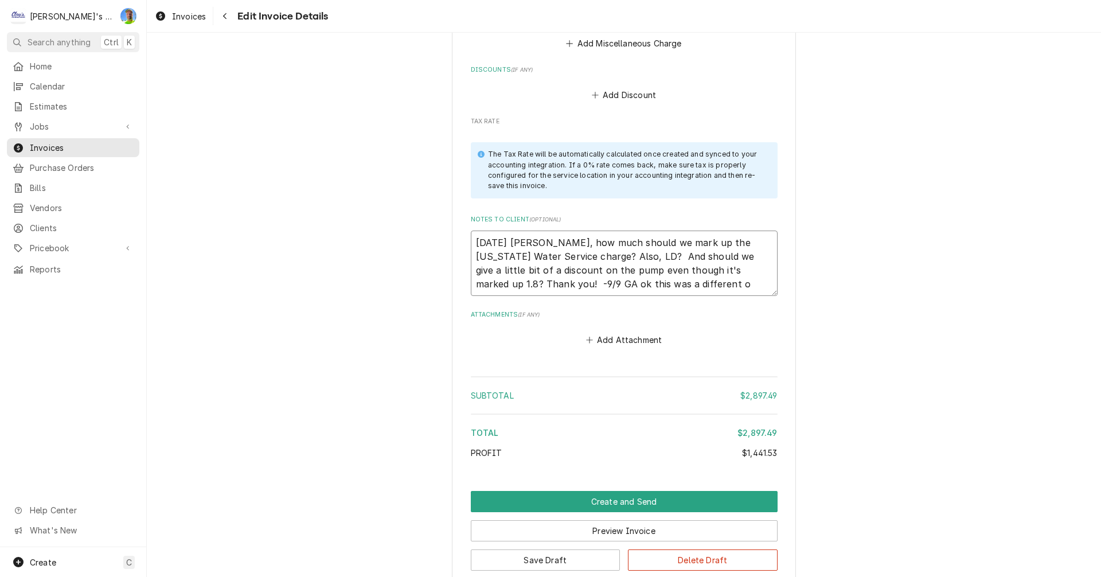
type textarea "x"
type textarea "8/13/2025 Sarah - Greg, how much should we mark up the Oregon Water Service cha…"
type textarea "x"
type textarea "8/13/2025 Sarah - Greg, how much should we mark up the Oregon Water Service cha…"
type textarea "x"
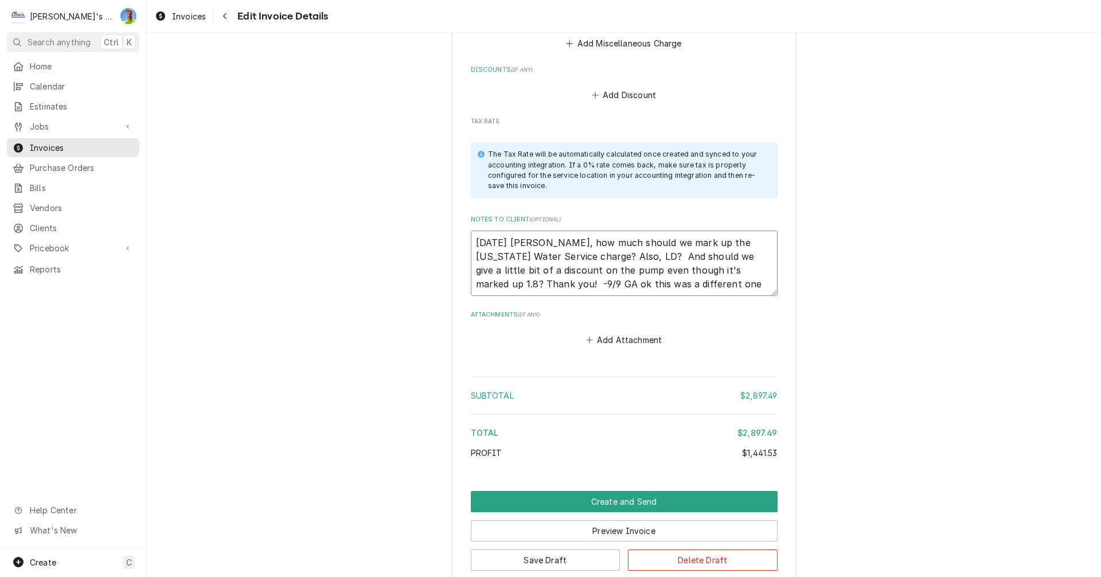
type textarea "8/13/2025 Sarah - Greg, how much should we mark up the Oregon Water Service cha…"
type textarea "x"
type textarea "8/13/2025 Sarah - Greg, how much should we mark up the Oregon Water Service cha…"
type textarea "x"
type textarea "8/13/2025 Sarah - Greg, how much should we mark up the Oregon Water Service cha…"
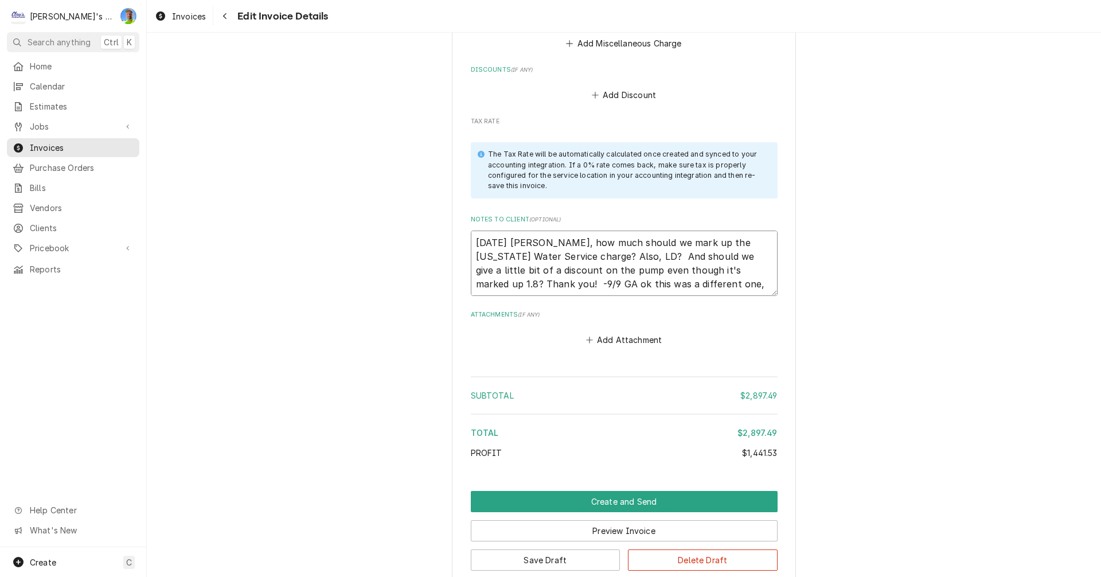
type textarea "x"
type textarea "8/13/2025 Sarah - Greg, how much should we mark up the Oregon Water Service cha…"
type textarea "x"
type textarea "8/13/2025 Sarah - Greg, how much should we mark up the Oregon Water Service cha…"
type textarea "x"
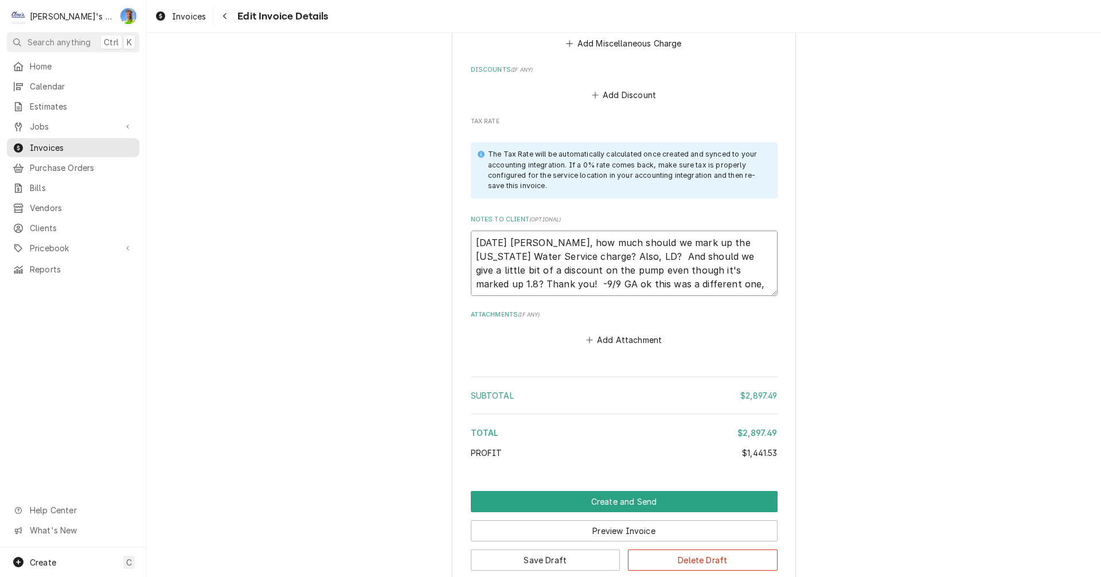
type textarea "8/13/2025 Sarah - Greg, how much should we mark up the Oregon Water Service cha…"
type textarea "x"
type textarea "8/13/2025 Sarah - Greg, how much should we mark up the Oregon Water Service cha…"
type textarea "x"
type textarea "8/13/2025 Sarah - Greg, how much should we mark up the Oregon Water Service cha…"
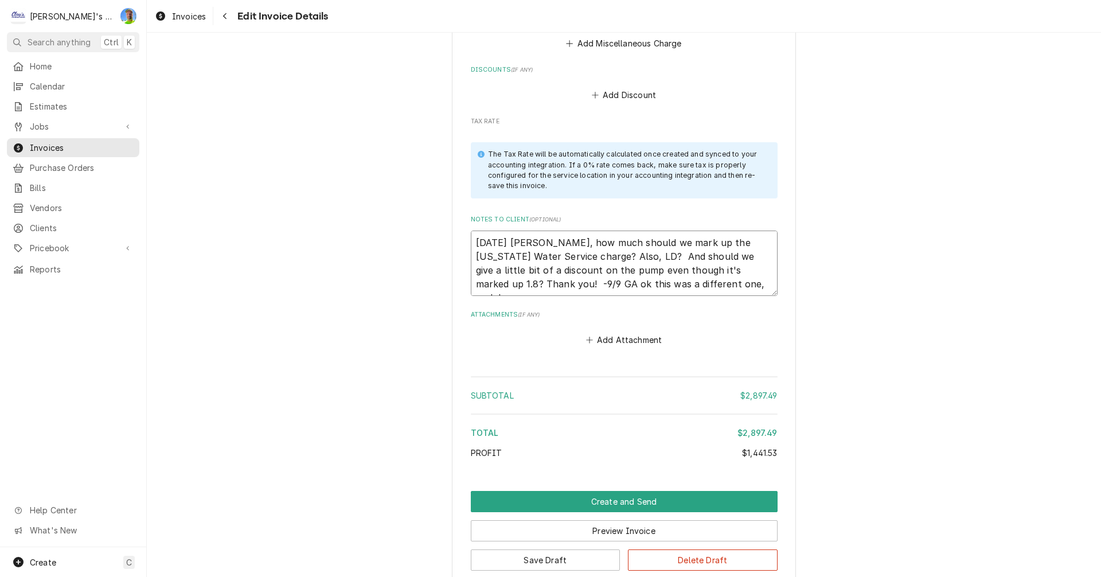
type textarea "x"
type textarea "8/13/2025 Sarah - Greg, how much should we mark up the Oregon Water Service cha…"
type textarea "x"
type textarea "8/13/2025 Sarah - Greg, how much should we mark up the Oregon Water Service cha…"
type textarea "x"
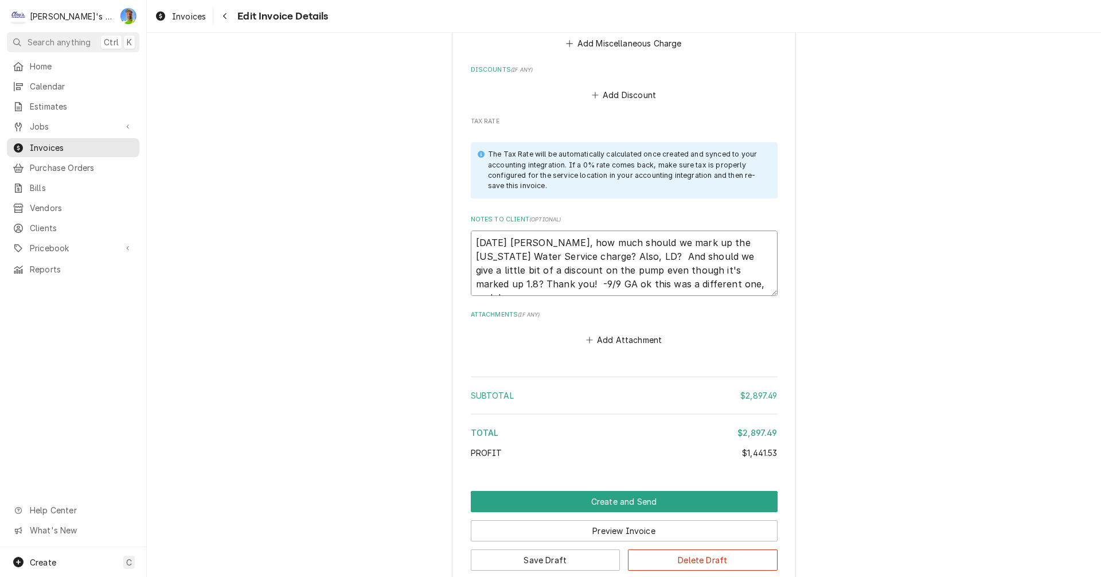
type textarea "8/13/2025 Sarah - Greg, how much should we mark up the Oregon Water Service cha…"
type textarea "x"
type textarea "8/13/2025 Sarah - Greg, how much should we mark up the Oregon Water Service cha…"
type textarea "x"
type textarea "8/13/2025 Sarah - Greg, how much should we mark up the Oregon Water Service cha…"
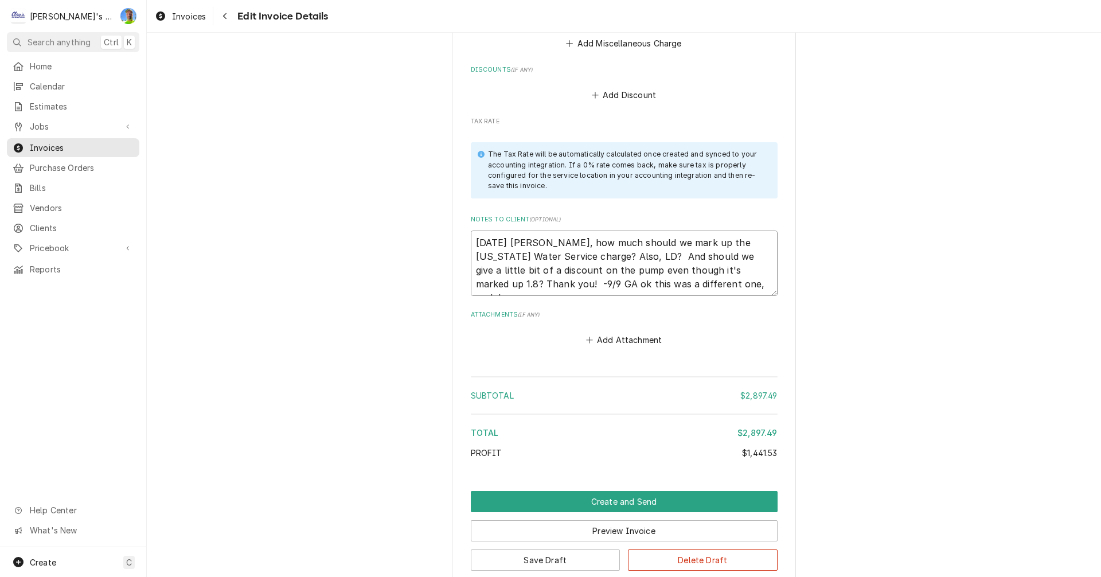
type textarea "x"
type textarea "8/13/2025 Sarah - Greg, how much should we mark up the Oregon Water Service cha…"
type textarea "x"
type textarea "8/13/2025 Sarah - Greg, how much should we mark up the Oregon Water Service cha…"
type textarea "x"
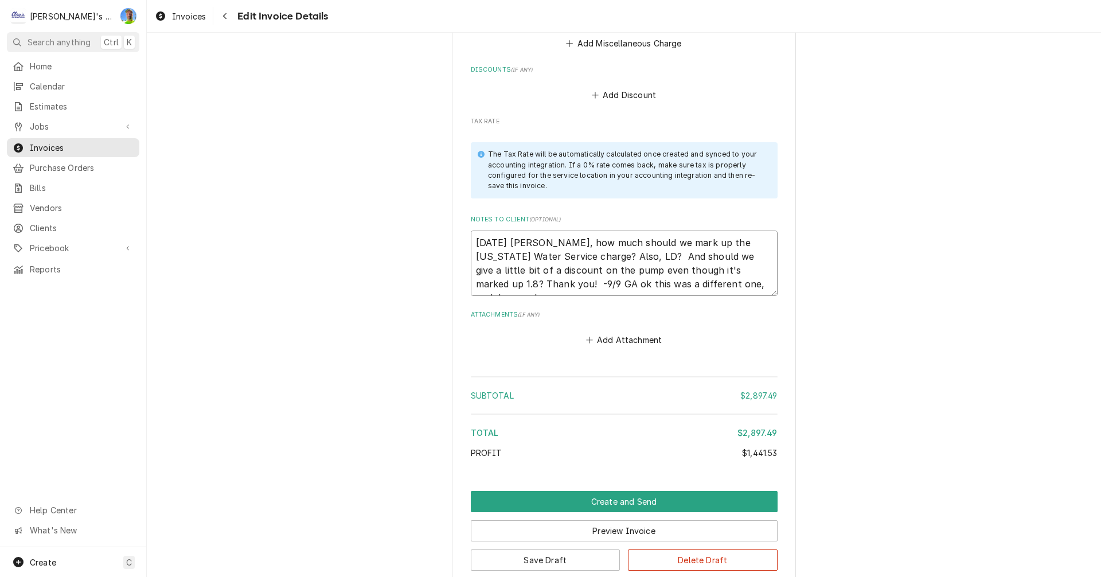
type textarea "8/13/2025 Sarah - Greg, how much should we mark up the Oregon Water Service cha…"
type textarea "x"
type textarea "8/13/2025 Sarah - Greg, how much should we mark up the Oregon Water Service cha…"
type textarea "x"
type textarea "8/13/2025 Sarah - Greg, how much should we mark up the Oregon Water Service cha…"
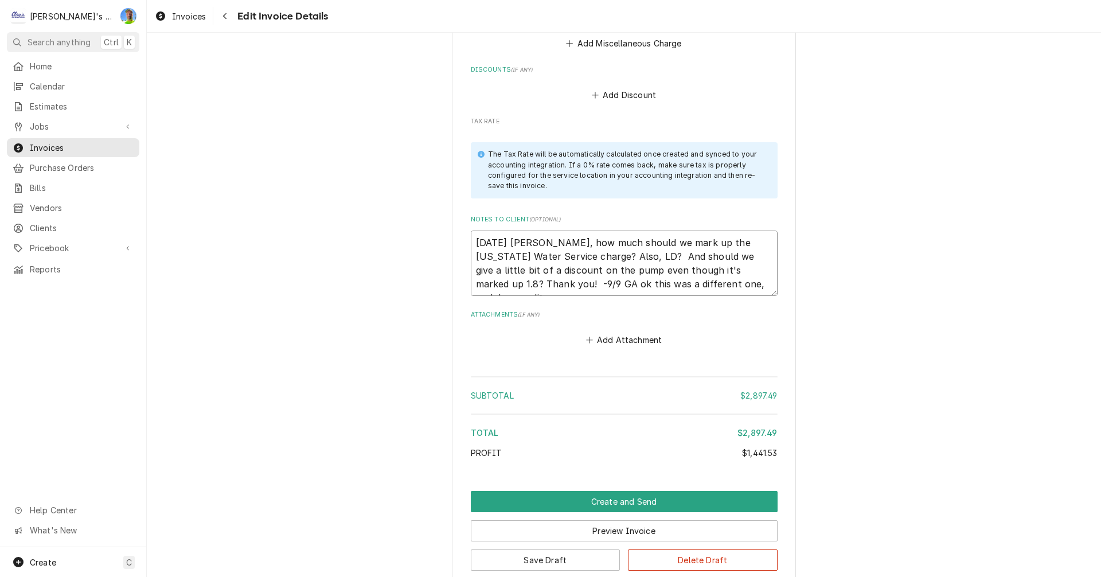
type textarea "x"
type textarea "8/13/2025 Sarah - Greg, how much should we mark up the Oregon Water Service cha…"
type textarea "x"
type textarea "8/13/2025 Sarah - Greg, how much should we mark up the Oregon Water Service cha…"
type textarea "x"
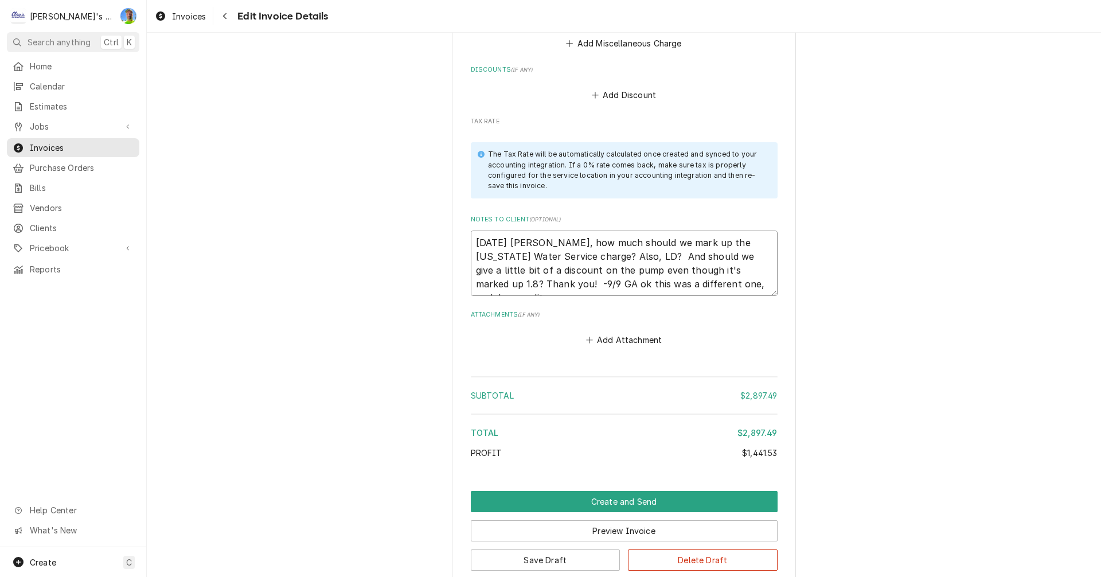
type textarea "8/13/2025 Sarah - Greg, how much should we mark up the Oregon Water Service cha…"
type textarea "x"
type textarea "8/13/2025 Sarah - Greg, how much should we mark up the Oregon Water Service cha…"
type textarea "x"
type textarea "8/13/2025 Sarah - Greg, how much should we mark up the Oregon Water Service cha…"
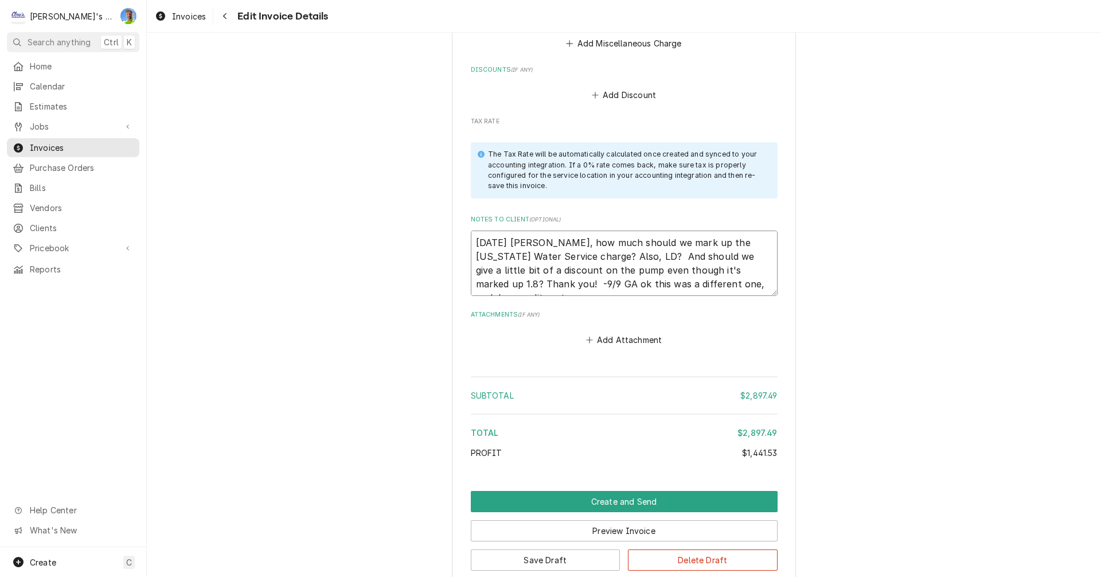
type textarea "x"
type textarea "8/13/2025 Sarah - Greg, how much should we mark up the Oregon Water Service cha…"
type textarea "x"
type textarea "8/13/2025 Sarah - Greg, how much should we mark up the Oregon Water Service cha…"
type textarea "x"
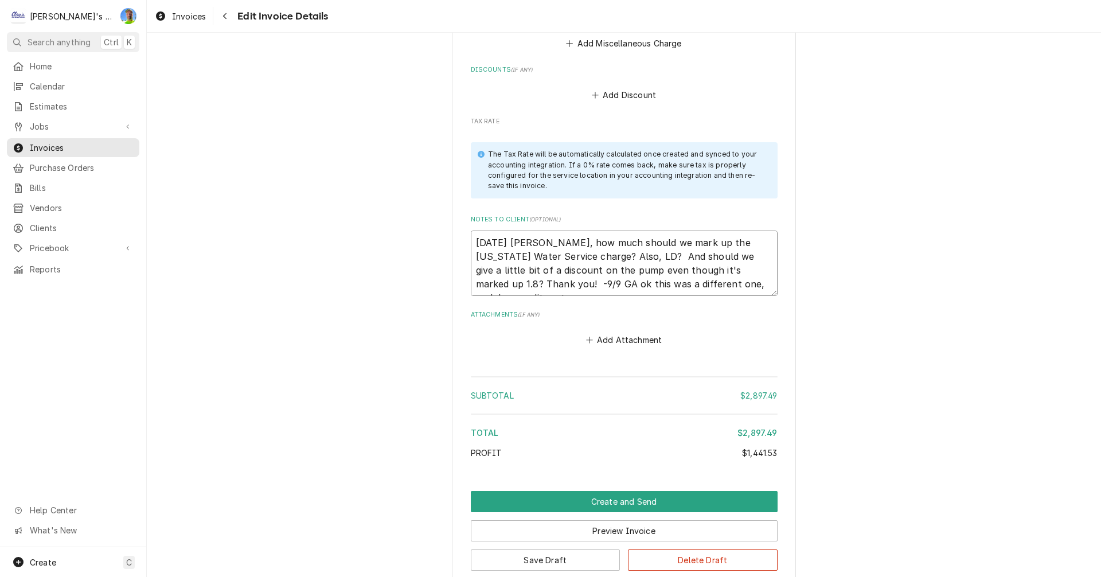
type textarea "8/13/2025 Sarah - Greg, how much should we mark up the Oregon Water Service cha…"
type textarea "x"
type textarea "8/13/2025 Sarah - Greg, how much should we mark up the Oregon Water Service cha…"
type textarea "x"
type textarea "8/13/2025 Sarah - Greg, how much should we mark up the Oregon Water Service cha…"
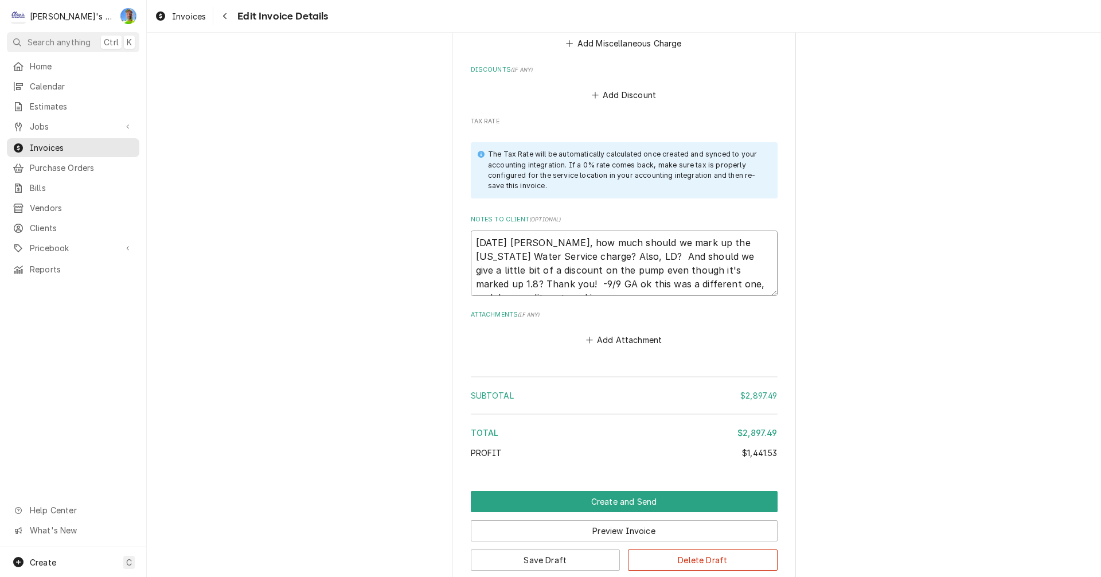
type textarea "x"
type textarea "8/13/2025 Sarah - Greg, how much should we mark up the Oregon Water Service cha…"
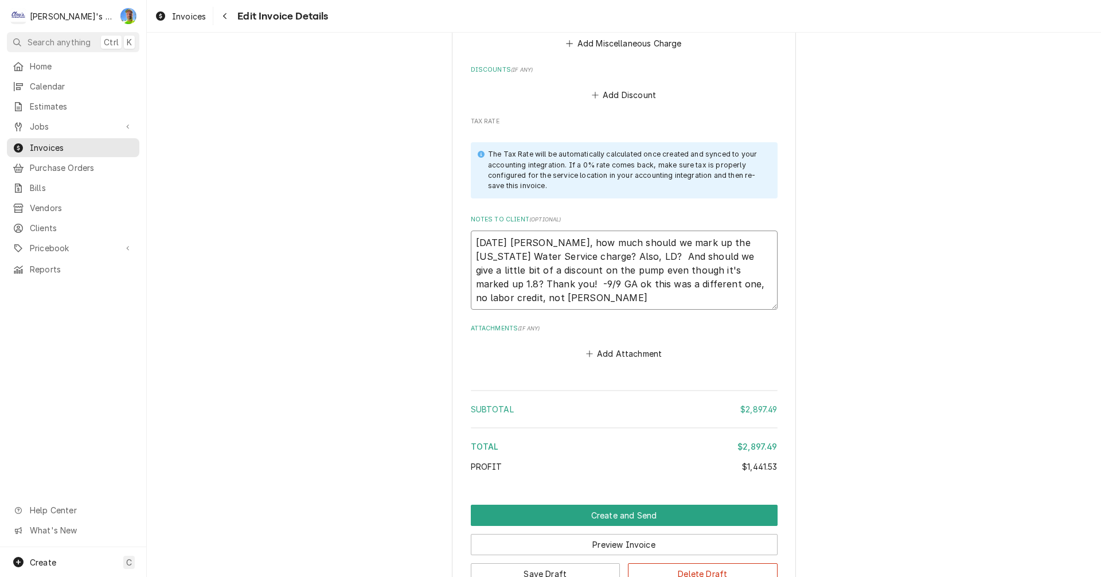
type textarea "x"
type textarea "8/13/2025 Sarah - Greg, how much should we mark up the Oregon Water Service cha…"
type textarea "x"
type textarea "8/13/2025 Sarah - Greg, how much should we mark up the Oregon Water Service cha…"
type textarea "x"
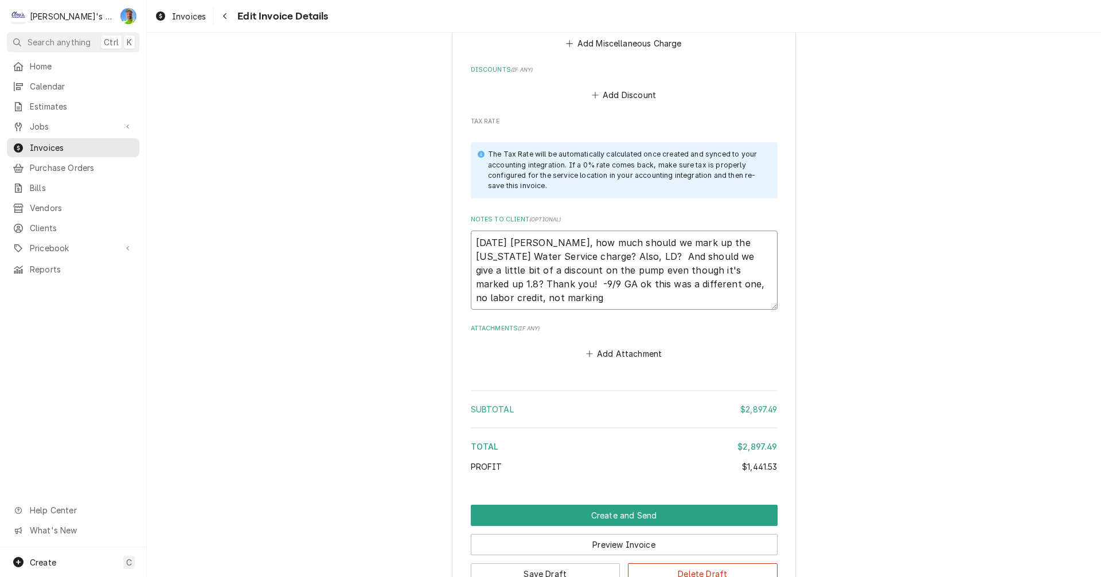
type textarea "8/13/2025 Sarah - Greg, how much should we mark up the Oregon Water Service cha…"
type textarea "x"
type textarea "8/13/2025 Sarah - Greg, how much should we mark up the Oregon Water Service cha…"
type textarea "x"
type textarea "8/13/2025 Sarah - Greg, how much should we mark up the Oregon Water Service cha…"
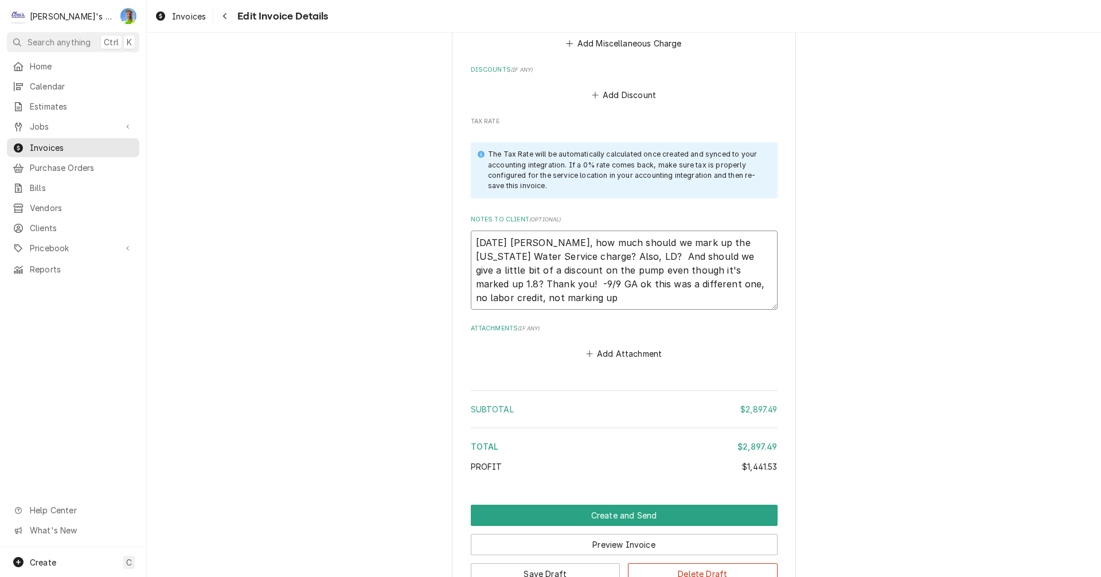
type textarea "x"
type textarea "8/13/2025 Sarah - Greg, how much should we mark up the Oregon Water Service cha…"
type textarea "x"
type textarea "8/13/2025 Sarah - Greg, how much should we mark up the Oregon Water Service cha…"
type textarea "x"
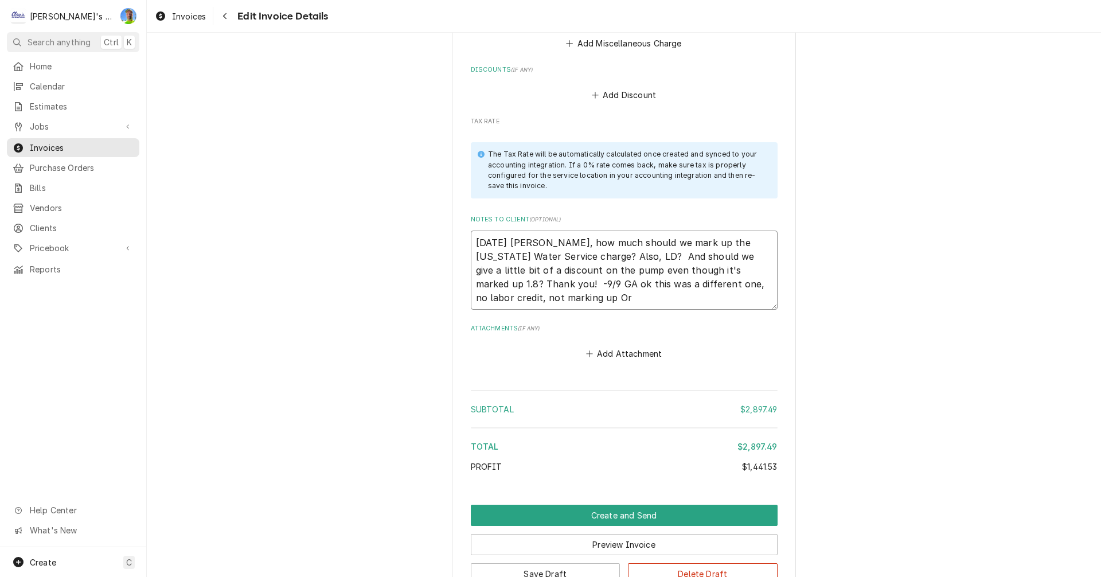
type textarea "8/13/2025 Sarah - Greg, how much should we mark up the Oregon Water Service cha…"
type textarea "x"
type textarea "8/13/2025 Sarah - Greg, how much should we mark up the Oregon Water Service cha…"
type textarea "x"
type textarea "8/13/2025 Sarah - Greg, how much should we mark up the Oregon Water Service cha…"
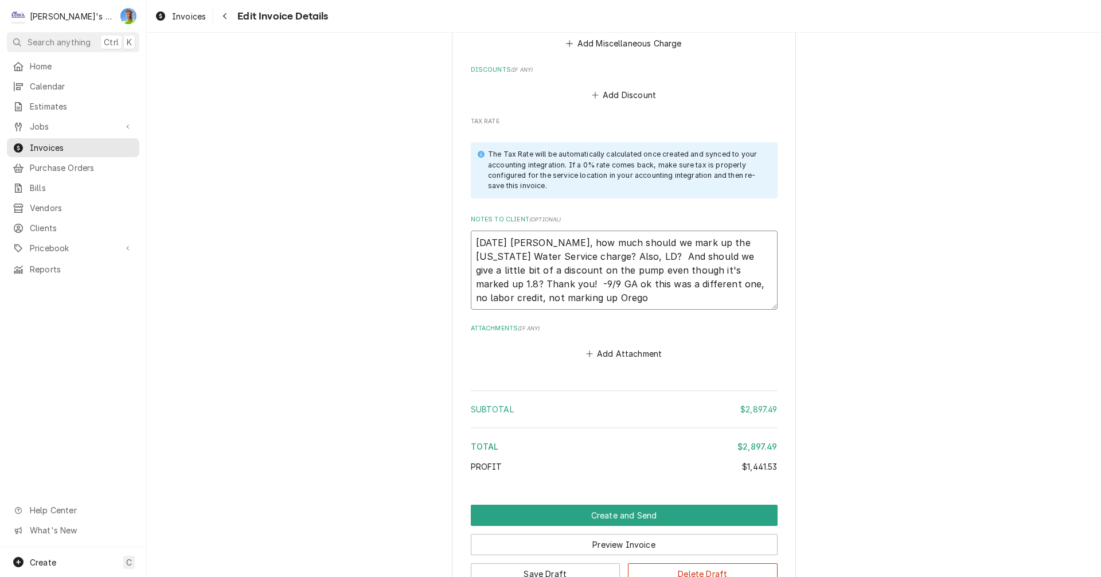
type textarea "x"
type textarea "8/13/2025 Sarah - Greg, how much should we mark up the Oregon Water Service cha…"
type textarea "x"
type textarea "8/13/2025 Sarah - Greg, how much should we mark up the Oregon Water Service cha…"
type textarea "x"
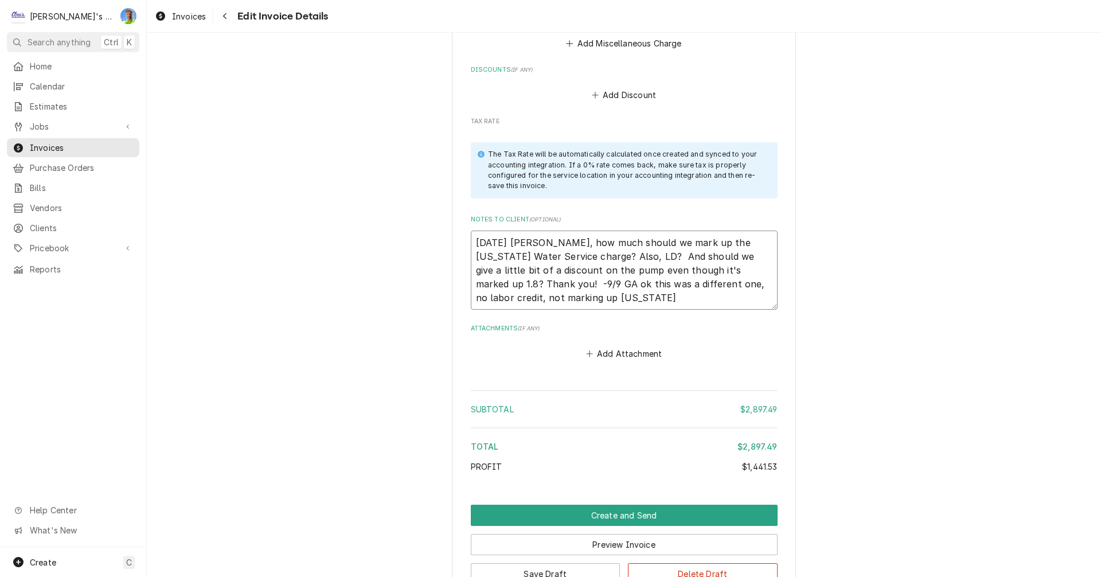
type textarea "8/13/2025 Sarah - Greg, how much should we mark up the Oregon Water Service cha…"
type textarea "x"
type textarea "8/13/2025 Sarah - Greg, how much should we mark up the Oregon Water Service cha…"
type textarea "x"
type textarea "8/13/2025 Sarah - Greg, how much should we mark up the Oregon Water Service cha…"
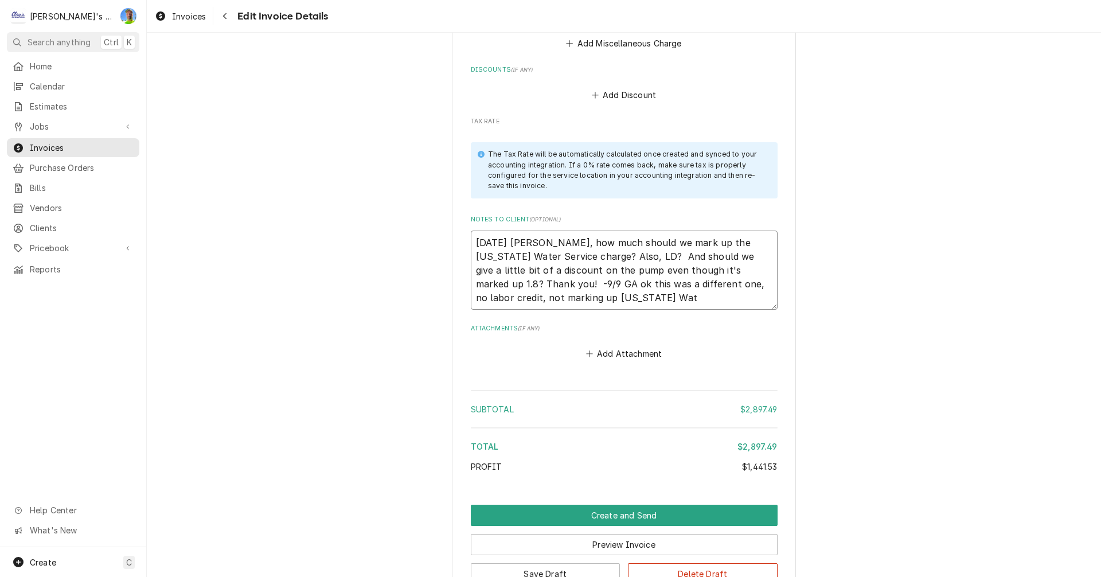
type textarea "x"
type textarea "8/13/2025 Sarah - Greg, how much should we mark up the Oregon Water Service cha…"
type textarea "x"
type textarea "8/13/2025 Sarah - Greg, how much should we mark up the Oregon Water Service cha…"
type textarea "x"
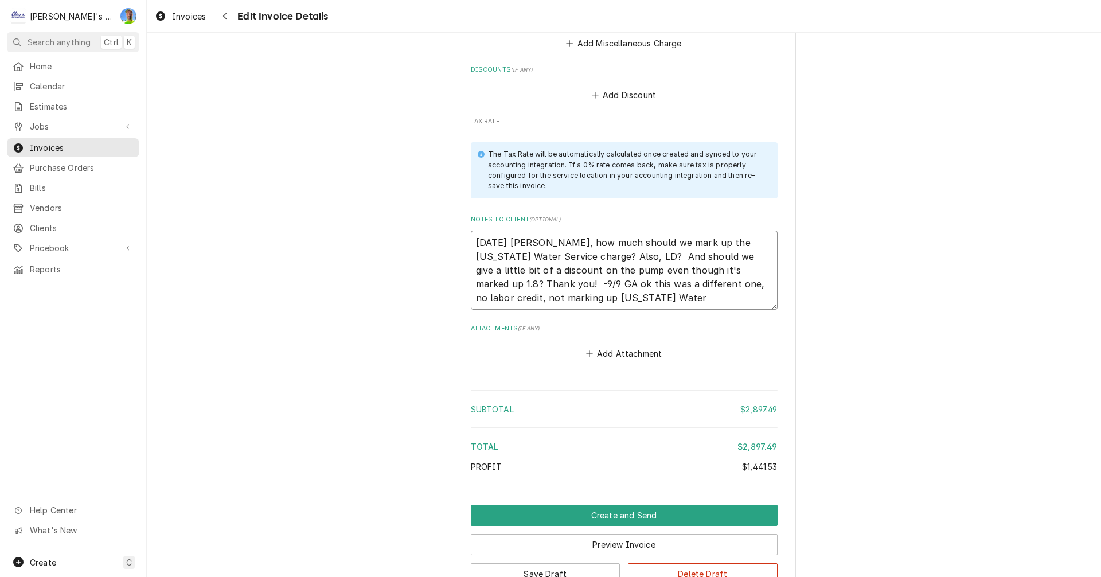
type textarea "8/13/2025 Sarah - Greg, how much should we mark up the Oregon Water Service cha…"
type textarea "x"
type textarea "8/13/2025 Sarah - Greg, how much should we mark up the Oregon Water Service cha…"
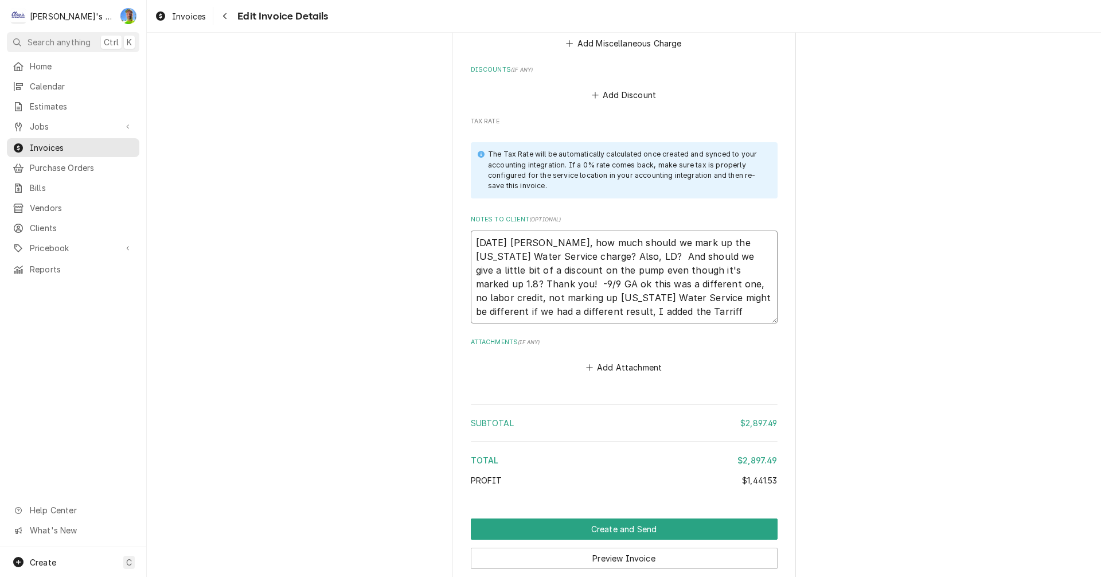
click at [612, 284] on textarea "8/13/2025 Sarah - Greg, how much should we mark up the Oregon Water Service cha…" at bounding box center [624, 277] width 307 height 93
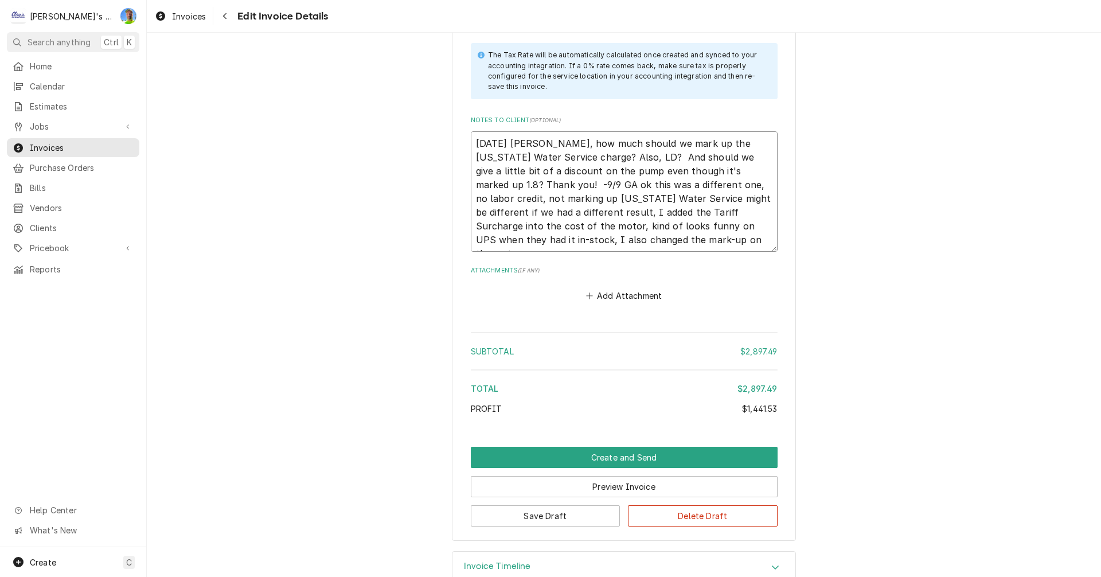
scroll to position [2754, 0]
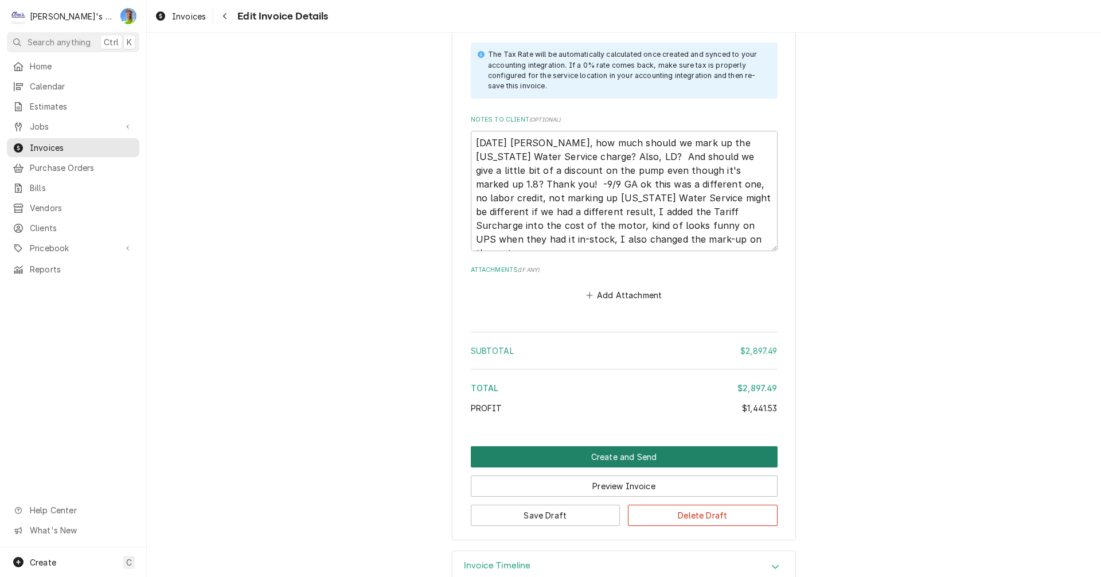
click at [712, 446] on button "Create and Send" at bounding box center [624, 456] width 307 height 21
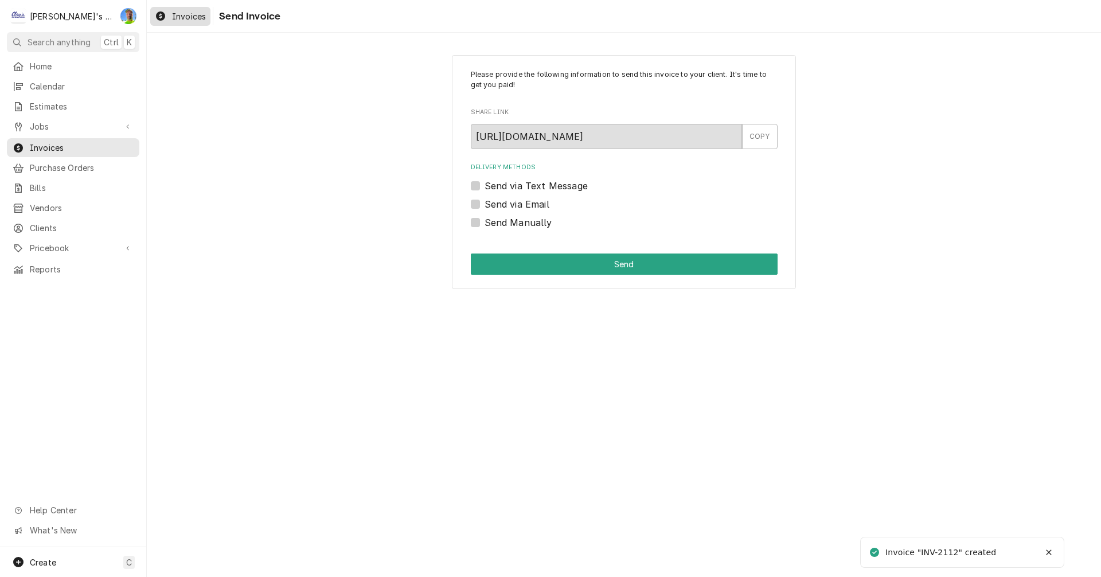
click at [172, 17] on span "Invoices" at bounding box center [189, 16] width 34 height 12
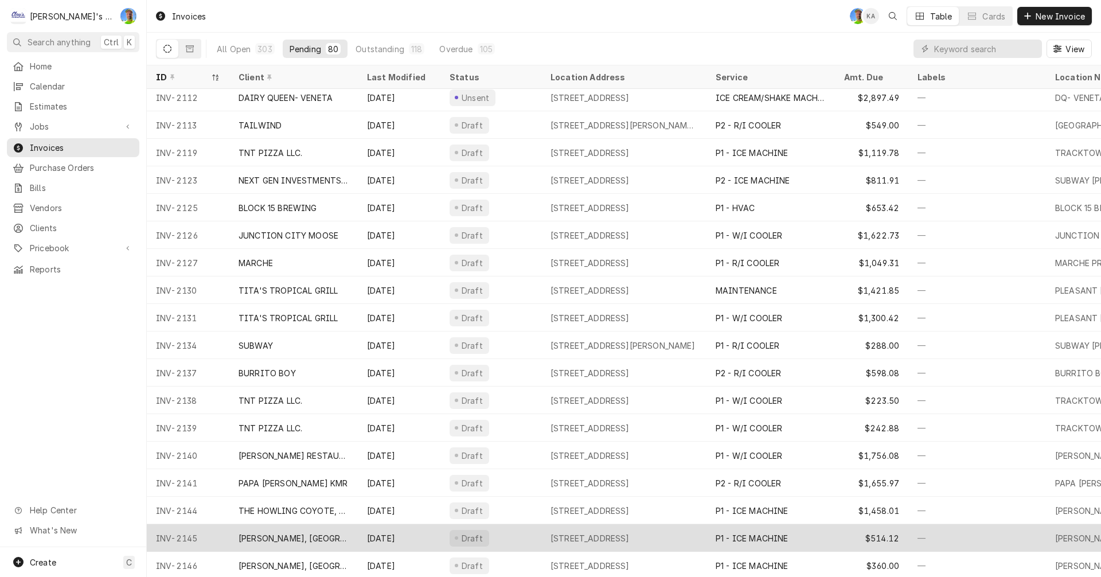
scroll to position [439, 0]
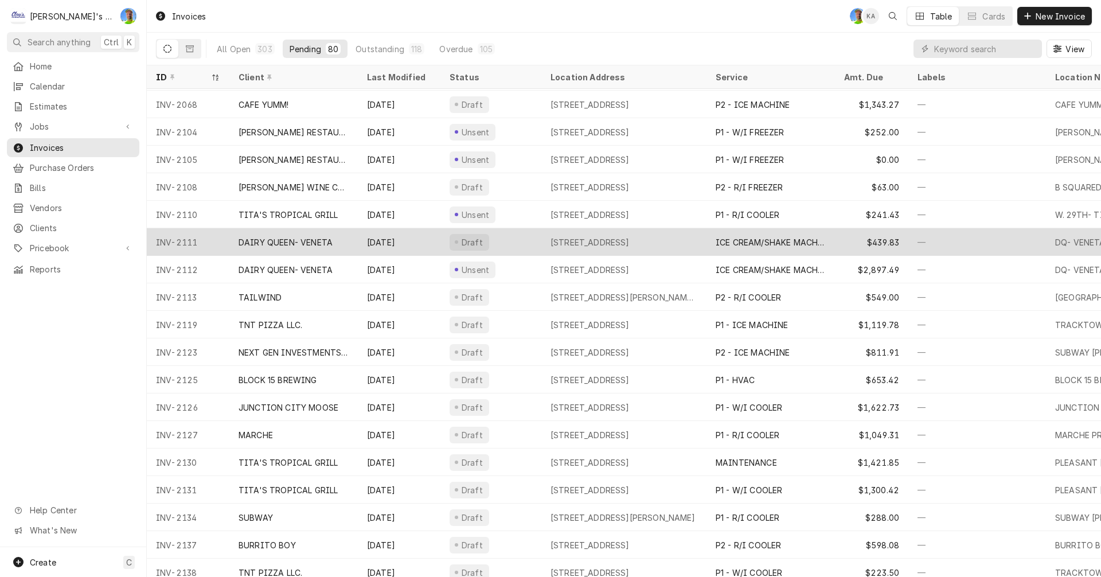
click at [511, 242] on div "Draft" at bounding box center [490, 242] width 101 height 28
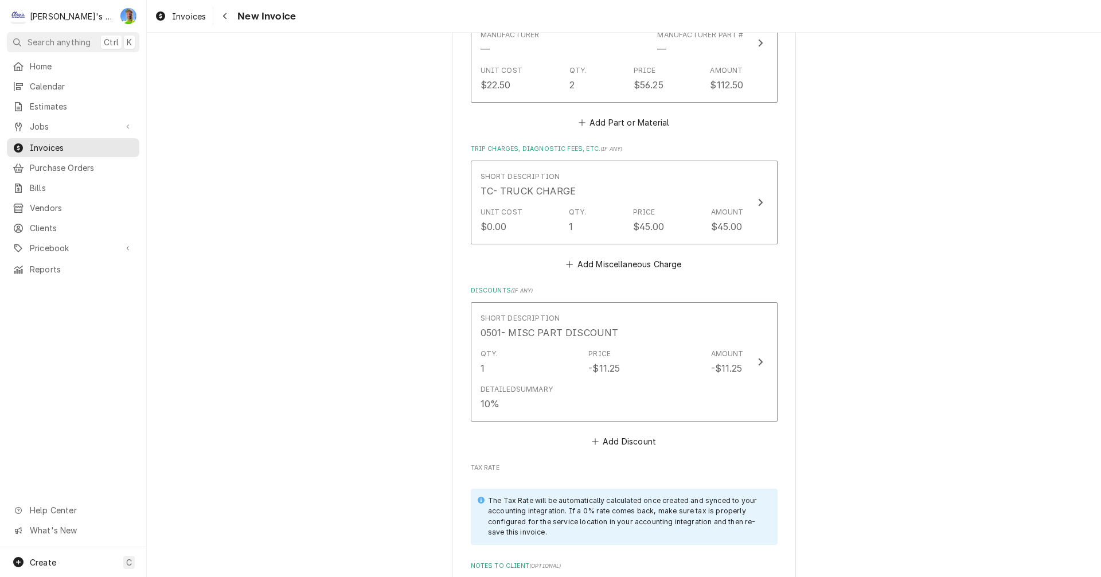
scroll to position [1606, 0]
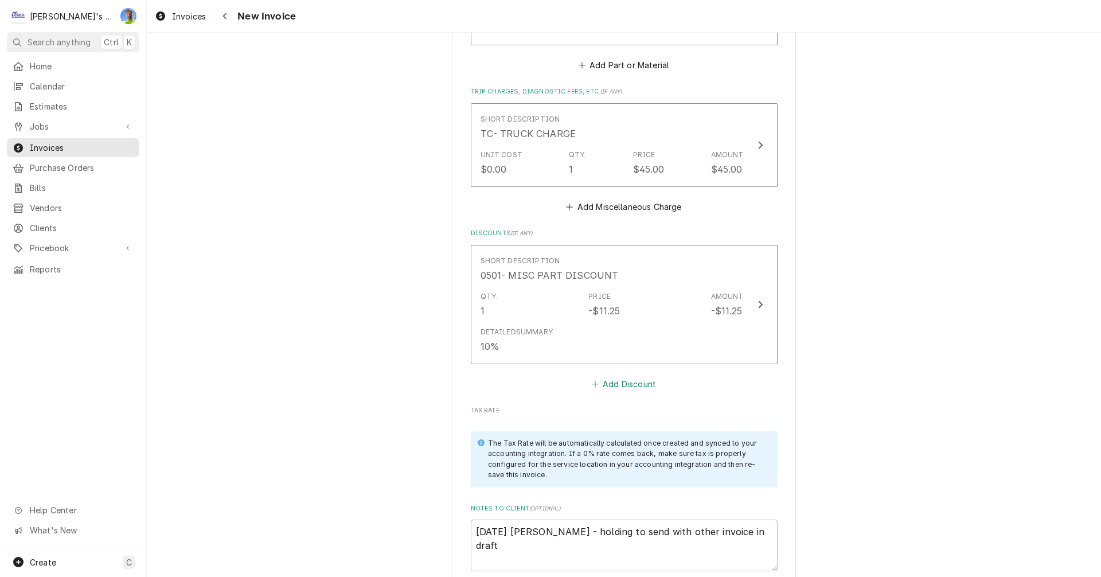
click at [621, 376] on button "Add Discount" at bounding box center [624, 384] width 68 height 16
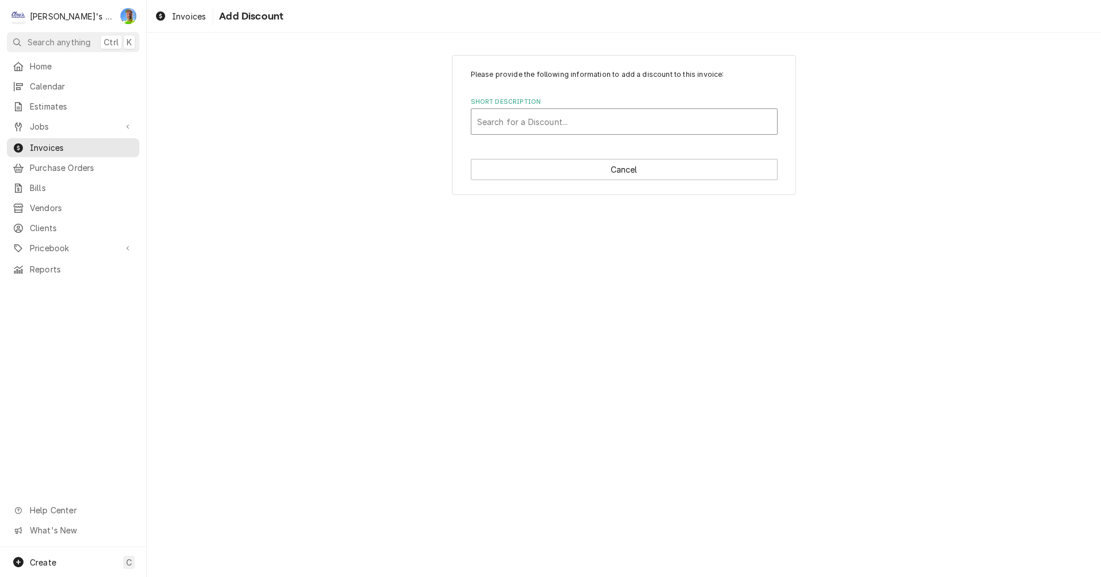
click at [516, 118] on div "Short Description" at bounding box center [624, 121] width 294 height 21
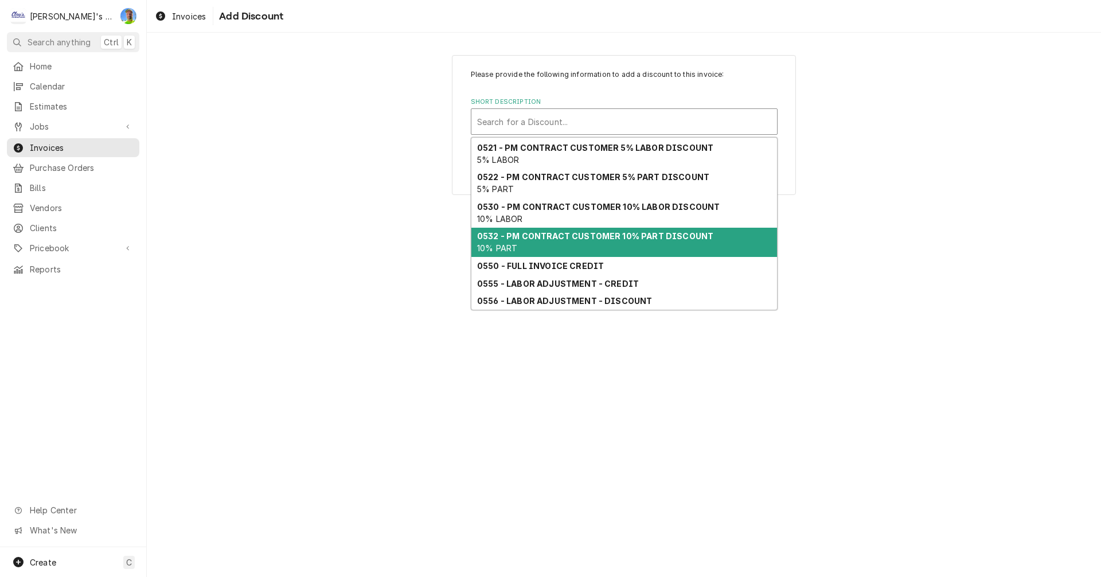
scroll to position [128, 0]
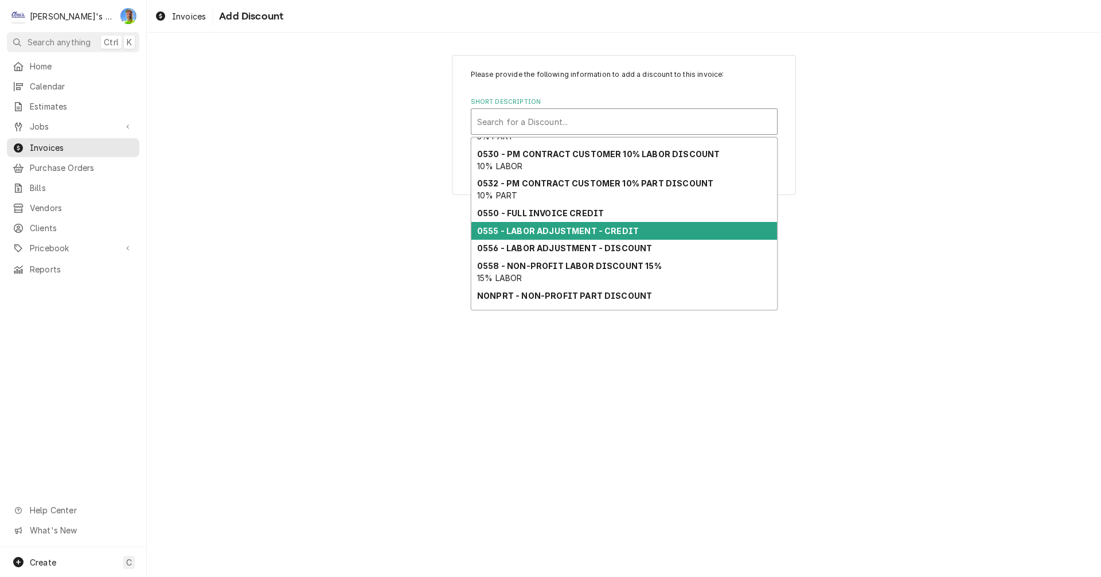
click at [564, 229] on strong "0555 - LABOR ADJUSTMENT - CREDIT" at bounding box center [558, 231] width 162 height 10
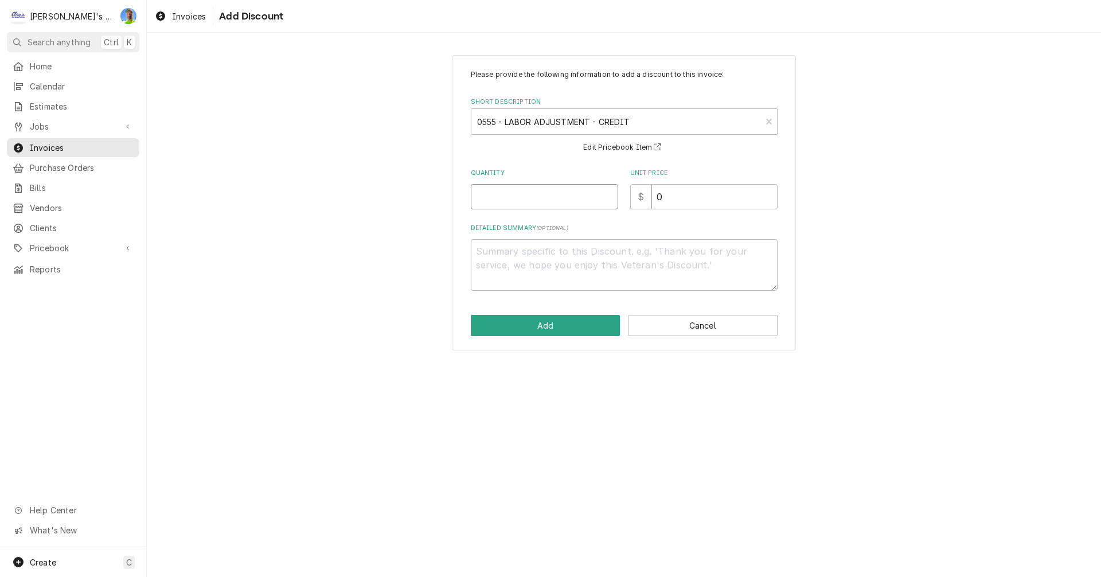
click at [529, 196] on input "Quantity" at bounding box center [544, 196] width 147 height 25
type textarea "x"
type input ".3"
type textarea "x"
type input ".33"
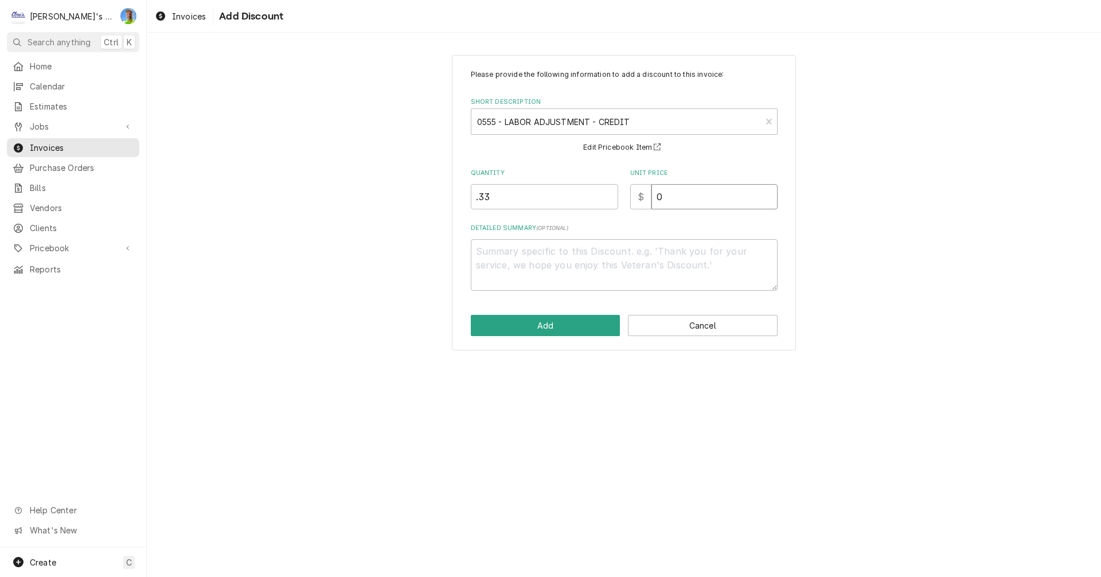
type textarea "x"
type input "1"
type textarea "x"
type input "12"
type textarea "x"
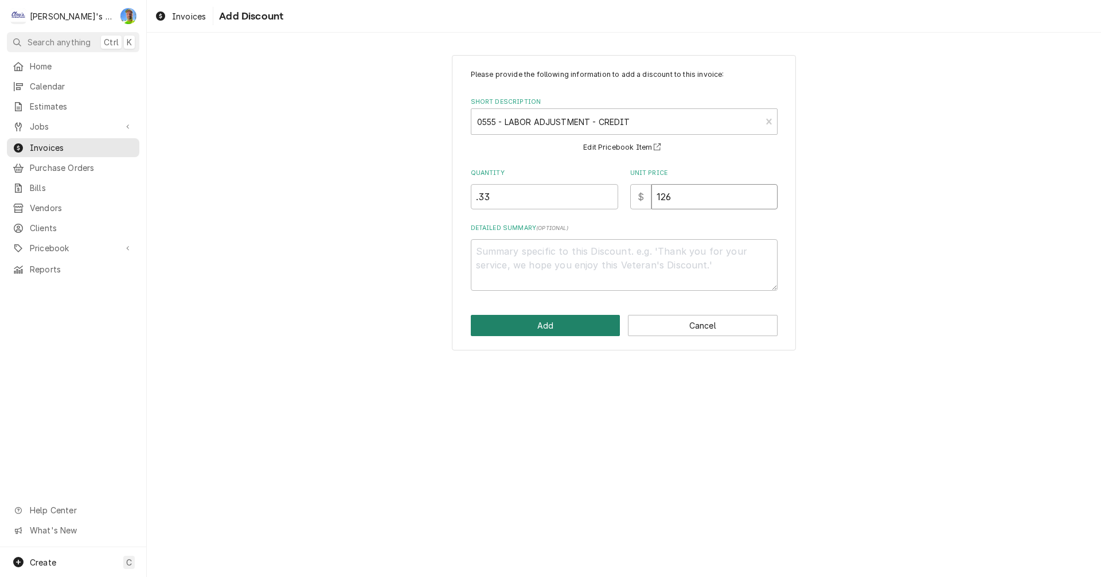
type input "126"
click at [551, 324] on button "Add" at bounding box center [546, 325] width 150 height 21
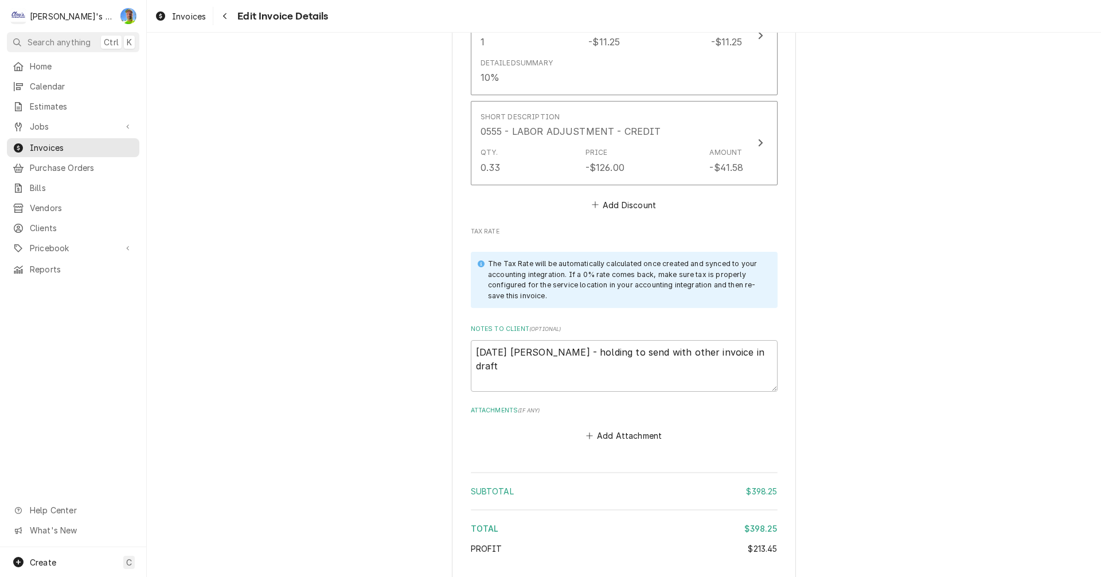
scroll to position [1893, 0]
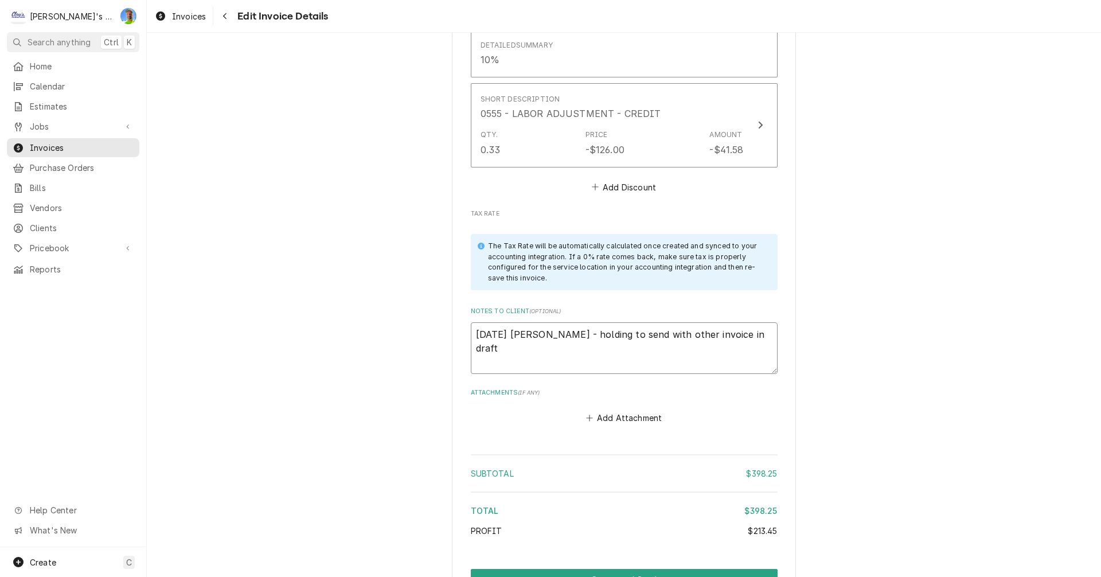
click at [746, 322] on textarea "8/13/2025 Sarah - holding to send with other invoice in draft" at bounding box center [624, 348] width 307 height 52
type textarea "x"
type textarea "8/13/2025 Sarah - holding to send with other invoice in draft"
type textarea "x"
type textarea "8/13/2025 Sarah - holding to send with other invoice in draft -"
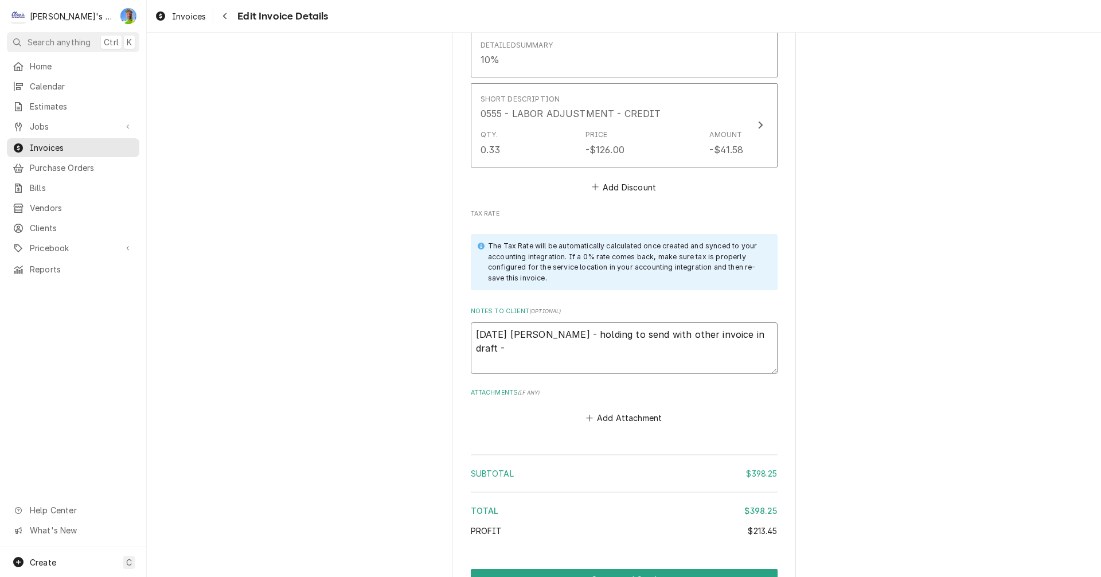
type textarea "x"
type textarea "8/13/2025 Sarah - holding to send with other invoice in draft -"
type textarea "x"
type textarea "8/13/2025 Sarah - holding to send with other invoice in draft - 9"
type textarea "x"
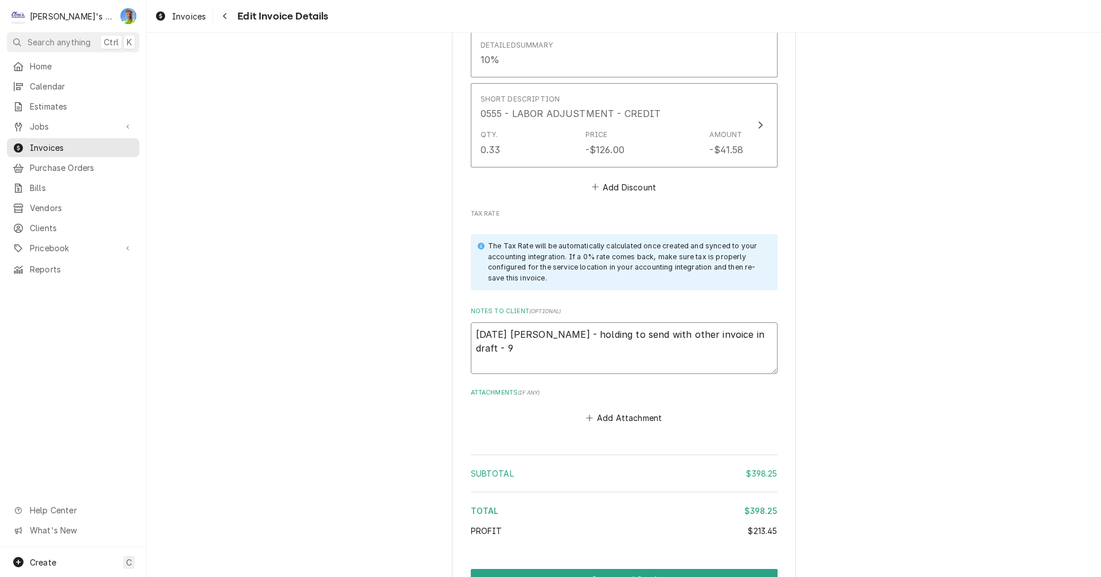
type textarea "8/13/2025 Sarah - holding to send with other invoice in draft - 9/"
type textarea "x"
type textarea "8/13/2025 Sarah - holding to send with other invoice in draft - 9/9"
type textarea "x"
type textarea "8/13/2025 Sarah - holding to send with other invoice in draft - 9/9"
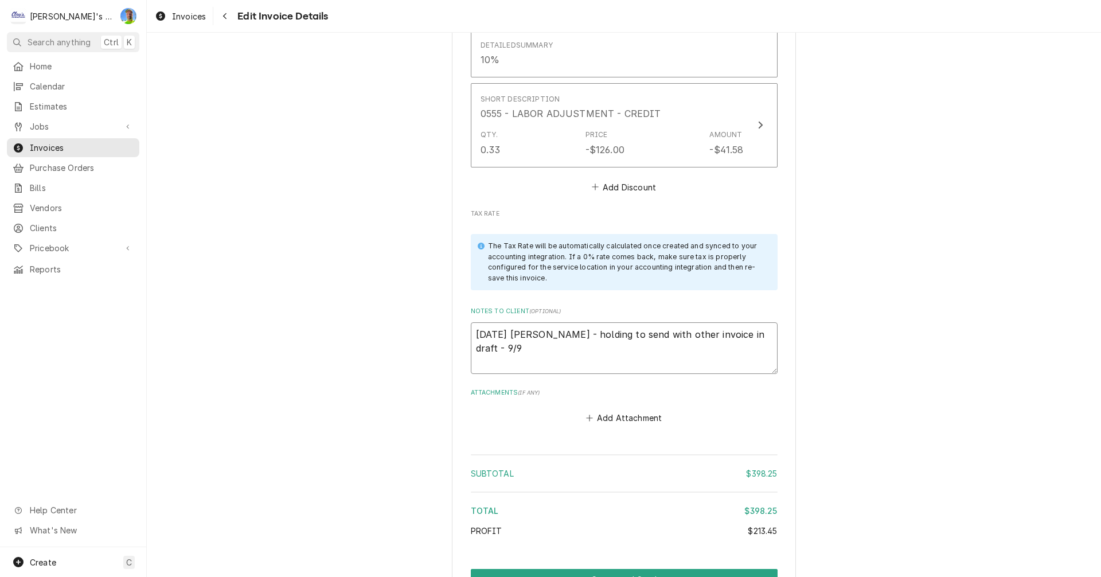
type textarea "x"
type textarea "8/13/2025 Sarah - holding to send with other invoice in draft - 9/9 G"
type textarea "x"
type textarea "8/13/2025 Sarah - holding to send with other invoice in draft - 9/9 GA"
type textarea "x"
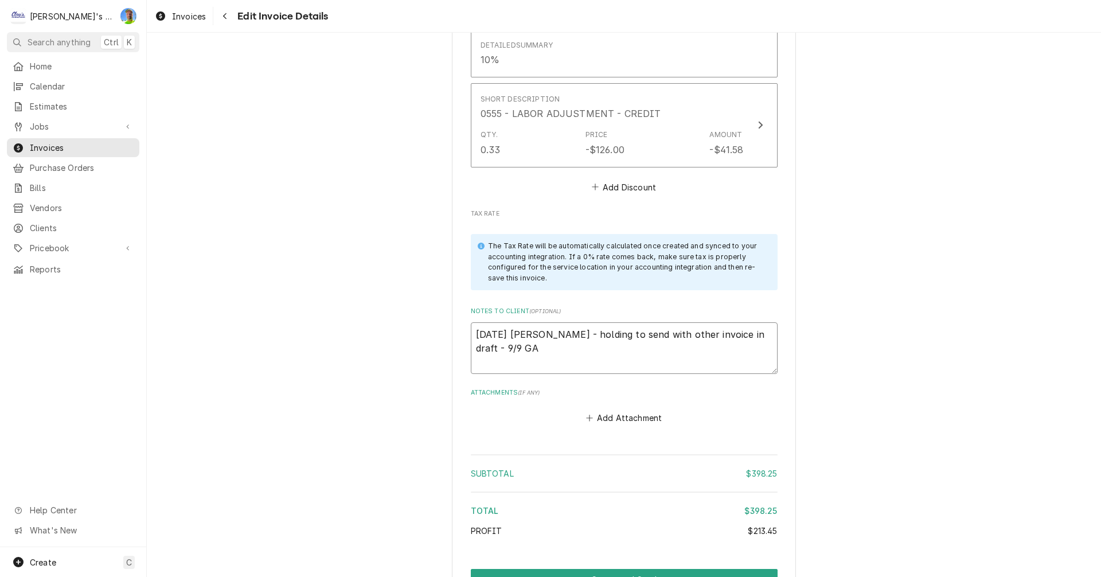
type textarea "8/13/2025 Sarah - holding to send with other invoice in draft - 9/9 GA"
type textarea "x"
type textarea "8/13/2025 Sarah - holding to send with other invoice in draft - 9/9 GA o"
type textarea "x"
type textarea "8/13/2025 Sarah - holding to send with other invoice in draft - 9/9 GA ok"
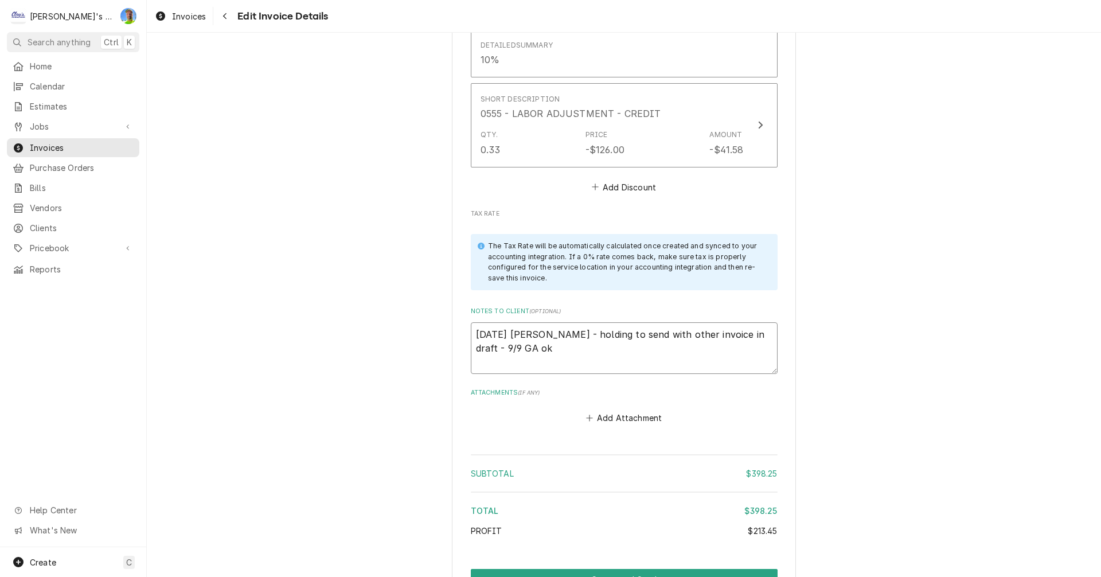
type textarea "x"
type textarea "8/13/2025 Sarah - holding to send with other invoice in draft - 9/9 GA ok"
type textarea "x"
type textarea "8/13/2025 Sarah - holding to send with other invoice in draft - 9/9 GA ok T"
type textarea "x"
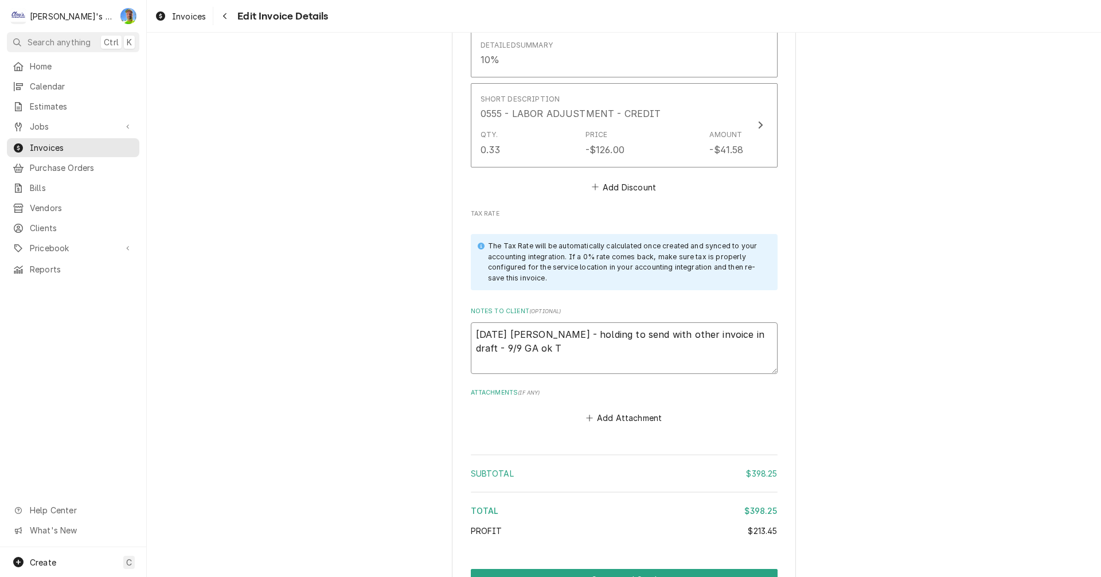
type textarea "8/13/2025 Sarah - holding to send with other invoice in draft - 9/9 GA ok TY"
type textarea "x"
type textarea "8/13/2025 Sarah - holding to send with other invoice in draft - 9/9 GA ok TY!"
click at [599, 569] on button "Create and Send" at bounding box center [624, 579] width 307 height 21
type textarea "x"
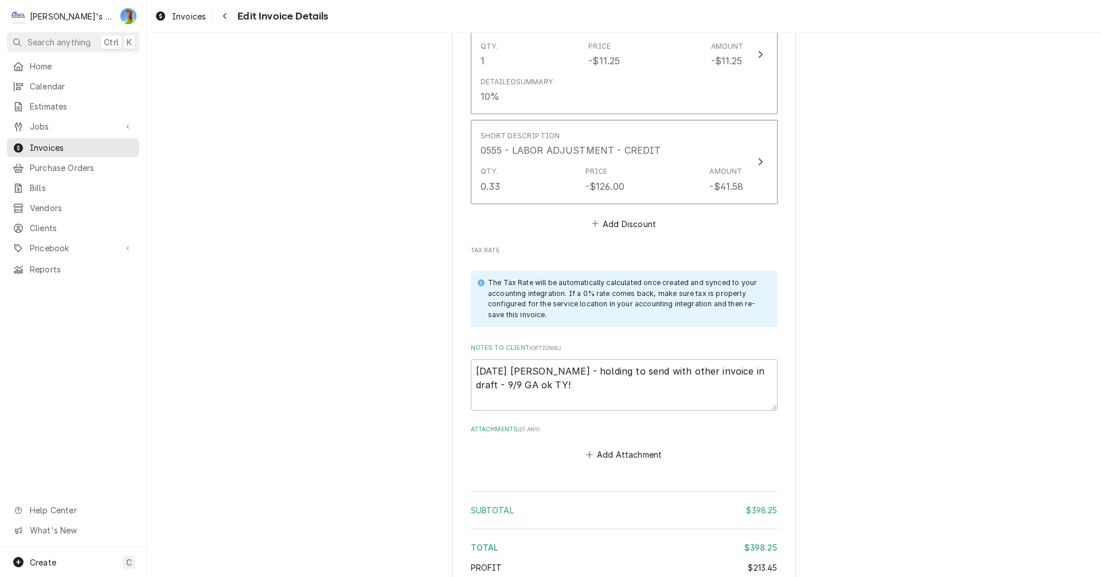
scroll to position [1835, 0]
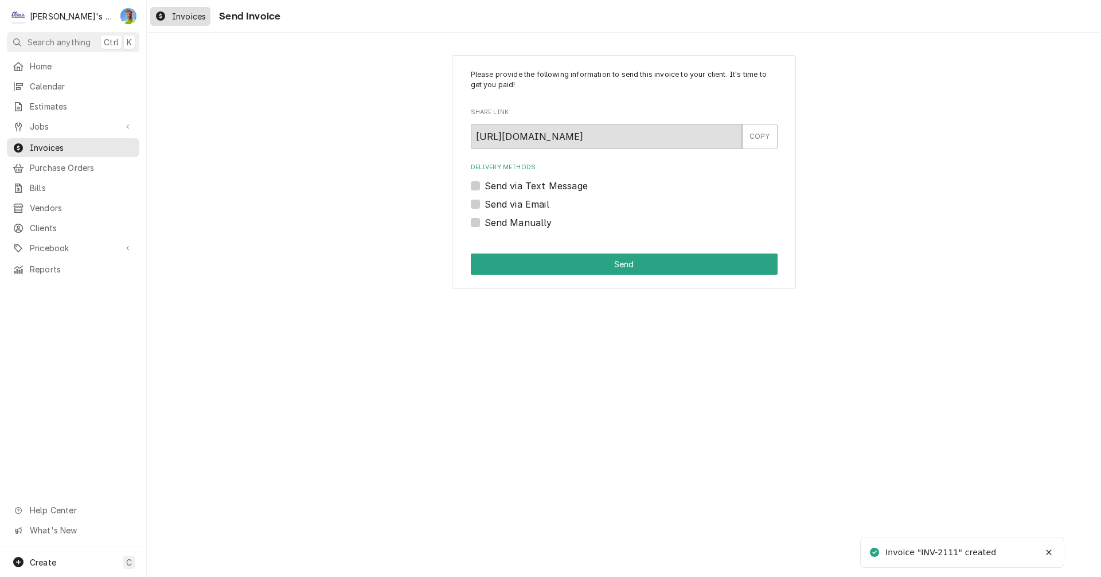
click at [194, 16] on span "Invoices" at bounding box center [189, 16] width 34 height 12
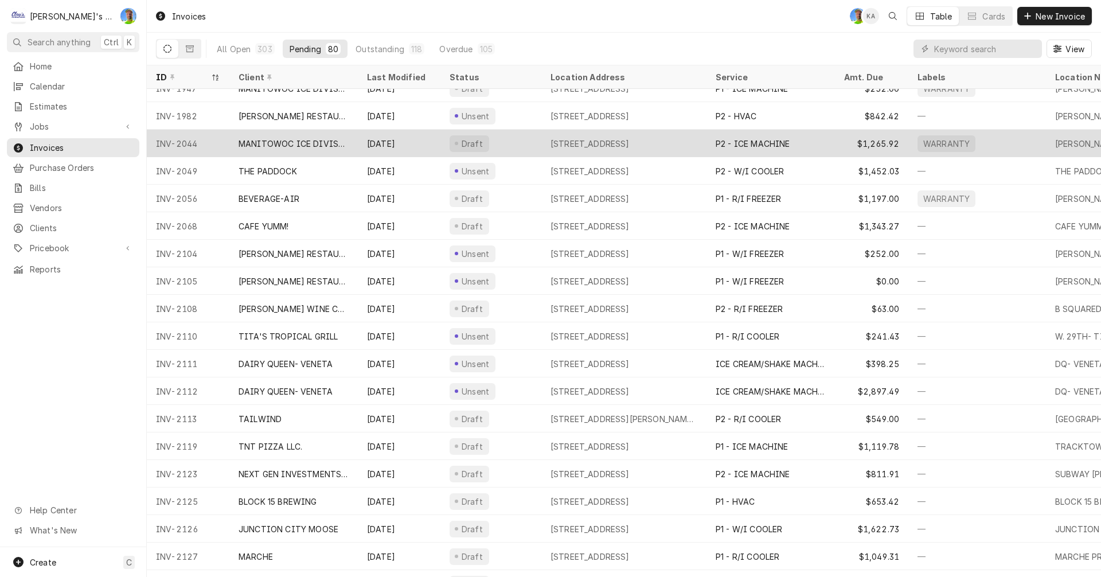
scroll to position [374, 0]
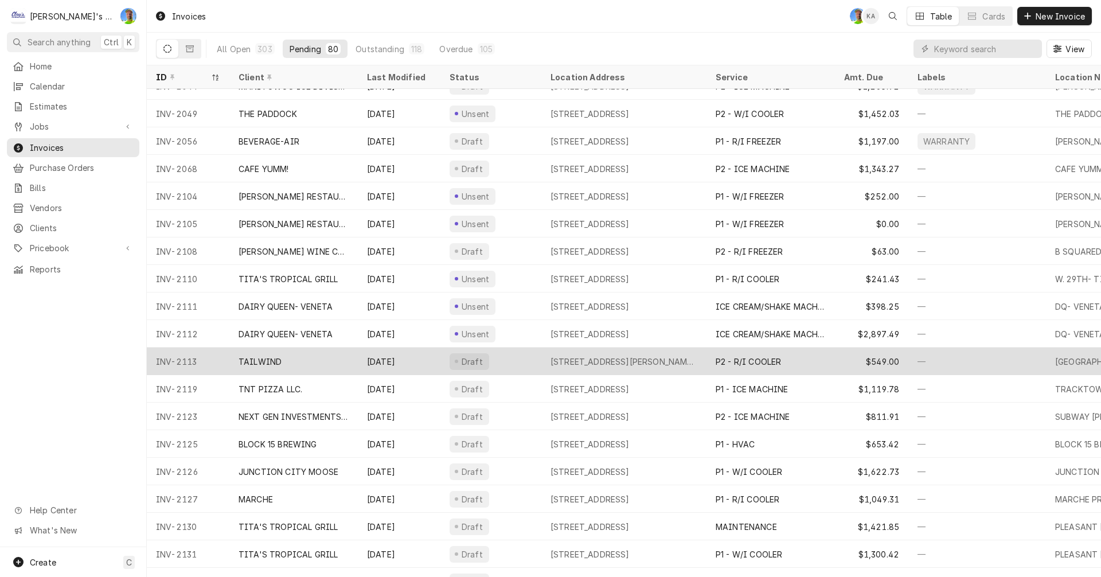
click at [301, 354] on div "TAILWIND" at bounding box center [293, 362] width 128 height 28
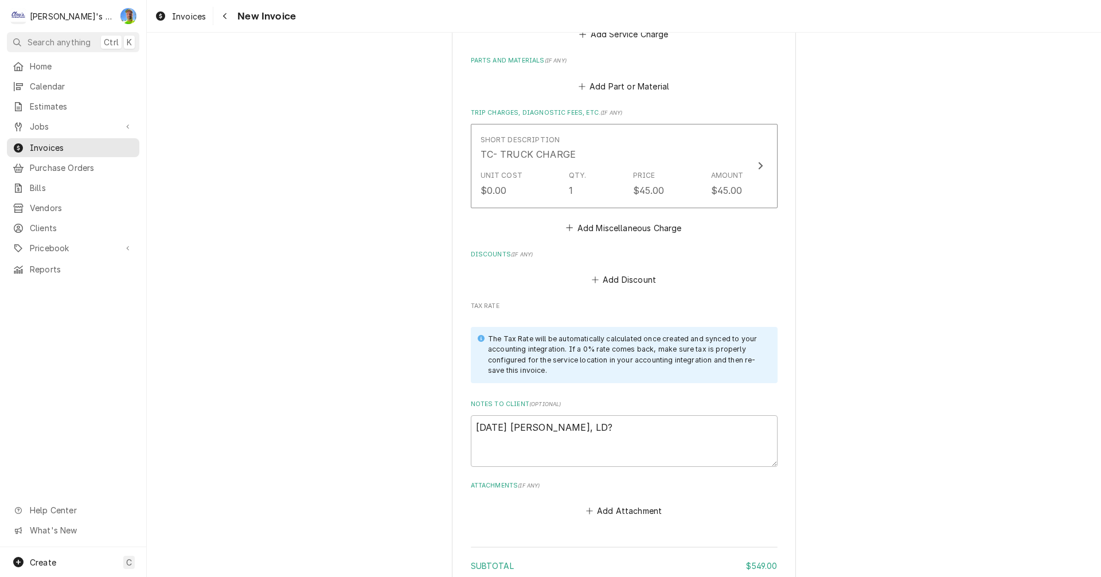
scroll to position [1319, 0]
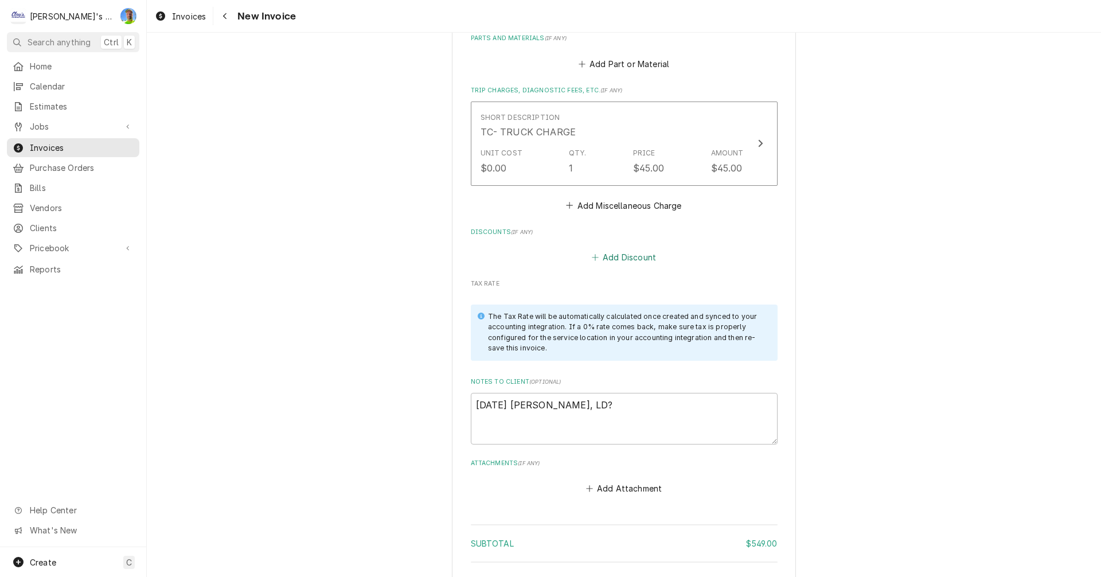
click at [626, 254] on button "Add Discount" at bounding box center [624, 257] width 68 height 16
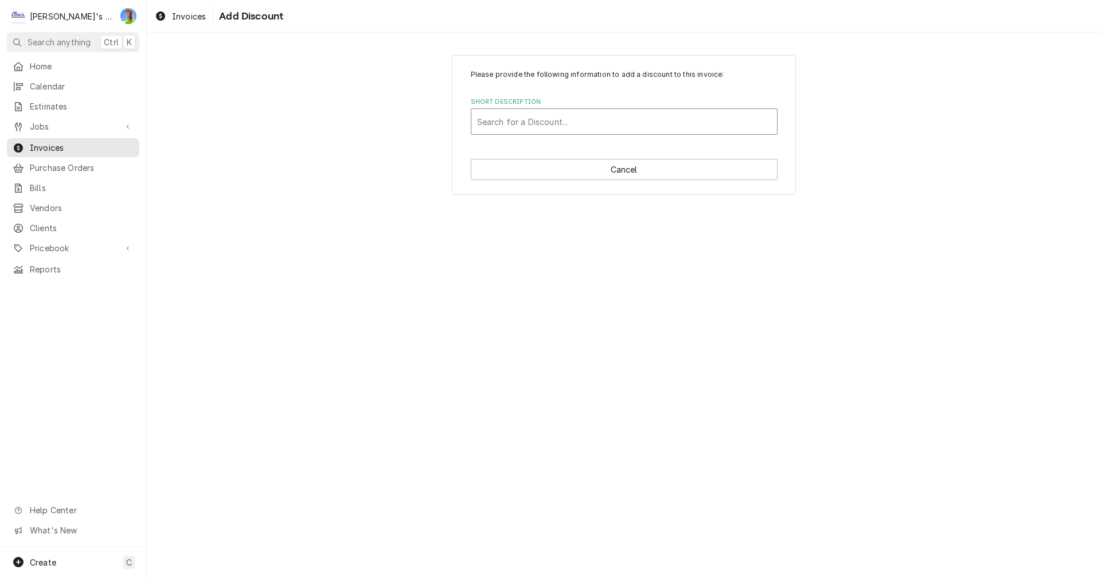
click at [562, 123] on div "Short Description" at bounding box center [624, 121] width 294 height 21
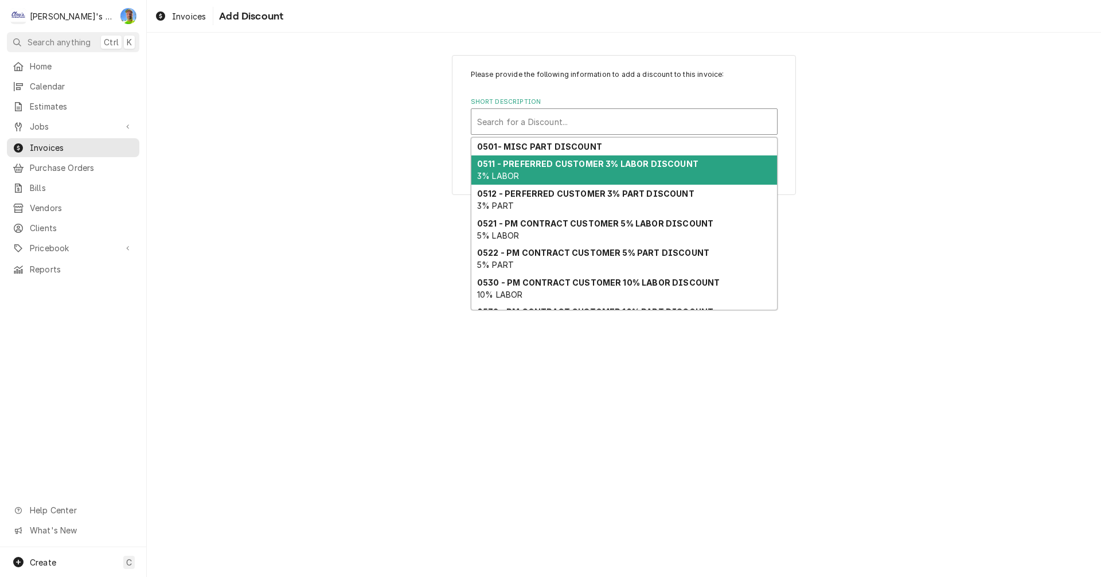
scroll to position [76, 0]
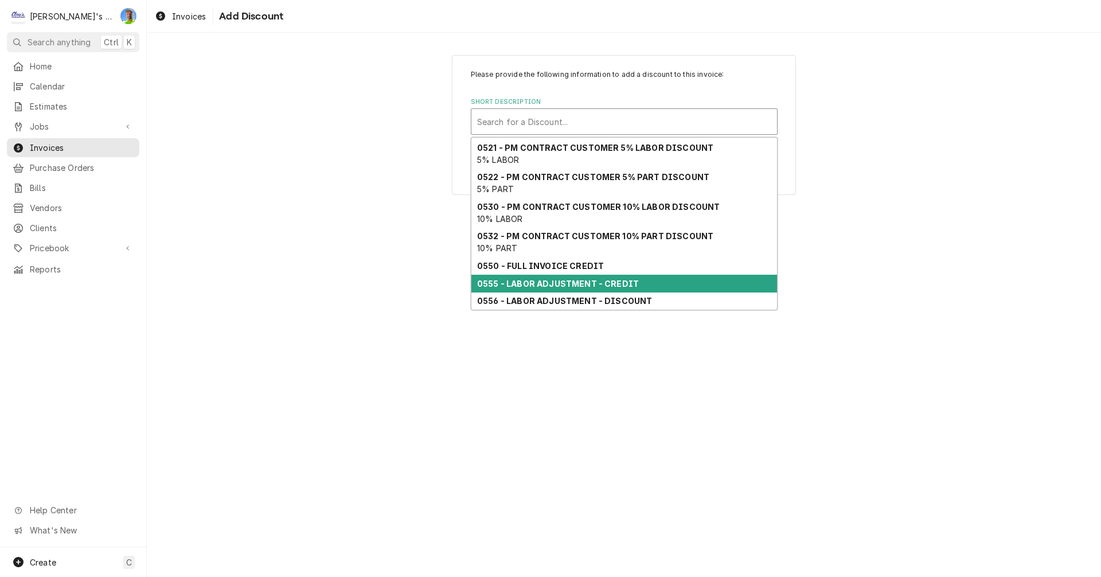
click at [591, 284] on strong "0555 - LABOR ADJUSTMENT - CREDIT" at bounding box center [558, 284] width 162 height 10
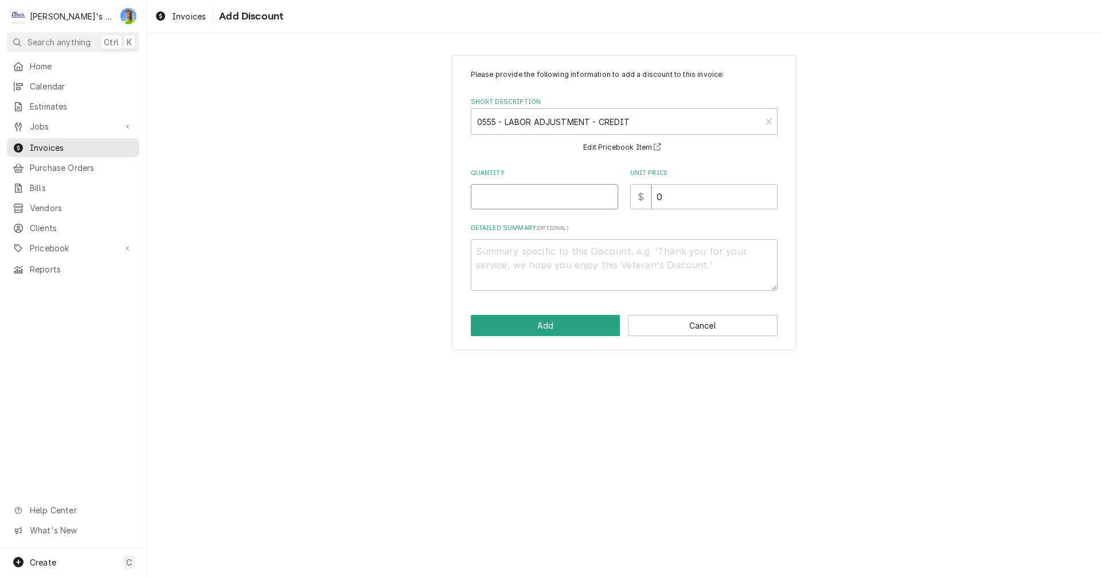
click at [488, 198] on input "Quantity" at bounding box center [544, 196] width 147 height 25
type textarea "x"
type input "1"
click at [668, 193] on input "0" at bounding box center [714, 196] width 126 height 25
type textarea "x"
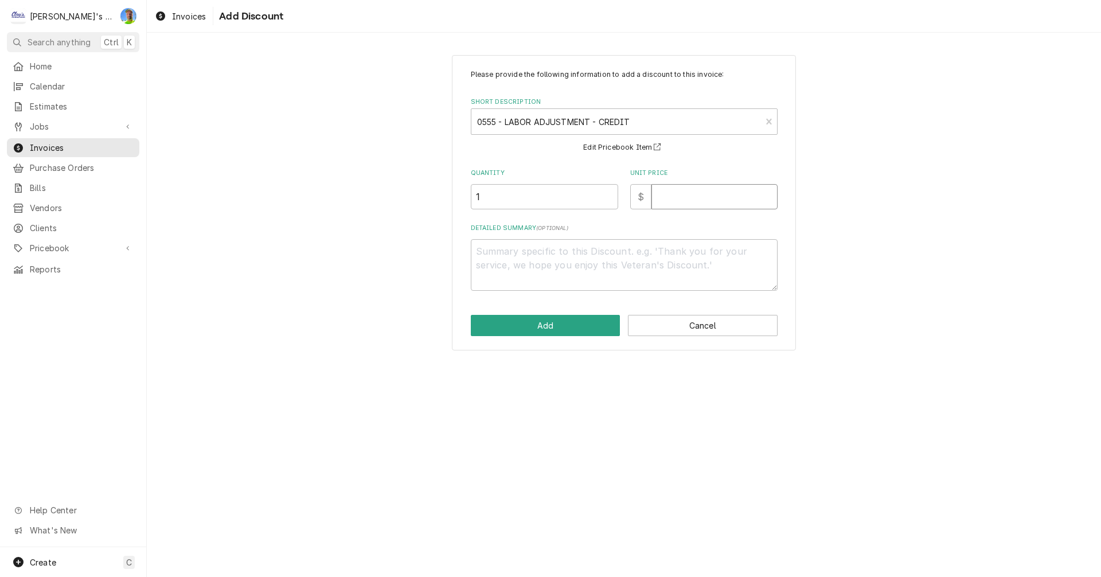
type textarea "x"
type input "1"
type textarea "x"
type input "12"
type textarea "x"
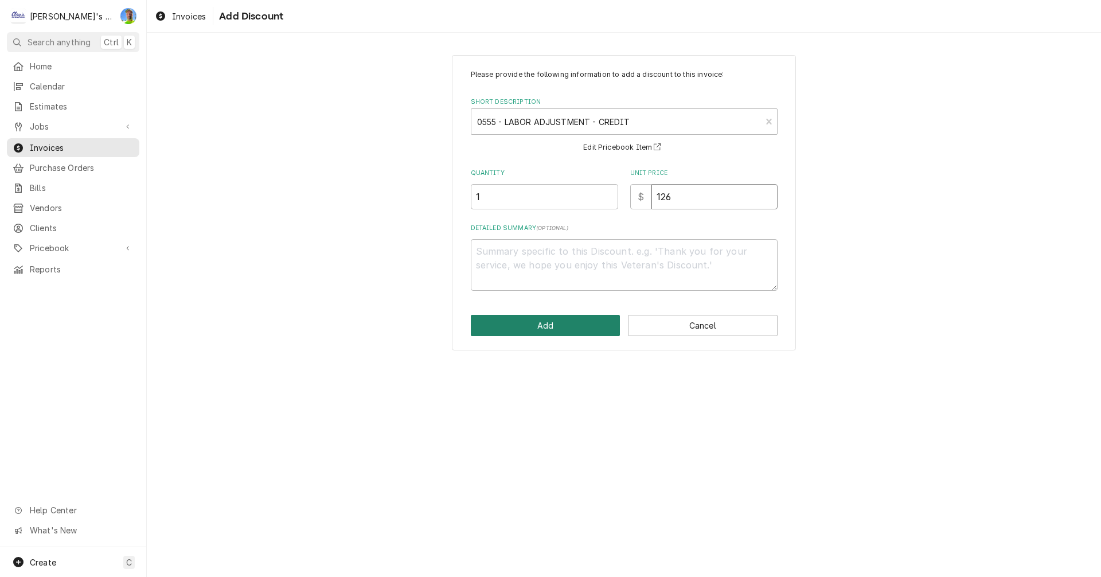
type input "126"
click at [585, 324] on button "Add" at bounding box center [546, 325] width 150 height 21
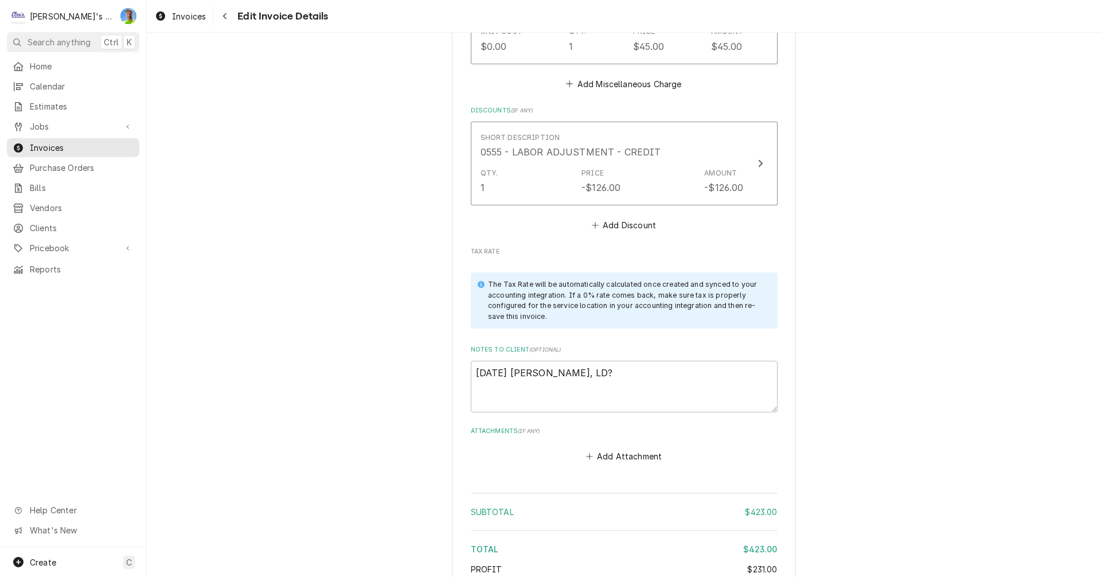
scroll to position [1477, 0]
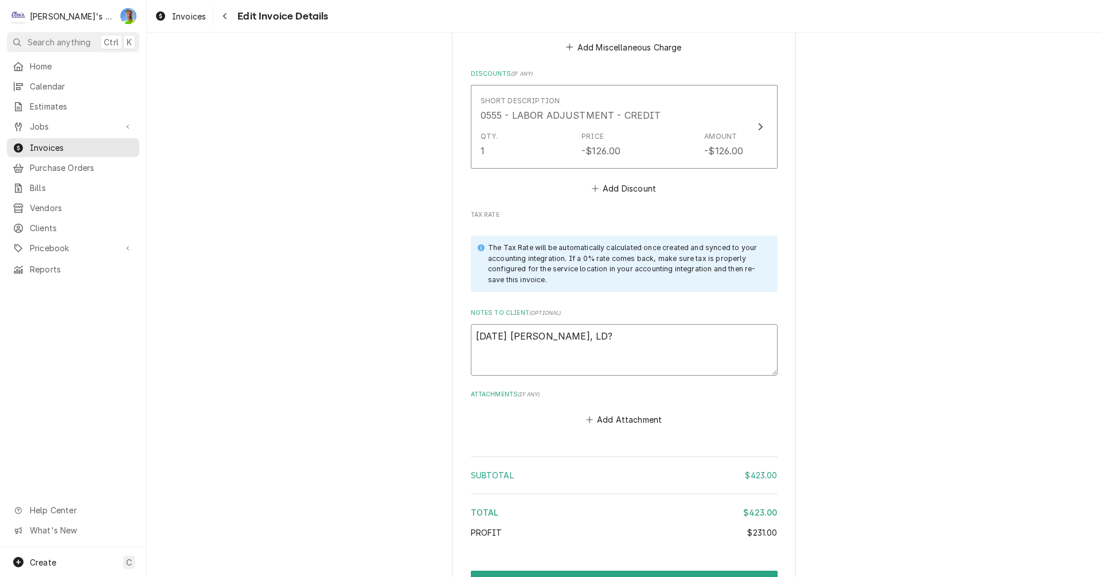
click at [619, 335] on textarea "[DATE] [PERSON_NAME], LD?" at bounding box center [624, 350] width 307 height 52
type textarea "x"
type textarea "[DATE] [PERSON_NAME], LD?"
type textarea "x"
type textarea "[DATE] [PERSON_NAME], LD? -"
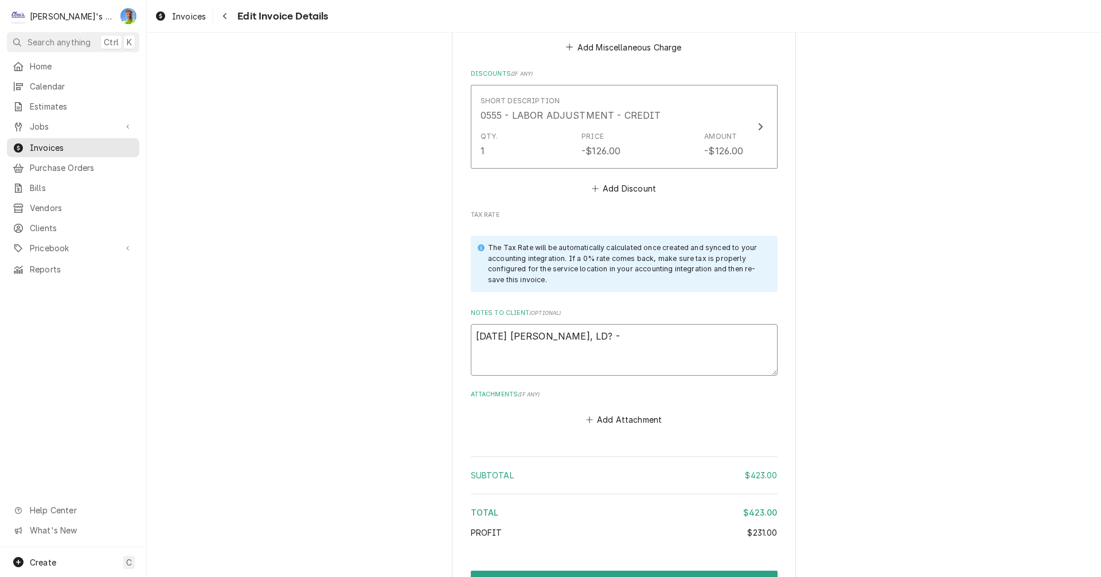
type textarea "x"
type textarea "[DATE] [PERSON_NAME], LD? -9"
type textarea "x"
type textarea "[DATE] [PERSON_NAME], LD? -9/"
type textarea "x"
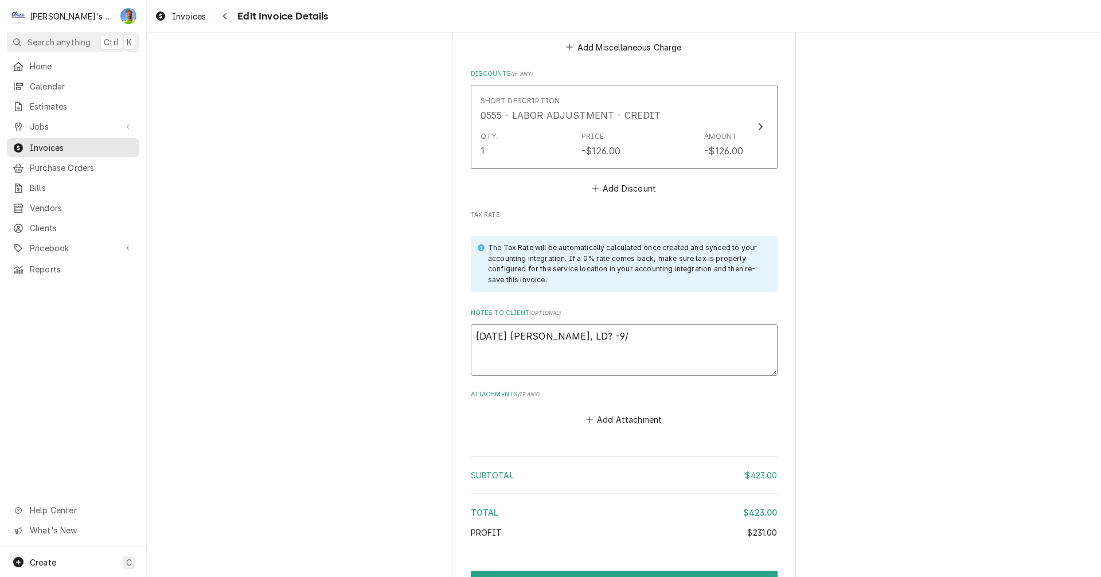
type textarea "[DATE] [PERSON_NAME], LD? -9/9"
type textarea "x"
type textarea "[DATE] [PERSON_NAME], LD? -9/9"
type textarea "x"
type textarea "[DATE] [PERSON_NAME], LD? -9/9 G"
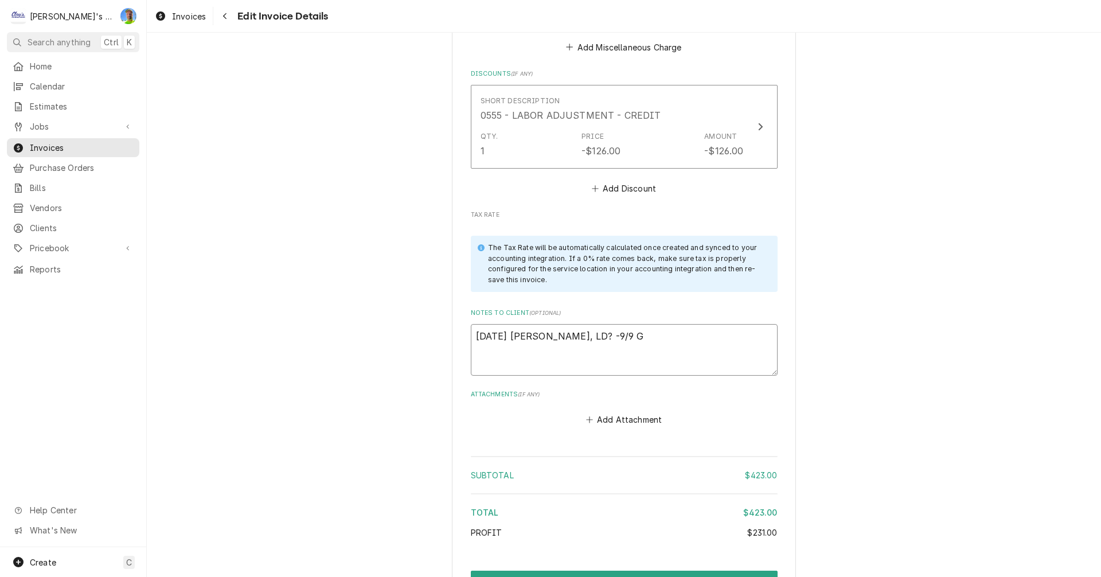
type textarea "x"
type textarea "[DATE] [PERSON_NAME], LD? -9/9 GA"
type textarea "x"
type textarea "[DATE] [PERSON_NAME], LD? -9/9 GA"
type textarea "x"
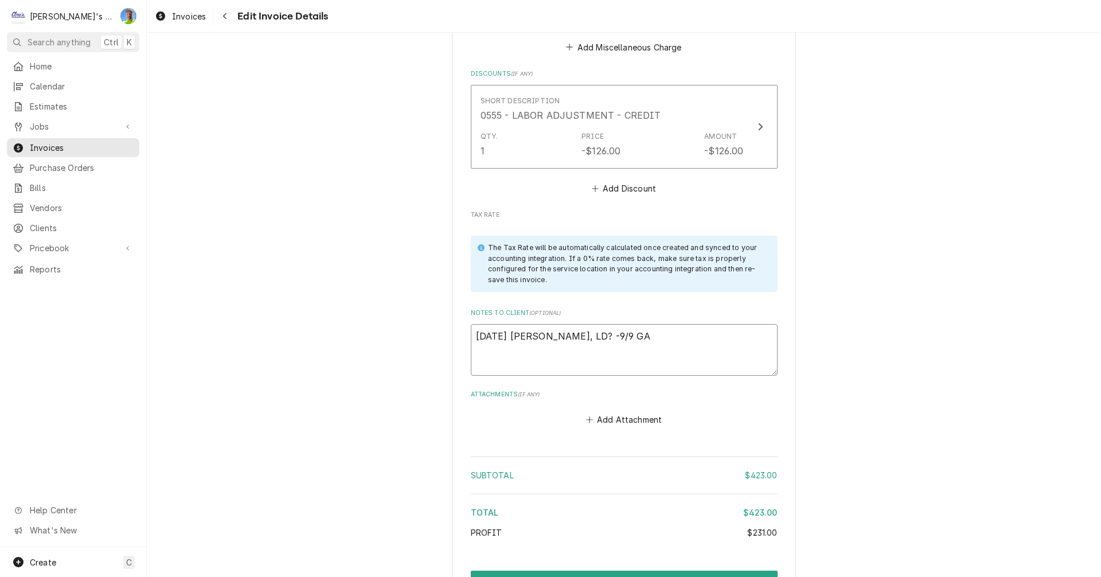
type textarea "8/13/2025 Sarah - Greg, LD? -9/9 GA i"
type textarea "x"
type textarea "8/13/2025 Sarah - Greg, LD? -9/9 GA i"
type textarea "x"
type textarea "8/13/2025 Sarah - Greg, LD? -9/9 GA i d"
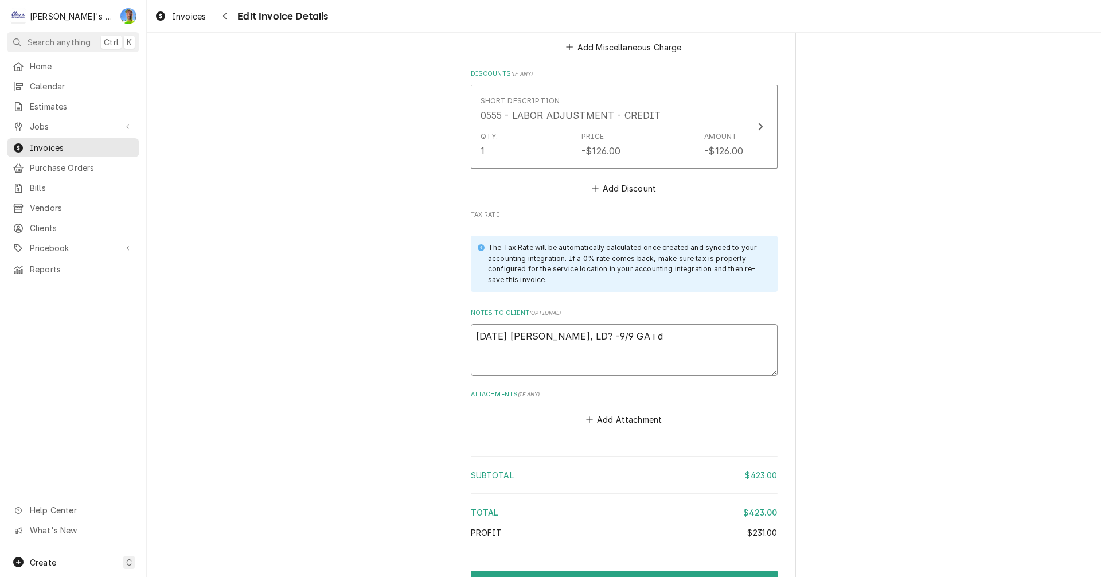
type textarea "x"
type textarea "8/13/2025 Sarah - Greg, LD? -9/9 GA i di"
type textarea "x"
type textarea "8/13/2025 Sarah - Greg, LD? -9/9 GA i did"
type textarea "x"
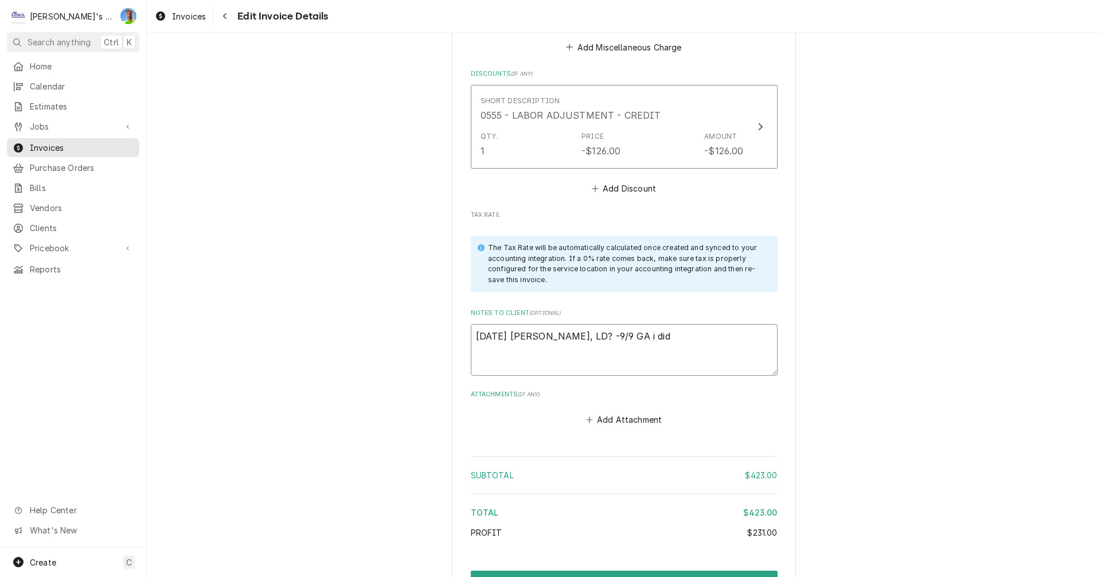
type textarea "8/13/2025 Sarah - Greg, LD? -9/9 GA i di"
type textarea "x"
type textarea "8/13/2025 Sarah - Greg, LD? -9/9 GA i d"
type textarea "x"
type textarea "8/13/2025 Sarah - Greg, LD? -9/9 GA i"
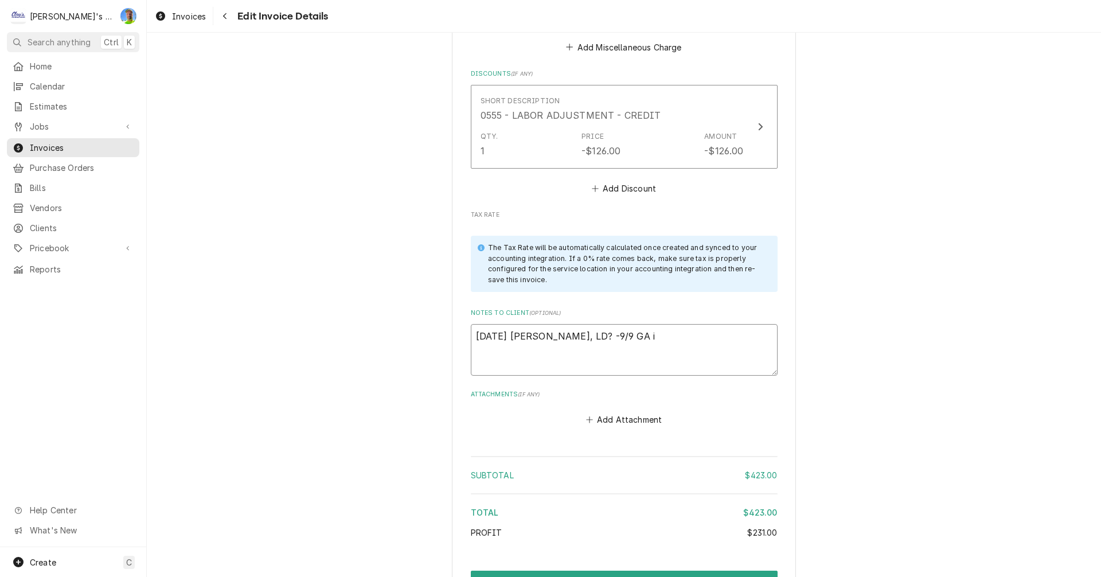
type textarea "x"
type textarea "8/13/2025 Sarah - Greg, LD? -9/9 GA i"
type textarea "x"
type textarea "8/13/2025 Sarah - Greg, LD? -9/9 GA"
type textarea "x"
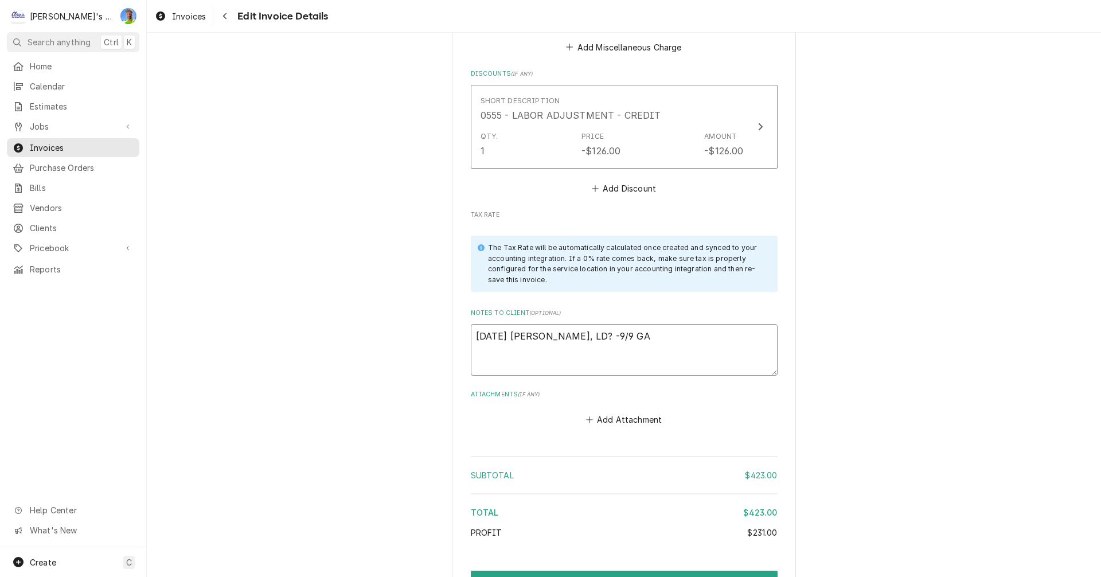
type textarea "8/13/2025 Sarah - Greg, LD? -9/9 GA y"
type textarea "x"
type textarea "8/13/2025 Sarah - Greg, LD? -9/9 GA ye"
type textarea "x"
type textarea "8/13/2025 Sarah - Greg, LD? -9/9 GA yes"
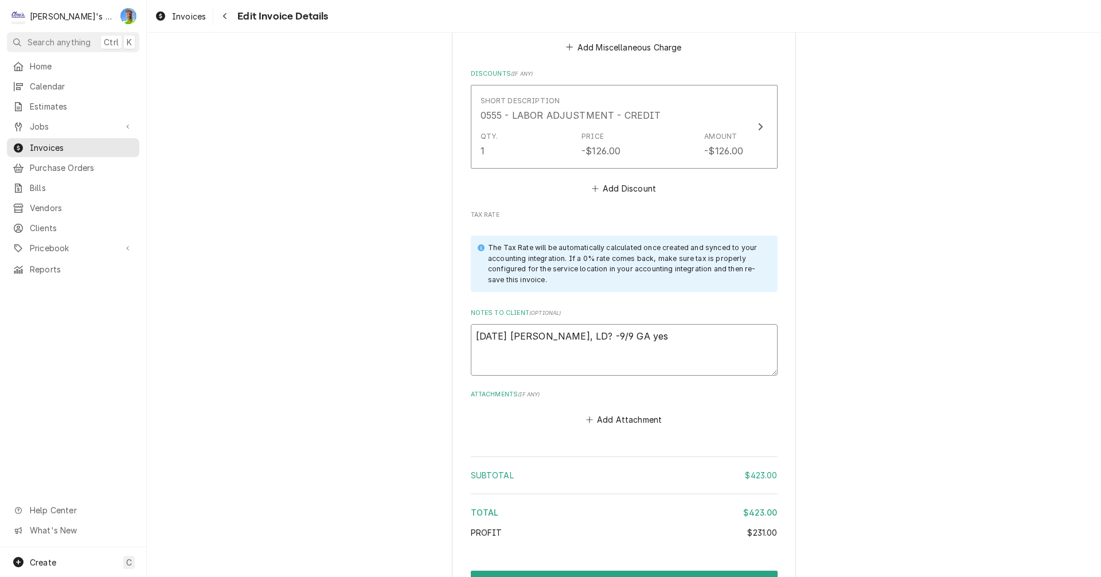
type textarea "x"
type textarea "8/13/2025 Sarah - Greg, LD? -9/9 GA yes"
type textarea "x"
type textarea "8/13/2025 Sarah - Greg, LD? -9/9 GA yes I"
type textarea "x"
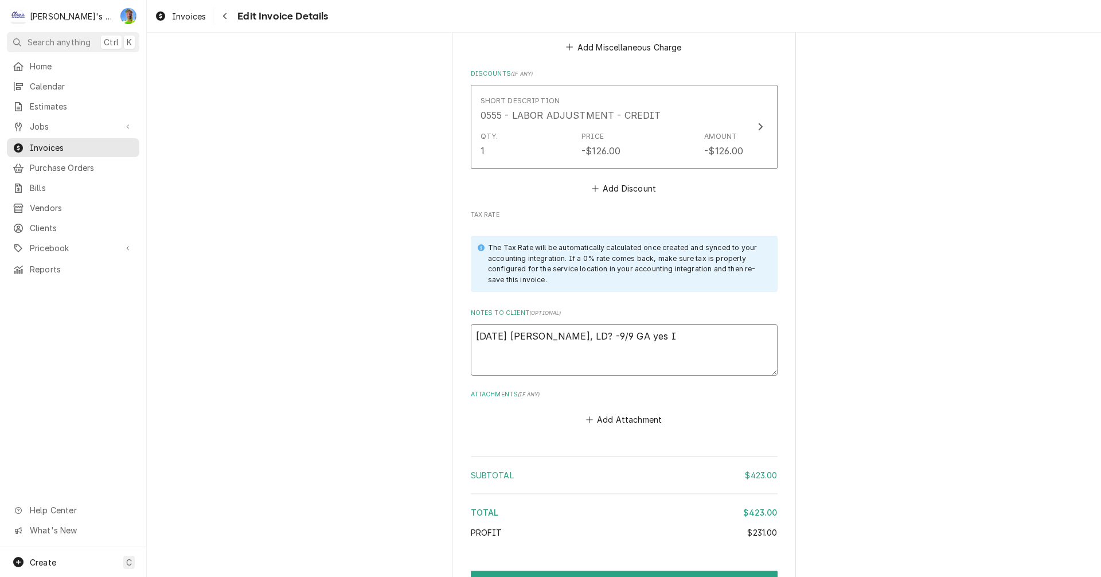
type textarea "8/13/2025 Sarah - Greg, LD? -9/9 GA yes I"
type textarea "x"
type textarea "8/13/2025 Sarah - Greg, LD? -9/9 GA yes I d"
type textarea "x"
type textarea "8/13/2025 Sarah - Greg, LD? -9/9 GA yes I di"
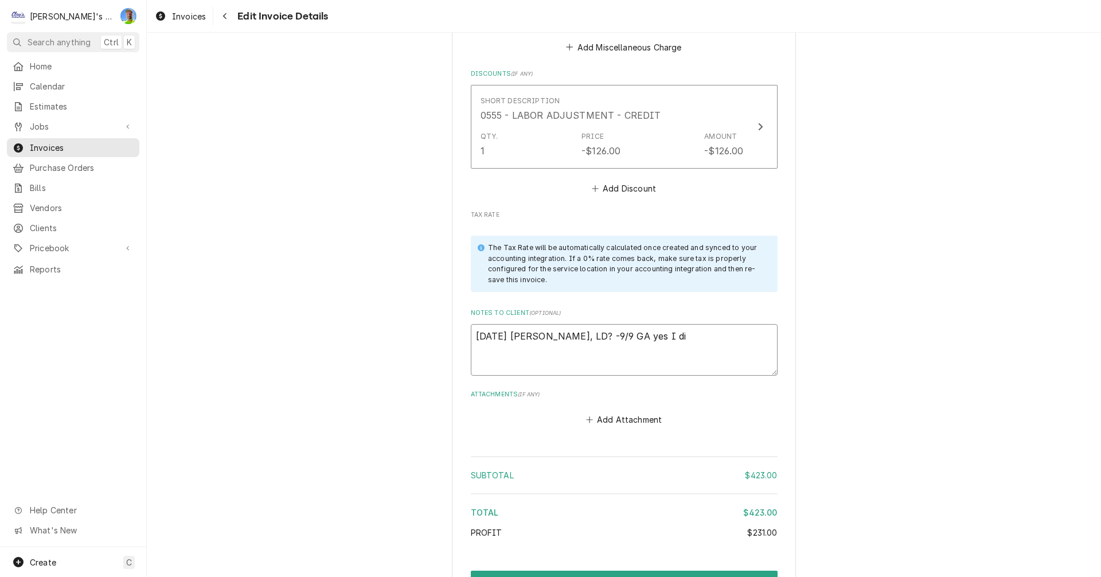
type textarea "x"
type textarea "8/13/2025 Sarah - Greg, LD? -9/9 GA yes I did"
type textarea "x"
type textarea "8/13/2025 Sarah - Greg, LD? -9/9 GA yes I did"
type textarea "x"
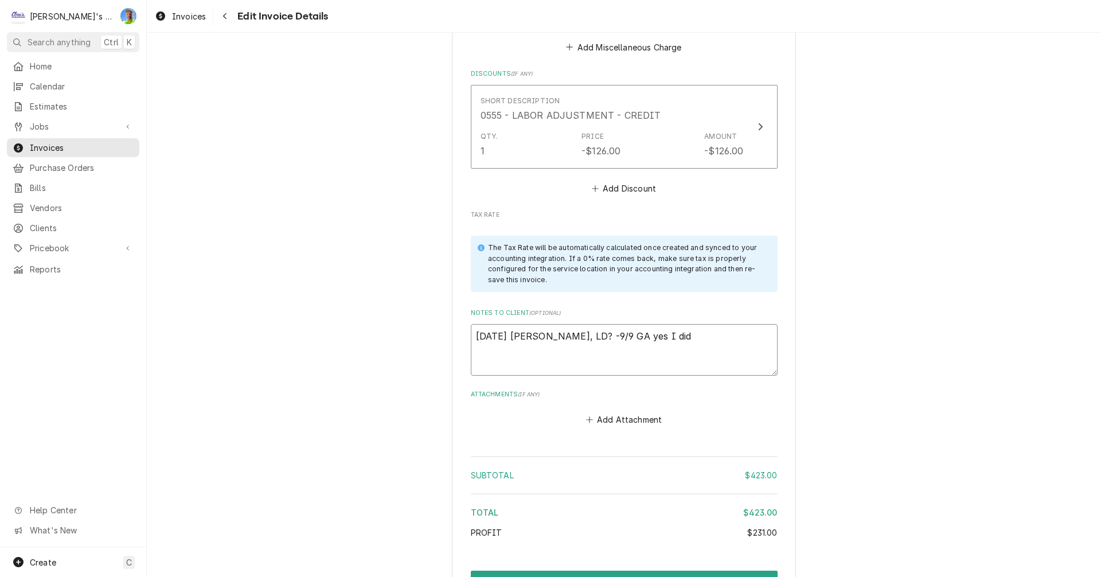
type textarea "8/13/2025 Sarah - Greg, LD? -9/9 GA yes I did a"
type textarea "x"
type textarea "8/13/2025 Sarah - Greg, LD? -9/9 GA yes I did ap"
type textarea "x"
type textarea "8/13/2025 Sarah - Greg, LD? -9/9 GA yes I did app"
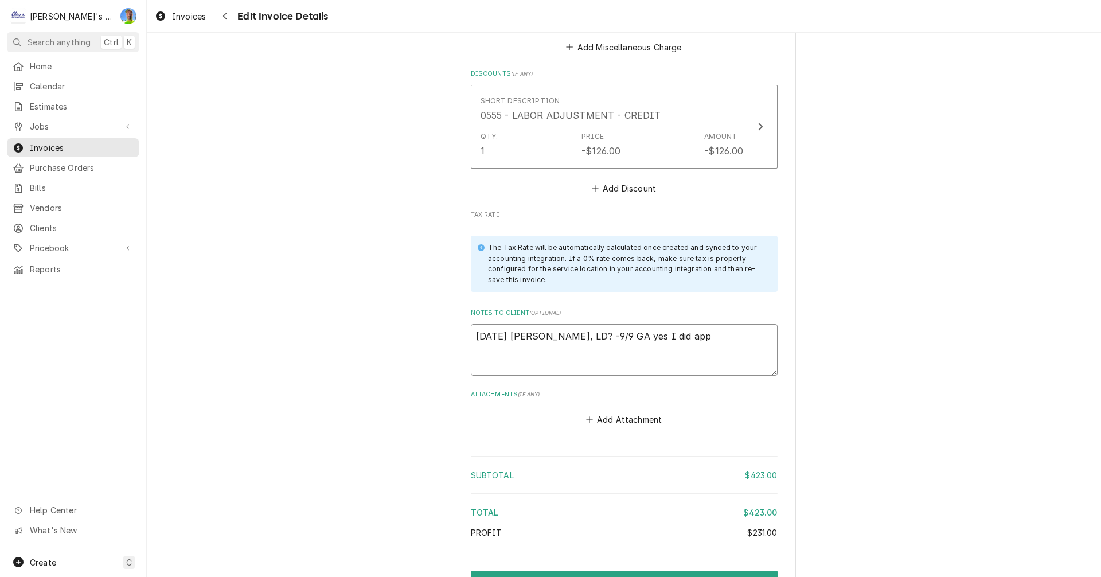
type textarea "x"
type textarea "8/13/2025 Sarah - Greg, LD? -9/9 GA yes I did appl"
type textarea "x"
type textarea "8/13/2025 Sarah - Greg, LD? -9/9 GA yes I did apply"
type textarea "x"
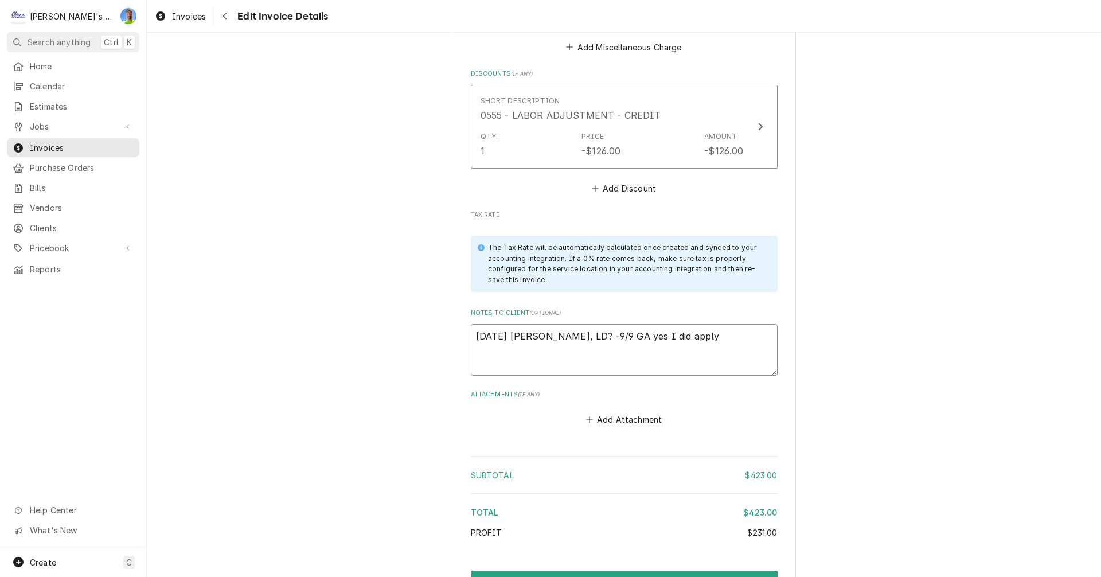
type textarea "8/13/2025 Sarah - Greg, LD? -9/9 GA yes I did apply"
type textarea "x"
type textarea "8/13/2025 Sarah - Greg, LD? -9/9 GA yes I did apply b"
type textarea "x"
type textarea "8/13/2025 Sarah - Greg, LD? -9/9 GA yes I did apply bu"
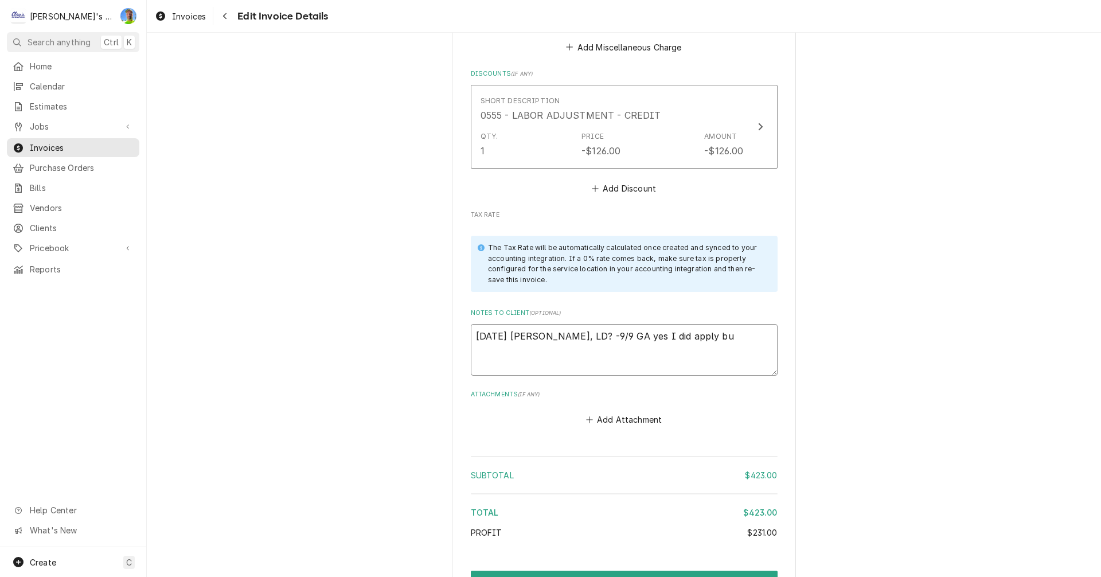
type textarea "x"
type textarea "8/13/2025 Sarah - Greg, LD? -9/9 GA yes I did apply but"
type textarea "x"
type textarea "8/13/2025 Sarah - Greg, LD? -9/9 GA yes I did apply but"
type textarea "x"
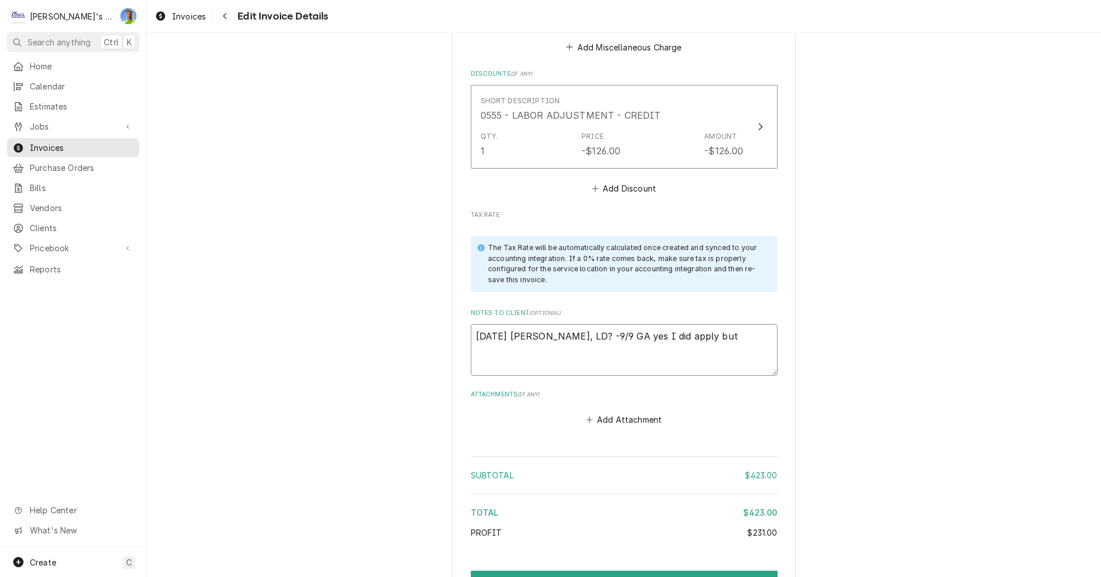
type textarea "8/13/2025 Sarah - Greg, LD? -9/9 GA yes I did apply but i"
type textarea "x"
type textarea "8/13/2025 Sarah - Greg, LD? -9/9 GA yes I did apply but it"
type textarea "x"
type textarea "8/13/2025 Sarah - Greg, LD? -9/9 GA yes I did apply but it"
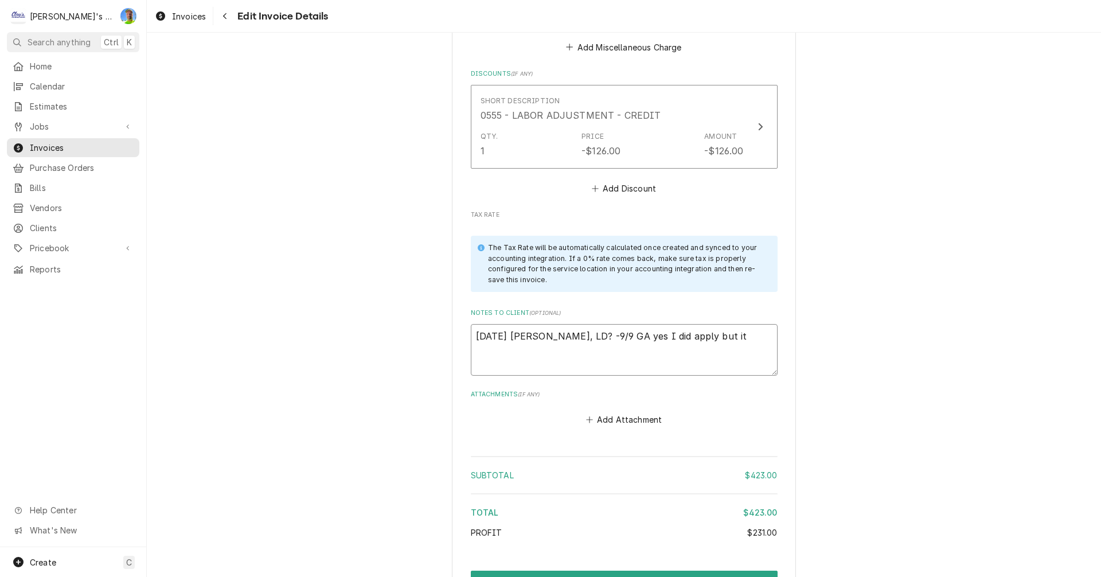
type textarea "x"
type textarea "8/13/2025 Sarah - Greg, LD? -9/9 GA yes I did apply but it i"
type textarea "x"
type textarea "8/13/2025 Sarah - Greg, LD? -9/9 GA yes I did apply but it is"
type textarea "x"
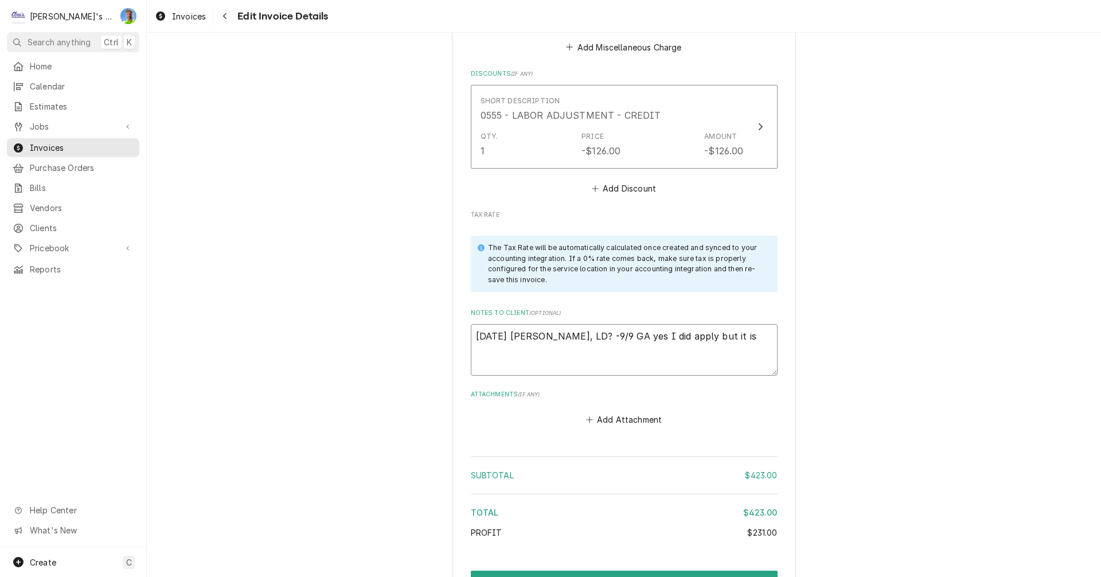
type textarea "8/13/2025 Sarah - Greg, LD? -9/9 GA yes I did apply but it is"
type textarea "x"
type textarea "8/13/2025 Sarah - Greg, LD? -9/9 GA yes I did apply but it is a"
type textarea "x"
type textarea "8/13/2025 Sarah - Greg, LD? -9/9 GA yes I did apply but it is al"
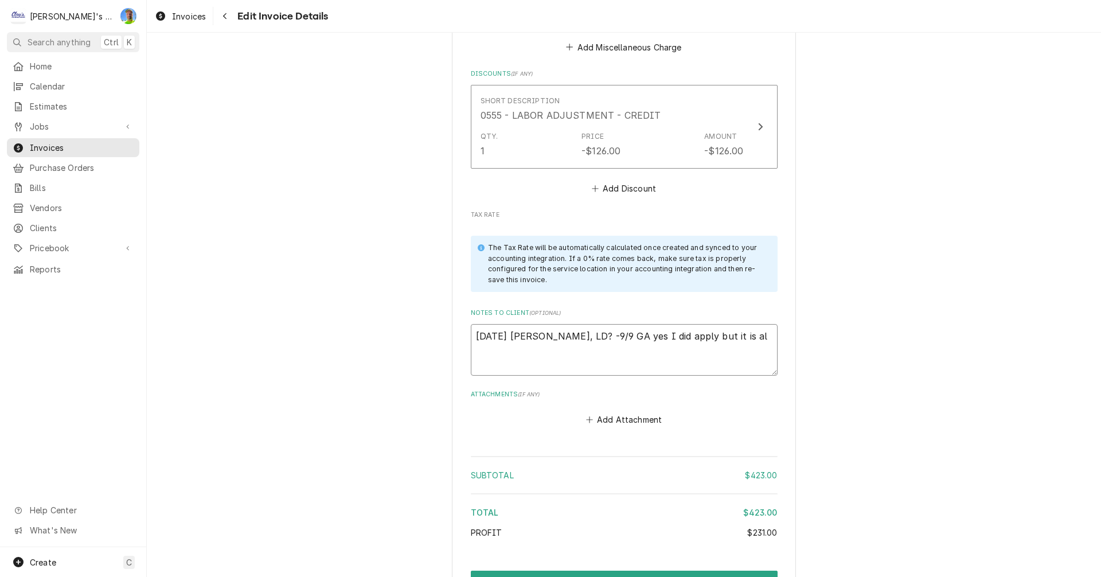
type textarea "x"
type textarea "8/13/2025 Sarah - Greg, LD? -9/9 GA yes I did apply but it is als"
type textarea "x"
type textarea "8/13/2025 Sarah - Greg, LD? -9/9 GA yes I did apply but it is also"
type textarea "x"
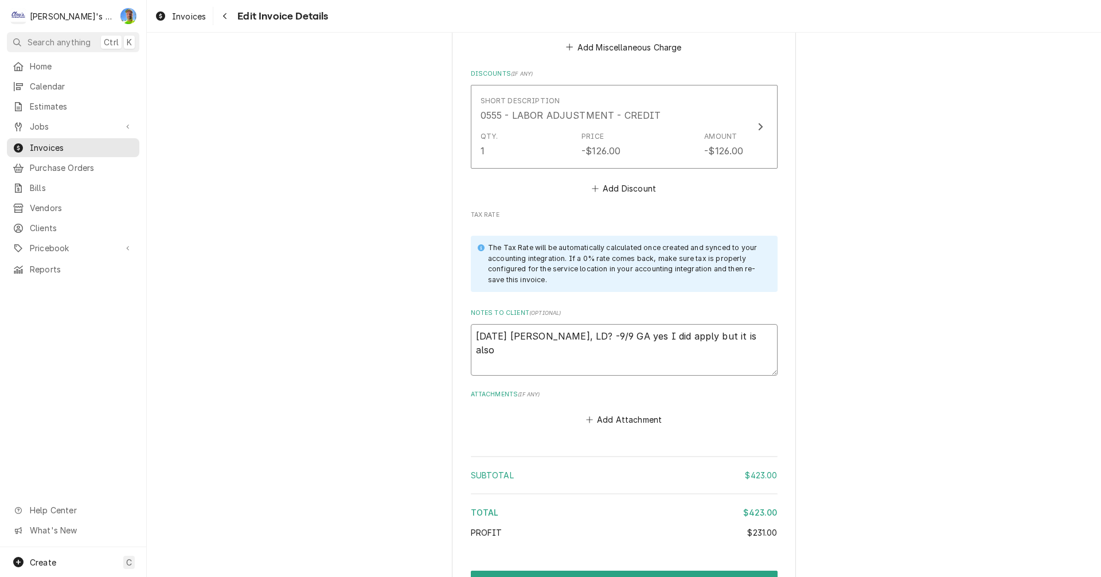
type textarea "8/13/2025 Sarah - Greg, LD? -9/9 GA yes I did apply but it is also"
type textarea "x"
type textarea "8/13/2025 Sarah - Greg, LD? -9/9 GA yes I did apply but it is also t"
type textarea "x"
type textarea "8/13/2025 Sarah - Greg, LD? -9/9 GA yes I did apply but it is also th"
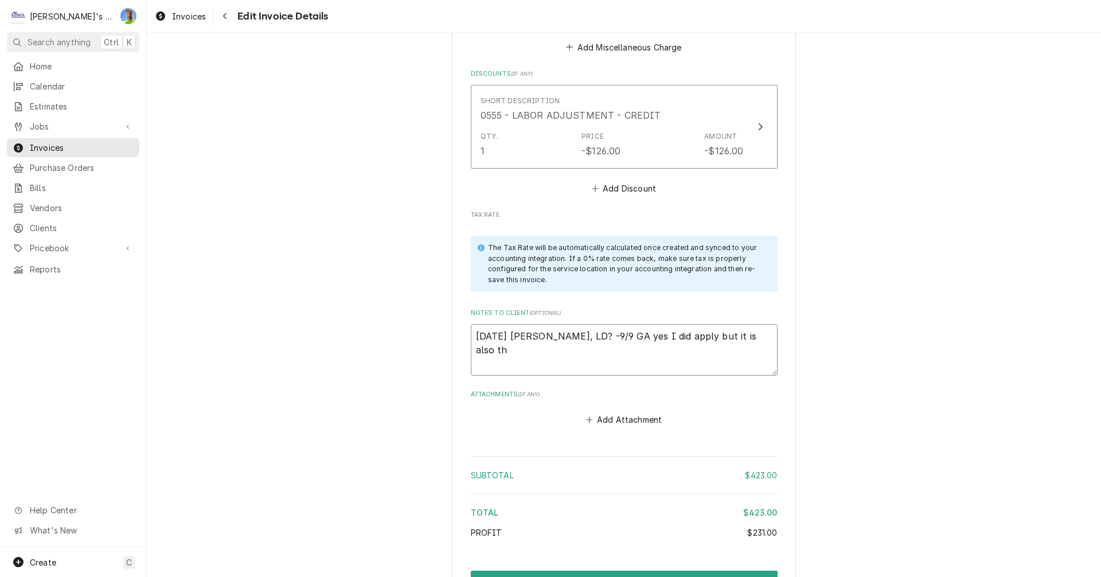
type textarea "x"
type textarea "8/13/2025 Sarah - Greg, LD? -9/9 GA yes I did apply but it is also the"
type textarea "x"
type textarea "8/13/2025 Sarah - Greg, LD? -9/9 GA yes I did apply but it is also the"
type textarea "x"
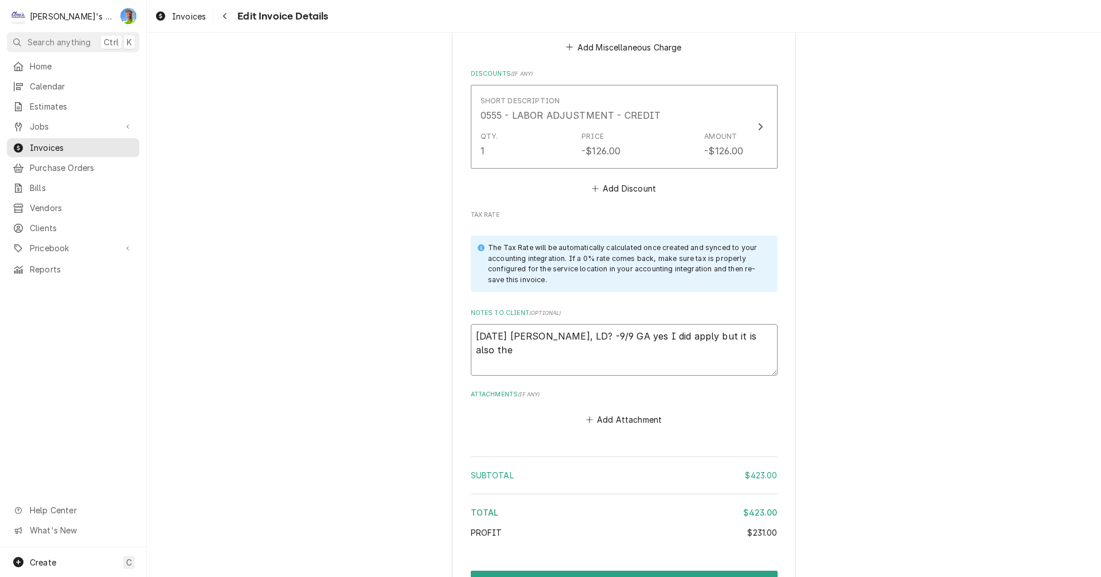
type textarea "8/13/2025 Sarah - Greg, LD? -9/9 GA yes I did apply but it is also the a"
type textarea "x"
type textarea "8/13/2025 Sarah - Greg, LD? -9/9 GA yes I did apply but it is also the ai"
type textarea "x"
type textarea "8/13/2025 Sarah - Greg, LD? -9/9 GA yes I did apply but it is also the air"
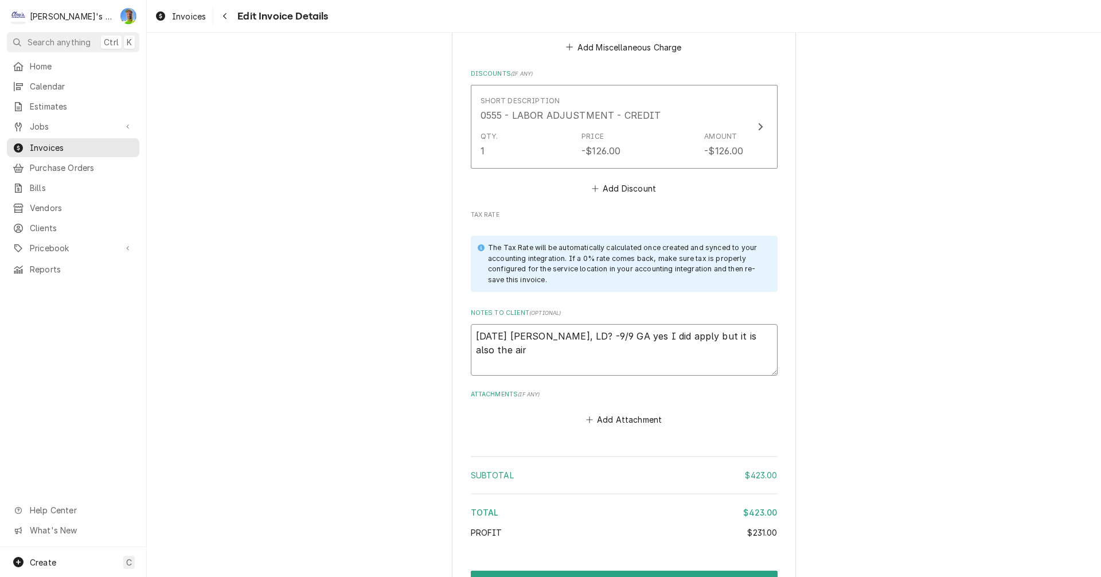
type textarea "x"
type textarea "8/13/2025 Sarah - Greg, LD? -9/9 GA yes I did apply but it is also the airp"
type textarea "x"
type textarea "8/13/2025 Sarah - Greg, LD? -9/9 GA yes I did apply but it is also the airpo"
type textarea "x"
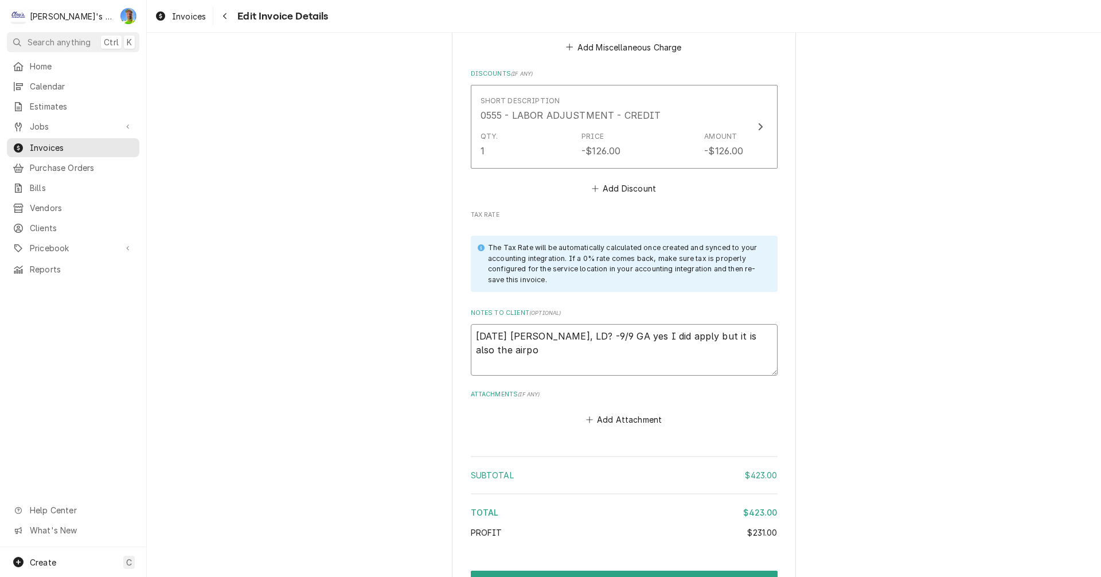
type textarea "8/13/2025 Sarah - Greg, LD? -9/9 GA yes I did apply but it is also the airpor"
type textarea "x"
type textarea "8/13/2025 Sarah - Greg, LD? -9/9 GA yes I did apply but it is also the airport"
type textarea "x"
type textarea "8/13/2025 Sarah - Greg, LD? -9/9 GA yes I did apply but it is also the airport"
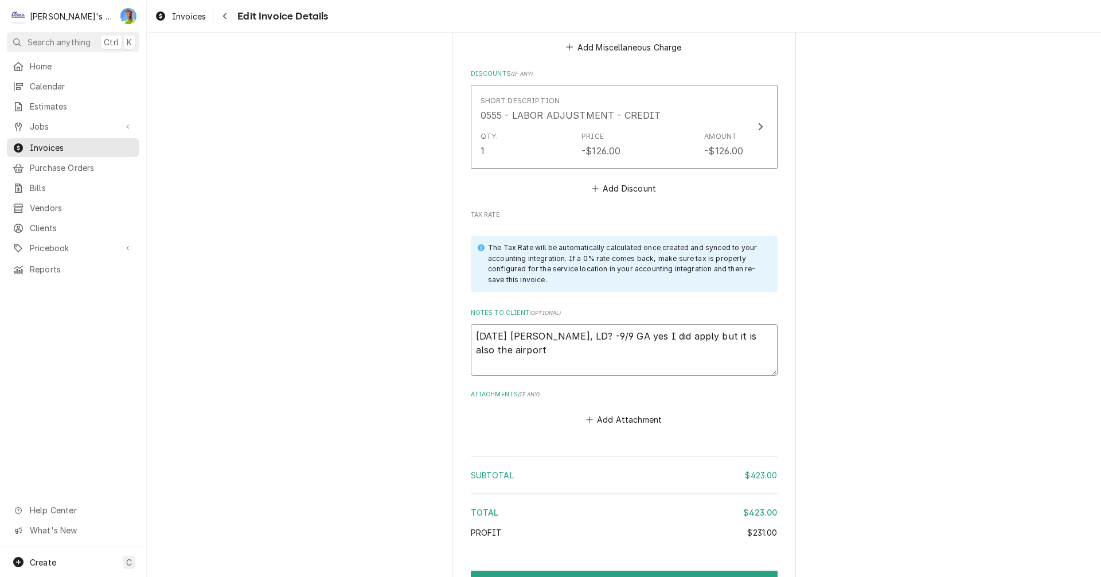
type textarea "x"
type textarea "8/13/2025 Sarah - Greg, LD? -9/9 GA yes I did apply but it is also the airport a"
type textarea "x"
type textarea "8/13/2025 Sarah - Greg, LD? -9/9 GA yes I did apply but it is also the airport …"
type textarea "x"
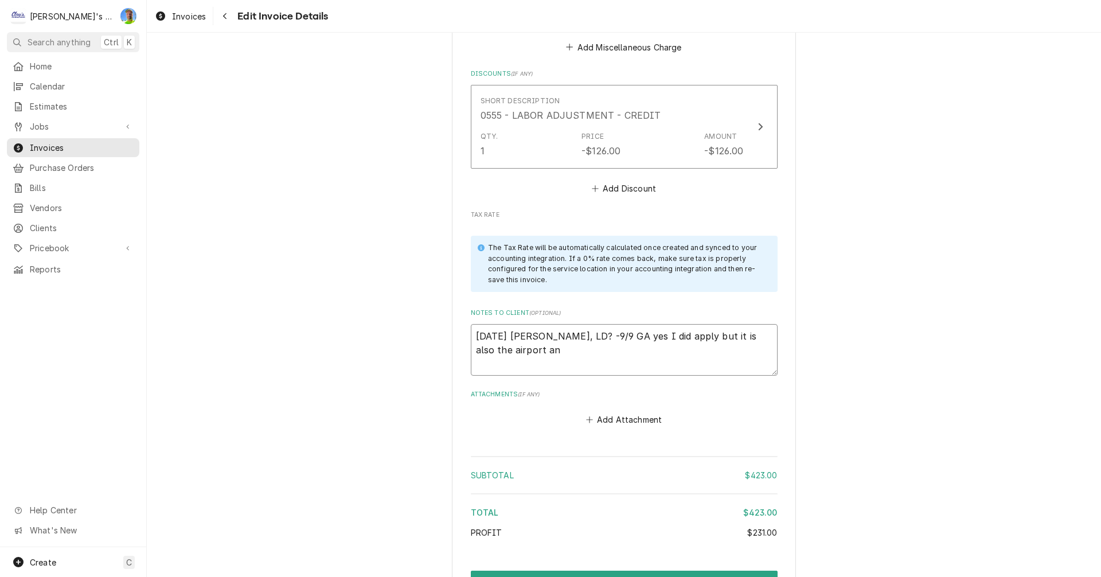
type textarea "8/13/2025 Sarah - Greg, LD? -9/9 GA yes I did apply but it is also the airport …"
type textarea "x"
type textarea "8/13/2025 Sarah - Greg, LD? -9/9 GA yes I did apply but it is also the airport …"
type textarea "x"
type textarea "8/13/2025 Sarah - Greg, LD? -9/9 GA yes I did apply but it is also the airport …"
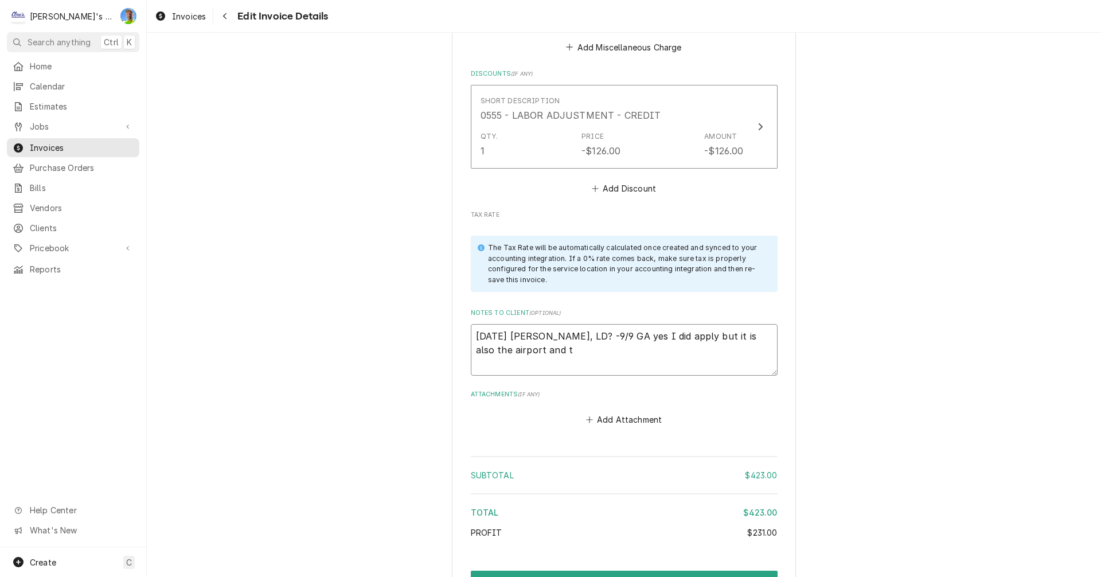
type textarea "x"
type textarea "8/13/2025 Sarah - Greg, LD? -9/9 GA yes I did apply but it is also the airport …"
type textarea "x"
type textarea "8/13/2025 Sarah - Greg, LD? -9/9 GA yes I did apply but it is also the airport …"
type textarea "x"
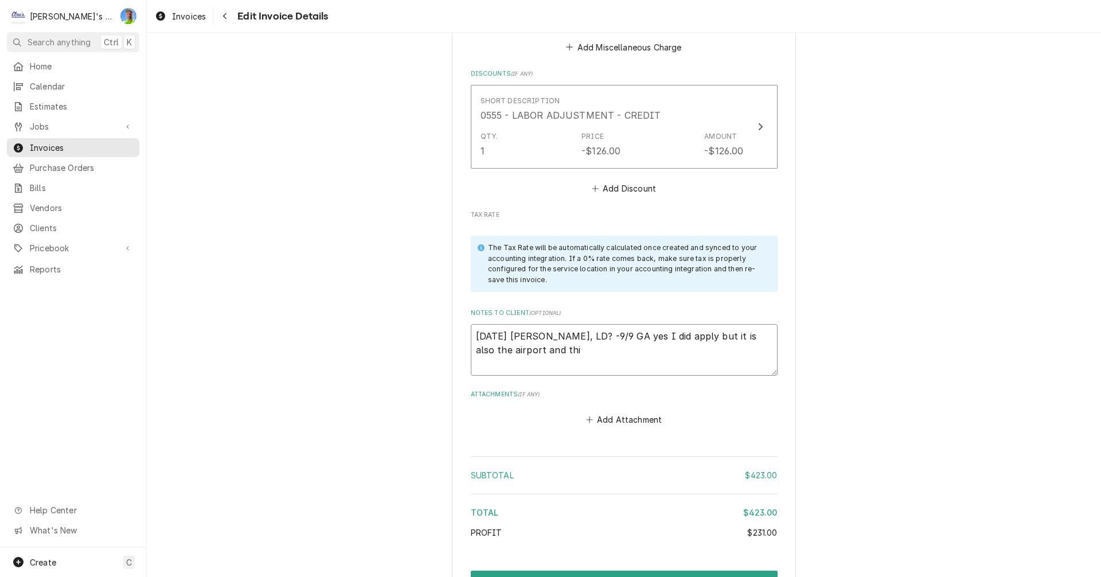
type textarea "8/13/2025 Sarah - Greg, LD? -9/9 GA yes I did apply but it is also the airport …"
type textarea "x"
type textarea "8/13/2025 Sarah - Greg, LD? -9/9 GA yes I did apply but it is also the airport …"
type textarea "x"
type textarea "8/13/2025 Sarah - Greg, LD? -9/9 GA yes I did apply but it is also the airport …"
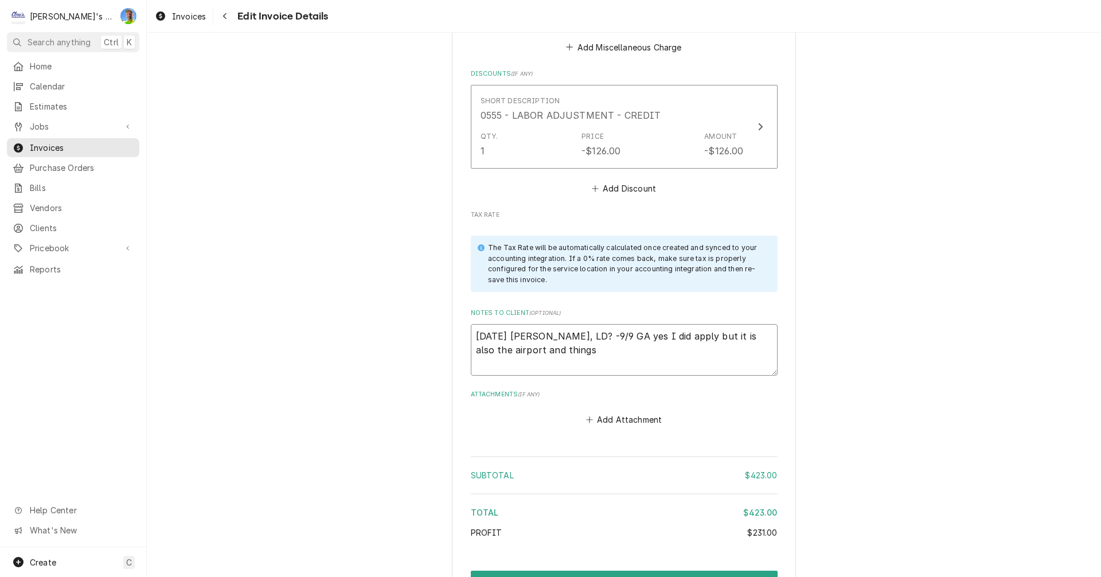
type textarea "x"
type textarea "8/13/2025 Sarah - Greg, LD? -9/9 GA yes I did apply but it is also the airport …"
type textarea "x"
type textarea "8/13/2025 Sarah - Greg, LD? -9/9 GA yes I did apply but it is also the airport …"
type textarea "x"
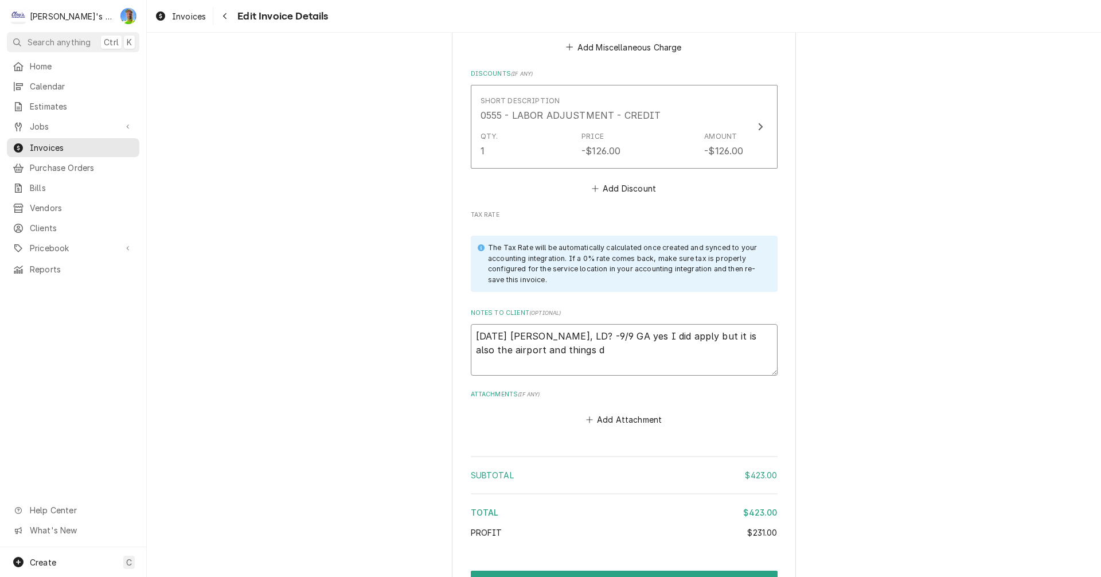
type textarea "8/13/2025 Sarah - Greg, LD? -9/9 GA yes I did apply but it is also the airport …"
type textarea "x"
type textarea "8/13/2025 Sarah - Greg, LD? -9/9 GA yes I did apply but it is also the airport …"
type textarea "x"
type textarea "8/13/2025 Sarah - Greg, LD? -9/9 GA yes I did apply but it is also the airport …"
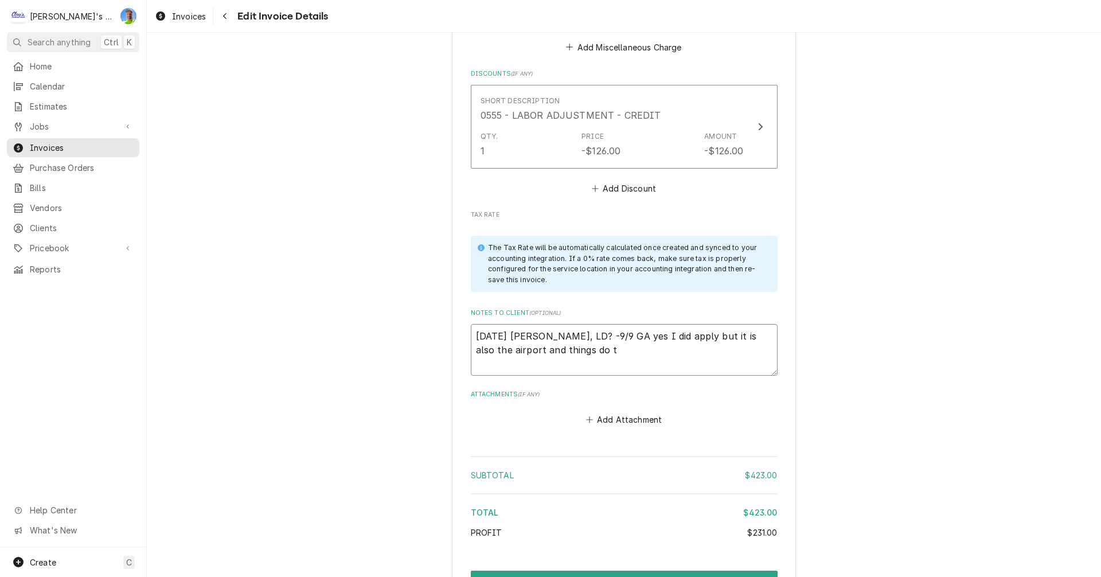
type textarea "x"
type textarea "8/13/2025 Sarah - Greg, LD? -9/9 GA yes I did apply but it is also the airport …"
type textarea "x"
type textarea "8/13/2025 Sarah - Greg, LD? -9/9 GA yes I did apply but it is also the airport …"
type textarea "x"
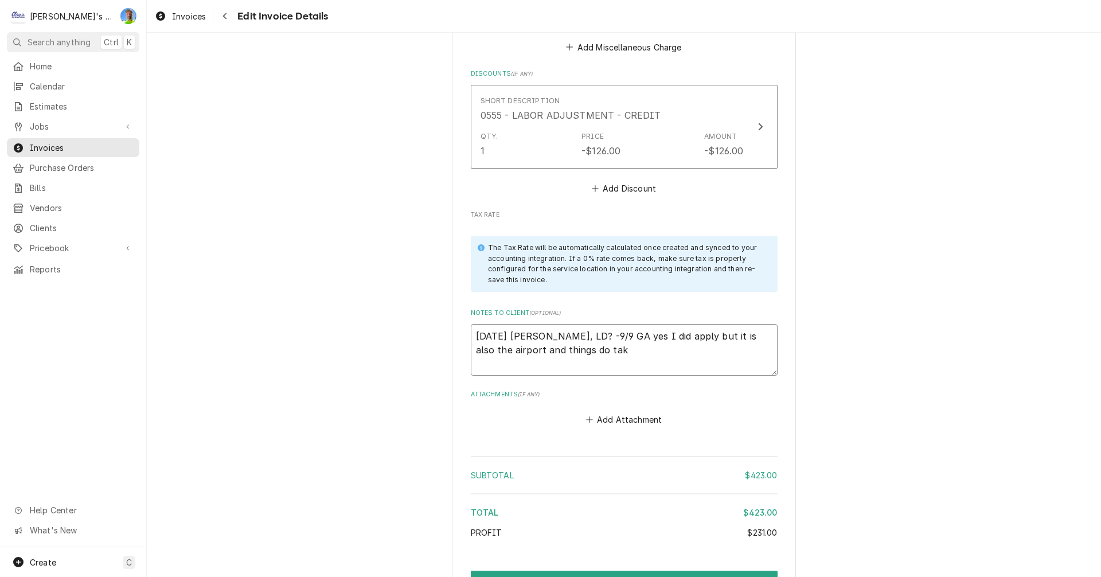
type textarea "8/13/2025 Sarah - Greg, LD? -9/9 GA yes I did apply but it is also the airport …"
type textarea "x"
type textarea "8/13/2025 Sarah - Greg, LD? -9/9 GA yes I did apply but it is also the airport …"
type textarea "x"
type textarea "8/13/2025 Sarah - Greg, LD? -9/9 GA yes I did apply but it is also the airport …"
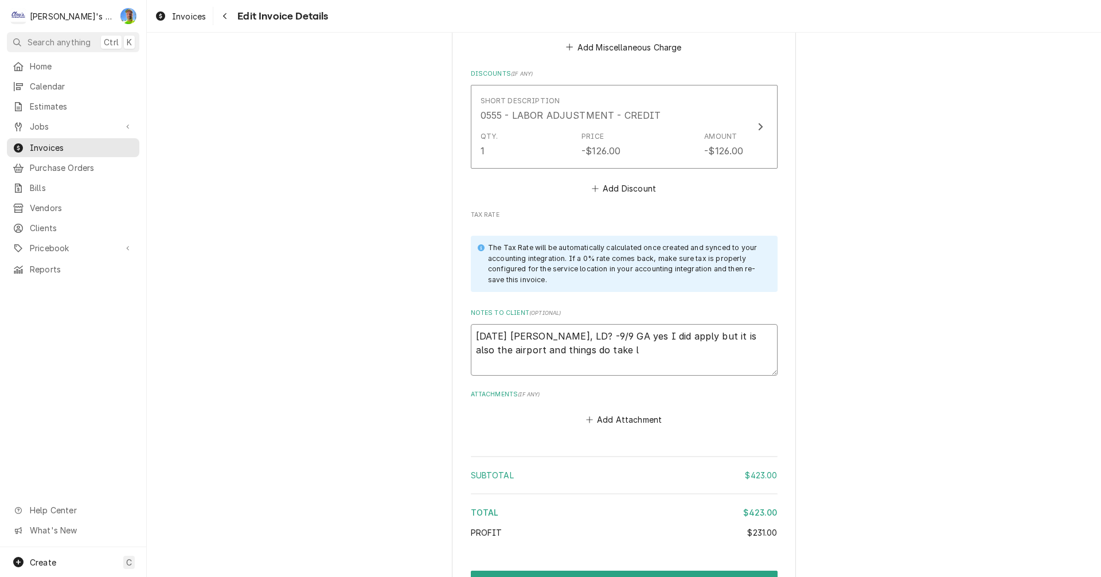
type textarea "x"
type textarea "8/13/2025 Sarah - Greg, LD? -9/9 GA yes I did apply but it is also the airport …"
type textarea "x"
type textarea "8/13/2025 Sarah - Greg, LD? -9/9 GA yes I did apply but it is also the airport …"
type textarea "x"
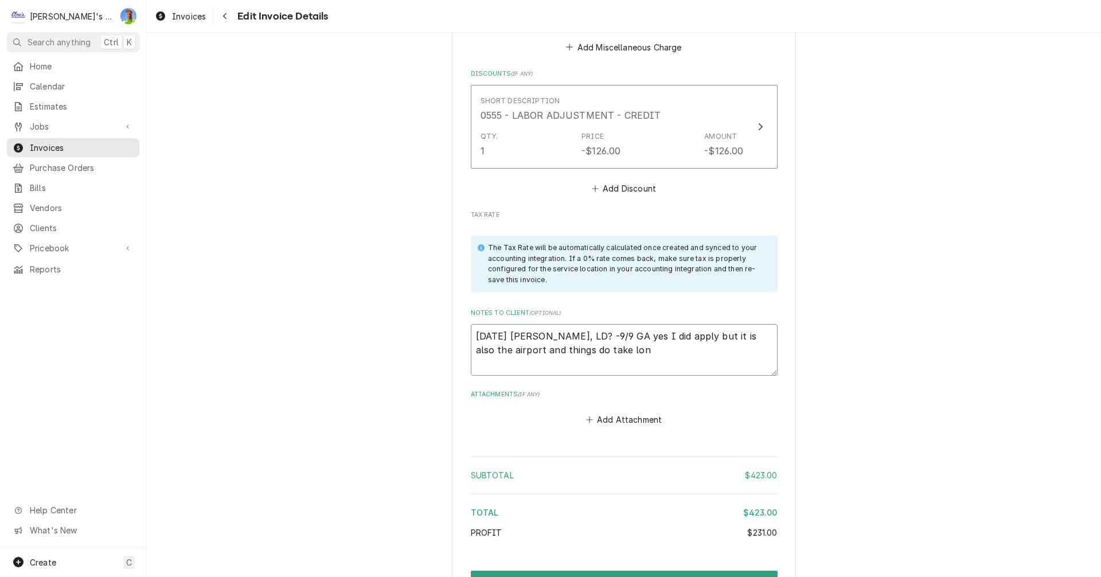
type textarea "8/13/2025 Sarah - Greg, LD? -9/9 GA yes I did apply but it is also the airport …"
type textarea "x"
type textarea "8/13/2025 Sarah - Greg, LD? -9/9 GA yes I did apply but it is also the airport …"
type textarea "x"
type textarea "8/13/2025 Sarah - Greg, LD? -9/9 GA yes I did apply but it is also the airport …"
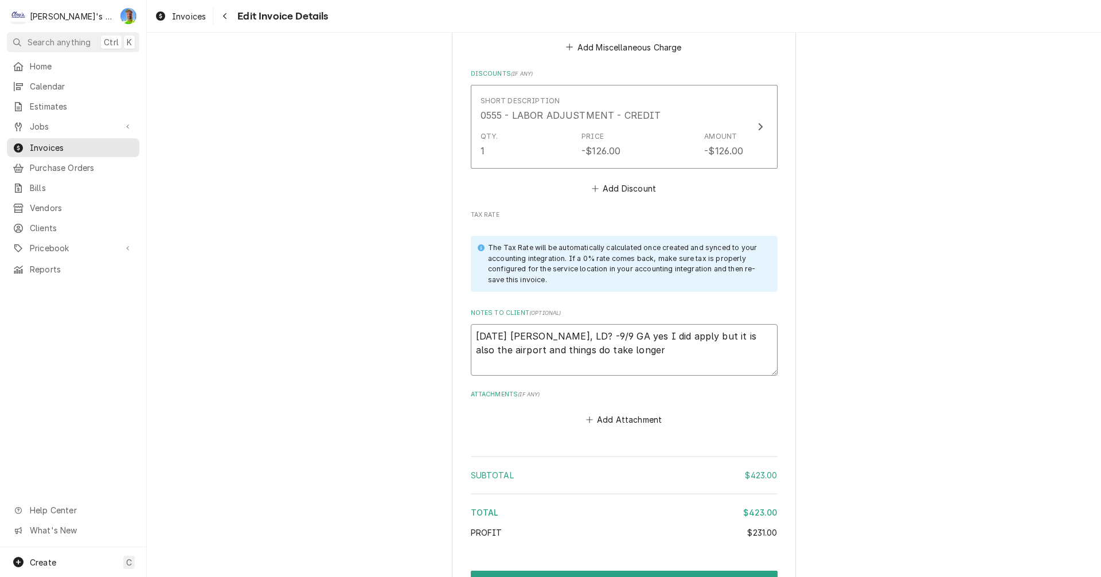
type textarea "x"
type textarea "8/13/2025 Sarah - Greg, LD? -9/9 GA yes I did apply but it is also the airport …"
type textarea "x"
type textarea "8/13/2025 Sarah - Greg, LD? -9/9 GA yes I did apply but it is also the airport …"
type textarea "x"
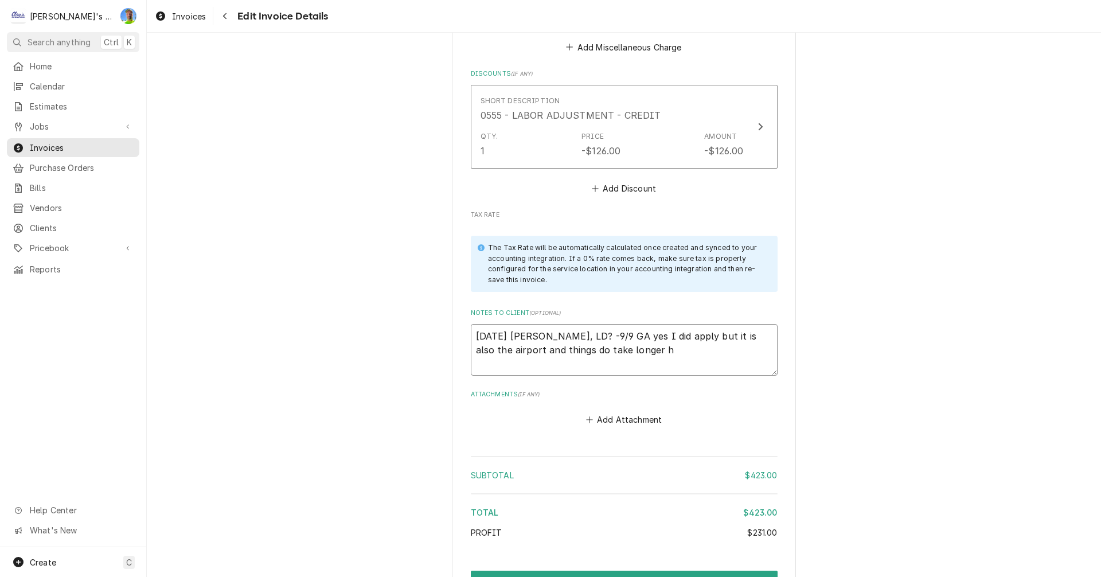
type textarea "8/13/2025 Sarah - Greg, LD? -9/9 GA yes I did apply but it is also the airport …"
type textarea "x"
type textarea "8/13/2025 Sarah - Greg, LD? -9/9 GA yes I did apply but it is also the airport …"
type textarea "x"
type textarea "8/13/2025 Sarah - Greg, LD? -9/9 GA yes I did apply but it is also the airport …"
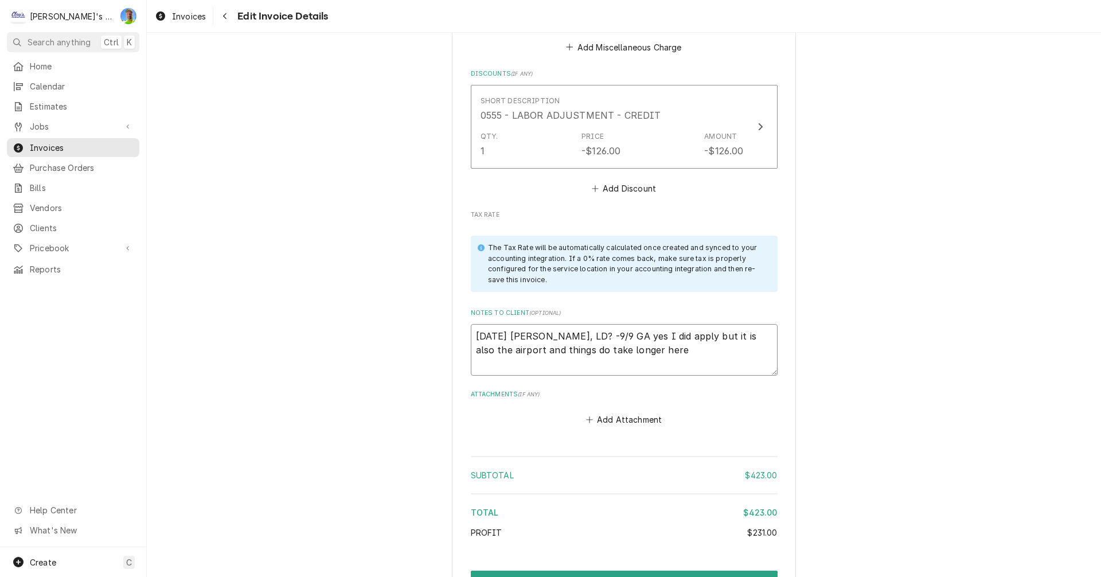
type textarea "x"
type textarea "8/13/2025 Sarah - Greg, LD? -9/9 GA yes I did apply but it is also the airport …"
type textarea "x"
type textarea "8/13/2025 Sarah - Greg, LD? -9/9 GA yes I did apply but it is also the airport …"
type textarea "x"
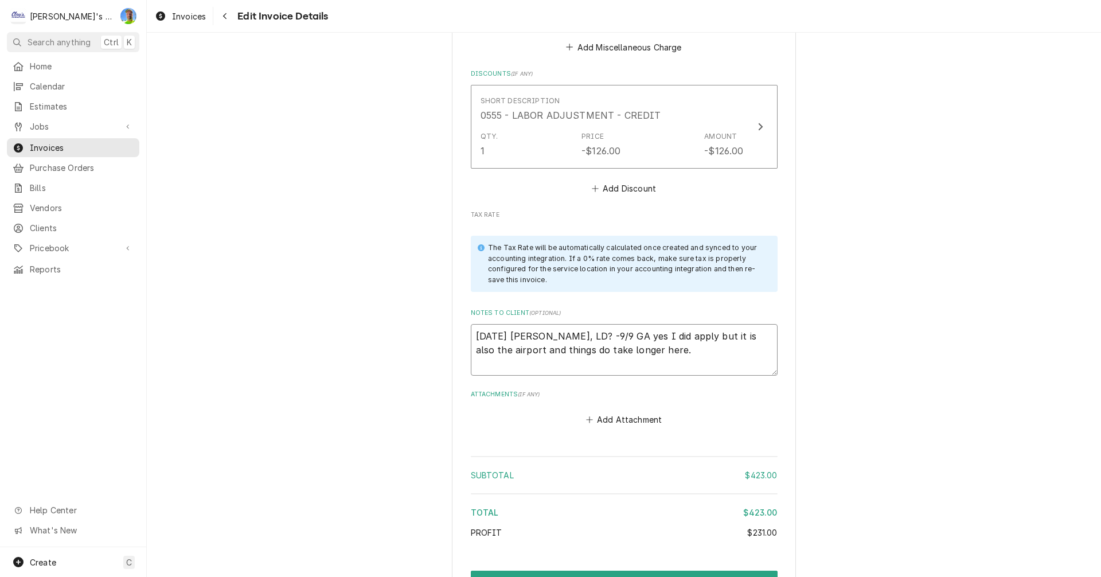
type textarea "8/13/2025 Sarah - Greg, LD? -9/9 GA yes I did apply but it is also the airport …"
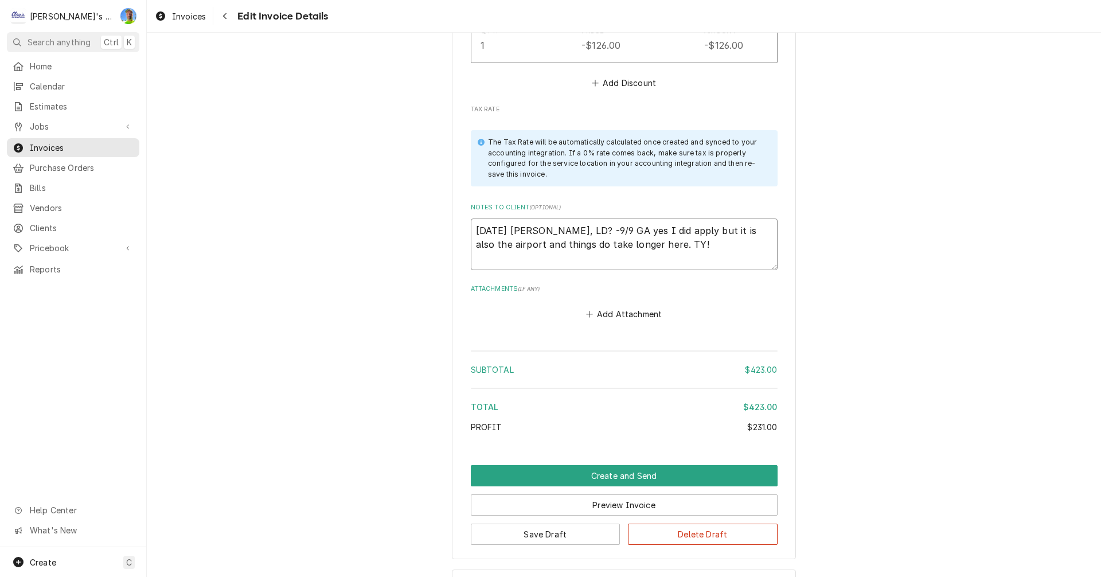
scroll to position [1592, 0]
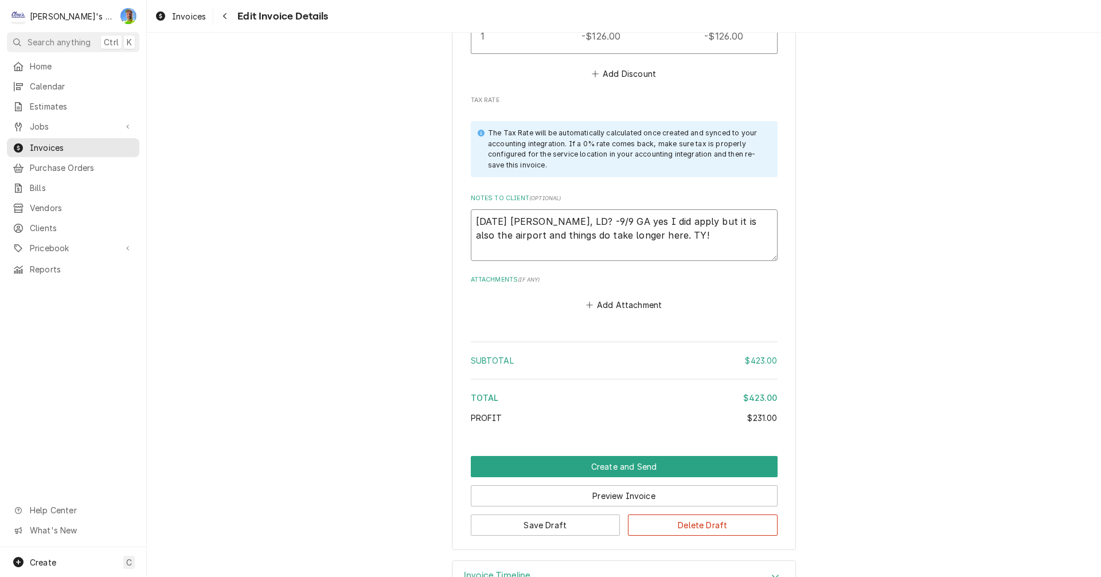
click at [705, 220] on textarea "8/13/2025 Sarah - Greg, LD? -9/9 GA yes I did apply but it is also the airport …" at bounding box center [624, 235] width 307 height 52
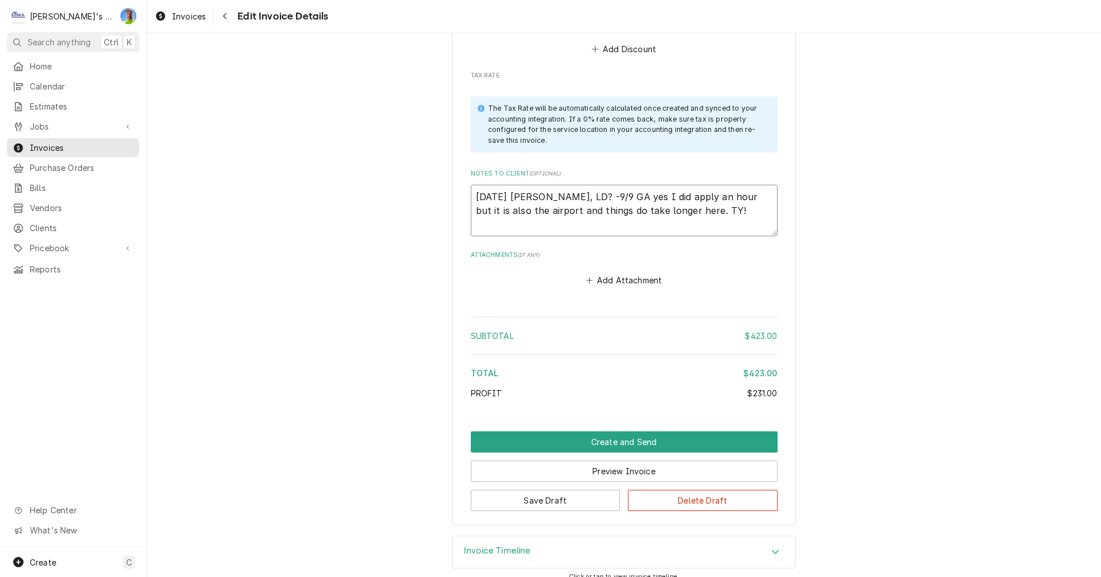
scroll to position [1629, 0]
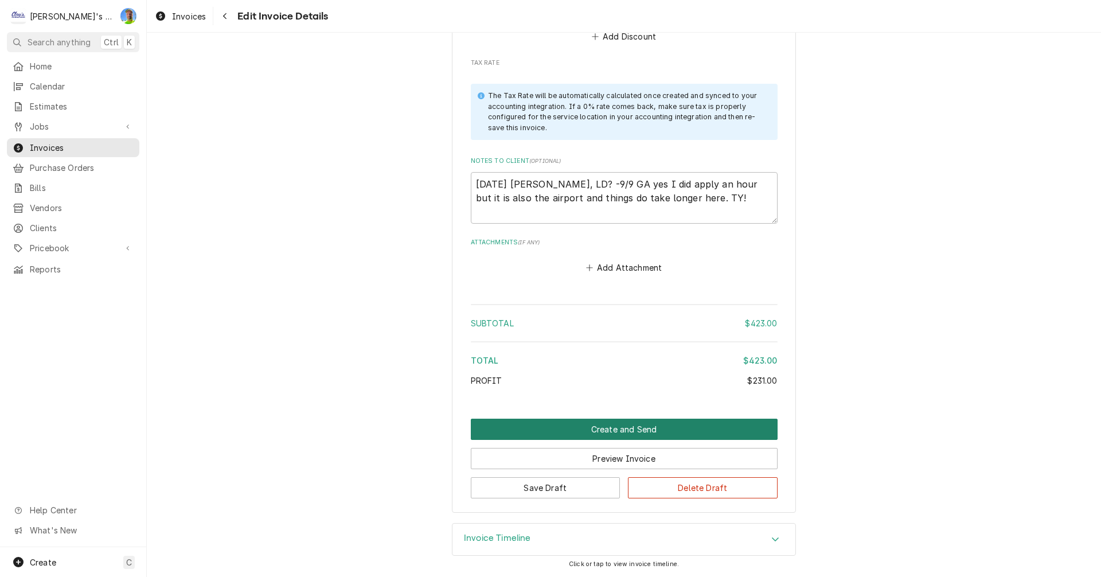
click at [498, 431] on button "Create and Send" at bounding box center [624, 429] width 307 height 21
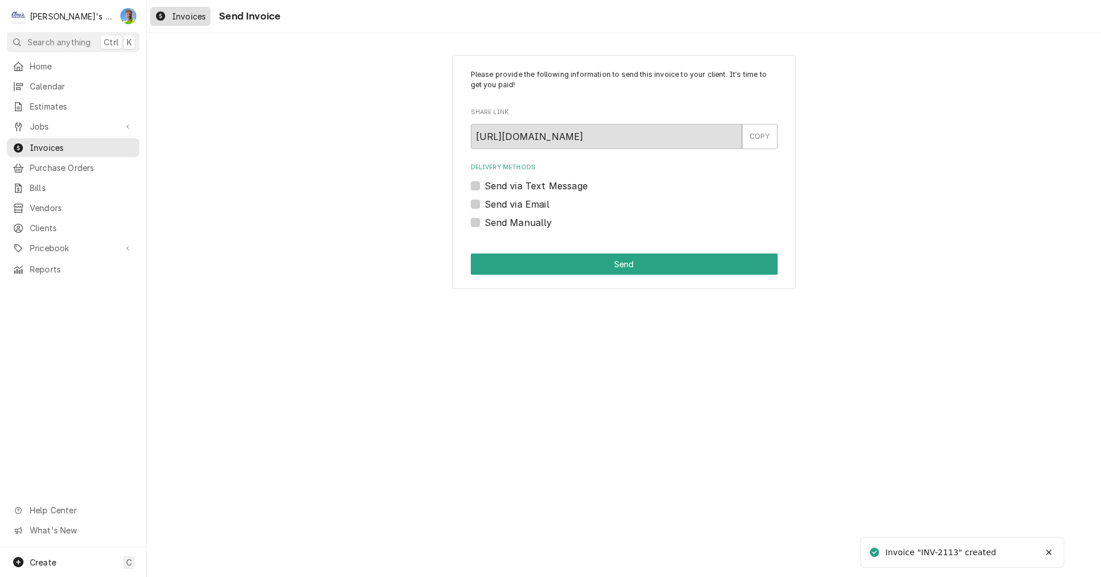
click at [177, 24] on link "Invoices" at bounding box center [180, 16] width 60 height 19
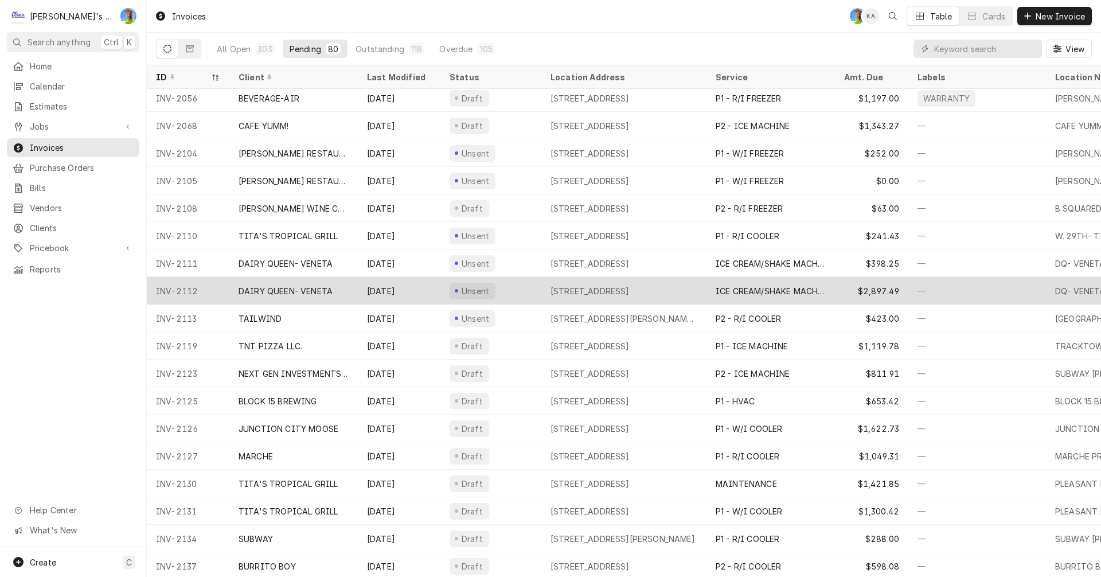
scroll to position [427, 0]
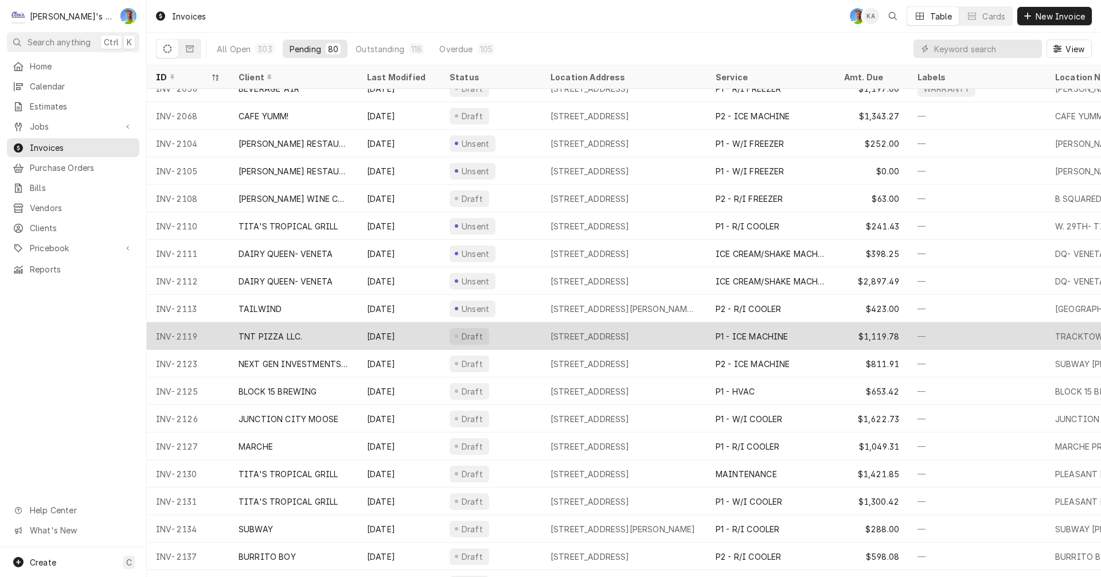
click at [341, 334] on div "TNT PIZZA LLC." at bounding box center [293, 336] width 128 height 28
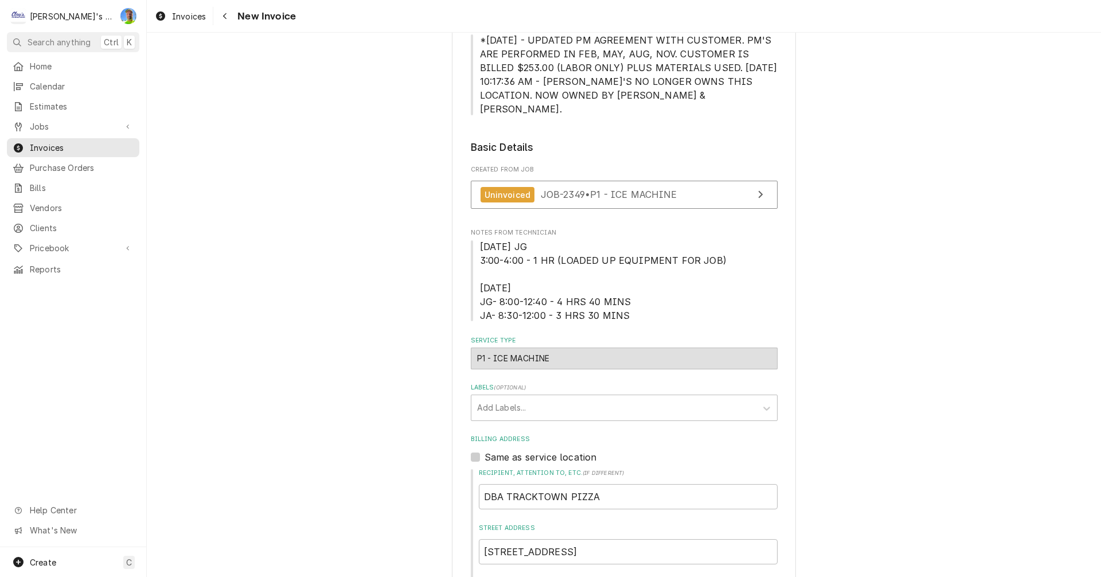
scroll to position [172, 0]
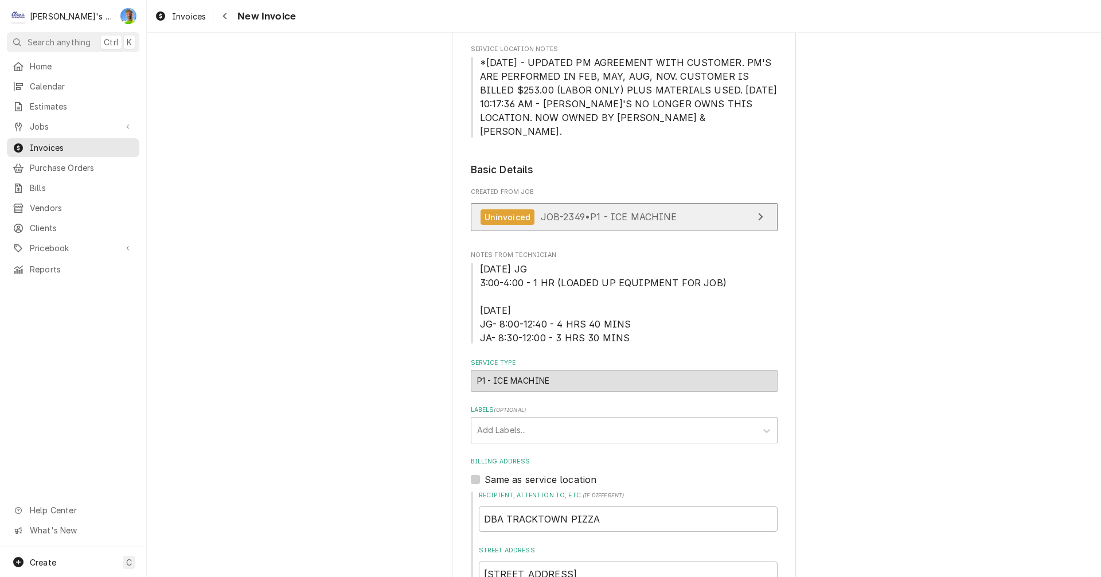
click at [506, 209] on div "Uninvoiced" at bounding box center [508, 216] width 54 height 15
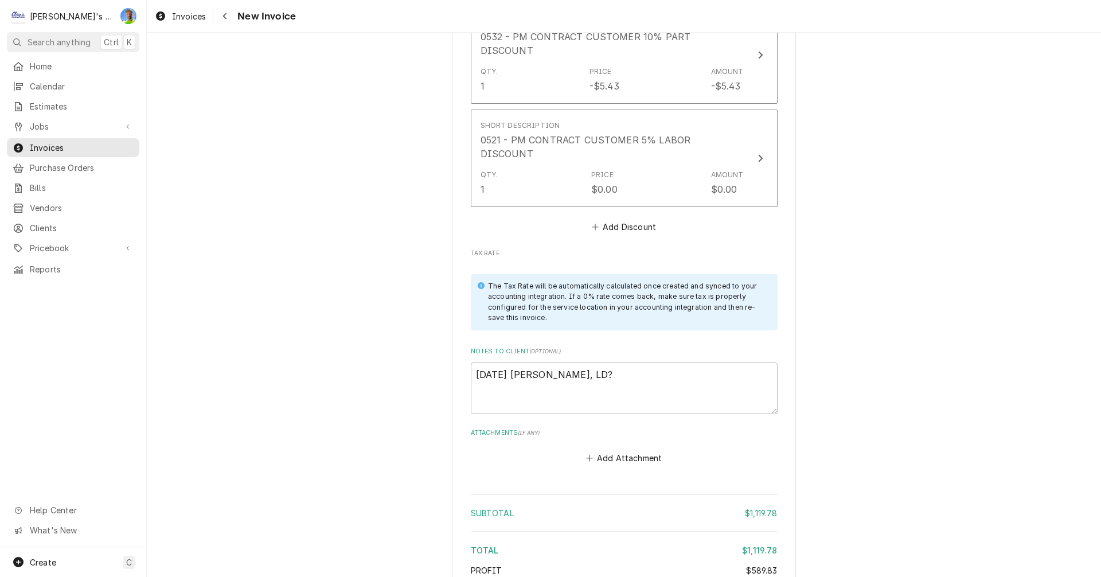
scroll to position [2638, 0]
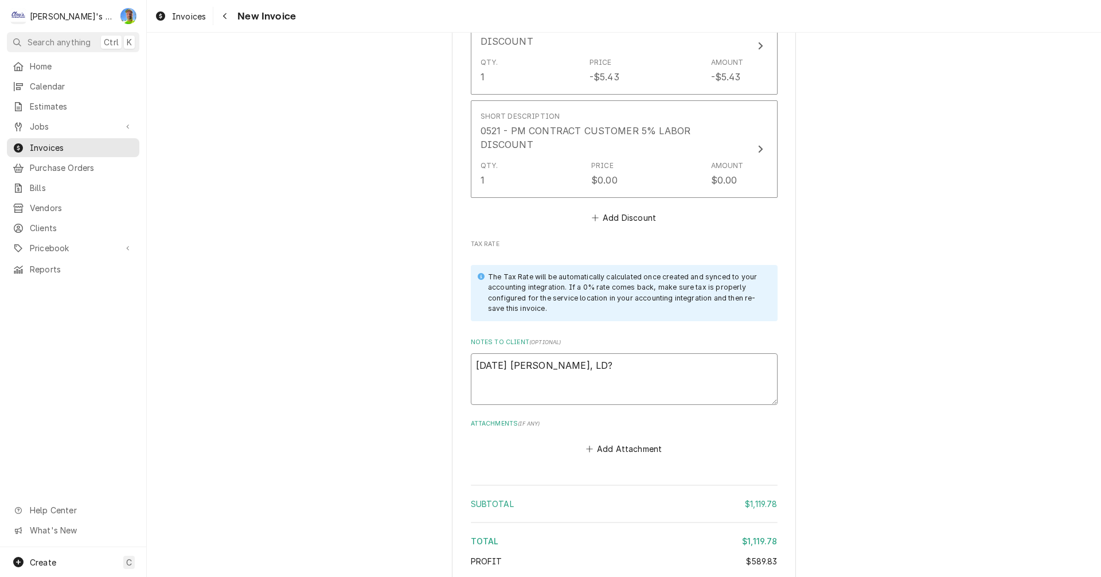
click at [634, 353] on textarea "8/13/2025 Sarah - Greg, LD?" at bounding box center [624, 379] width 307 height 52
type textarea "x"
type textarea "8/13/2025 Sarah - Greg, LD?-"
type textarea "x"
type textarea "8/13/2025 Sarah - Greg, LD?-"
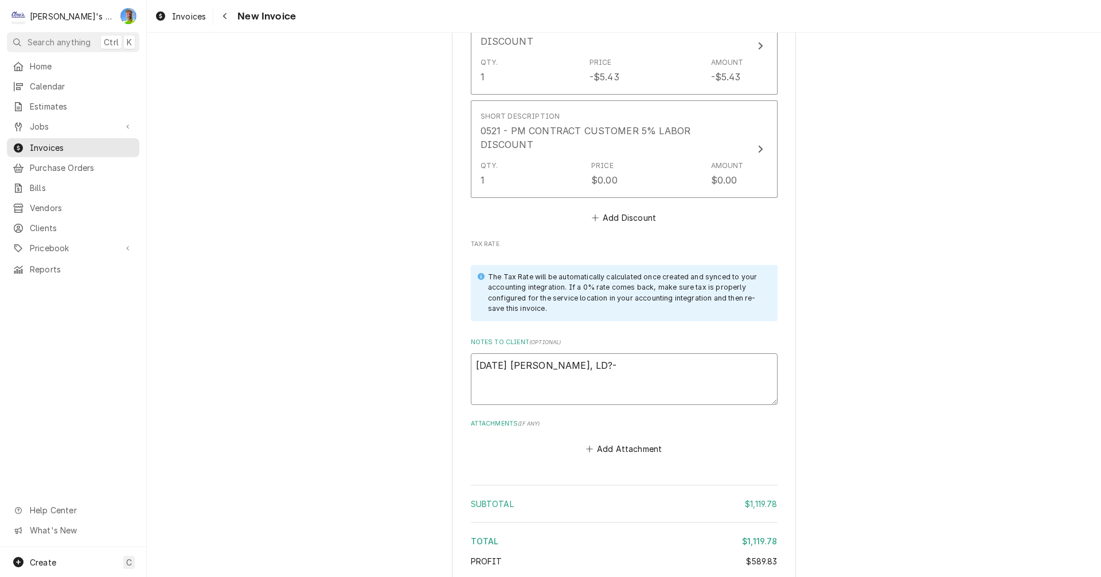
type textarea "x"
type textarea "8/13/2025 Sarah - Greg, LD?- 9"
type textarea "x"
type textarea "8/13/2025 Sarah - Greg, LD?- 9/"
type textarea "x"
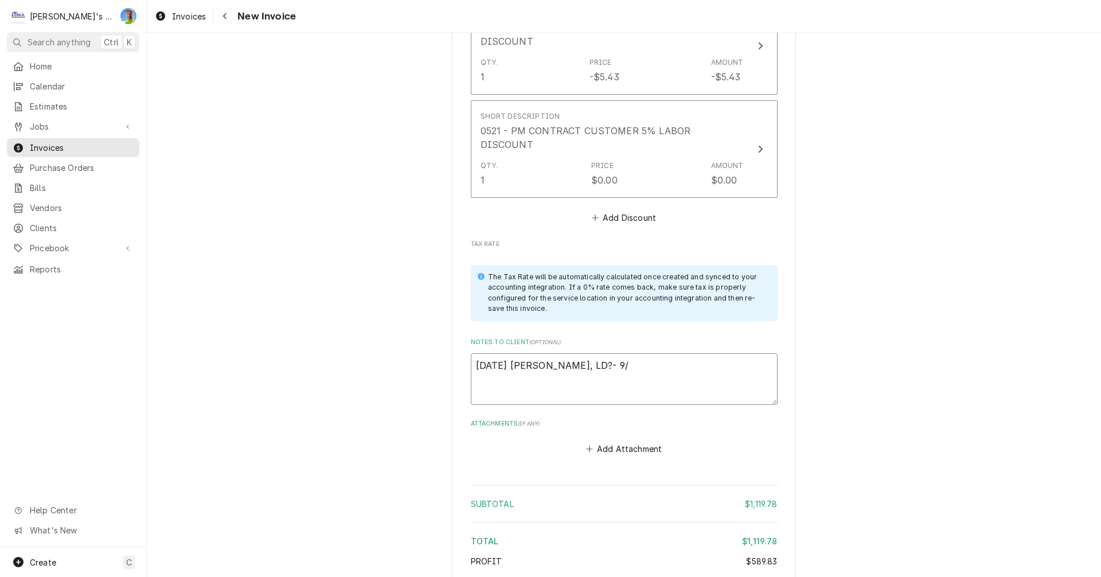
type textarea "8/13/2025 Sarah - Greg, LD?- 9/9"
type textarea "x"
type textarea "8/13/2025 Sarah - Greg, LD?- 9/9"
type textarea "x"
type textarea "8/13/2025 Sarah - Greg, LD?- 9/9"
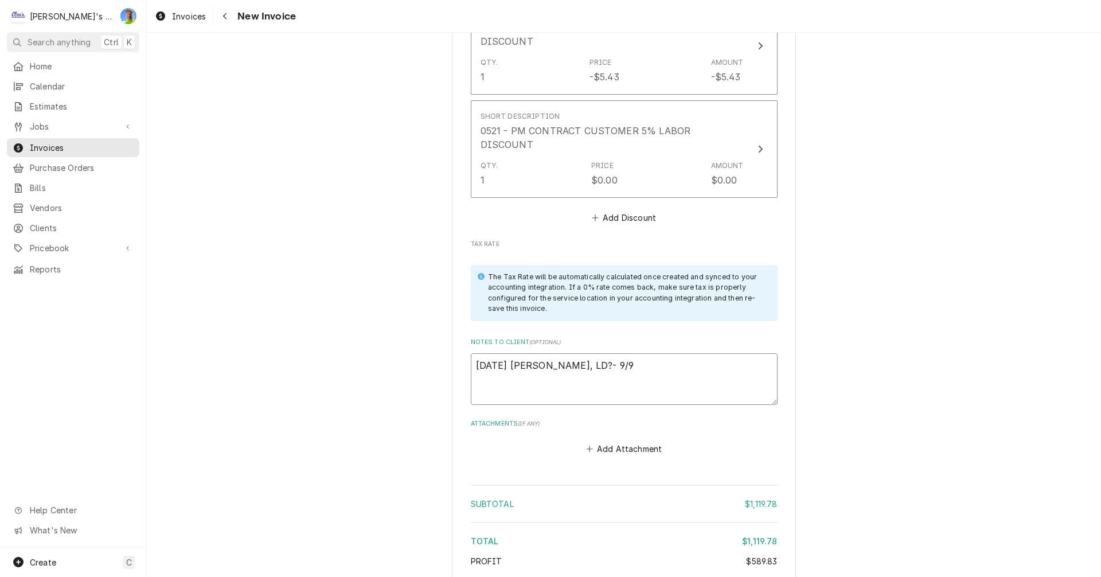
type textarea "x"
type textarea "8/13/2025 Sarah - Greg, LD?- 9/"
type textarea "x"
type textarea "8/13/2025 Sarah - Greg, LD?- 9"
type textarea "x"
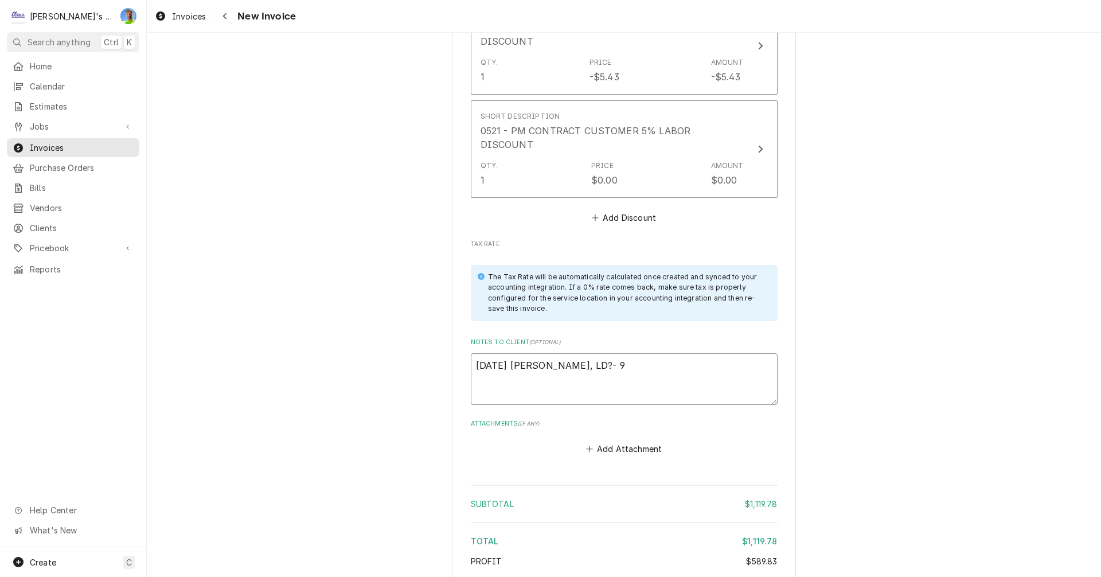
type textarea "8/13/2025 Sarah - Greg, LD?-"
type textarea "x"
type textarea "8/13/2025 Sarah - Greg, LD?-"
type textarea "x"
type textarea "8/13/2025 Sarah - Greg, LD?"
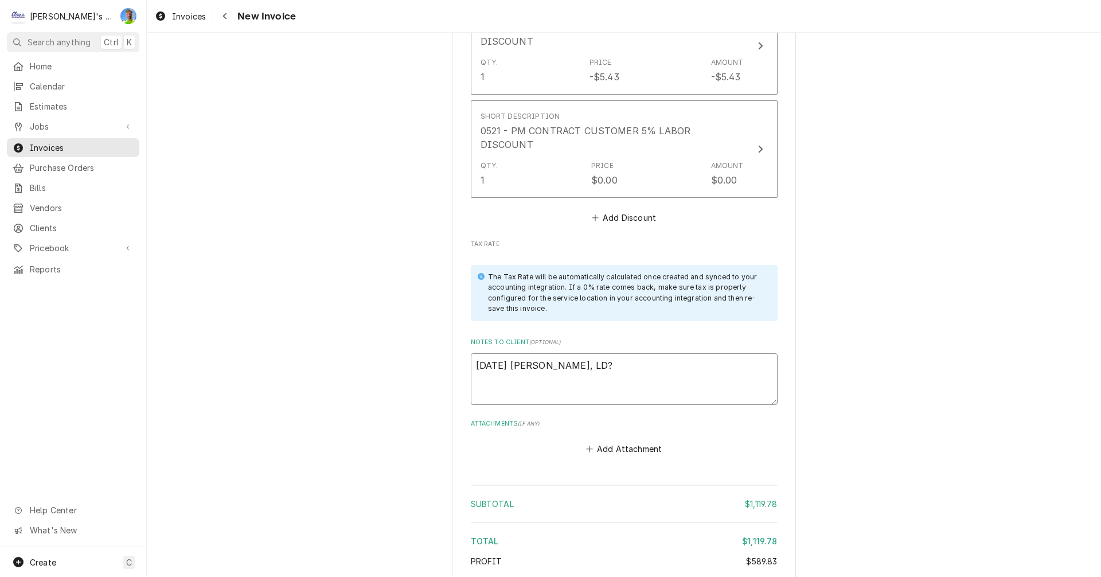
type textarea "x"
type textarea "8/13/2025 Sarah - Greg, LD?"
type textarea "x"
type textarea "8/13/2025 Sarah - Greg, LD? -"
type textarea "x"
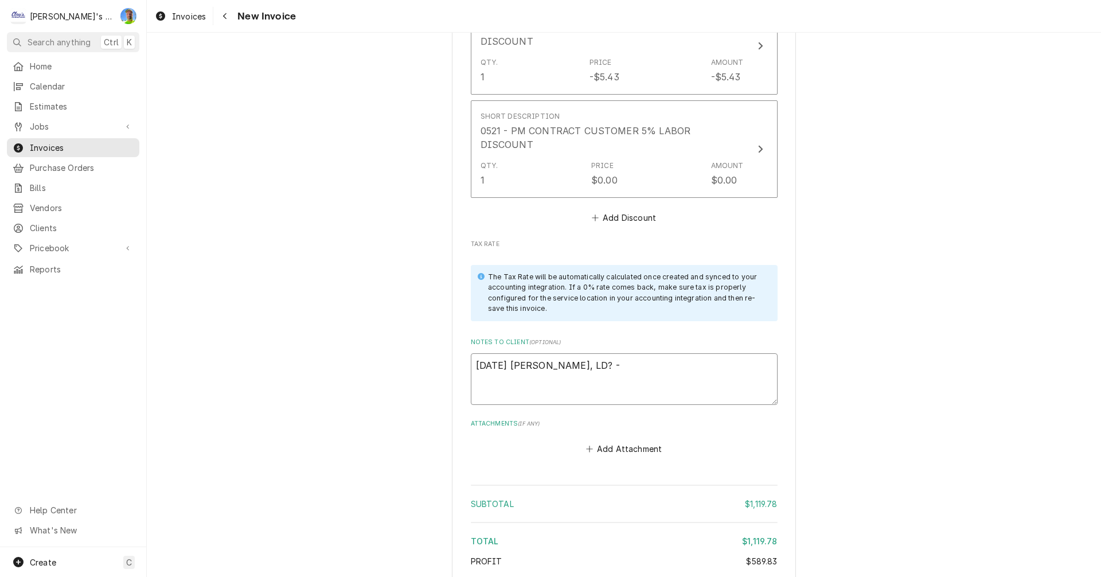
type textarea "8/13/2025 Sarah - Greg, LD? -9"
type textarea "x"
type textarea "8/13/2025 Sarah - Greg, LD? -9/"
type textarea "x"
type textarea "8/13/2025 Sarah - Greg, LD? -9/9"
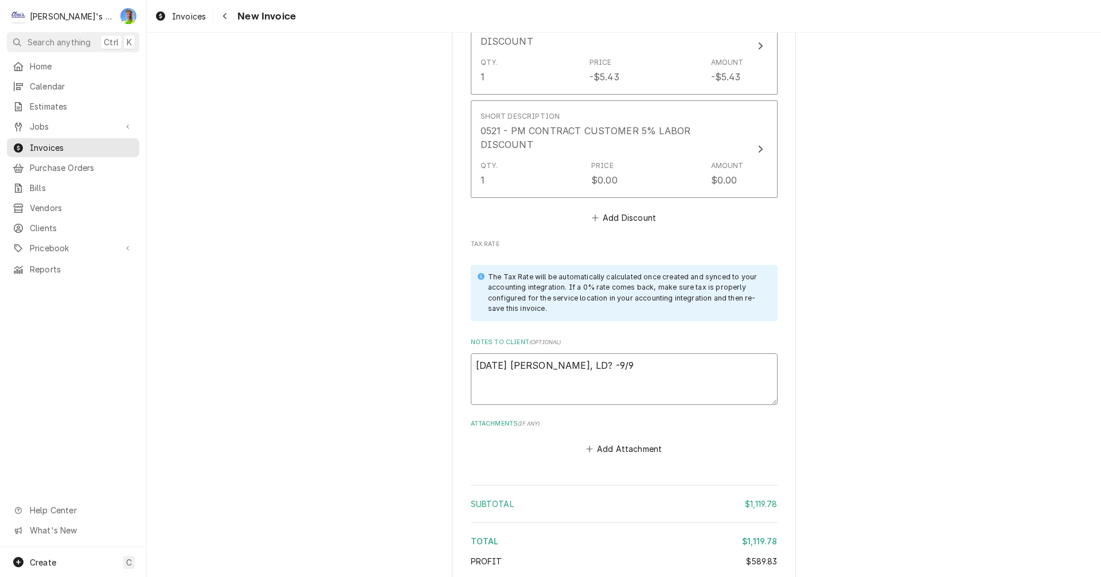
type textarea "x"
type textarea "8/13/2025 Sarah - Greg, LD? -9/9"
type textarea "x"
type textarea "8/13/2025 Sarah - Greg, LD? -9/9 G"
type textarea "x"
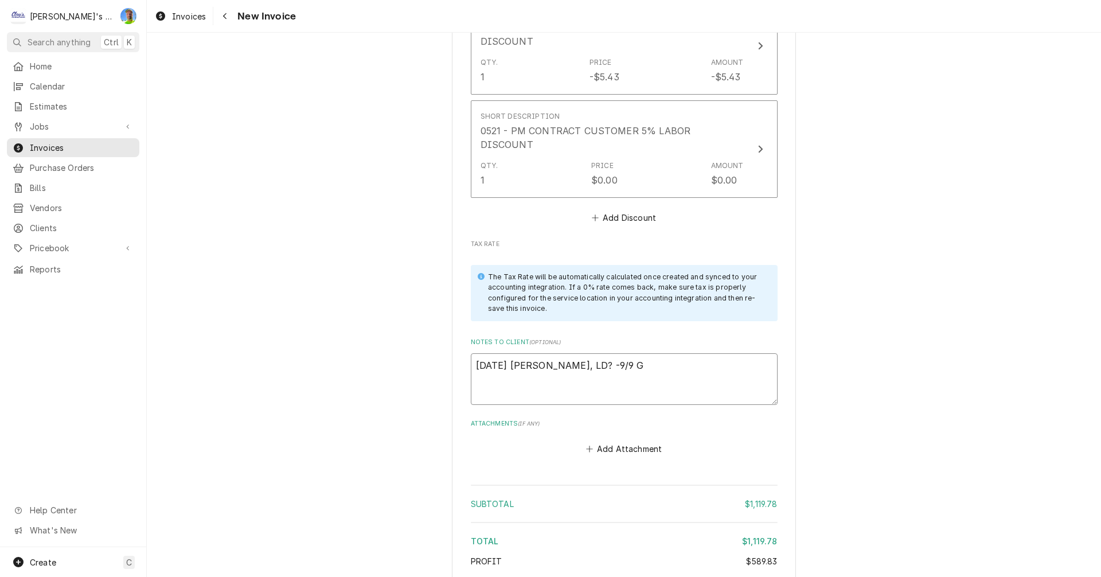
type textarea "8/13/2025 Sarah - Greg, LD? -9/9 GA"
type textarea "x"
type textarea "8/13/2025 Sarah - Greg, LD? -9/9 GA"
type textarea "x"
type textarea "8/13/2025 Sarah - Greg, LD? -9/9 GA n"
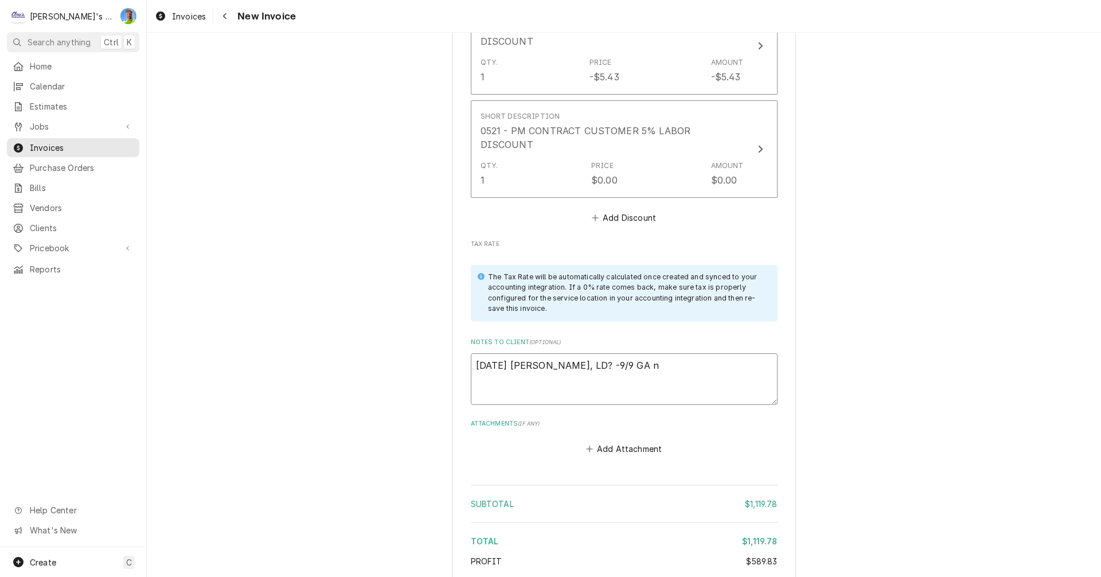
type textarea "x"
type textarea "8/13/2025 Sarah - Greg, LD? -9/9 GA no"
type textarea "x"
type textarea "8/13/2025 Sarah - Greg, LD? -9/9 GA no"
type textarea "x"
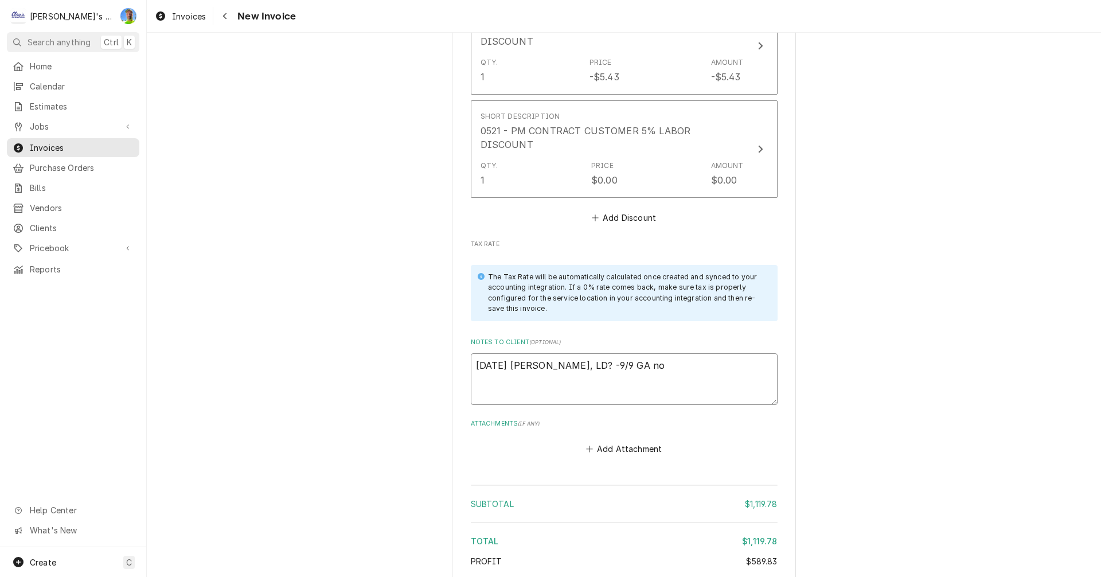
type textarea "8/13/2025 Sarah - Greg, LD? -9/9 GA no I"
type textarea "x"
type textarea "8/13/2025 Sarah - Greg, LD? -9/9 GA no I"
type textarea "x"
type textarea "8/13/2025 Sarah - Greg, LD? -9/9 GA no I t"
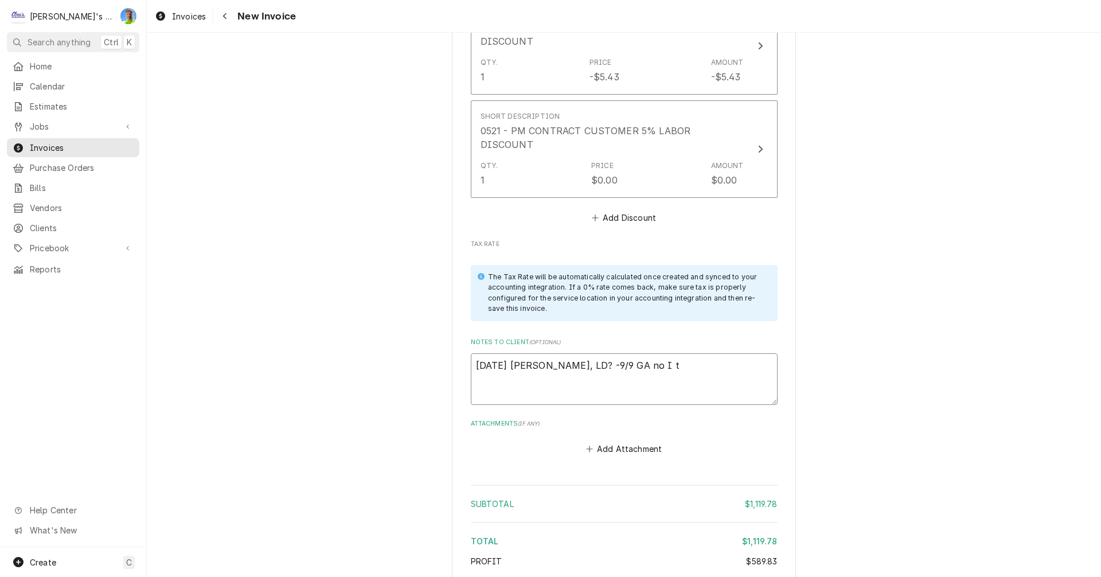
type textarea "x"
type textarea "8/13/2025 Sarah - Greg, LD? -9/9 GA no I th"
type textarea "x"
type textarea "8/13/2025 Sarah - Greg, LD? -9/9 GA no I thi"
type textarea "x"
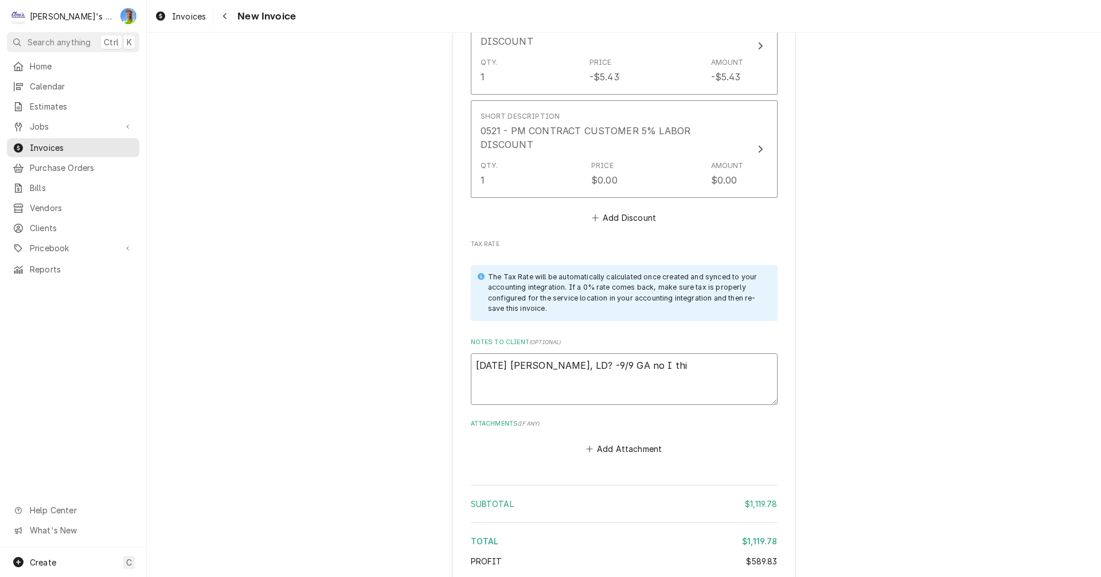
type textarea "8/13/2025 Sarah - Greg, LD? -9/9 GA no I thin"
type textarea "x"
type textarea "8/13/2025 Sarah - Greg, LD? -9/9 GA no I think"
type textarea "x"
type textarea "8/13/2025 Sarah - Greg, LD? -9/9 GA no I think"
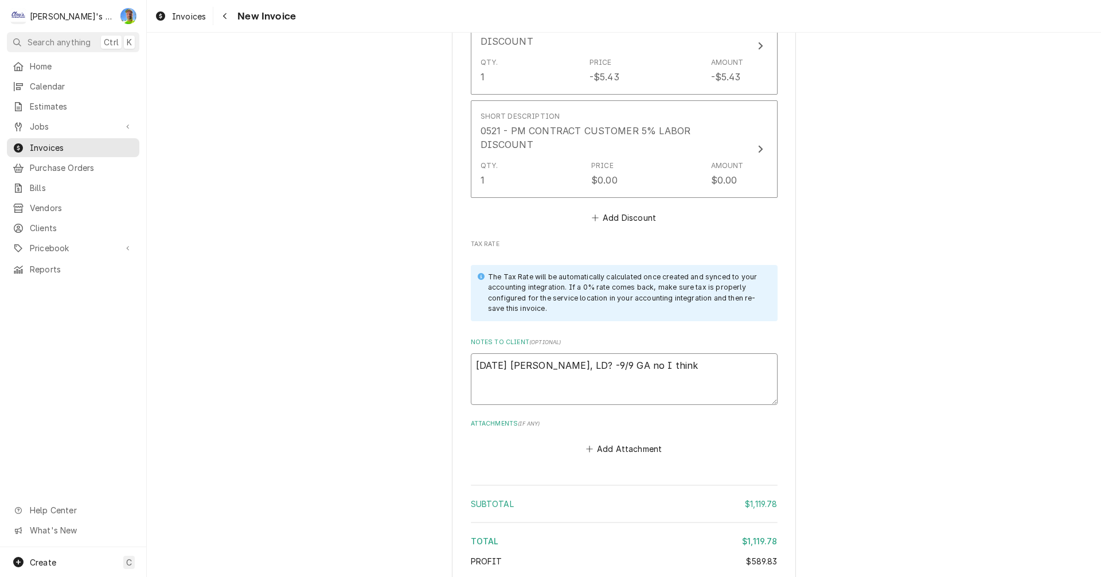
type textarea "x"
type textarea "8/13/2025 Sarah - Greg, LD? -9/9 GA no I think i"
type textarea "x"
type textarea "8/13/2025 Sarah - Greg, LD? -9/9 GA no I think it"
type textarea "x"
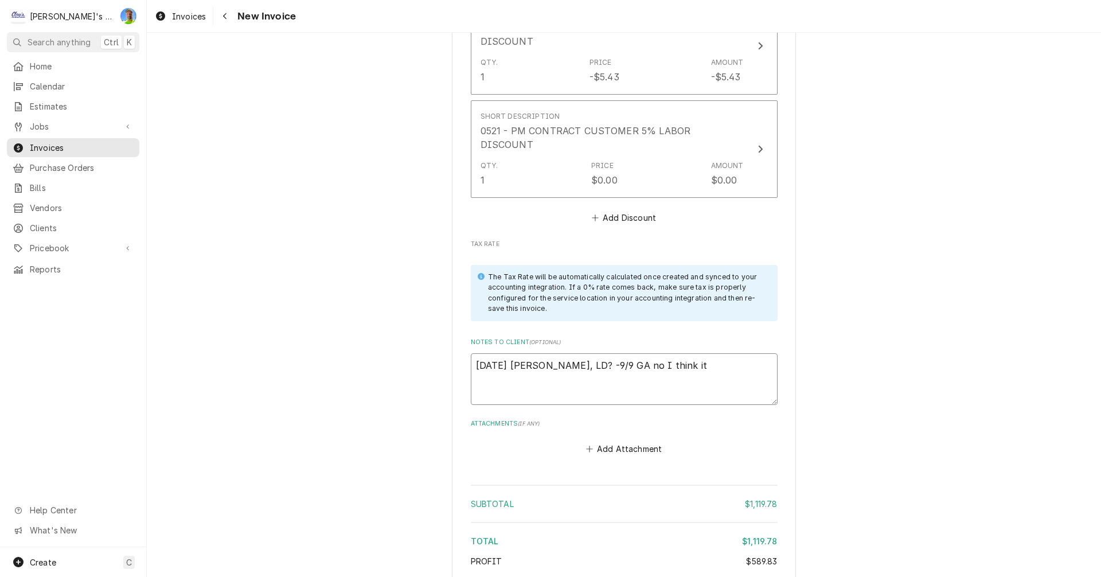
type textarea "8/13/2025 Sarah - Greg, LD? -9/9 GA no I think it"
type textarea "x"
type textarea "8/13/2025 Sarah - Greg, LD? -9/9 GA no I think it l"
type textarea "x"
type textarea "8/13/2025 Sarah - Greg, LD? -9/9 GA no I think it lo"
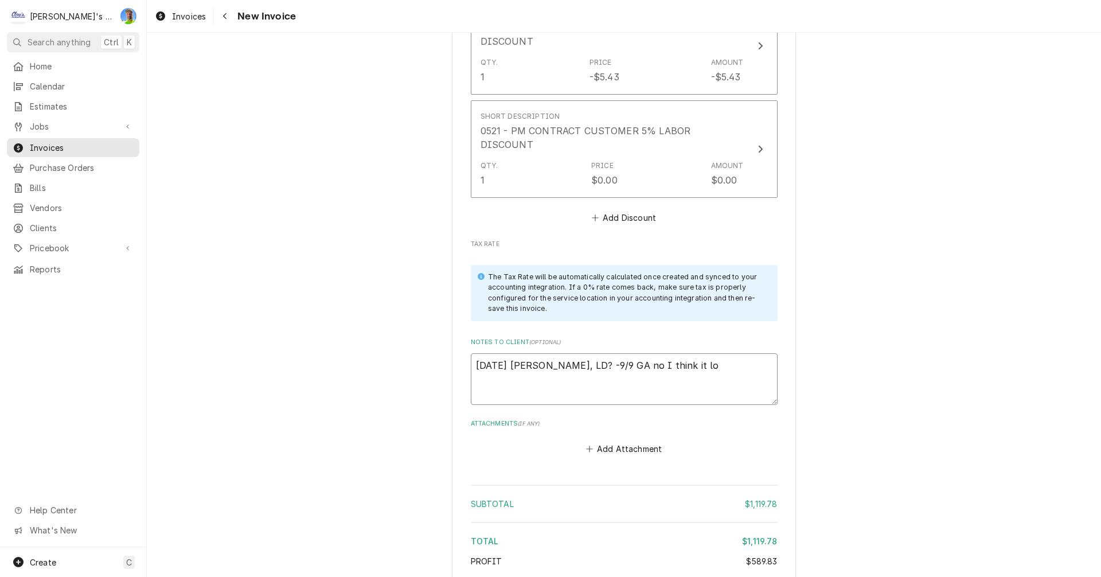
type textarea "x"
type textarea "8/13/2025 Sarah - Greg, LD? -9/9 GA no I think it loo"
type textarea "x"
type textarea "8/13/2025 Sarah - Greg, LD? -9/9 GA no I think it look"
type textarea "x"
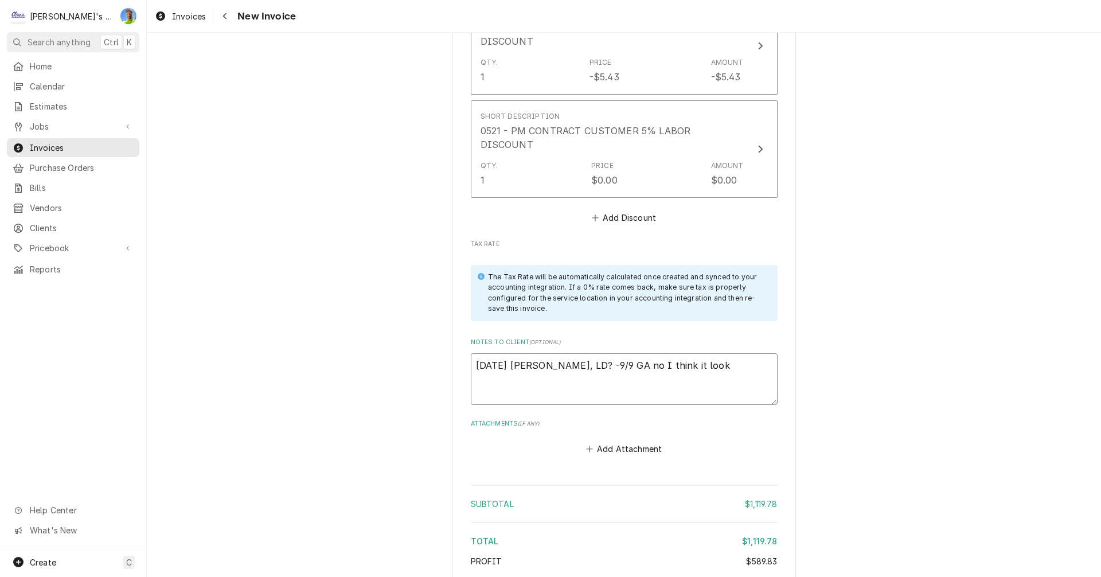
type textarea "8/13/2025 Sarah - Greg, LD? -9/9 GA no I think it looks"
type textarea "x"
type textarea "8/13/2025 Sarah - Greg, LD? -9/9 GA no I think it looks"
type textarea "x"
type textarea "8/13/2025 Sarah - Greg, LD? -9/9 GA no I think it looks o"
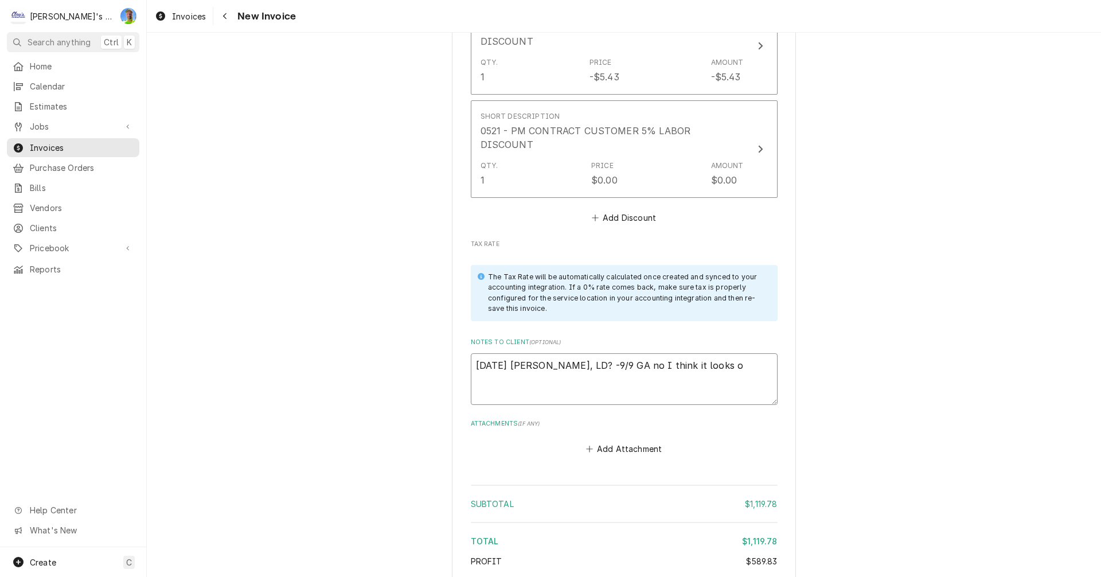
type textarea "x"
type textarea "8/13/2025 Sarah - Greg, LD? -9/9 GA no I think it looks ok"
type textarea "x"
type textarea "8/13/2025 Sarah - Greg, LD? -9/9 GA no I think it looks ok,"
type textarea "x"
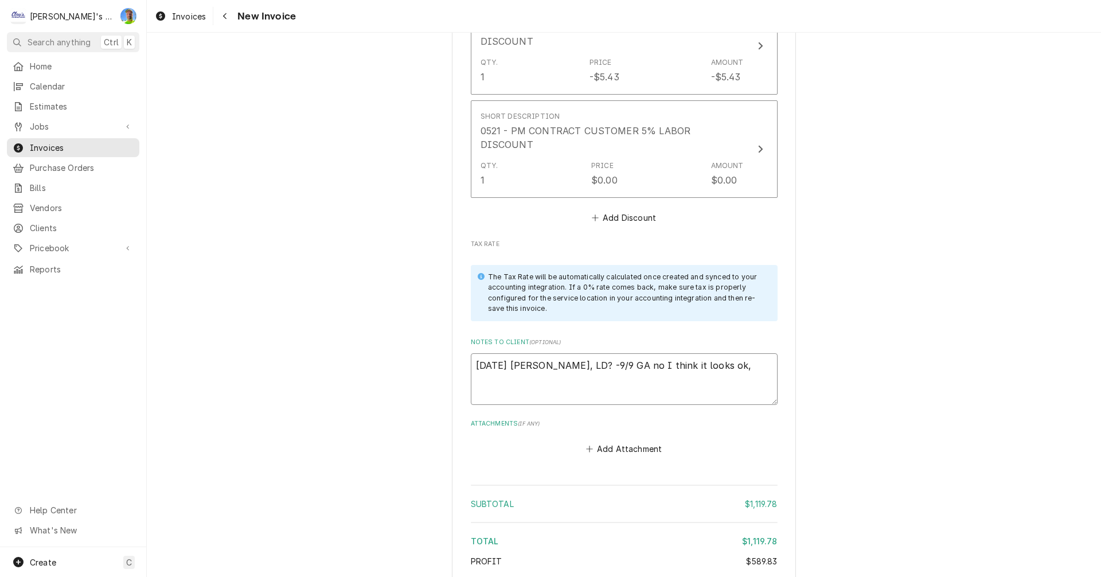
type textarea "8/13/2025 Sarah - Greg, LD? -9/9 GA no I think it looks ok,"
type textarea "x"
type textarea "8/13/2025 Sarah - Greg, LD? -9/9 GA no I think it looks ok, T"
type textarea "x"
type textarea "8/13/2025 Sarah - Greg, LD? -9/9 GA no I think it looks ok, TY"
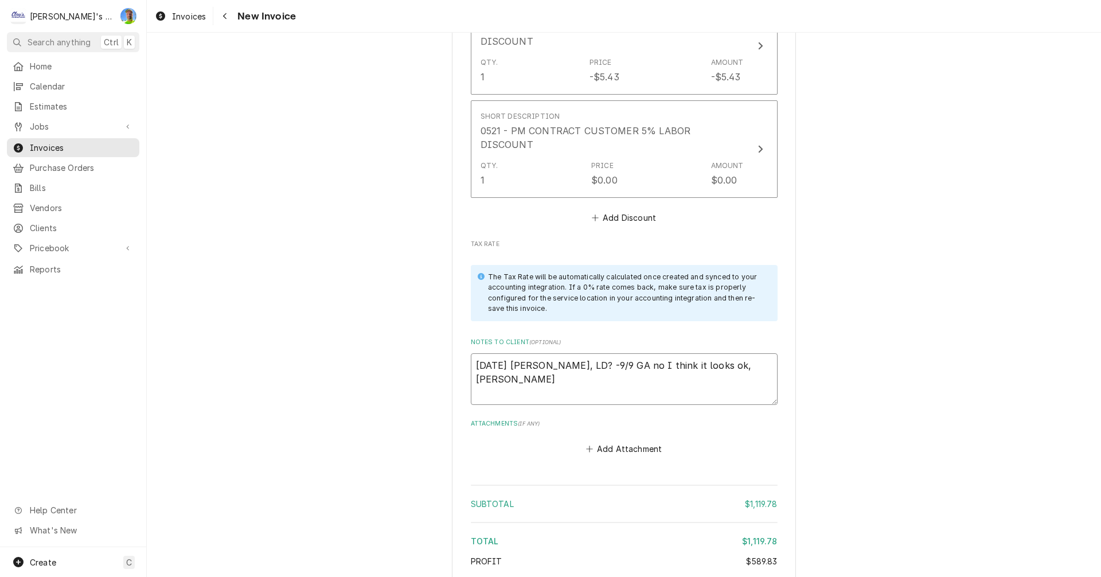
type textarea "x"
type textarea "8/13/2025 Sarah - Greg, LD? -9/9 GA no I think it looks ok, TY!"
type textarea "x"
type textarea "8/13/2025 Sarah - Greg, LD? -9/9 GA no I think it looks ok, TY"
type textarea "x"
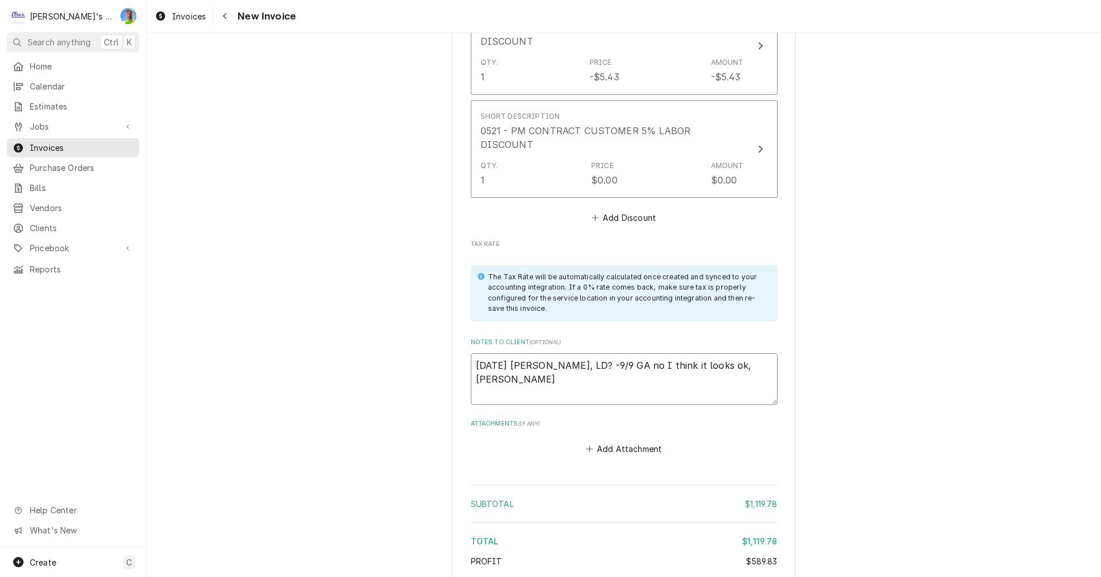
type textarea "8/13/2025 Sarah - Greg, LD? -9/9 GA no I think it looks ok, T"
type textarea "x"
type textarea "8/13/2025 Sarah - Greg, LD? -9/9 GA no I think it looks ok,"
type textarea "x"
type textarea "8/13/2025 Sarah - Greg, LD? -9/9 GA no I think it looks ok,"
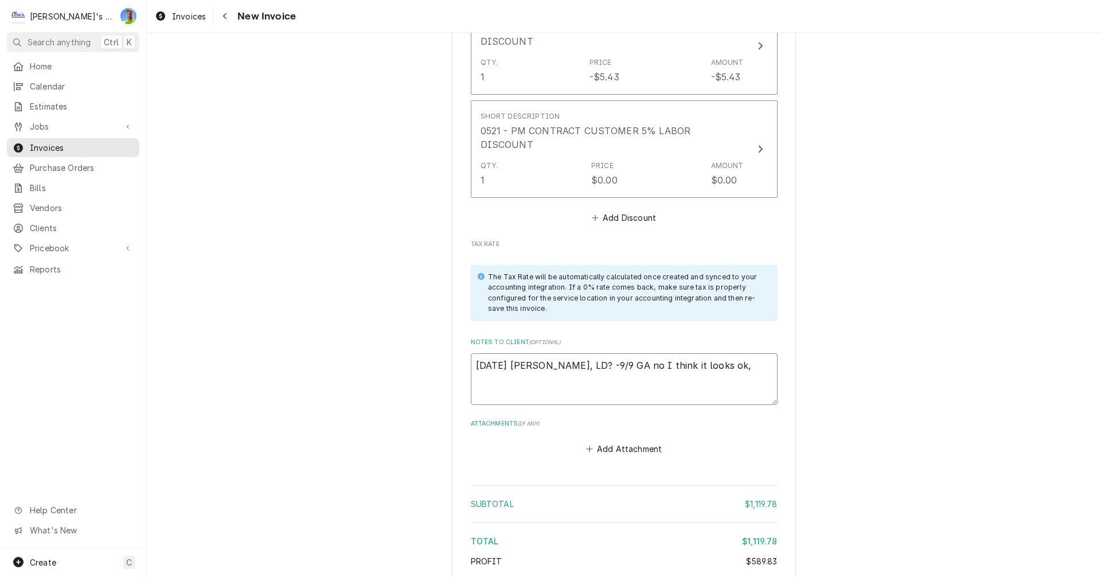
type textarea "x"
type textarea "8/13/2025 Sarah - Greg, LD? -9/9 GA no I think it looks ok"
type textarea "x"
type textarea "8/13/2025 Sarah - Greg, LD? -9/9 GA no I think it looks o"
type textarea "x"
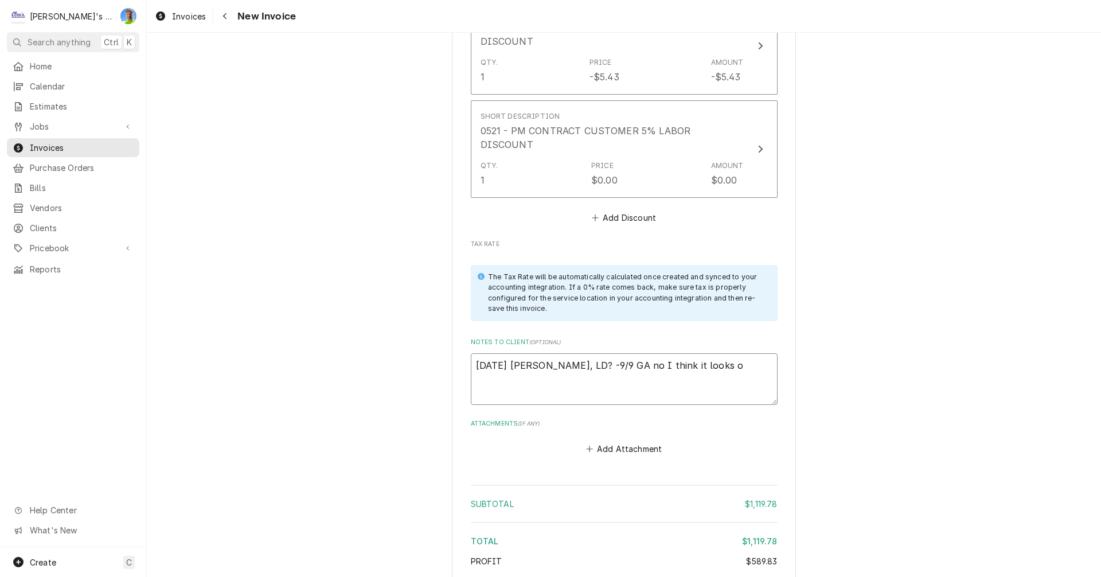
type textarea "8/13/2025 Sarah - Greg, LD? -9/9 GA no I think it looks"
type textarea "x"
type textarea "8/13/2025 Sarah - Greg, LD? -9/9 GA no I think it looks"
type textarea "x"
type textarea "8/13/2025 Sarah - Greg, LD? -9/9 GA no I think it look"
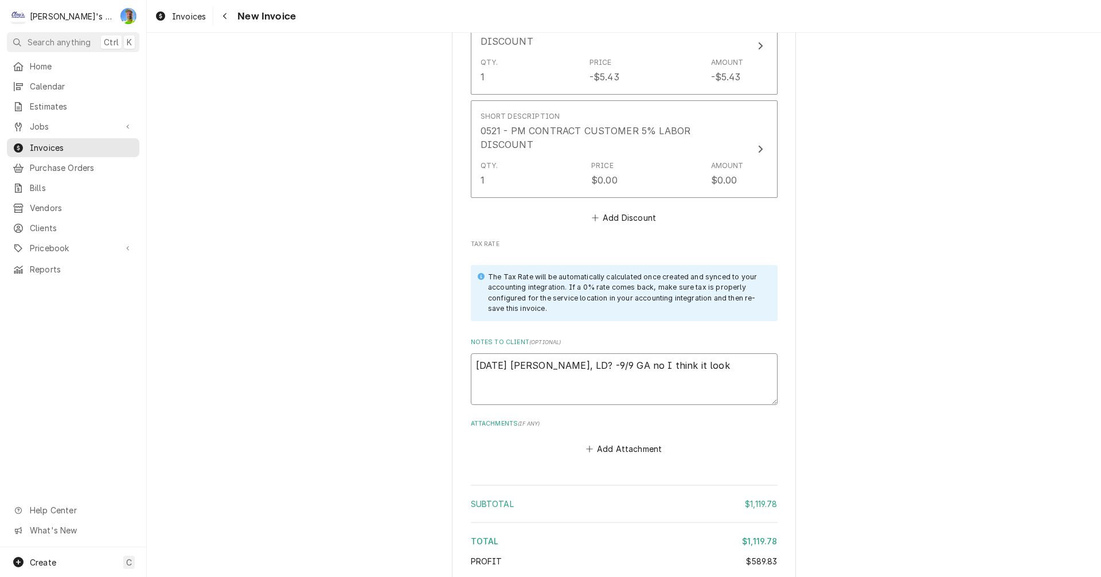
type textarea "x"
type textarea "8/13/2025 Sarah - Greg, LD? -9/9 GA no I think it loo"
type textarea "x"
type textarea "8/13/2025 Sarah - Greg, LD? -9/9 GA no I think it lo"
type textarea "x"
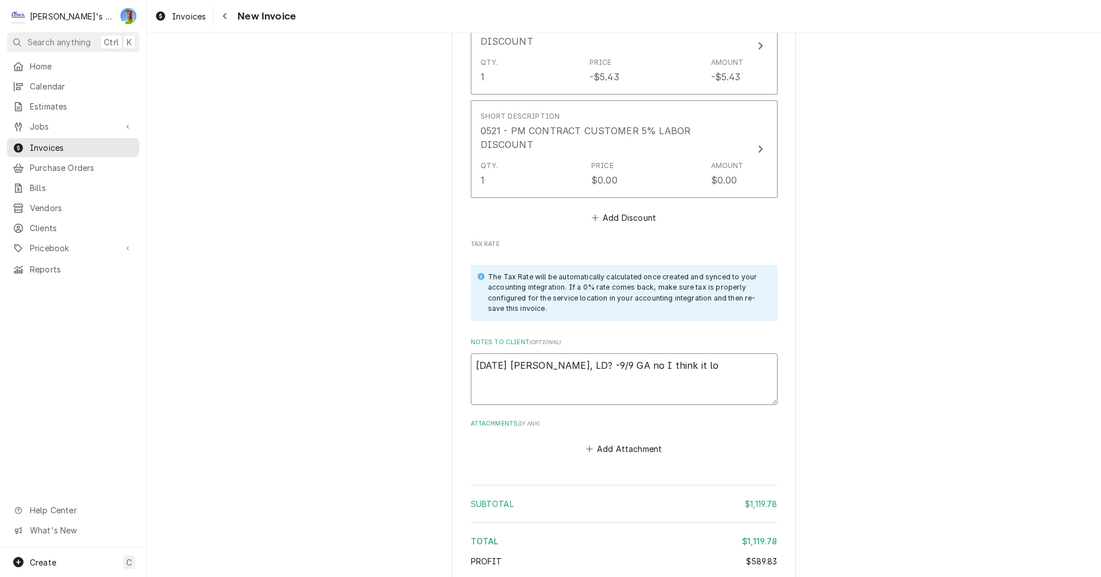
type textarea "8/13/2025 Sarah - Greg, LD? -9/9 GA no I think it l"
type textarea "x"
type textarea "8/13/2025 Sarah - Greg, LD? -9/9 GA no I think it"
type textarea "x"
type textarea "8/13/2025 Sarah - Greg, LD? -9/9 GA no I think it"
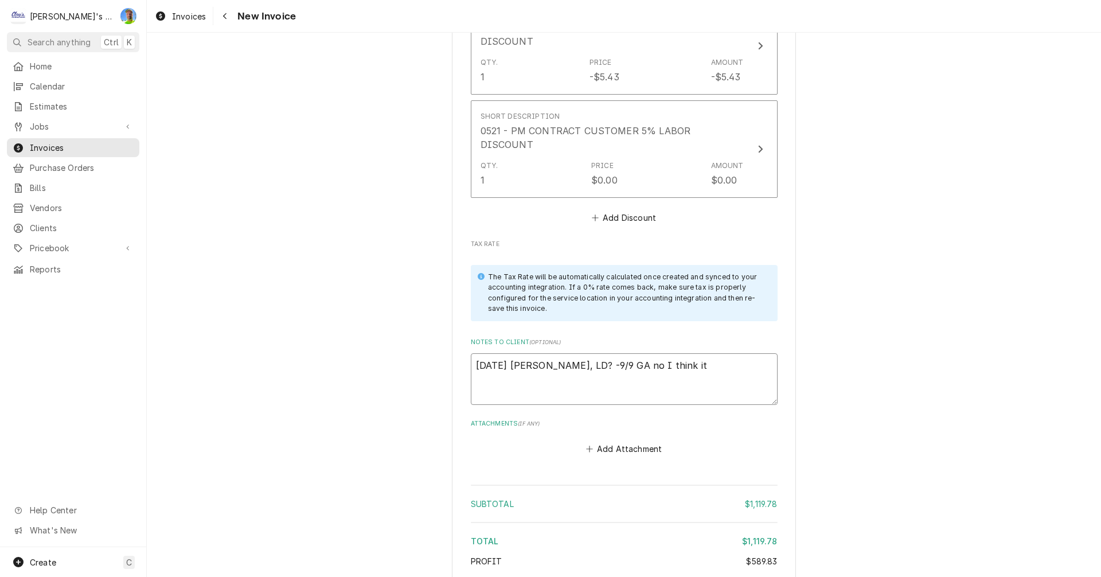
type textarea "x"
type textarea "8/13/2025 Sarah - Greg, LD? -9/9 GA no I think i"
type textarea "x"
type textarea "8/13/2025 Sarah - Greg, LD? -9/9 GA no I think"
type textarea "x"
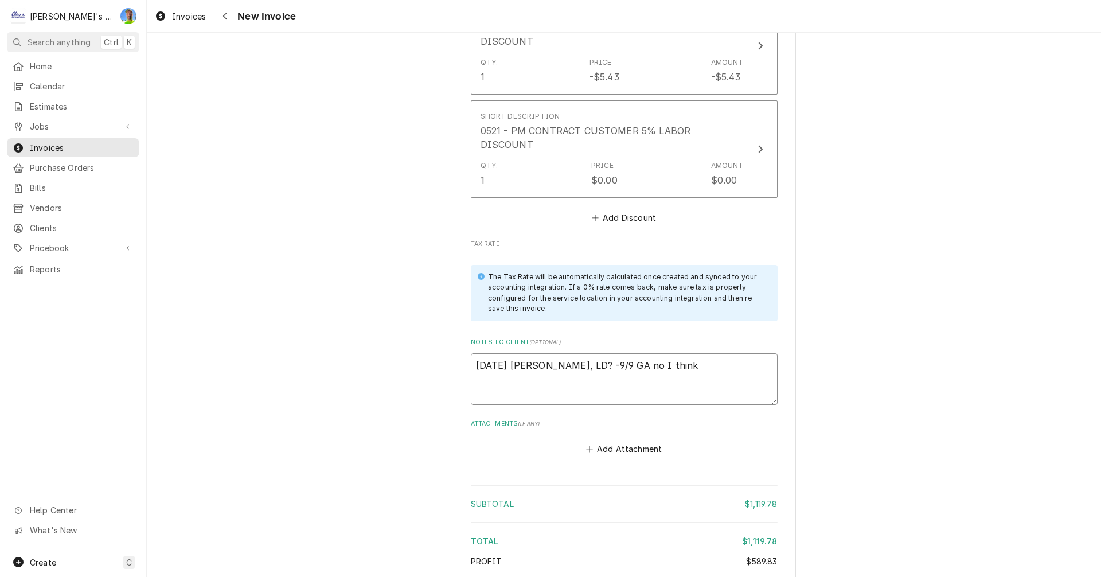
type textarea "8/13/2025 Sarah - Greg, LD? -9/9 GA no I think"
type textarea "x"
type textarea "8/13/2025 Sarah - Greg, LD? -9/9 GA no I thin"
type textarea "x"
type textarea "8/13/2025 Sarah - Greg, LD? -9/9 GA no I thi"
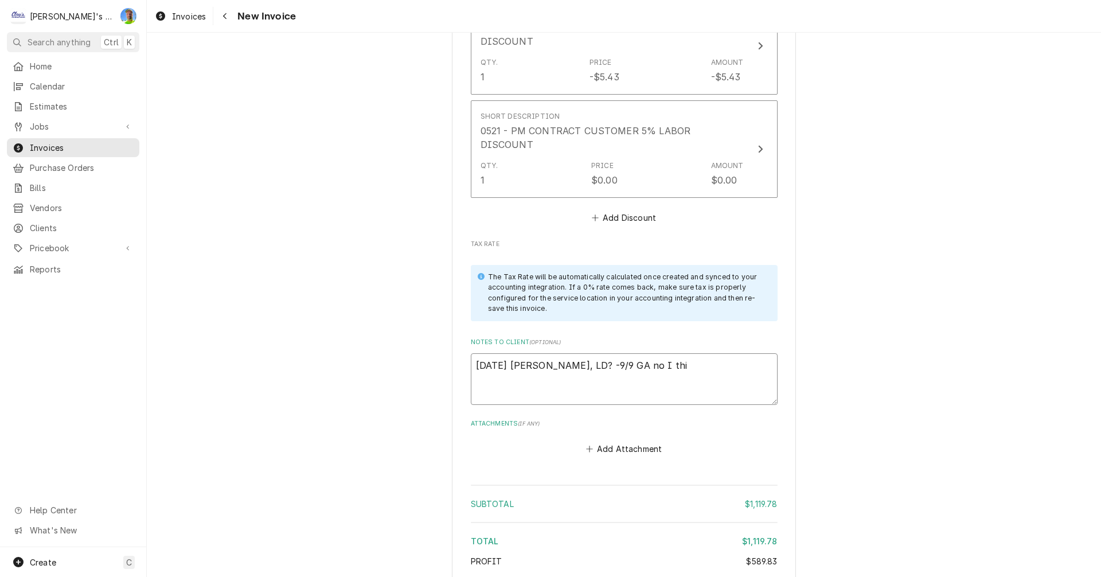
type textarea "x"
type textarea "8/13/2025 Sarah - Greg, LD? -9/9 GA no I th"
type textarea "x"
type textarea "8/13/2025 Sarah - Greg, LD? -9/9 GA no I t"
type textarea "x"
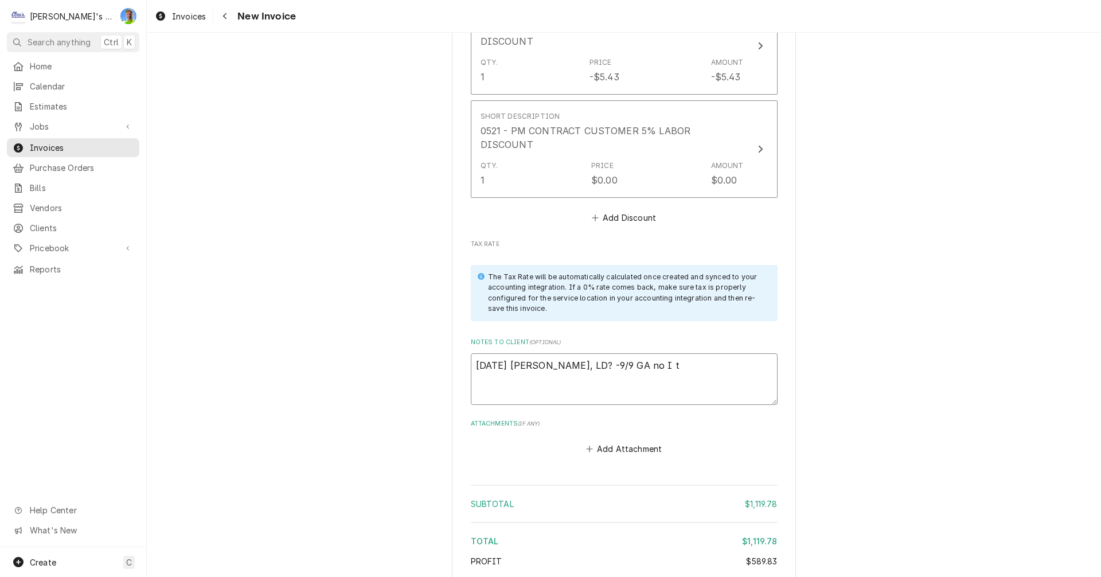
type textarea "8/13/2025 Sarah - Greg, LD? -9/9 GA no I"
type textarea "x"
type textarea "8/13/2025 Sarah - Greg, LD? -9/9 GA no I"
type textarea "x"
type textarea "8/13/2025 Sarah - Greg, LD? -9/9 GA no"
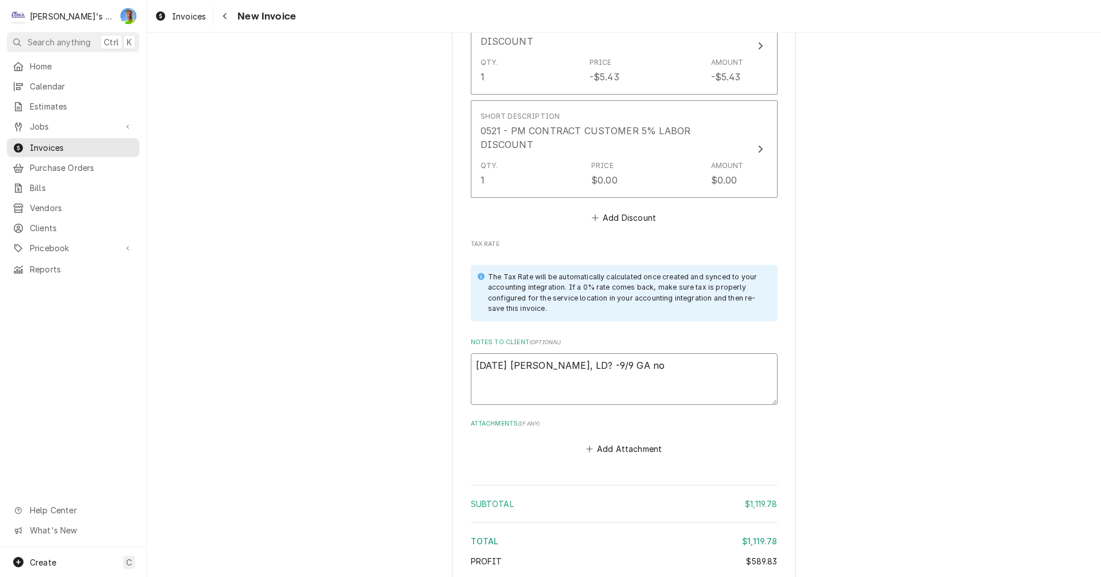
type textarea "x"
type textarea "8/13/2025 Sarah - Greg, LD? -9/9 GA n"
type textarea "x"
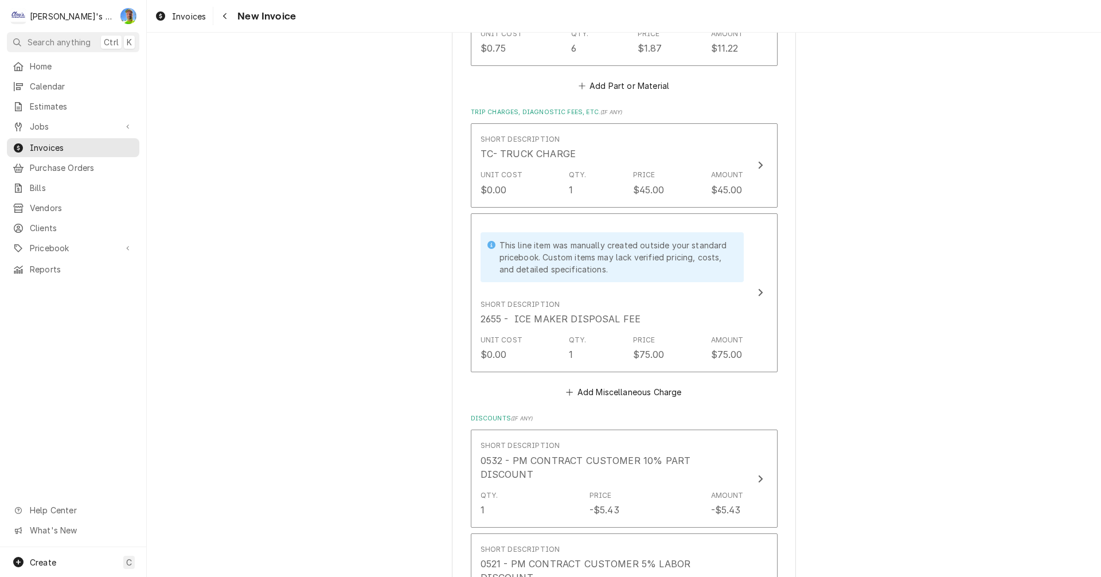
scroll to position [2523, 0]
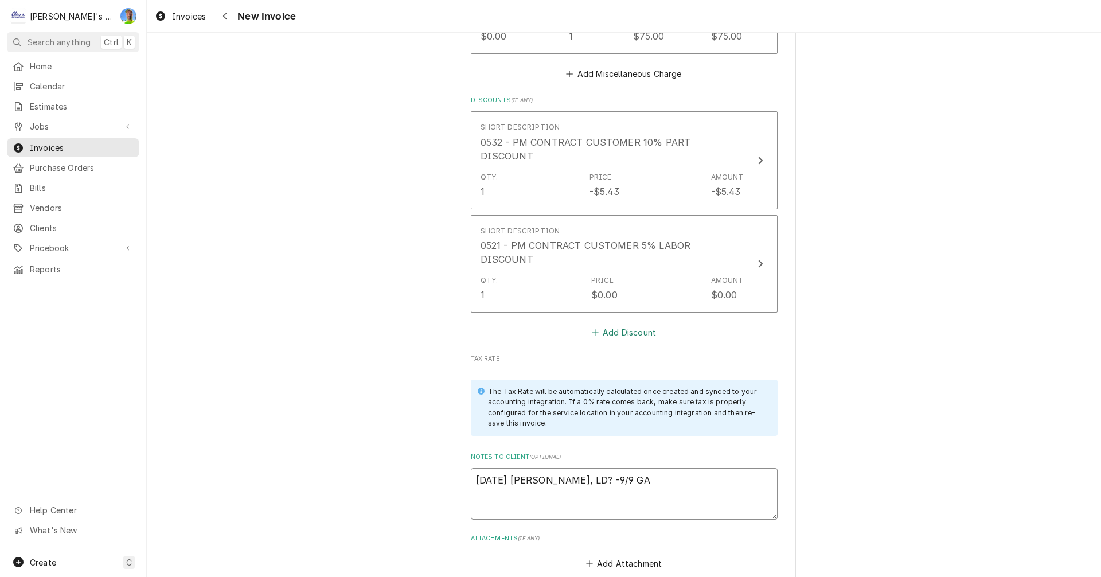
type textarea "8/13/2025 Sarah - Greg, LD? -9/9 GA"
click at [607, 325] on button "Add Discount" at bounding box center [624, 333] width 68 height 16
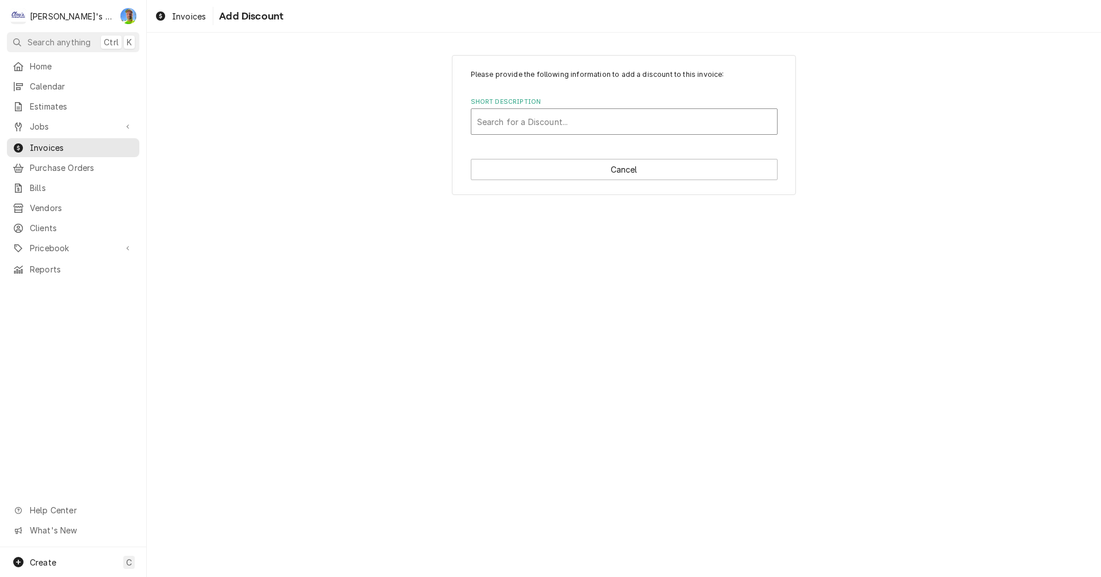
click at [575, 123] on div "Short Description" at bounding box center [624, 121] width 294 height 21
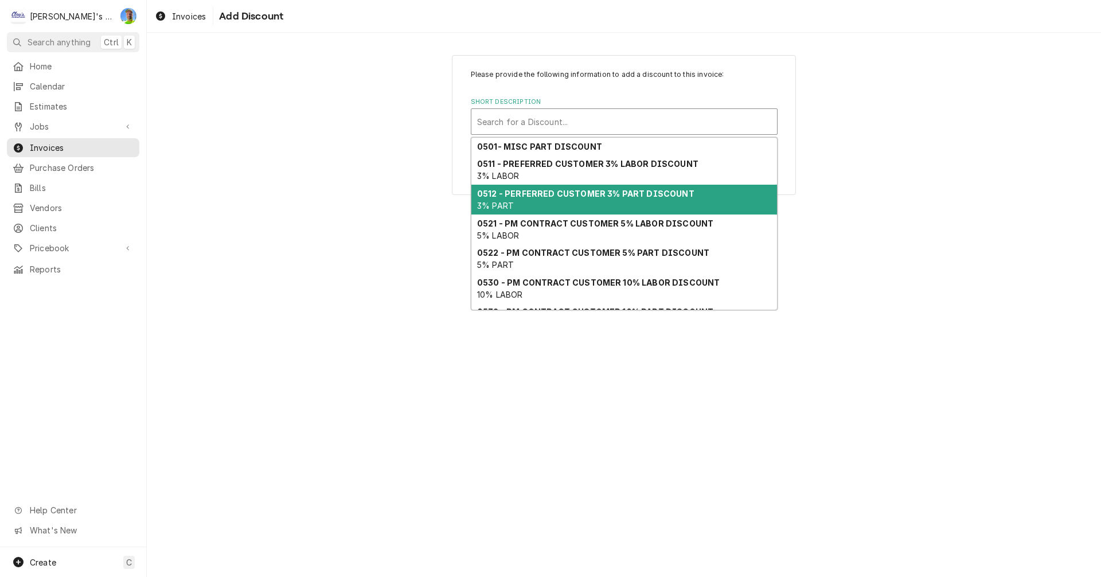
scroll to position [76, 0]
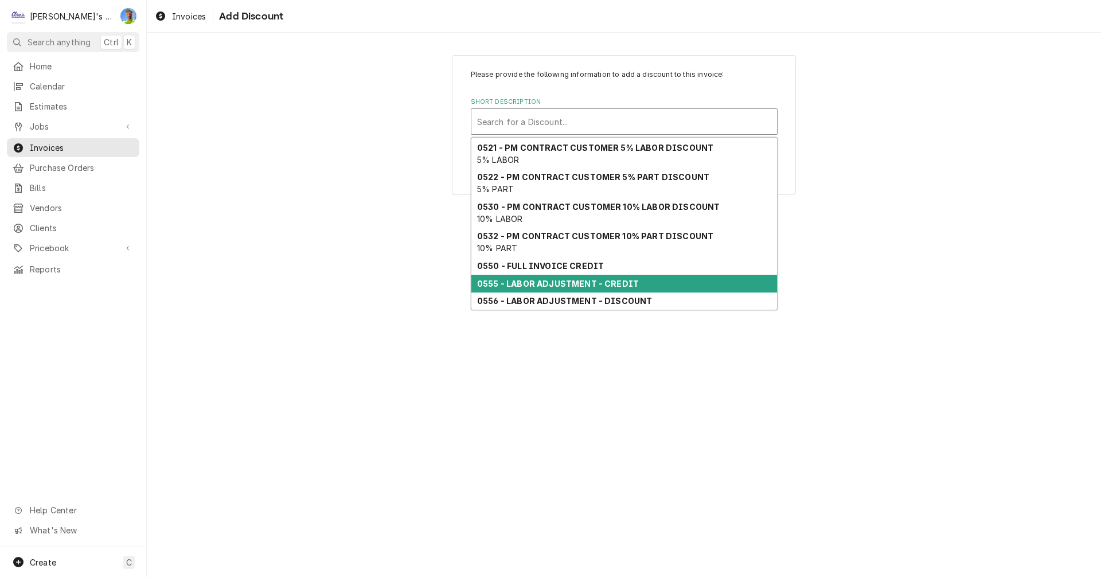
click at [590, 284] on strong "0555 - LABOR ADJUSTMENT - CREDIT" at bounding box center [558, 284] width 162 height 10
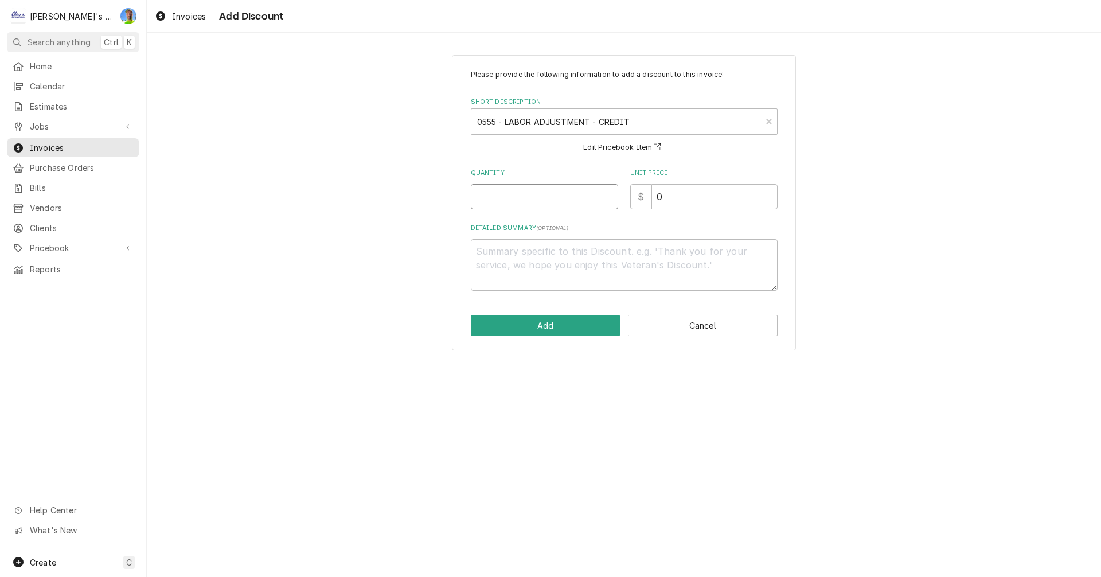
click at [534, 193] on input "Quantity" at bounding box center [544, 196] width 147 height 25
type textarea "x"
type input "1"
type textarea "x"
type input "1"
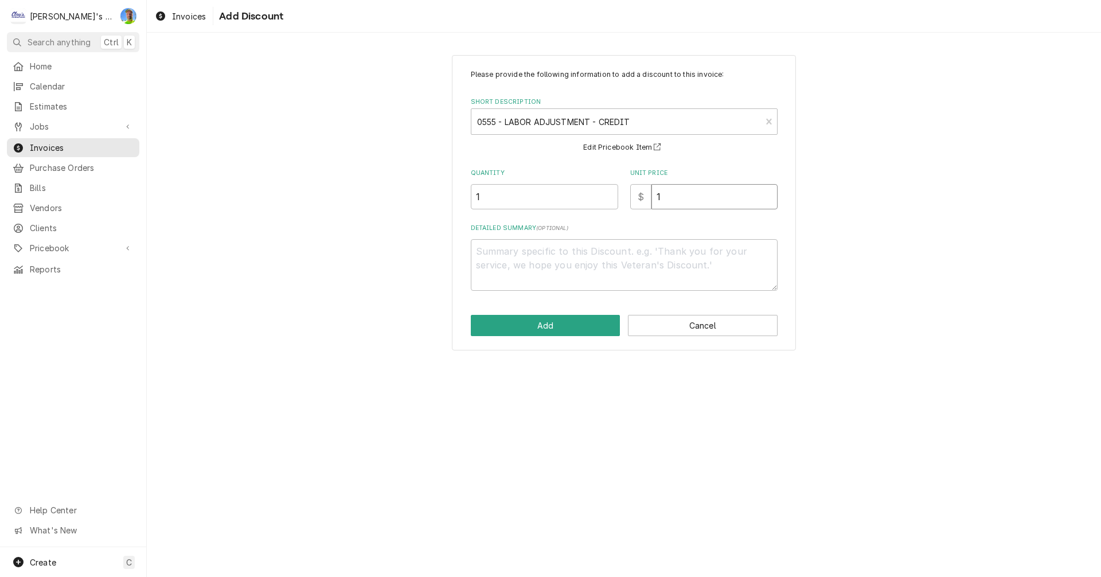
type textarea "x"
type input "11"
type textarea "x"
type input "119"
type textarea "x"
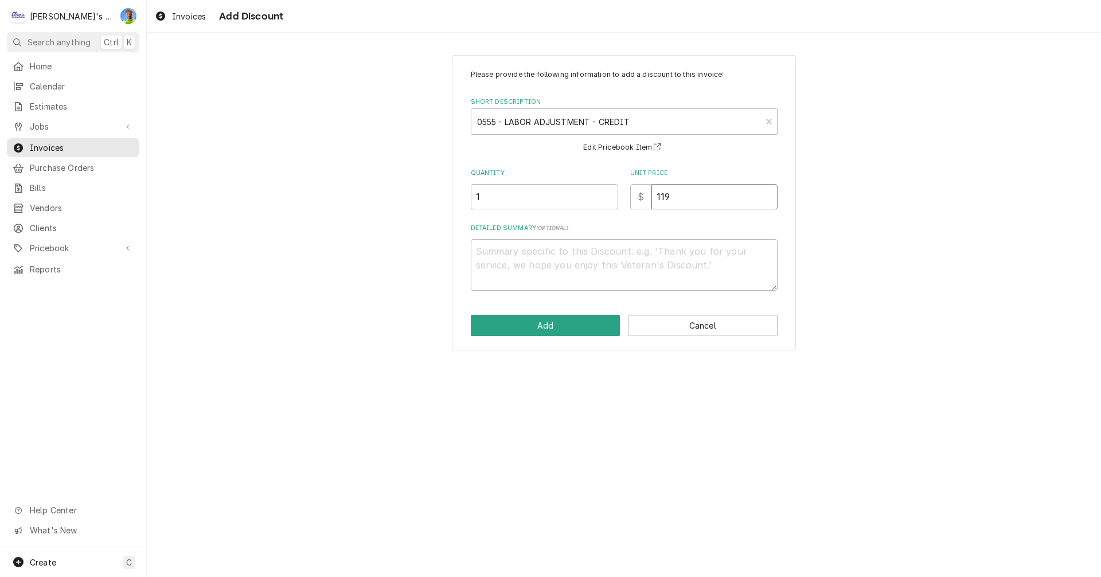
type input "119.8"
type textarea "x"
type input "119.88"
type textarea "x"
type textarea "*"
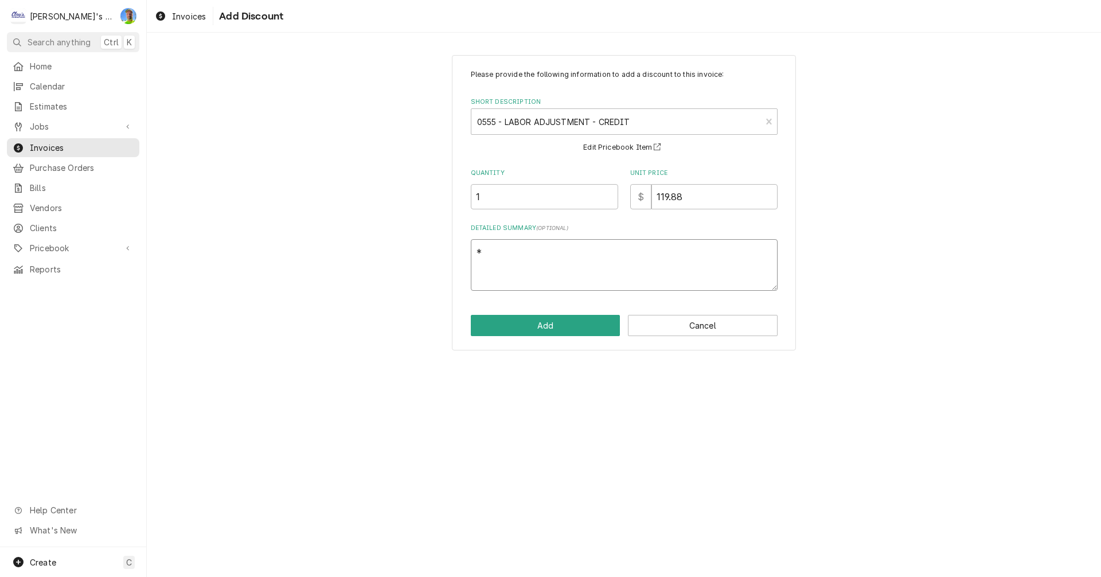
type textarea "x"
type textarea "*c"
type textarea "x"
type textarea "*cr"
type textarea "x"
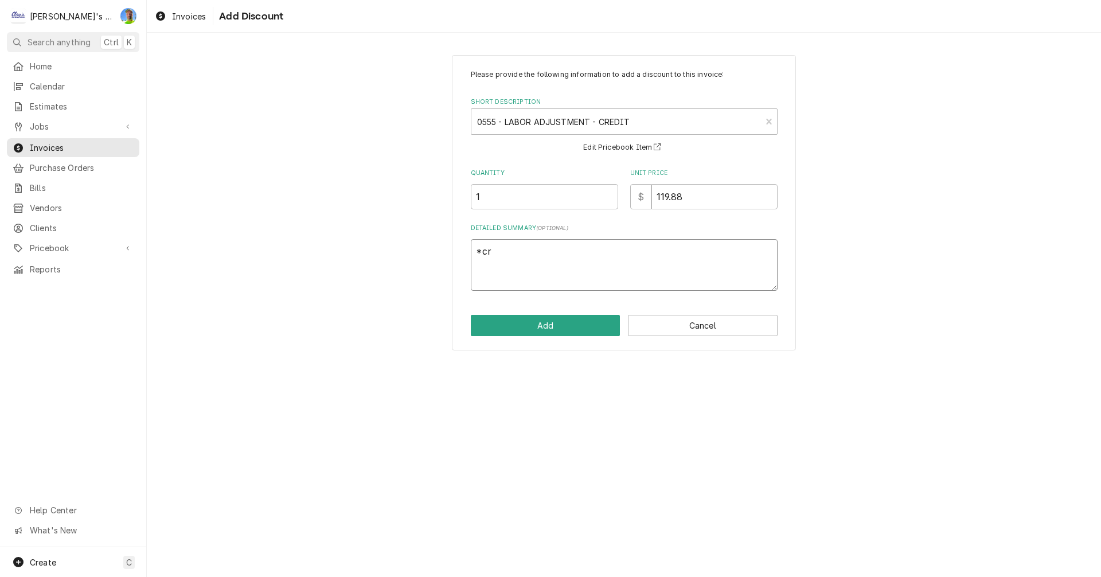
type textarea "*cre"
type textarea "x"
type textarea "*cred"
type textarea "x"
type textarea "*credi"
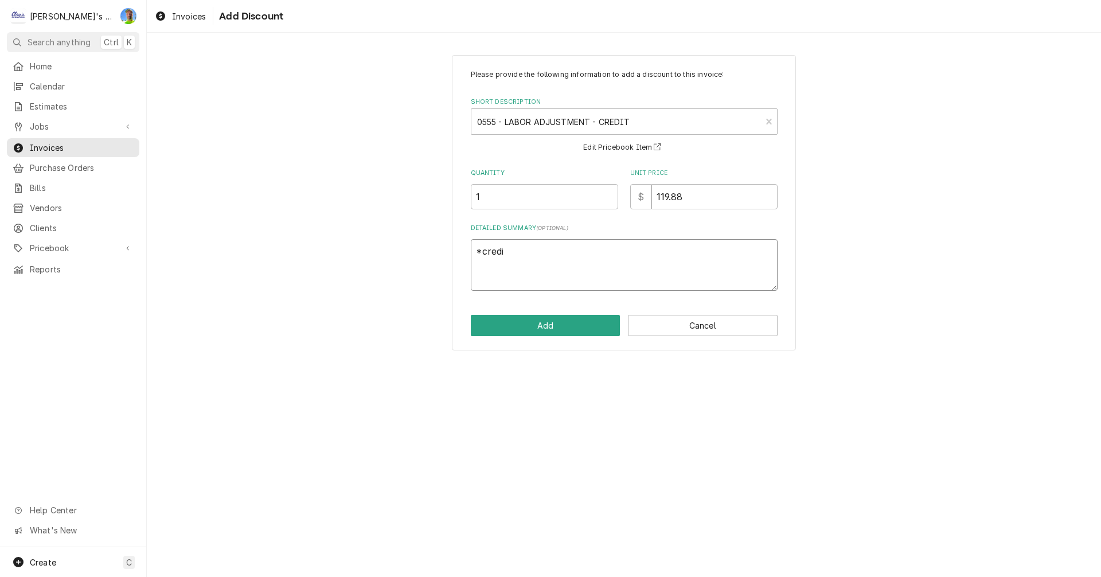
type textarea "x"
type textarea "*credit"
type textarea "x"
type textarea "*credit"
type textarea "x"
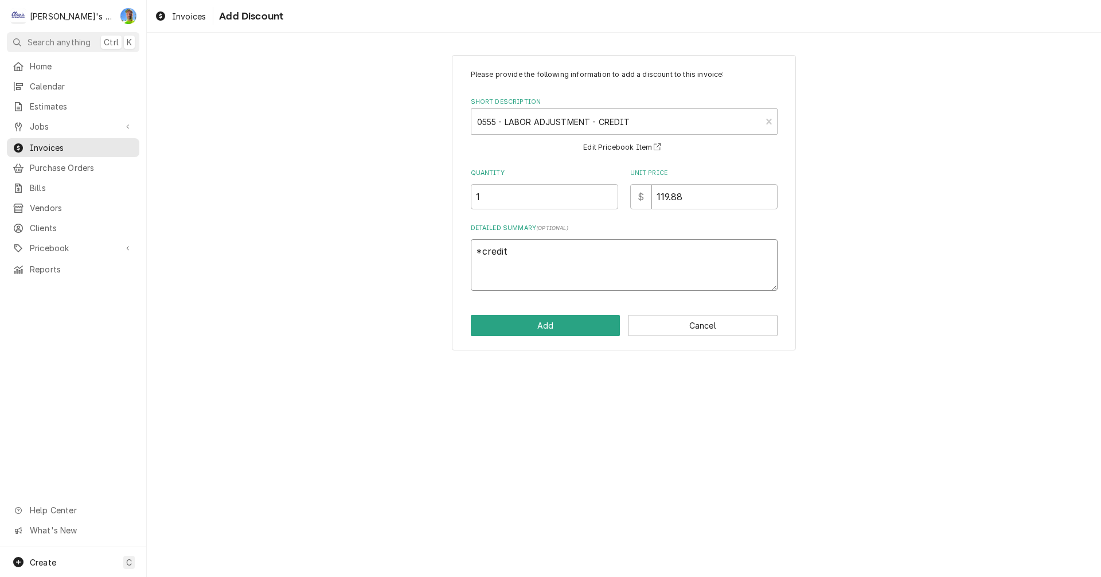
type textarea "*credit 4"
type textarea "x"
type textarea "*credit 40"
type textarea "x"
type textarea "*credit 40m"
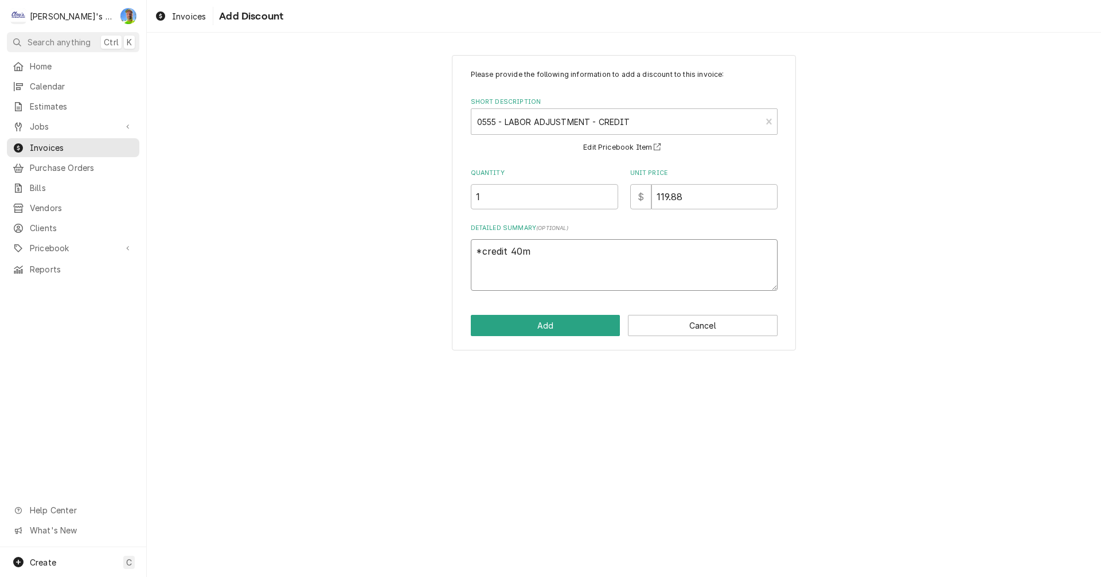
type textarea "x"
type textarea "*credit 40mi"
type textarea "x"
type textarea "*credit 40min"
type textarea "x"
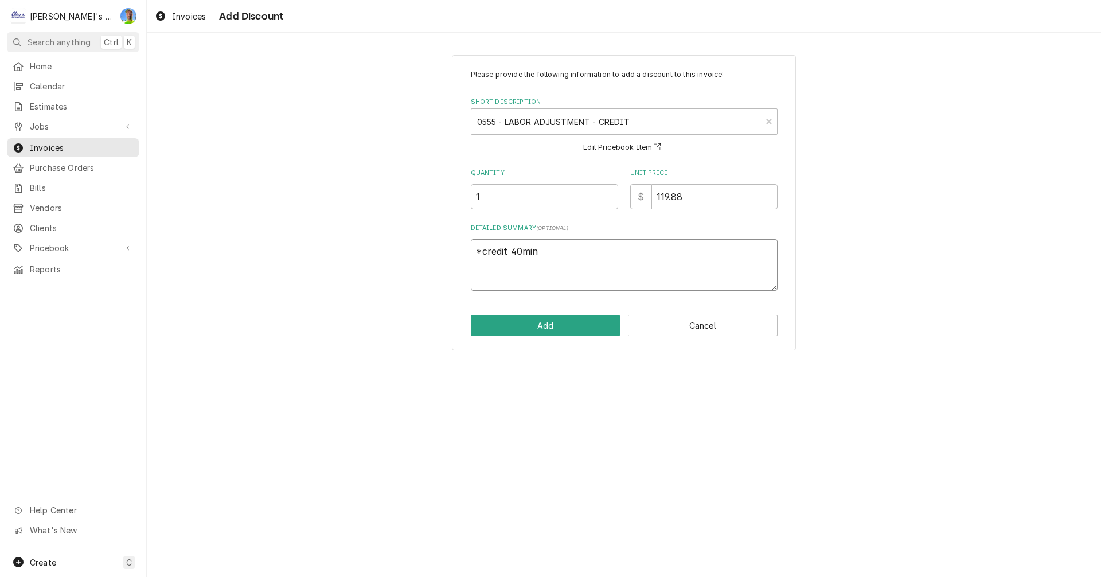
type textarea "*credit 40mins"
type textarea "x"
type textarea "*credit 40mins"
type textarea "x"
type textarea "*credit 40mins r"
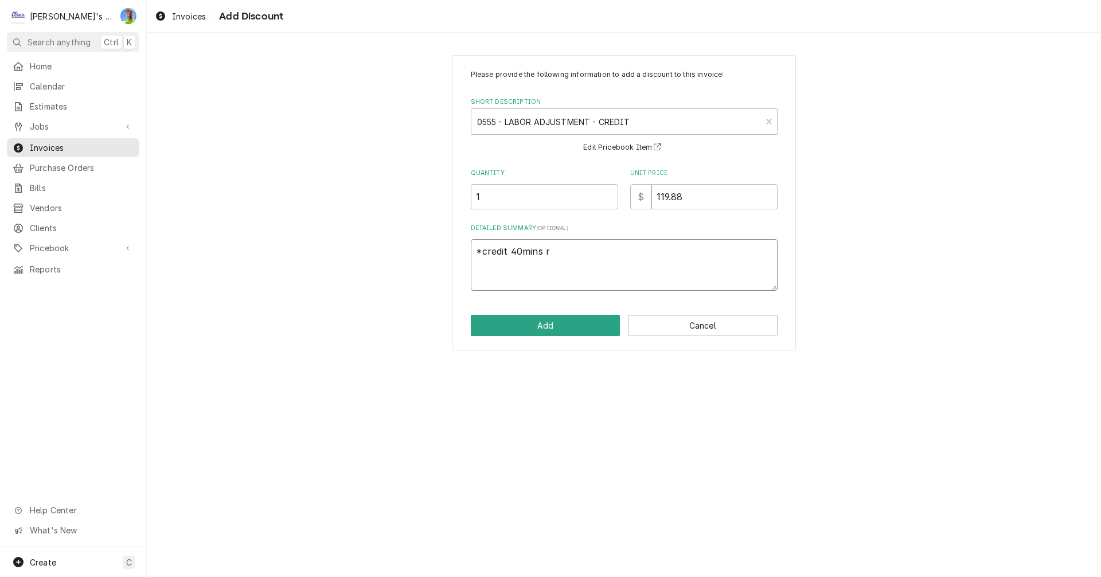
type textarea "x"
type textarea "*credit 40mins re"
type textarea "x"
type textarea "*credit 40mins reg"
type textarea "x"
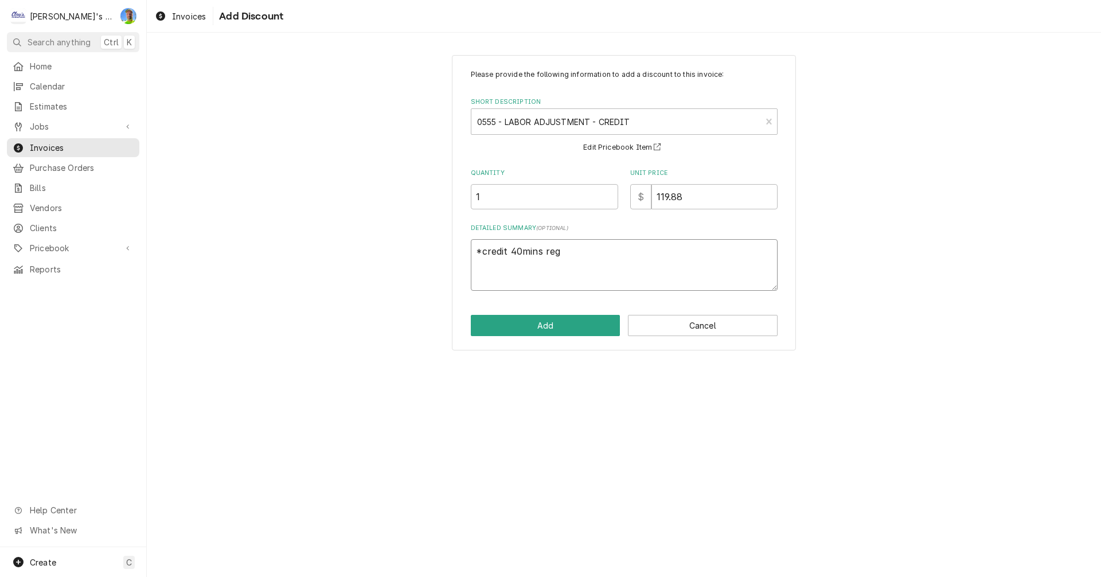
type textarea "*credit 40mins regu"
type textarea "x"
type textarea "*credit 40mins regul"
click at [570, 331] on button "Add" at bounding box center [546, 325] width 150 height 21
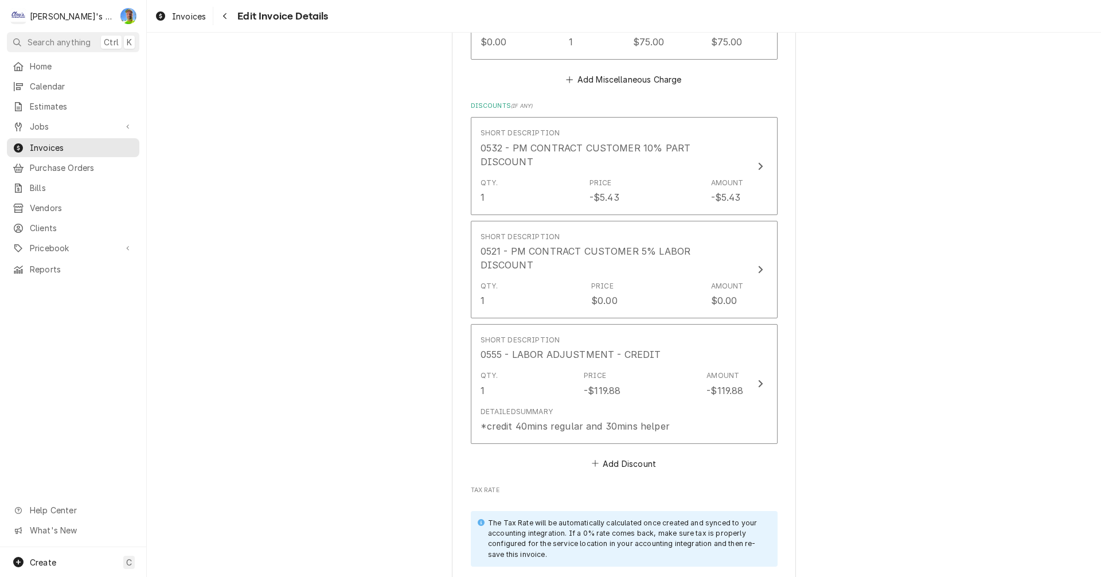
scroll to position [2523, 0]
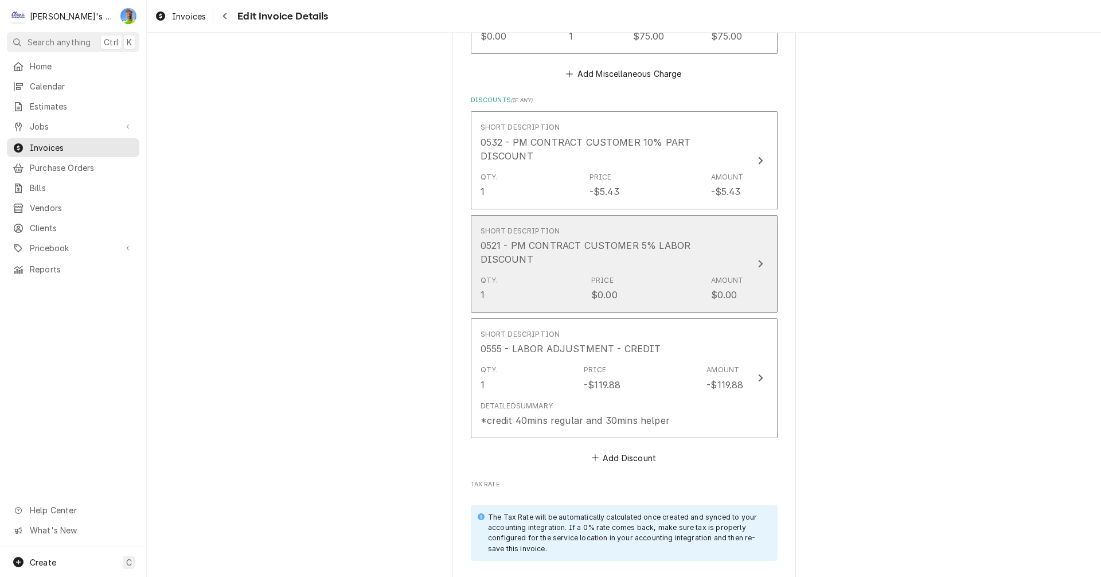
click at [753, 257] on div "Update Line Item" at bounding box center [760, 264] width 15 height 14
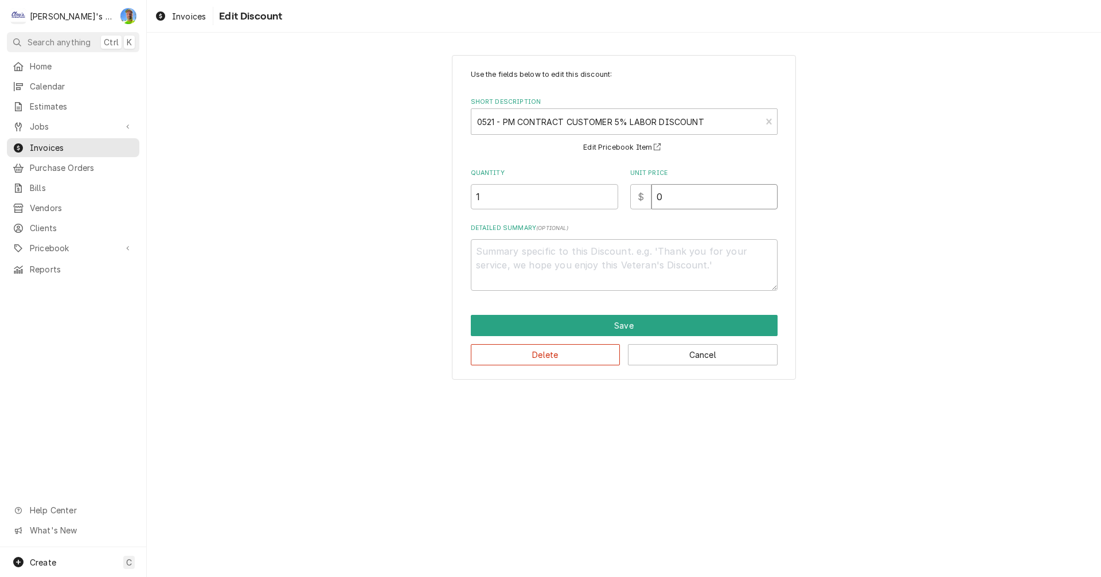
click at [673, 204] on input "0" at bounding box center [714, 196] width 126 height 25
click at [670, 204] on input "0" at bounding box center [714, 196] width 126 height 25
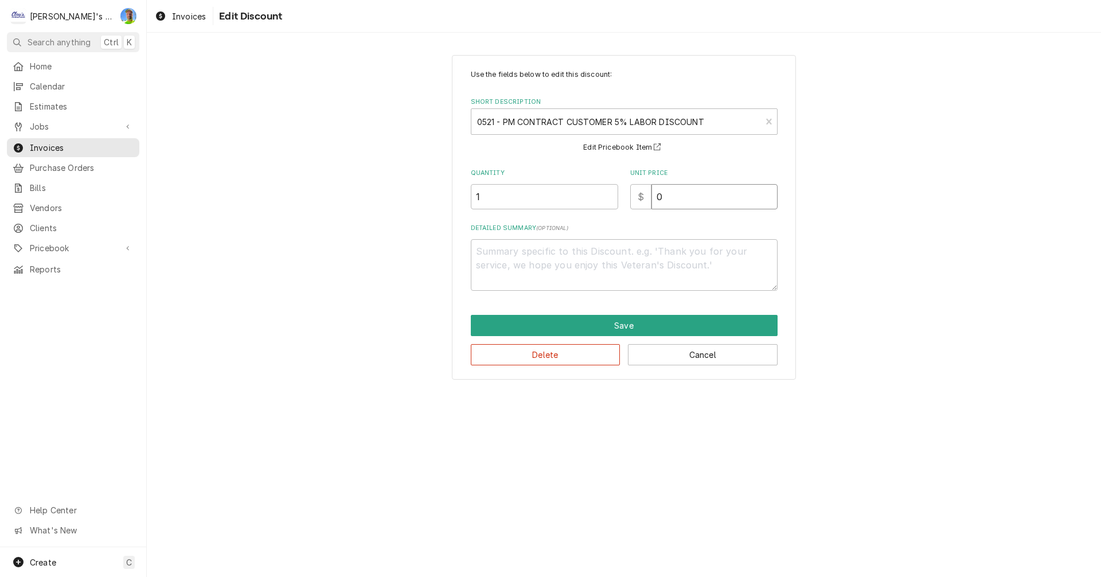
click at [670, 204] on input "0" at bounding box center [714, 196] width 126 height 25
click at [661, 199] on input "041.55" at bounding box center [714, 196] width 126 height 25
click at [664, 318] on button "Save" at bounding box center [624, 325] width 307 height 21
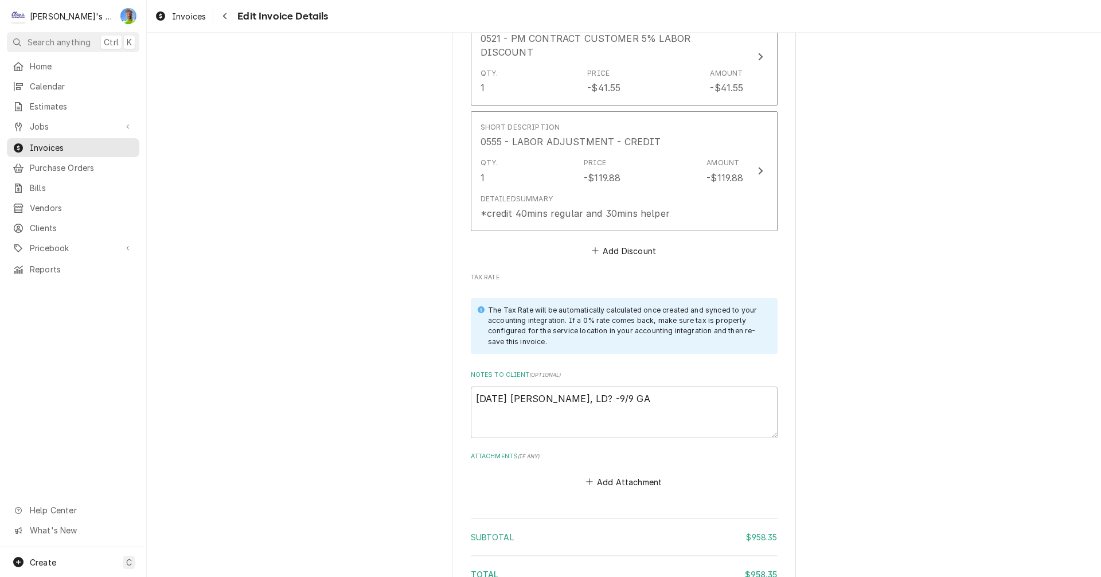
scroll to position [2867, 0]
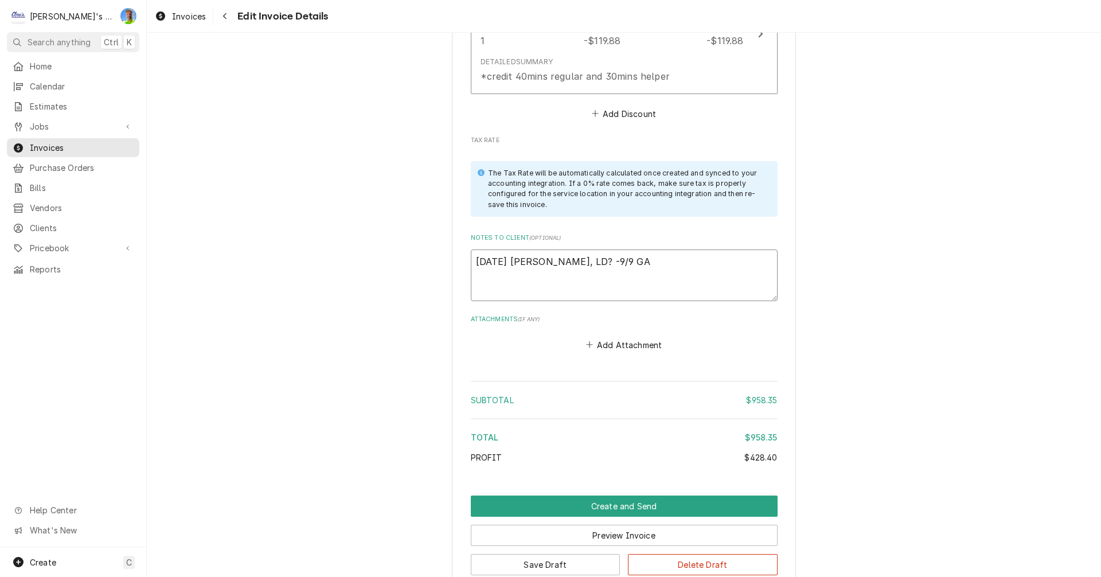
click at [668, 249] on textarea "8/13/2025 Sarah - Greg, LD? -9/9 GA" at bounding box center [624, 275] width 307 height 52
click at [675, 495] on button "Create and Send" at bounding box center [624, 505] width 307 height 21
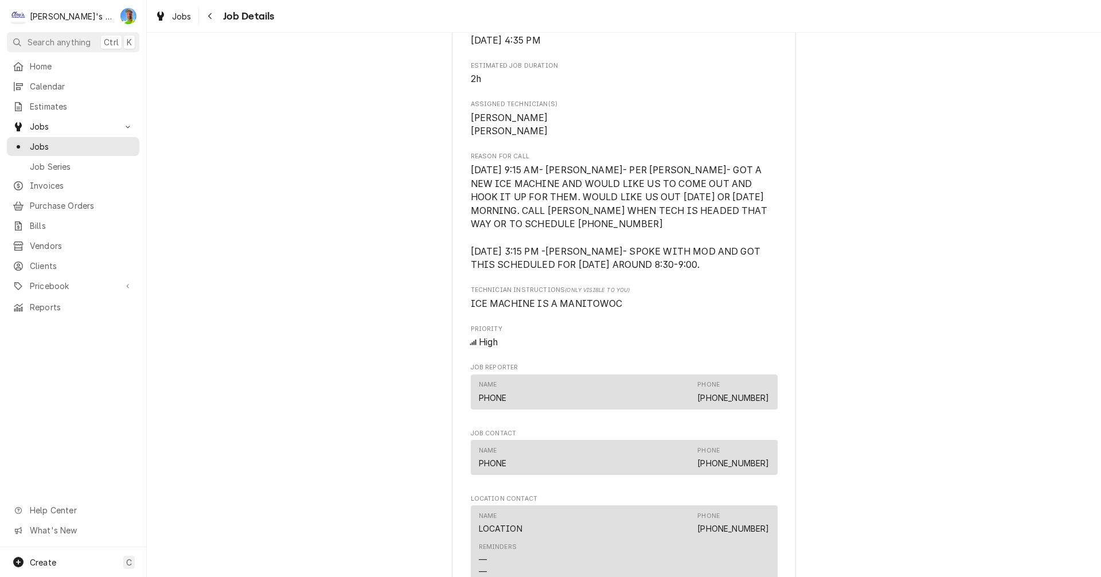
scroll to position [573, 0]
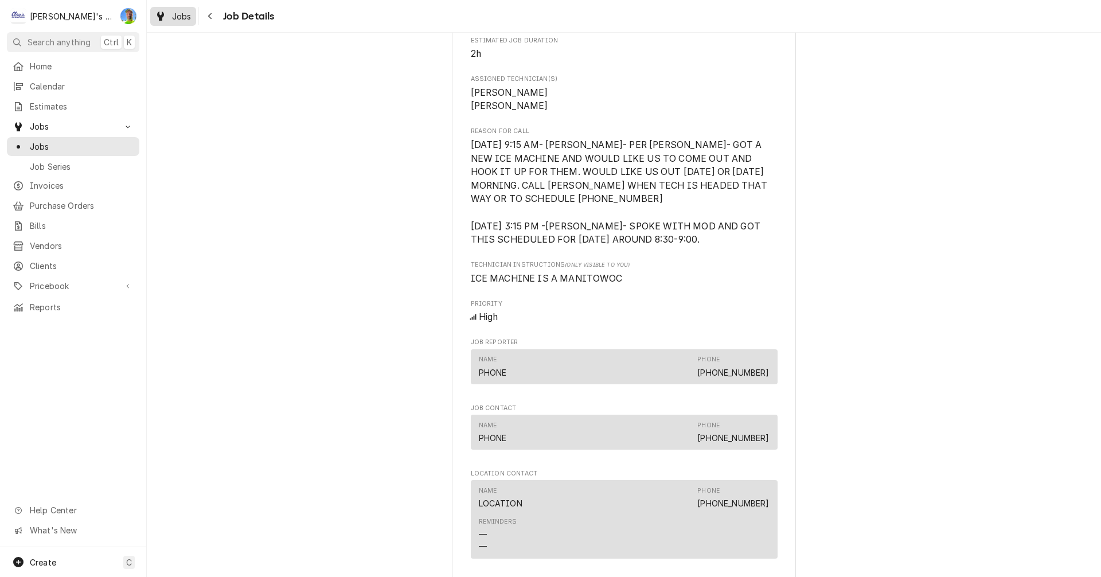
click at [173, 18] on span "Jobs" at bounding box center [181, 16] width 19 height 12
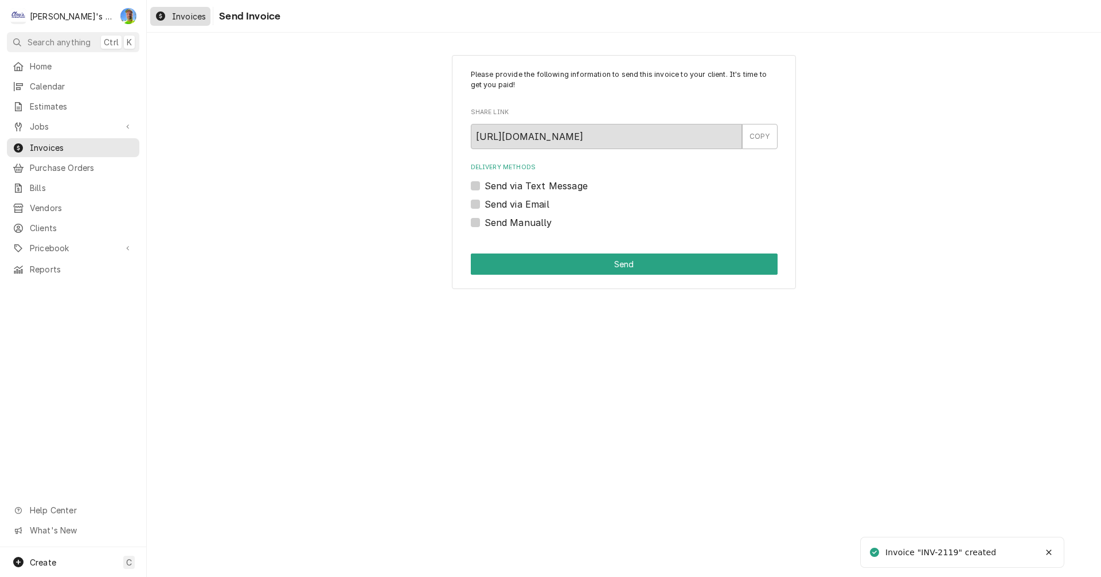
click at [182, 17] on span "Invoices" at bounding box center [189, 16] width 34 height 12
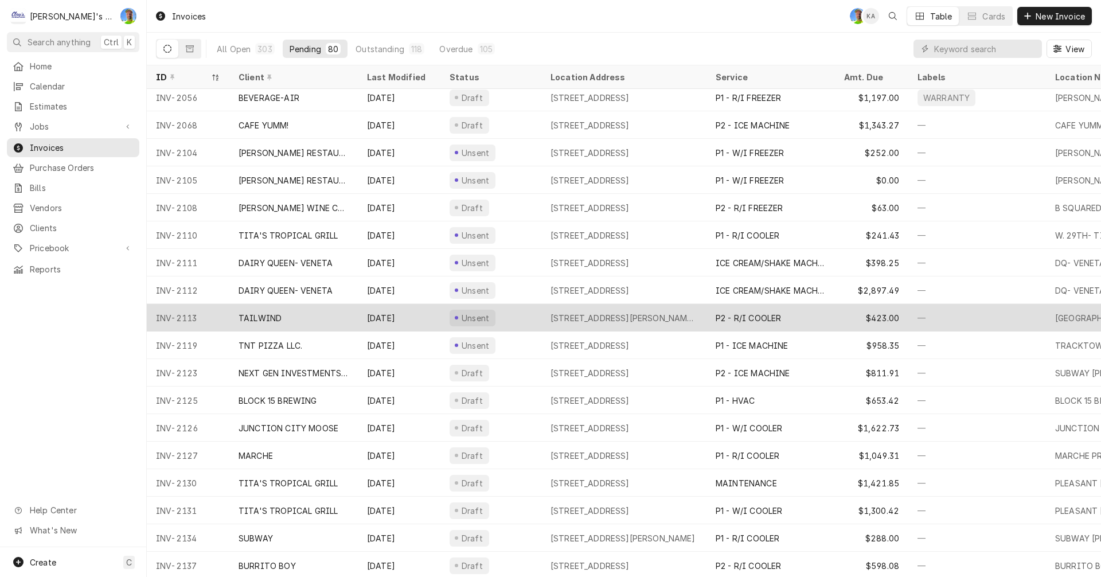
scroll to position [455, 0]
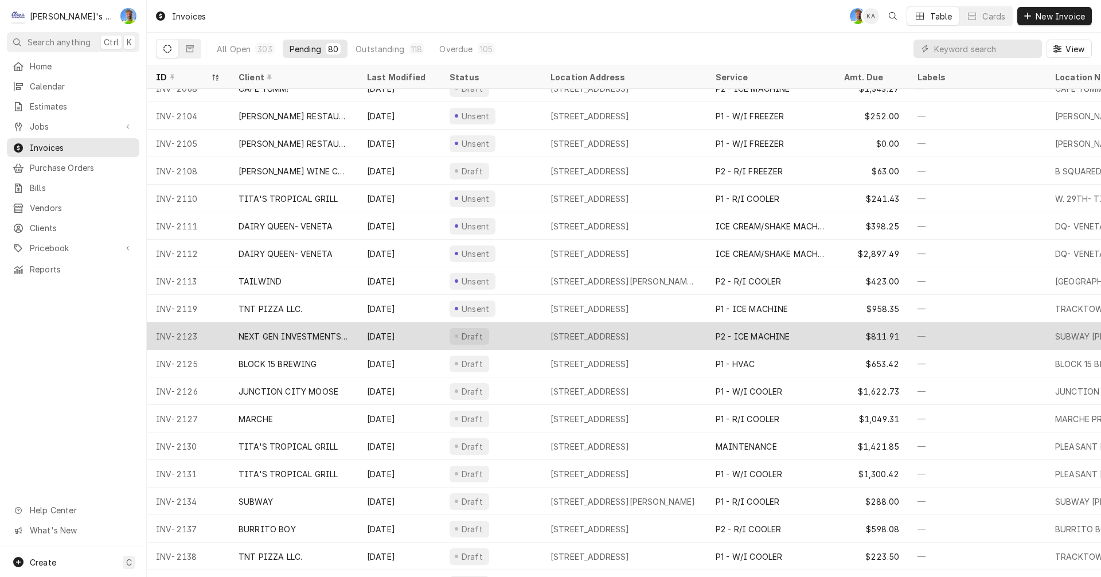
click at [425, 332] on div "[DATE]" at bounding box center [399, 336] width 83 height 28
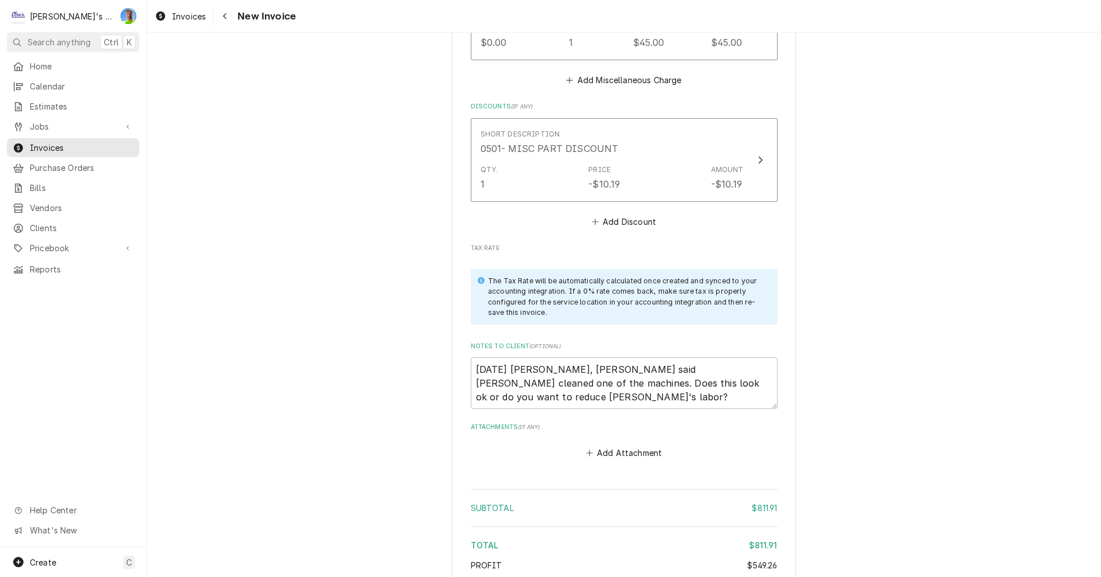
scroll to position [2237, 0]
click at [606, 211] on button "Add Discount" at bounding box center [624, 219] width 68 height 16
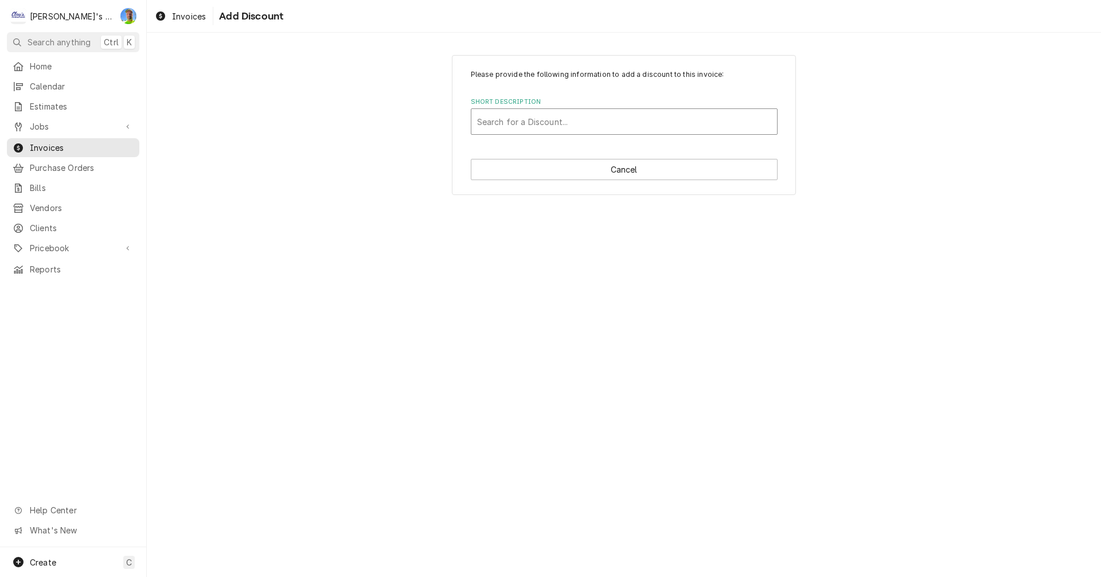
click at [514, 122] on div "Short Description" at bounding box center [624, 121] width 294 height 21
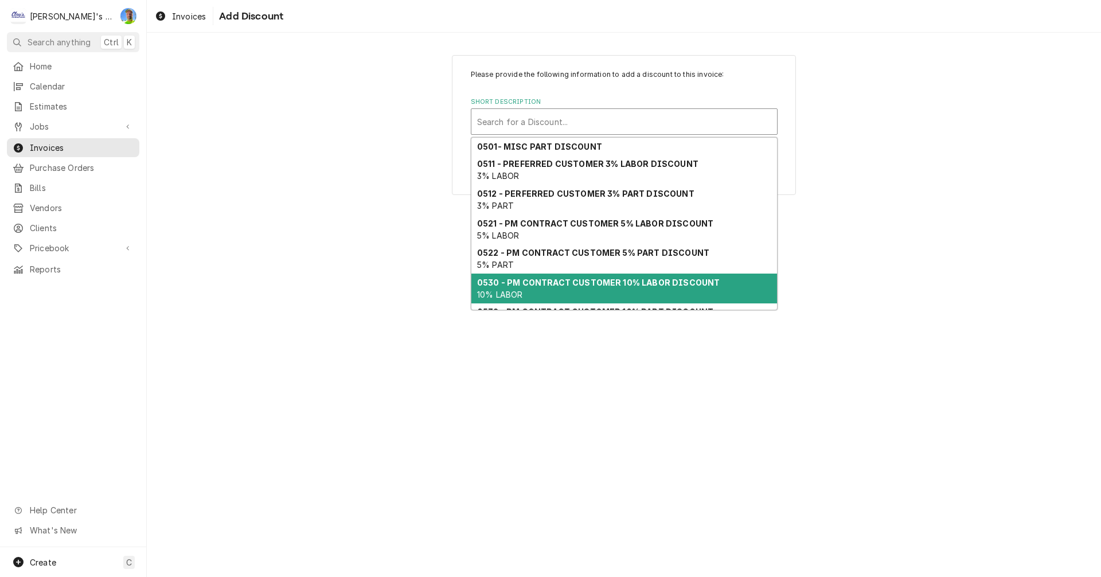
scroll to position [76, 0]
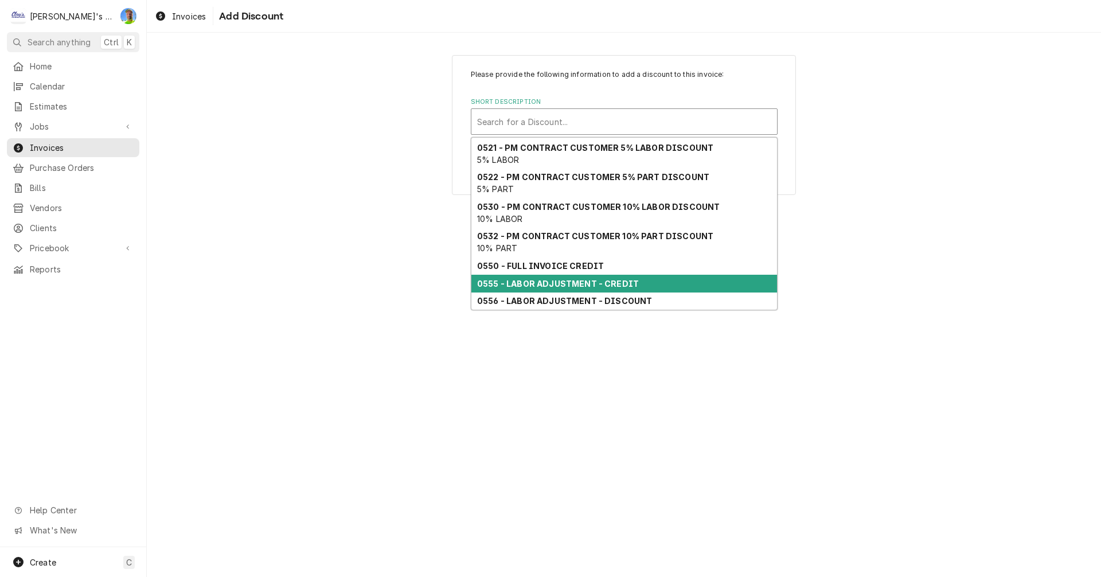
click at [528, 289] on div "0555 - LABOR ADJUSTMENT - CREDIT" at bounding box center [624, 284] width 306 height 18
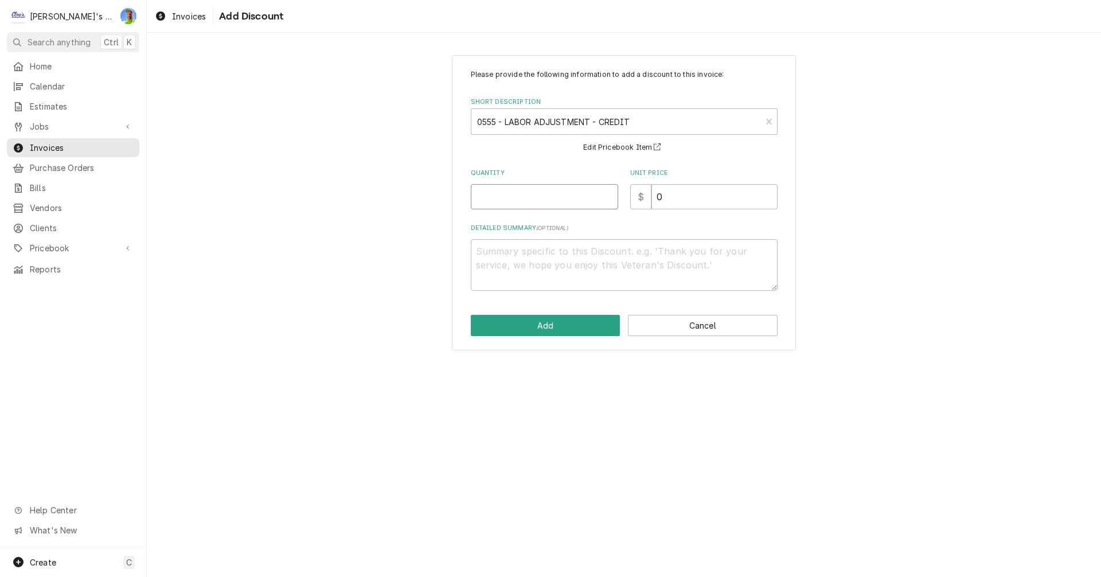
click at [523, 200] on input "Quantity" at bounding box center [544, 196] width 147 height 25
type textarea "x"
type input "1"
type textarea "x"
type input "1"
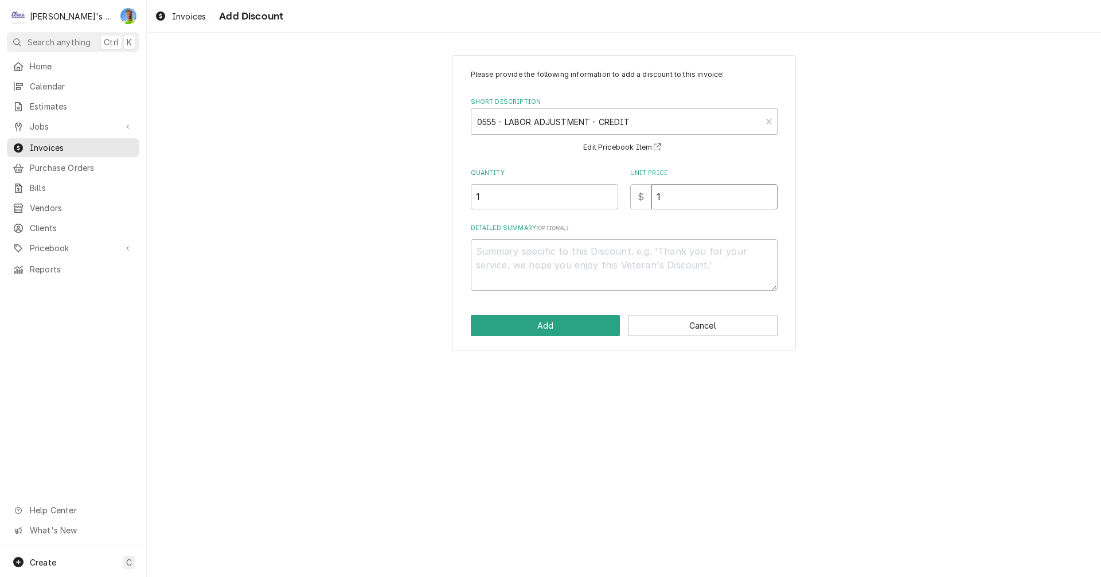
type textarea "x"
type input "14"
type textarea "x"
type input "142"
type textarea "x"
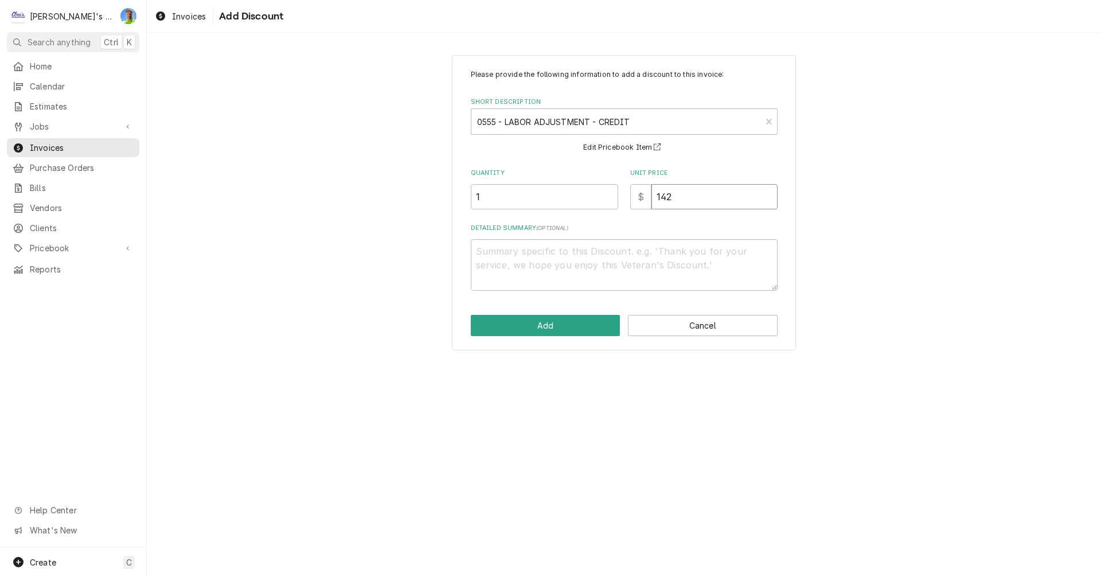
type input "142.7"
type textarea "x"
type input "142.71"
click at [534, 329] on button "Add" at bounding box center [546, 325] width 150 height 21
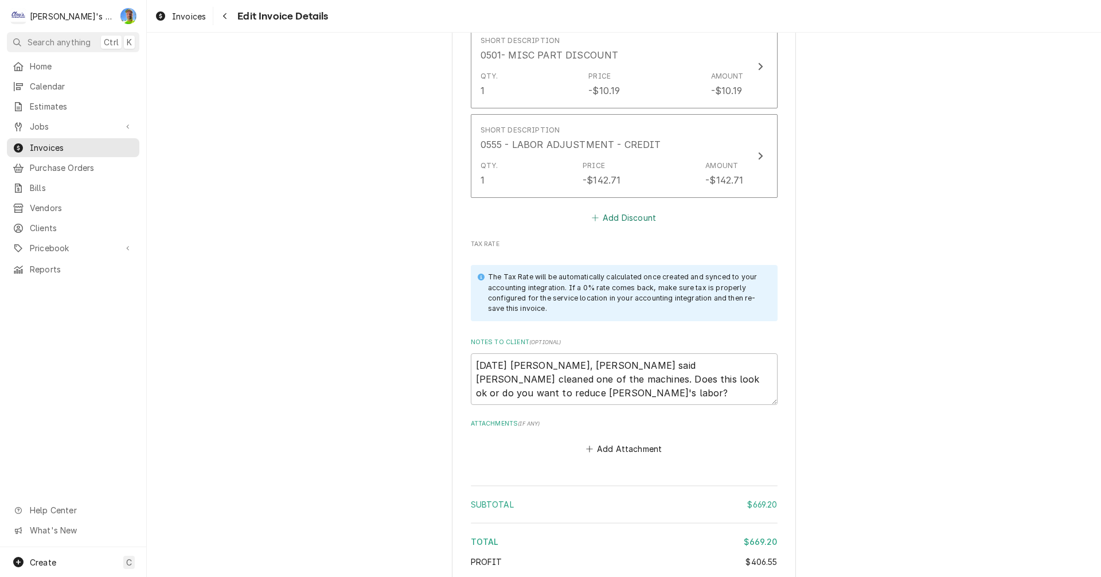
scroll to position [2323, 0]
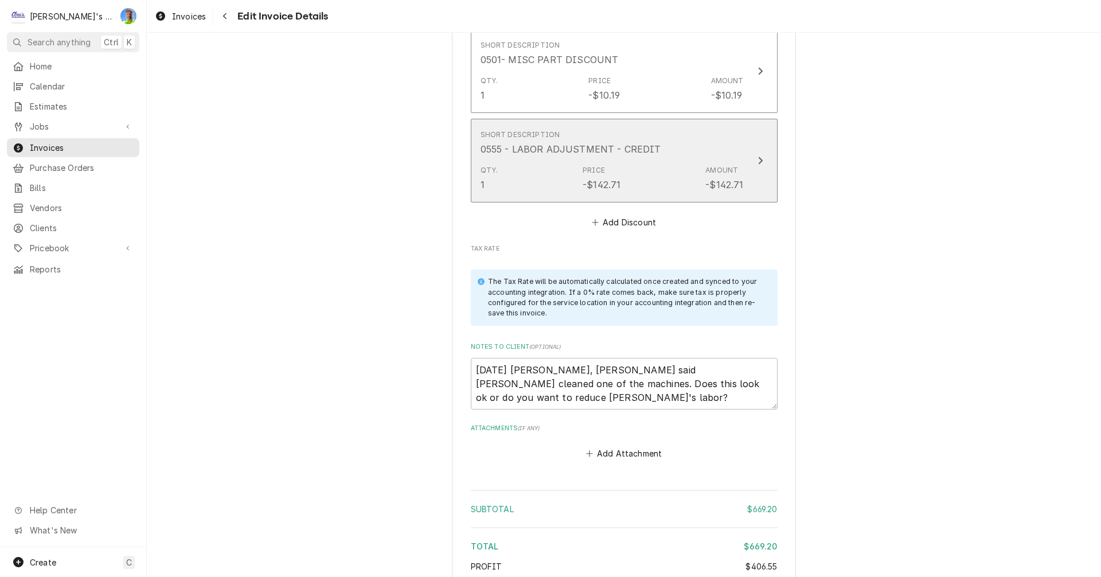
click at [649, 161] on div "Qty. 1 Price -$142.71 Amount -$142.71" at bounding box center [612, 179] width 263 height 36
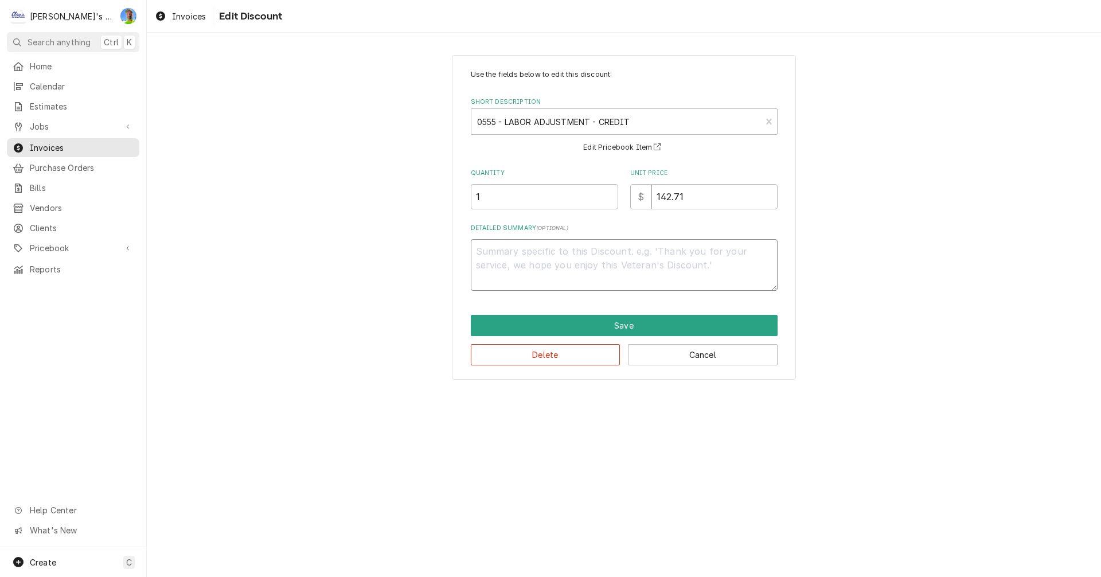
click at [591, 251] on textarea "Detailed Summary ( optional )" at bounding box center [624, 265] width 307 height 52
type textarea "x"
type textarea "4"
type textarea "x"
type textarea "40"
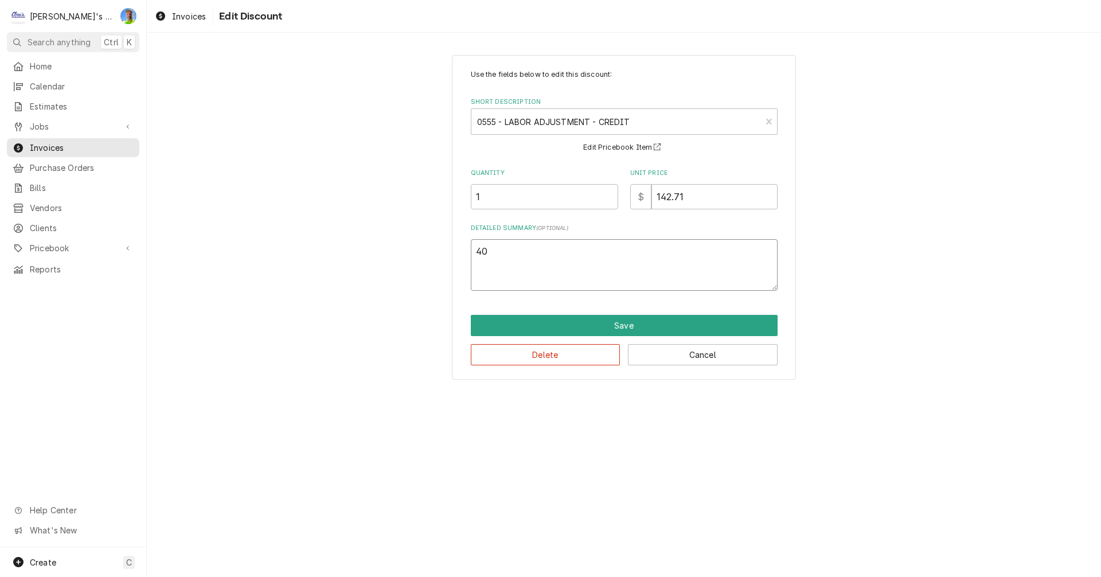
type textarea "x"
type textarea "40m"
type textarea "x"
type textarea "40mi"
type textarea "x"
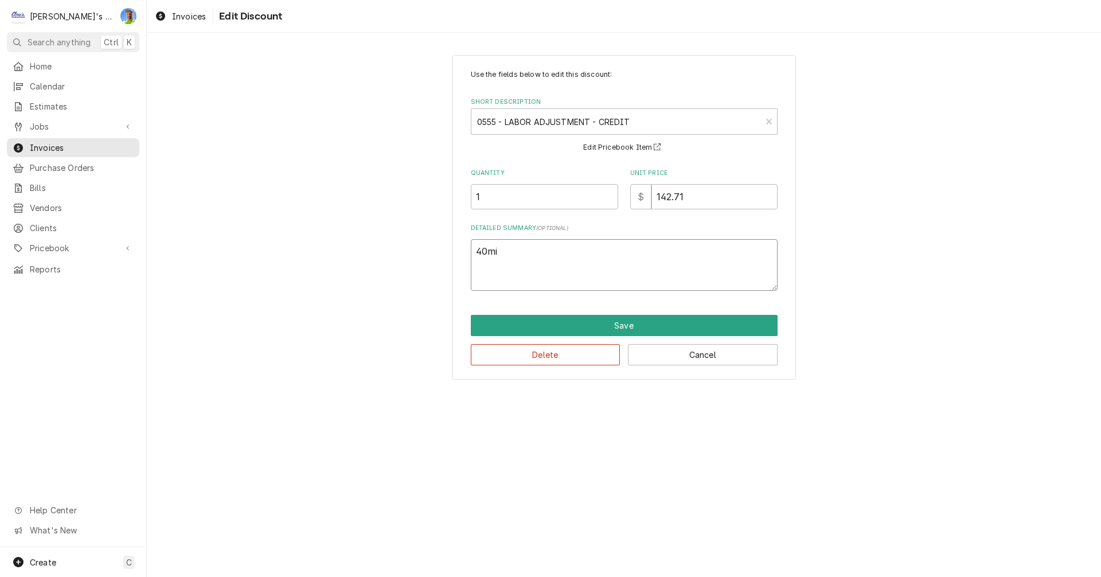
type textarea "40min"
type textarea "x"
type textarea "40mi"
type textarea "x"
type textarea "40m"
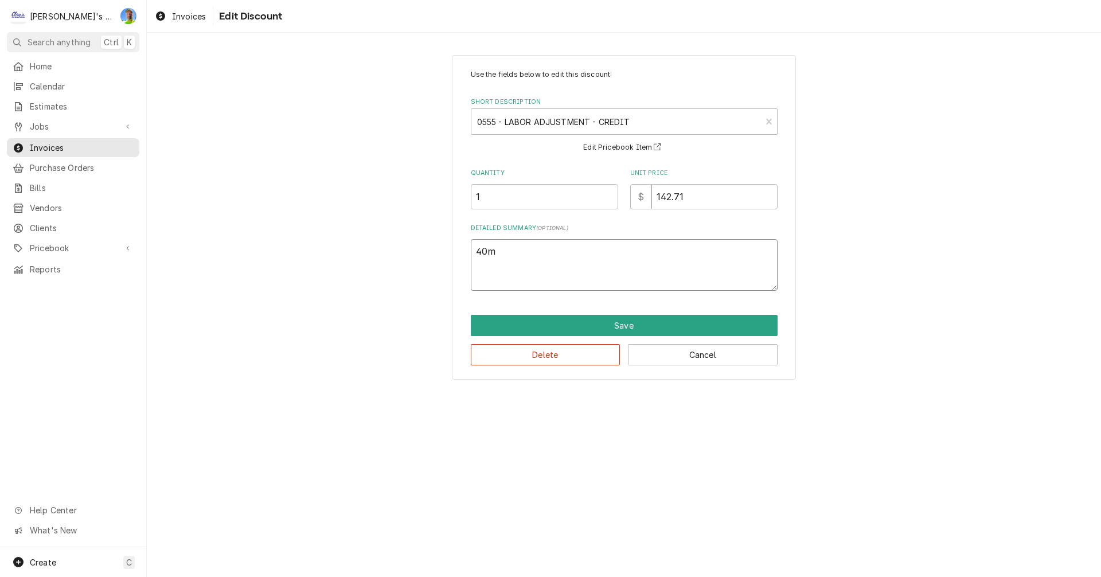
type textarea "x"
type textarea "40"
type textarea "x"
type textarea "4"
type textarea "x"
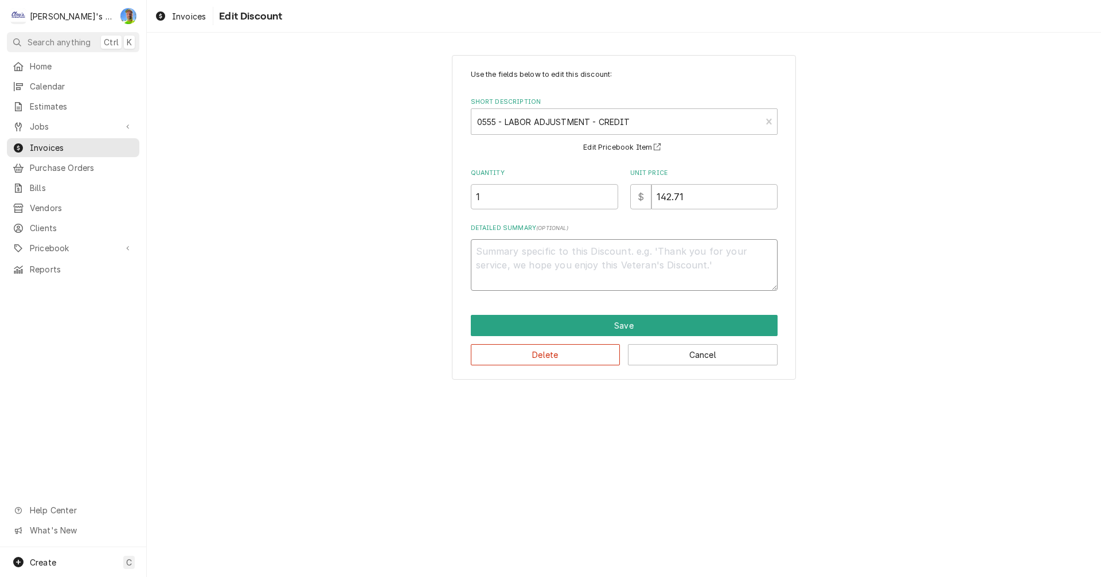
type textarea "x"
type textarea "*"
type textarea "x"
type textarea "*c"
type textarea "x"
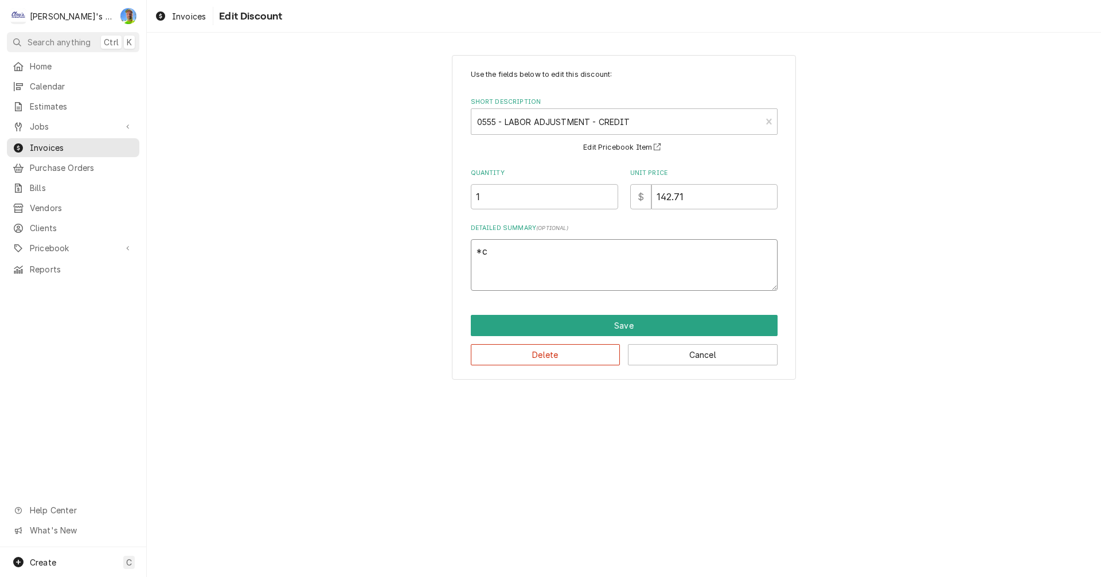
type textarea "*cr"
type textarea "x"
type textarea "*cre"
type textarea "x"
type textarea "*cred"
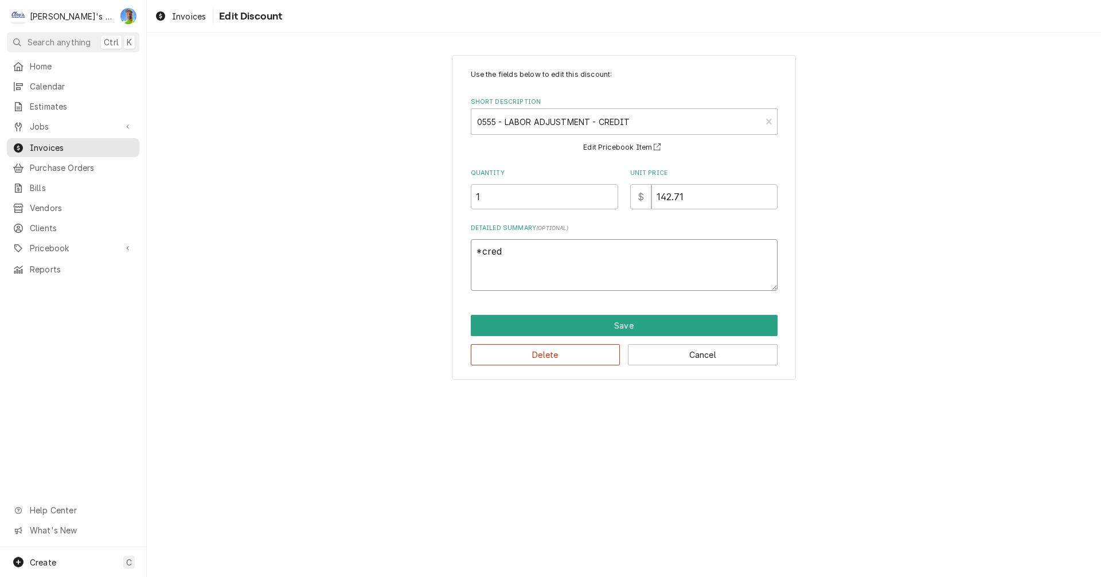
type textarea "x"
type textarea "*credi"
type textarea "x"
type textarea "*credit"
type textarea "x"
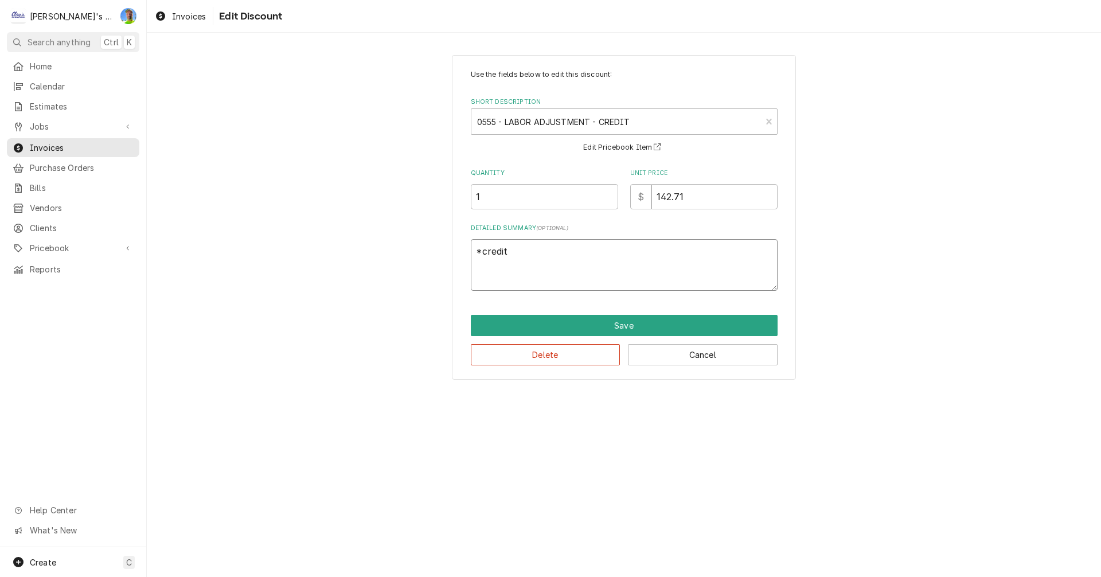
type textarea "*credit"
type textarea "x"
type textarea "*credit 4"
type textarea "x"
type textarea "*credit 40"
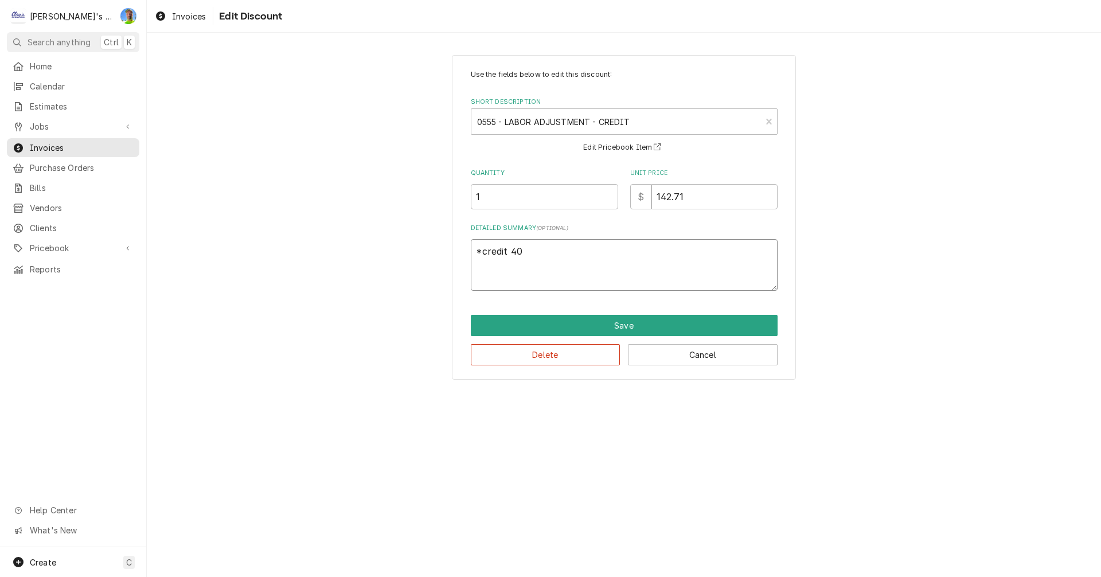
type textarea "x"
type textarea "*credit 40m"
type textarea "x"
type textarea "*credit 40mi"
type textarea "x"
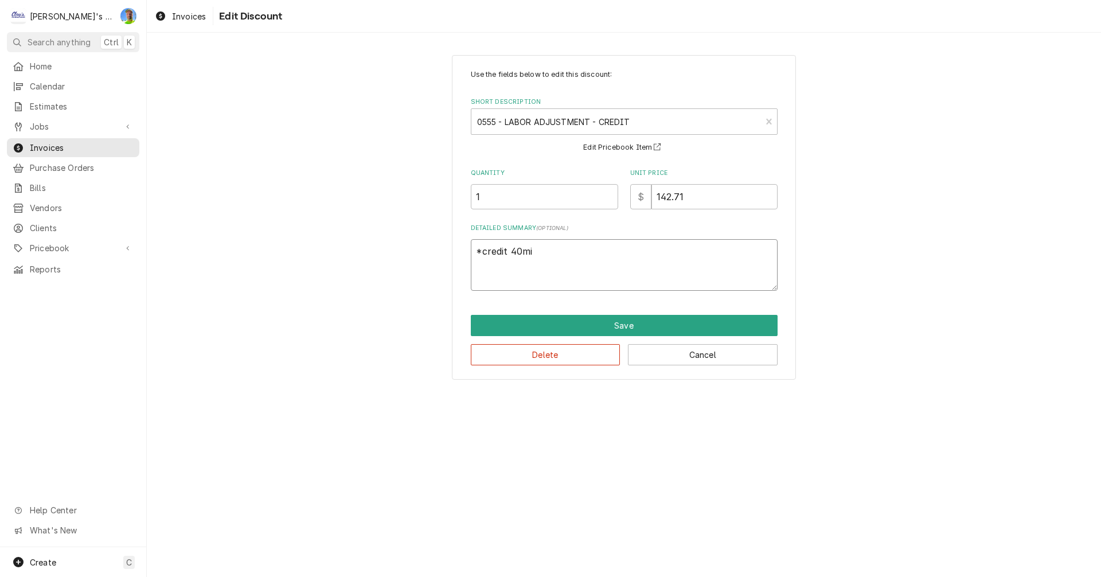
type textarea "*credit 40min"
type textarea "x"
type textarea "*credit 40min"
type textarea "x"
type textarea "*credit 40min r"
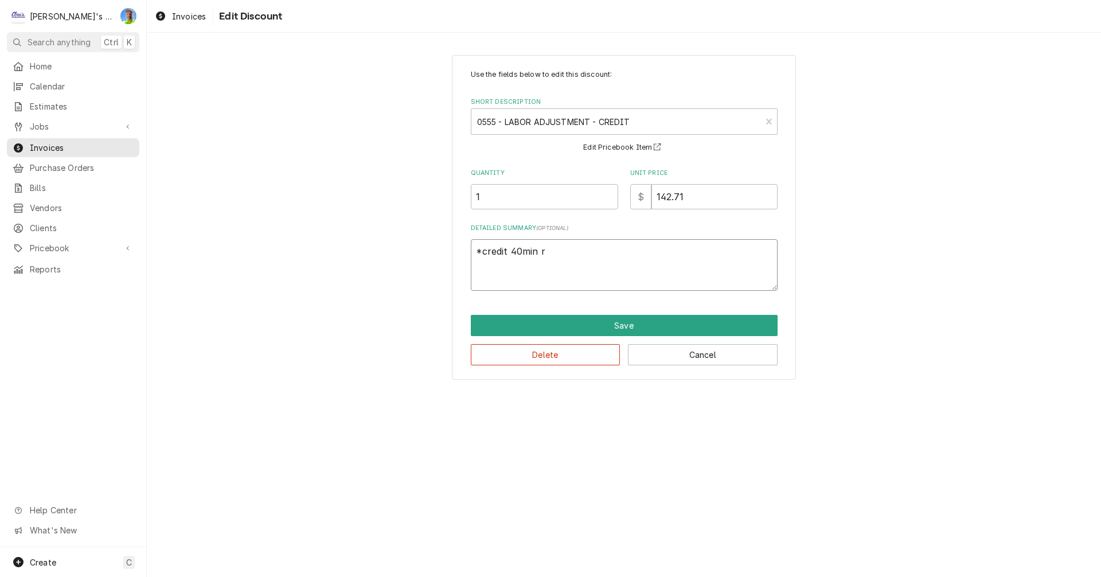
type textarea "x"
type textarea "*credit 40min re"
type textarea "x"
type textarea "*credit 40min reg"
type textarea "x"
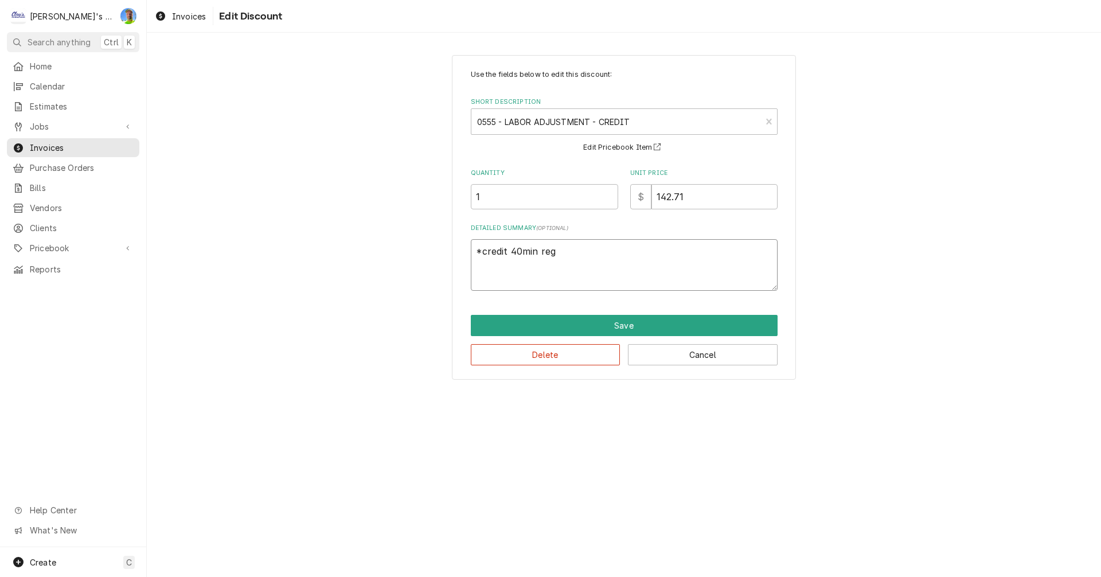
type textarea "*credit 40min regu"
type textarea "x"
type textarea "*credit 40min regul"
type textarea "x"
type textarea "*credit 40min regula"
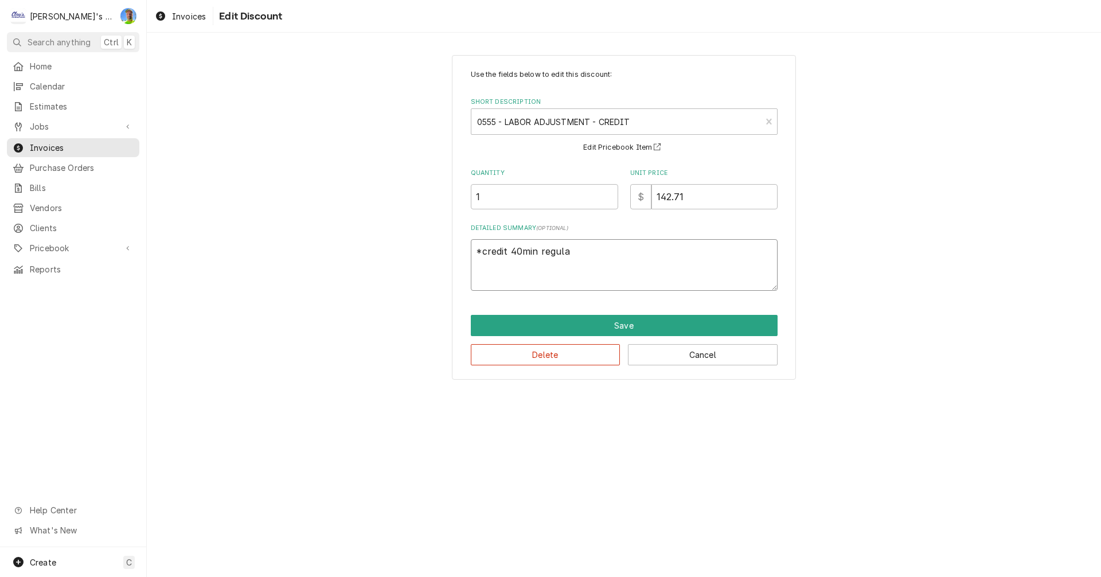
type textarea "x"
type textarea "*credit 40min regular"
type textarea "x"
type textarea "*credit 40min regular"
type textarea "x"
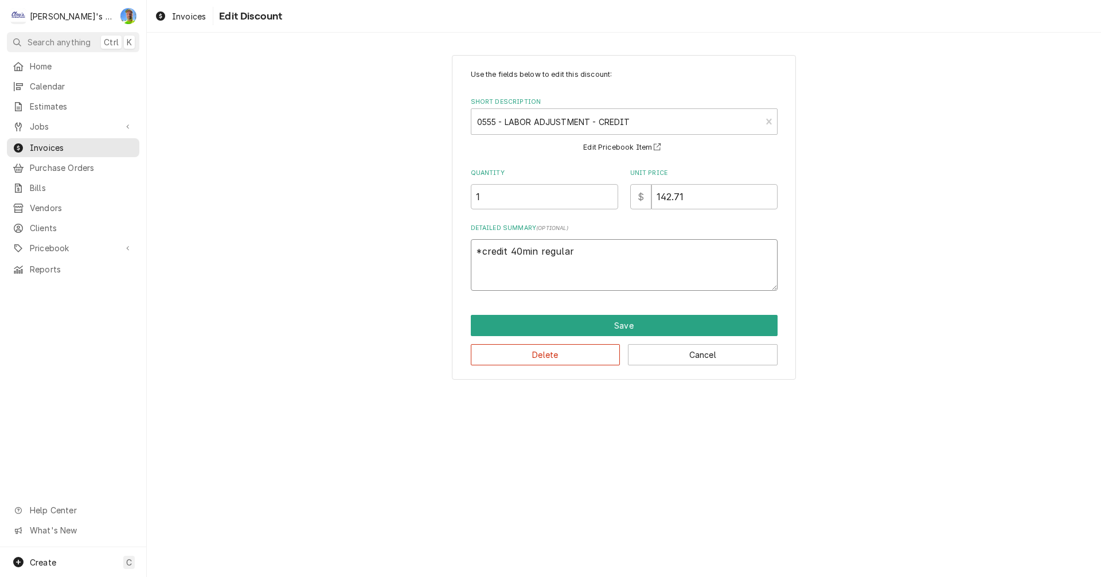
type textarea "*credit 40min regular a"
type textarea "x"
type textarea "*credit 40min regular an"
type textarea "x"
type textarea "*credit 40min regular and"
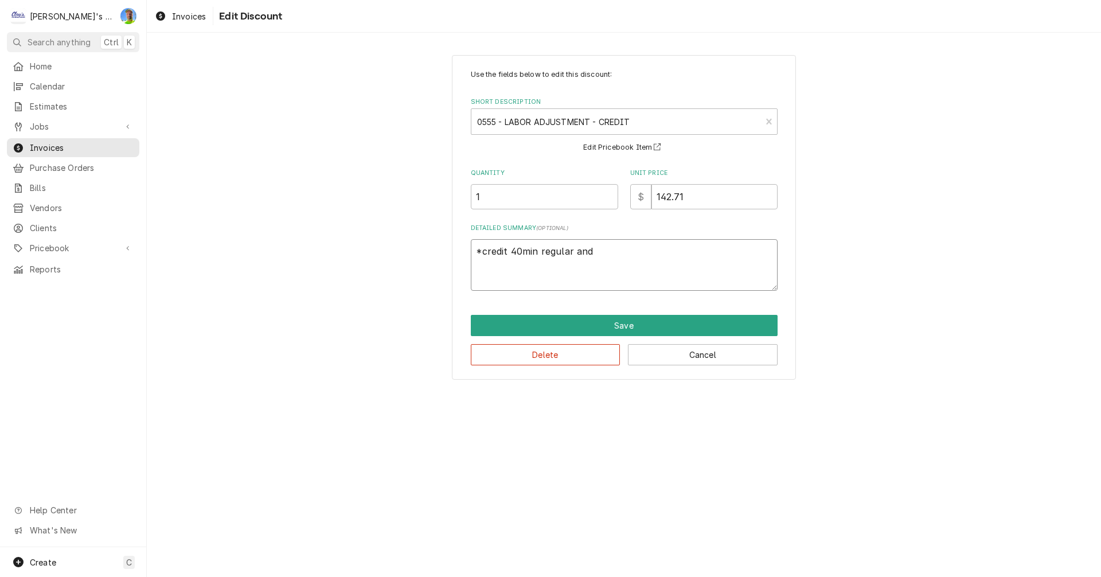
type textarea "x"
type textarea "*credit 40min regular and"
type textarea "x"
type textarea "*credit 40min regular and 4"
type textarea "x"
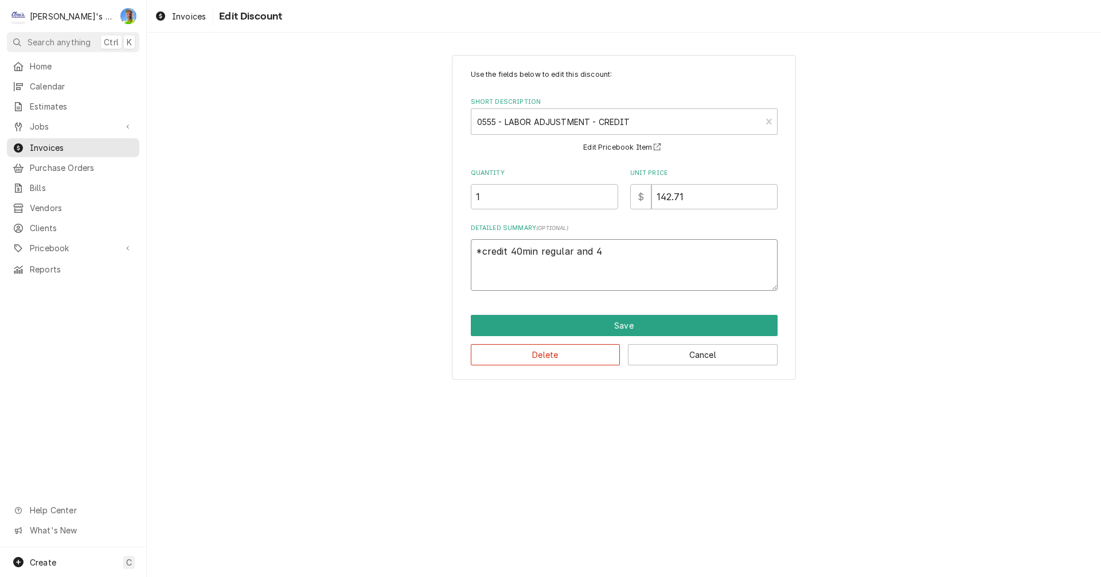
type textarea "*credit 40min regular and 40"
type textarea "x"
type textarea "*credit 40min regular and 40m"
type textarea "x"
type textarea "*credit 40min regular and 40mi"
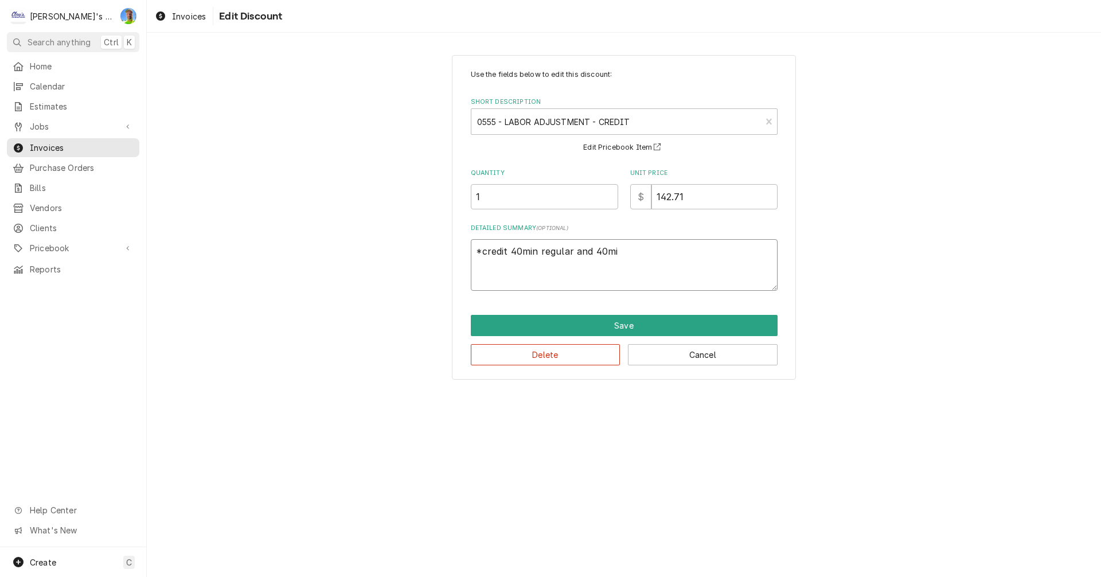
type textarea "x"
type textarea "*credit 40min regular and 40min"
type textarea "x"
type textarea "*credit 40min regular and 40min"
type textarea "x"
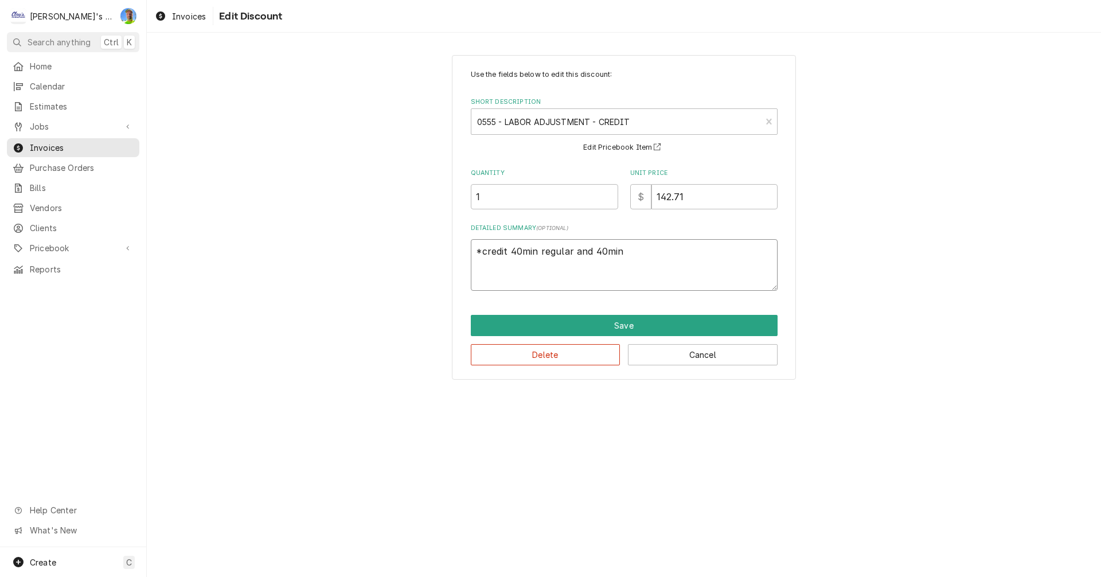
type textarea "*credit 40min regular and 40min h"
type textarea "x"
type textarea "*credit 40min regular and 40min he"
type textarea "x"
type textarea "*credit 40min regular and 40min hel"
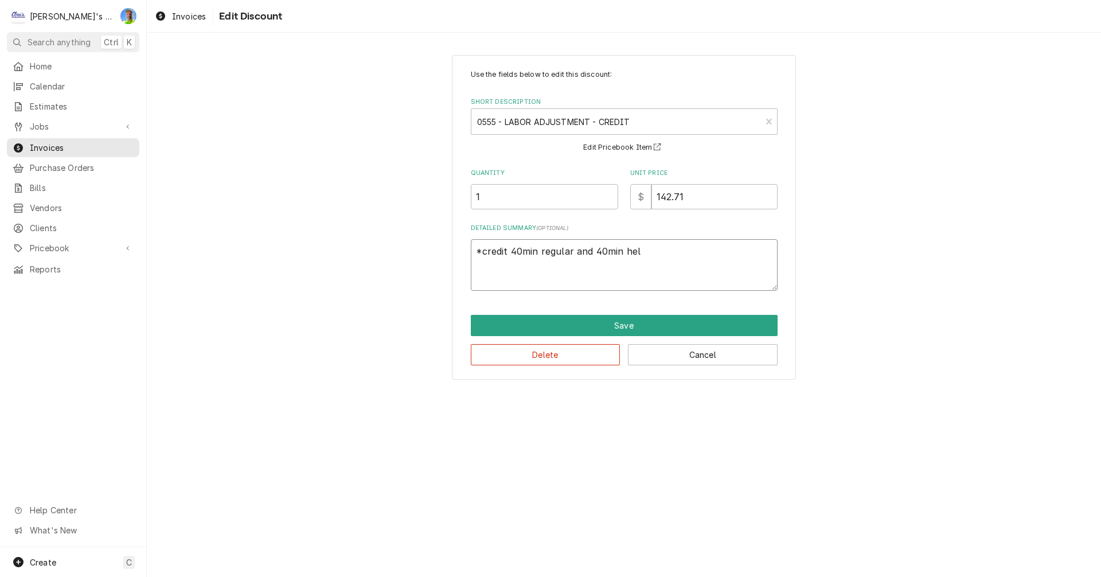
type textarea "x"
type textarea "*credit 40min regular and 40min help"
type textarea "x"
type textarea "*credit 40min regular and 40min helpe"
type textarea "x"
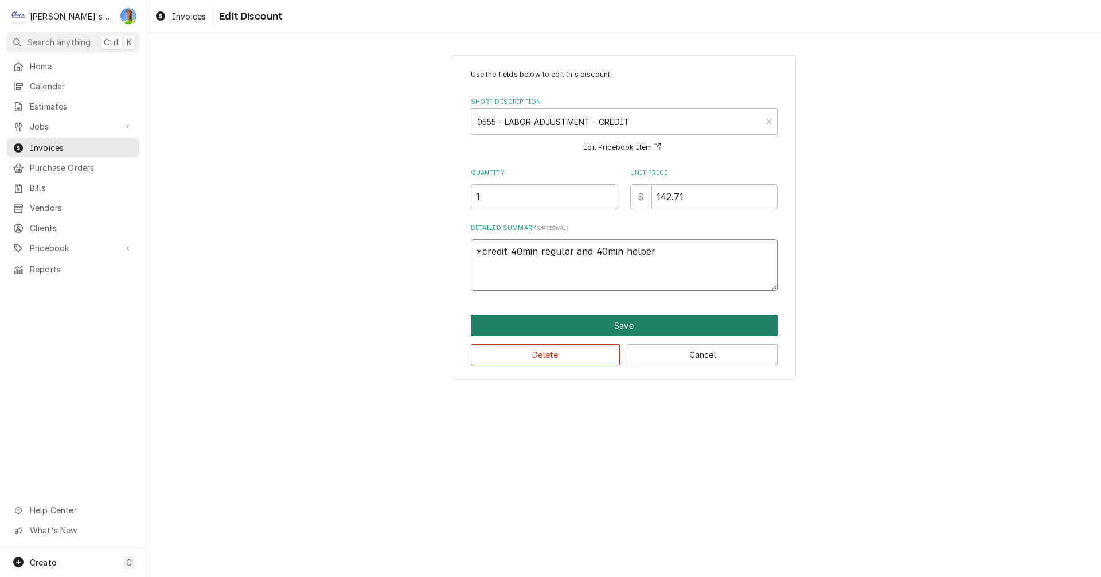
type textarea "*credit 40min regular and 40min helper"
click at [608, 323] on button "Save" at bounding box center [624, 325] width 307 height 21
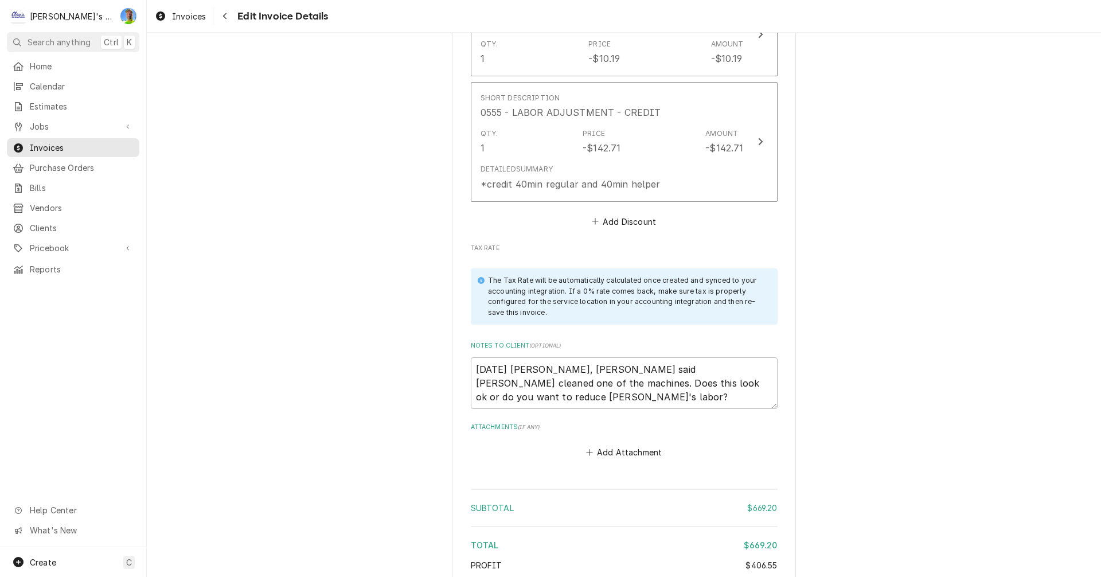
scroll to position [2380, 0]
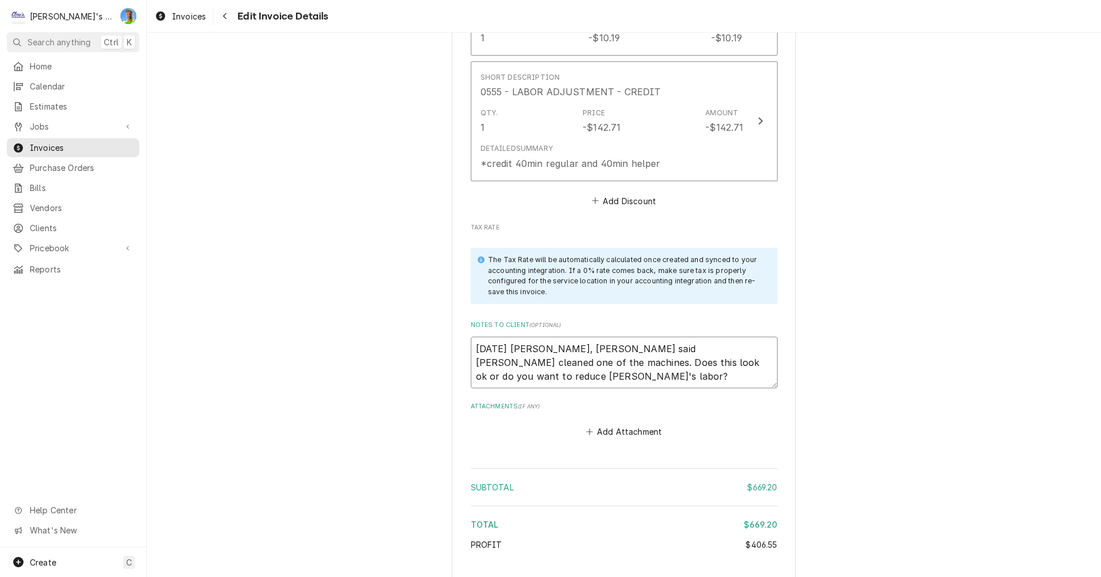
click at [770, 355] on textarea "8/14/2025 Sarah- Greg, Joey said Tim cleaned one of the machines. Does this loo…" at bounding box center [624, 363] width 307 height 52
type textarea "x"
type textarea "8/14/2025 Sarah- Greg, Joey said Tim cleaned one of the machines. Does this loo…"
type textarea "x"
type textarea "8/14/2025 Sarah- Greg, Joey said Tim cleaned one of the machines. Does this loo…"
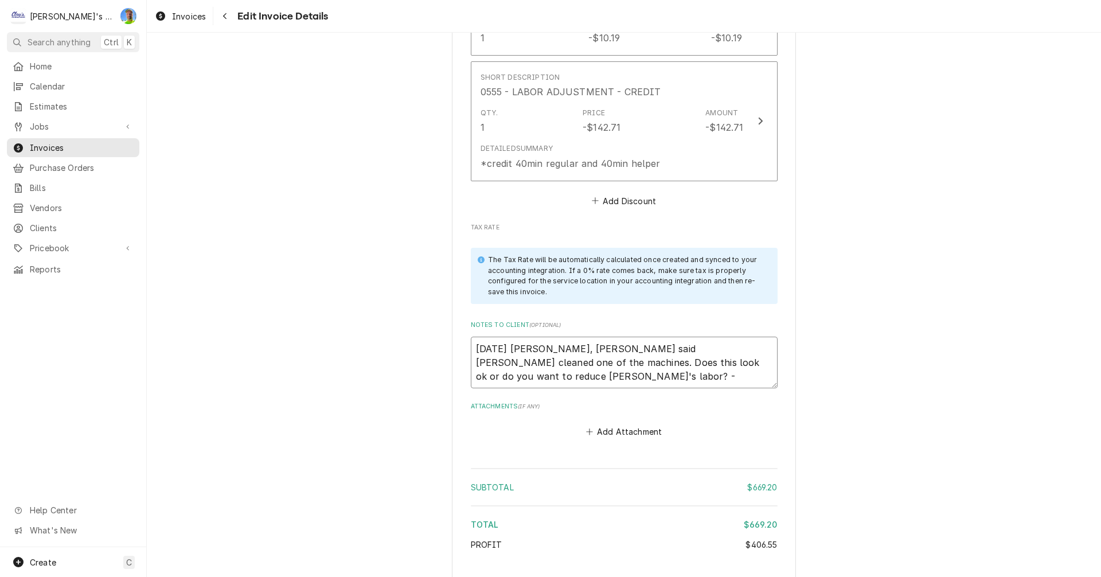
type textarea "x"
type textarea "8/14/2025 Sarah- Greg, Joey said Tim cleaned one of the machines. Does this loo…"
type textarea "x"
type textarea "8/14/2025 Sarah- Greg, Joey said Tim cleaned one of the machines. Does this loo…"
type textarea "x"
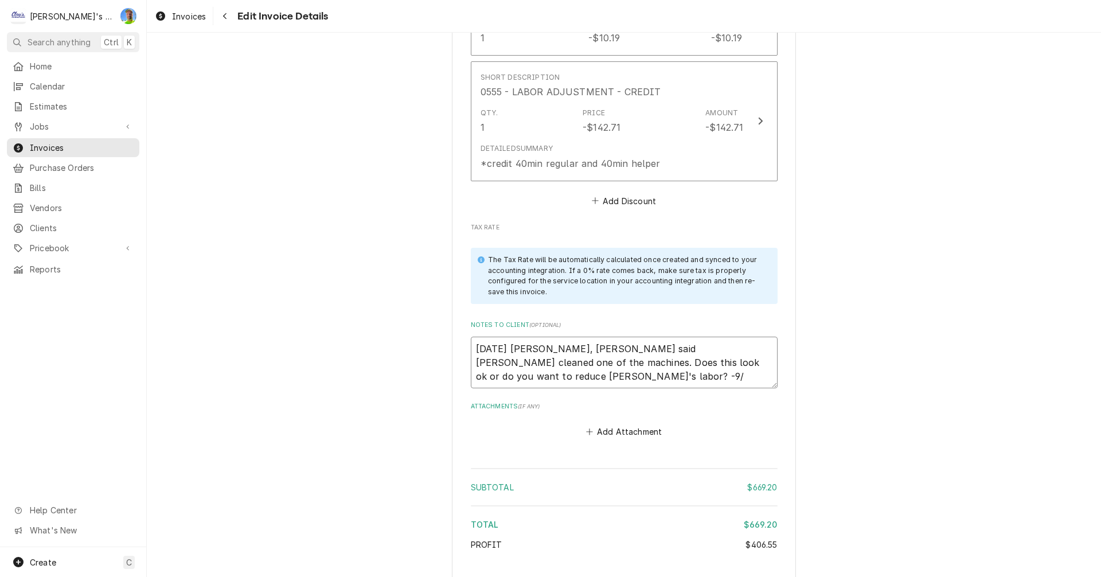
type textarea "8/14/2025 Sarah- Greg, Joey said Tim cleaned one of the machines. Does this loo…"
type textarea "x"
type textarea "8/14/2025 Sarah- Greg, Joey said Tim cleaned one of the machines. Does this loo…"
type textarea "x"
type textarea "8/14/2025 Sarah- Greg, Joey said Tim cleaned one of the machines. Does this loo…"
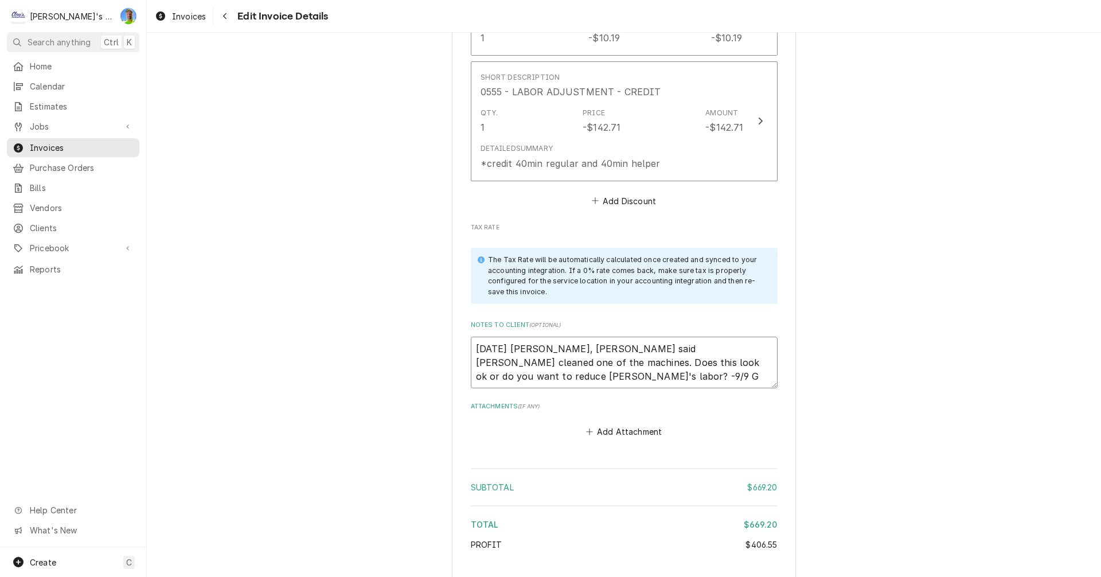
type textarea "x"
type textarea "8/14/2025 Sarah- Greg, Joey said Tim cleaned one of the machines. Does this loo…"
type textarea "x"
type textarea "8/14/2025 Sarah- Greg, Joey said Tim cleaned one of the machines. Does this loo…"
type textarea "x"
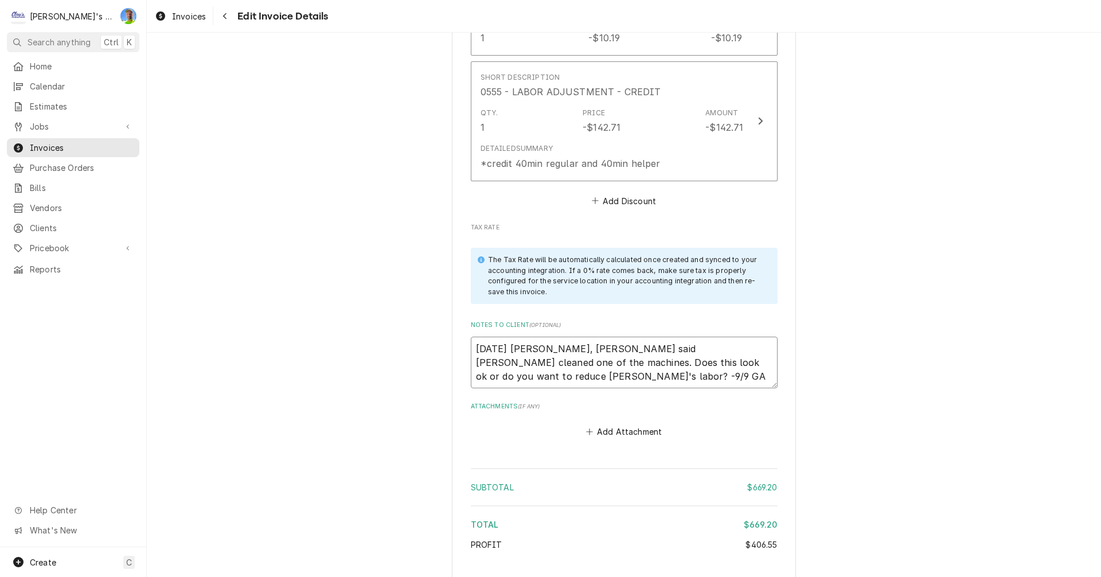
type textarea "8/14/2025 Sarah- Greg, Joey said Tim cleaned one of the machines. Does this loo…"
type textarea "x"
type textarea "8/14/2025 Sarah- Greg, Joey said Tim cleaned one of the machines. Does this loo…"
type textarea "x"
type textarea "8/14/2025 Sarah- Greg, Joey said Tim cleaned one of the machines. Does this loo…"
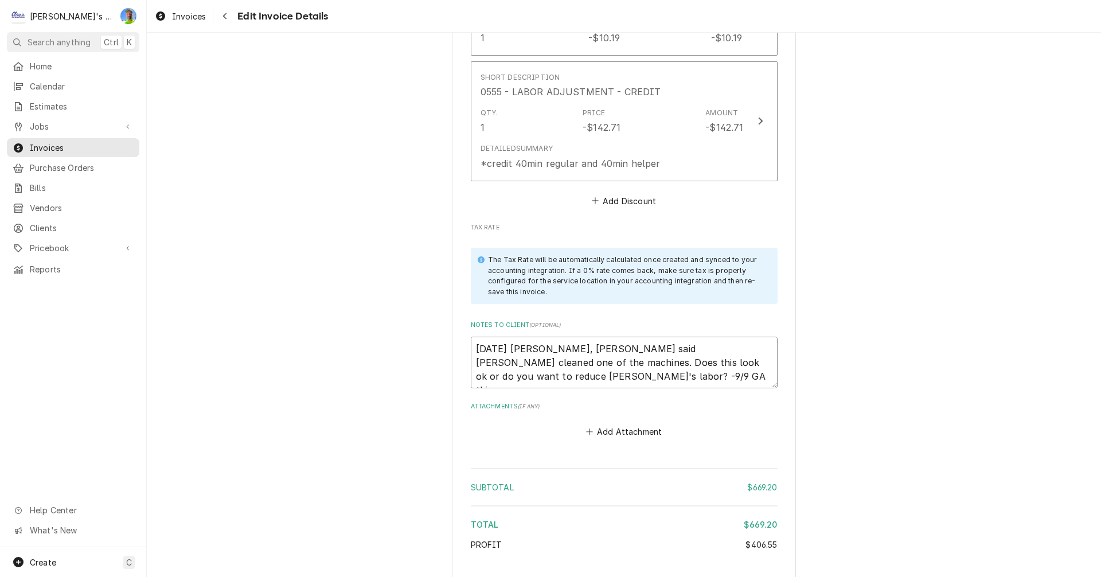
type textarea "x"
type textarea "8/14/2025 Sarah- Greg, Joey said Tim cleaned one of the machines. Does this loo…"
type textarea "x"
type textarea "8/14/2025 Sarah- Greg, Joey said Tim cleaned one of the machines. Does this loo…"
type textarea "x"
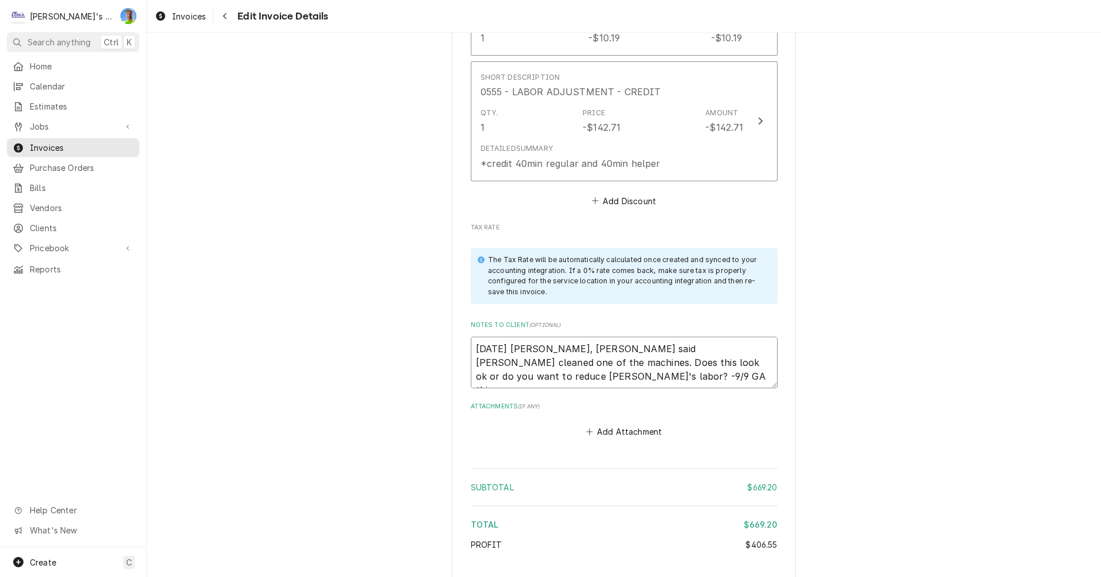
type textarea "8/14/2025 Sarah- Greg, Joey said Tim cleaned one of the machines. Does this loo…"
type textarea "x"
type textarea "8/14/2025 Sarah- Greg, Joey said Tim cleaned one of the machines. Does this loo…"
type textarea "x"
type textarea "8/14/2025 Sarah- Greg, Joey said Tim cleaned one of the machines. Does this loo…"
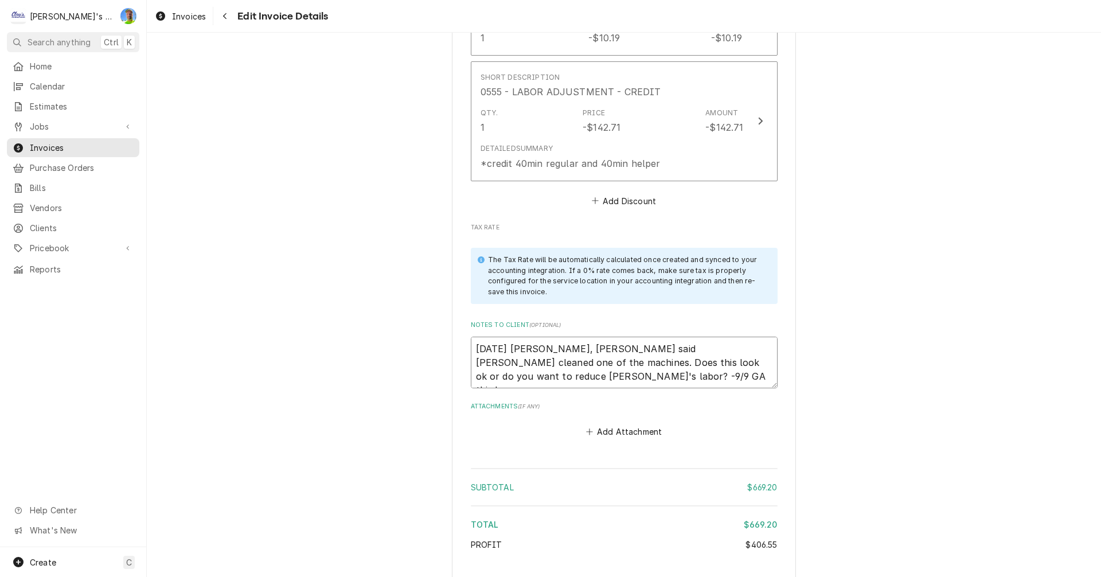
type textarea "x"
type textarea "8/14/2025 Sarah- Greg, Joey said Tim cleaned one of the machines. Does this loo…"
type textarea "x"
type textarea "8/14/2025 Sarah- Greg, Joey said Tim cleaned one of the machines. Does this loo…"
type textarea "x"
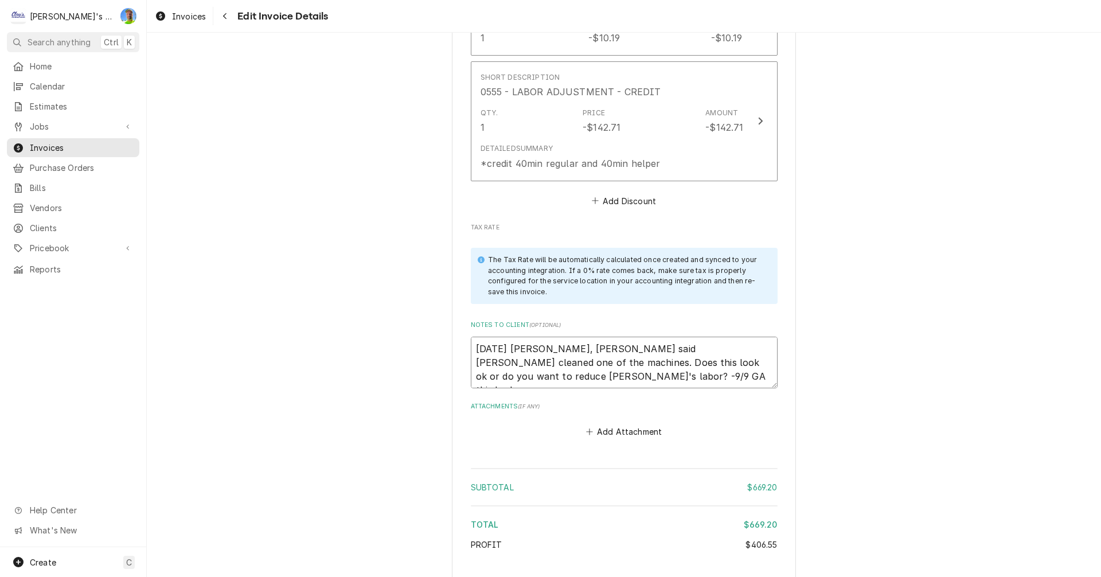
type textarea "8/14/2025 Sarah- Greg, Joey said Tim cleaned one of the machines. Does this loo…"
type textarea "x"
type textarea "8/14/2025 Sarah- Greg, Joey said Tim cleaned one of the machines. Does this loo…"
type textarea "x"
type textarea "8/14/2025 Sarah- Greg, Joey said Tim cleaned one of the machines. Does this loo…"
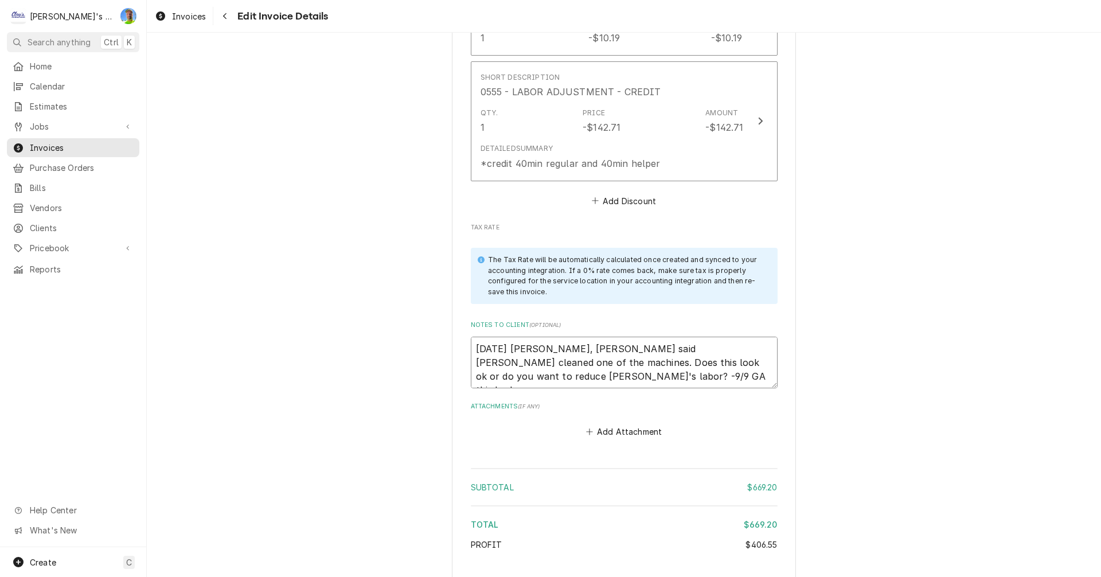
type textarea "x"
type textarea "8/14/2025 Sarah- Greg, Joey said Tim cleaned one of the machines. Does this loo…"
type textarea "x"
type textarea "8/14/2025 Sarah- Greg, Joey said Tim cleaned one of the machines. Does this loo…"
type textarea "x"
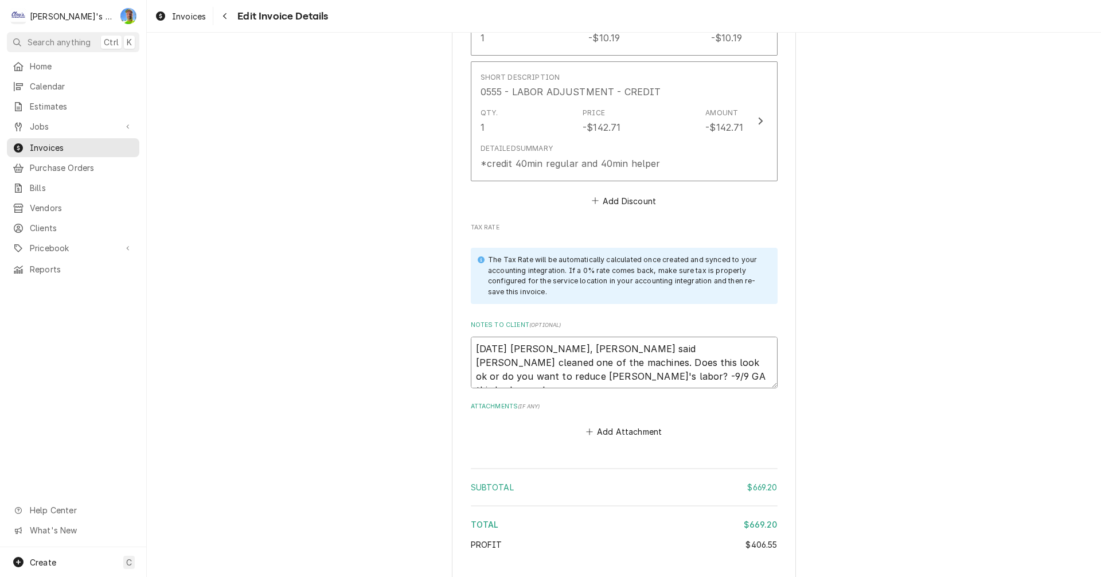
type textarea "8/14/2025 Sarah- Greg, Joey said Tim cleaned one of the machines. Does this loo…"
type textarea "x"
type textarea "8/14/2025 Sarah- Greg, Joey said Tim cleaned one of the machines. Does this loo…"
type textarea "x"
type textarea "8/14/2025 Sarah- Greg, Joey said Tim cleaned one of the machines. Does this loo…"
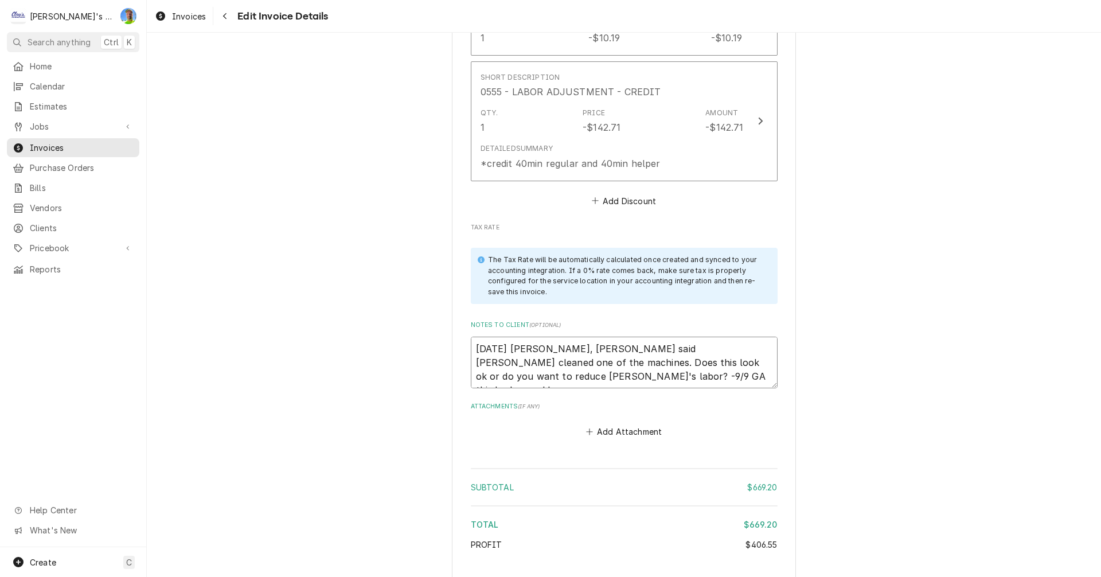
type textarea "x"
type textarea "8/14/2025 Sarah- Greg, Joey said Tim cleaned one of the machines. Does this loo…"
type textarea "x"
type textarea "8/14/2025 Sarah- Greg, Joey said Tim cleaned one of the machines. Does this loo…"
type textarea "x"
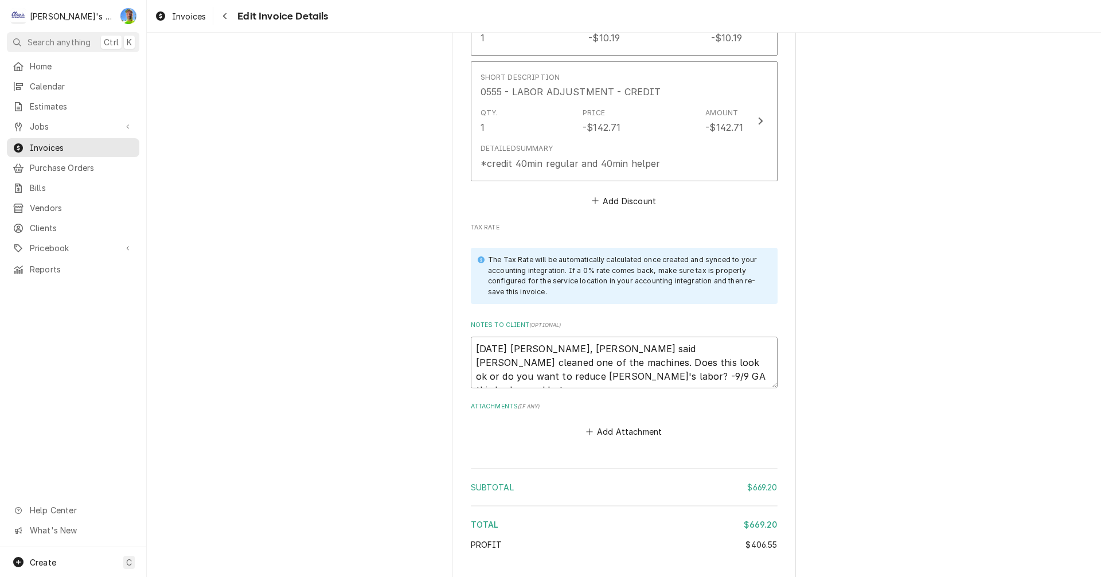
type textarea "8/14/2025 Sarah- Greg, Joey said Tim cleaned one of the machines. Does this loo…"
type textarea "x"
type textarea "8/14/2025 Sarah- Greg, Joey said Tim cleaned one of the machines. Does this loo…"
type textarea "x"
type textarea "8/14/2025 Sarah- Greg, Joey said Tim cleaned one of the machines. Does this loo…"
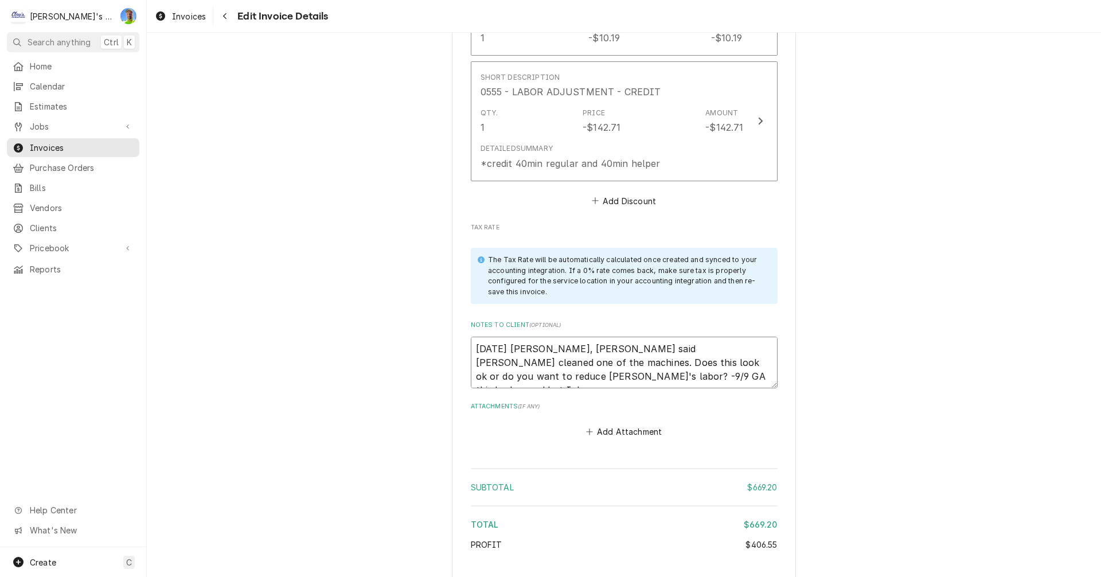
type textarea "x"
type textarea "8/14/2025 Sarah- Greg, Joey said Tim cleaned one of the machines. Does this loo…"
type textarea "x"
type textarea "8/14/2025 Sarah- Greg, Joey said Tim cleaned one of the machines. Does this loo…"
type textarea "x"
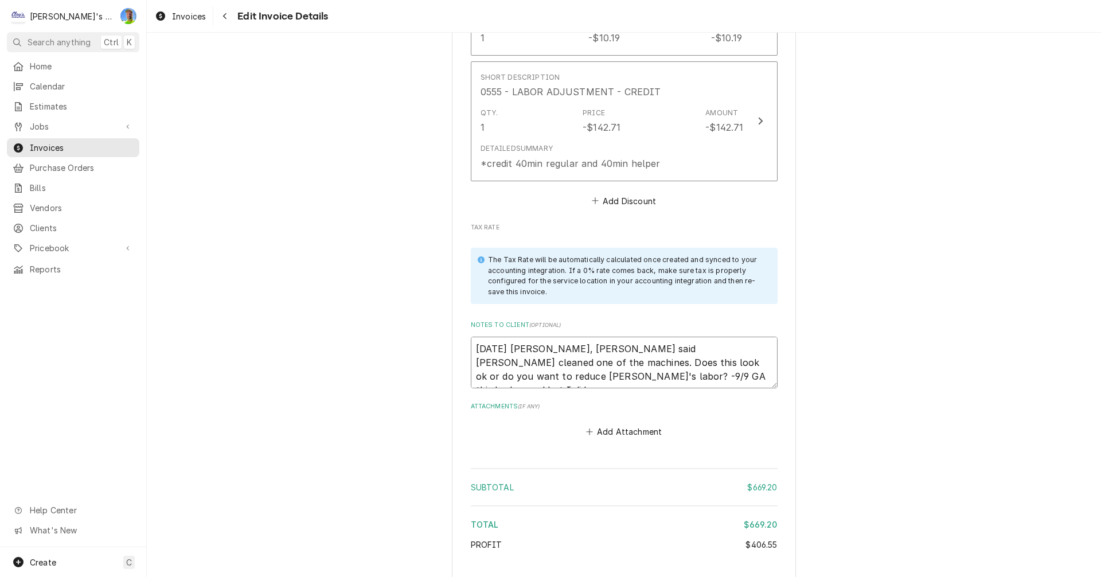
type textarea "8/14/2025 Sarah- Greg, Joey said Tim cleaned one of the machines. Does this loo…"
type textarea "x"
type textarea "8/14/2025 Sarah- Greg, Joey said Tim cleaned one of the machines. Does this loo…"
type textarea "x"
type textarea "8/14/2025 Sarah- Greg, Joey said Tim cleaned one of the machines. Does this loo…"
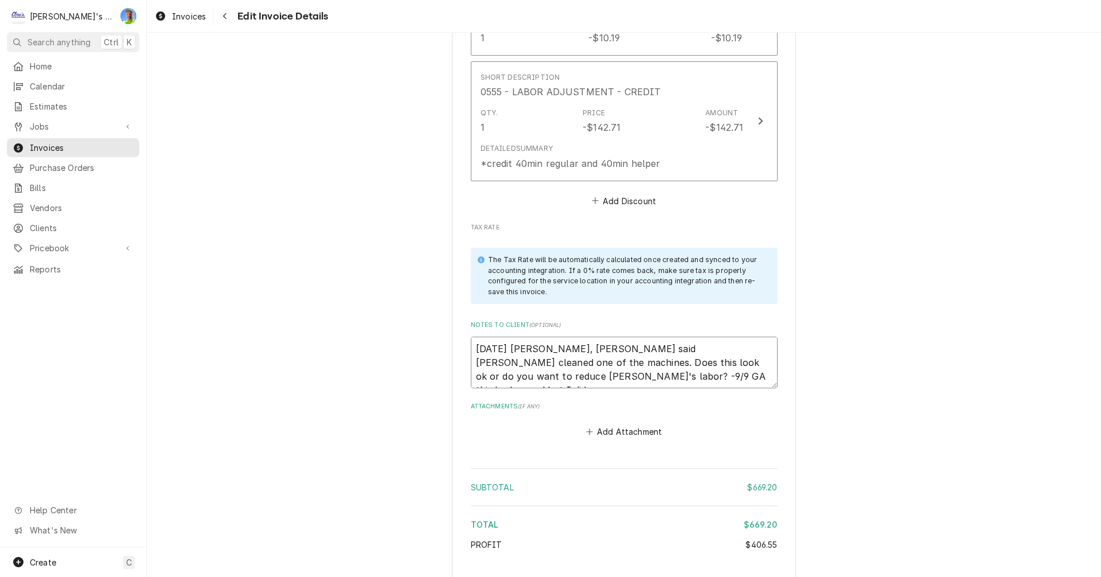
type textarea "x"
type textarea "8/14/2025 Sarah- Greg, Joey said Tim cleaned one of the machines. Does this loo…"
type textarea "x"
type textarea "8/14/2025 Sarah- Greg, Joey said Tim cleaned one of the machines. Does this loo…"
type textarea "x"
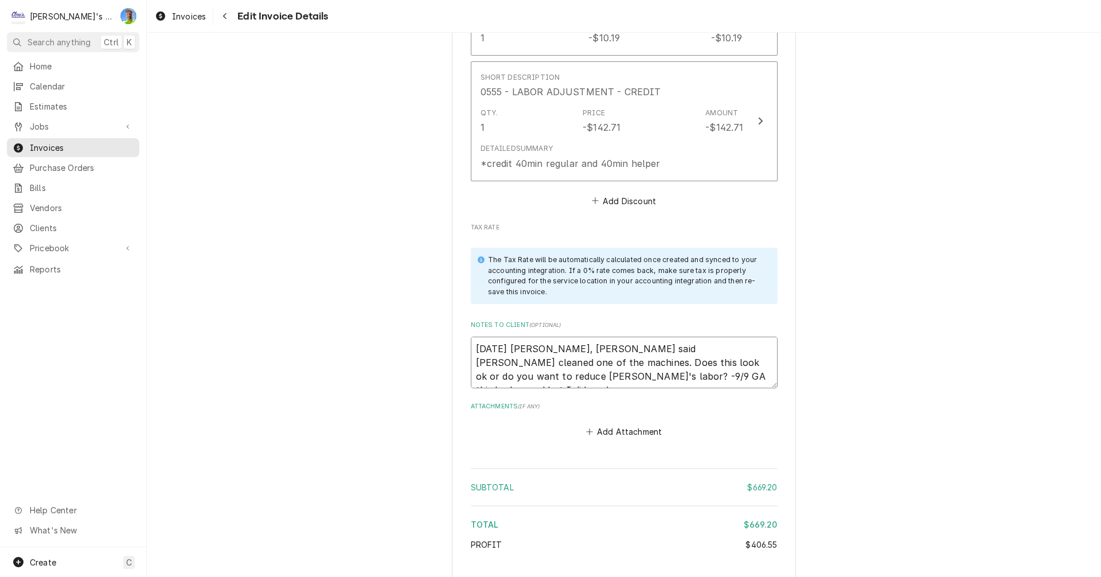
type textarea "8/14/2025 Sarah- Greg, Joey said Tim cleaned one of the machines. Does this loo…"
type textarea "x"
type textarea "8/14/2025 Sarah- Greg, Joey said Tim cleaned one of the machines. Does this loo…"
type textarea "x"
type textarea "8/14/2025 Sarah- Greg, Joey said Tim cleaned one of the machines. Does this loo…"
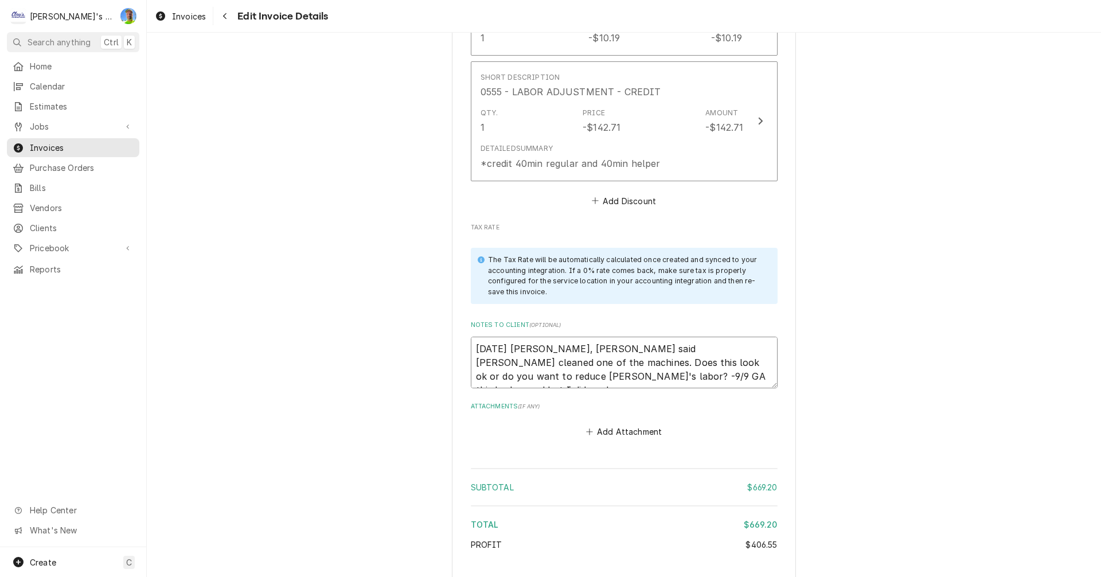
type textarea "x"
type textarea "8/14/2025 Sarah- Greg, Joey said Tim cleaned one of the machines. Does this loo…"
type textarea "x"
type textarea "8/14/2025 Sarah- Greg, Joey said Tim cleaned one of the machines. Does this loo…"
type textarea "x"
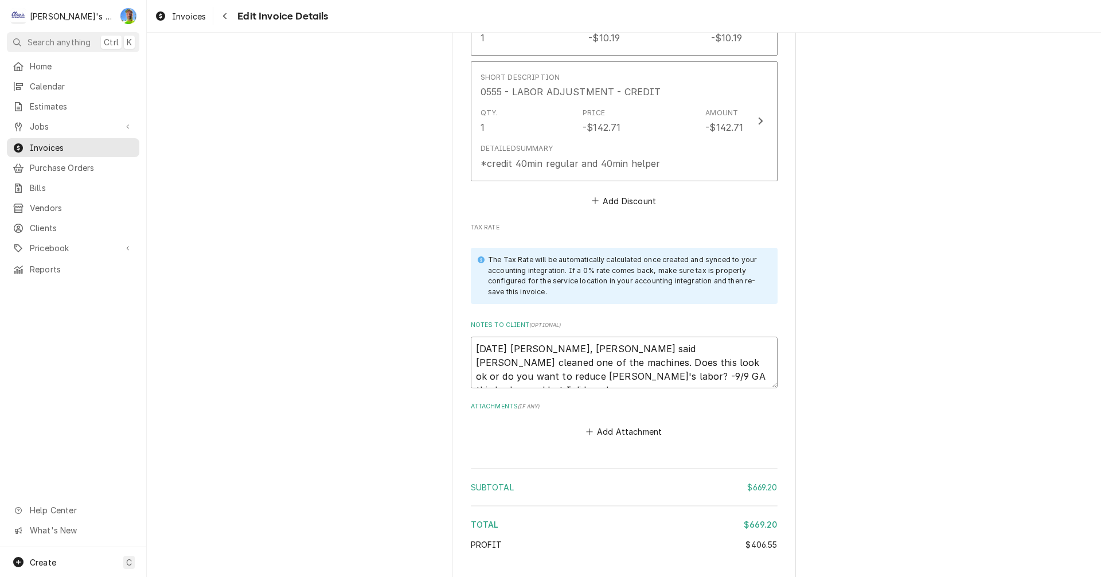
type textarea "8/14/2025 Sarah- Greg, Joey said Tim cleaned one of the machines. Does this loo…"
type textarea "x"
type textarea "8/14/2025 Sarah- Greg, Joey said Tim cleaned one of the machines. Does this loo…"
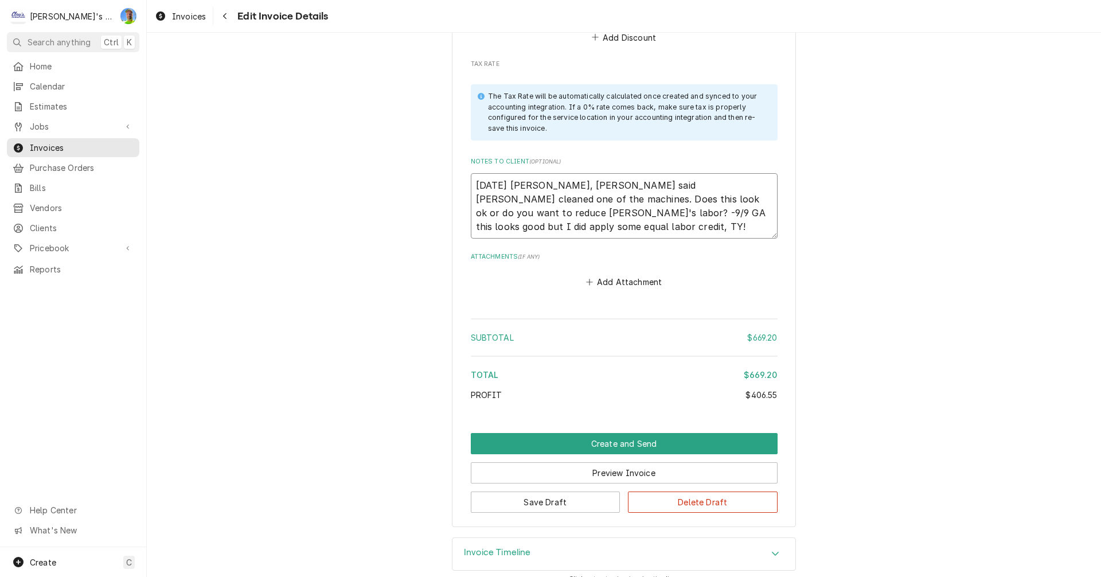
scroll to position [2544, 0]
click at [476, 432] on button "Create and Send" at bounding box center [624, 442] width 307 height 21
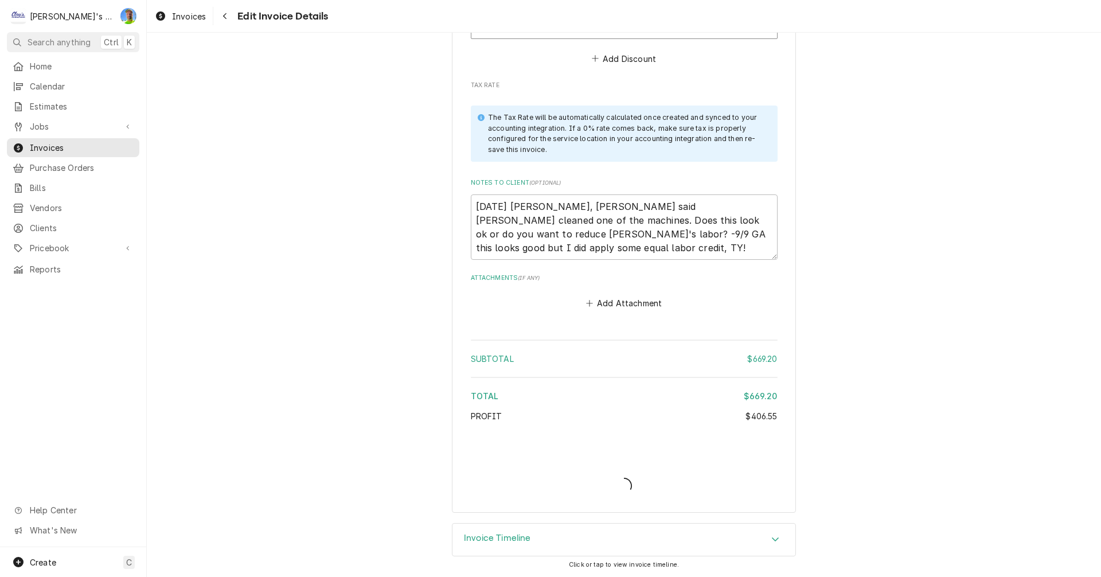
scroll to position [2508, 0]
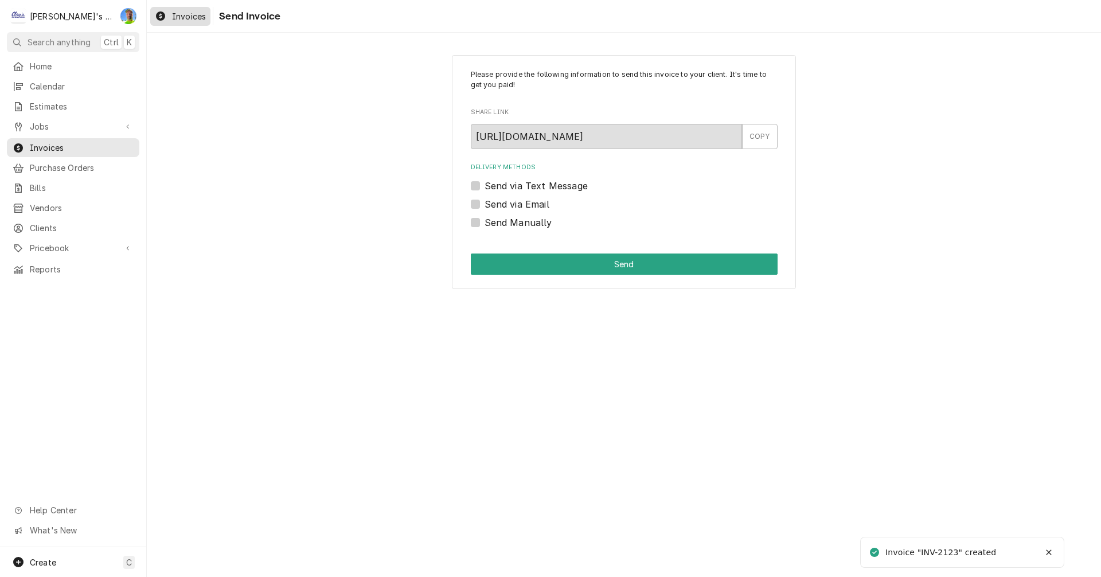
click at [175, 15] on span "Invoices" at bounding box center [189, 16] width 34 height 12
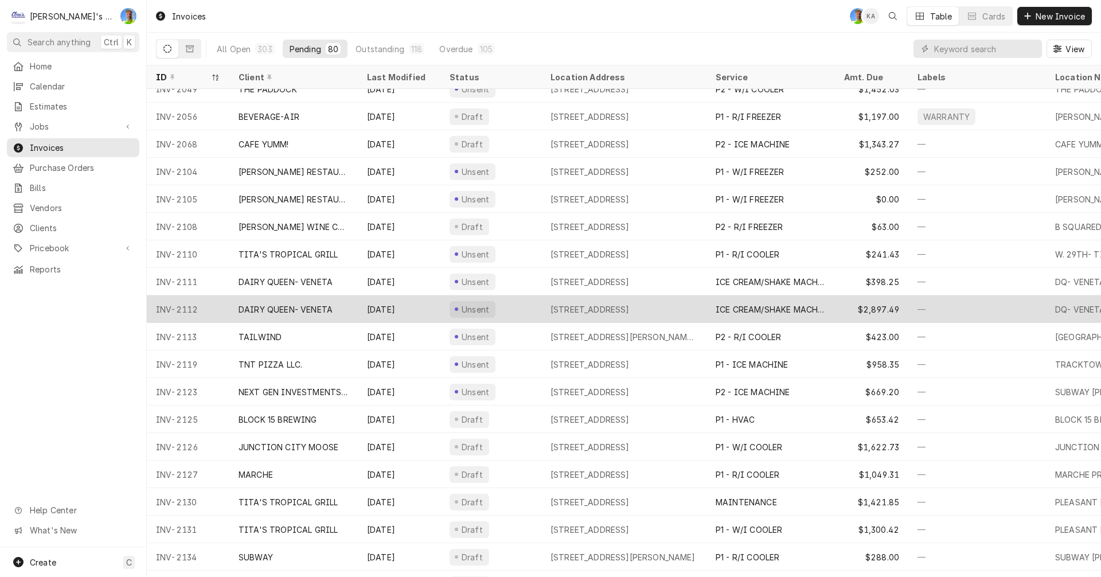
scroll to position [400, 0]
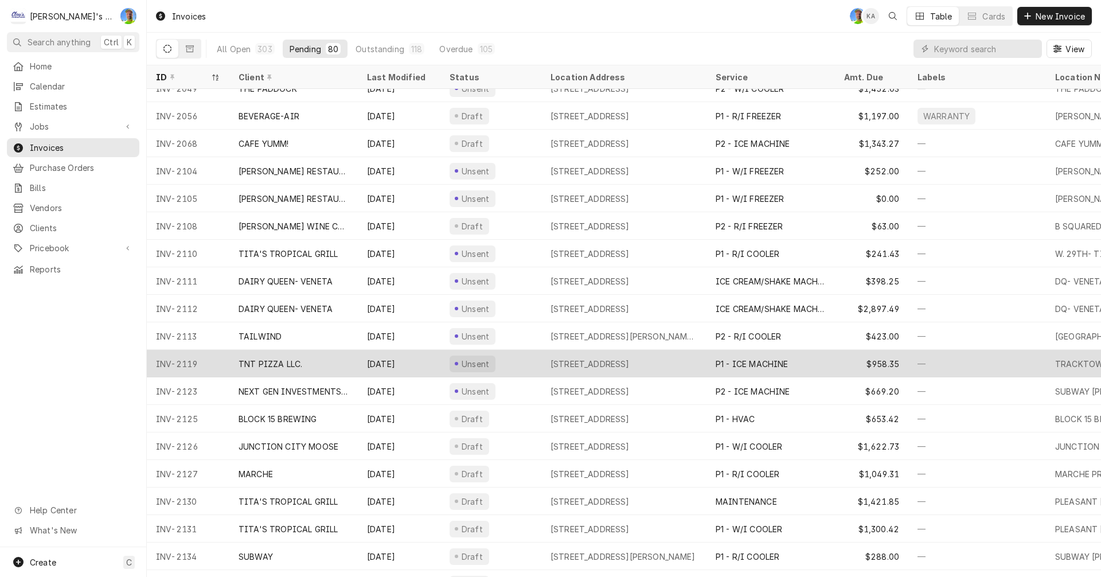
click at [415, 367] on div "[DATE]" at bounding box center [399, 364] width 83 height 28
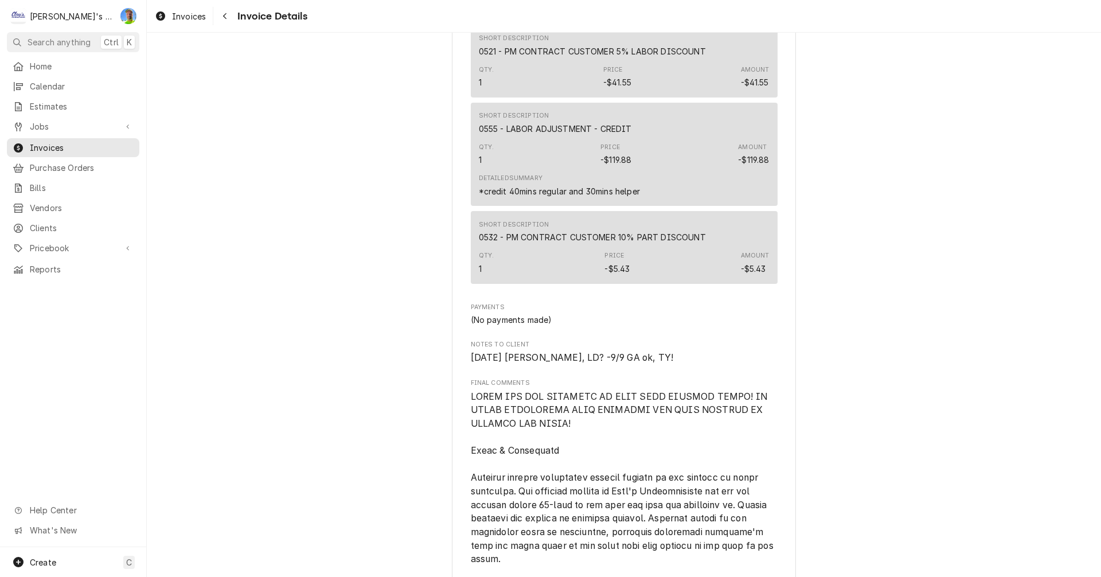
scroll to position [1720, 0]
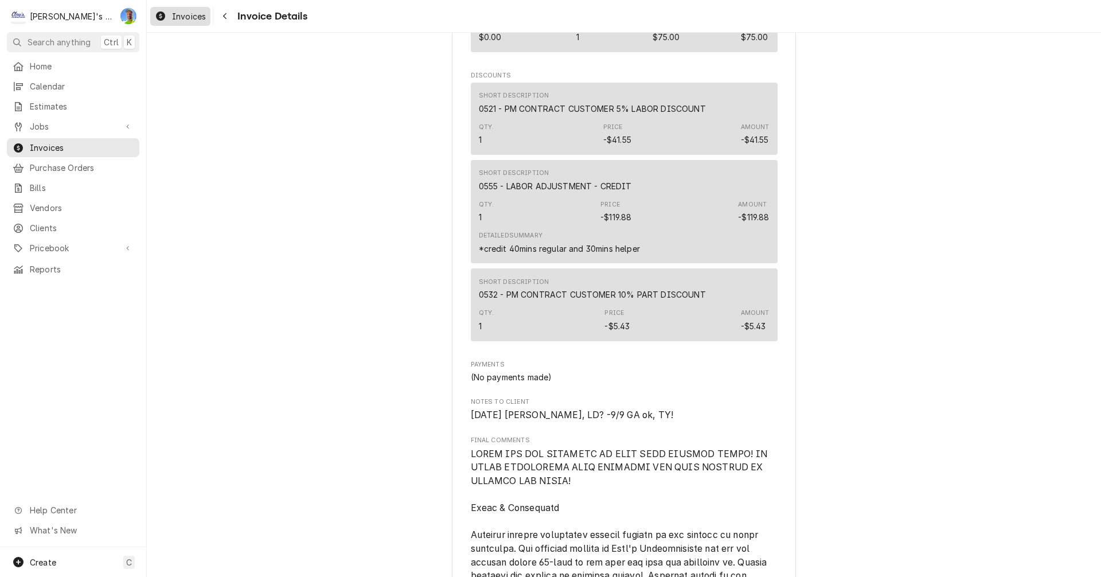
click at [174, 16] on span "Invoices" at bounding box center [189, 16] width 34 height 12
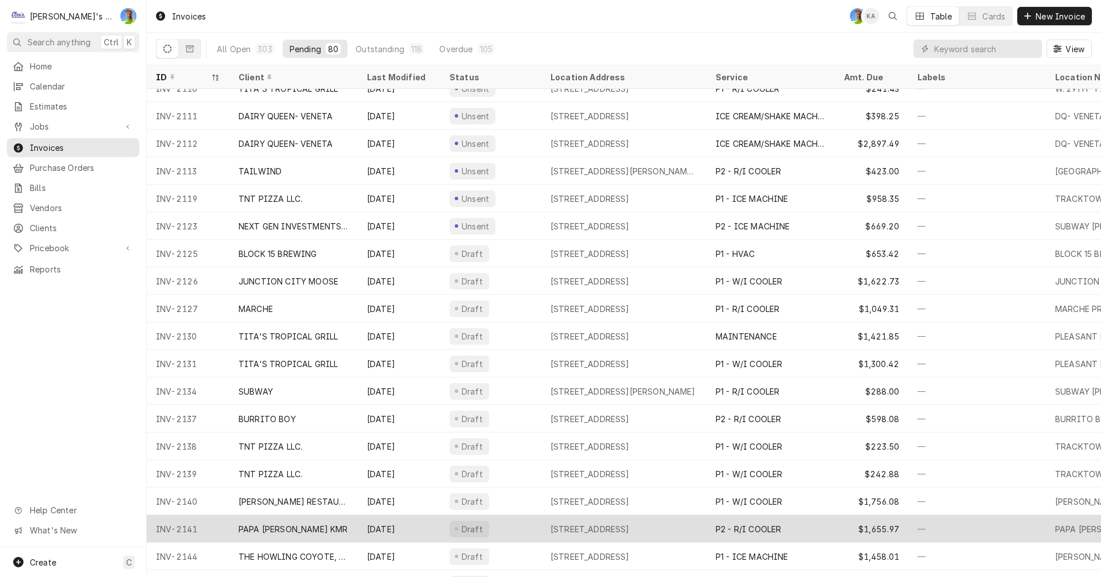
scroll to position [501, 0]
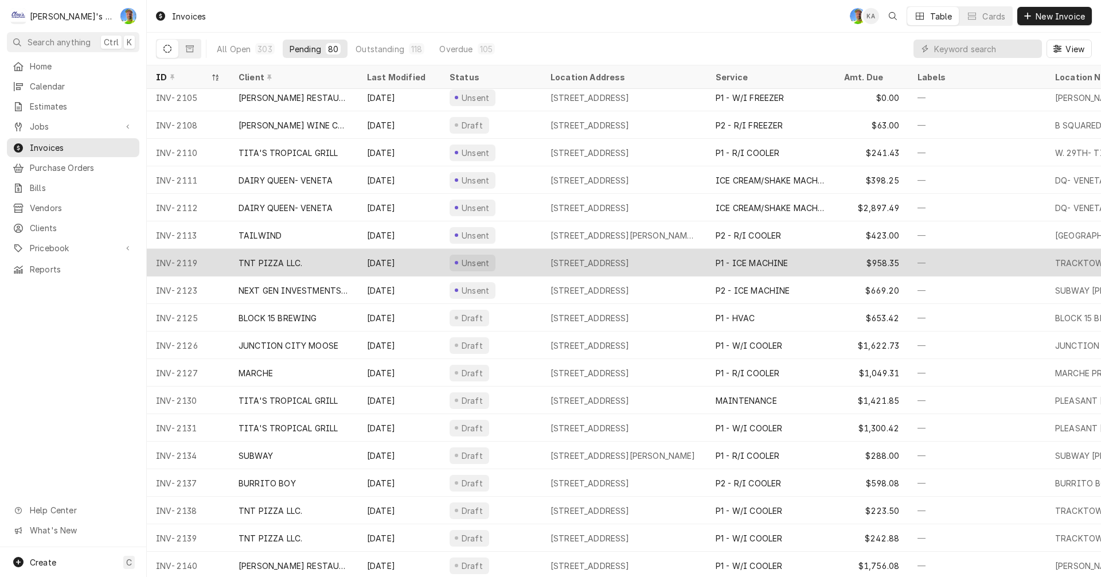
click at [412, 257] on div "[DATE]" at bounding box center [399, 263] width 83 height 28
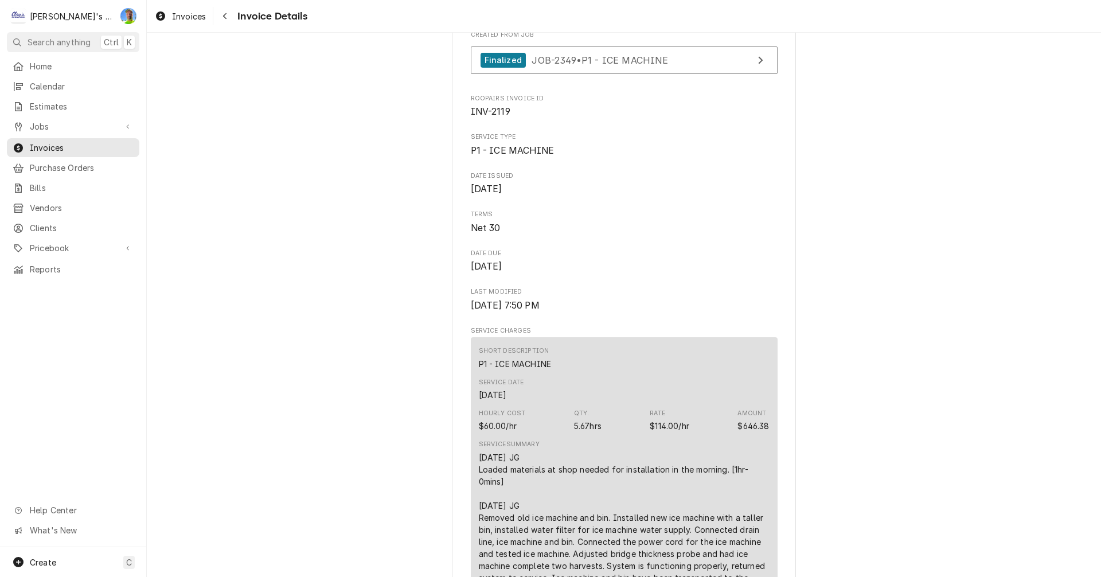
scroll to position [573, 0]
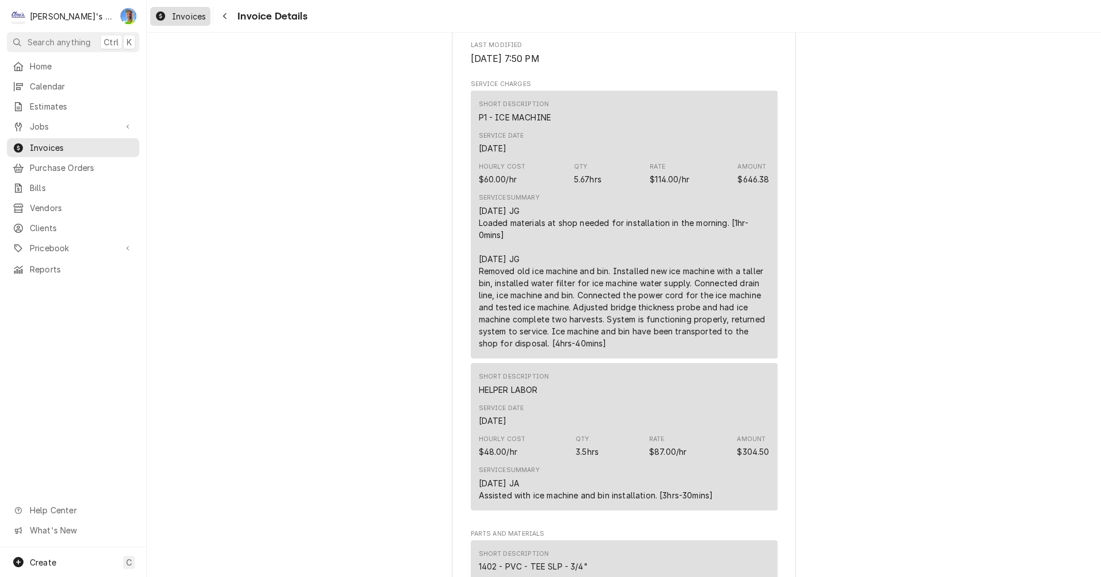
click at [179, 19] on span "Invoices" at bounding box center [189, 16] width 34 height 12
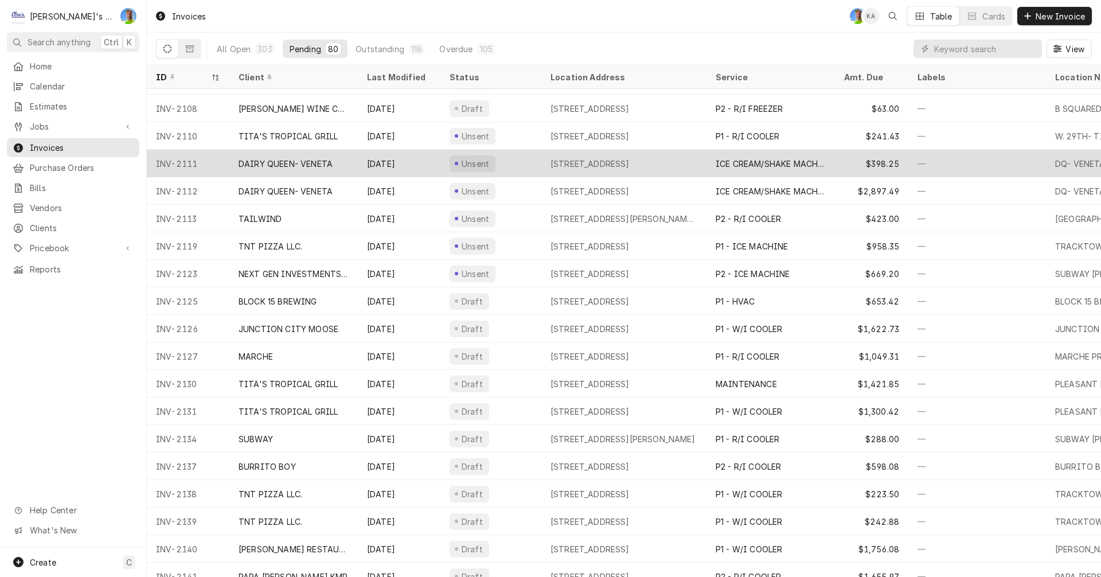
scroll to position [537, 0]
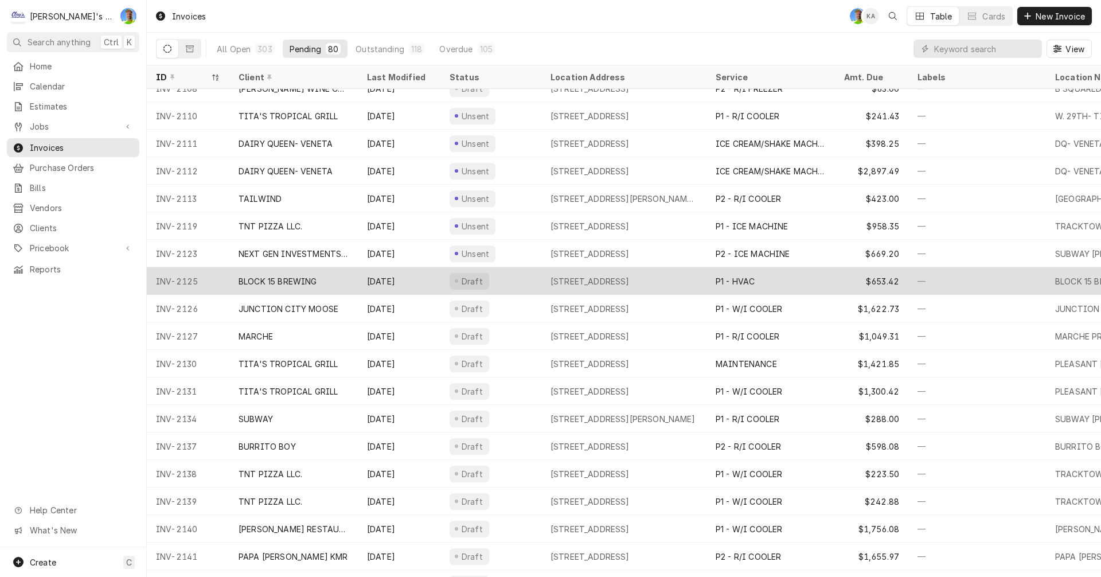
click at [419, 280] on div "[DATE]" at bounding box center [399, 281] width 83 height 28
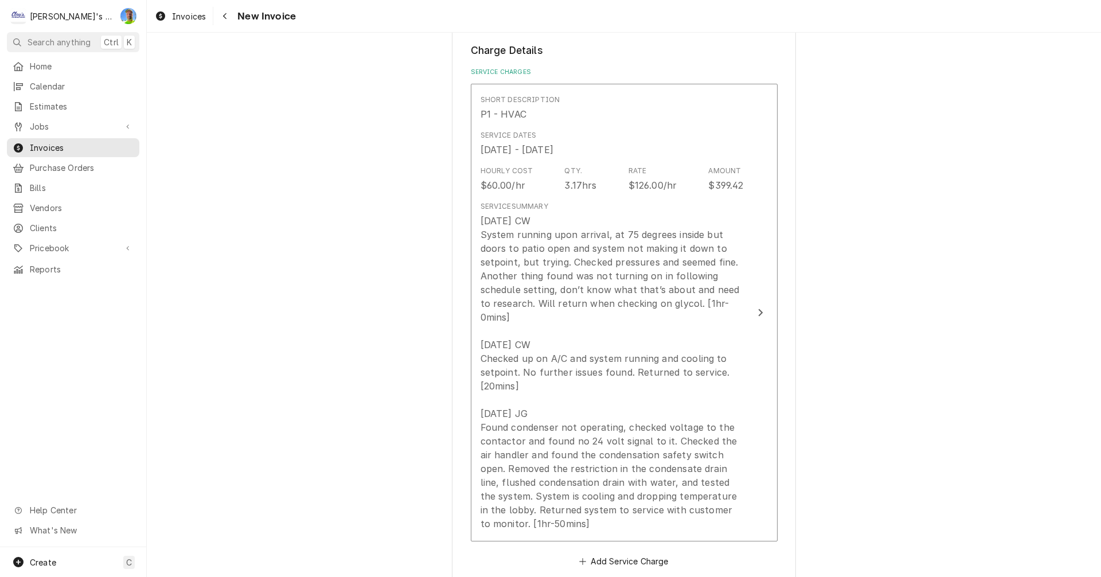
scroll to position [1090, 0]
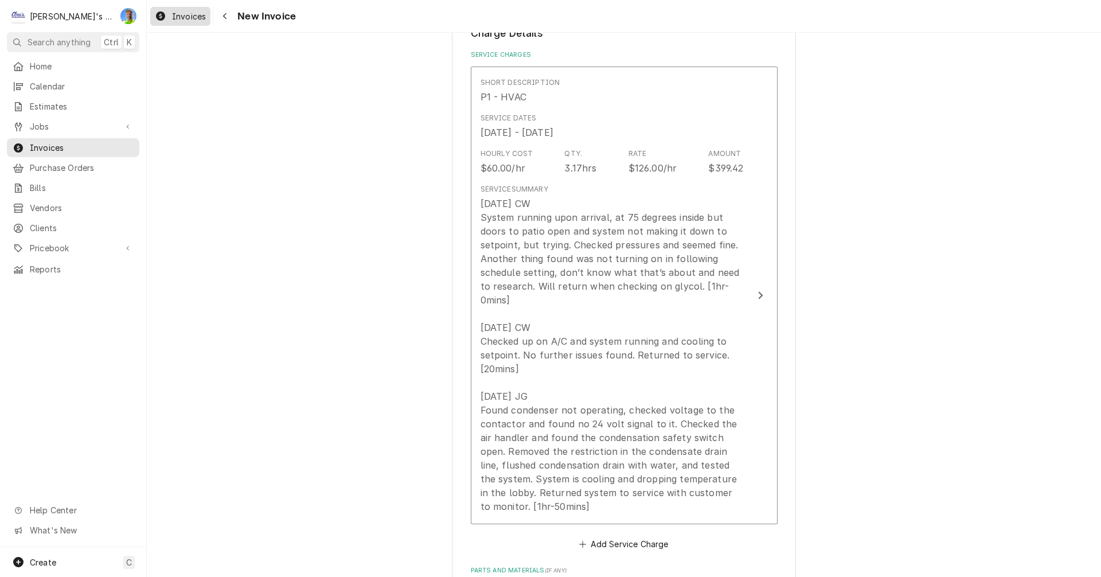
click at [173, 15] on span "Invoices" at bounding box center [189, 16] width 34 height 12
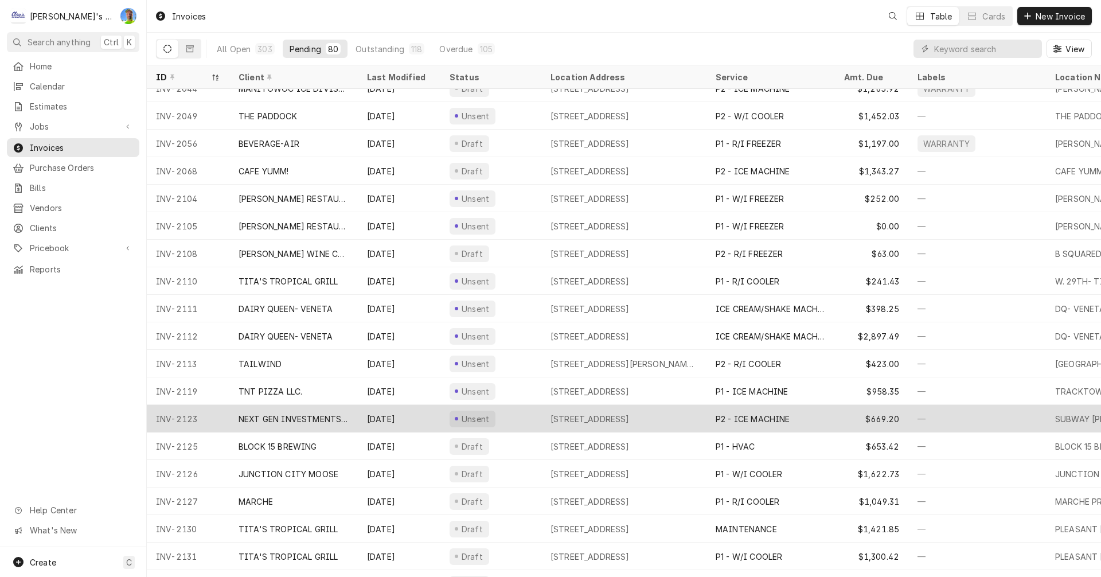
scroll to position [455, 0]
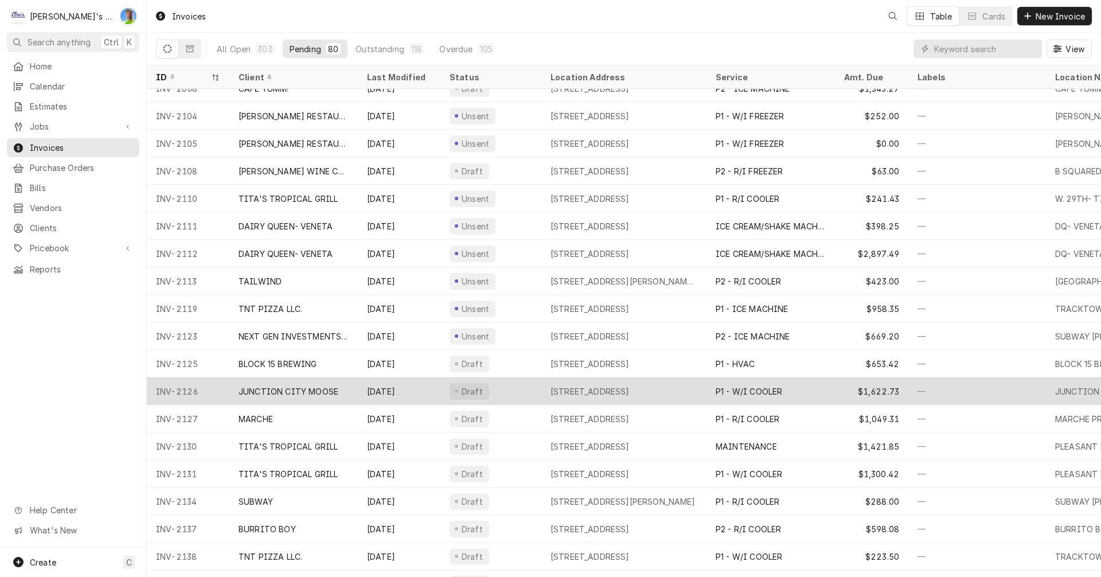
click at [343, 390] on div "JUNCTION CITY MOOSE" at bounding box center [293, 391] width 128 height 28
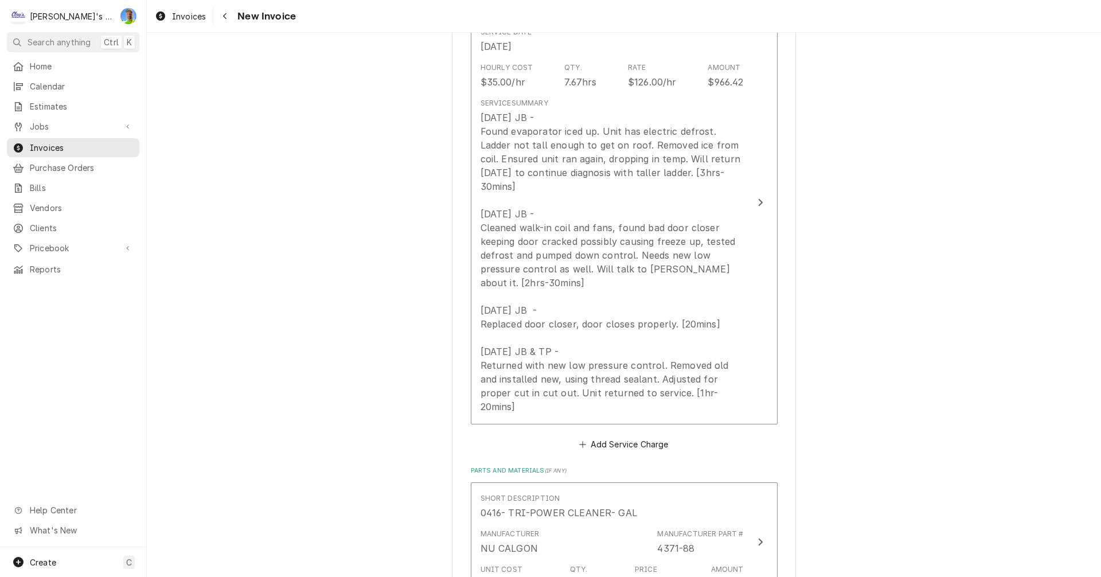
scroll to position [1262, 0]
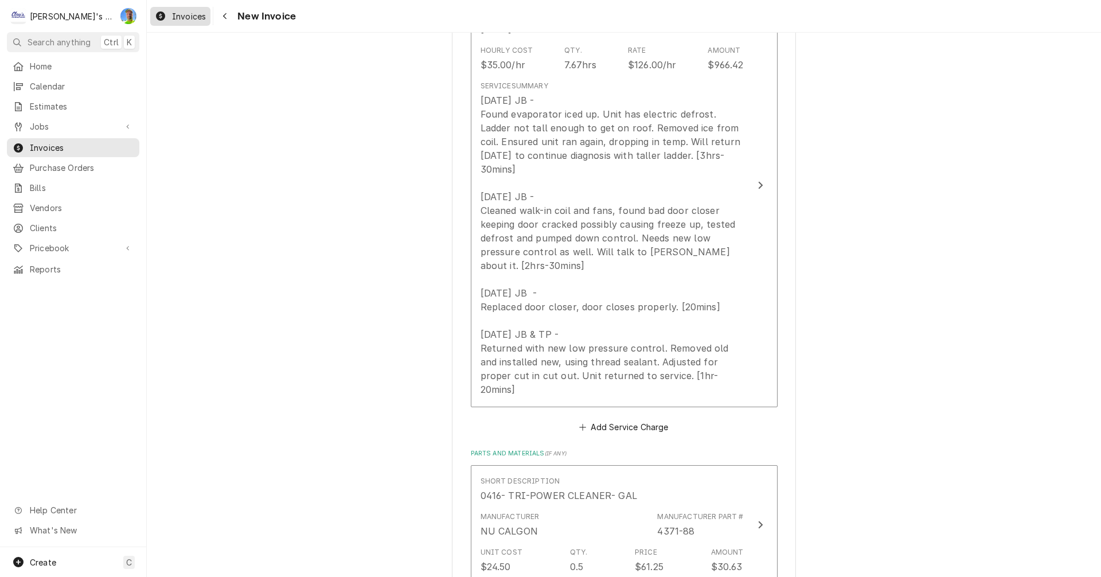
click at [187, 20] on span "Invoices" at bounding box center [189, 16] width 34 height 12
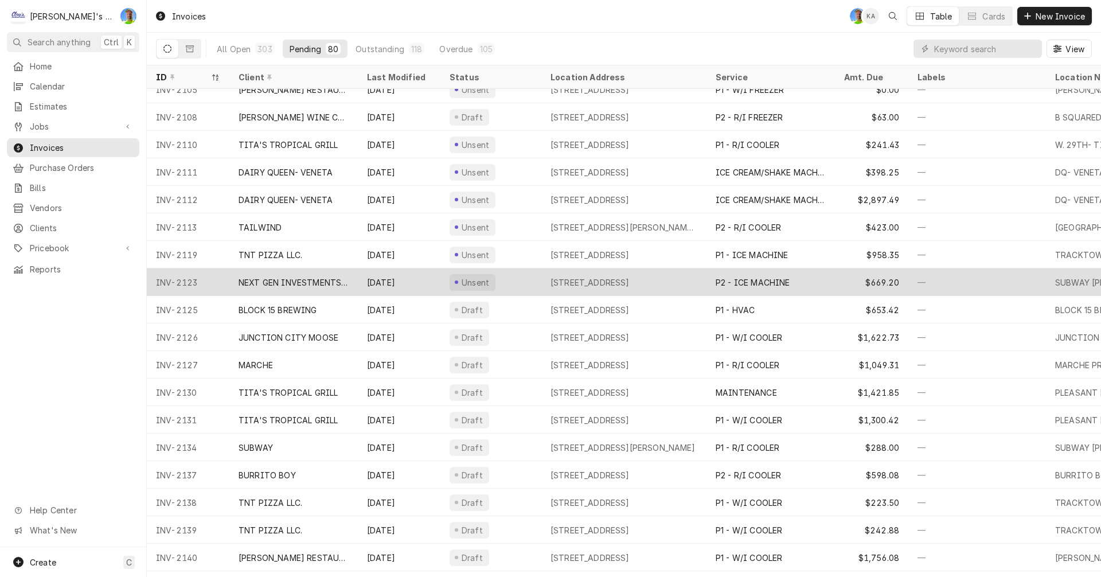
scroll to position [510, 0]
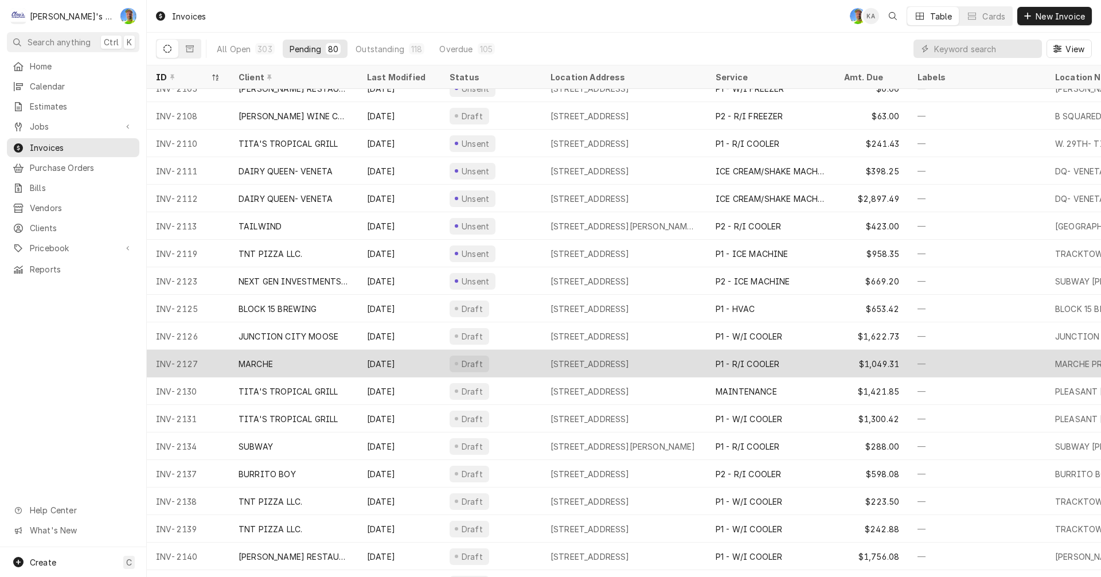
click at [417, 362] on div "[DATE]" at bounding box center [399, 364] width 83 height 28
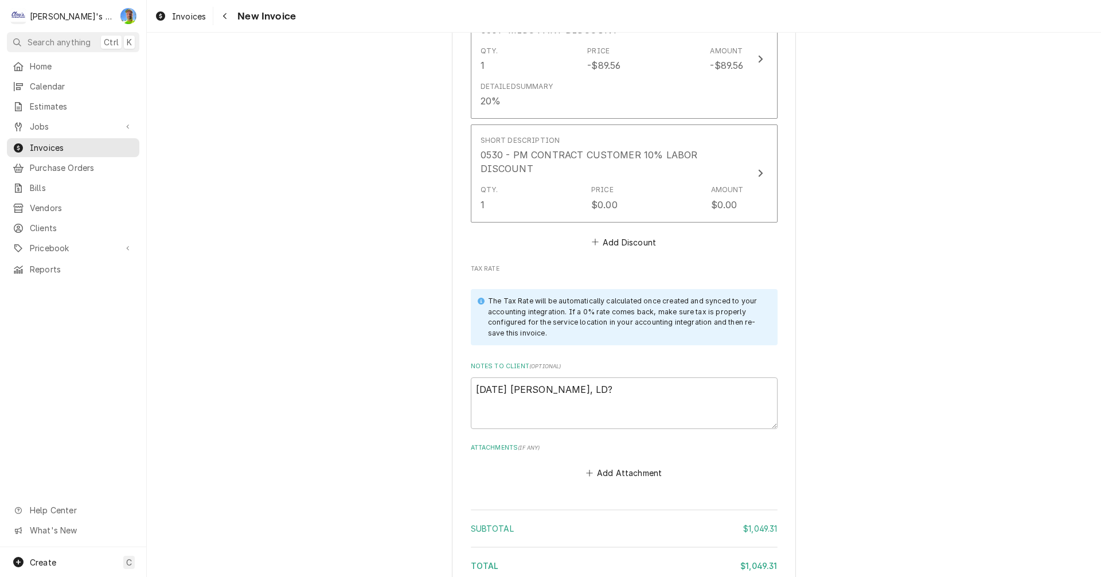
scroll to position [2179, 0]
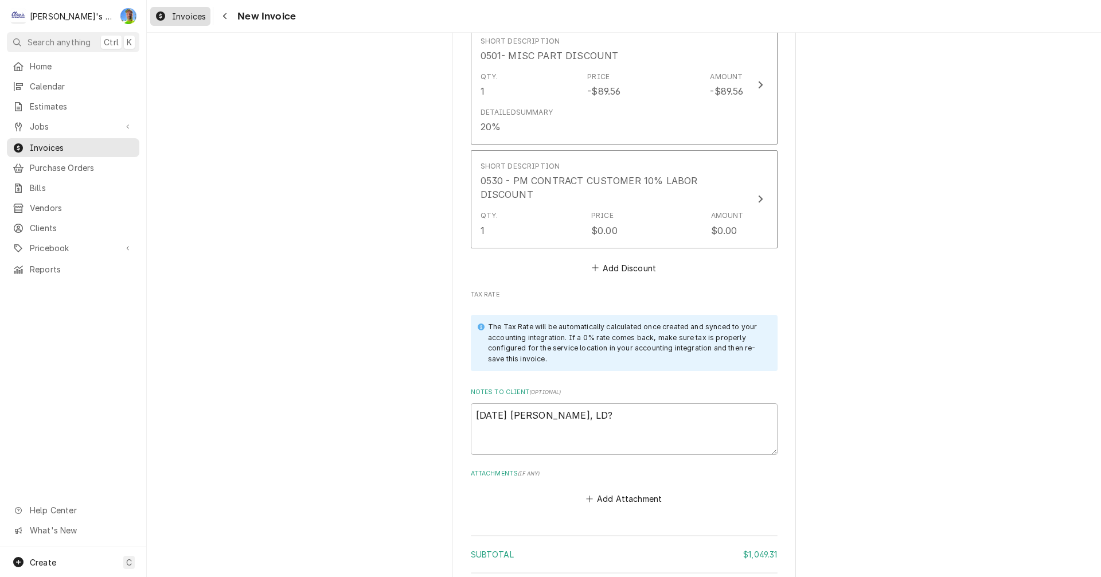
click at [174, 13] on span "Invoices" at bounding box center [189, 16] width 34 height 12
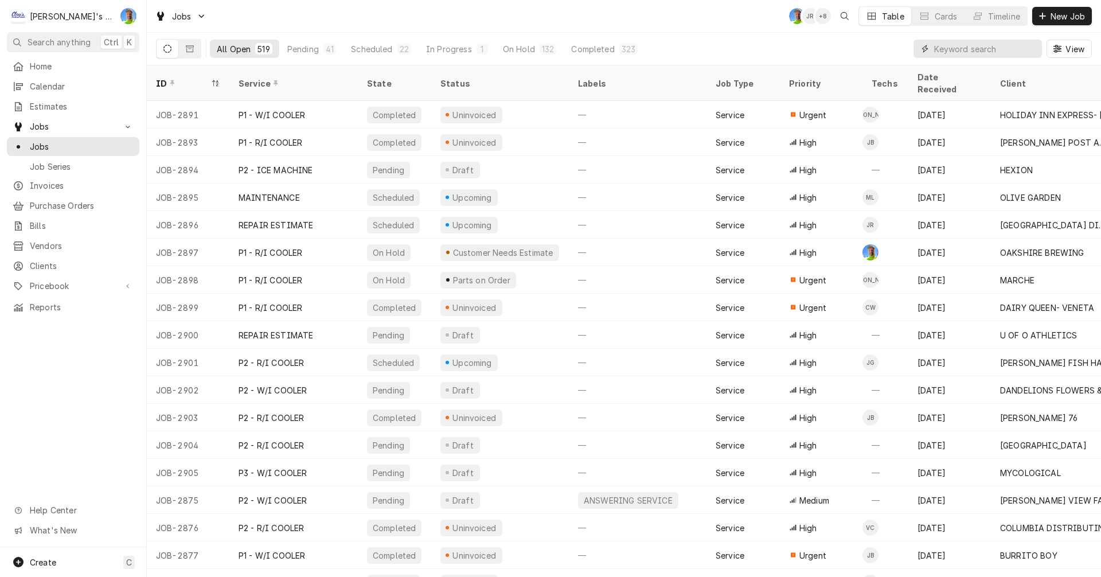
click at [947, 52] on input "Dynamic Content Wrapper" at bounding box center [985, 49] width 102 height 18
type input "[PERSON_NAME]"
